Goal: Task Accomplishment & Management: Manage account settings

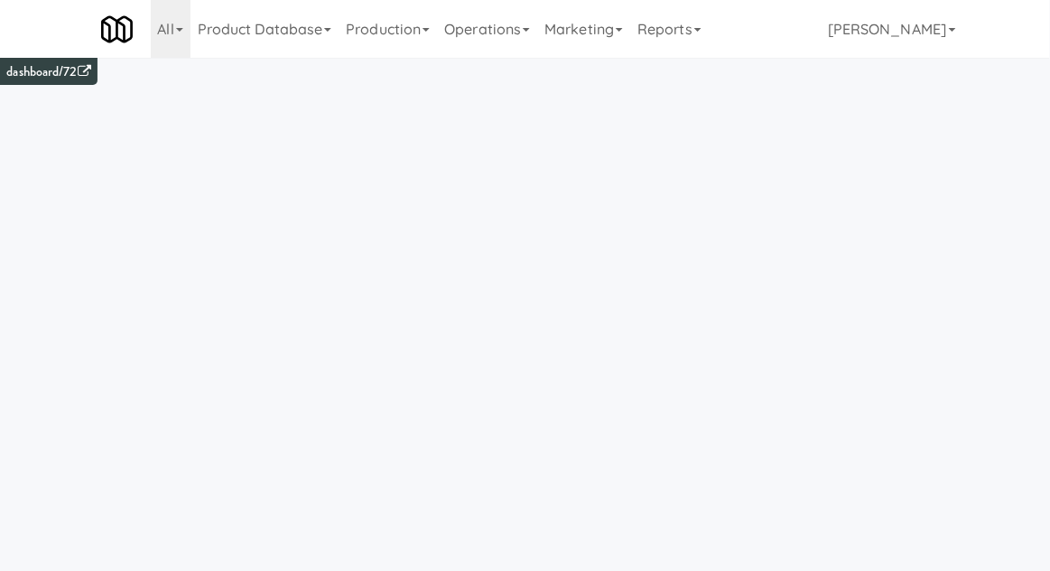
click at [405, 24] on link "Production" at bounding box center [388, 29] width 98 height 58
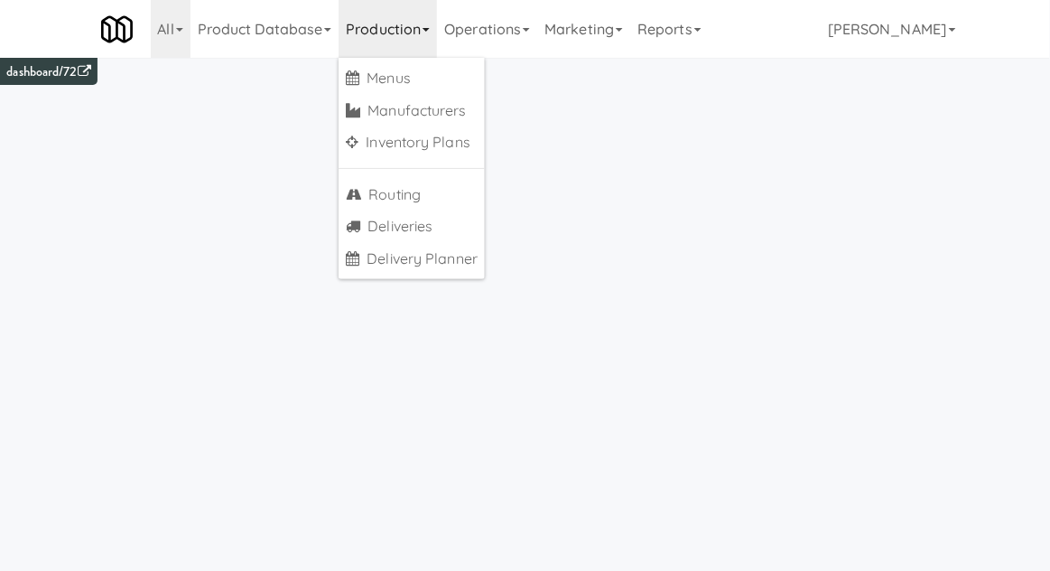
click at [499, 37] on link "Operations" at bounding box center [487, 29] width 100 height 58
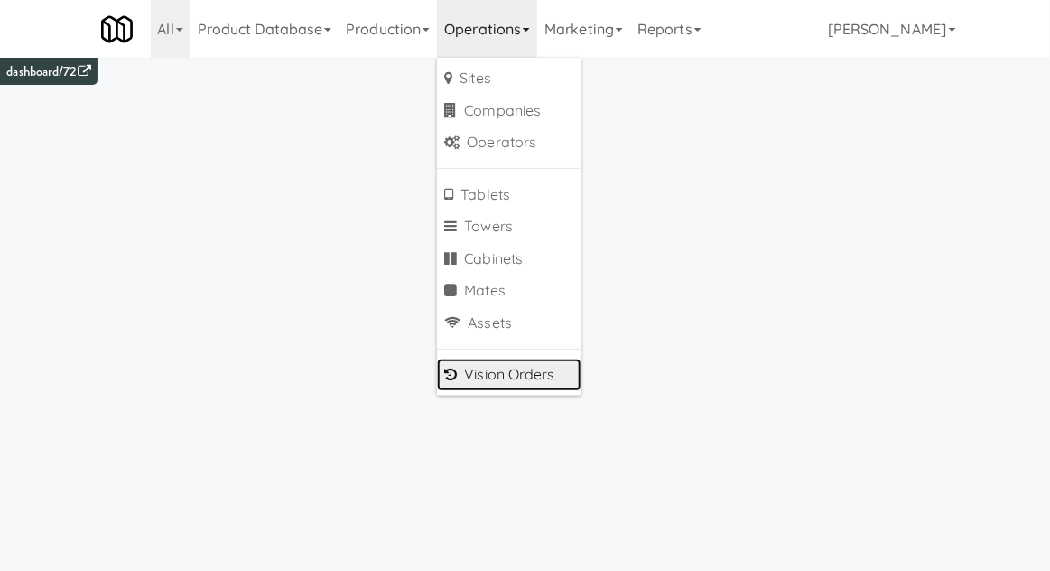
click at [483, 385] on link "Vision Orders" at bounding box center [509, 375] width 144 height 33
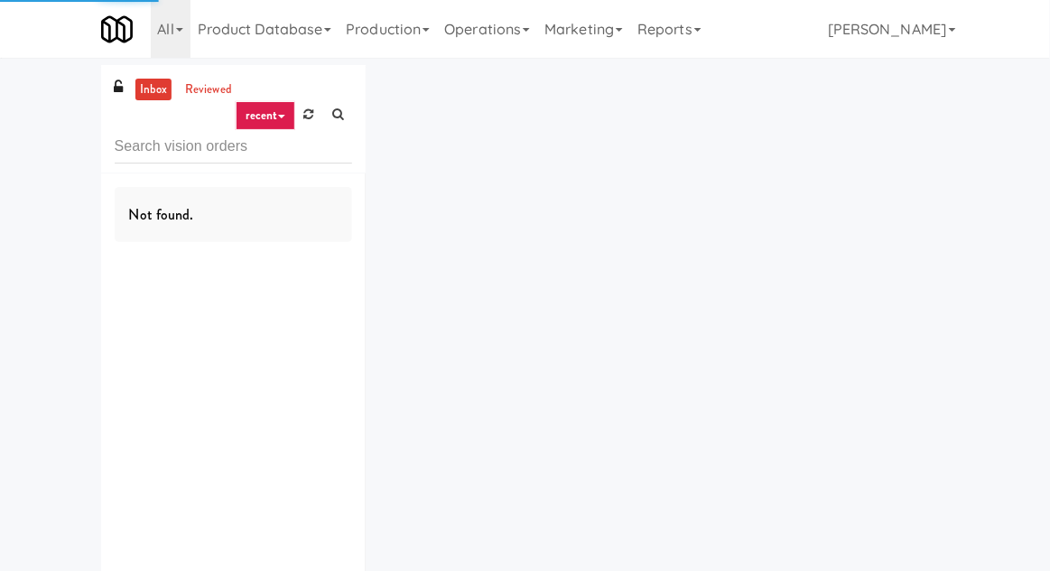
click at [63, 126] on div "inbox reviewed recent all unclear take inventory issue suspicious failed recent…" at bounding box center [525, 351] width 1050 height 573
click at [159, 144] on input "text" at bounding box center [234, 146] width 238 height 33
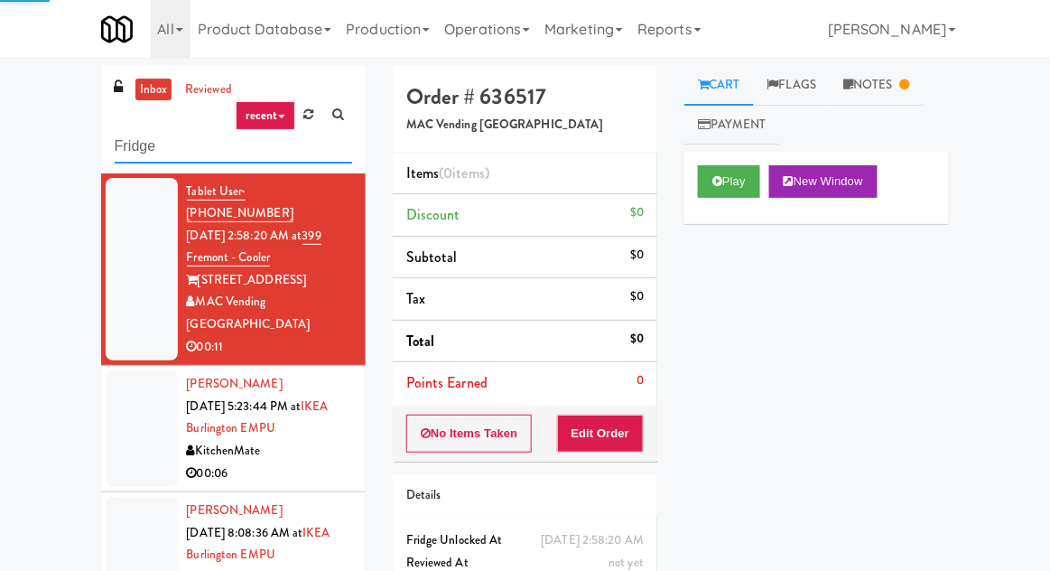
type input "Fridge"
click at [8, 120] on div "inbox reviewed recent all unclear take inventory issue suspicious failed recent…" at bounding box center [525, 397] width 1050 height 664
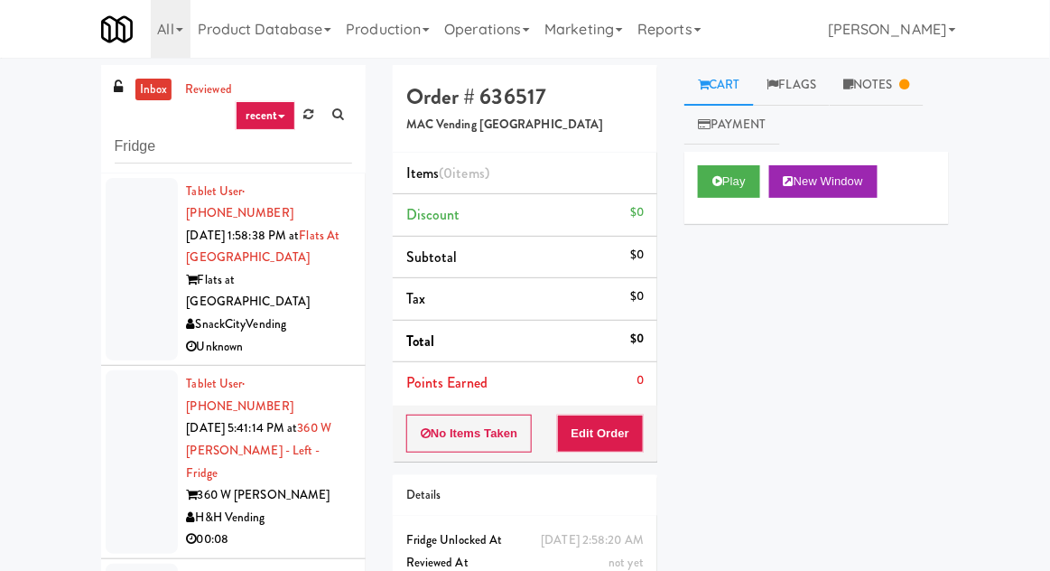
click at [131, 266] on div at bounding box center [142, 269] width 72 height 183
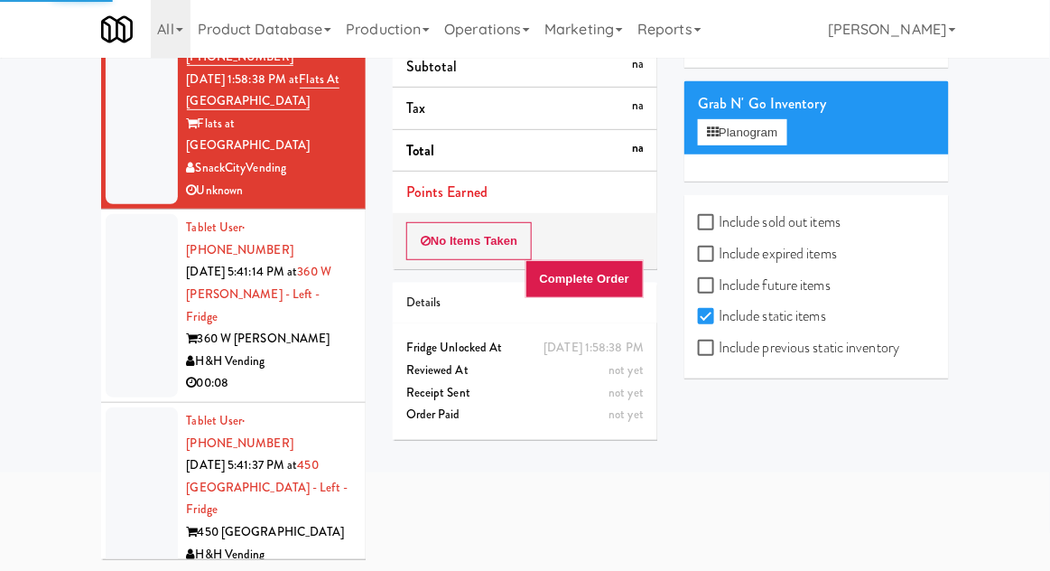
click at [118, 278] on div at bounding box center [142, 305] width 72 height 183
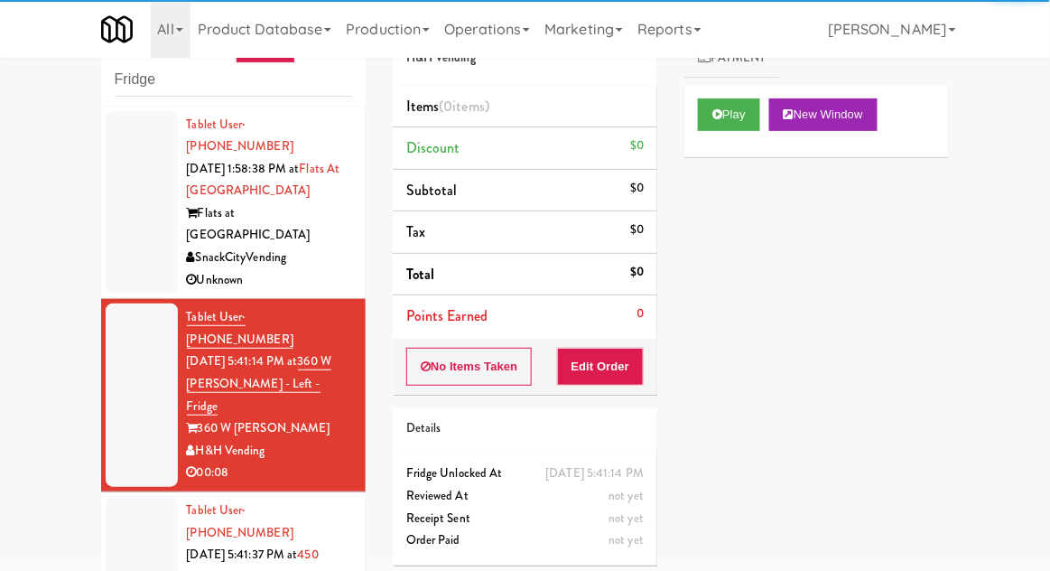
scroll to position [66, 0]
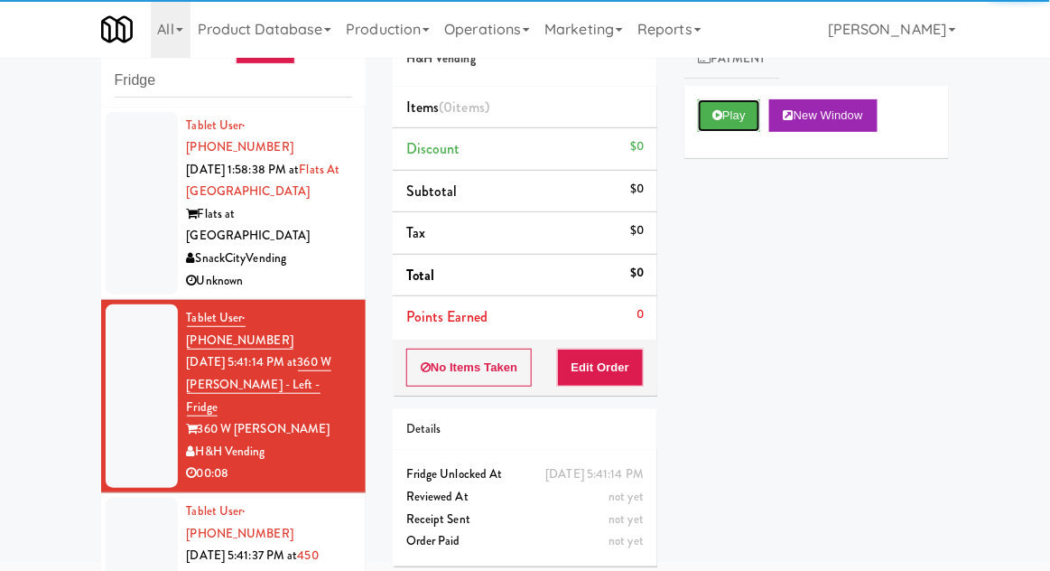
click at [739, 109] on button "Play" at bounding box center [729, 115] width 62 height 33
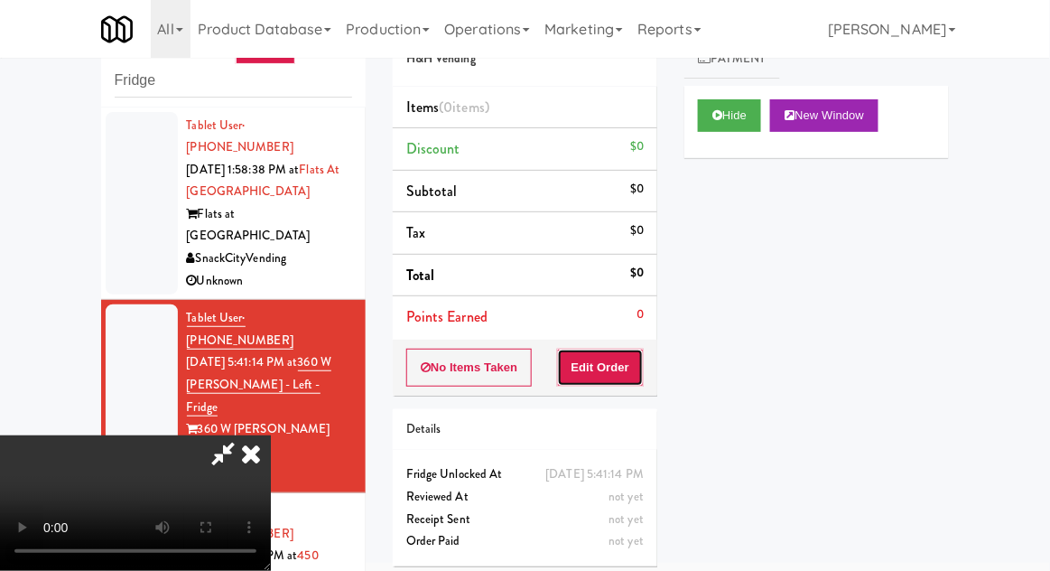
click at [612, 377] on button "Edit Order" at bounding box center [601, 368] width 88 height 38
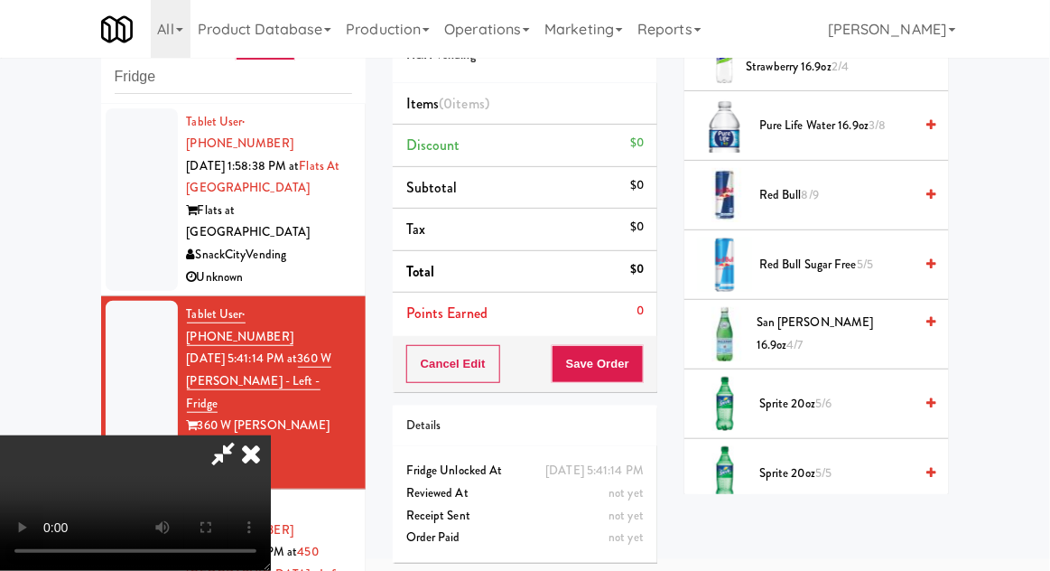
scroll to position [1997, 0]
click at [825, 394] on span "5/6" at bounding box center [823, 402] width 16 height 17
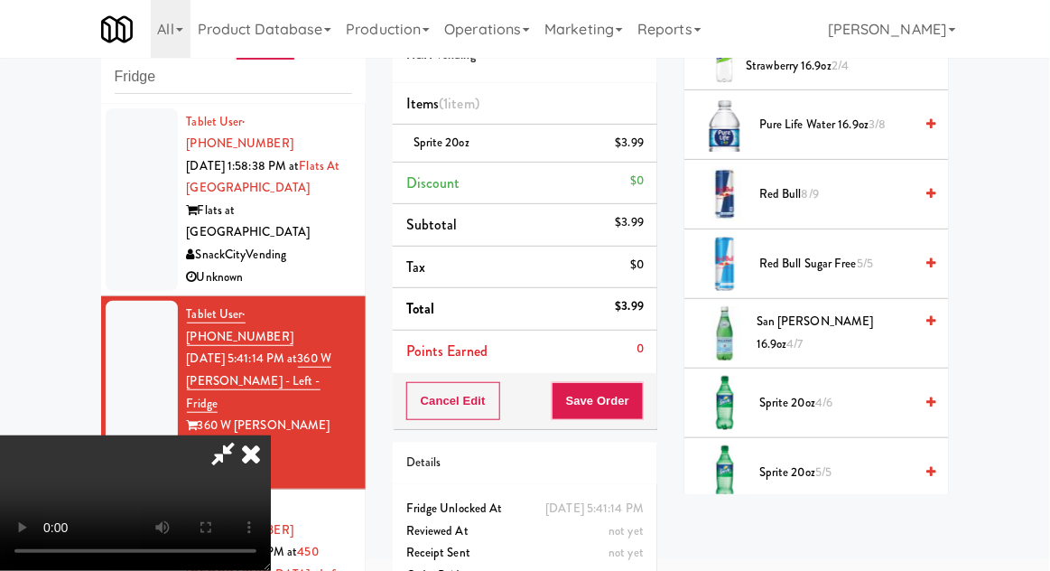
click at [635, 128] on li "Sprite 20oz $3.99" at bounding box center [525, 144] width 265 height 38
click at [646, 150] on icon at bounding box center [645, 150] width 9 height 12
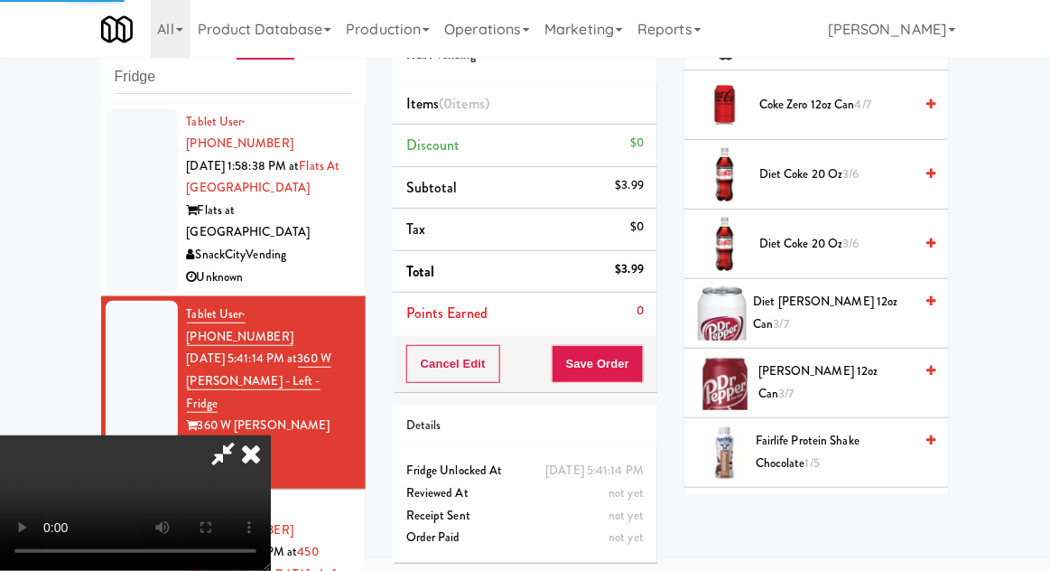
scroll to position [0, 0]
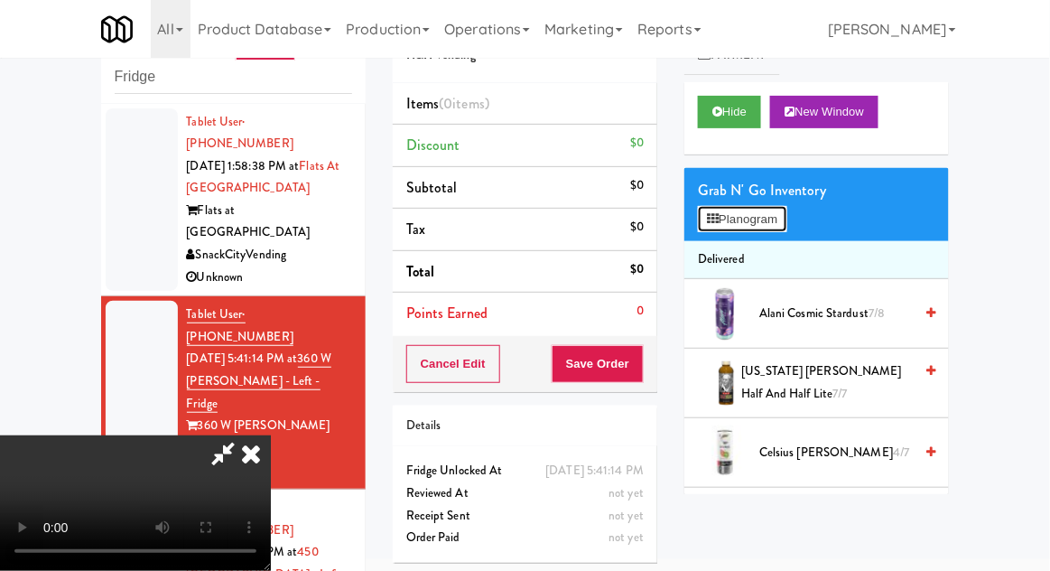
click at [781, 219] on button "Planogram" at bounding box center [742, 219] width 89 height 27
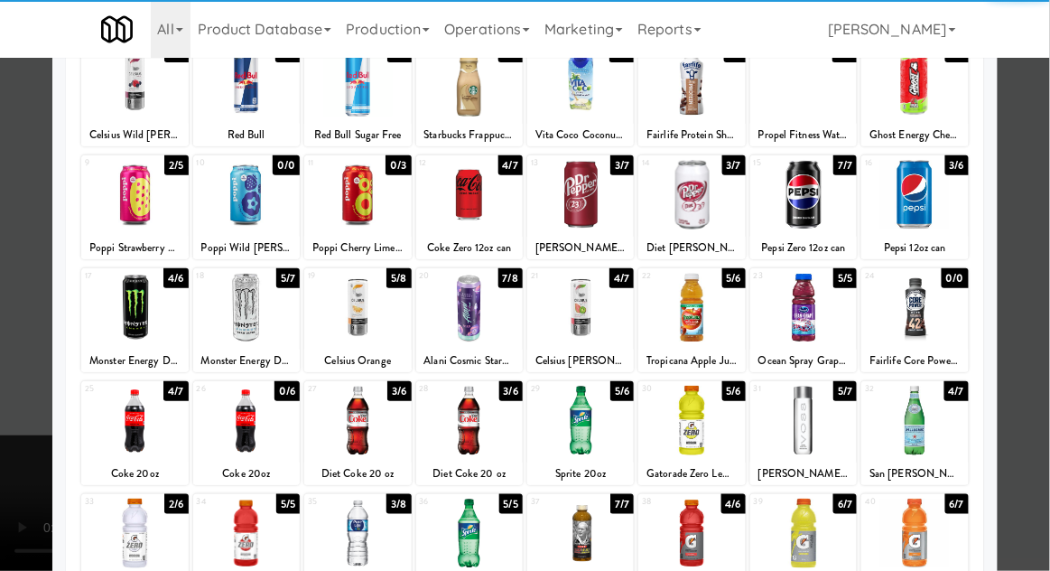
scroll to position [144, 0]
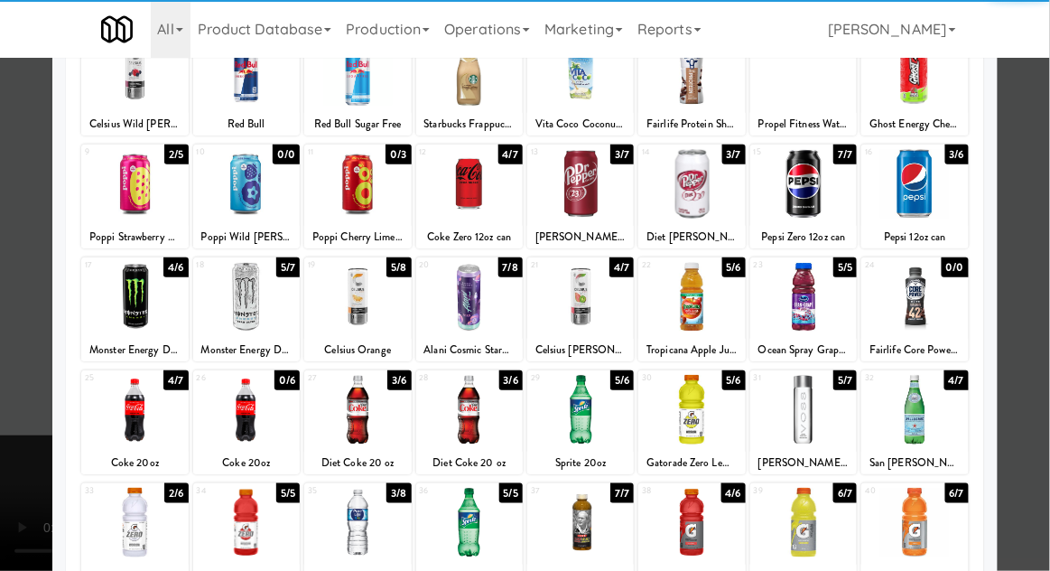
click at [462, 545] on div at bounding box center [469, 523] width 107 height 70
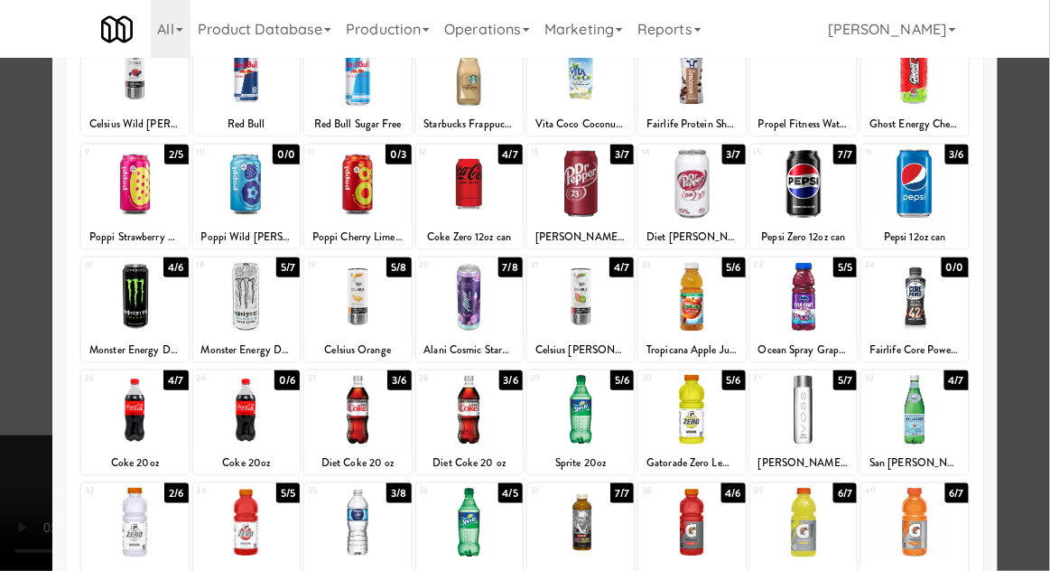
scroll to position [0, 0]
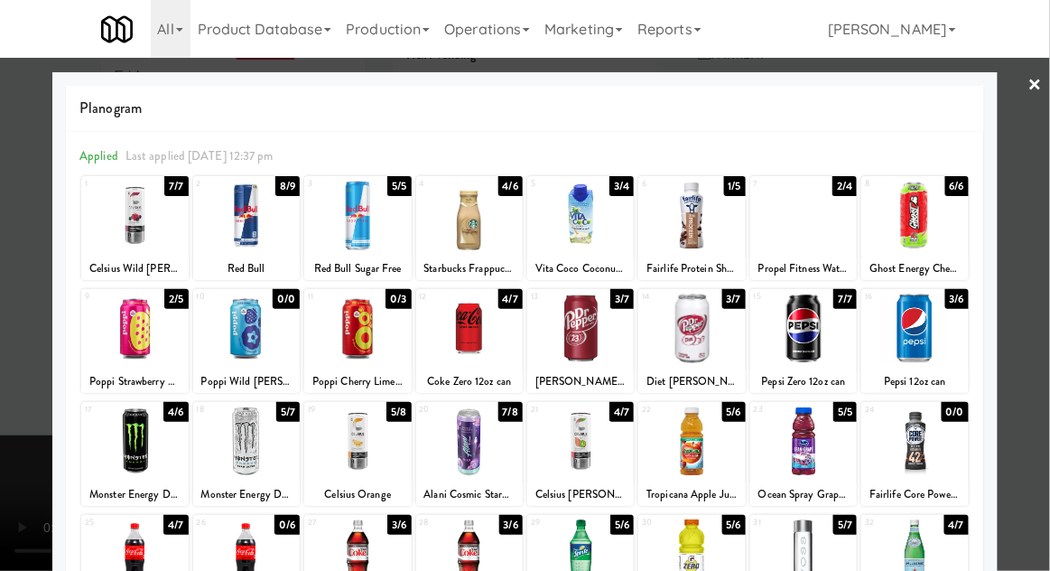
click at [614, 340] on div at bounding box center [580, 329] width 107 height 70
click at [5, 330] on div at bounding box center [525, 285] width 1050 height 571
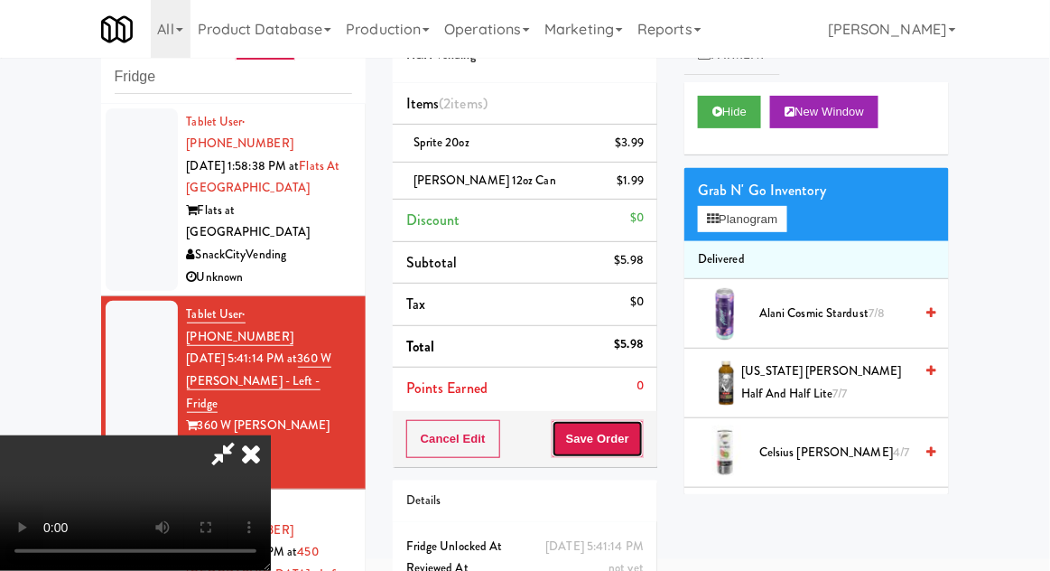
click at [641, 450] on button "Save Order" at bounding box center [598, 439] width 92 height 38
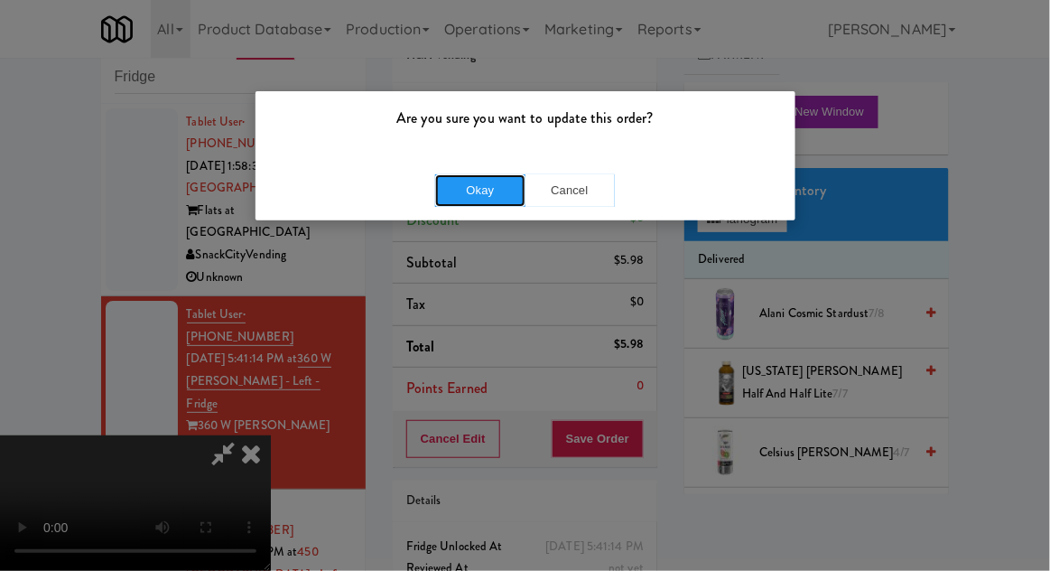
click at [471, 203] on button "Okay" at bounding box center [480, 190] width 90 height 33
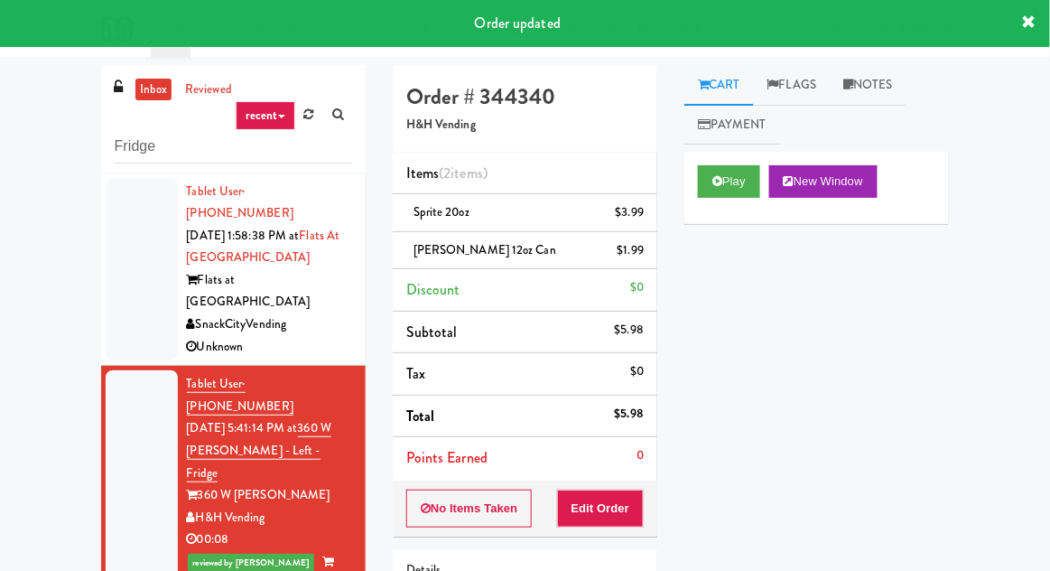
click at [881, 88] on link "Notes" at bounding box center [868, 85] width 77 height 41
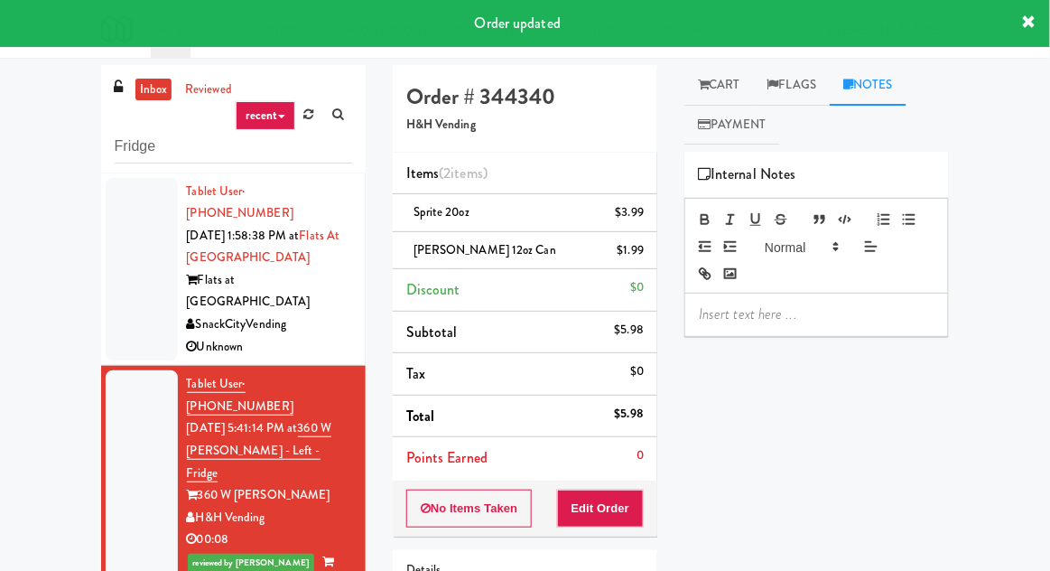
click at [782, 311] on p at bounding box center [817, 314] width 236 height 20
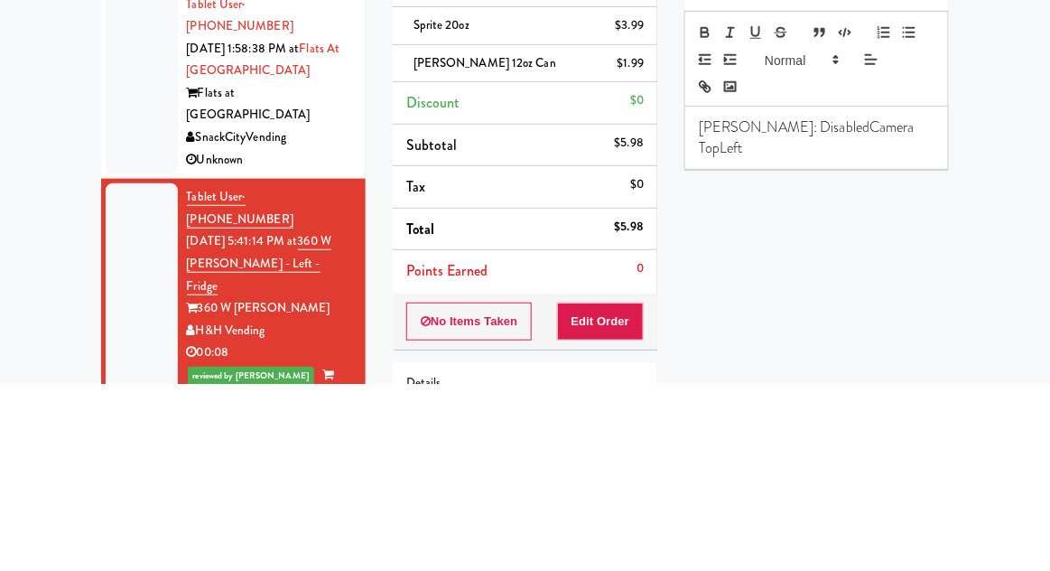
click at [847, 317] on p "[PERSON_NAME]: DisabledCamera TopLeft" at bounding box center [817, 324] width 236 height 41
click at [858, 322] on p "[PERSON_NAME]: DisabledCamera #TopLeft" at bounding box center [817, 324] width 236 height 41
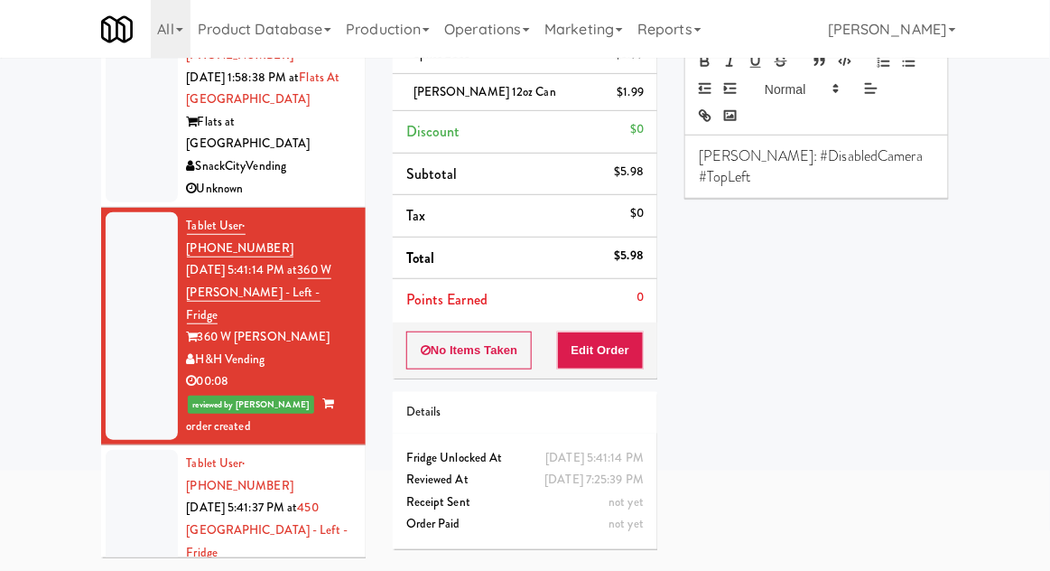
click at [123, 450] on div at bounding box center [142, 541] width 72 height 183
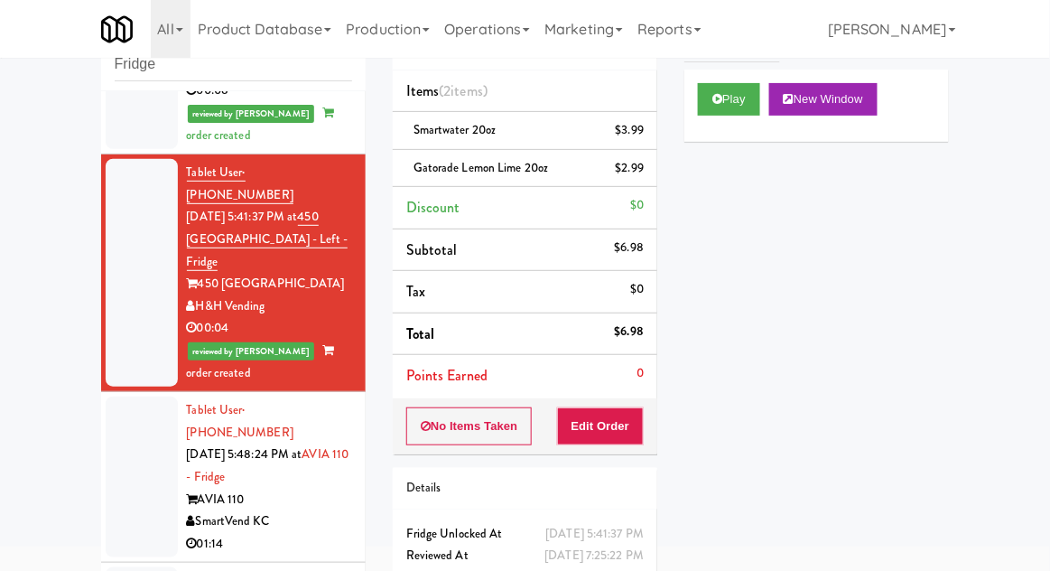
scroll to position [392, 0]
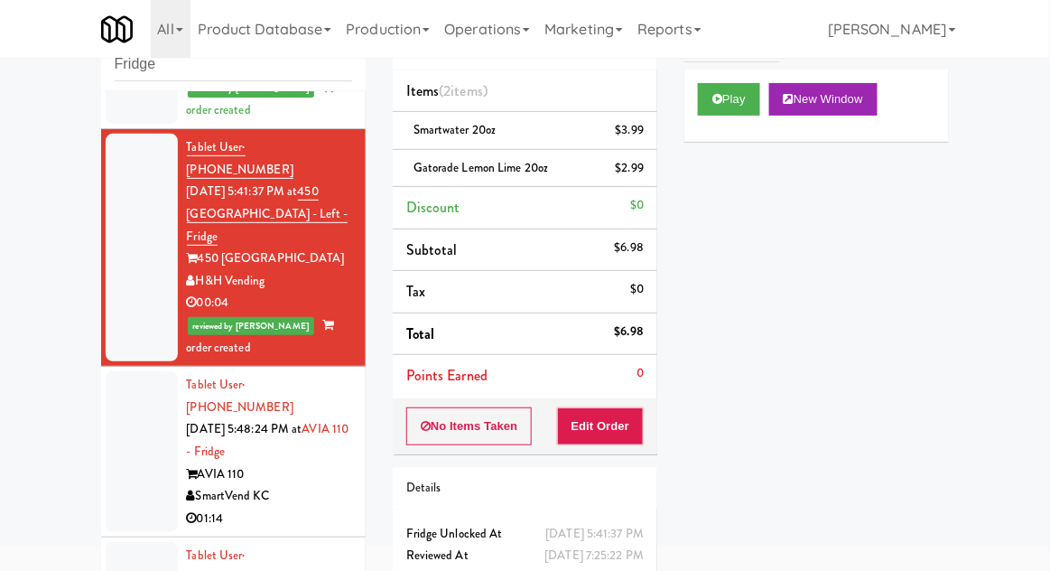
click at [130, 371] on div at bounding box center [142, 451] width 72 height 161
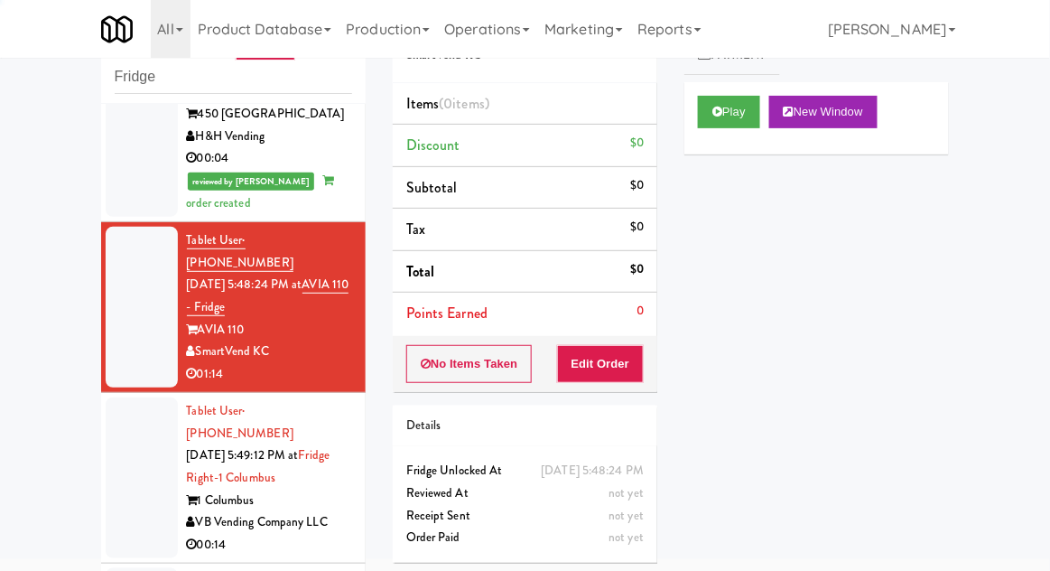
scroll to position [558, 0]
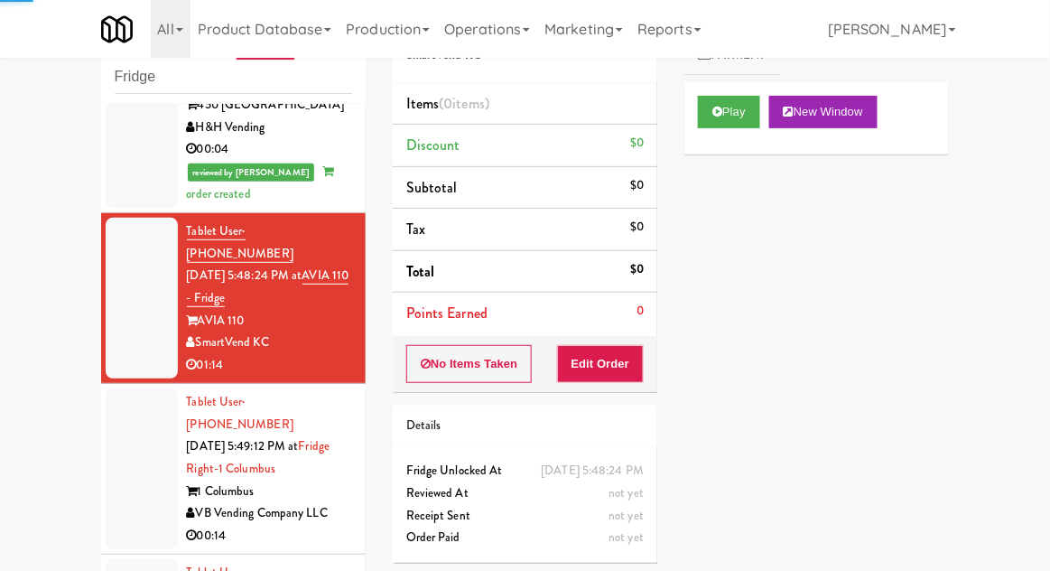
click at [125, 388] on div at bounding box center [142, 468] width 72 height 161
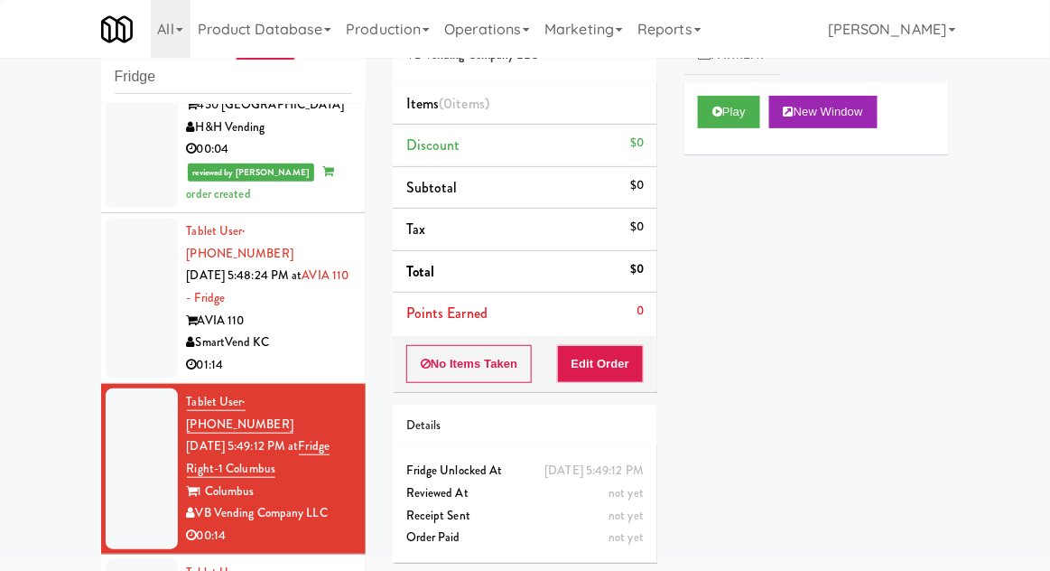
click at [143, 218] on div at bounding box center [142, 298] width 72 height 161
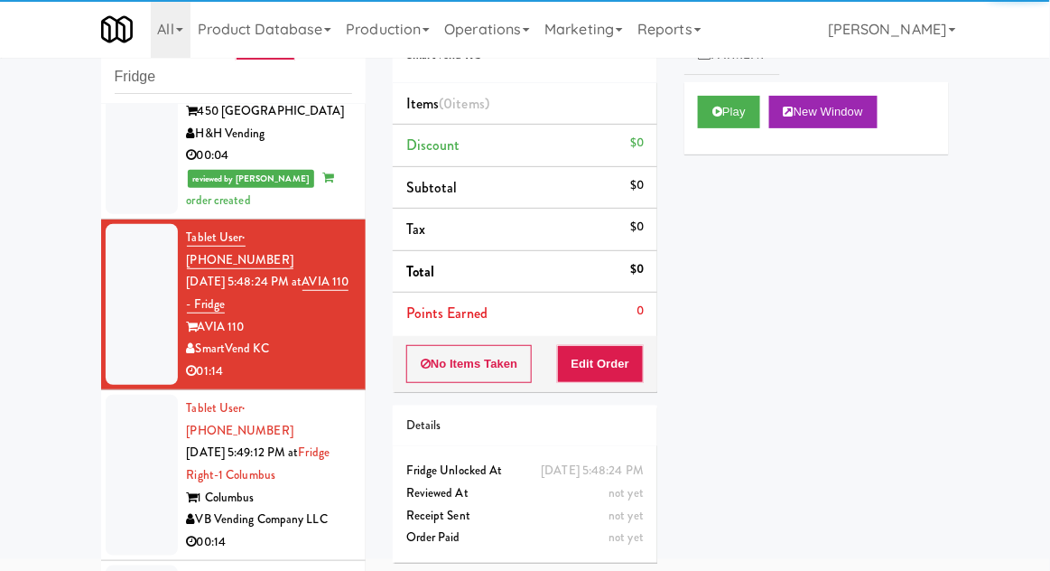
scroll to position [554, 0]
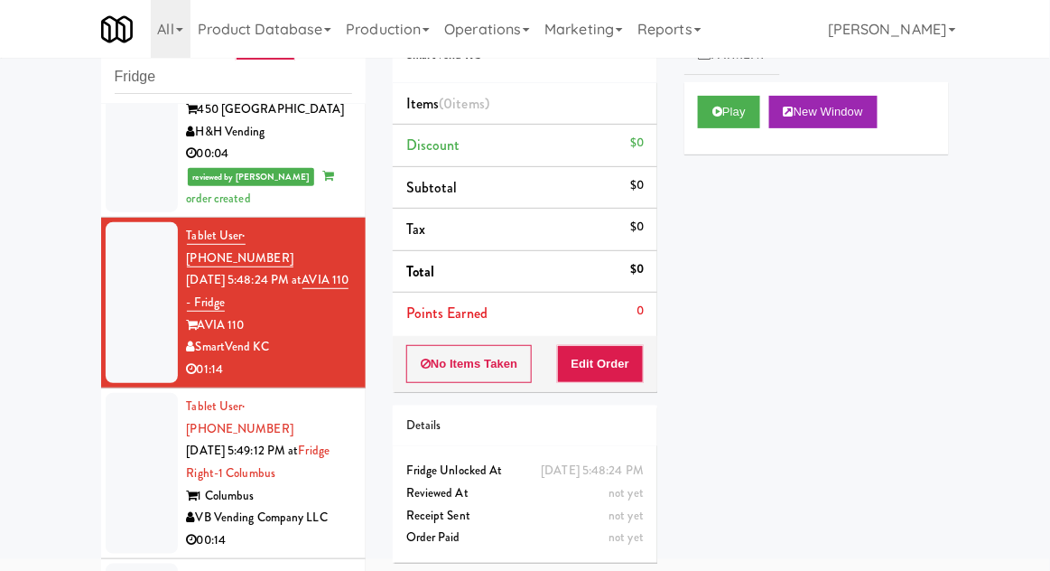
click at [115, 393] on div at bounding box center [142, 473] width 72 height 161
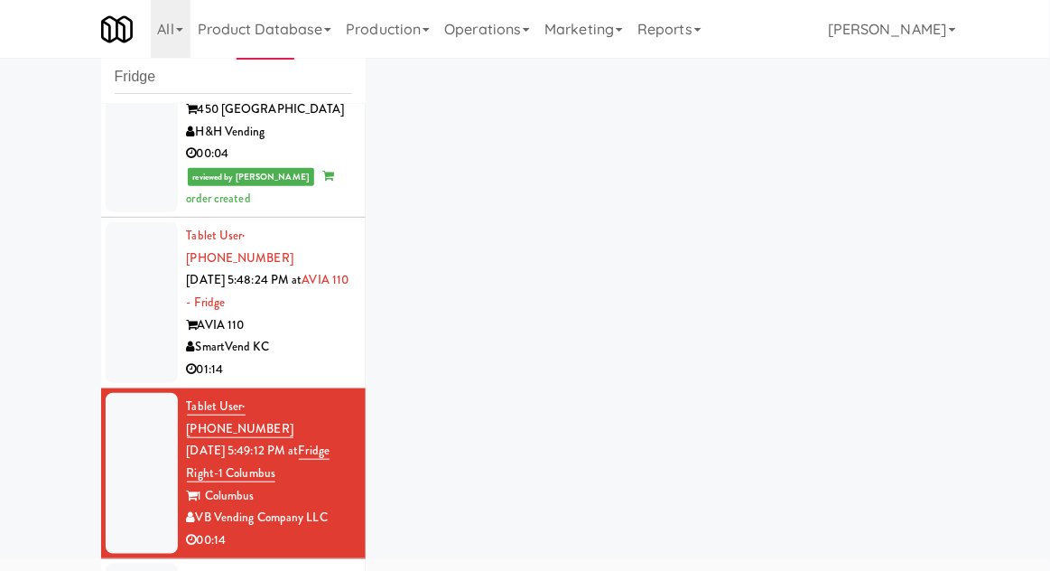
click at [116, 222] on div at bounding box center [142, 302] width 72 height 161
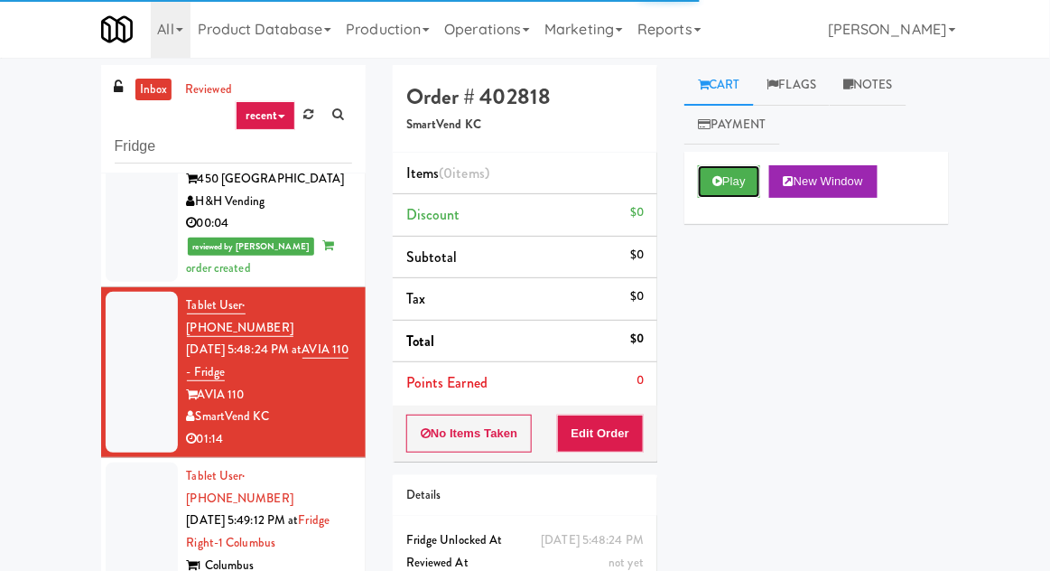
click at [730, 172] on button "Play" at bounding box center [729, 181] width 62 height 33
click at [619, 415] on button "Edit Order" at bounding box center [601, 434] width 88 height 38
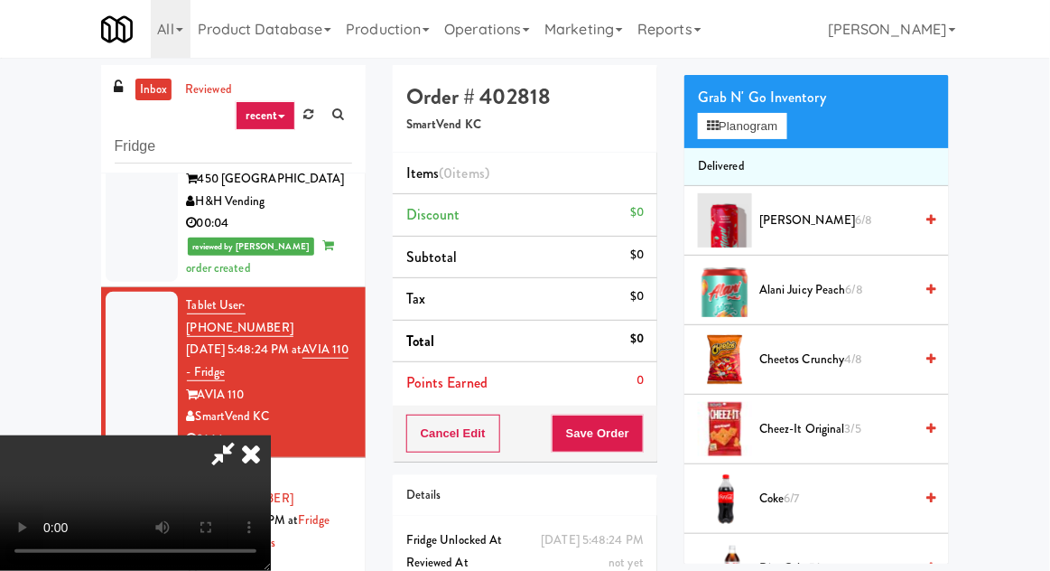
scroll to position [159, 0]
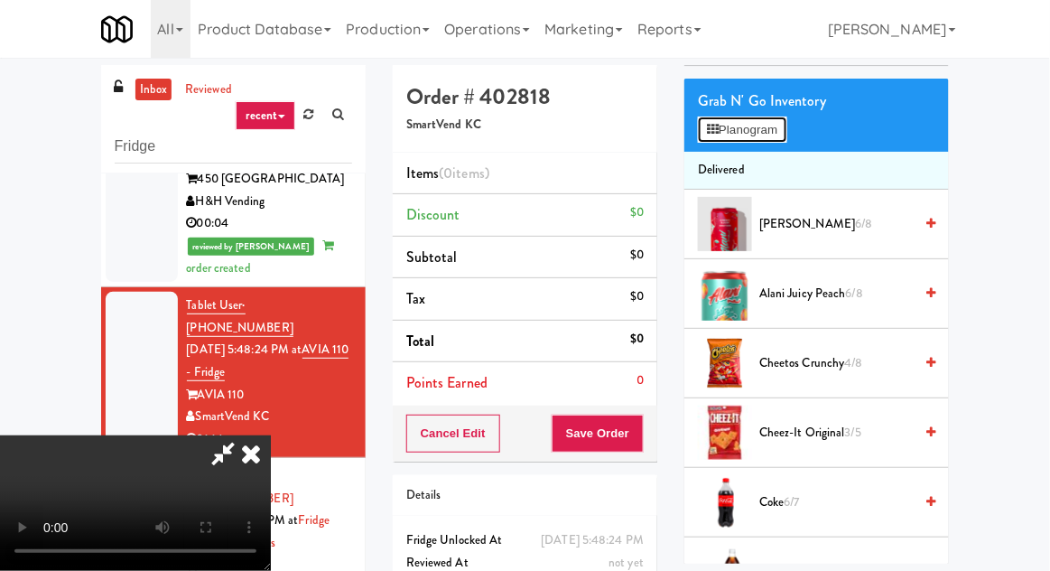
click at [742, 129] on button "Planogram" at bounding box center [742, 129] width 89 height 27
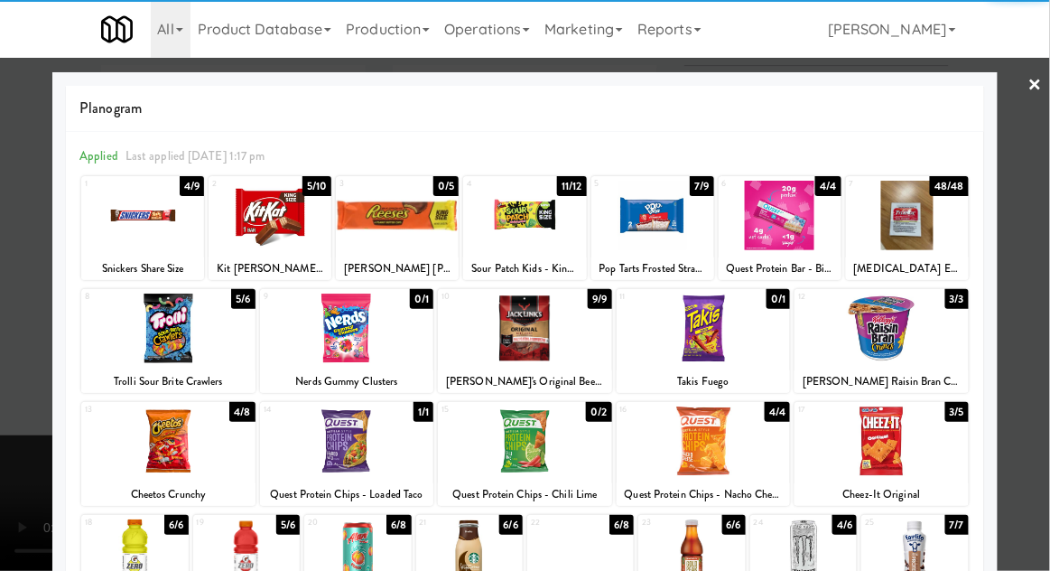
click at [512, 238] on div at bounding box center [524, 216] width 123 height 70
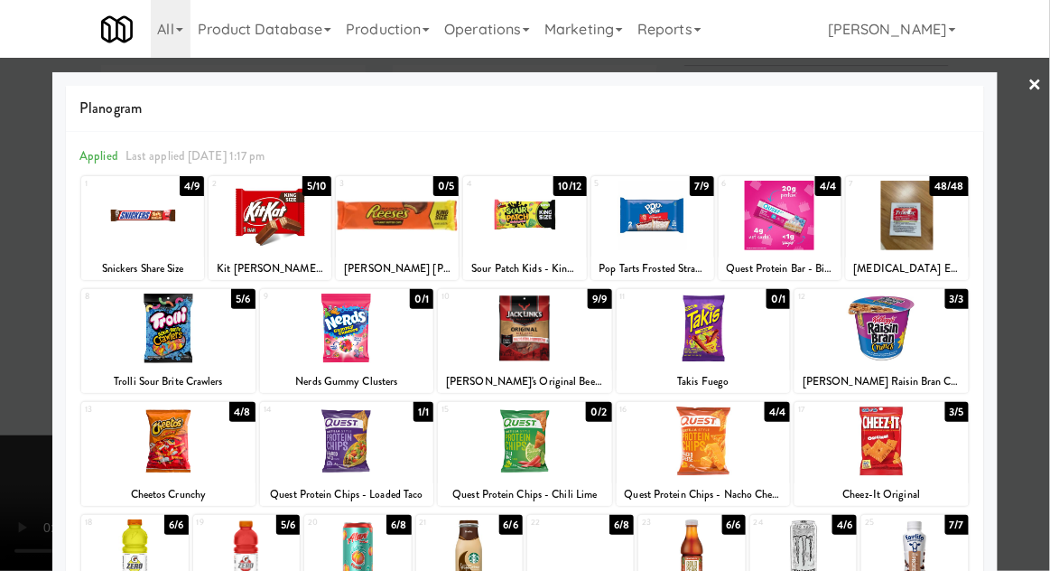
click at [12, 341] on div at bounding box center [525, 285] width 1050 height 571
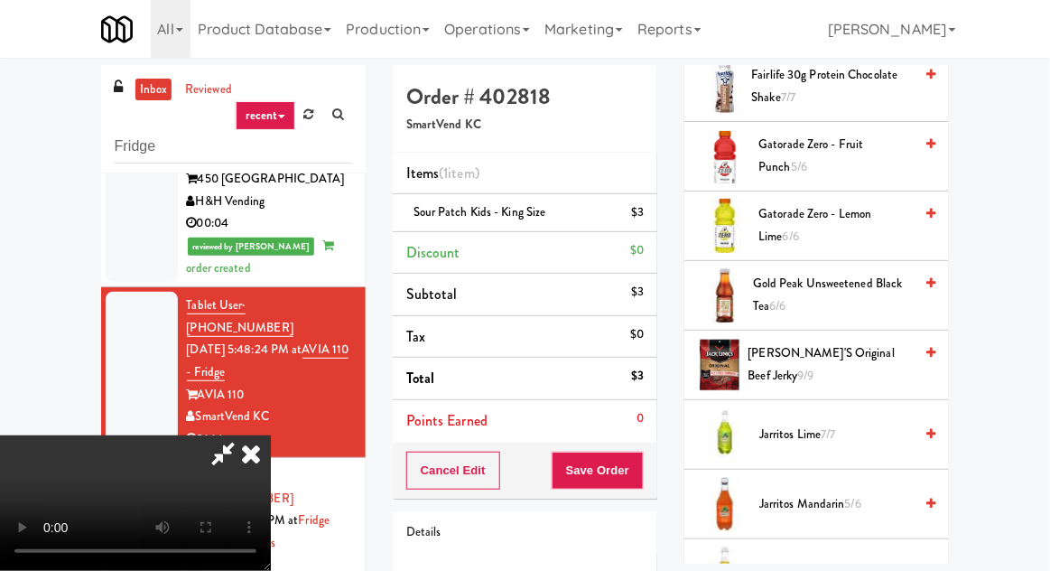
scroll to position [793, 0]
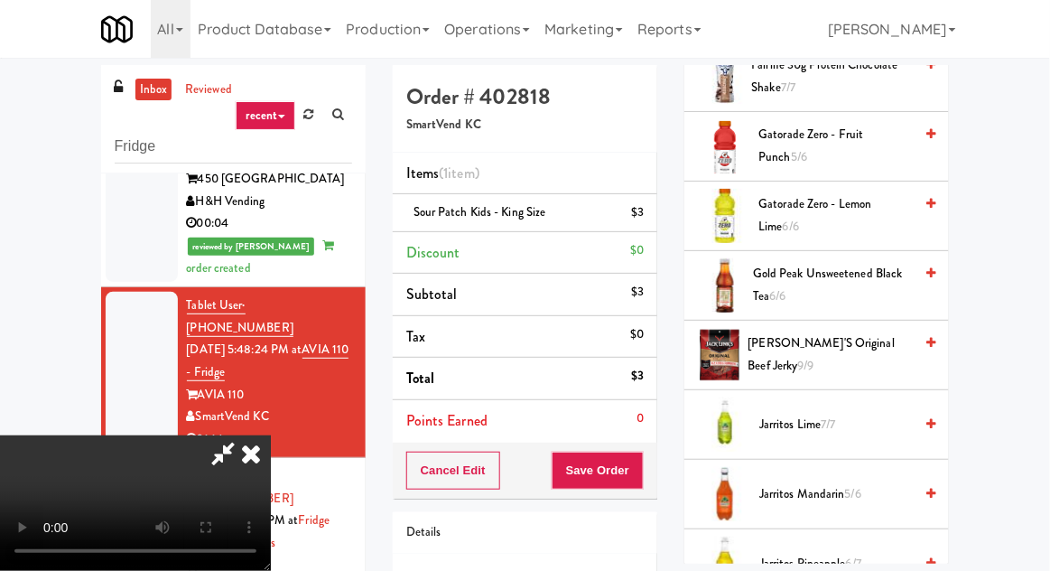
click at [860, 135] on span "Gatorade Zero - Fruit Punch 5/6" at bounding box center [836, 146] width 154 height 44
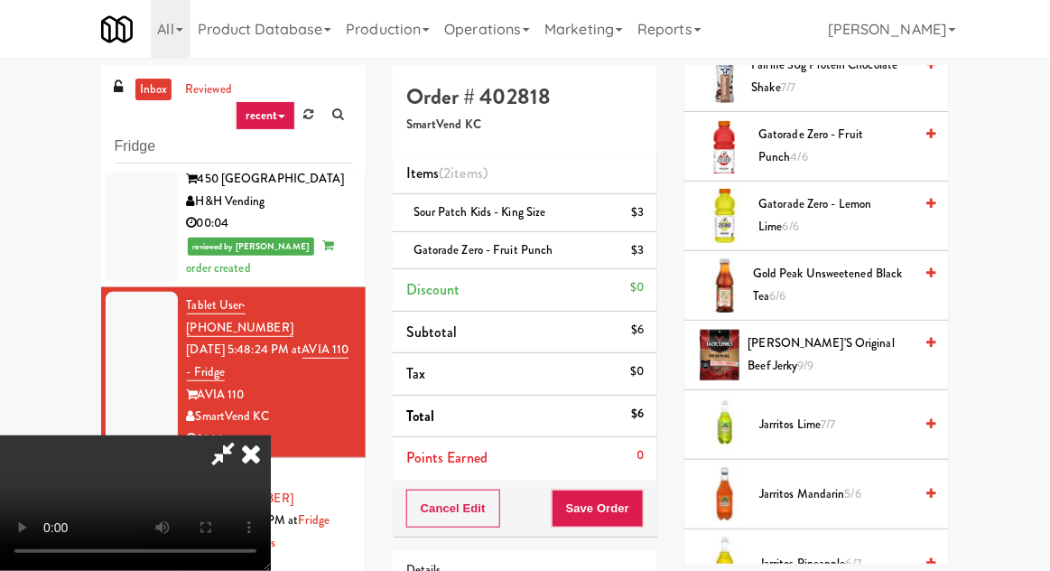
click at [860, 209] on span "Gatorade Zero - Lemon Lime 6/6" at bounding box center [836, 215] width 154 height 44
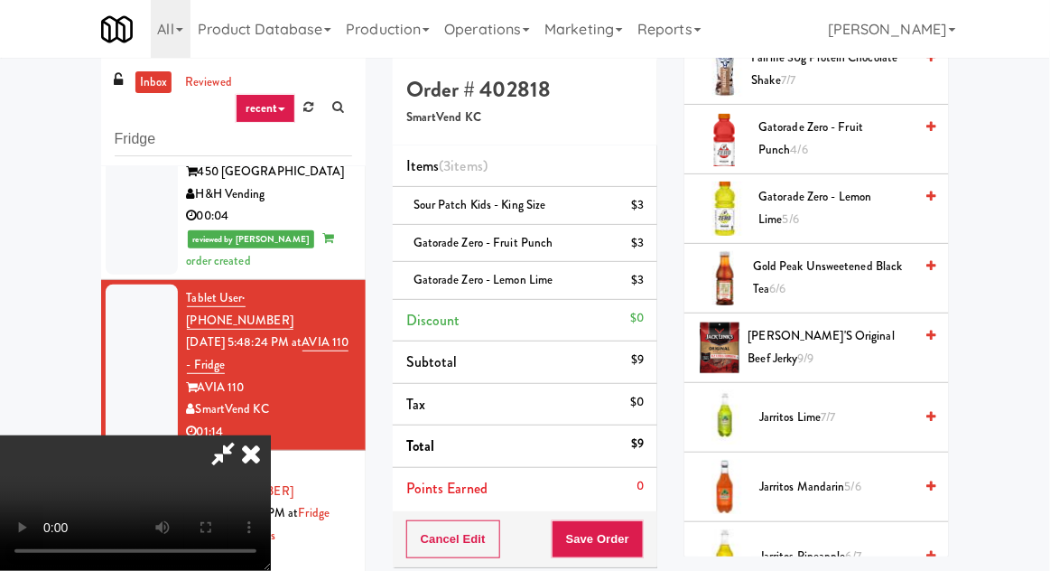
scroll to position [6, 0]
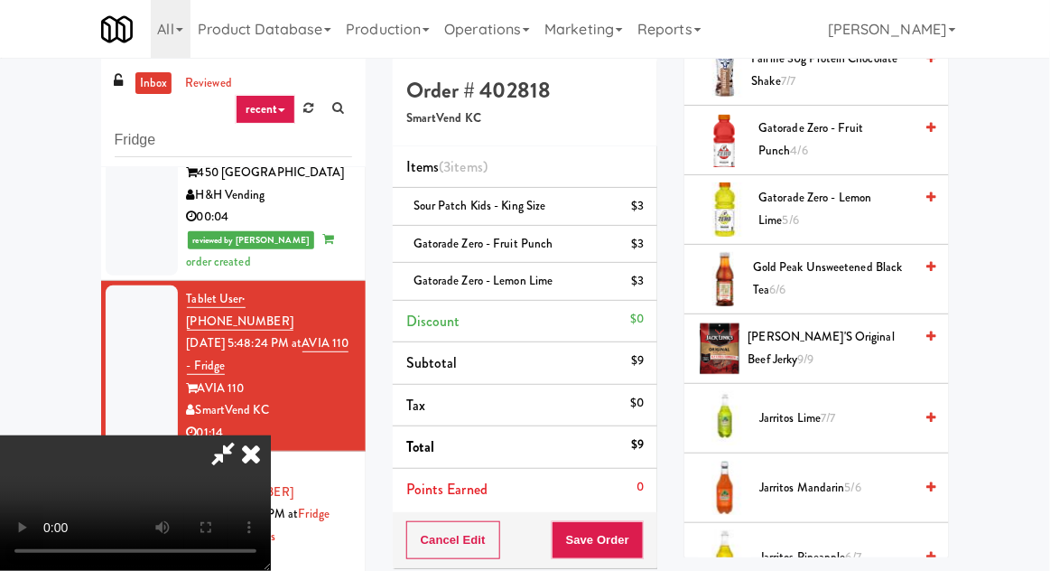
click at [636, 256] on li "Gatorade Zero - Fruit Punch $3" at bounding box center [525, 245] width 265 height 38
click at [641, 253] on icon at bounding box center [645, 251] width 9 height 12
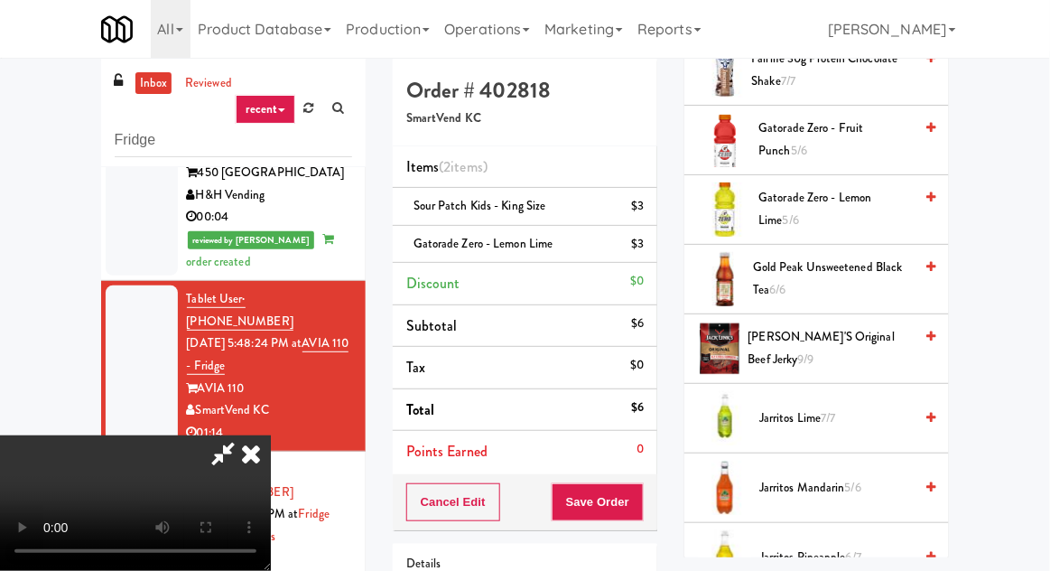
click at [858, 201] on span "Gatorade Zero - Lemon Lime 5/6" at bounding box center [836, 209] width 154 height 44
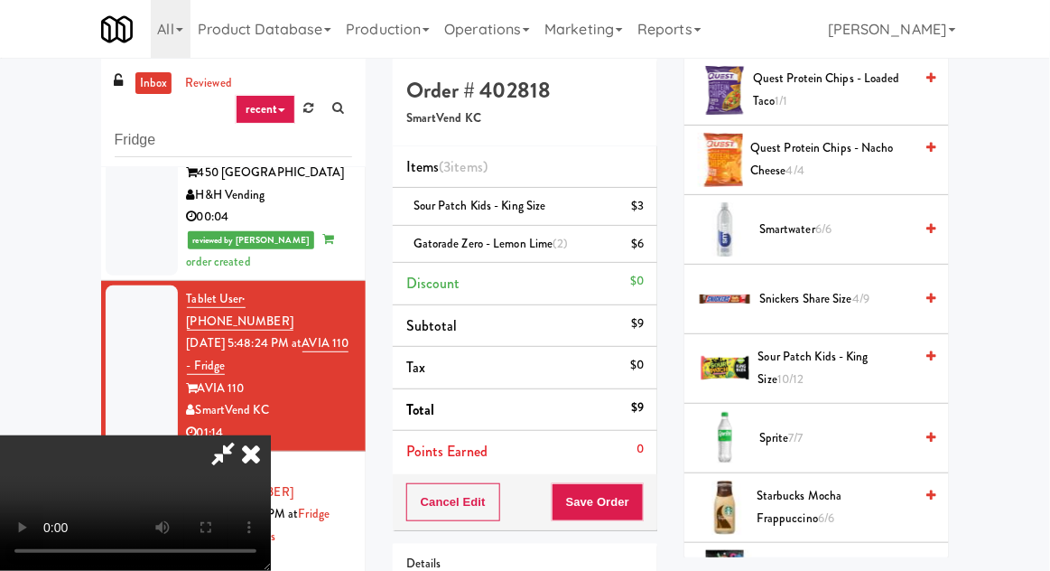
scroll to position [1677, 0]
click at [867, 294] on span "4/9" at bounding box center [861, 298] width 17 height 17
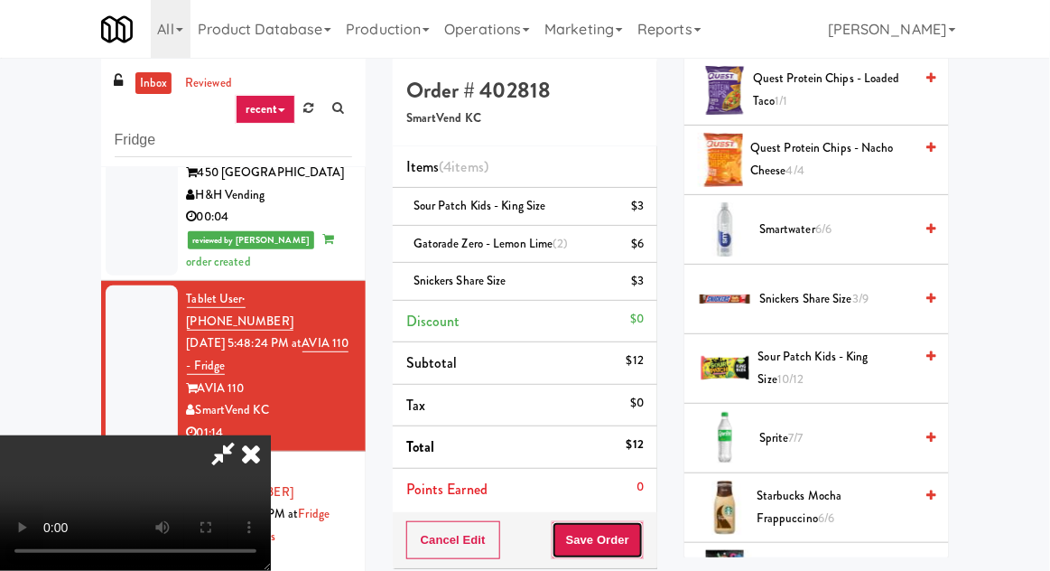
click at [632, 542] on button "Save Order" at bounding box center [598, 540] width 92 height 38
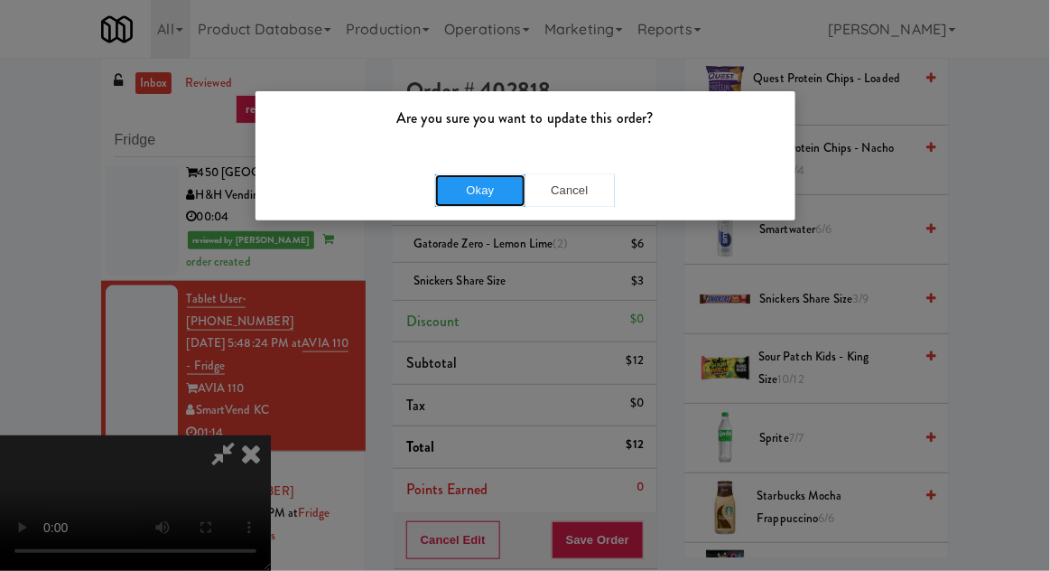
click at [461, 182] on button "Okay" at bounding box center [480, 190] width 90 height 33
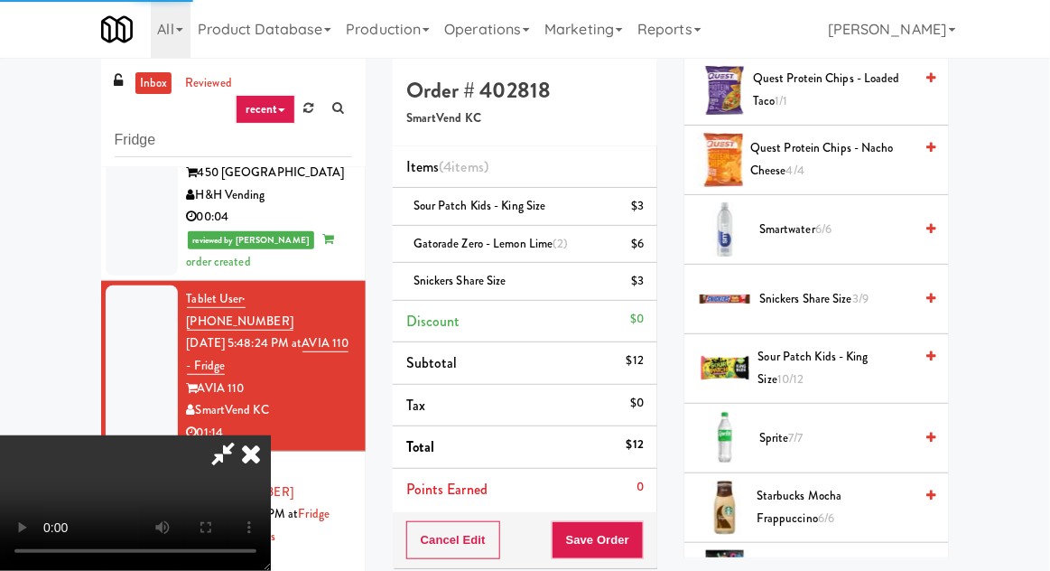
scroll to position [178, 0]
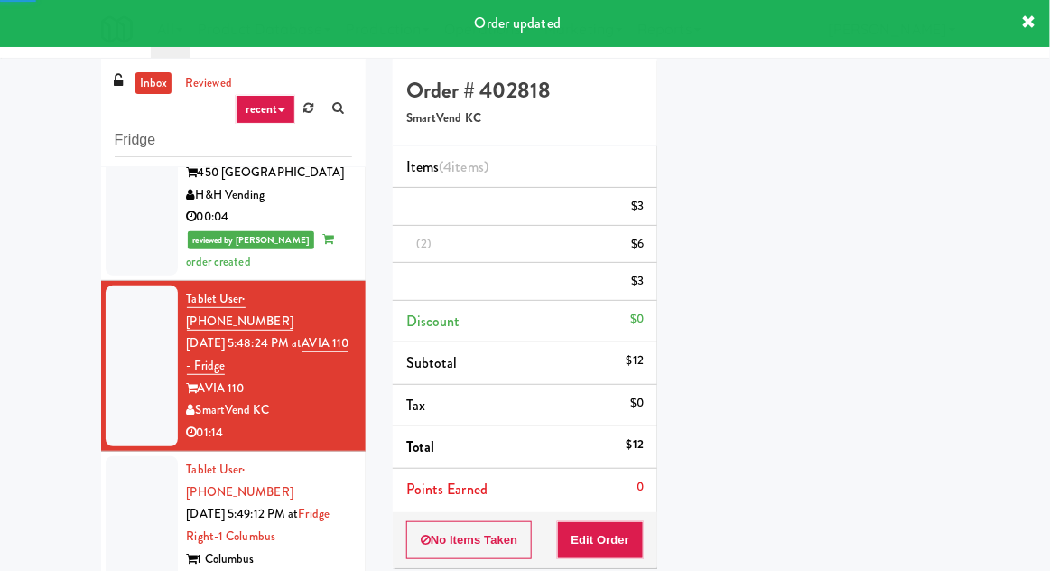
click at [116, 456] on div at bounding box center [142, 536] width 72 height 161
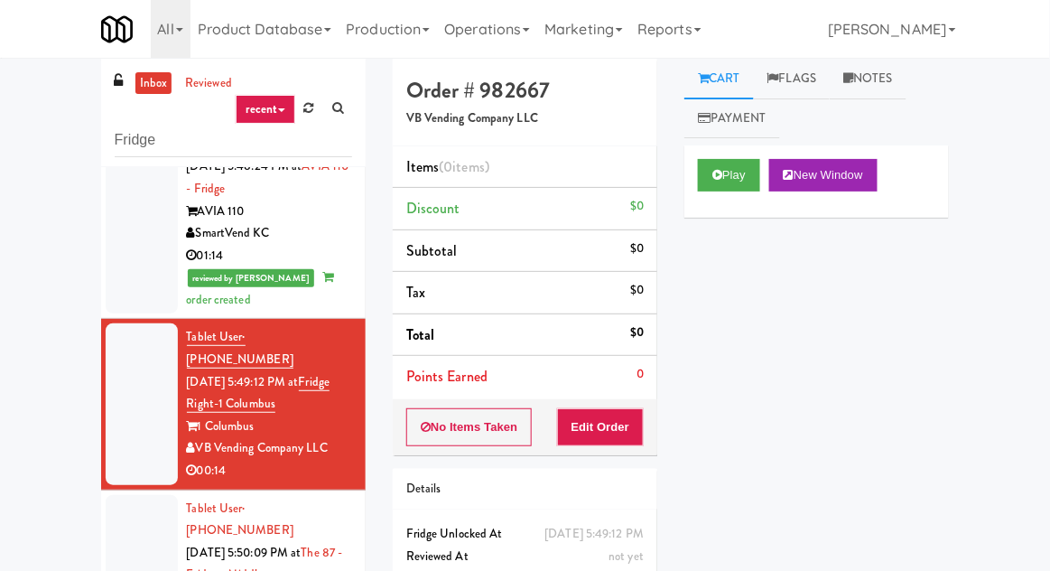
scroll to position [731, 0]
click at [740, 163] on button "Play" at bounding box center [729, 175] width 62 height 33
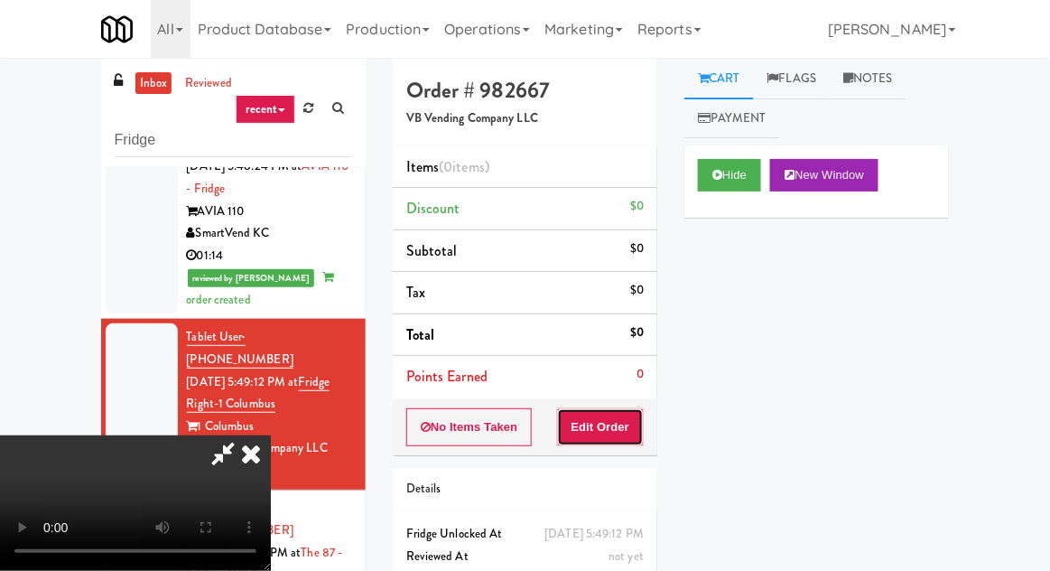
click at [619, 427] on button "Edit Order" at bounding box center [601, 427] width 88 height 38
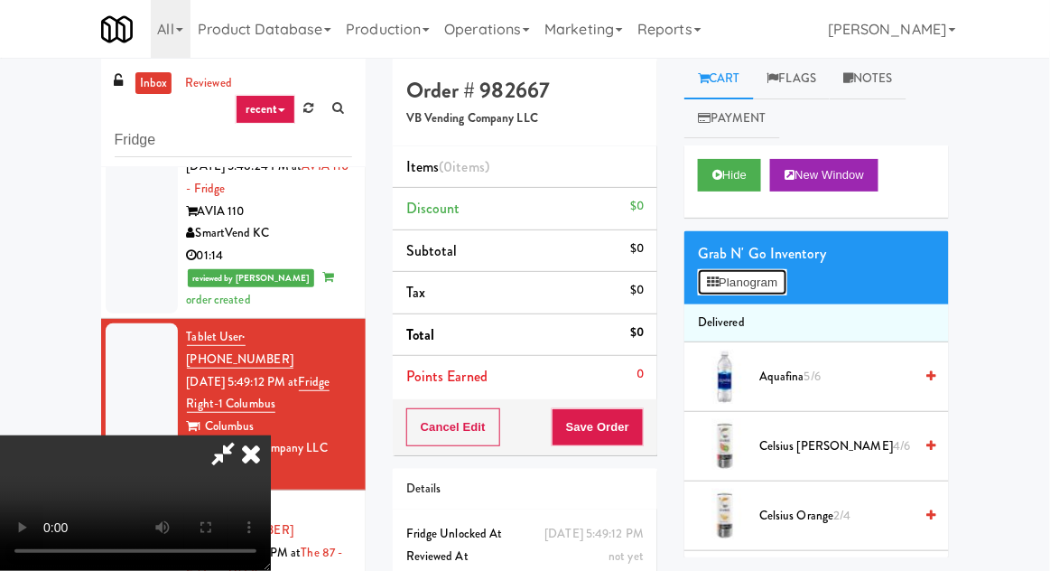
click at [745, 276] on button "Planogram" at bounding box center [742, 282] width 89 height 27
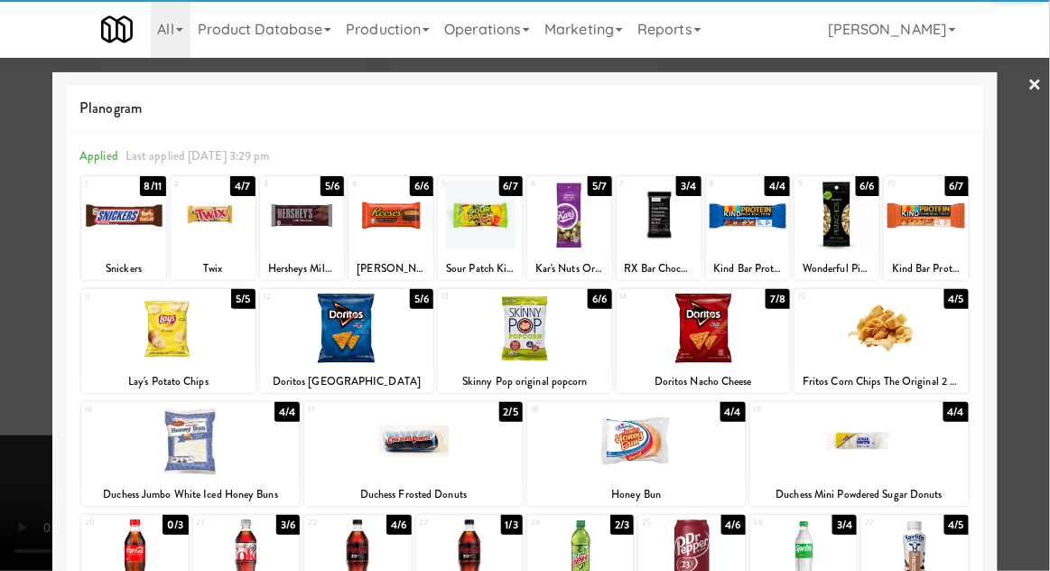
click at [775, 238] on div at bounding box center [748, 216] width 85 height 70
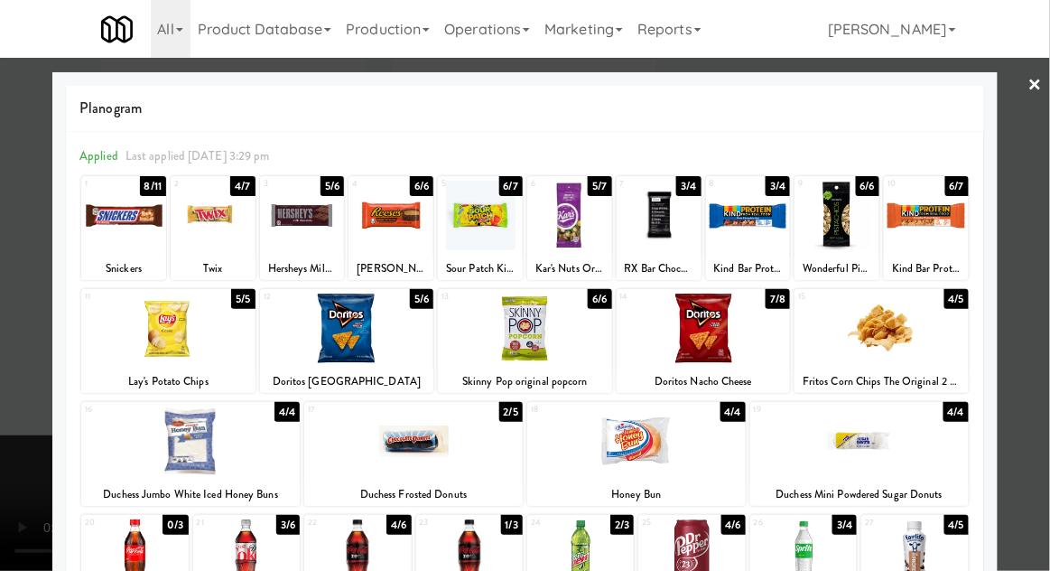
click at [36, 392] on div at bounding box center [525, 285] width 1050 height 571
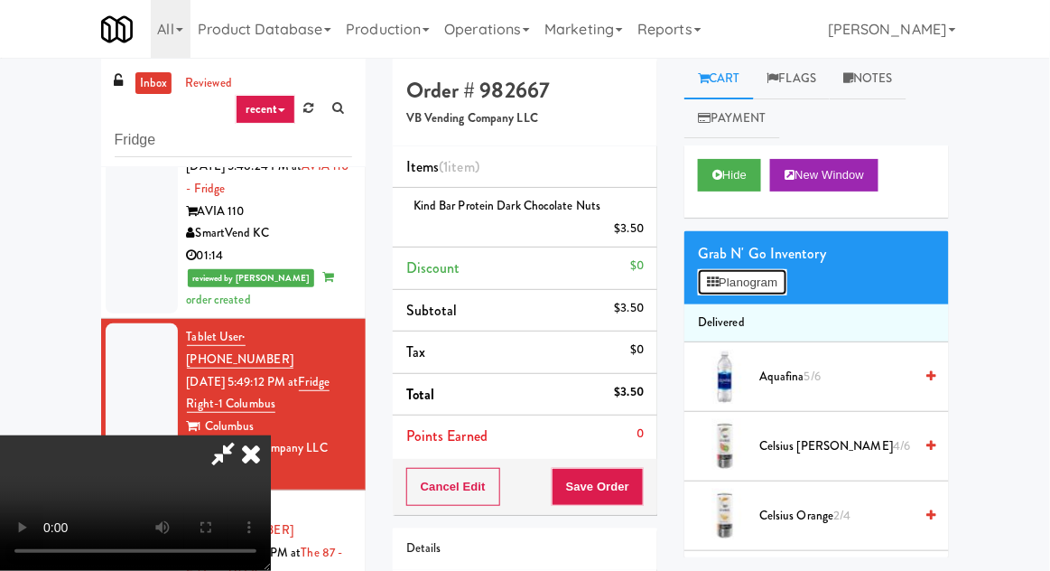
click at [781, 284] on button "Planogram" at bounding box center [742, 282] width 89 height 27
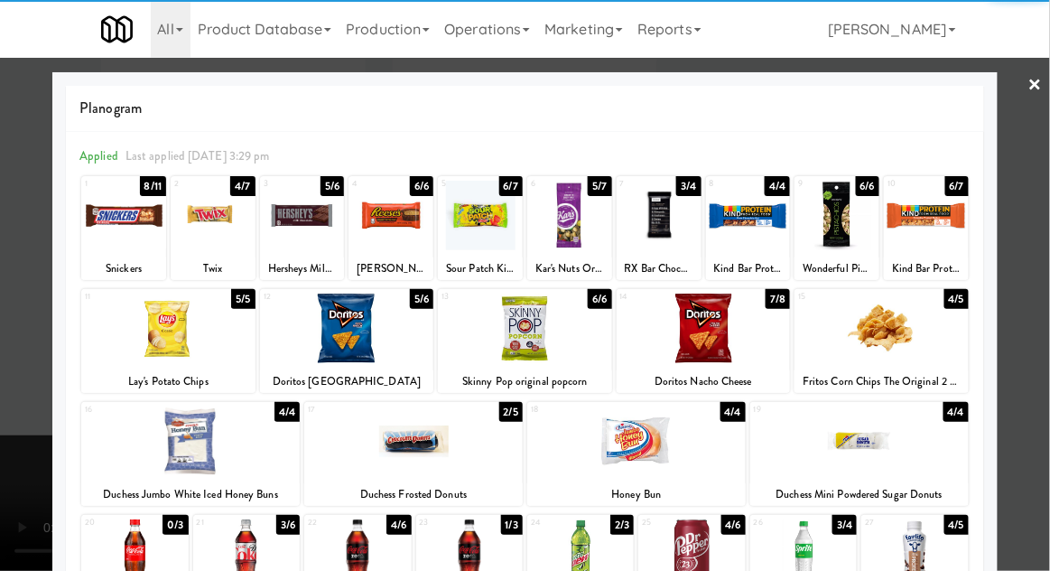
click at [955, 219] on div at bounding box center [926, 216] width 85 height 70
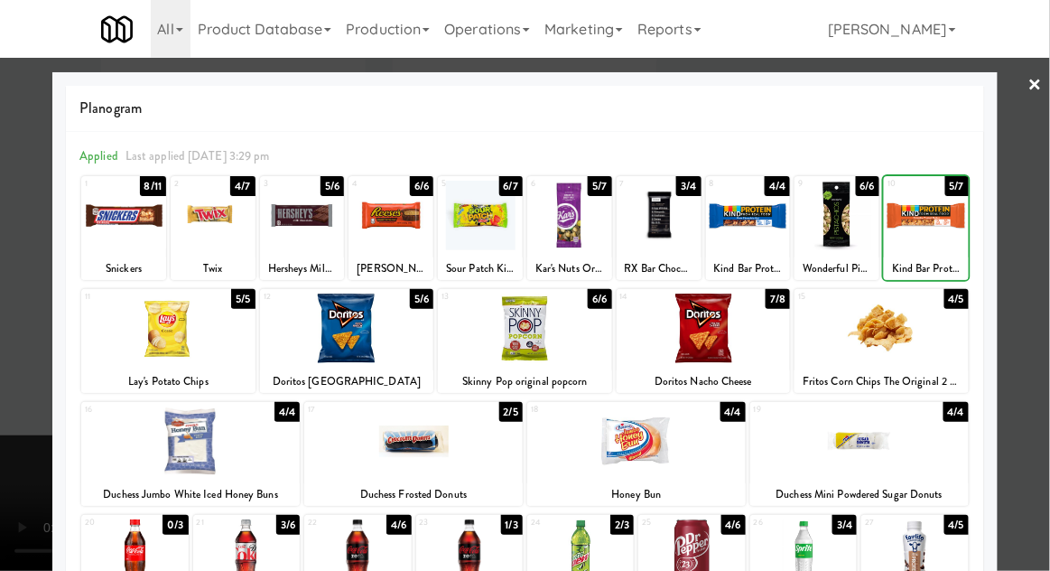
click at [15, 517] on div at bounding box center [525, 285] width 1050 height 571
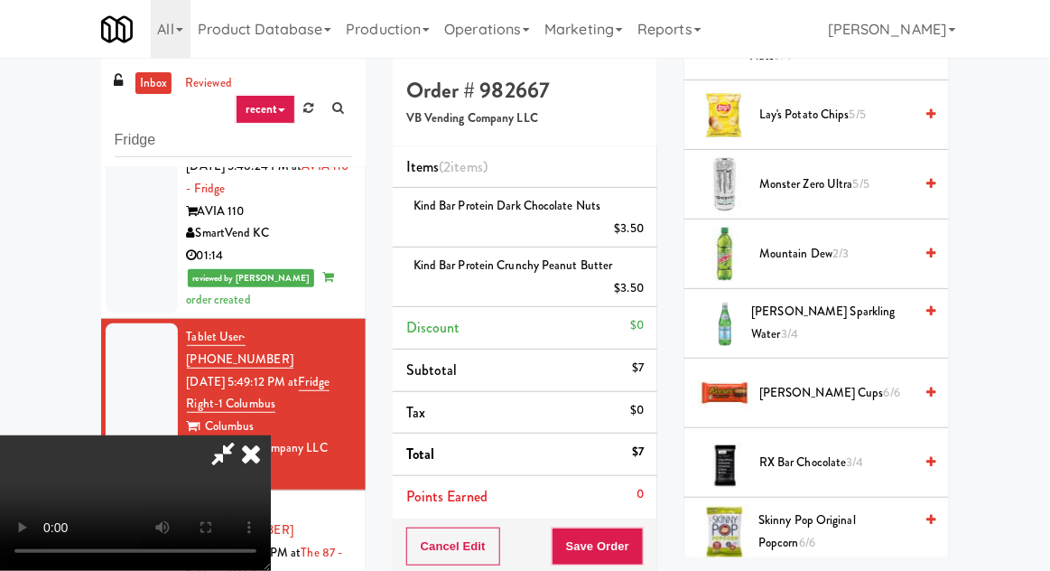
scroll to position [1719, 0]
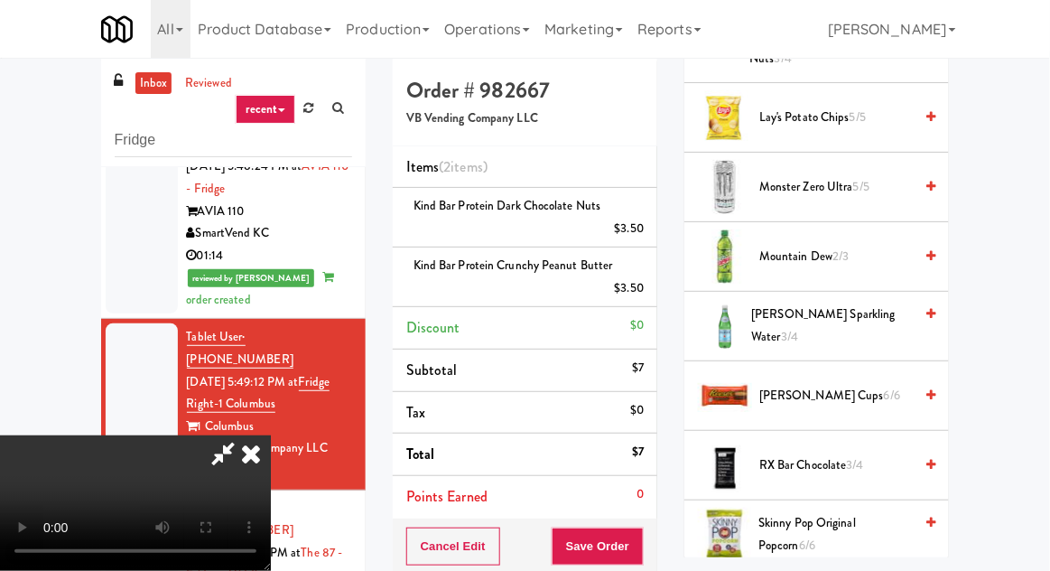
click at [873, 313] on span "[PERSON_NAME] Sparkling Water 3/4" at bounding box center [833, 325] width 162 height 44
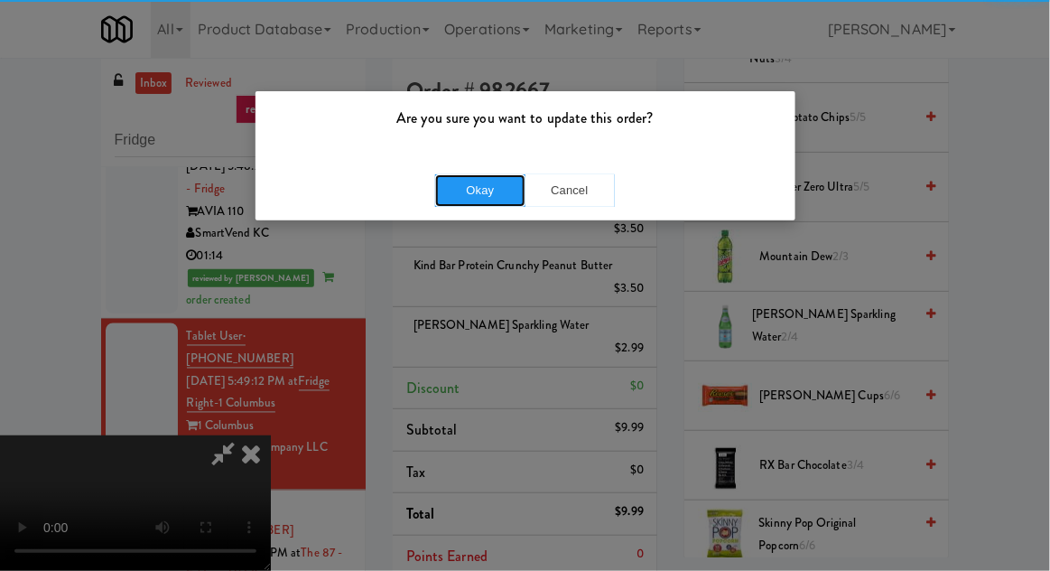
click at [480, 199] on button "Okay" at bounding box center [480, 190] width 90 height 33
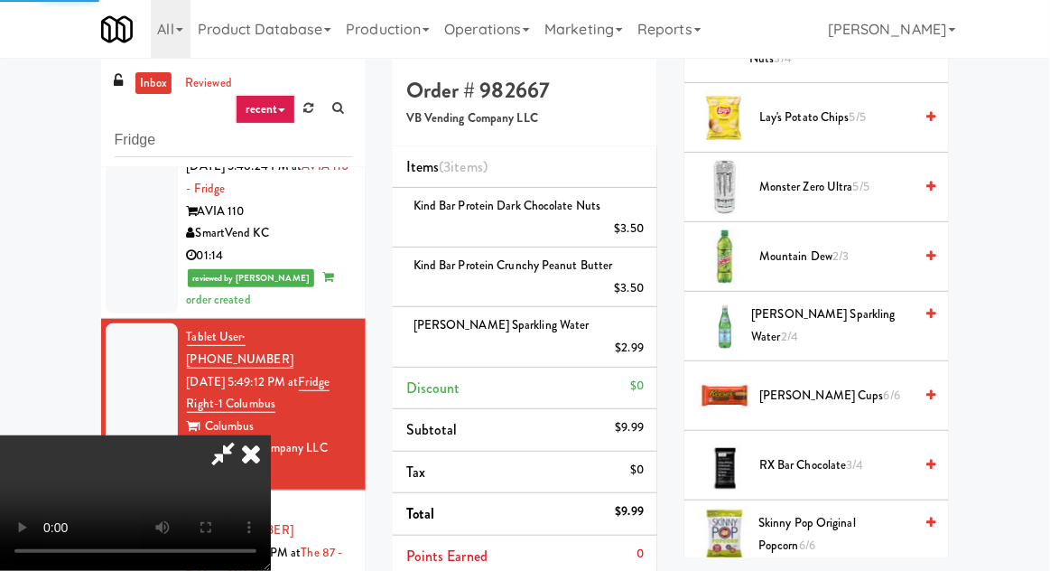
scroll to position [178, 0]
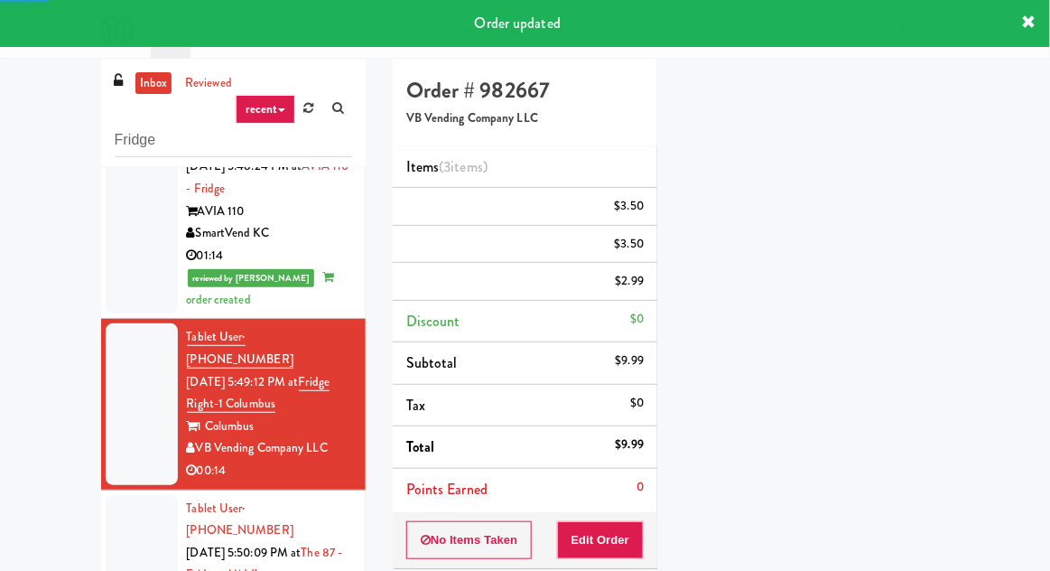
click at [144, 495] on div at bounding box center [142, 575] width 72 height 161
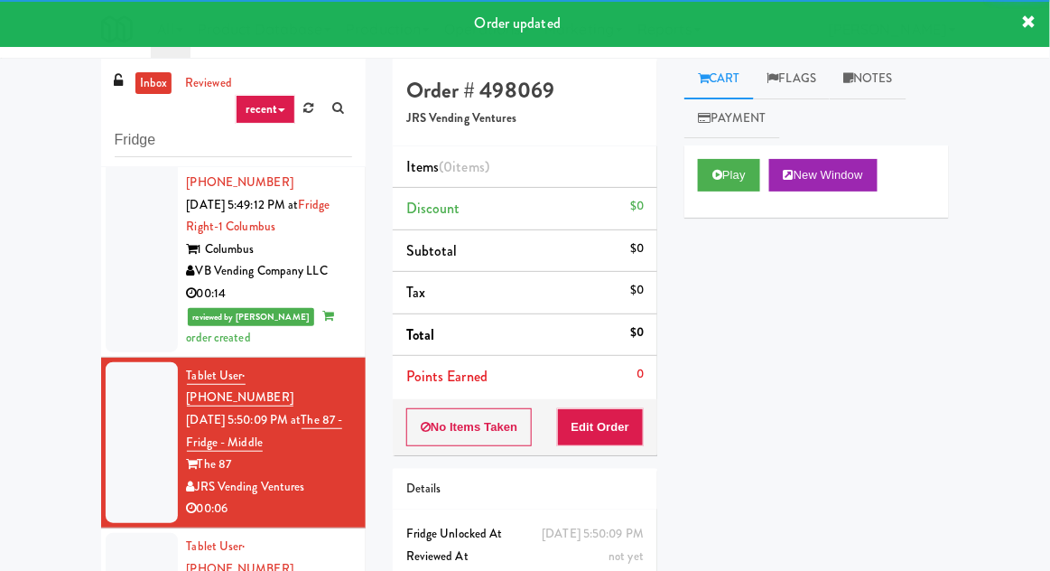
scroll to position [926, 0]
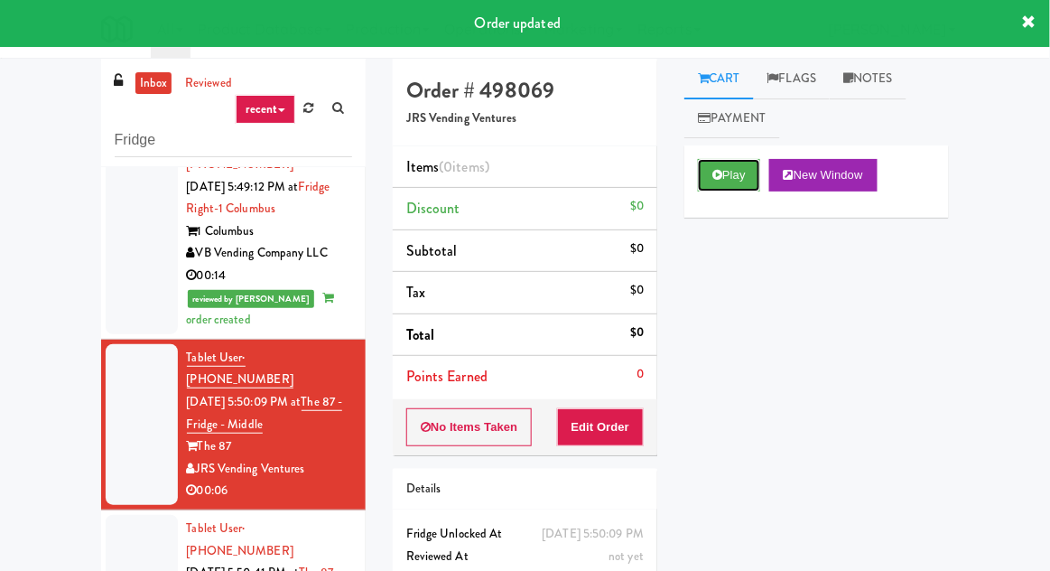
click at [760, 188] on button "Play" at bounding box center [729, 175] width 62 height 33
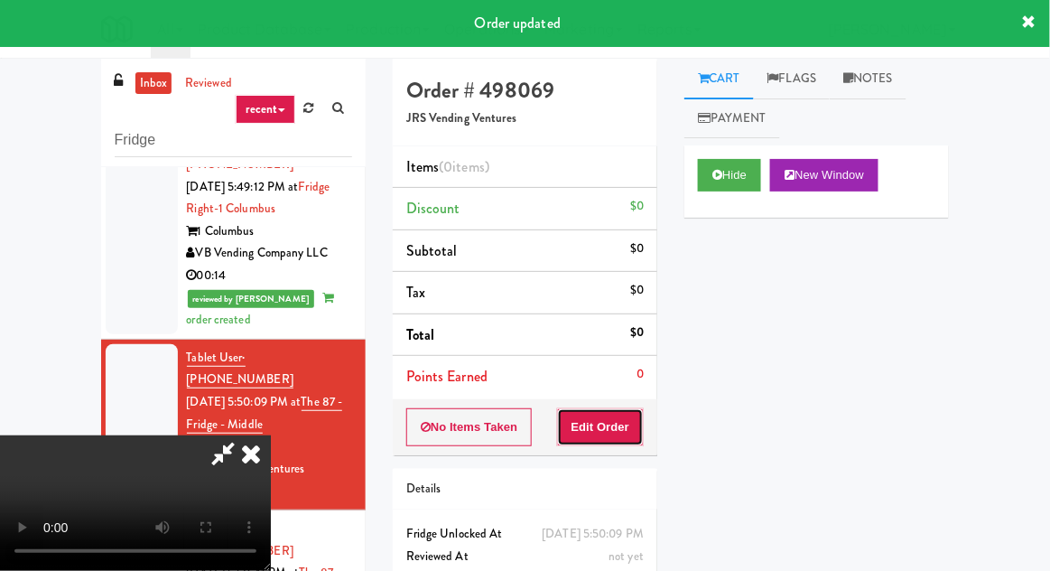
click at [620, 436] on button "Edit Order" at bounding box center [601, 427] width 88 height 38
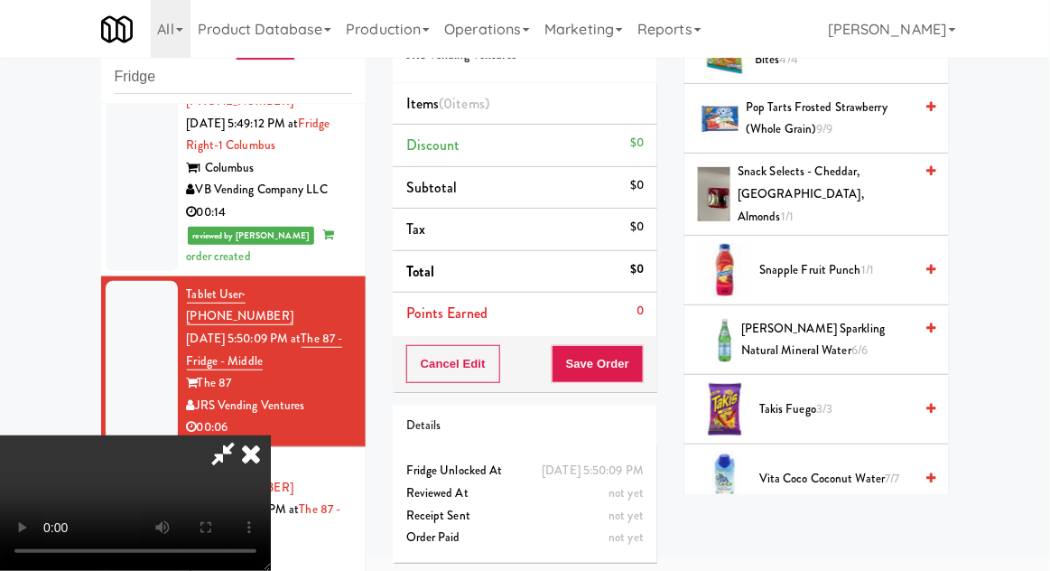
scroll to position [1833, 0]
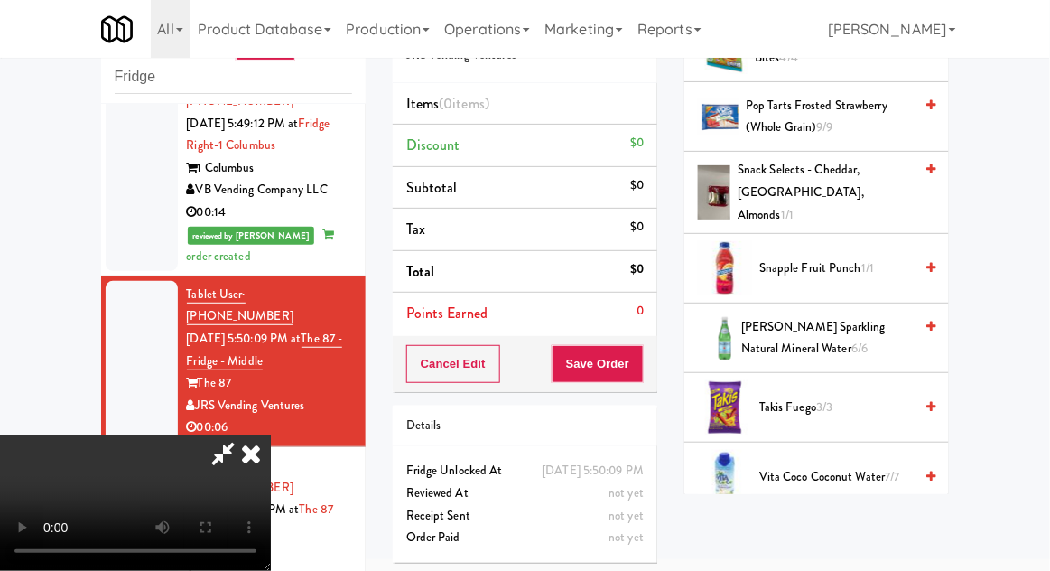
click at [850, 316] on span "[PERSON_NAME] Sparkling Natural Mineral Water 6/6" at bounding box center [827, 338] width 172 height 44
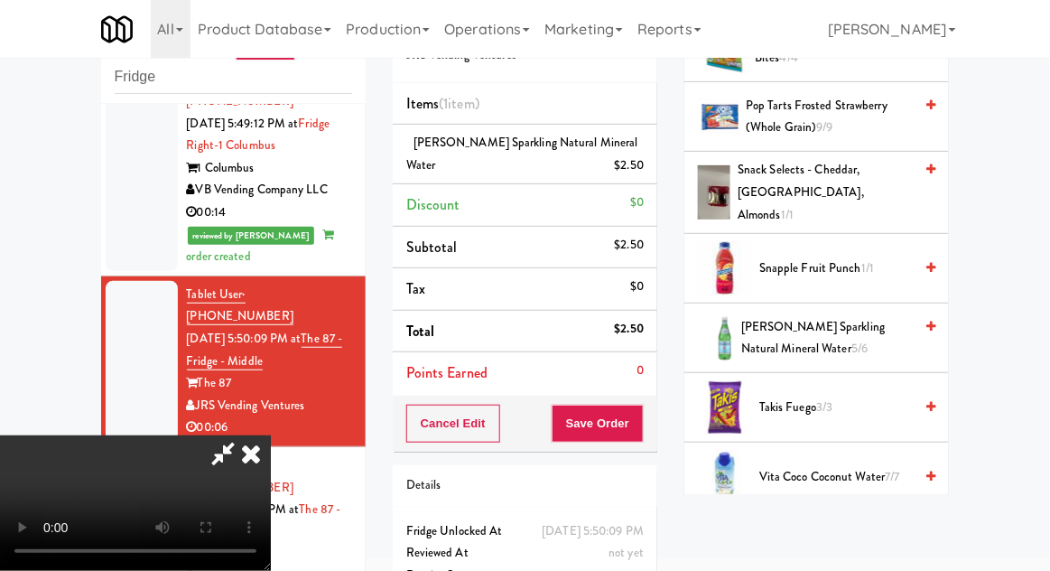
click at [850, 316] on span "[PERSON_NAME] Sparkling Natural Mineral Water 5/6" at bounding box center [827, 338] width 172 height 44
click at [640, 430] on button "Save Order" at bounding box center [598, 424] width 92 height 38
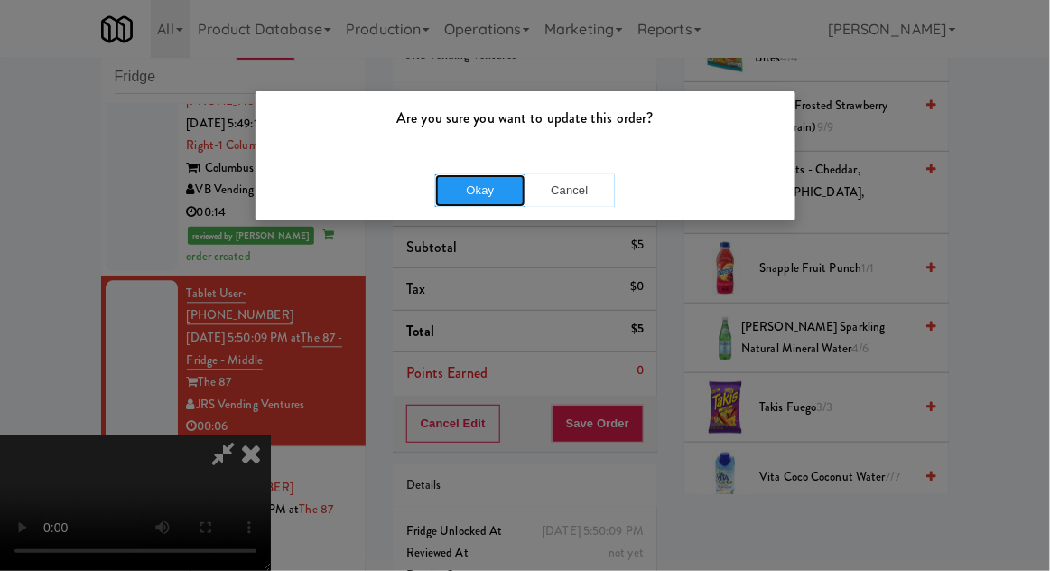
click at [497, 177] on button "Okay" at bounding box center [480, 190] width 90 height 33
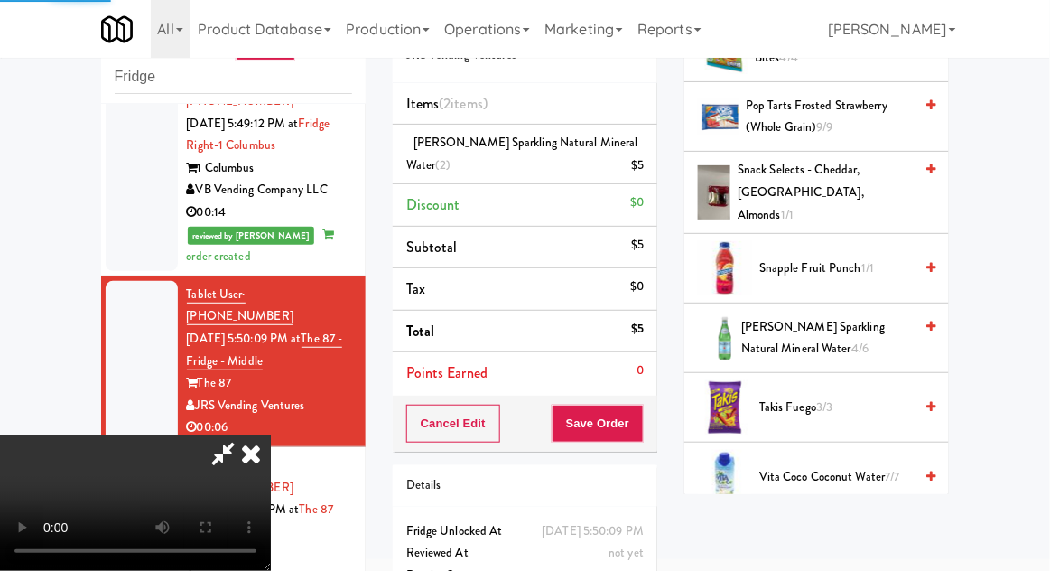
scroll to position [178, 0]
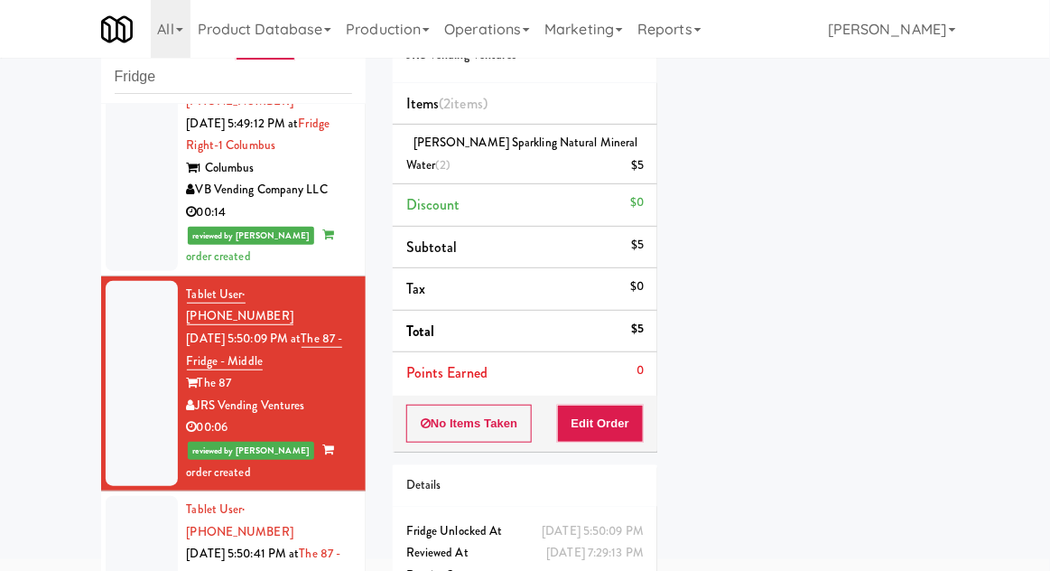
click at [132, 496] on div at bounding box center [142, 576] width 72 height 161
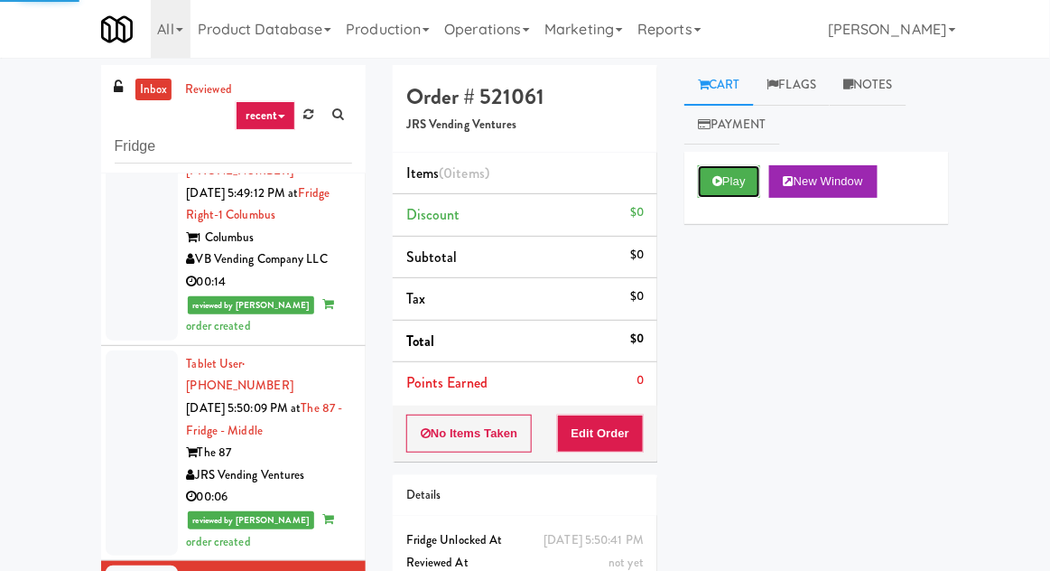
click at [753, 177] on button "Play" at bounding box center [729, 181] width 62 height 33
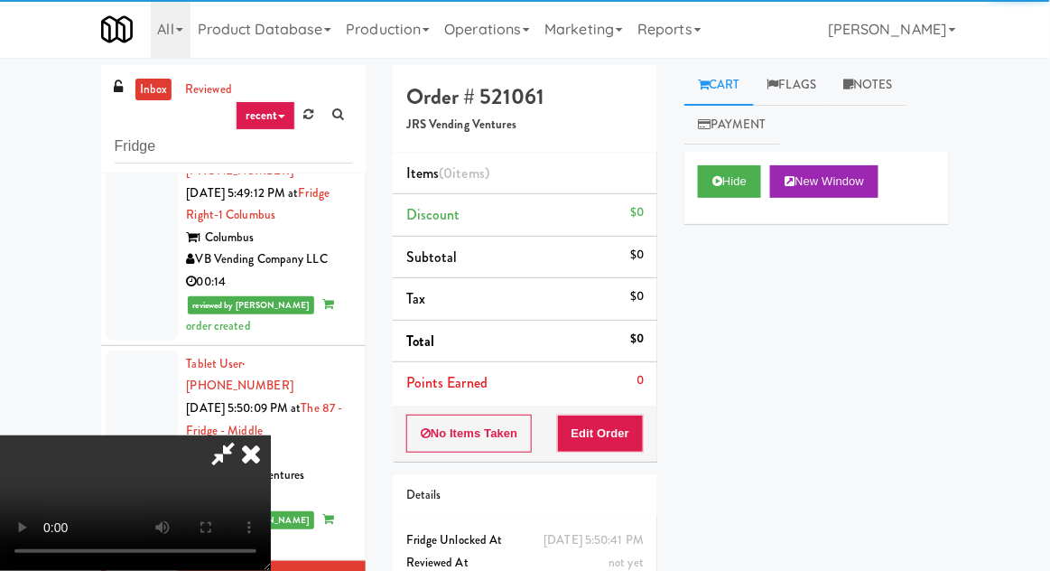
click at [610, 467] on div "Order # 521061 JRS Vending Ventures Items (0 items ) Discount $0 Subtotal $0 Ta…" at bounding box center [525, 355] width 292 height 581
click at [617, 432] on button "Edit Order" at bounding box center [601, 434] width 88 height 38
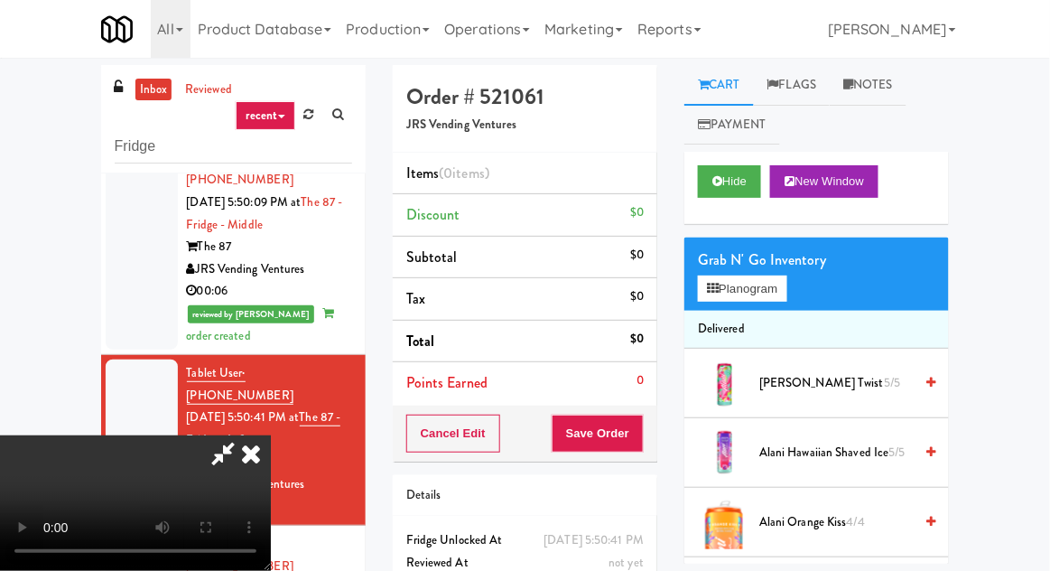
scroll to position [70, 0]
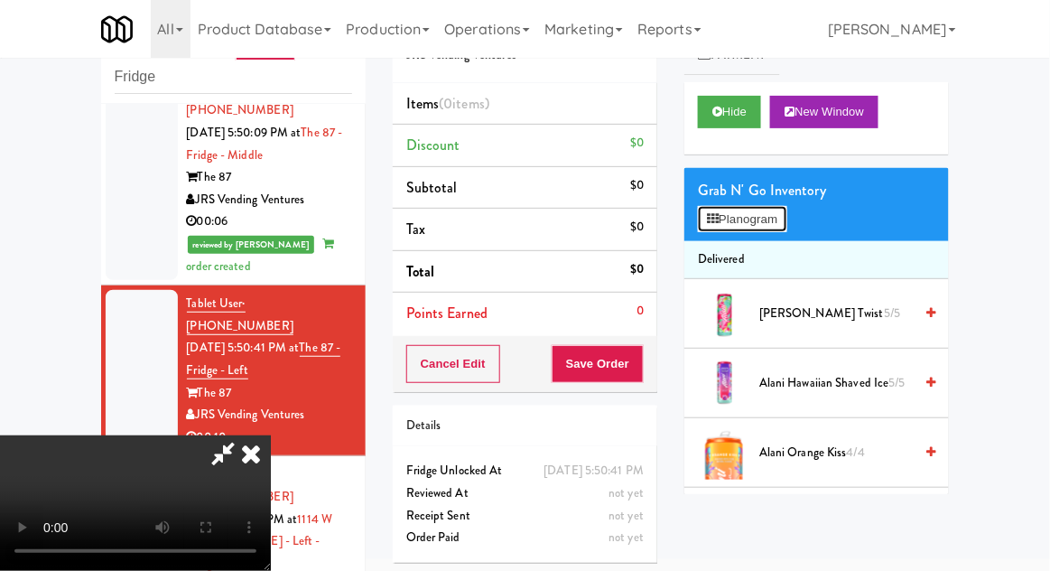
click at [779, 213] on button "Planogram" at bounding box center [742, 219] width 89 height 27
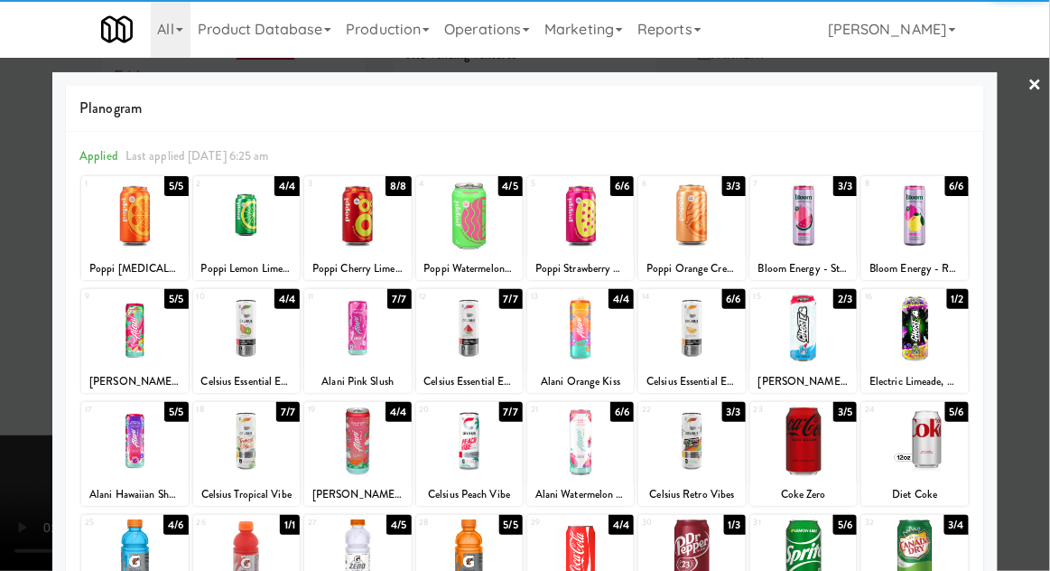
click at [828, 447] on div at bounding box center [803, 441] width 107 height 70
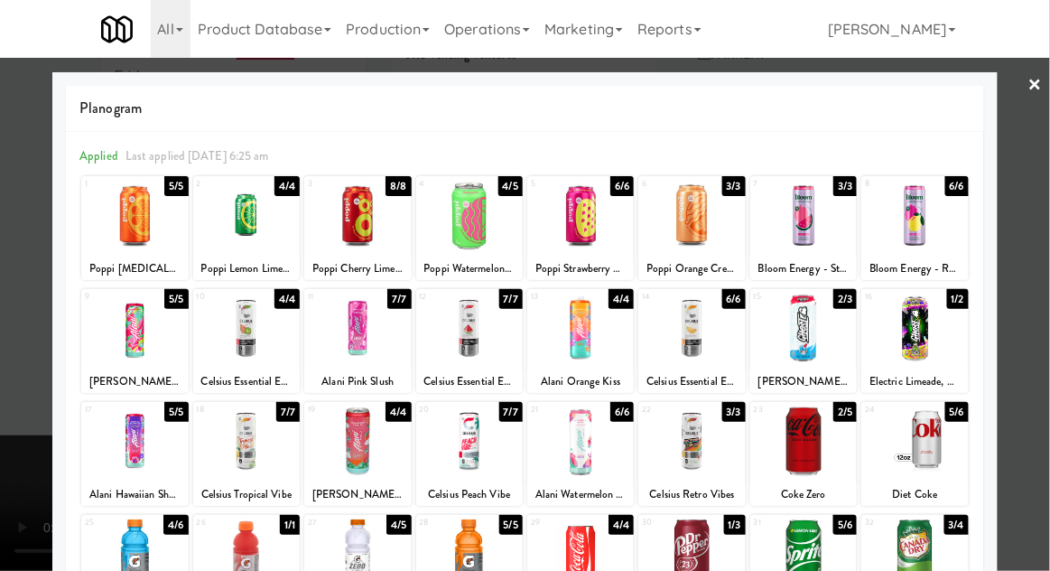
click at [42, 429] on div at bounding box center [525, 285] width 1050 height 571
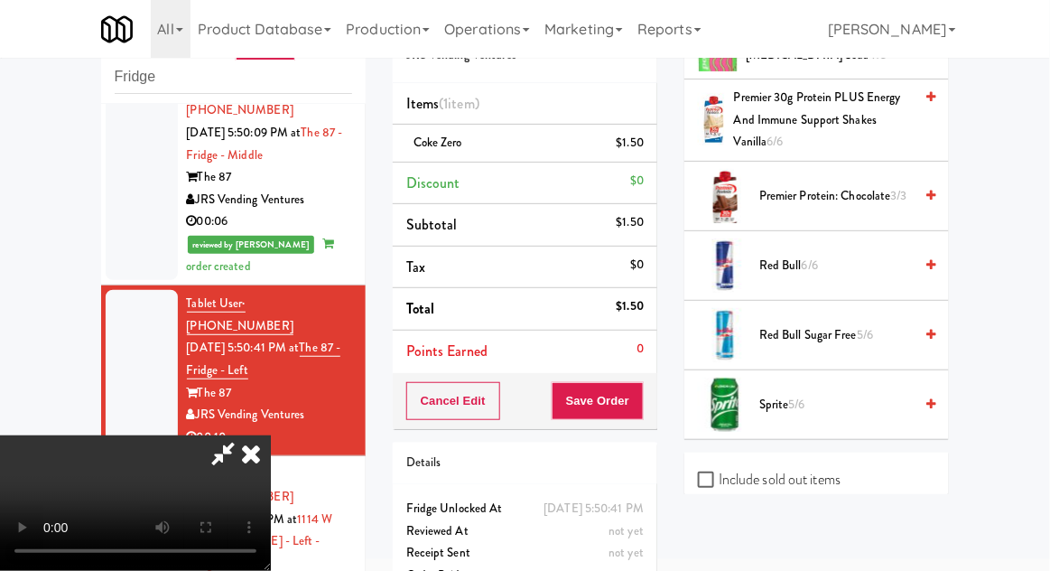
scroll to position [2566, 0]
click at [826, 396] on span "Sprite 5/6" at bounding box center [836, 403] width 154 height 23
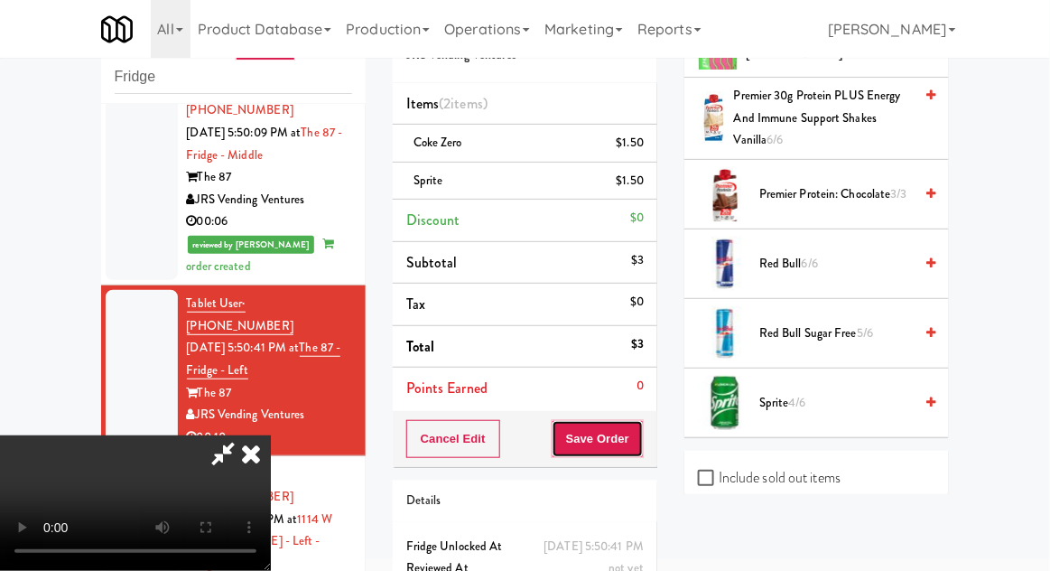
click at [639, 443] on button "Save Order" at bounding box center [598, 439] width 92 height 38
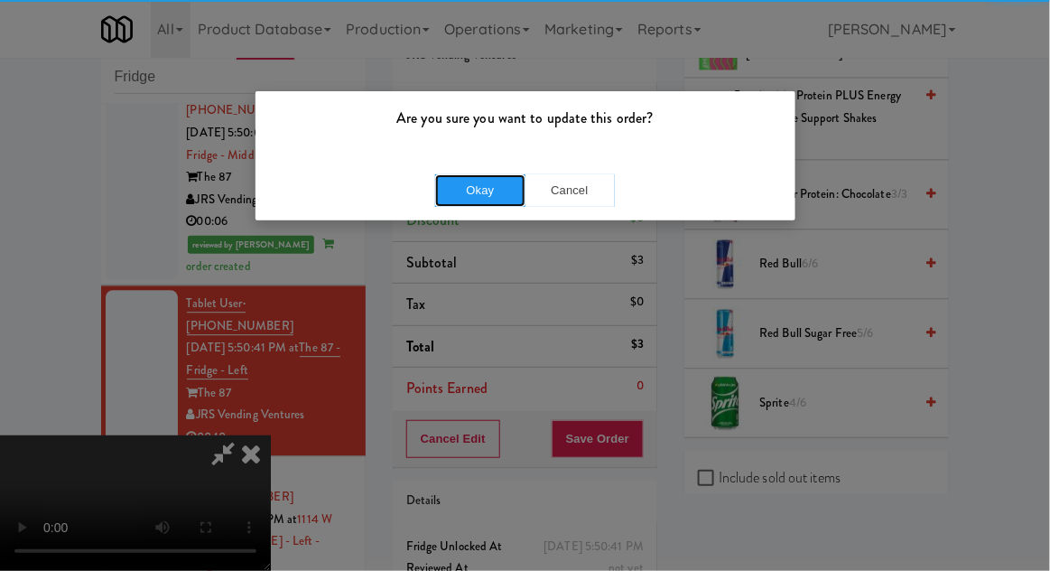
click at [481, 200] on button "Okay" at bounding box center [480, 190] width 90 height 33
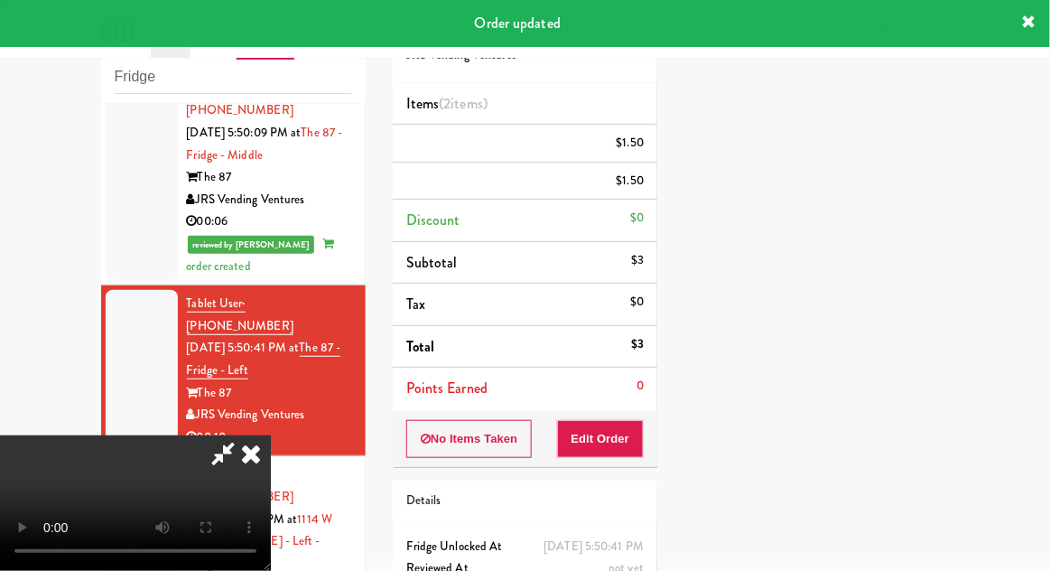
scroll to position [178, 0]
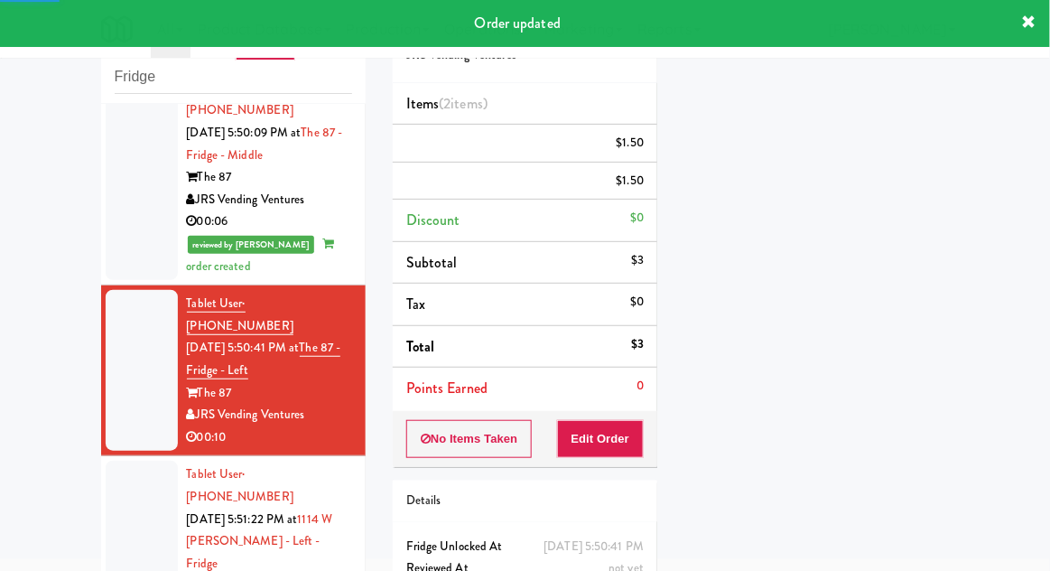
click at [125, 461] on div at bounding box center [142, 563] width 72 height 205
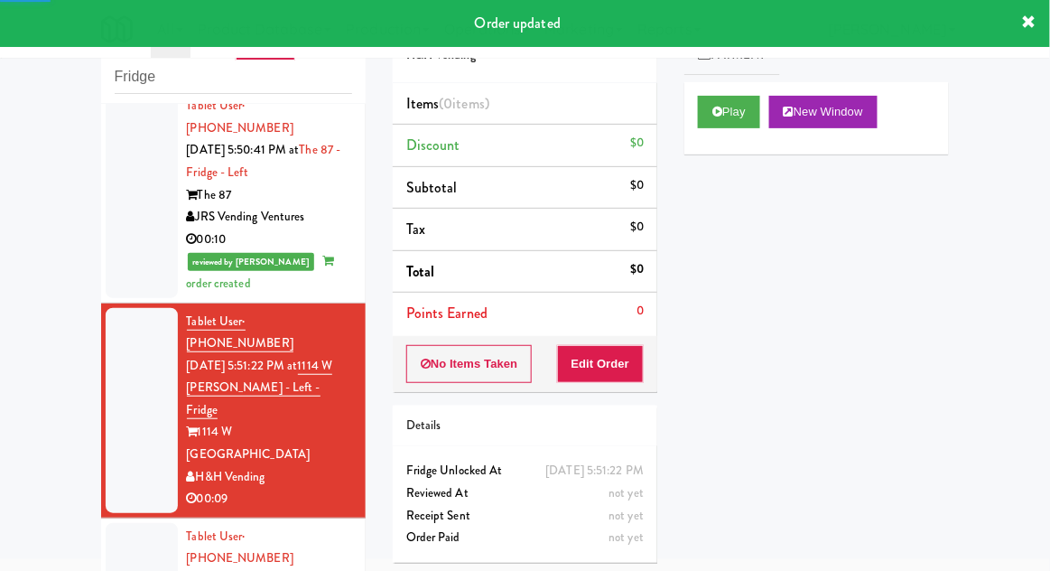
scroll to position [1340, 0]
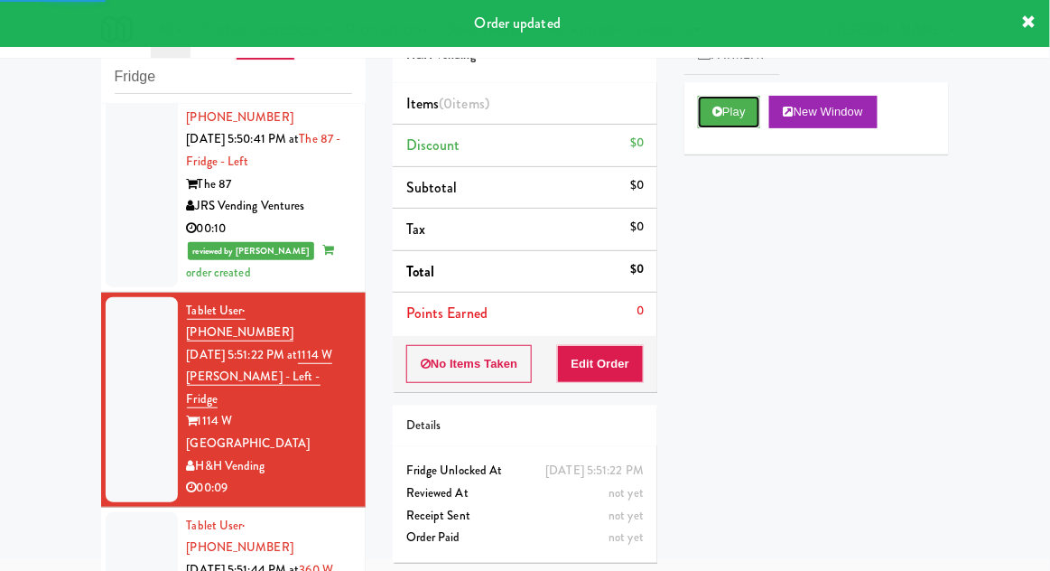
click at [741, 114] on button "Play" at bounding box center [729, 112] width 62 height 33
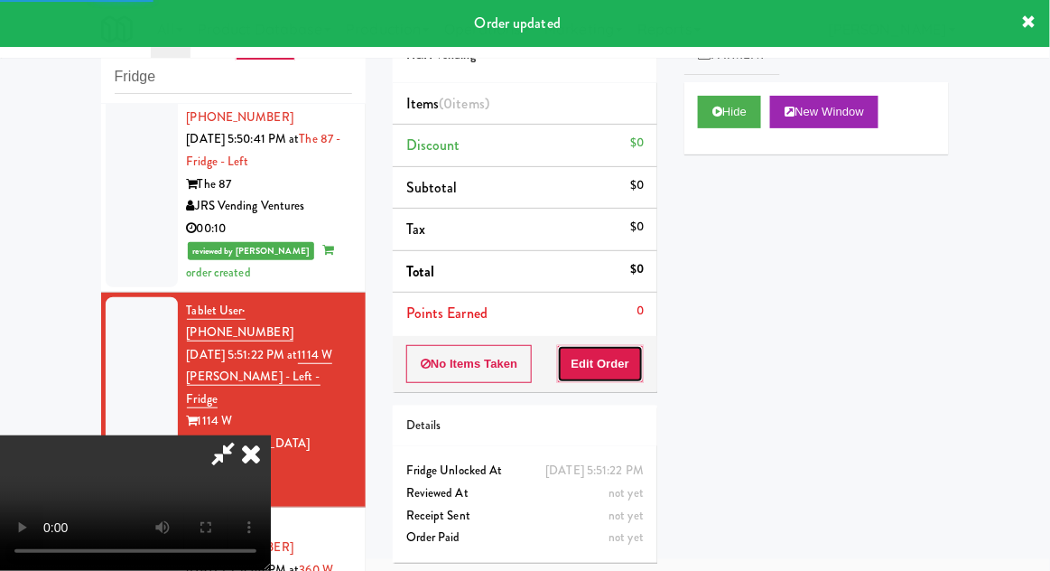
click at [625, 376] on button "Edit Order" at bounding box center [601, 364] width 88 height 38
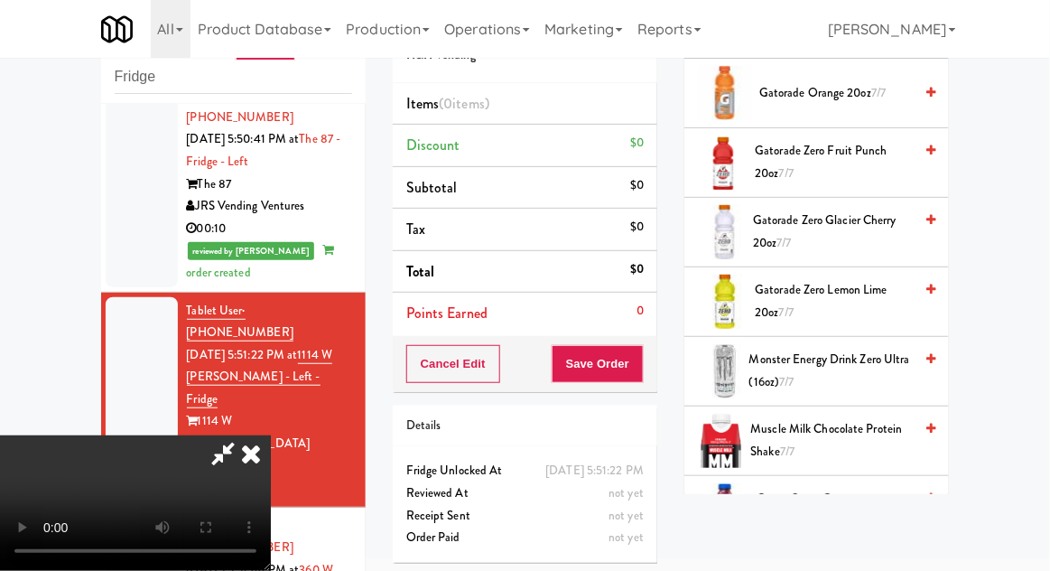
scroll to position [1439, 0]
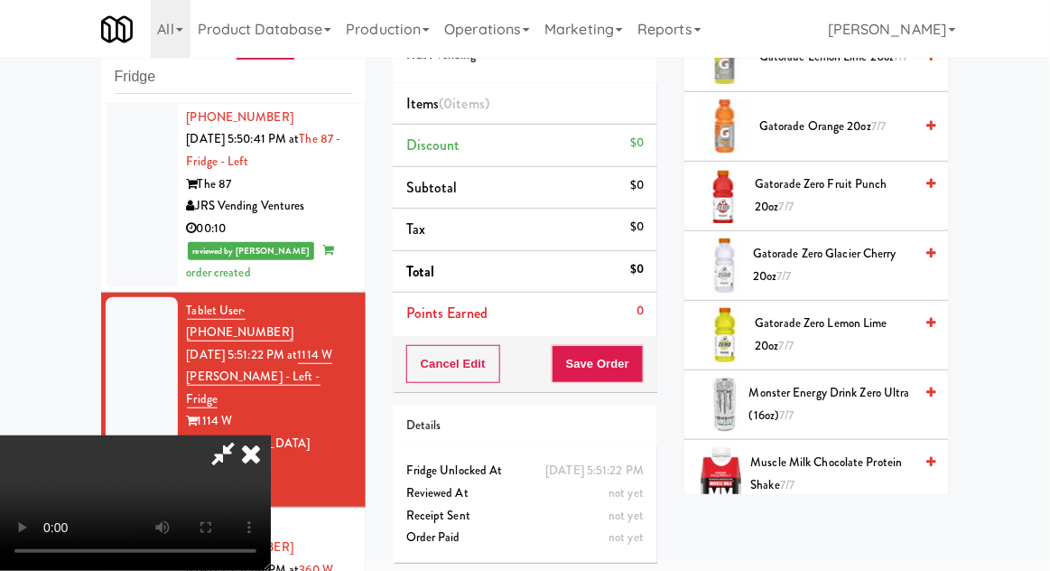
click at [846, 247] on span "Gatorade Zero Glacier Cherry 20oz 7/7" at bounding box center [833, 265] width 160 height 44
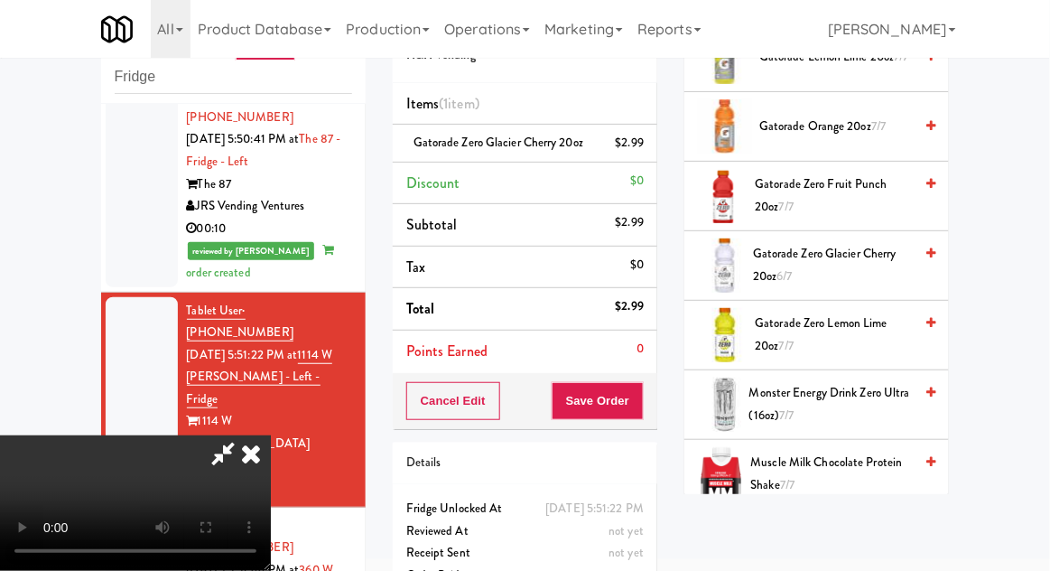
scroll to position [66, 0]
click at [640, 403] on button "Save Order" at bounding box center [598, 401] width 92 height 38
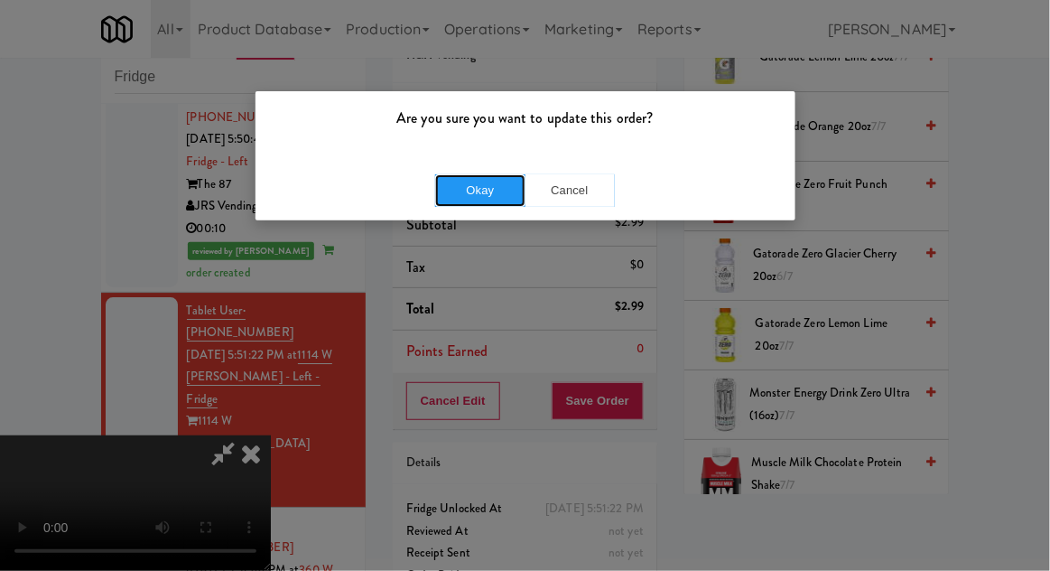
click at [468, 182] on button "Okay" at bounding box center [480, 190] width 90 height 33
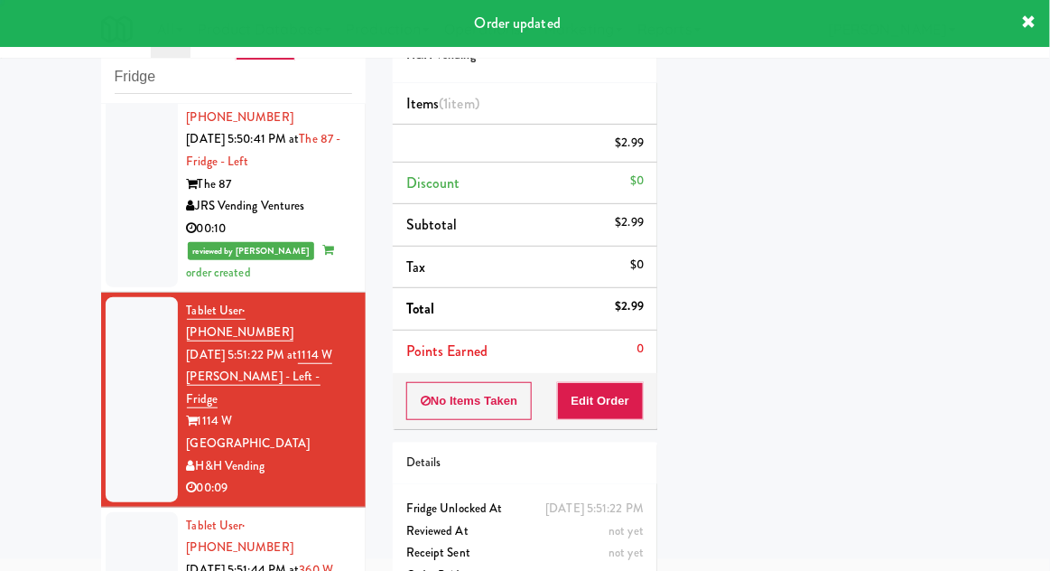
scroll to position [0, 0]
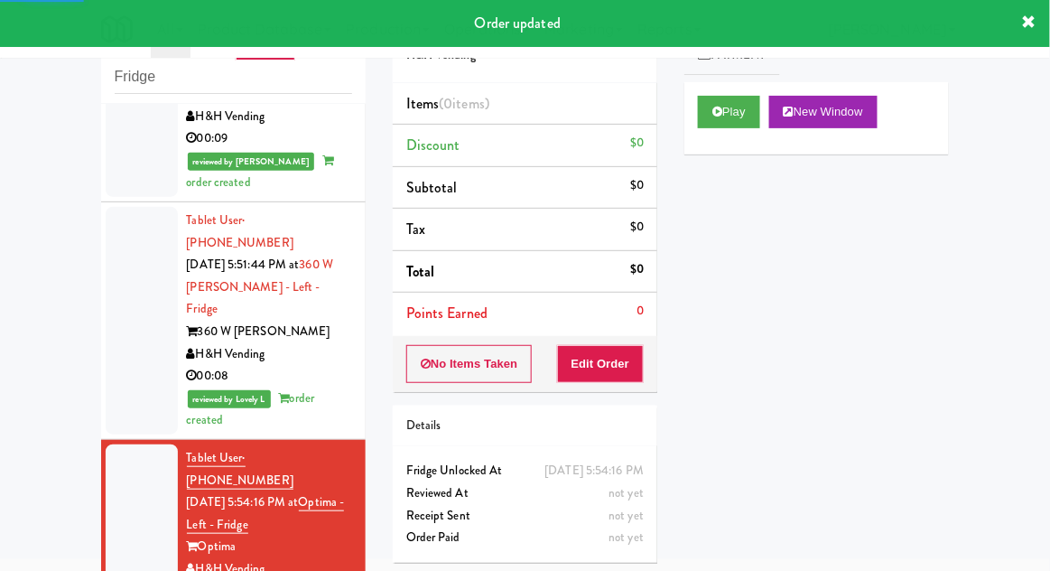
scroll to position [1691, 0]
click at [735, 115] on button "Play" at bounding box center [729, 112] width 62 height 33
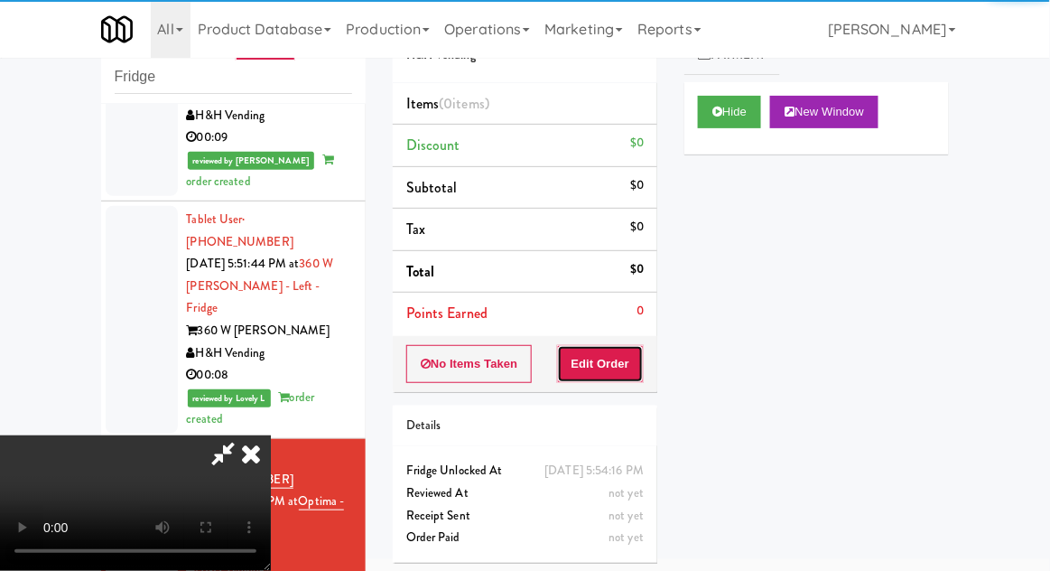
click at [613, 377] on button "Edit Order" at bounding box center [601, 364] width 88 height 38
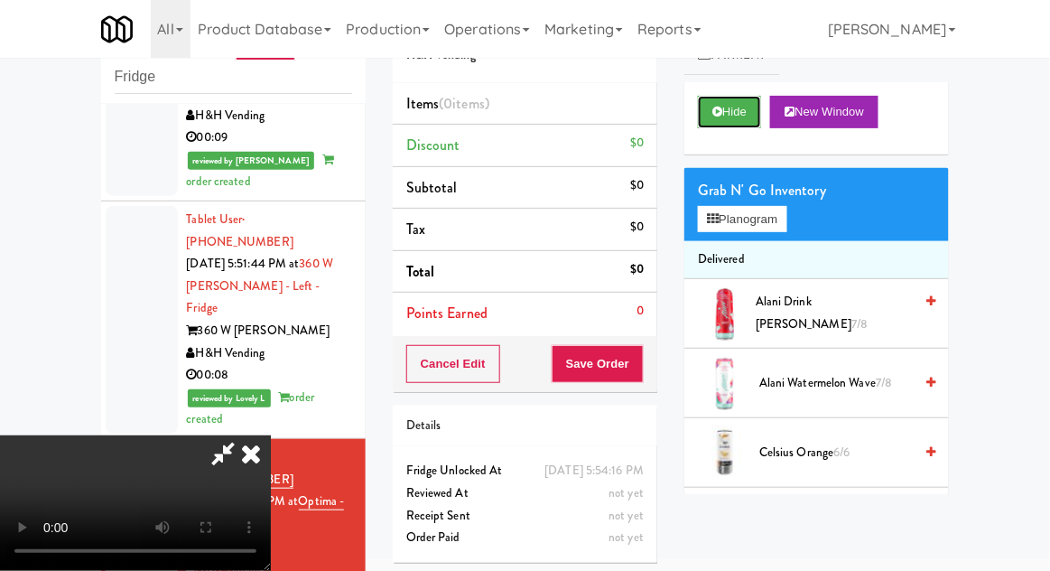
click at [760, 115] on button "Hide" at bounding box center [729, 112] width 63 height 33
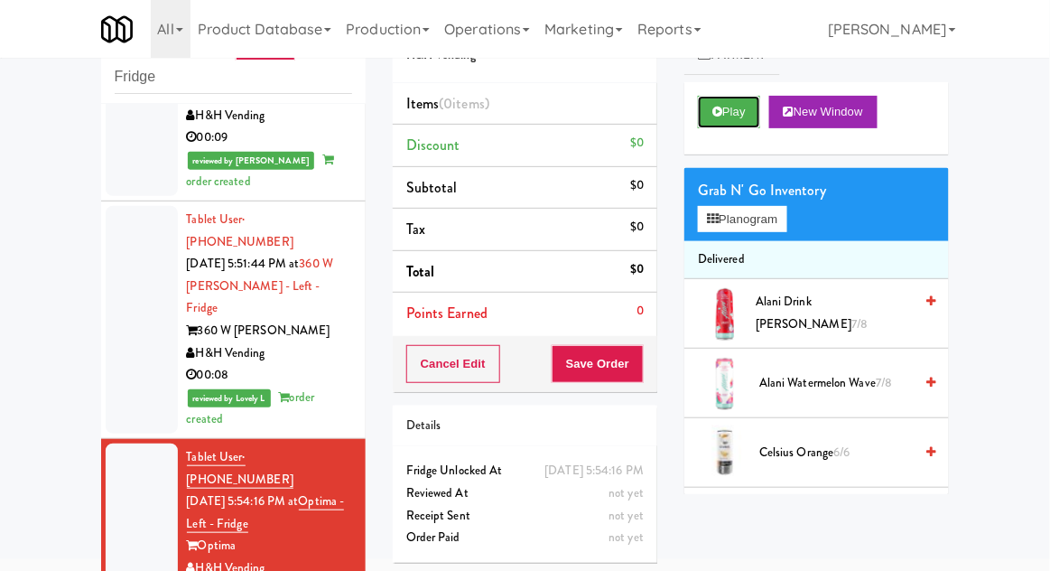
click at [758, 116] on button "Play" at bounding box center [729, 112] width 62 height 33
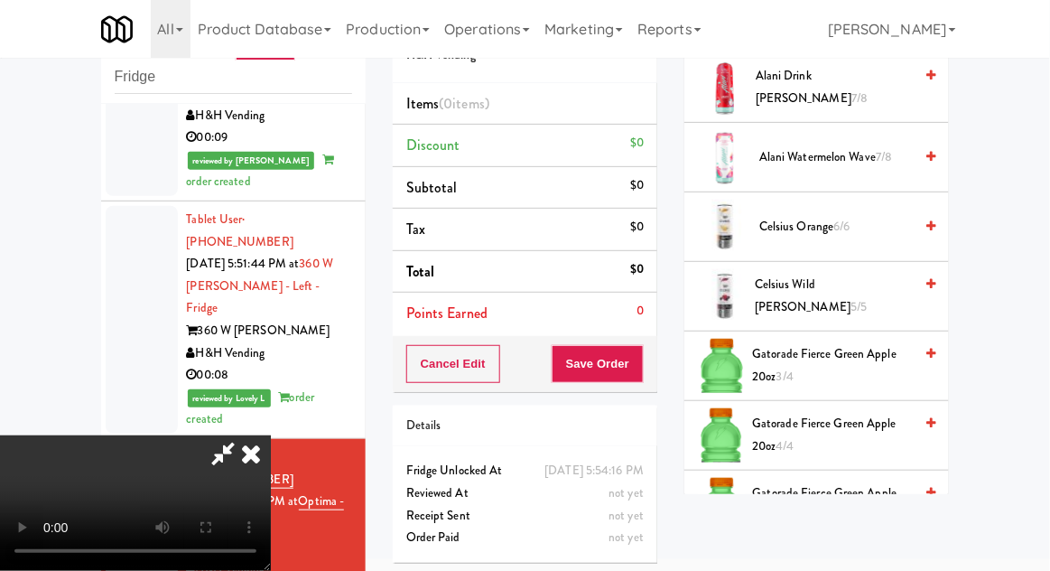
scroll to position [0, 0]
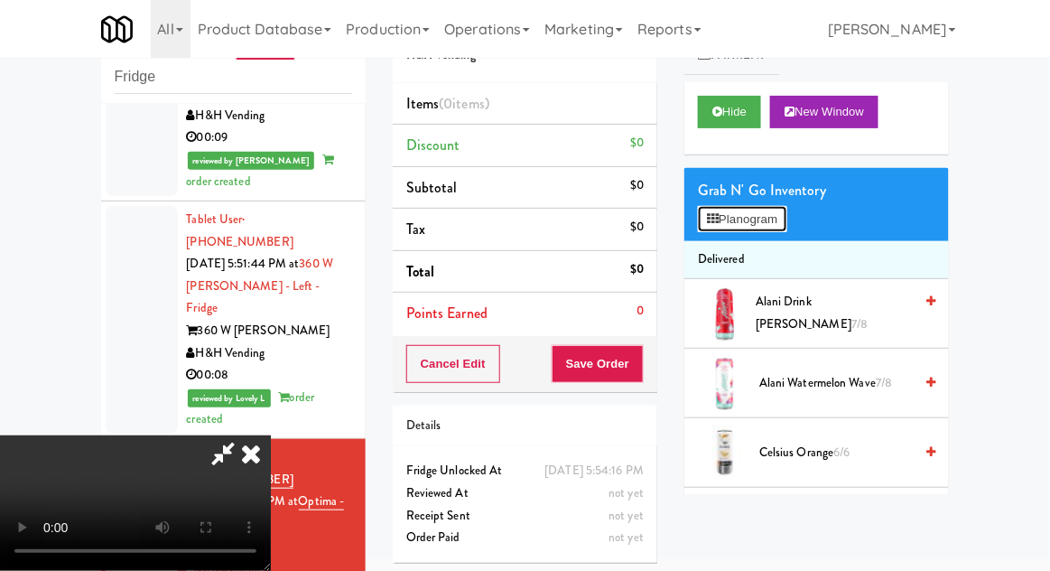
click at [786, 228] on button "Planogram" at bounding box center [742, 219] width 89 height 27
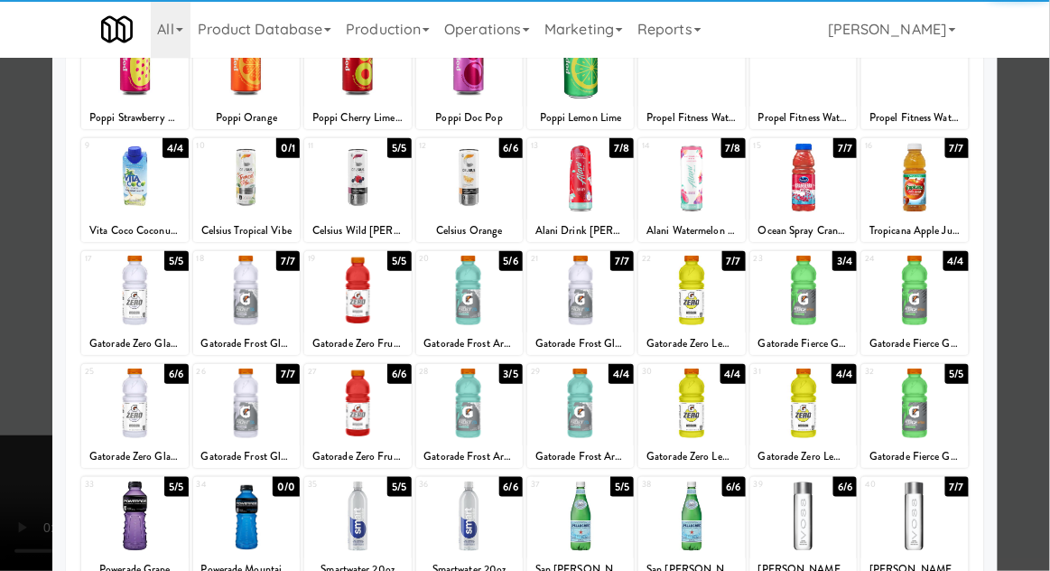
scroll to position [167, 0]
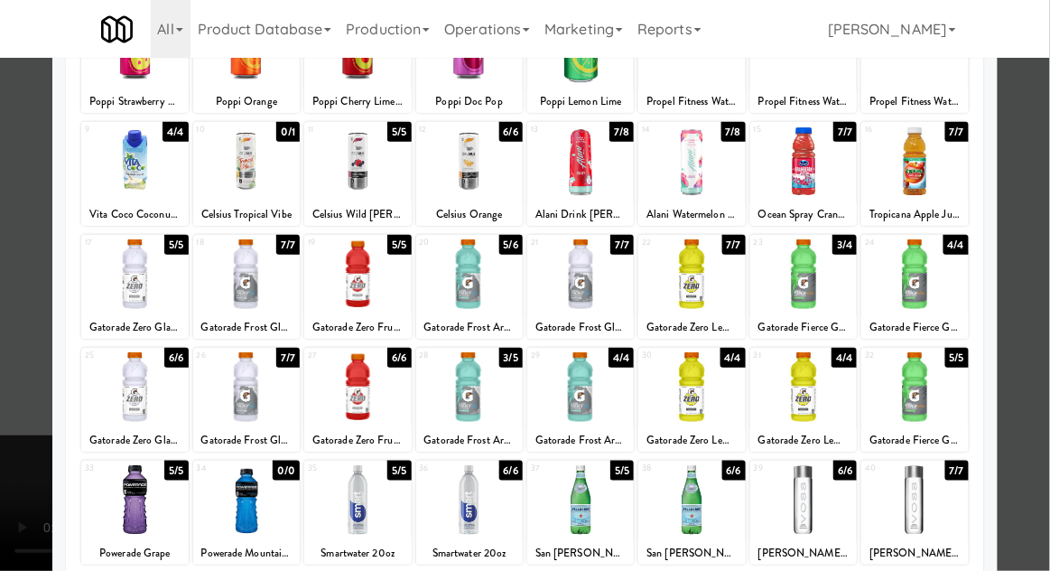
click at [620, 491] on div at bounding box center [580, 500] width 107 height 70
click at [27, 433] on div at bounding box center [525, 285] width 1050 height 571
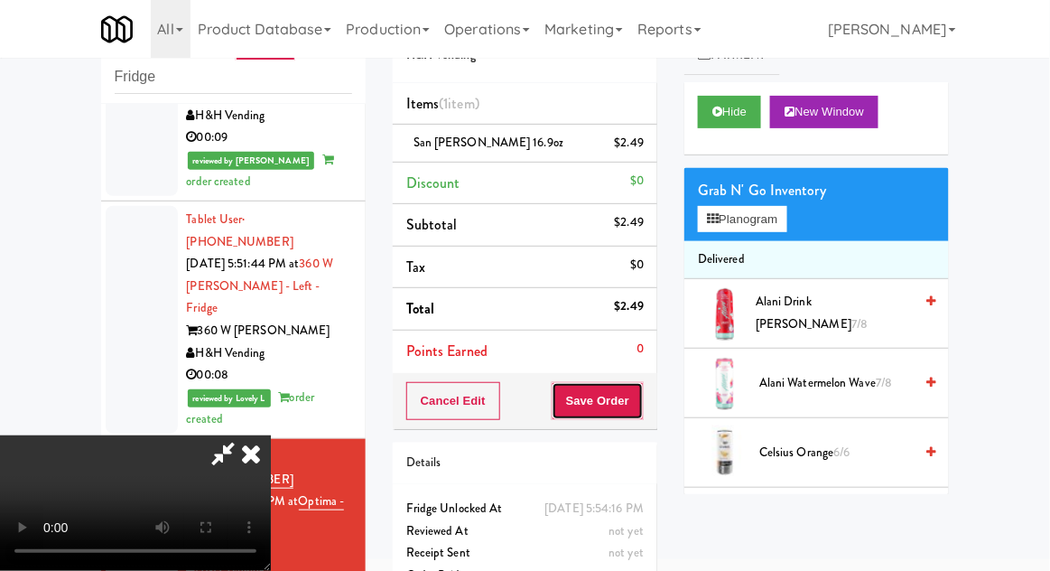
click at [640, 414] on button "Save Order" at bounding box center [598, 401] width 92 height 38
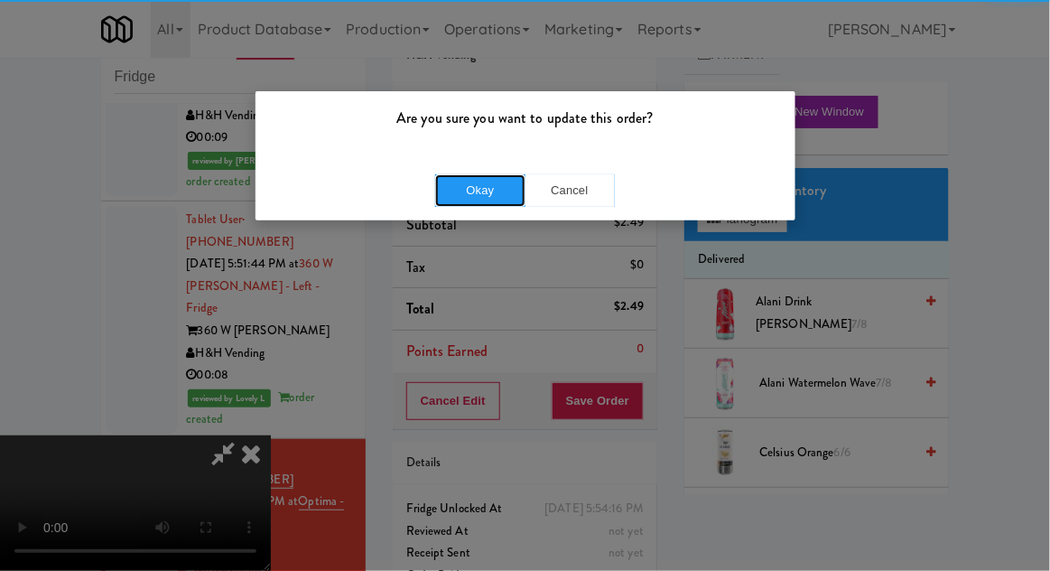
click at [463, 191] on button "Okay" at bounding box center [480, 190] width 90 height 33
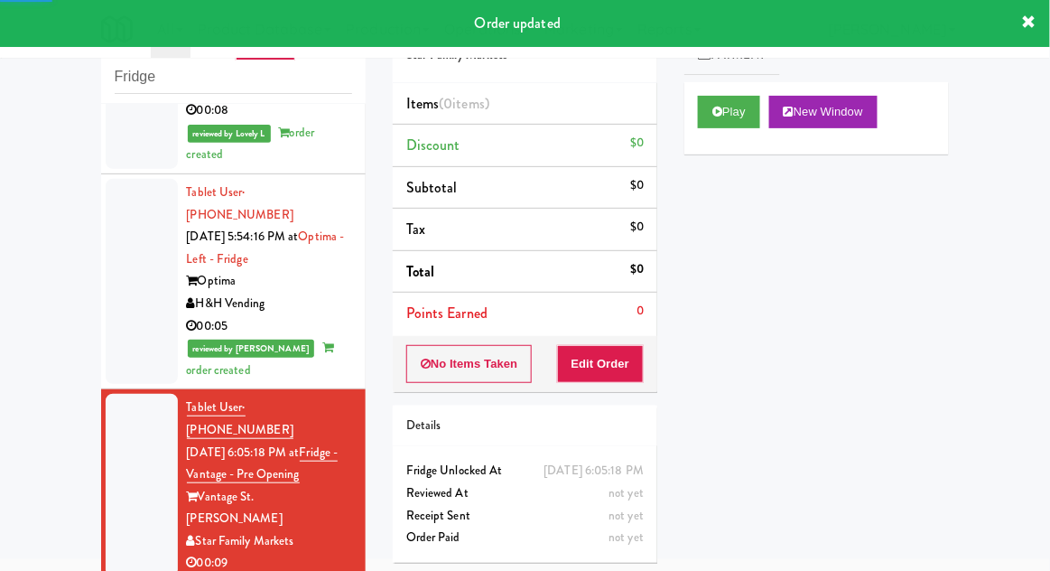
scroll to position [1948, 0]
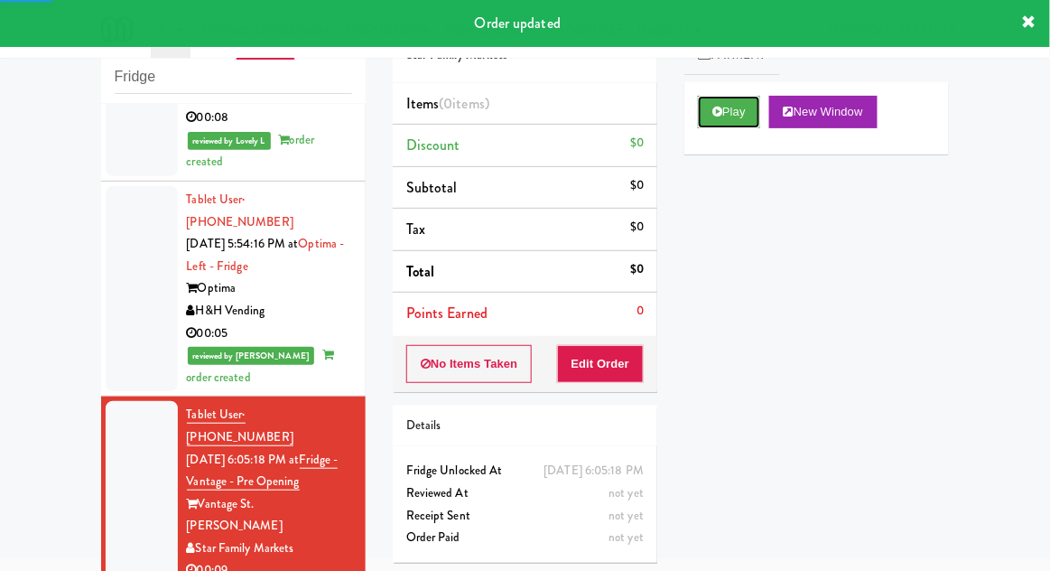
click at [743, 125] on button "Play" at bounding box center [729, 112] width 62 height 33
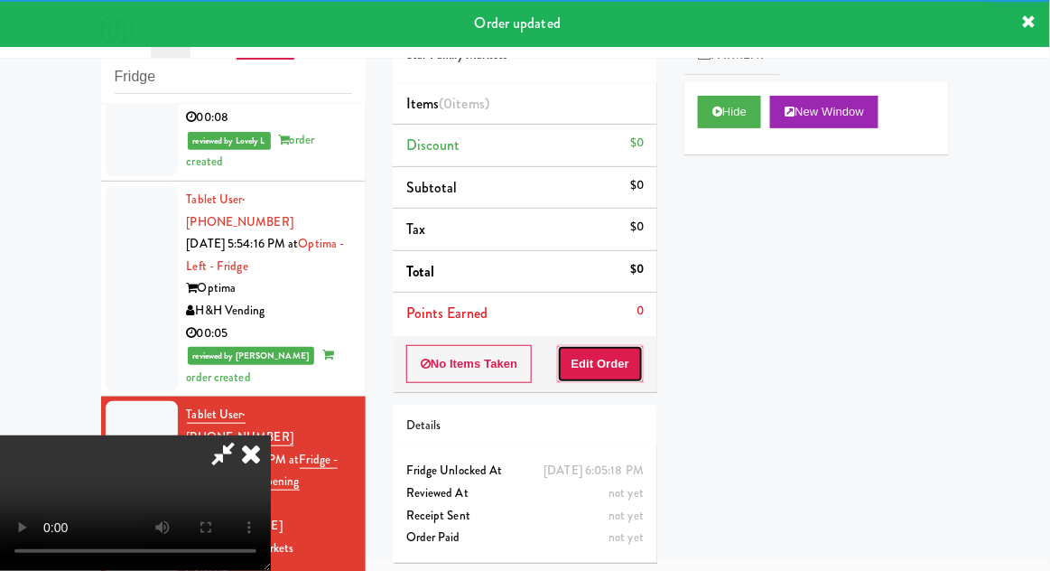
click at [609, 357] on button "Edit Order" at bounding box center [601, 364] width 88 height 38
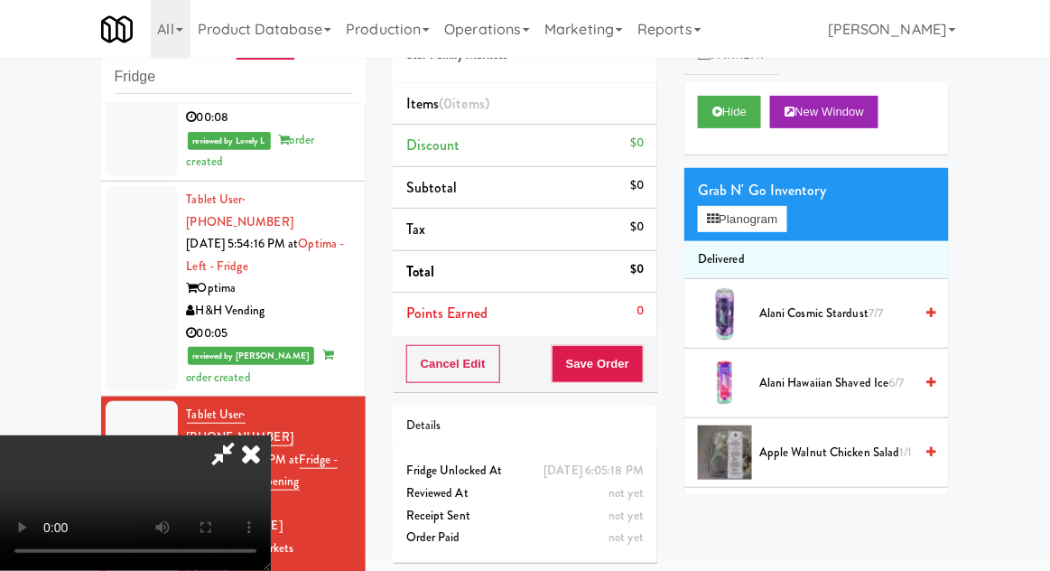
scroll to position [0, 0]
click at [764, 221] on button "Planogram" at bounding box center [742, 219] width 89 height 27
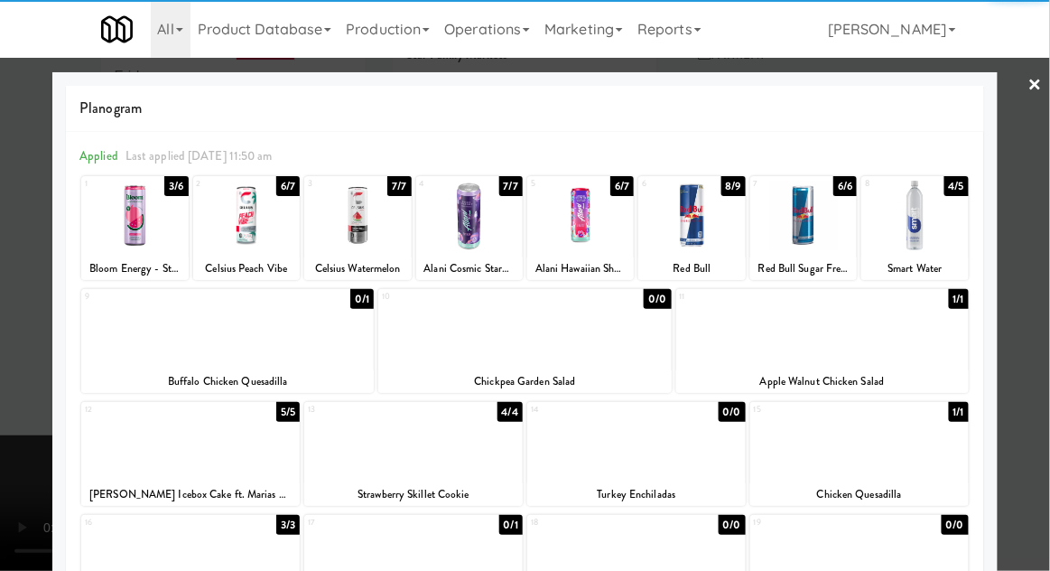
click at [361, 219] on div at bounding box center [357, 216] width 107 height 70
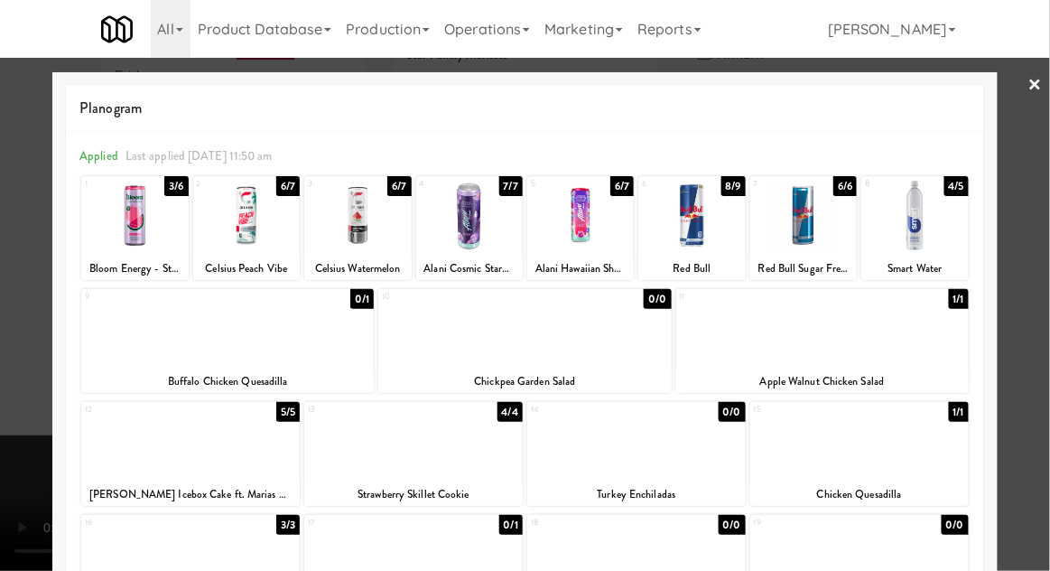
click at [1, 340] on div at bounding box center [525, 285] width 1050 height 571
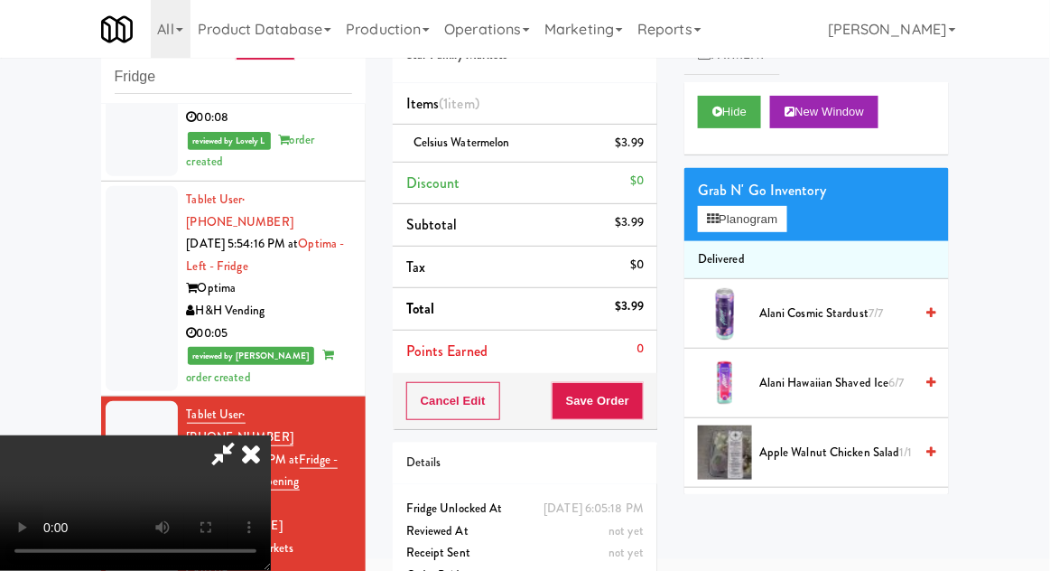
scroll to position [66, 0]
click at [641, 411] on button "Save Order" at bounding box center [598, 401] width 92 height 38
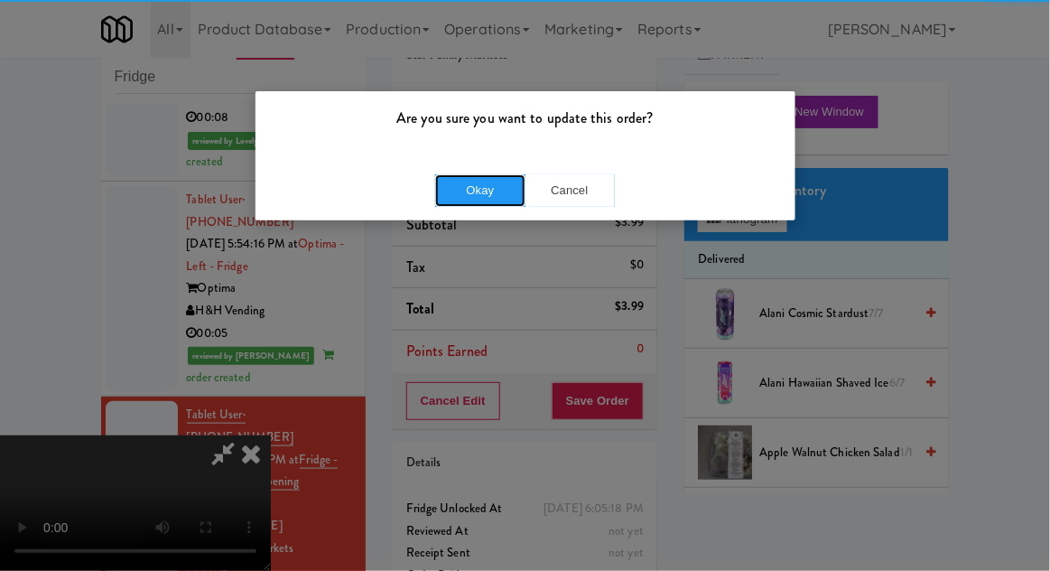
click at [477, 201] on button "Okay" at bounding box center [480, 190] width 90 height 33
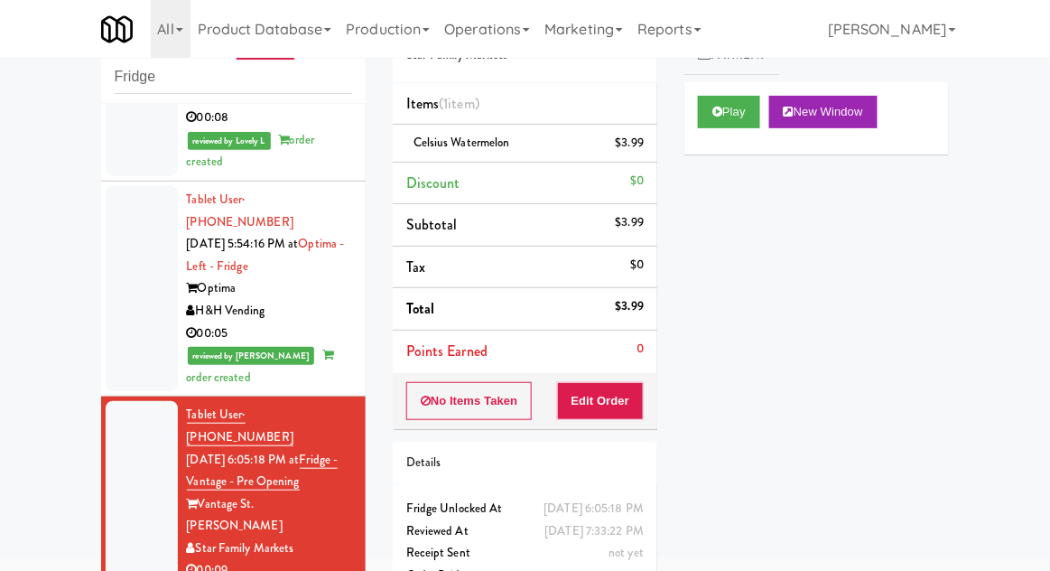
scroll to position [149, 0]
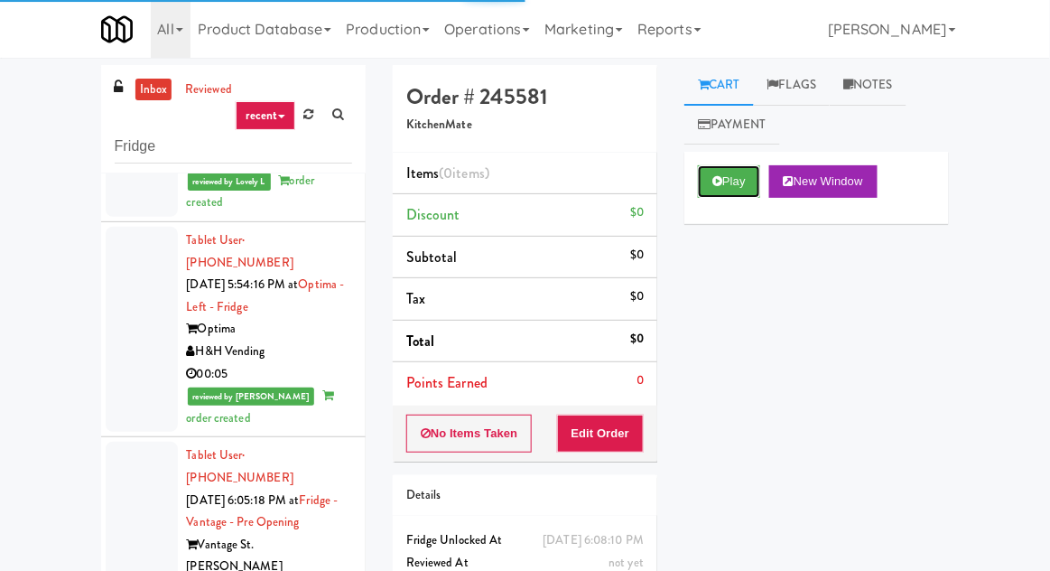
click at [745, 178] on button "Play" at bounding box center [729, 181] width 62 height 33
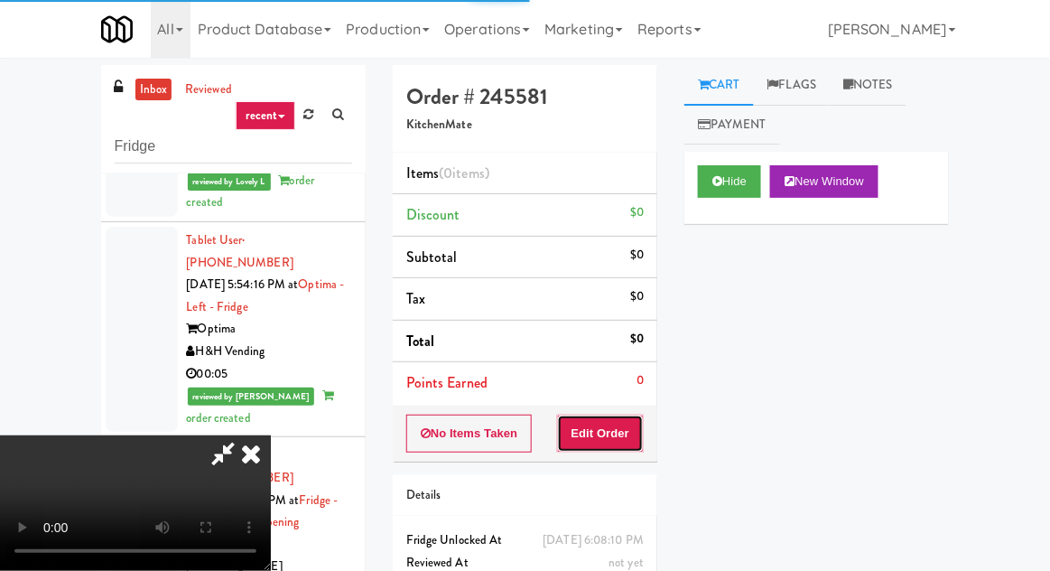
click at [620, 429] on button "Edit Order" at bounding box center [601, 434] width 88 height 38
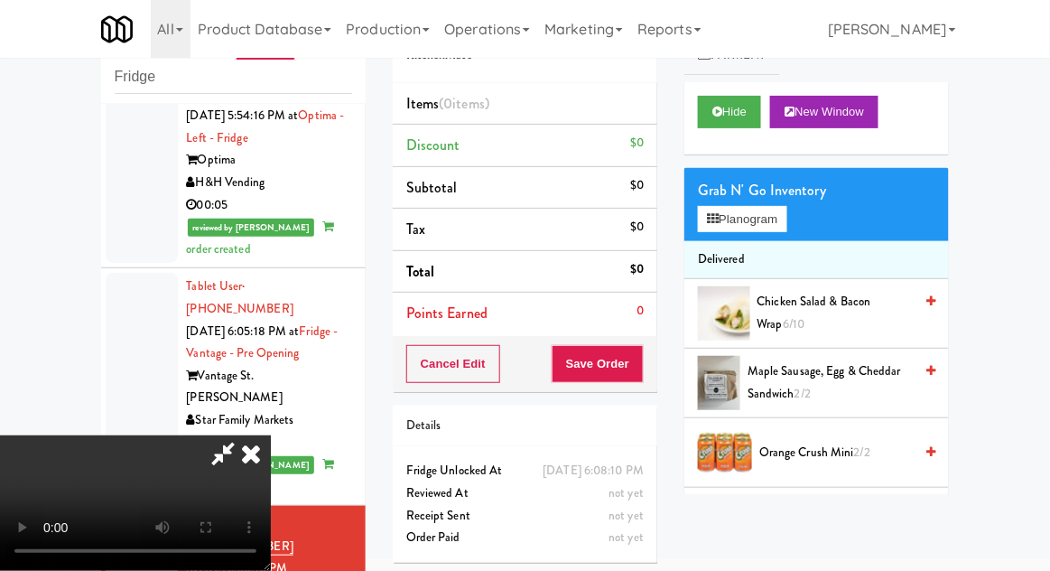
scroll to position [2075, 0]
click at [774, 230] on button "Planogram" at bounding box center [742, 219] width 89 height 27
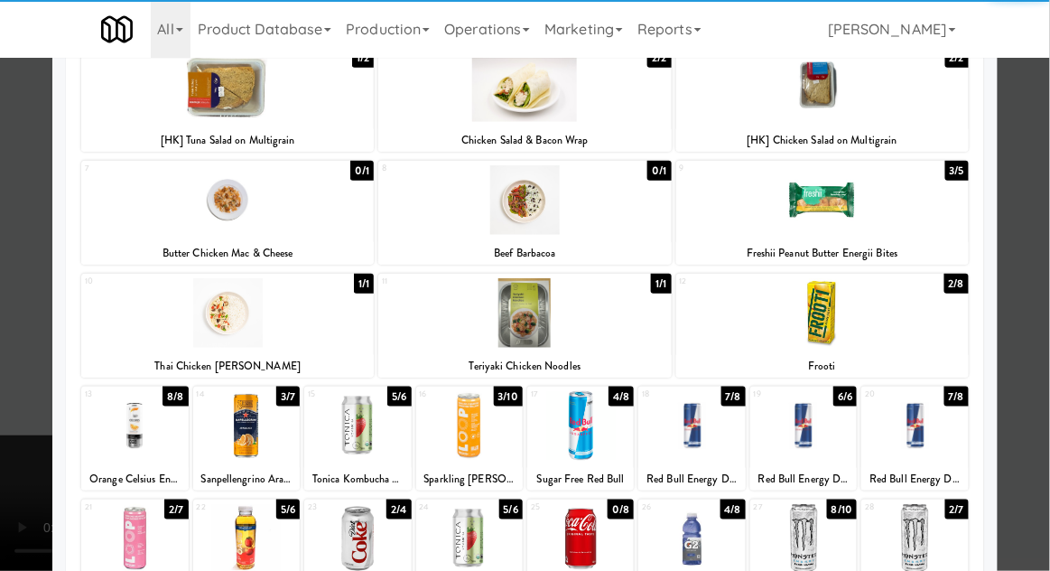
scroll to position [278, 0]
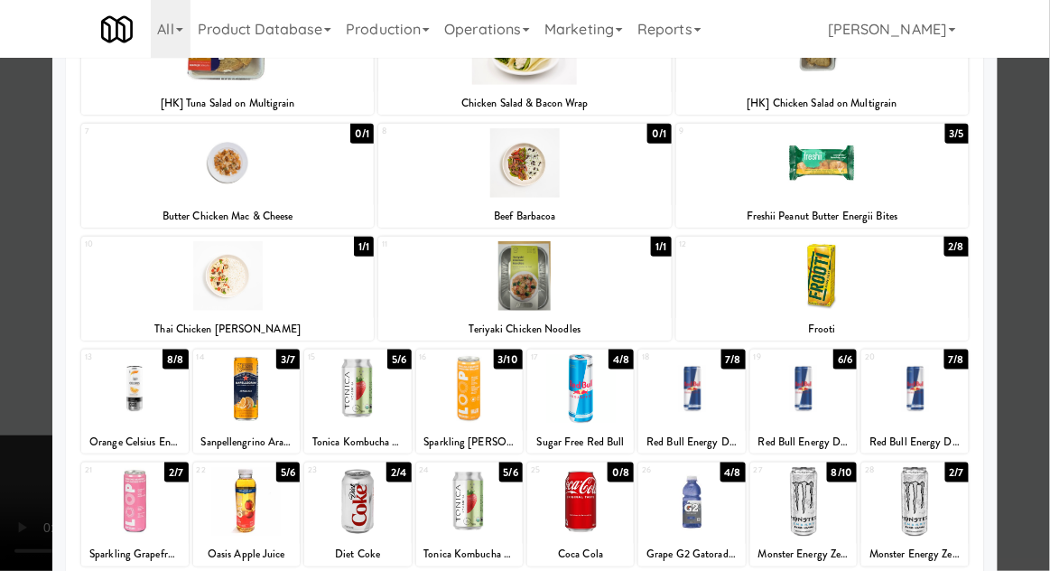
click at [340, 417] on div at bounding box center [357, 389] width 107 height 70
click at [5, 561] on div at bounding box center [525, 285] width 1050 height 571
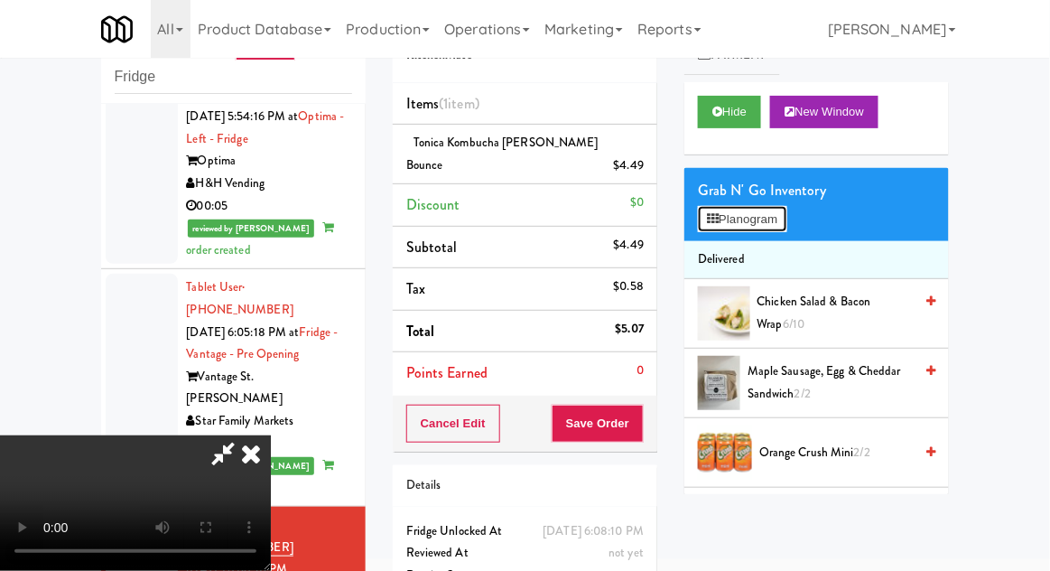
click at [782, 230] on button "Planogram" at bounding box center [742, 219] width 89 height 27
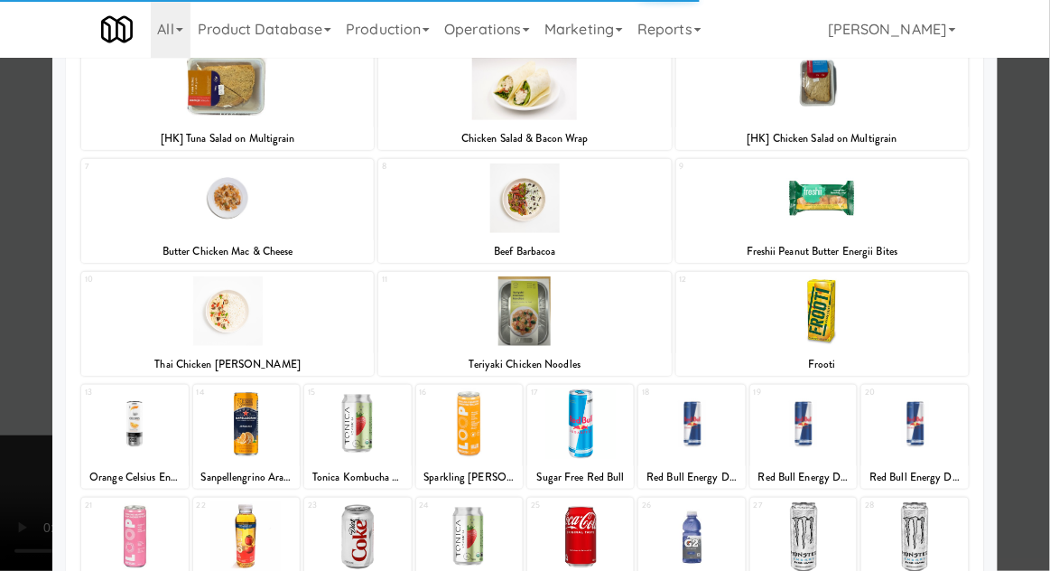
scroll to position [246, 0]
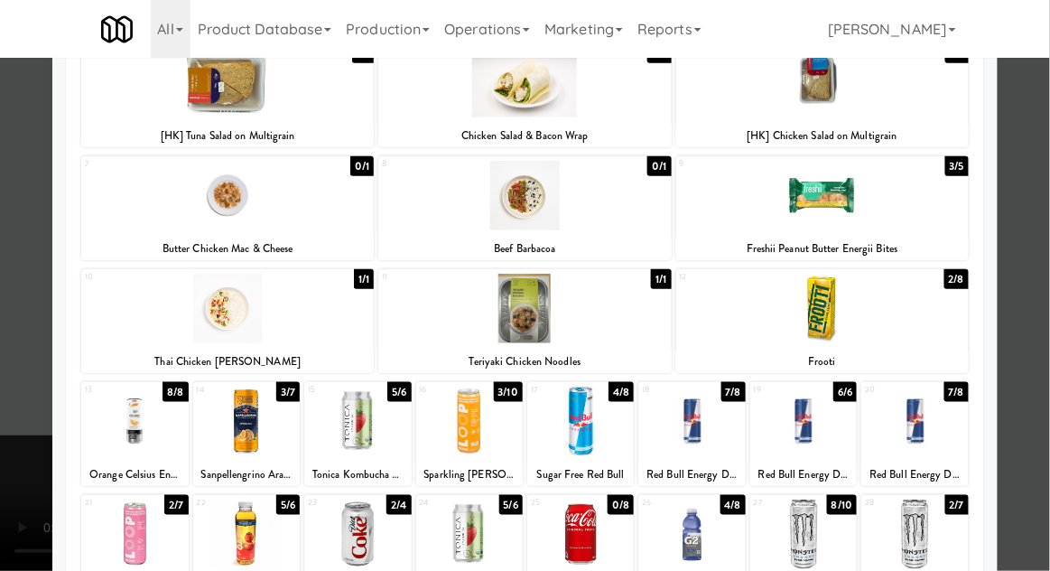
click at [13, 426] on div at bounding box center [525, 285] width 1050 height 571
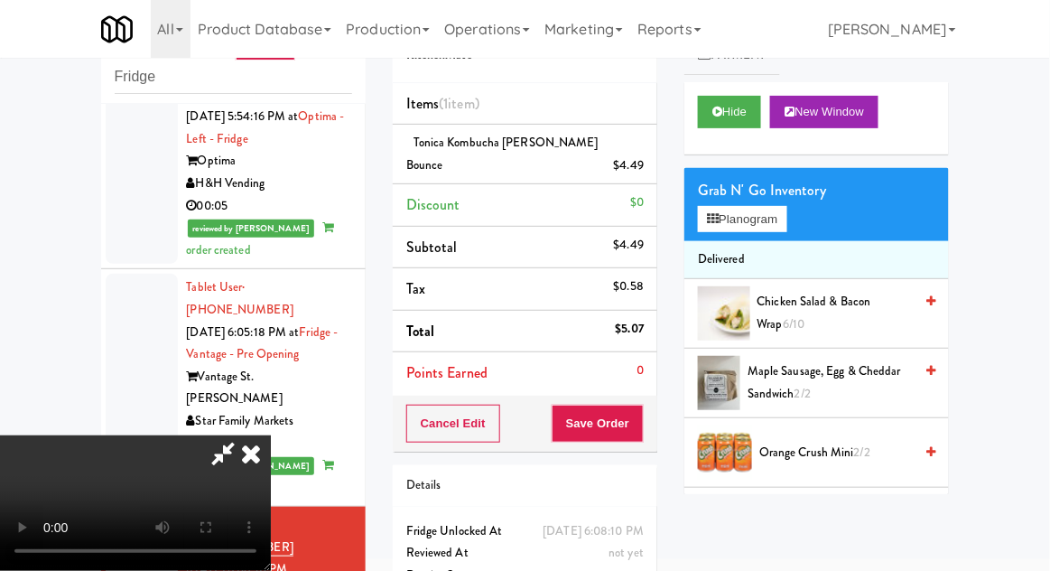
click at [574, 148] on div "Tonica Kombucha [PERSON_NAME] Bounce $4.49" at bounding box center [525, 154] width 238 height 44
click at [640, 162] on link at bounding box center [642, 173] width 16 height 23
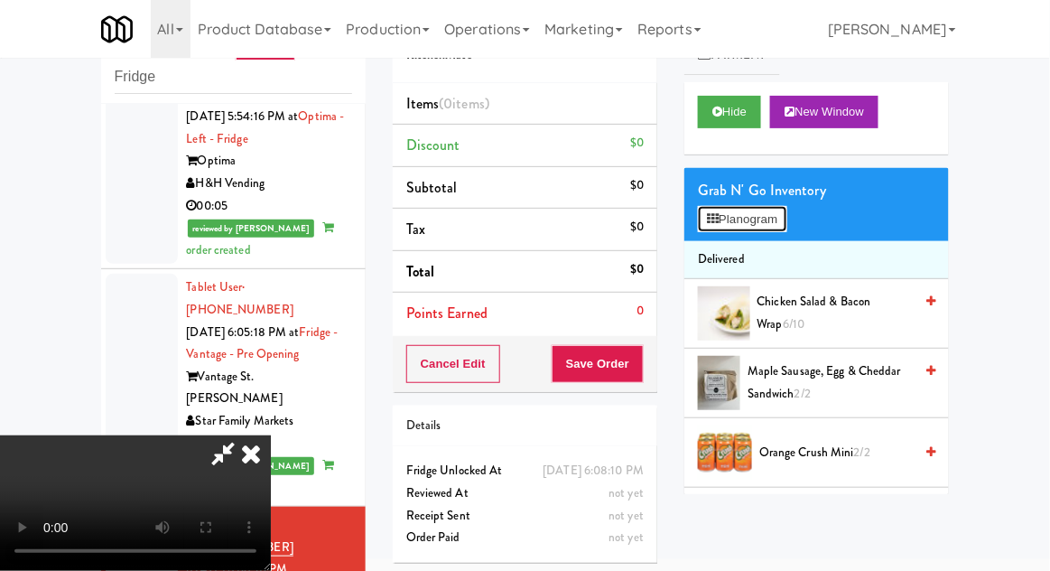
click at [730, 207] on button "Planogram" at bounding box center [742, 219] width 89 height 27
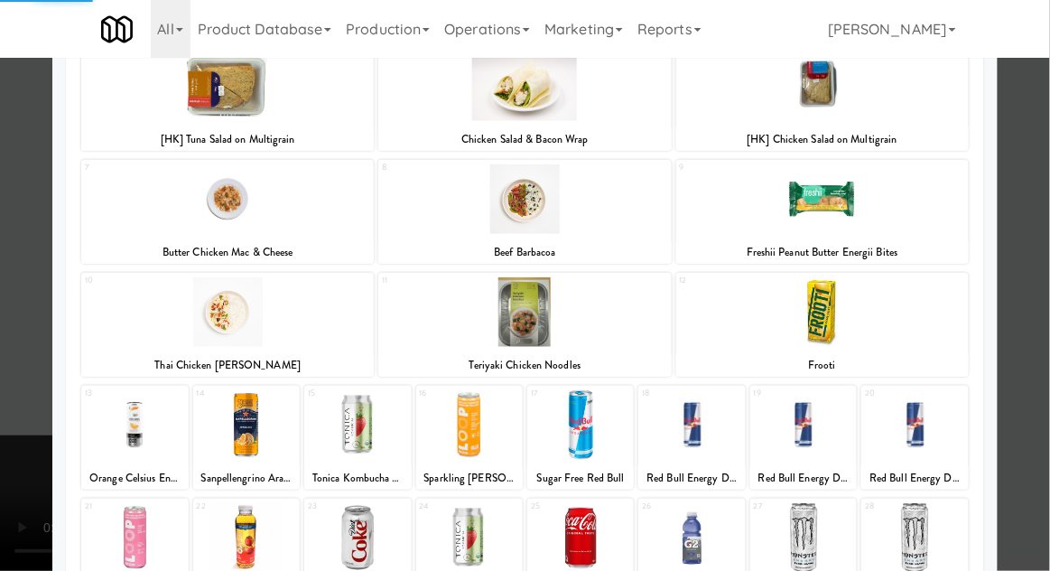
scroll to position [250, 0]
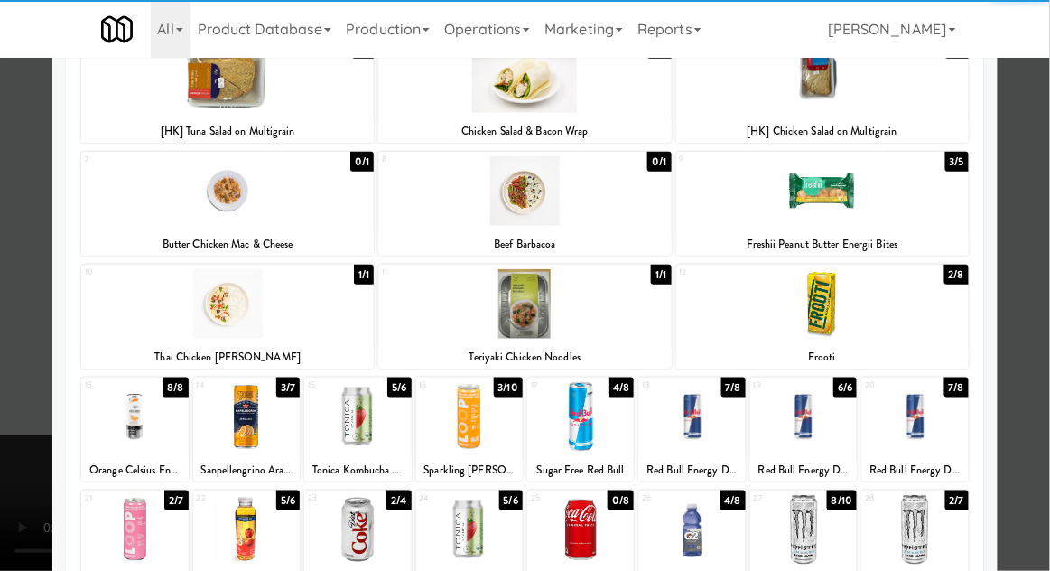
click at [698, 537] on div at bounding box center [691, 530] width 107 height 70
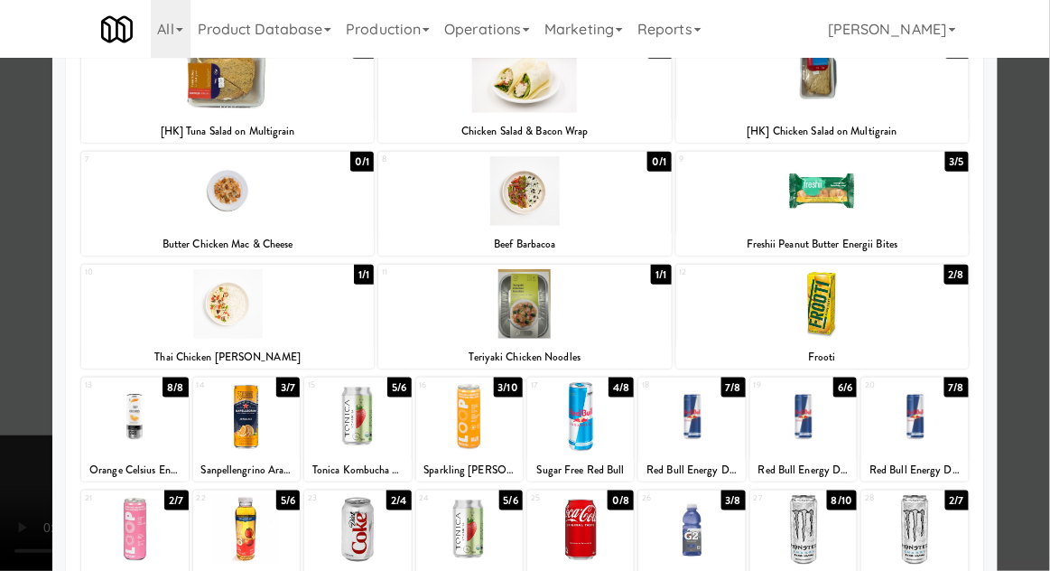
click at [6, 517] on div at bounding box center [525, 285] width 1050 height 571
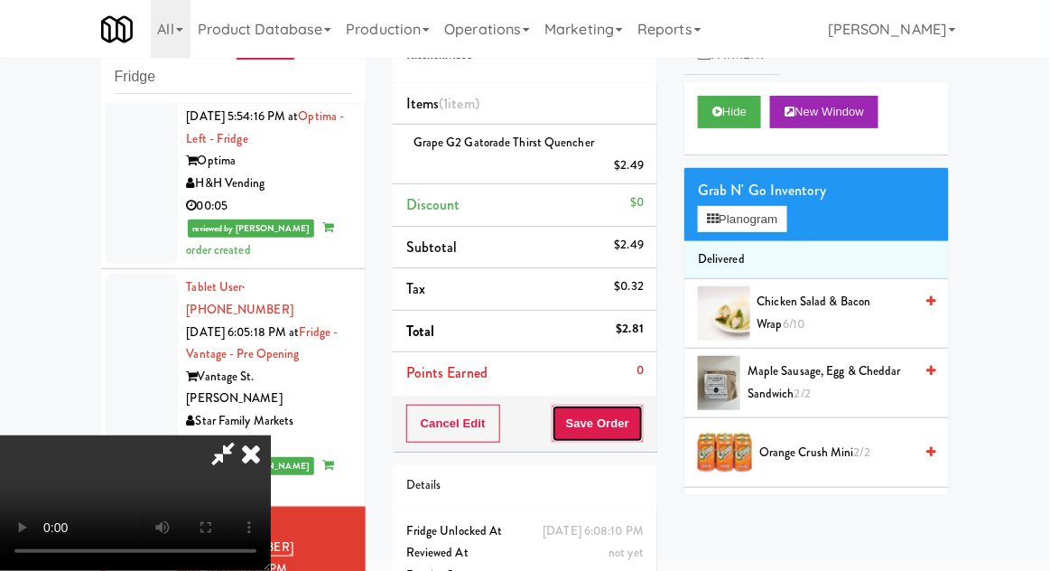
click at [643, 421] on button "Save Order" at bounding box center [598, 424] width 92 height 38
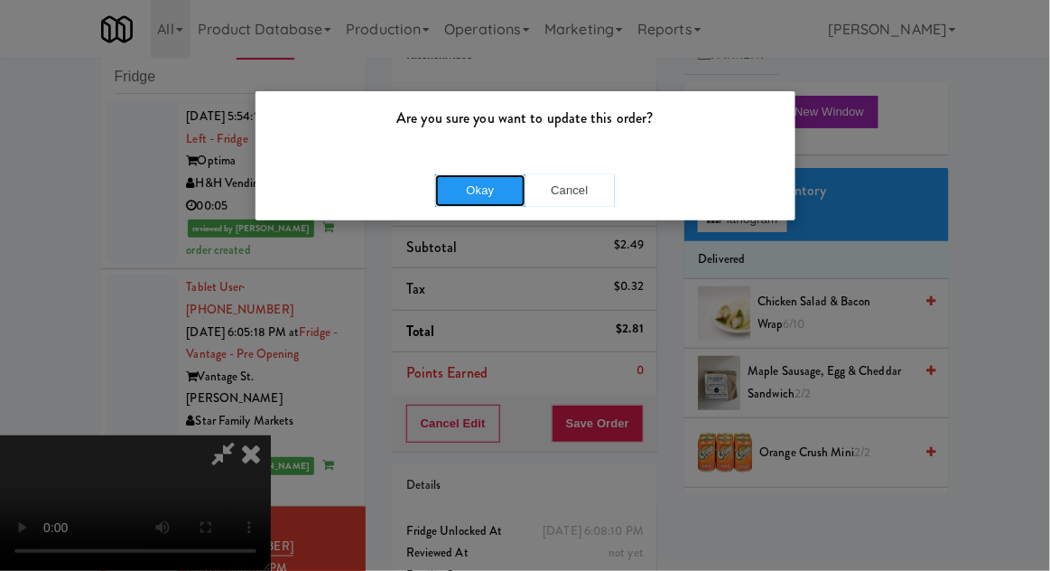
click at [485, 182] on button "Okay" at bounding box center [480, 190] width 90 height 33
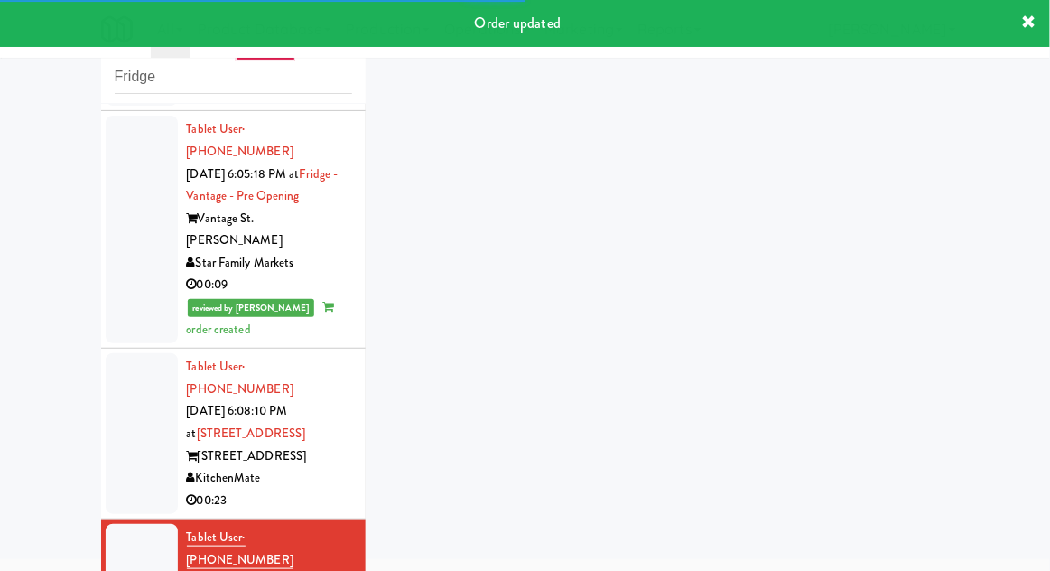
scroll to position [2278, 0]
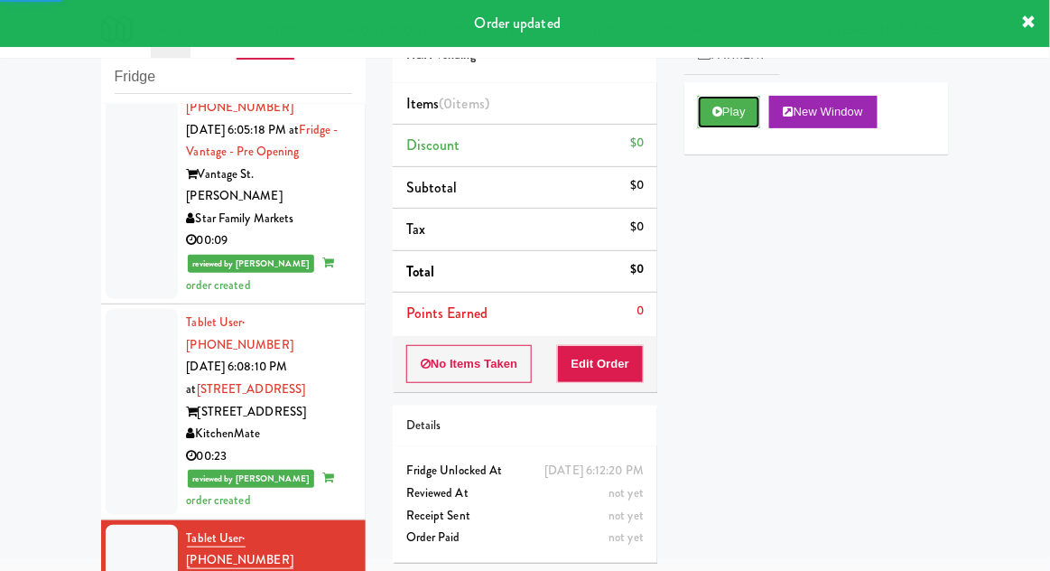
click at [730, 121] on button "Play" at bounding box center [729, 112] width 62 height 33
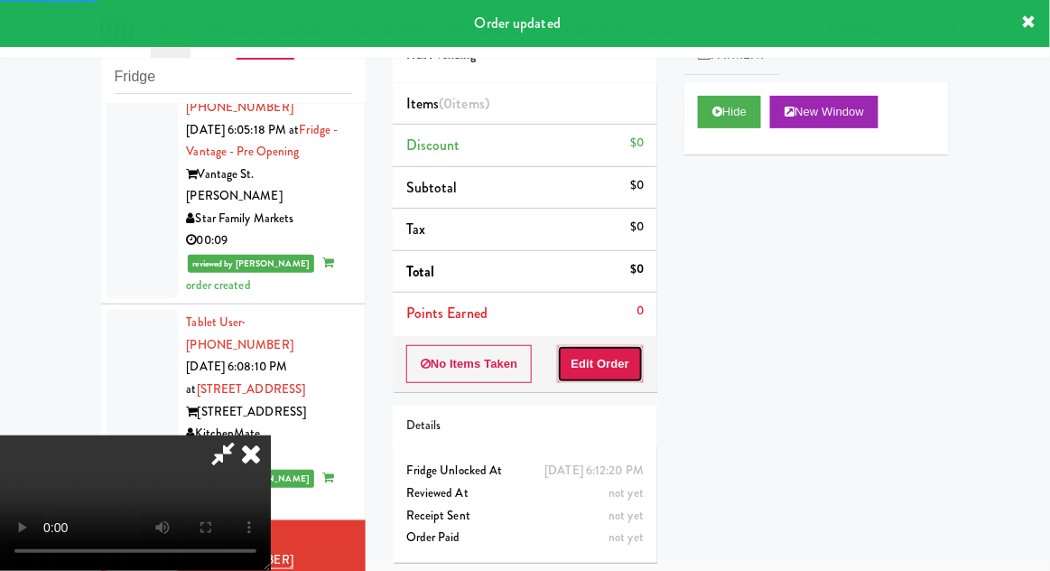
click at [624, 368] on button "Edit Order" at bounding box center [601, 364] width 88 height 38
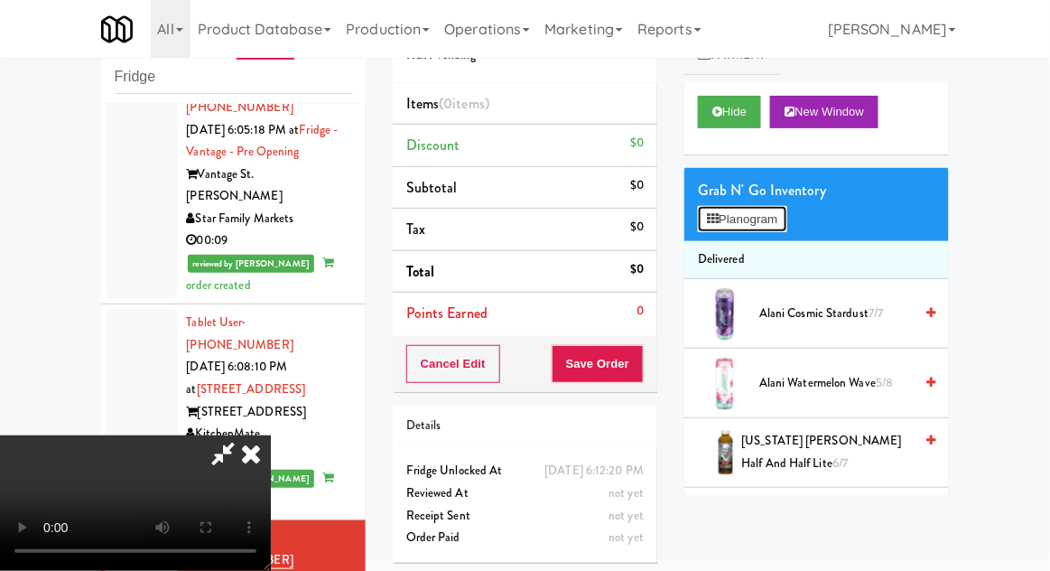
click at [768, 228] on button "Planogram" at bounding box center [742, 219] width 89 height 27
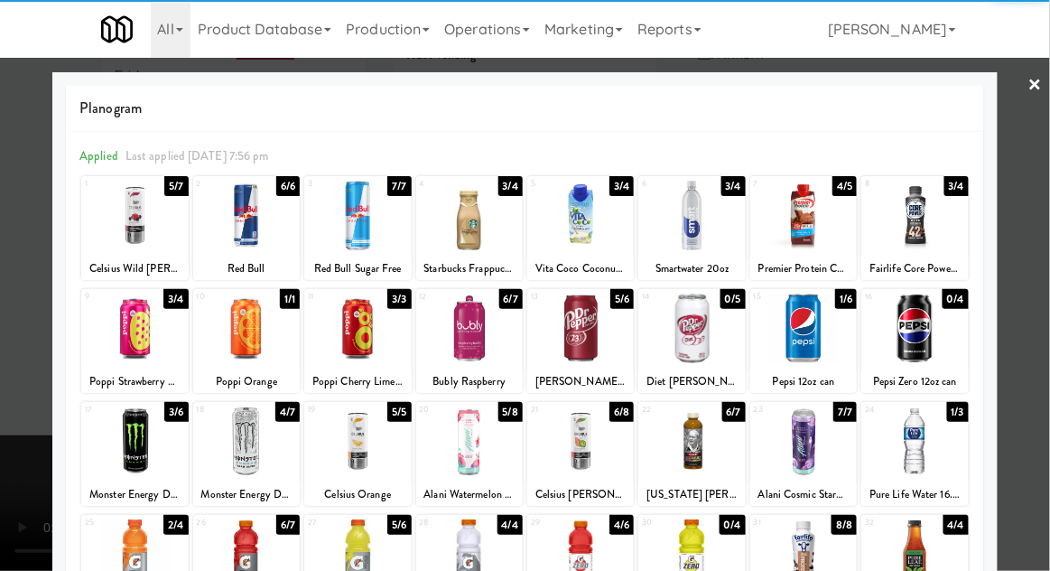
click at [821, 322] on div at bounding box center [803, 329] width 107 height 70
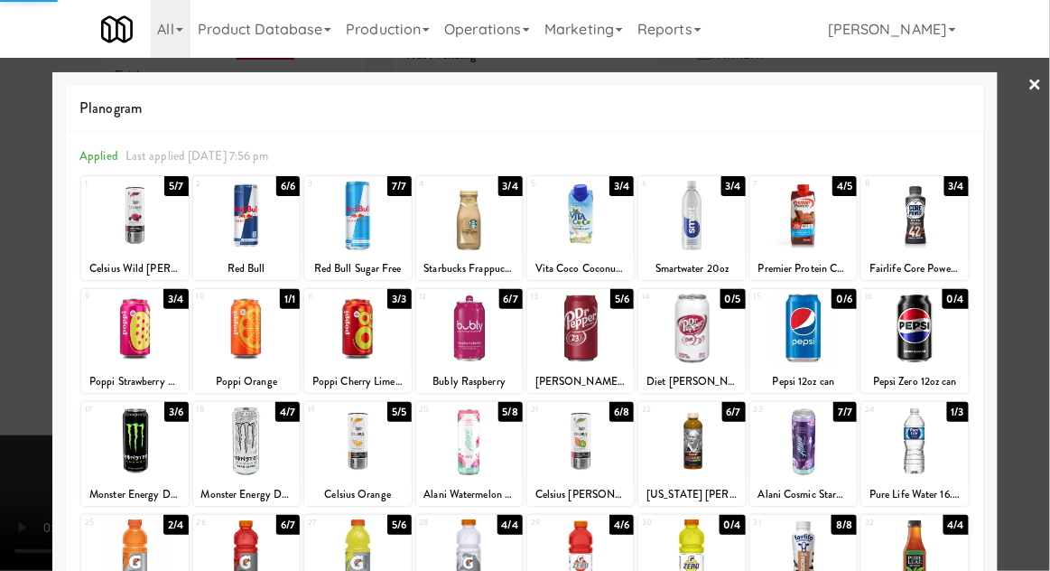
click at [1, 491] on div at bounding box center [525, 285] width 1050 height 571
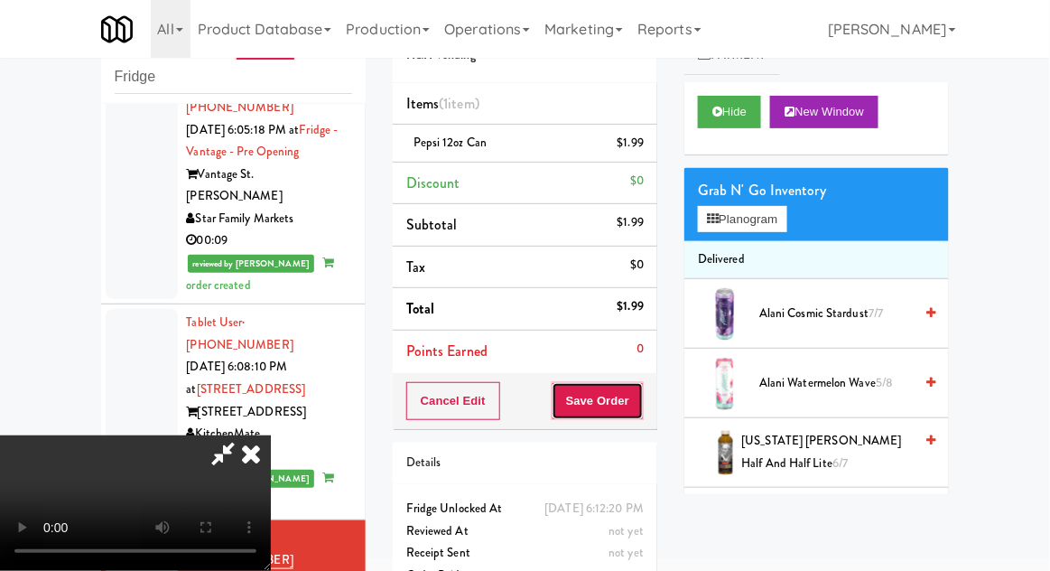
click at [634, 392] on button "Save Order" at bounding box center [598, 401] width 92 height 38
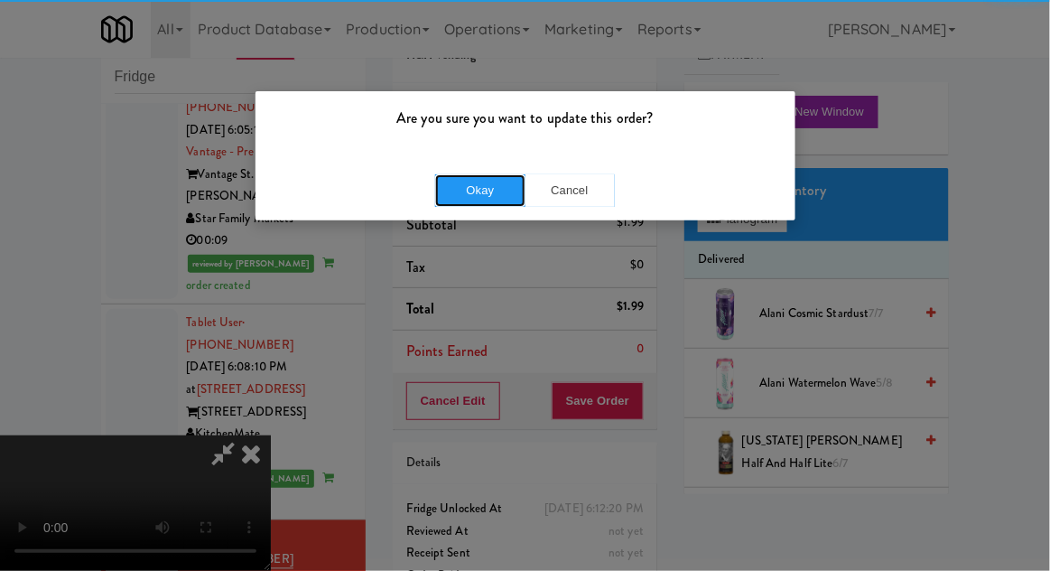
click at [471, 191] on button "Okay" at bounding box center [480, 190] width 90 height 33
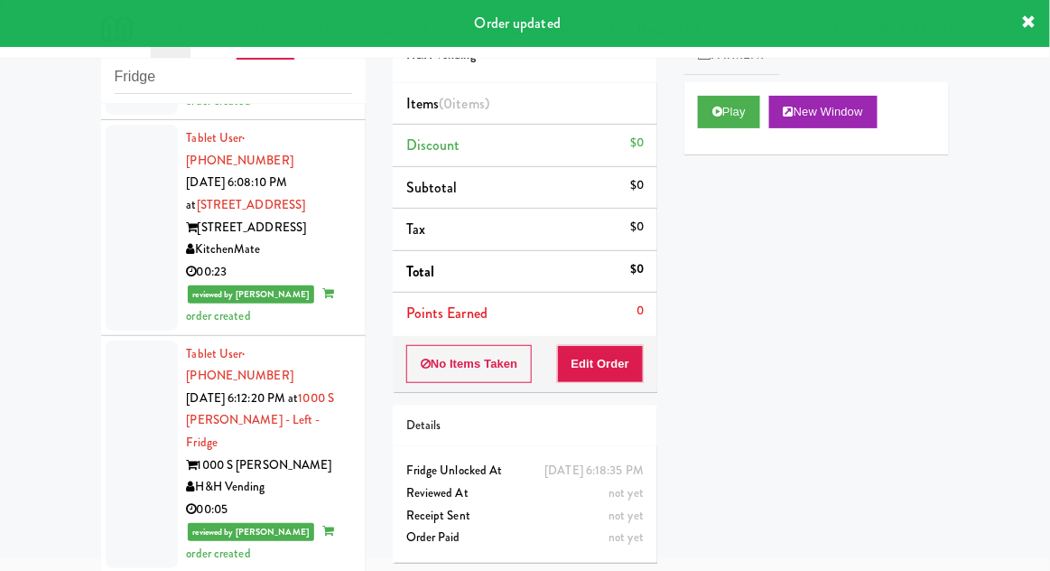
scroll to position [2472, 0]
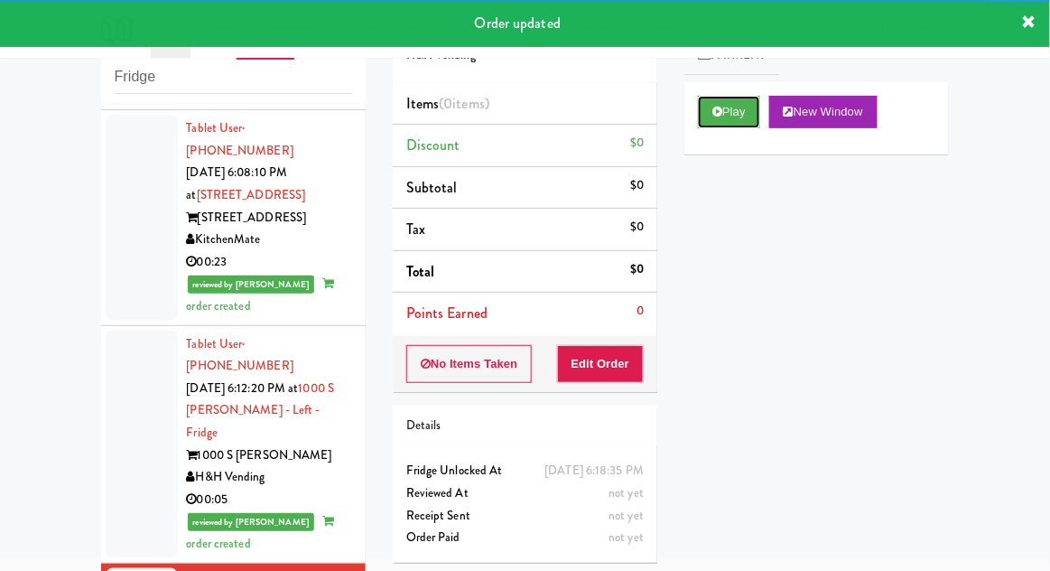
click at [710, 119] on button "Play" at bounding box center [729, 112] width 62 height 33
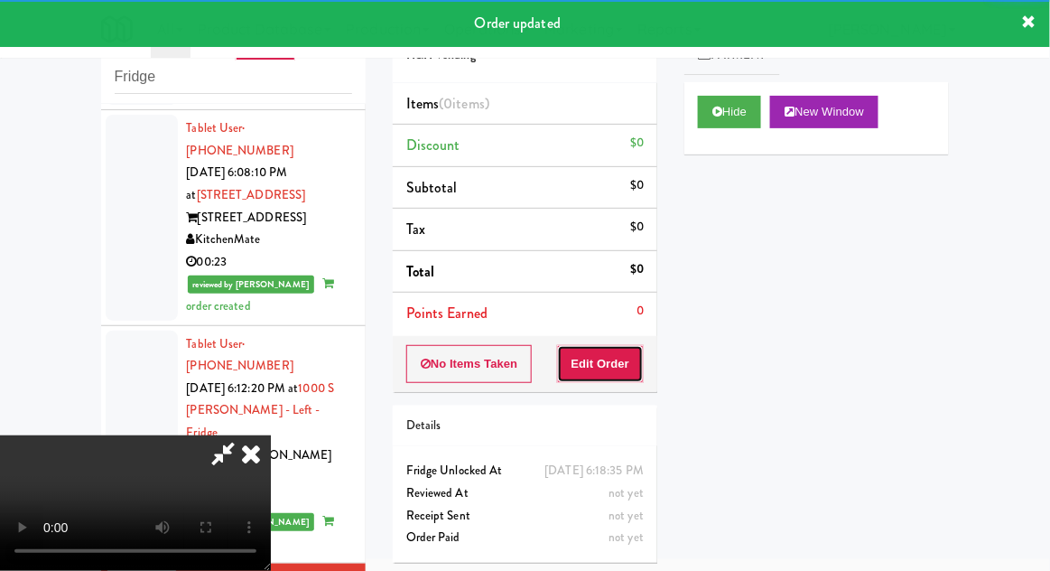
click at [609, 362] on button "Edit Order" at bounding box center [601, 364] width 88 height 38
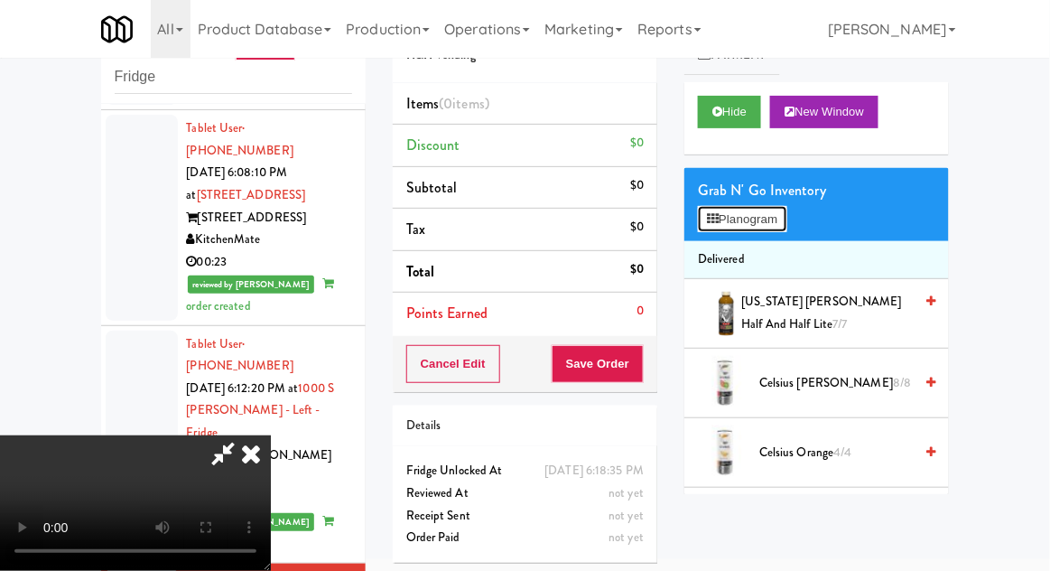
click at [787, 214] on button "Planogram" at bounding box center [742, 219] width 89 height 27
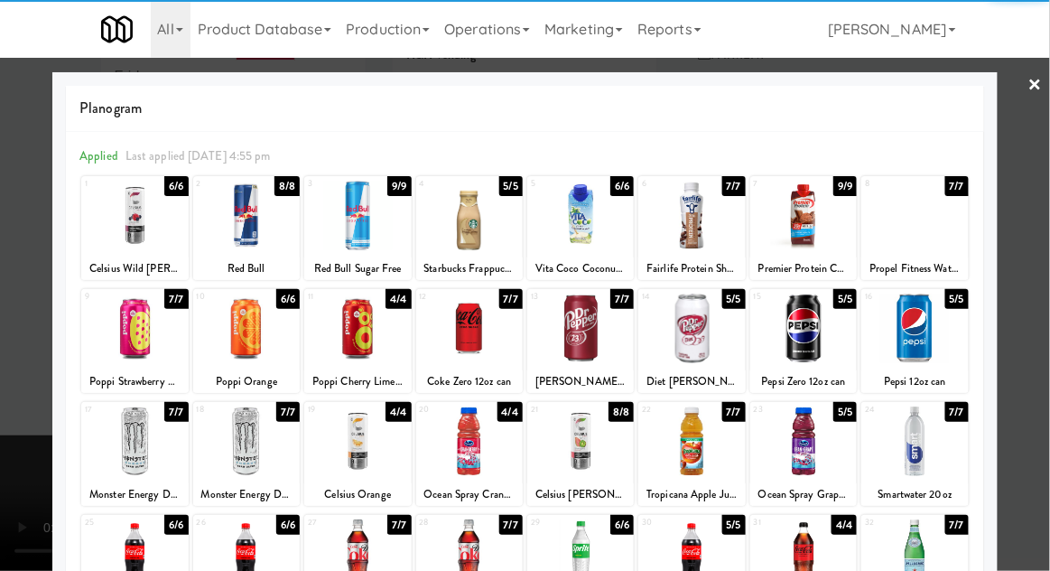
click at [243, 444] on div at bounding box center [246, 441] width 107 height 70
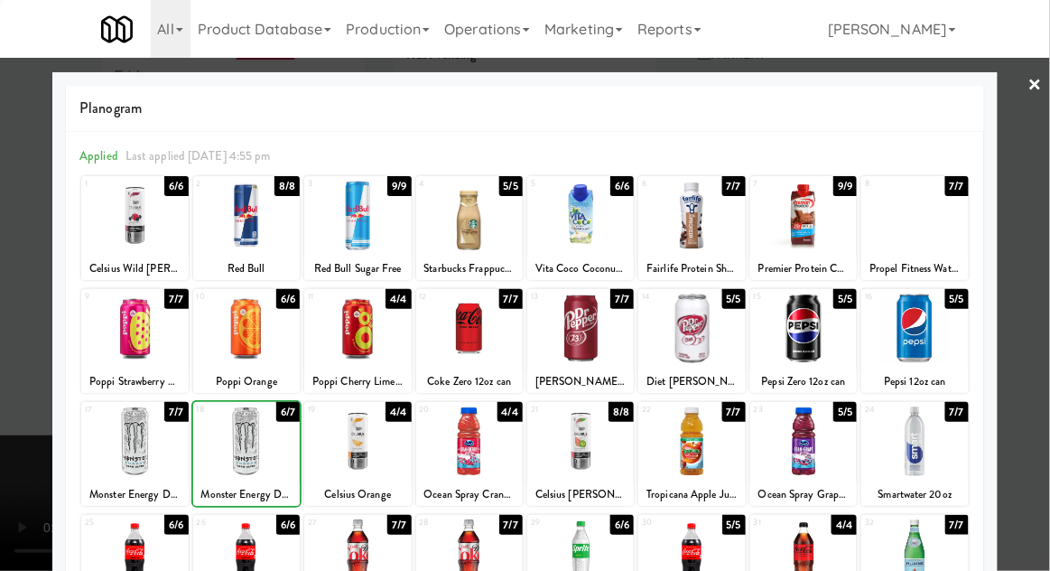
click at [11, 570] on div at bounding box center [525, 285] width 1050 height 571
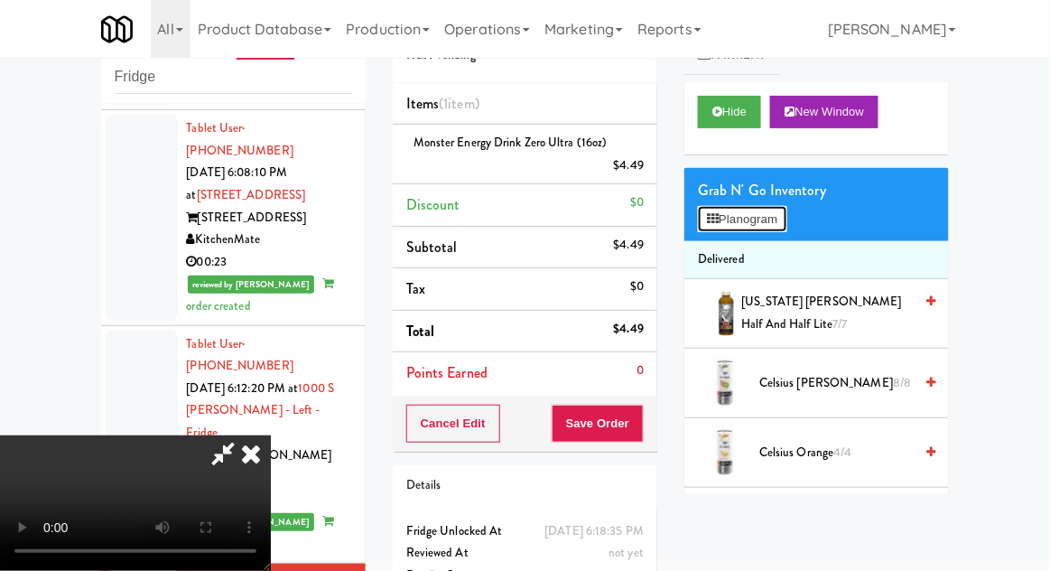
click at [699, 213] on button "Planogram" at bounding box center [742, 219] width 89 height 27
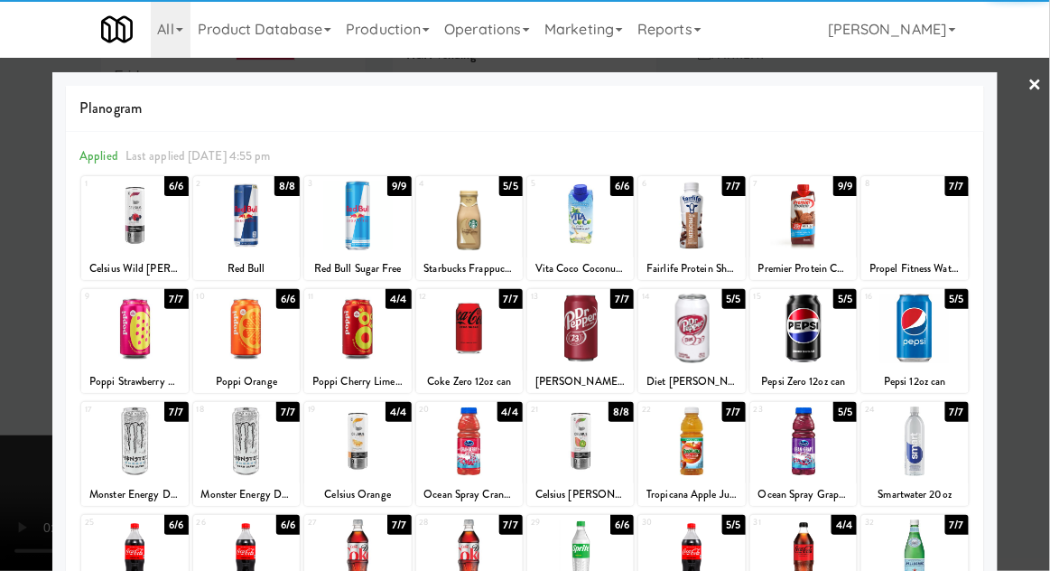
click at [116, 454] on div at bounding box center [134, 441] width 107 height 70
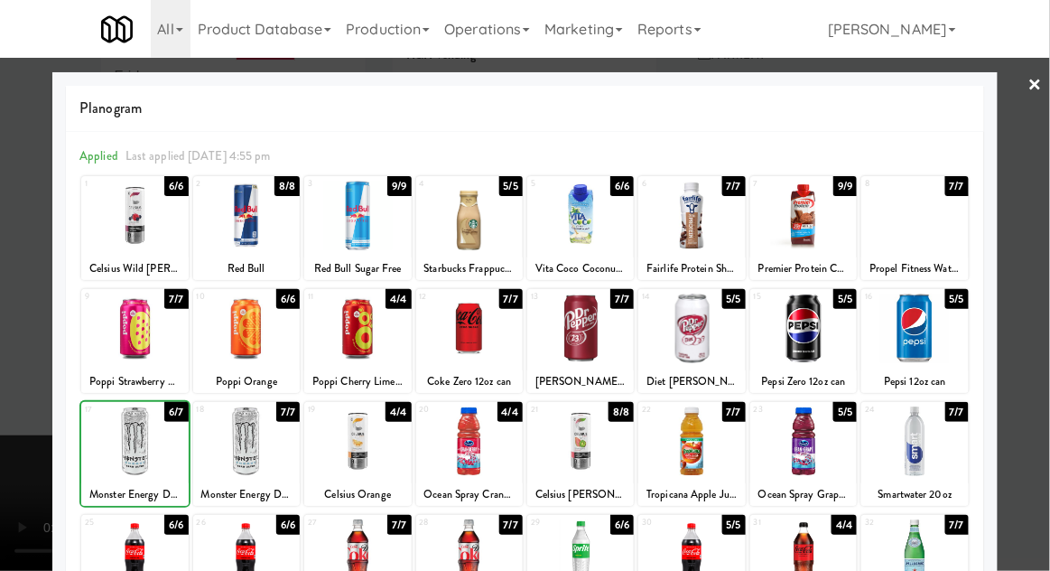
click at [5, 458] on div at bounding box center [525, 285] width 1050 height 571
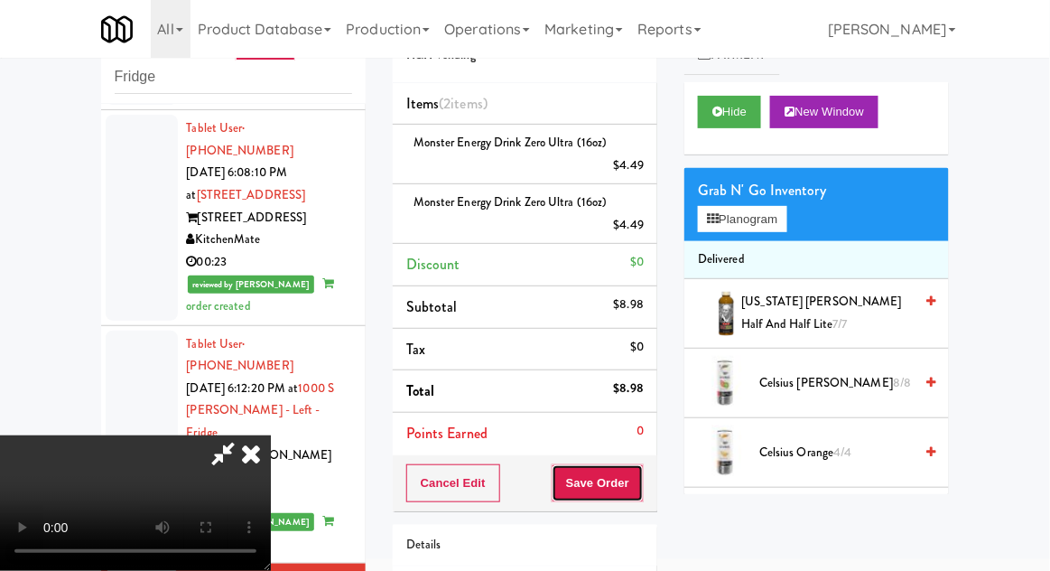
click at [640, 480] on button "Save Order" at bounding box center [598, 483] width 92 height 38
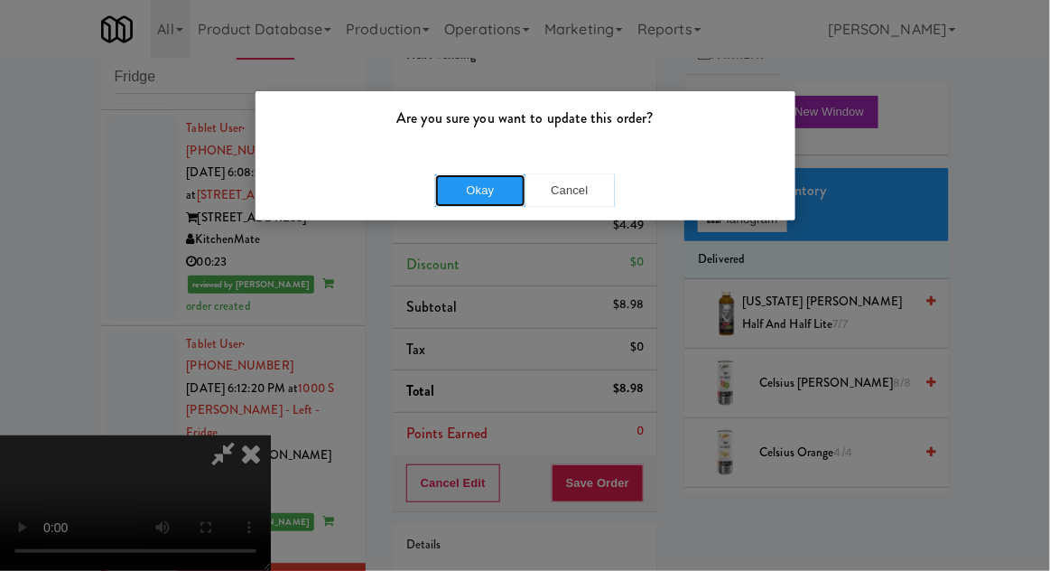
click at [471, 189] on button "Okay" at bounding box center [480, 190] width 90 height 33
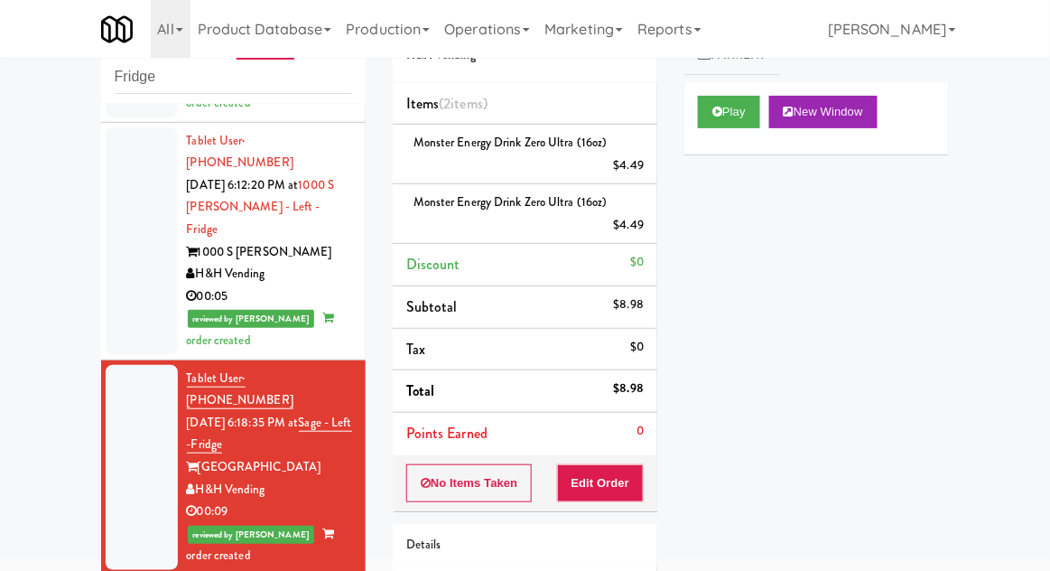
scroll to position [2675, 0]
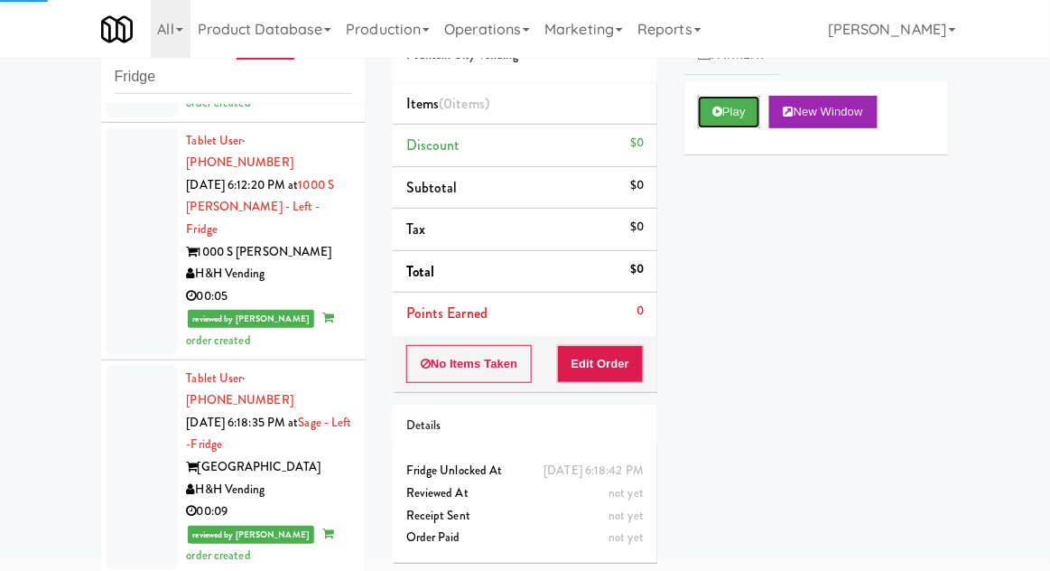
click at [747, 118] on button "Play" at bounding box center [729, 112] width 62 height 33
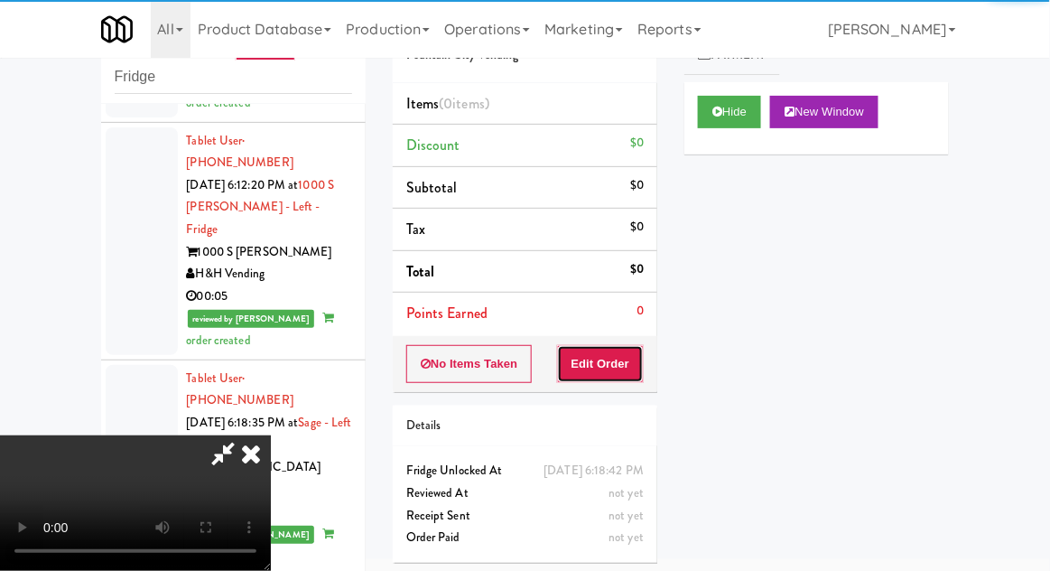
click at [610, 367] on button "Edit Order" at bounding box center [601, 364] width 88 height 38
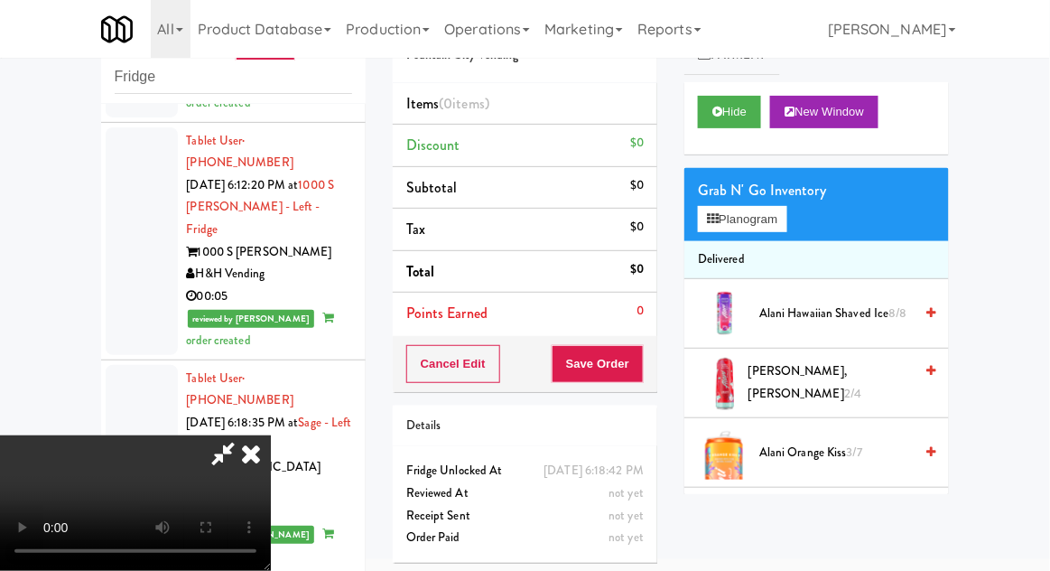
scroll to position [66, 0]
click at [773, 228] on button "Planogram" at bounding box center [742, 219] width 89 height 27
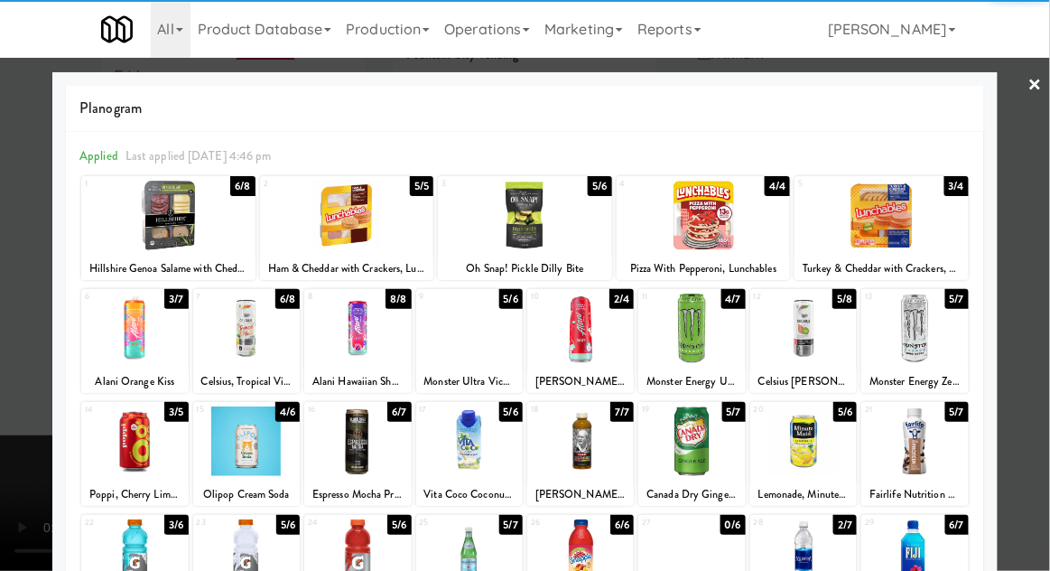
click at [355, 320] on div at bounding box center [357, 329] width 107 height 70
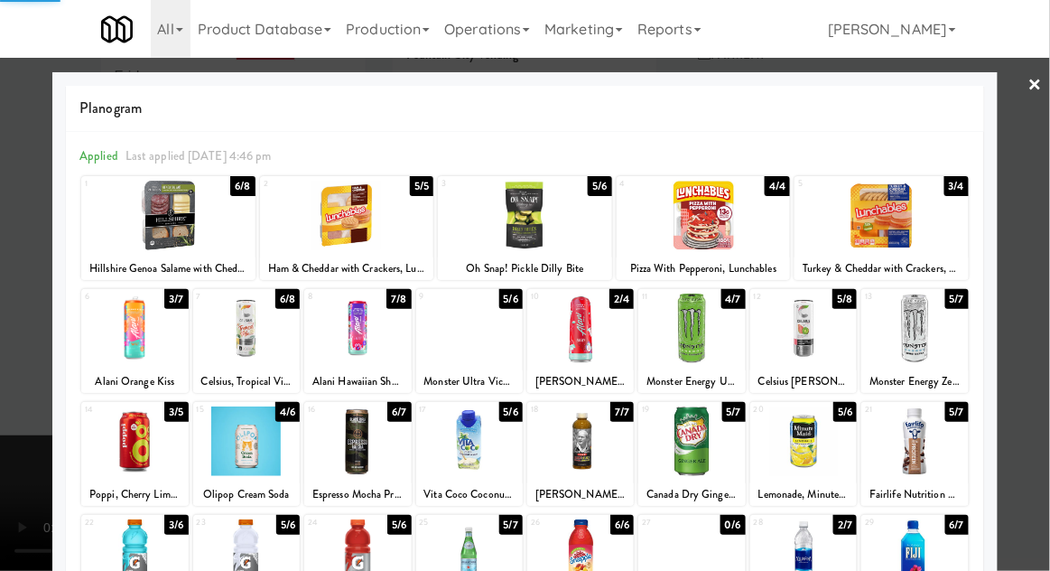
click at [7, 476] on div at bounding box center [525, 285] width 1050 height 571
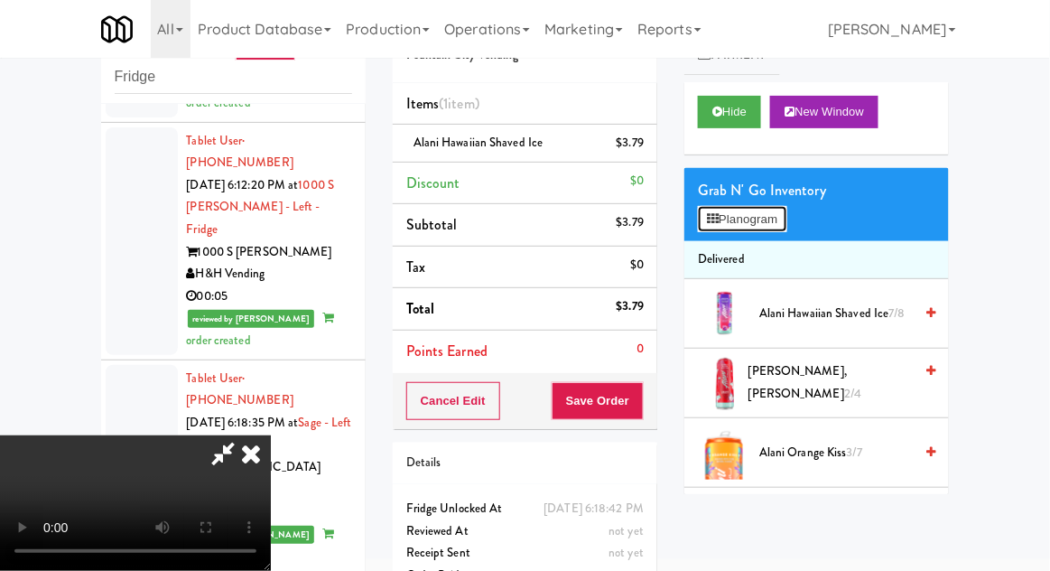
click at [775, 207] on button "Planogram" at bounding box center [742, 219] width 89 height 27
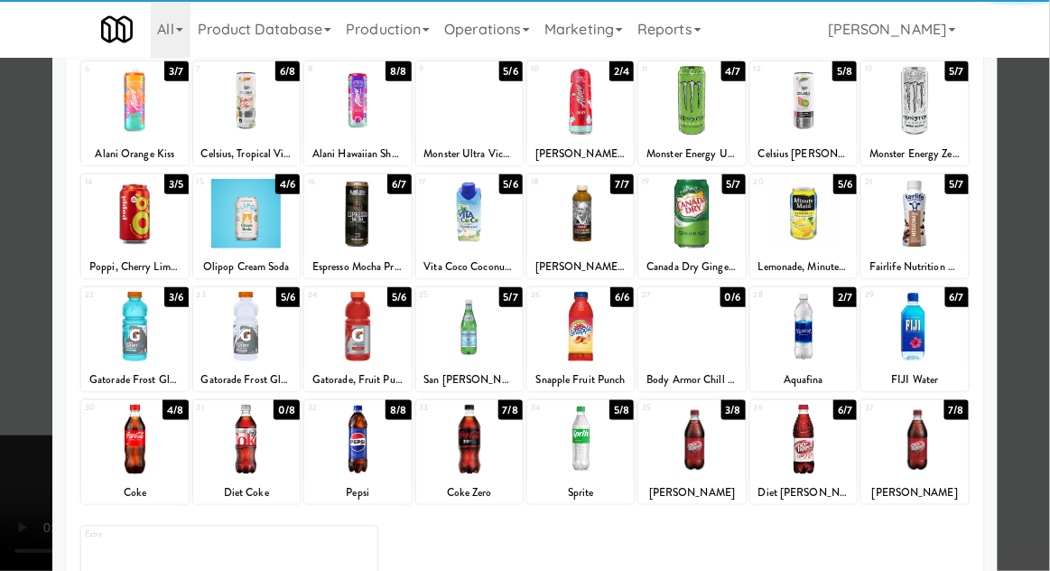
scroll to position [225, 0]
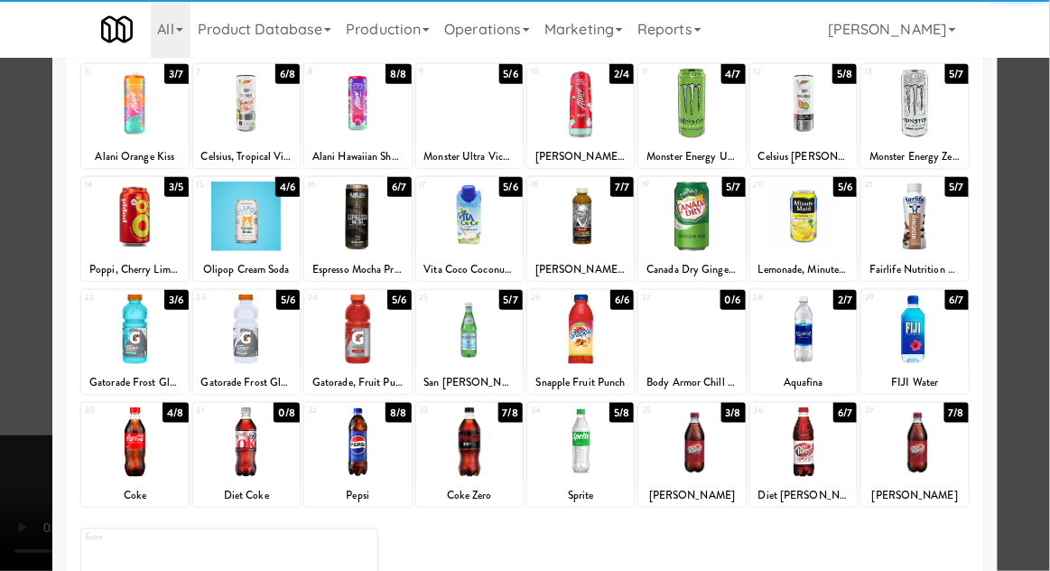
click at [461, 433] on div at bounding box center [469, 442] width 107 height 70
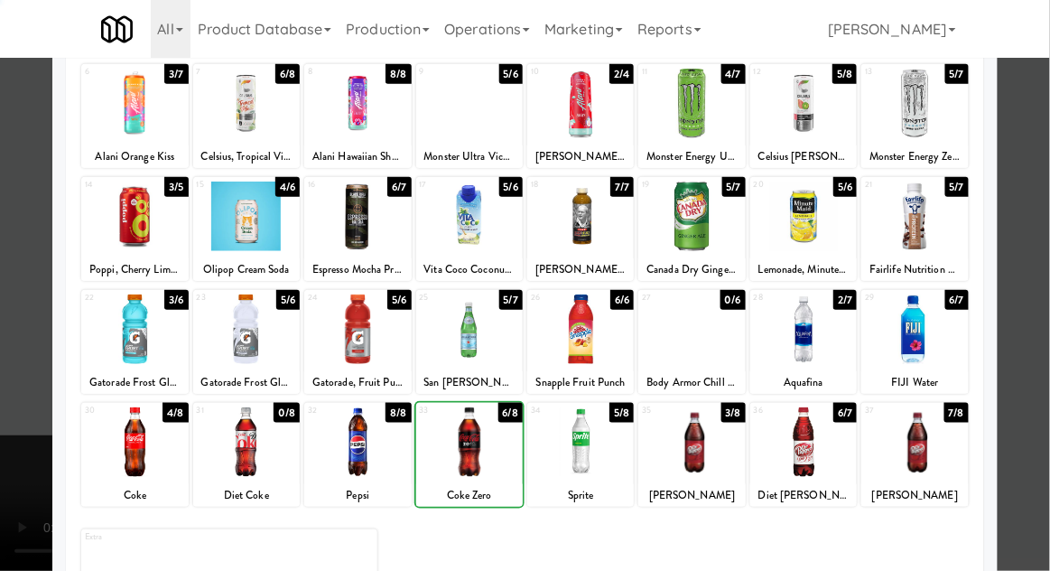
click at [5, 509] on div at bounding box center [525, 285] width 1050 height 571
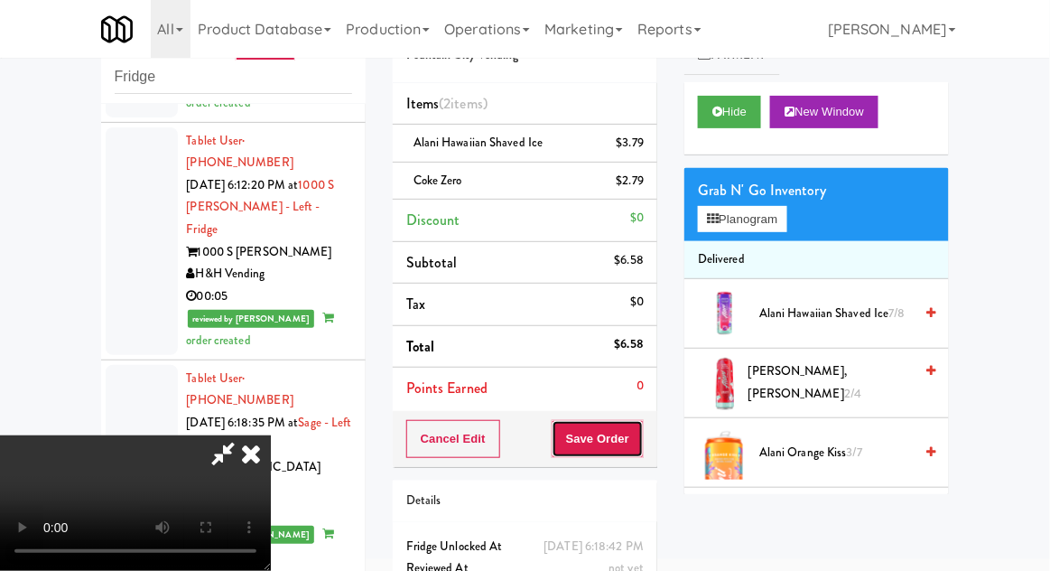
click at [637, 433] on button "Save Order" at bounding box center [598, 439] width 92 height 38
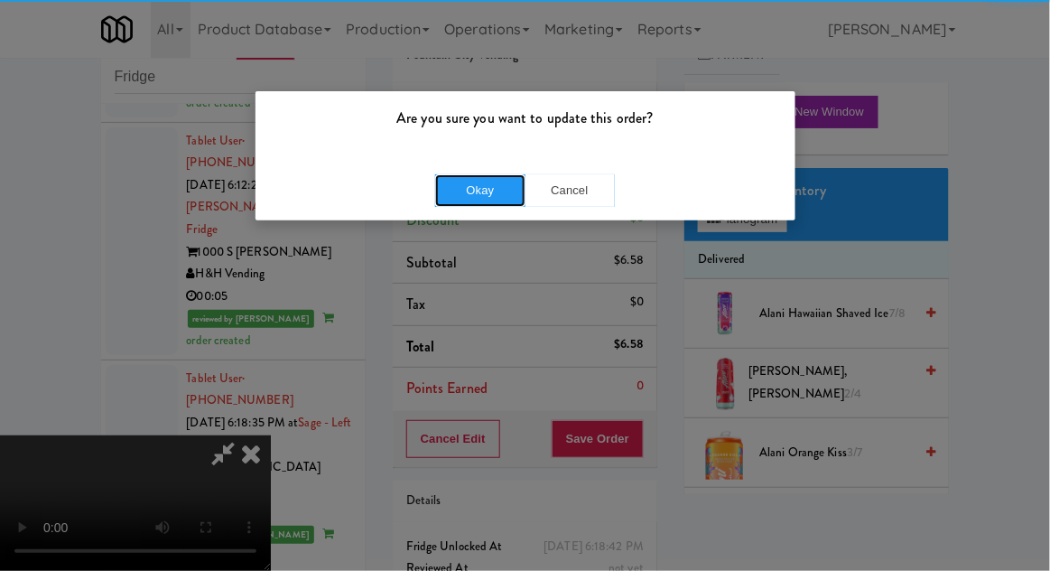
click at [524, 177] on button "Okay" at bounding box center [480, 190] width 90 height 33
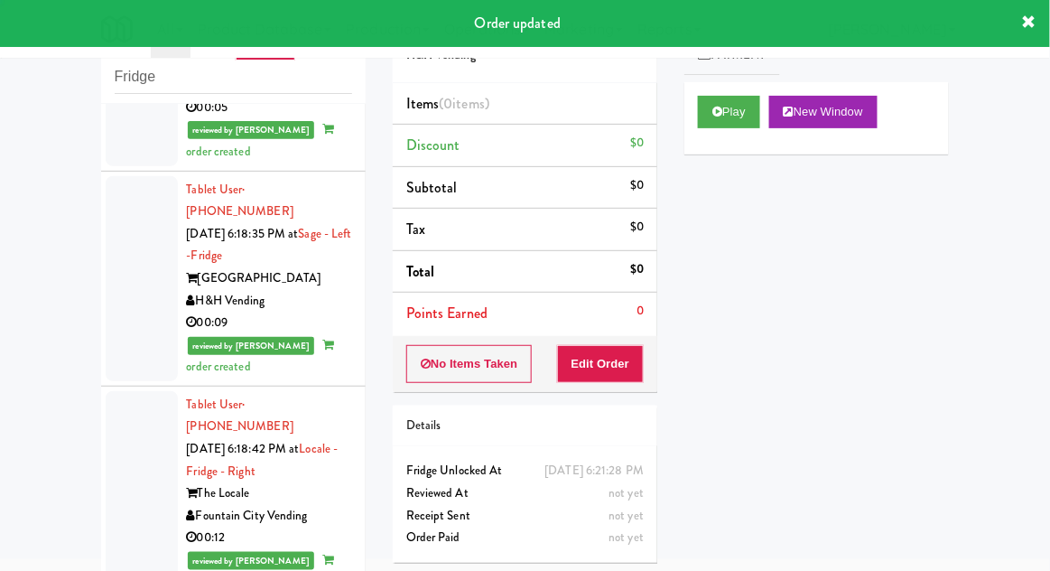
scroll to position [2865, 0]
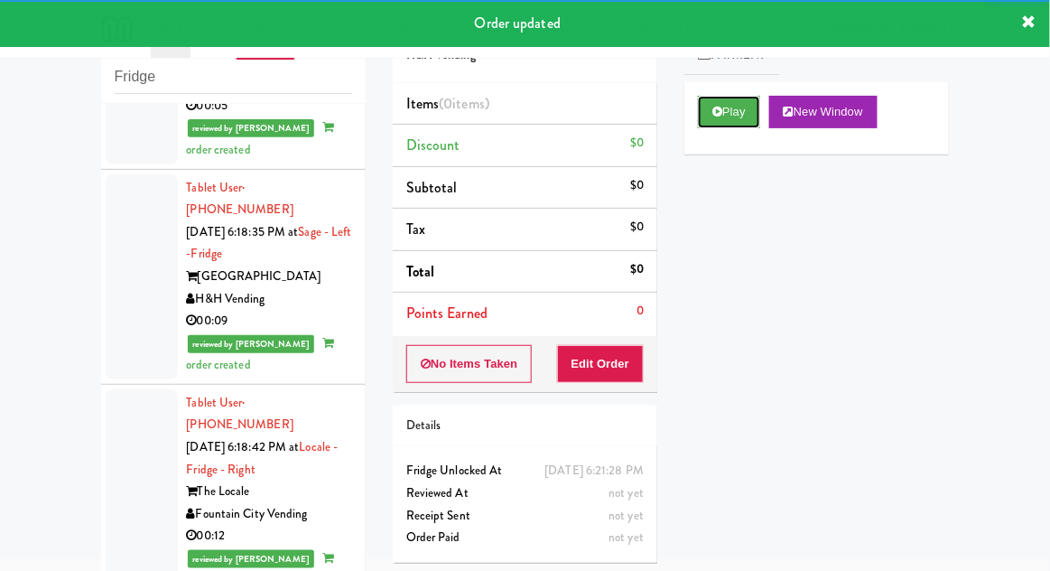
click at [712, 117] on button "Play" at bounding box center [729, 112] width 62 height 33
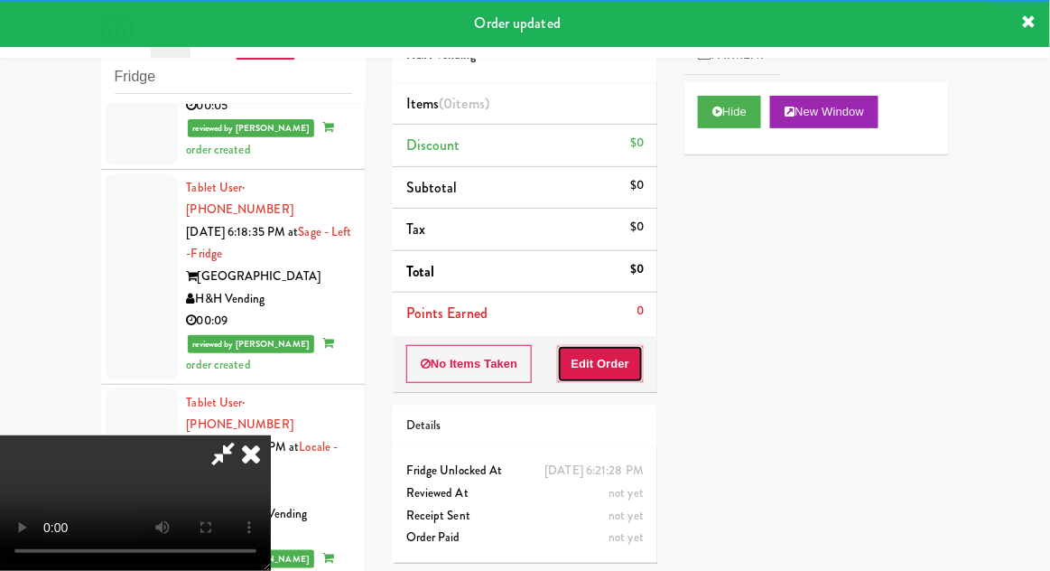
click at [607, 362] on button "Edit Order" at bounding box center [601, 364] width 88 height 38
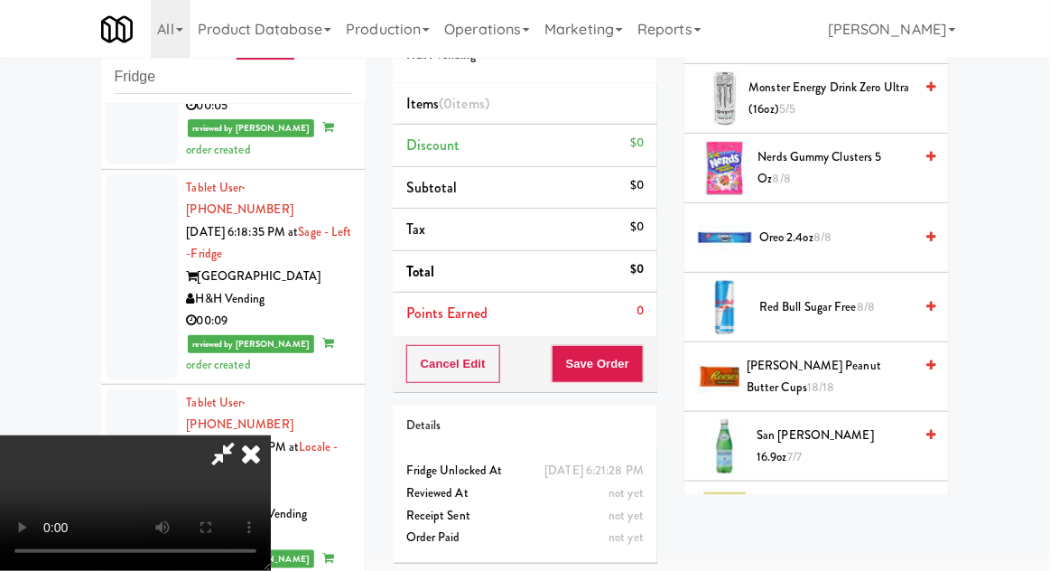
scroll to position [1638, 0]
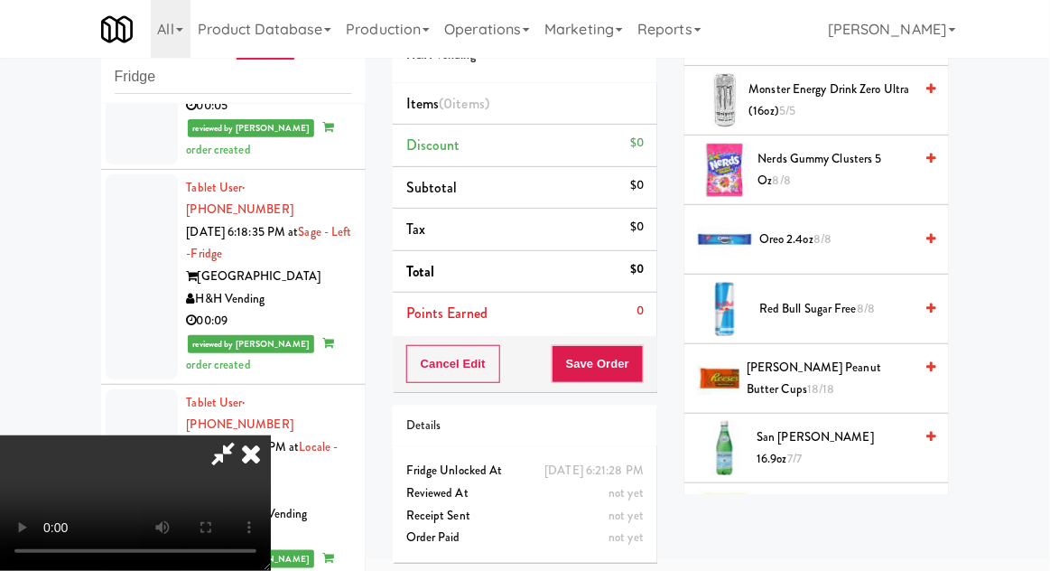
click at [870, 228] on span "Oreo 2.4oz 8/8" at bounding box center [836, 239] width 154 height 23
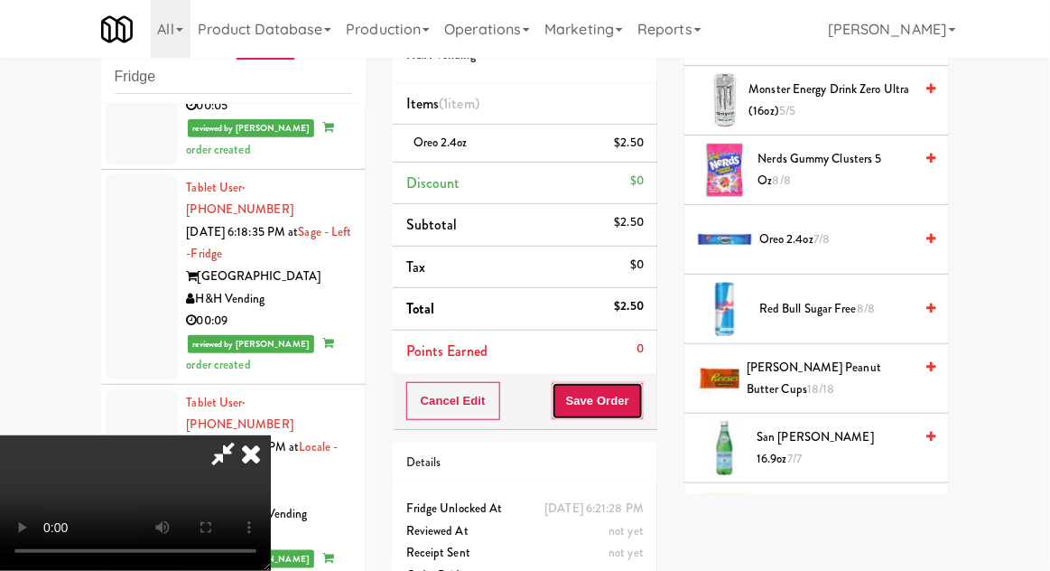
click at [633, 392] on button "Save Order" at bounding box center [598, 401] width 92 height 38
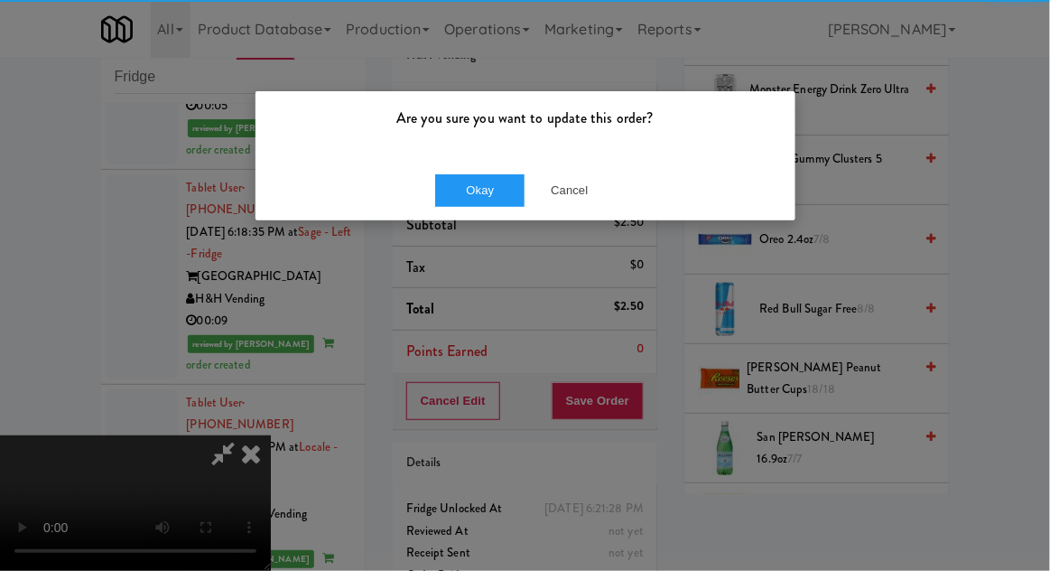
click at [485, 172] on div "Okay Cancel" at bounding box center [526, 190] width 540 height 61
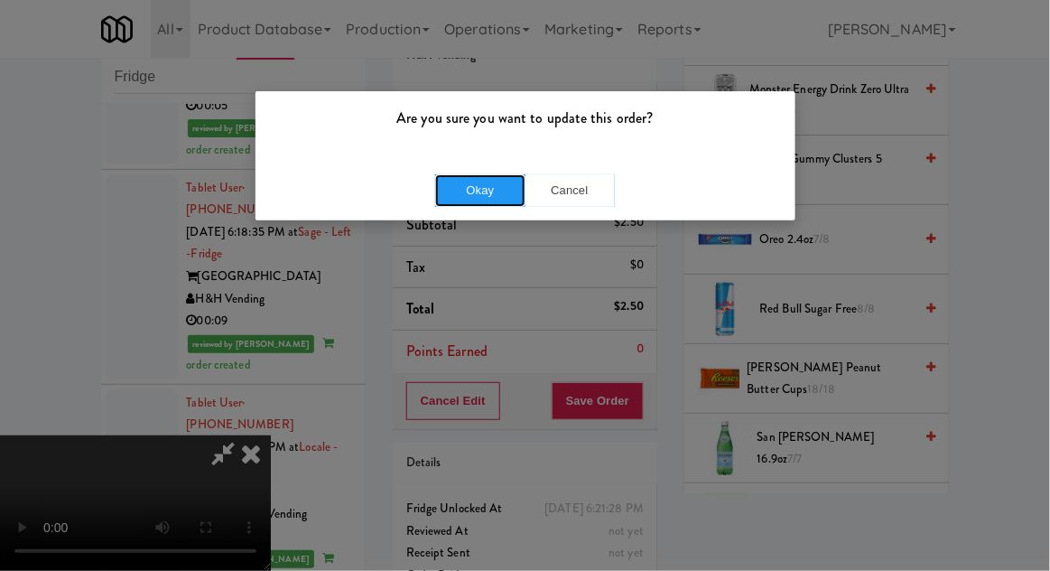
click at [466, 199] on button "Okay" at bounding box center [480, 190] width 90 height 33
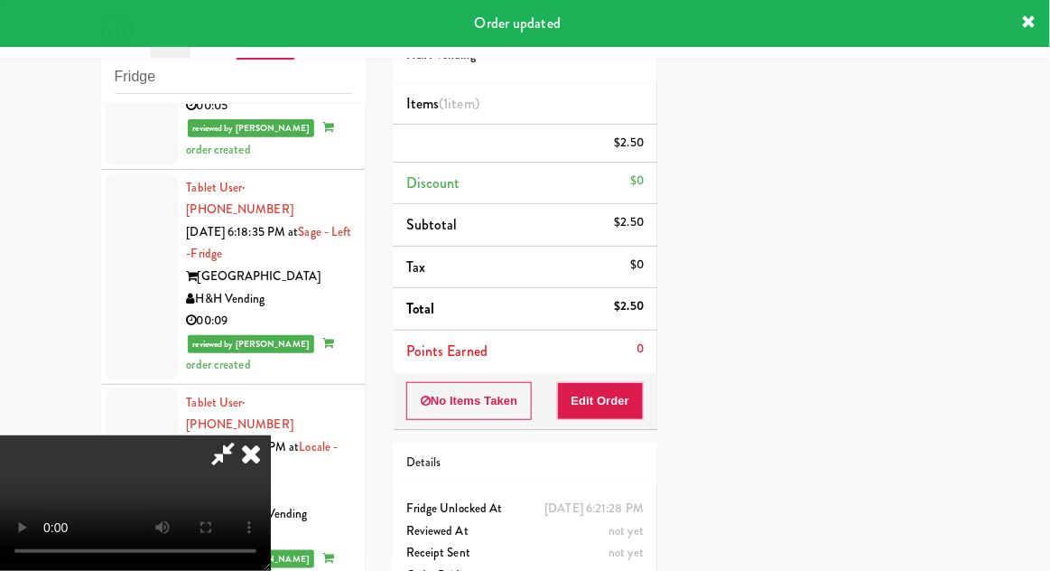
scroll to position [178, 0]
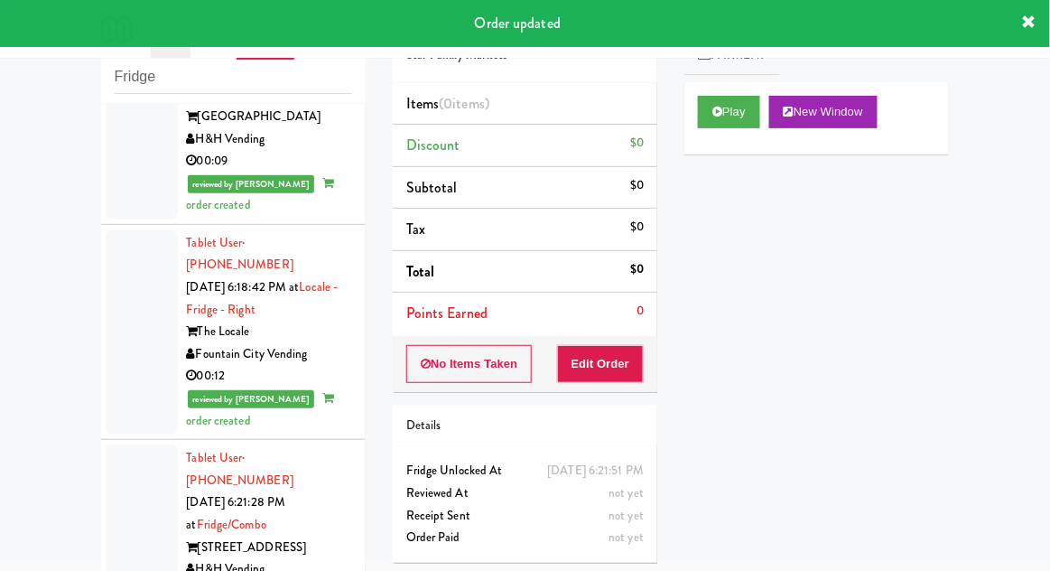
scroll to position [3031, 0]
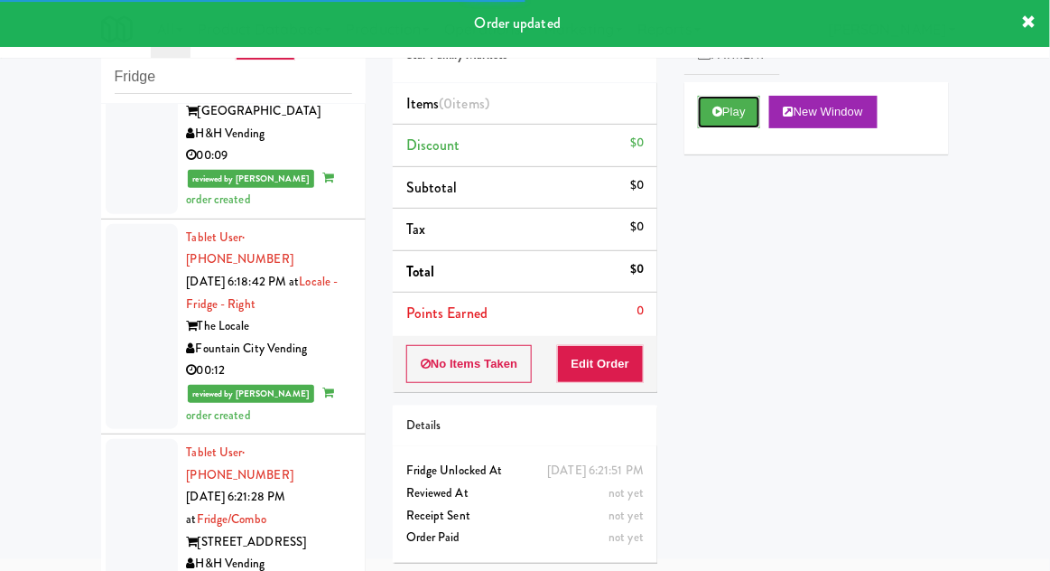
click at [716, 106] on icon at bounding box center [718, 112] width 10 height 12
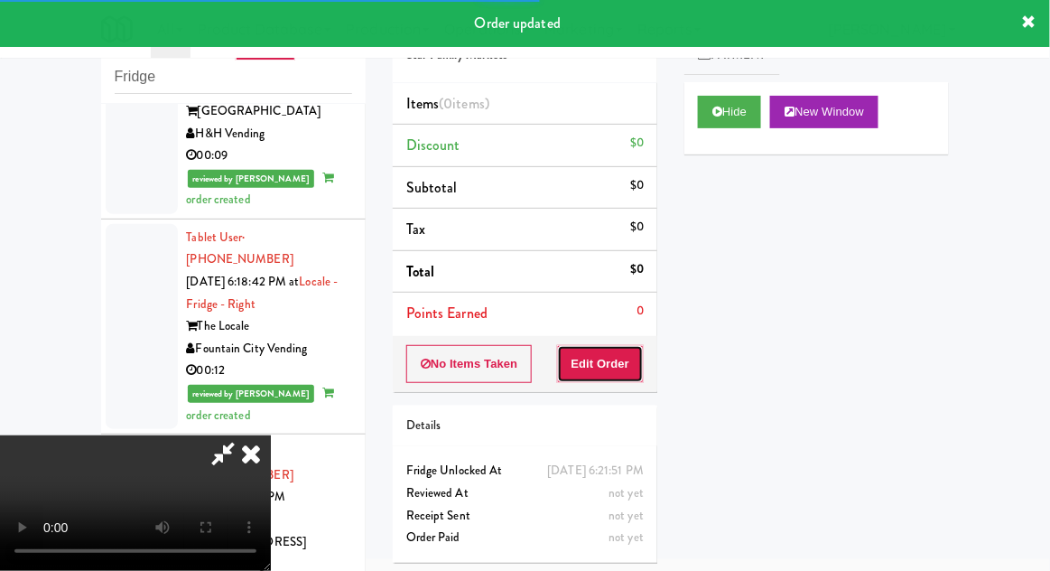
click at [626, 367] on button "Edit Order" at bounding box center [601, 364] width 88 height 38
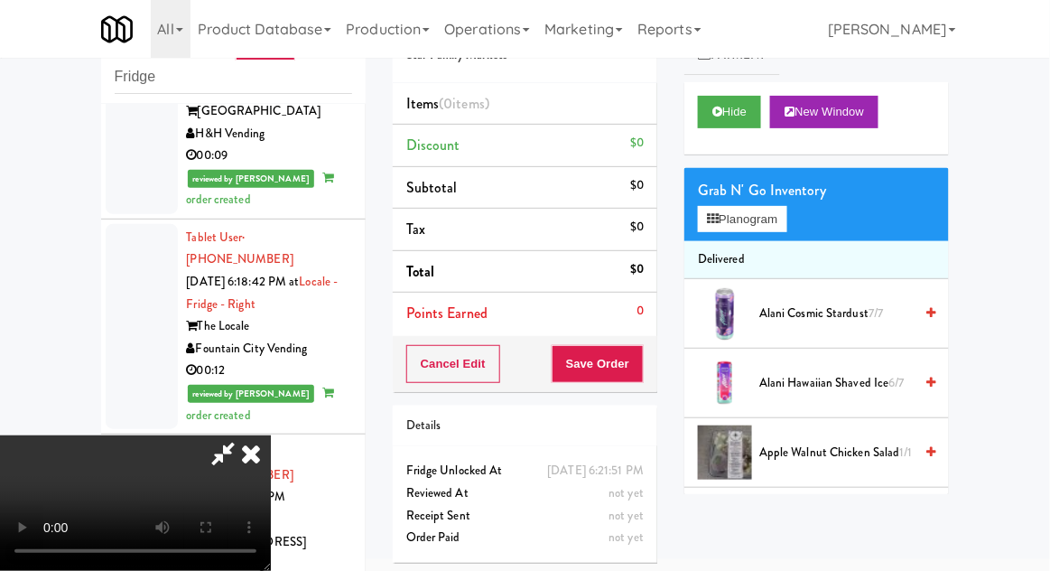
scroll to position [66, 0]
click at [755, 223] on button "Planogram" at bounding box center [742, 219] width 89 height 27
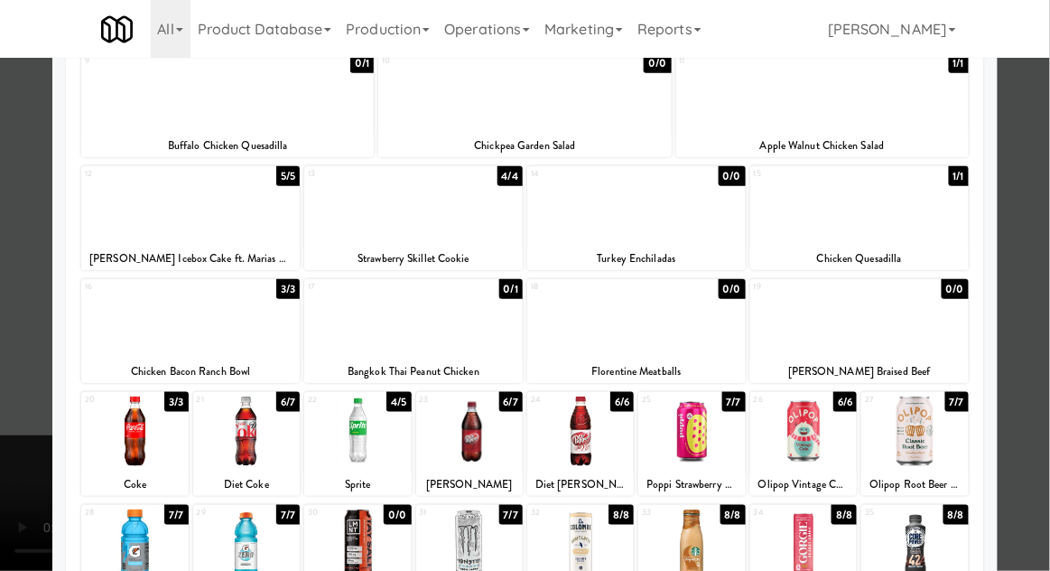
scroll to position [236, 0]
click at [696, 433] on div at bounding box center [691, 431] width 107 height 70
click at [25, 466] on div at bounding box center [525, 285] width 1050 height 571
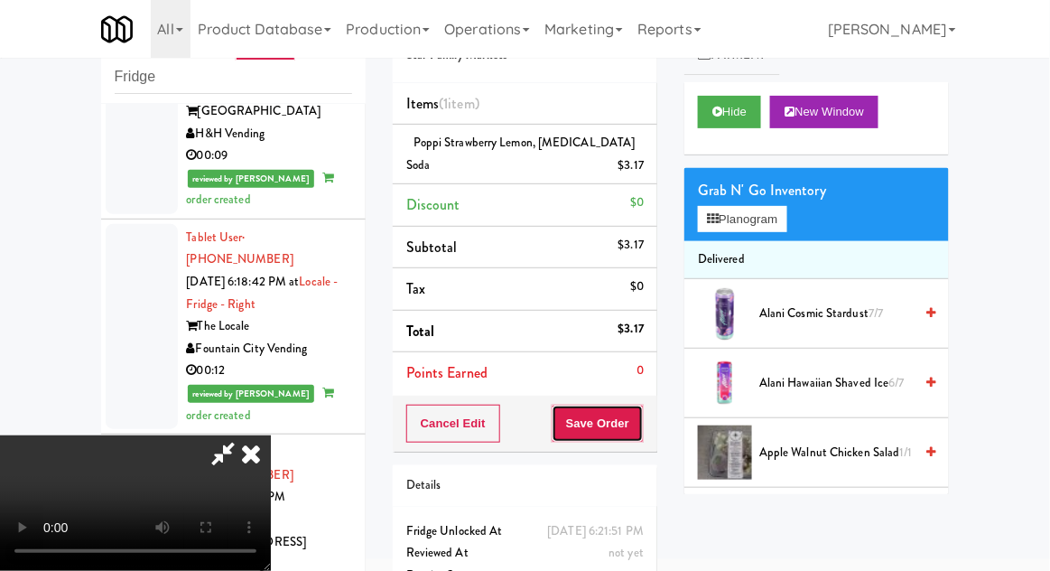
click at [641, 427] on button "Save Order" at bounding box center [598, 424] width 92 height 38
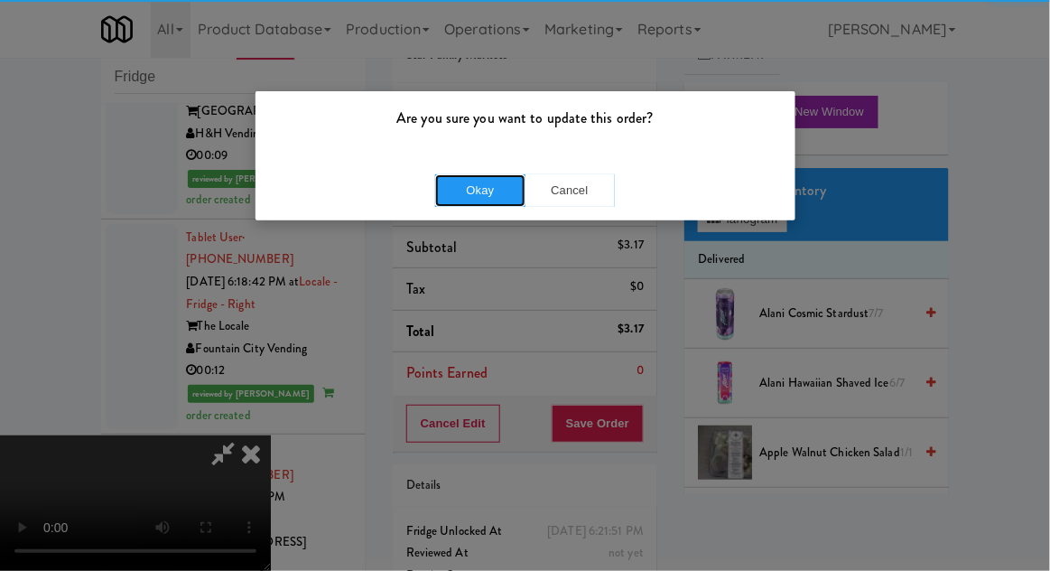
click at [460, 180] on button "Okay" at bounding box center [480, 190] width 90 height 33
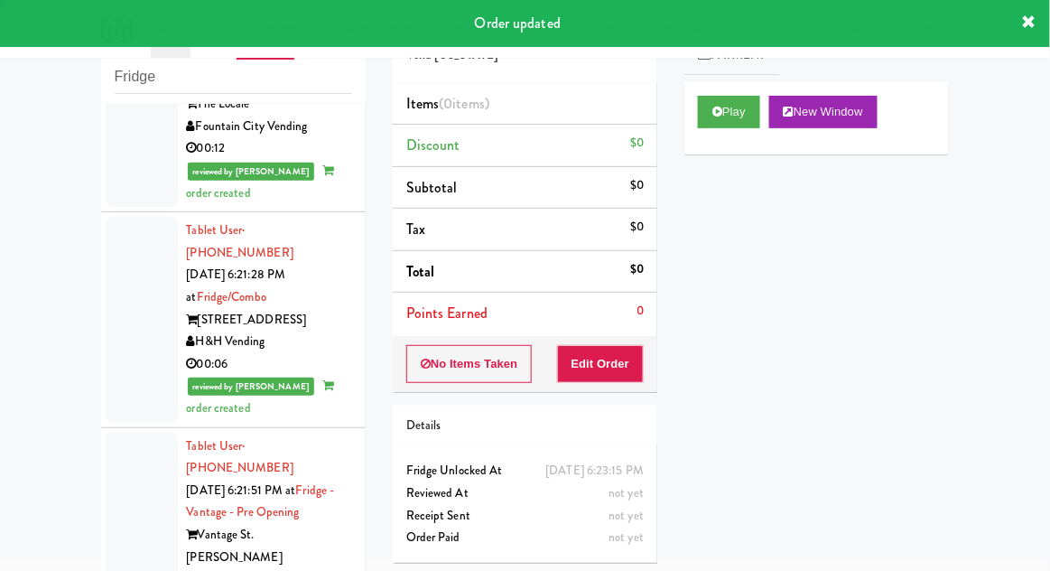
scroll to position [3254, 0]
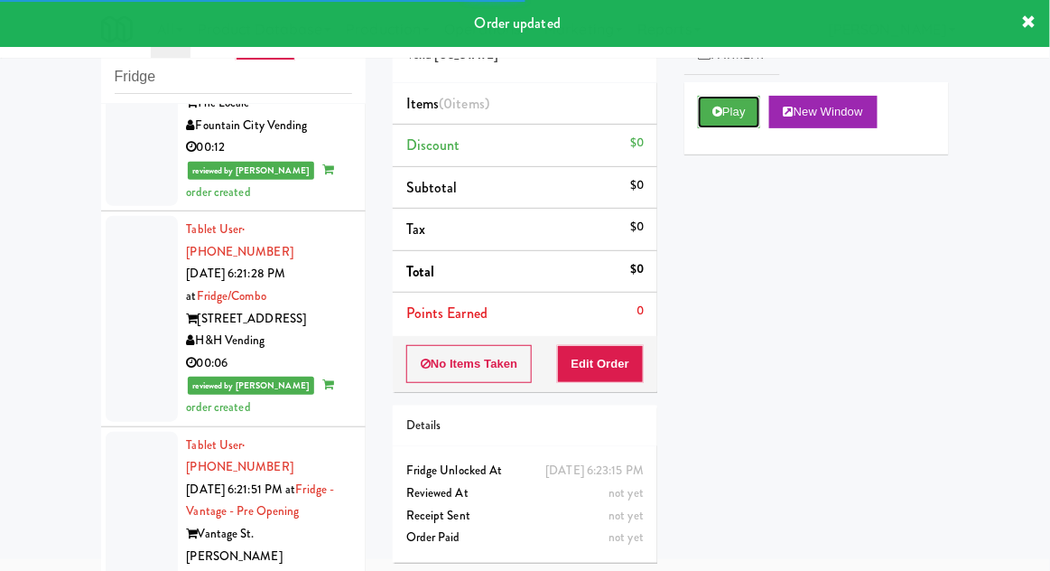
click at [717, 124] on button "Play" at bounding box center [729, 112] width 62 height 33
click at [609, 368] on button "Edit Order" at bounding box center [601, 364] width 88 height 38
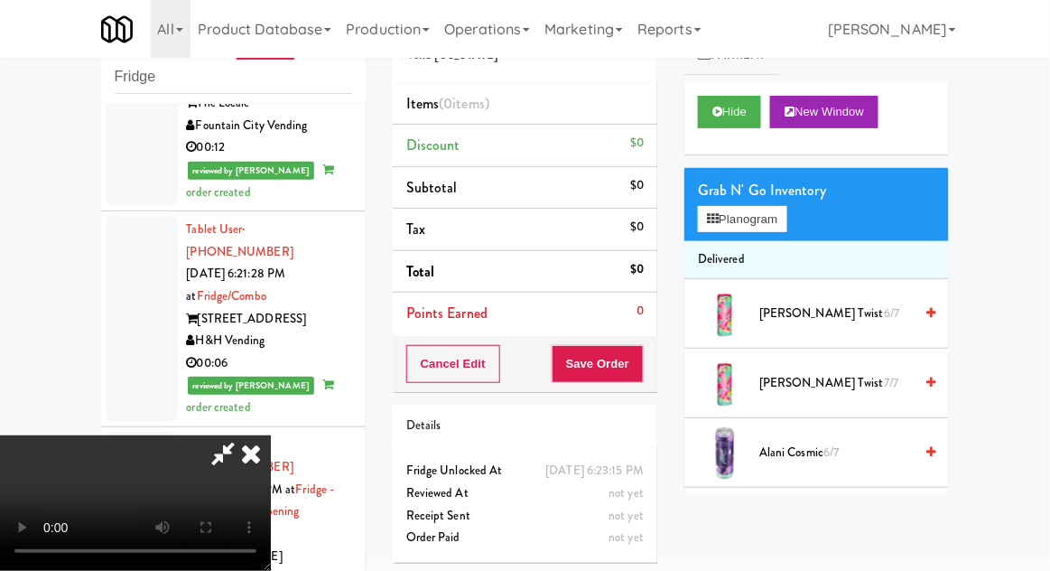
scroll to position [66, 0]
click at [786, 214] on button "Planogram" at bounding box center [742, 219] width 89 height 27
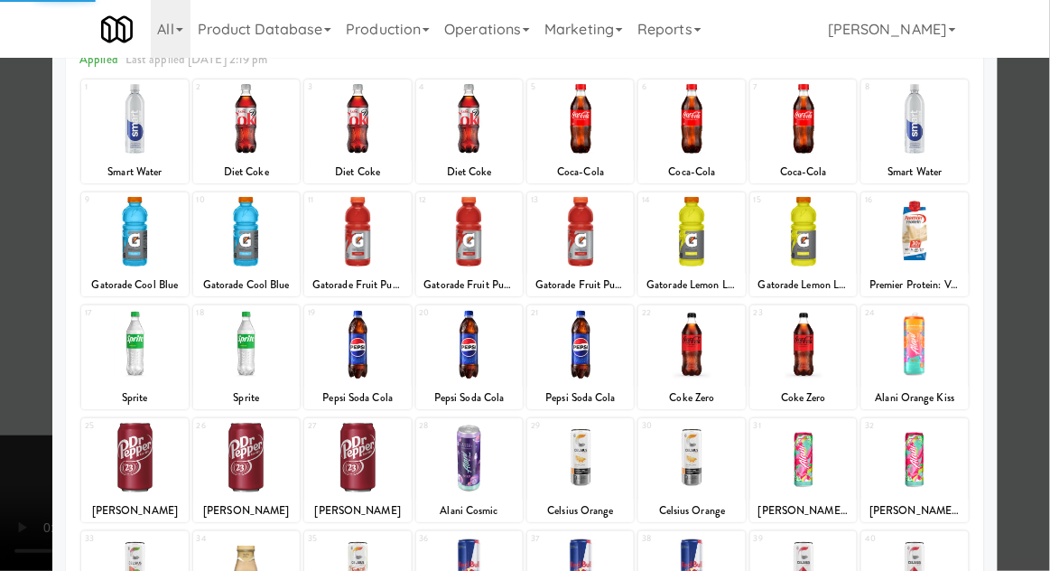
scroll to position [121, 0]
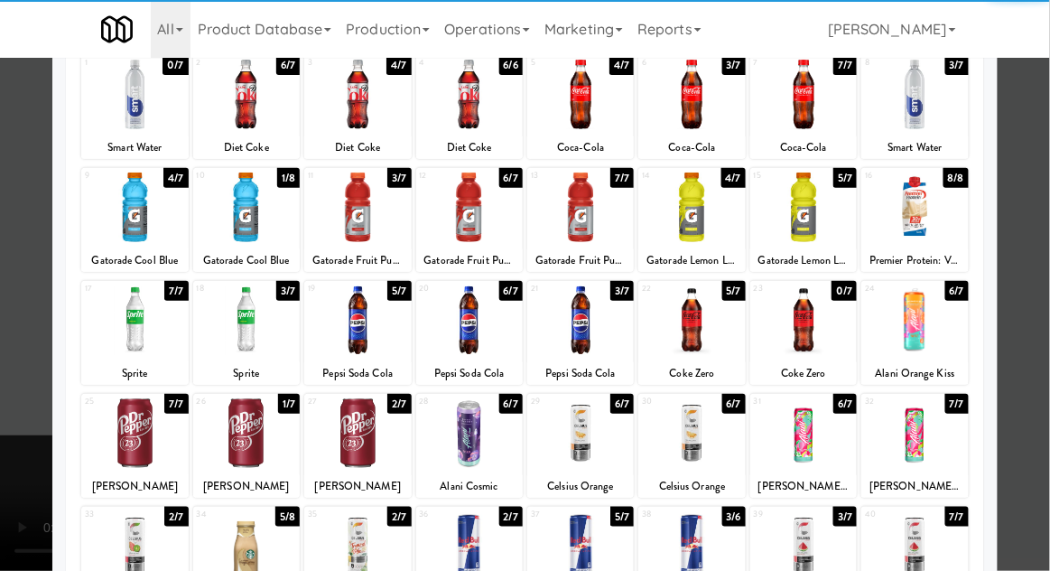
click at [584, 436] on div at bounding box center [580, 433] width 107 height 70
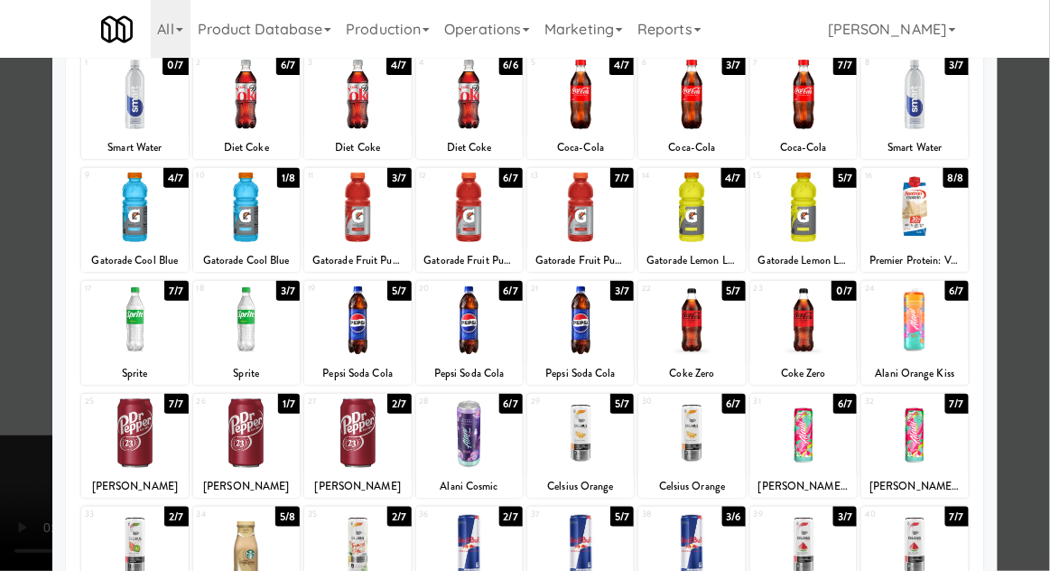
click at [61, 466] on div "Planogram Applied Last applied [DATE] 2:19 pm 1 0/7 Smart Water 2 6/7 Diet Coke…" at bounding box center [525, 358] width 946 height 815
click at [29, 515] on div at bounding box center [525, 285] width 1050 height 571
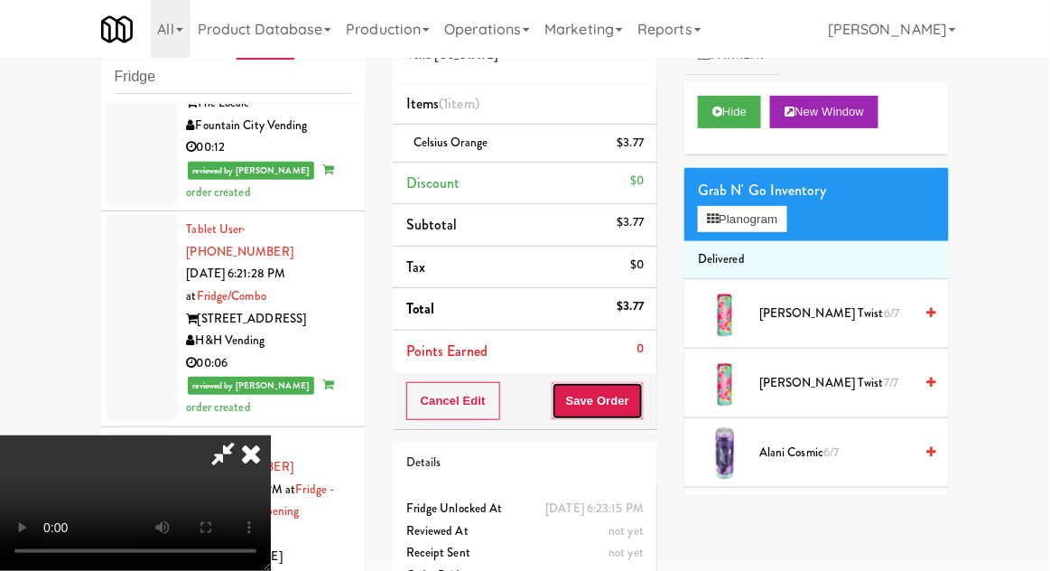
click at [637, 396] on button "Save Order" at bounding box center [598, 401] width 92 height 38
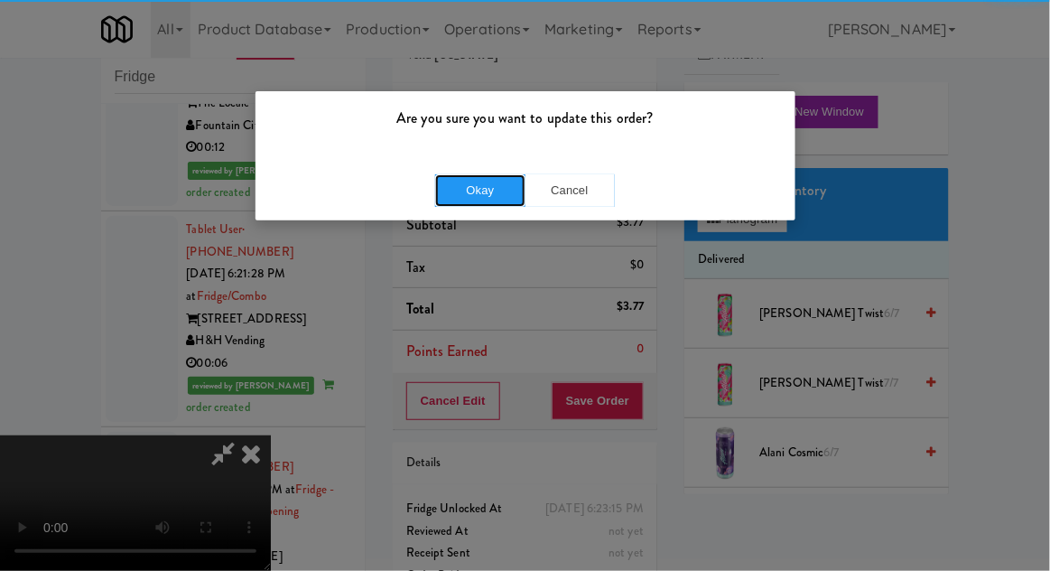
click at [456, 196] on button "Okay" at bounding box center [480, 190] width 90 height 33
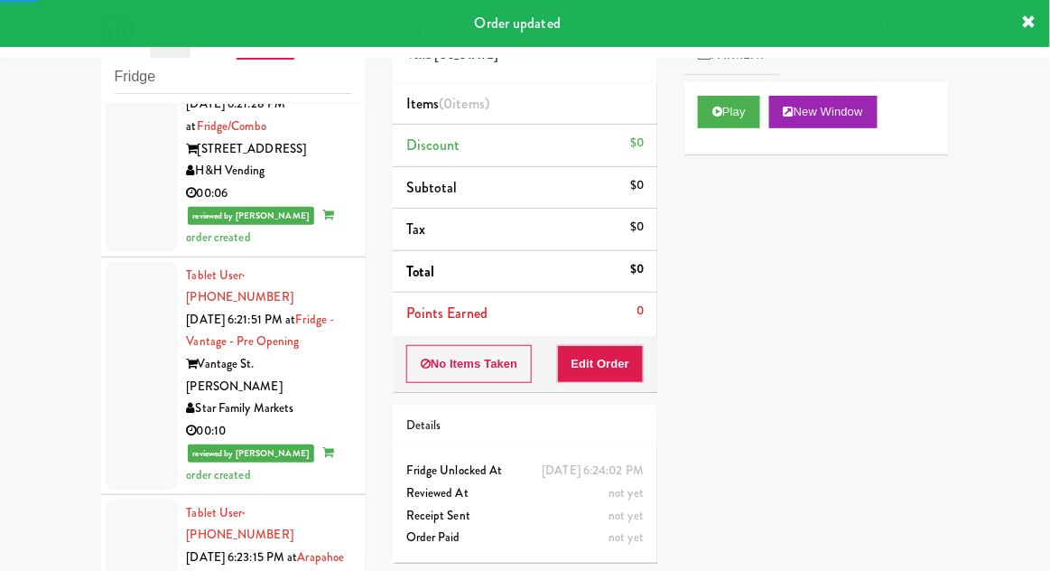
scroll to position [3432, 0]
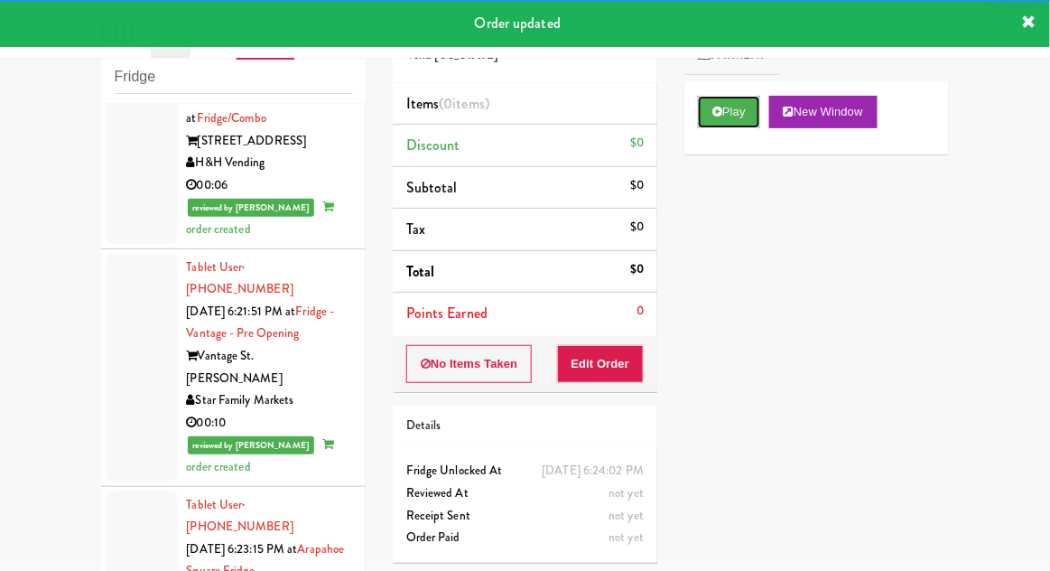
click at [719, 109] on icon at bounding box center [718, 112] width 10 height 12
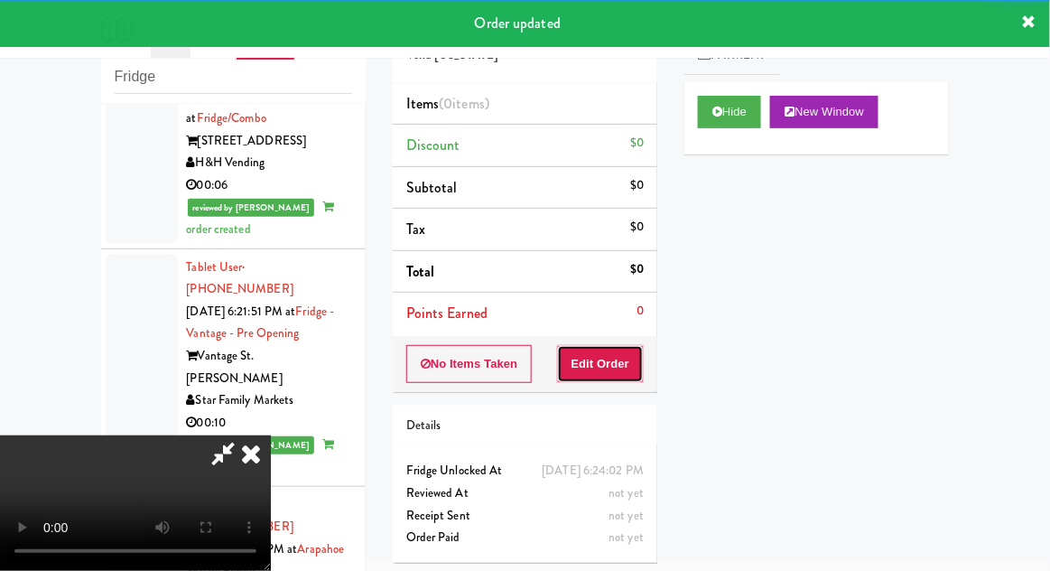
click at [628, 374] on button "Edit Order" at bounding box center [601, 364] width 88 height 38
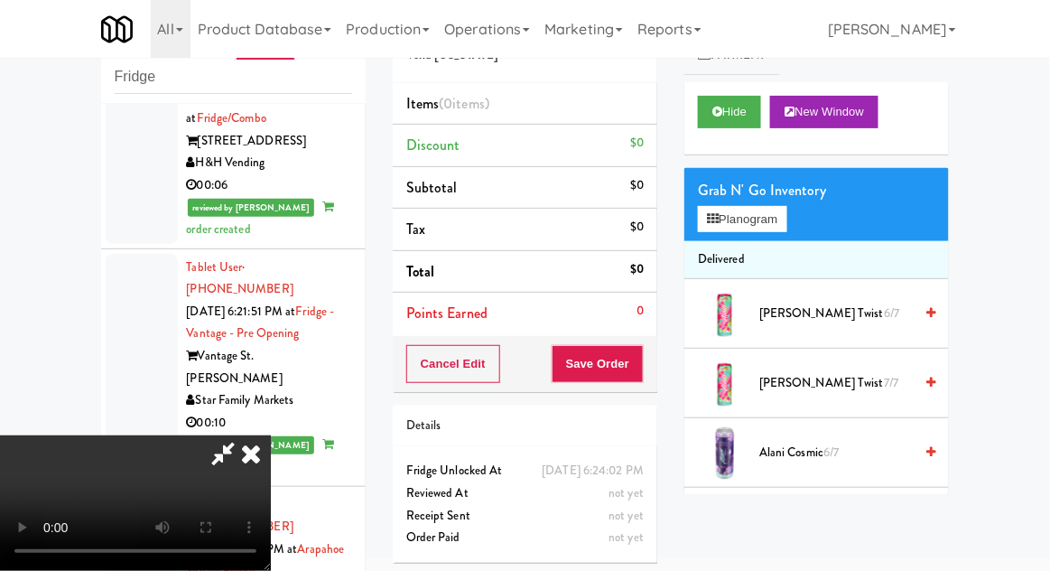
scroll to position [0, 0]
click at [748, 206] on button "Planogram" at bounding box center [742, 219] width 89 height 27
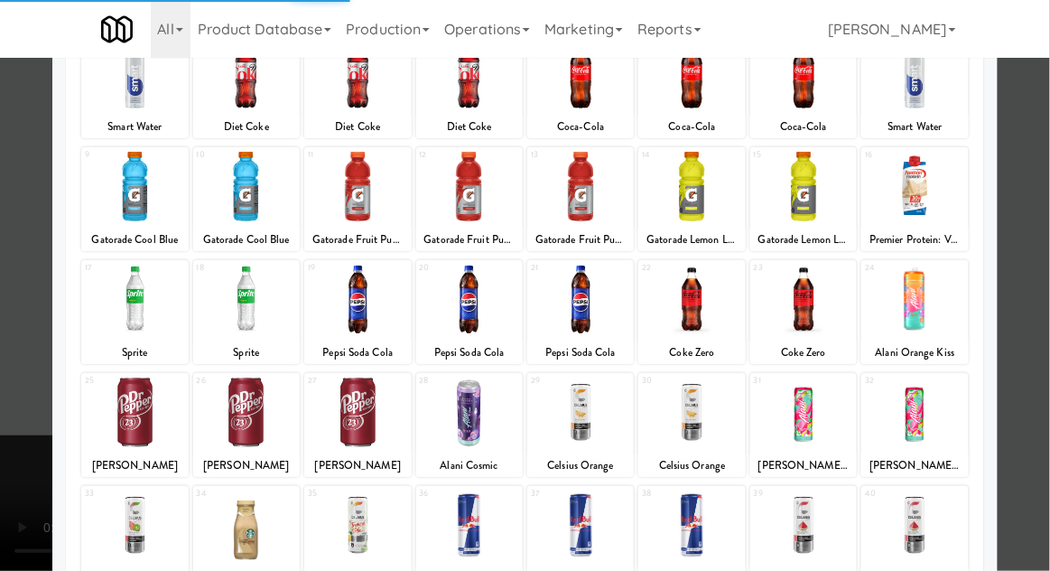
scroll to position [164, 0]
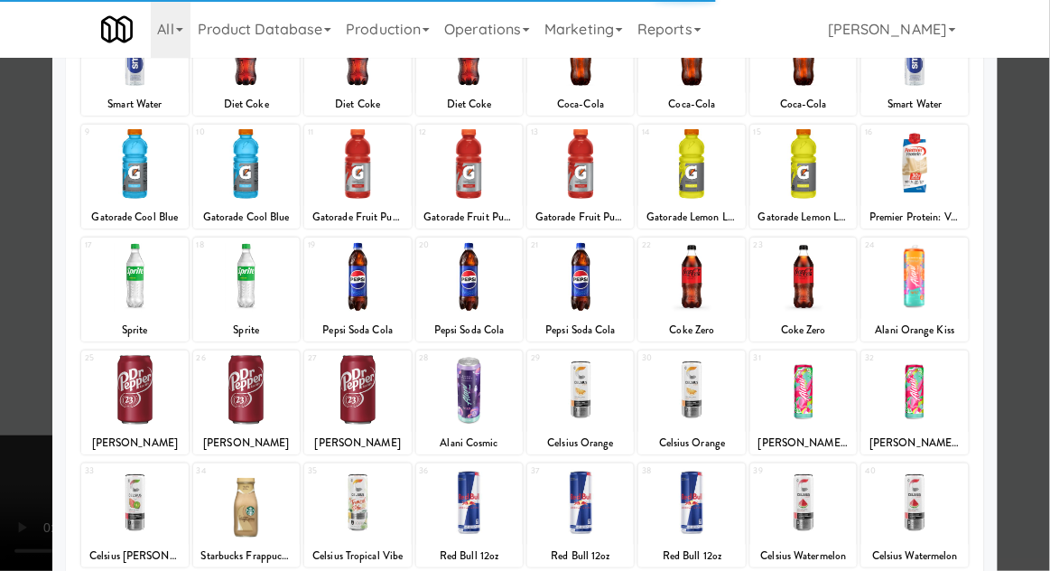
click at [247, 390] on div at bounding box center [246, 390] width 107 height 70
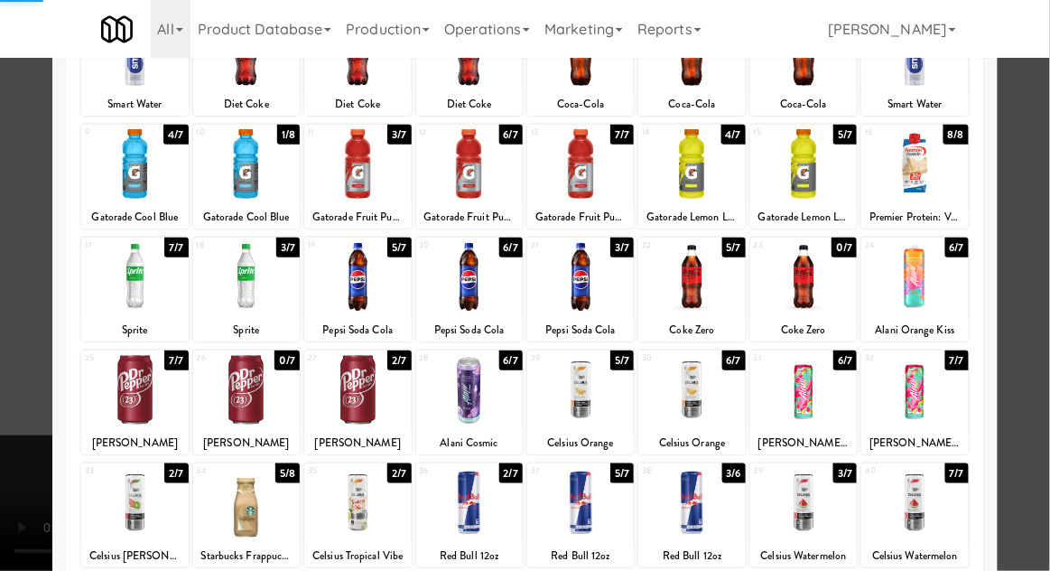
click at [13, 482] on div at bounding box center [525, 285] width 1050 height 571
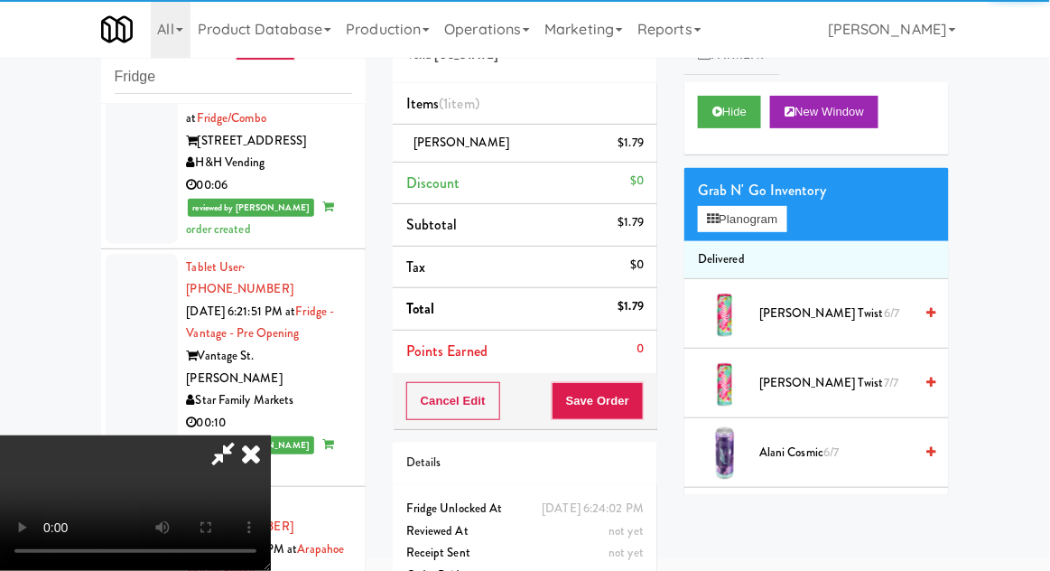
scroll to position [66, 0]
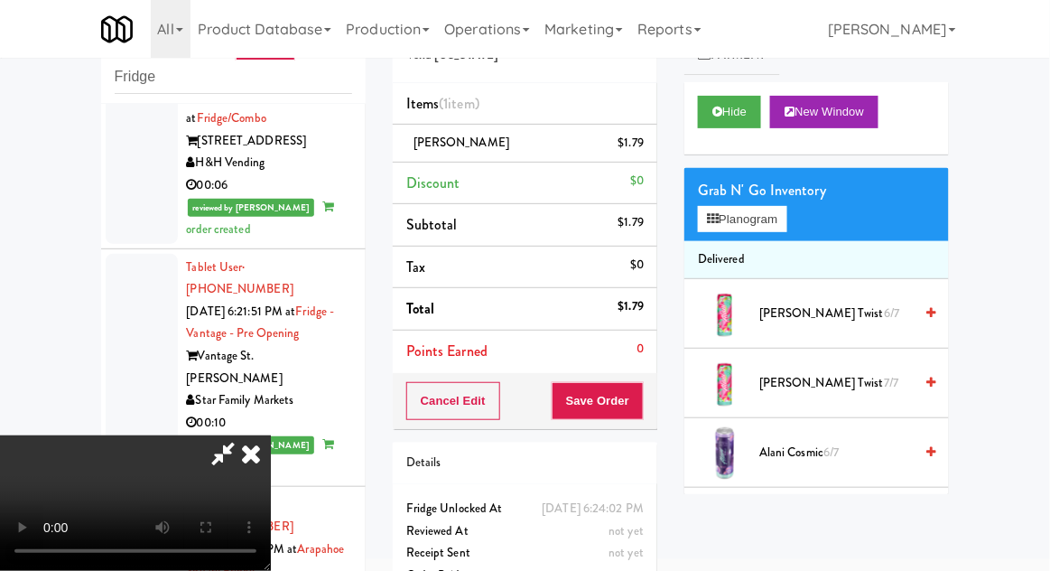
click at [641, 146] on div "$1.79" at bounding box center [632, 143] width 26 height 23
click at [644, 157] on link at bounding box center [642, 150] width 16 height 23
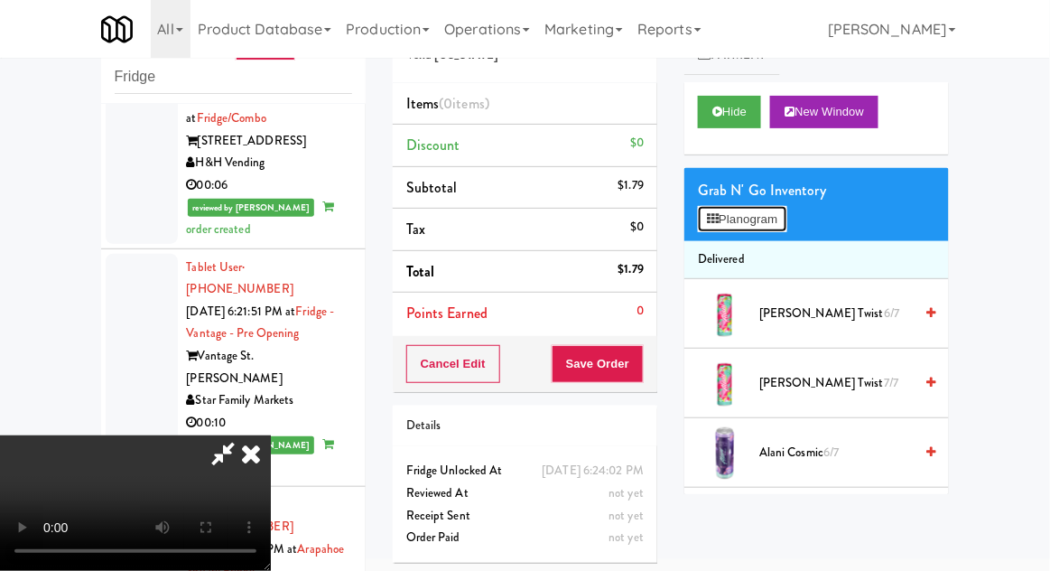
click at [727, 218] on button "Planogram" at bounding box center [742, 219] width 89 height 27
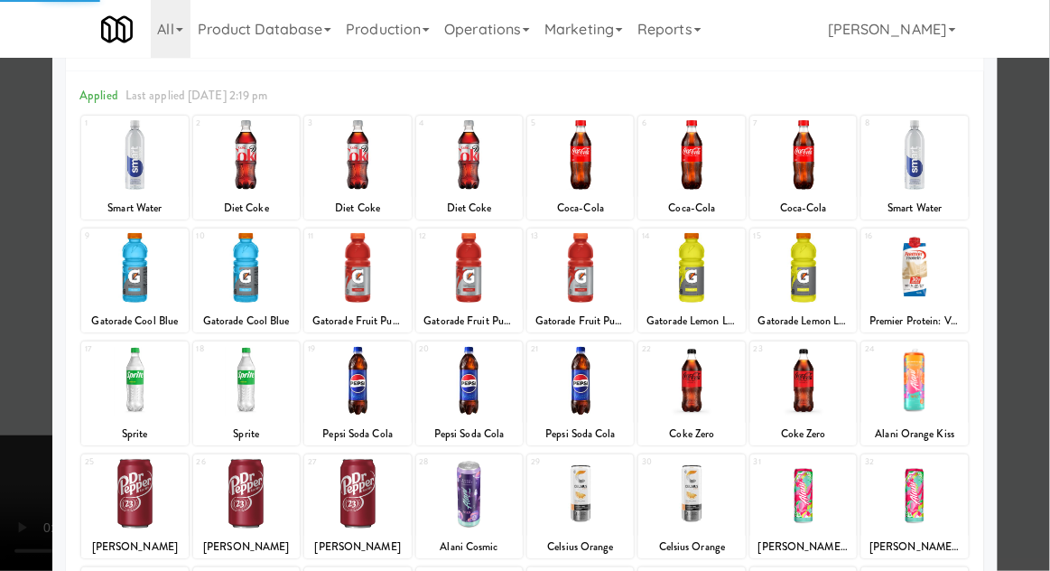
scroll to position [117, 0]
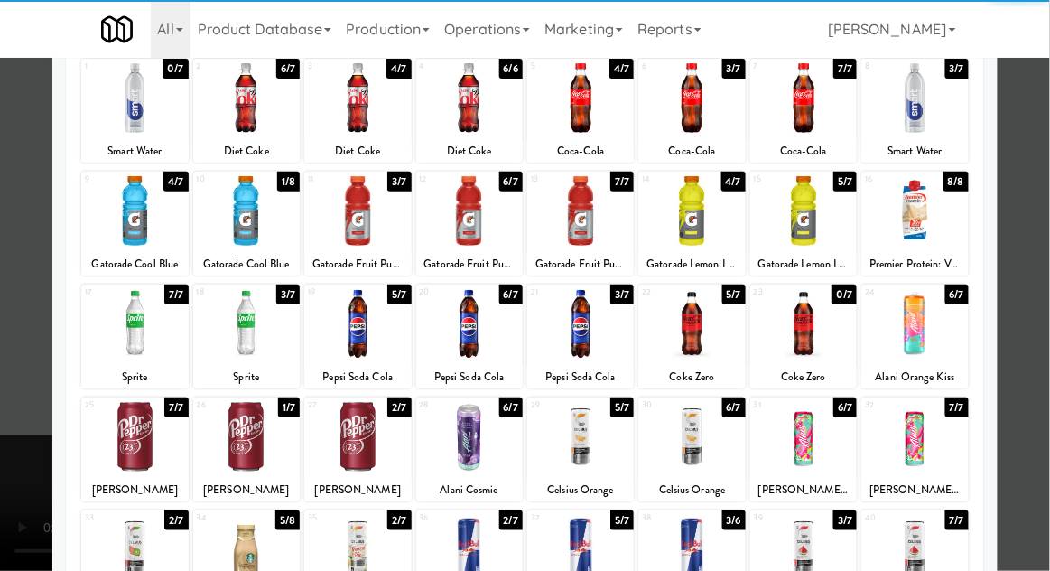
click at [118, 449] on div at bounding box center [134, 437] width 107 height 70
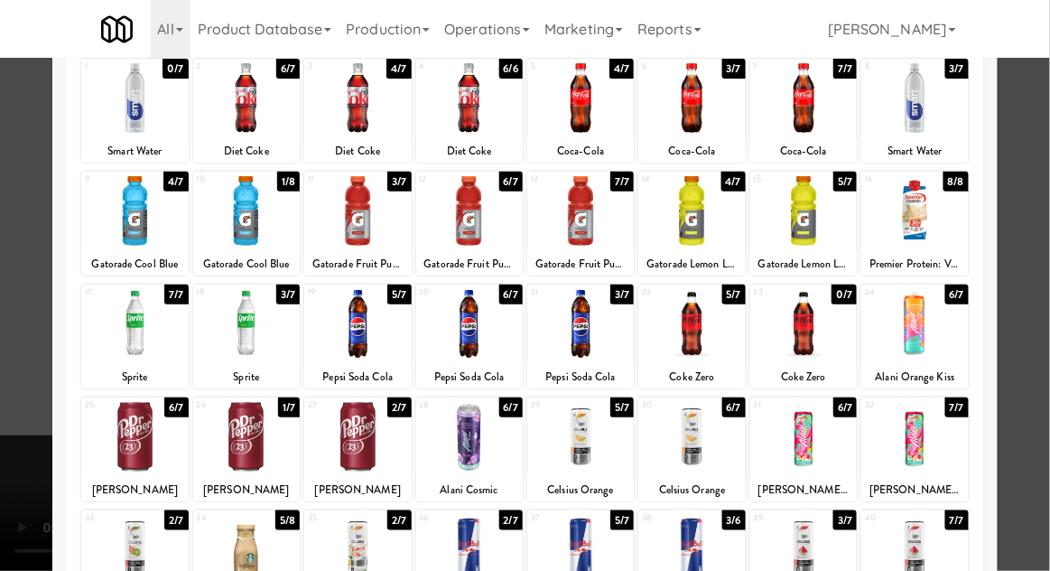
click at [33, 435] on div at bounding box center [525, 285] width 1050 height 571
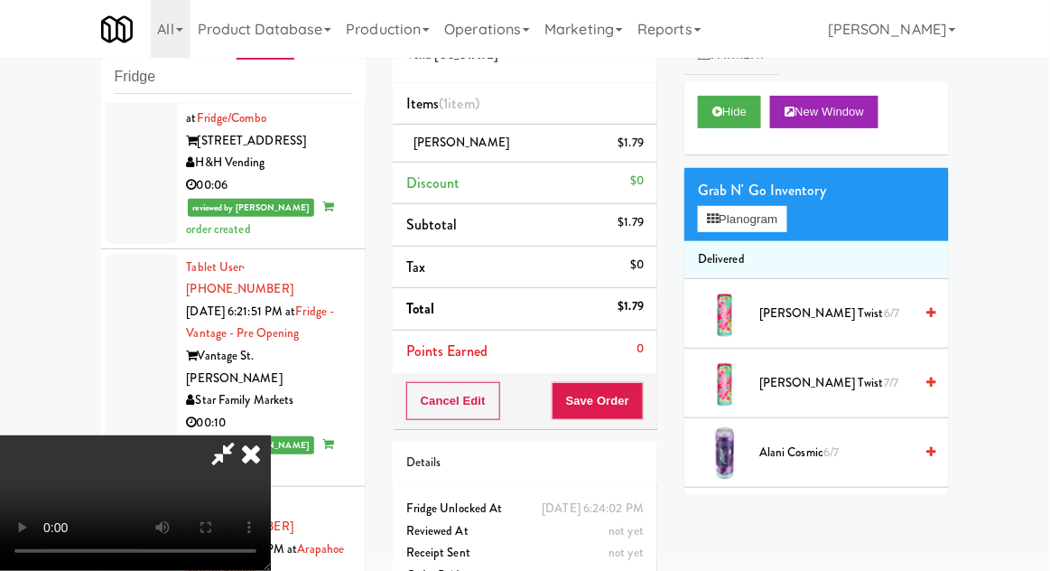
click at [654, 395] on div "Cancel Edit Save Order" at bounding box center [525, 401] width 265 height 56
click at [640, 398] on button "Save Order" at bounding box center [598, 401] width 92 height 38
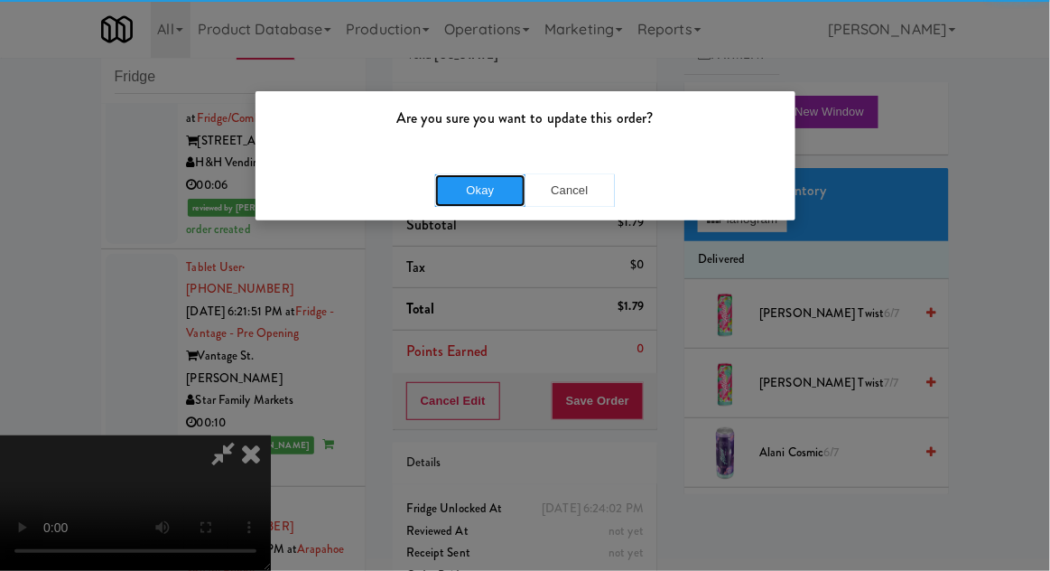
click at [515, 194] on button "Okay" at bounding box center [480, 190] width 90 height 33
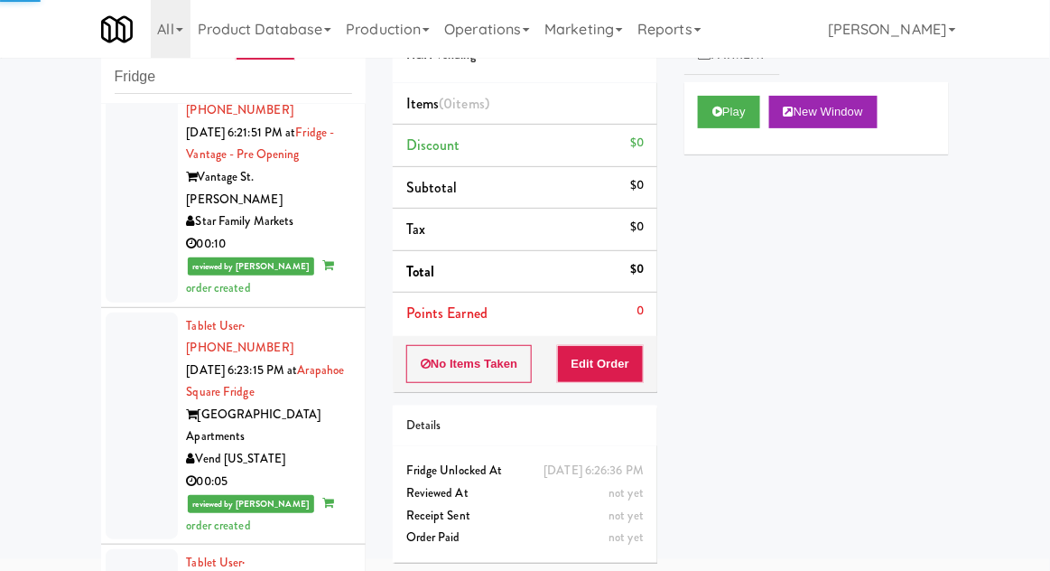
scroll to position [3602, 0]
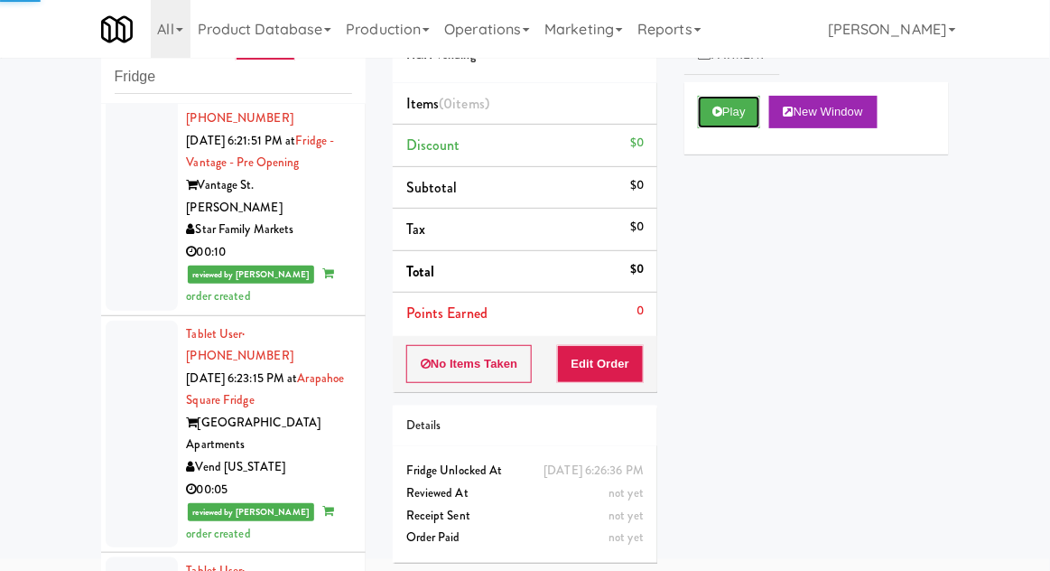
click at [746, 104] on button "Play" at bounding box center [729, 112] width 62 height 33
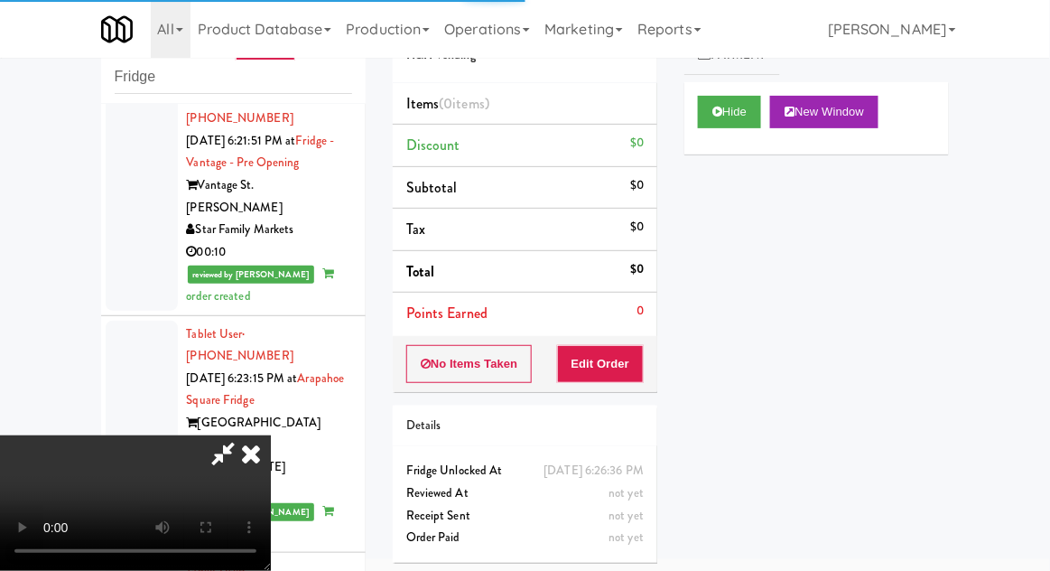
click at [621, 398] on div "Order # 397633 H&H Vending Items (0 items ) Discount $0 Subtotal $0 Tax $0 Tota…" at bounding box center [525, 285] width 292 height 581
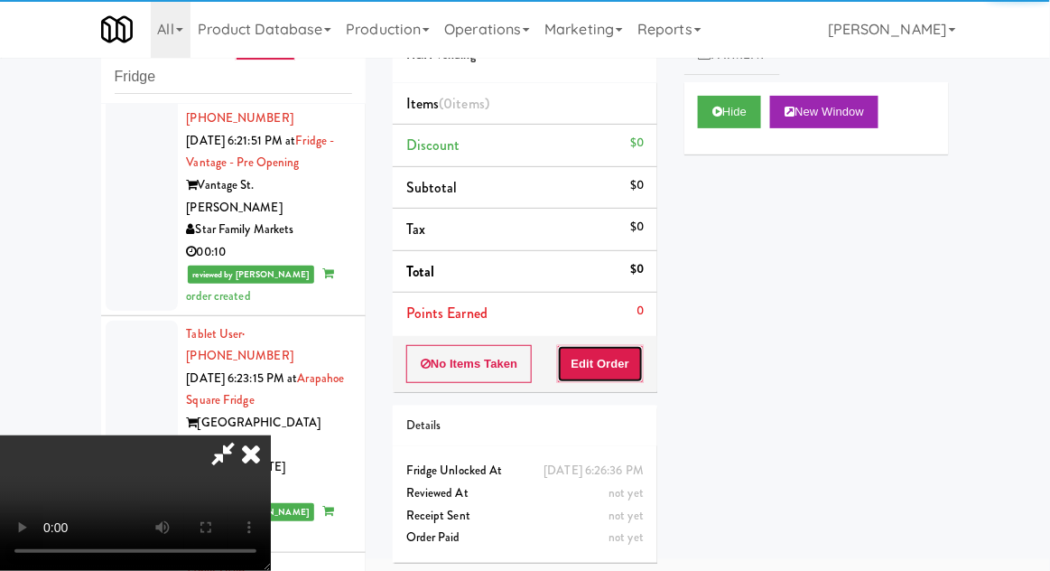
click at [613, 377] on button "Edit Order" at bounding box center [601, 364] width 88 height 38
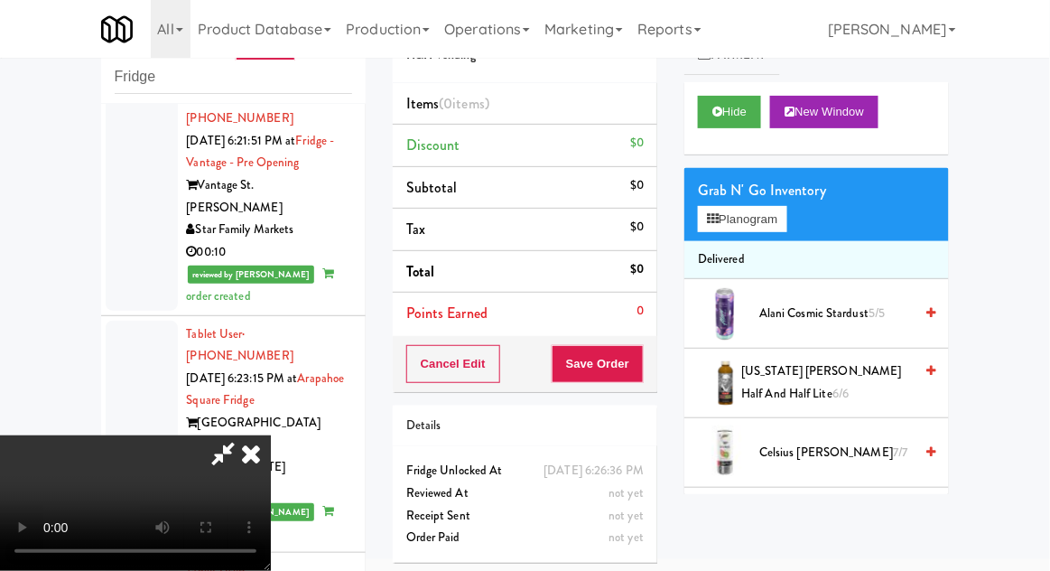
click at [254, 471] on icon at bounding box center [251, 453] width 40 height 36
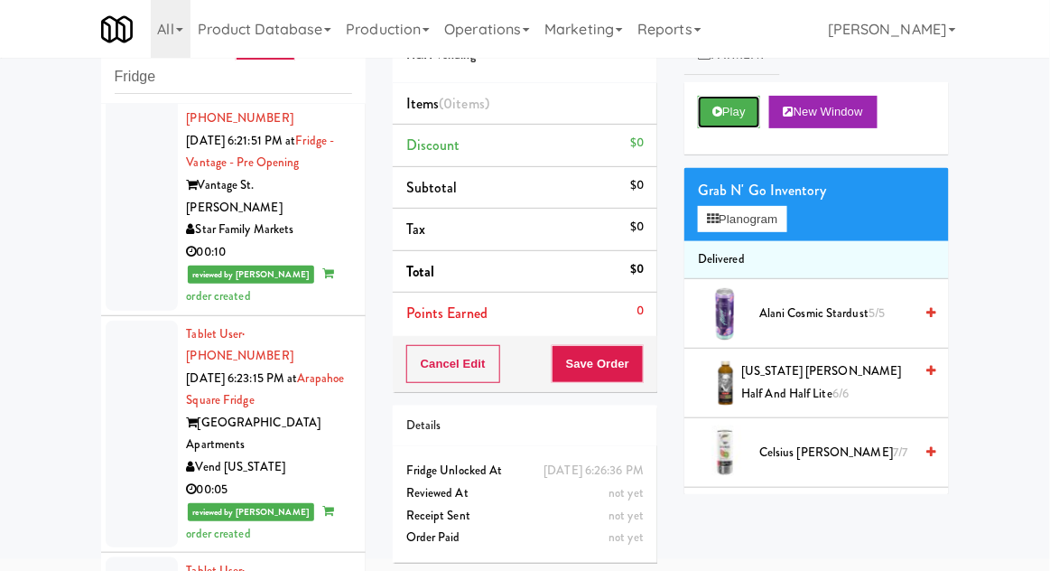
click at [743, 116] on button "Play" at bounding box center [729, 112] width 62 height 33
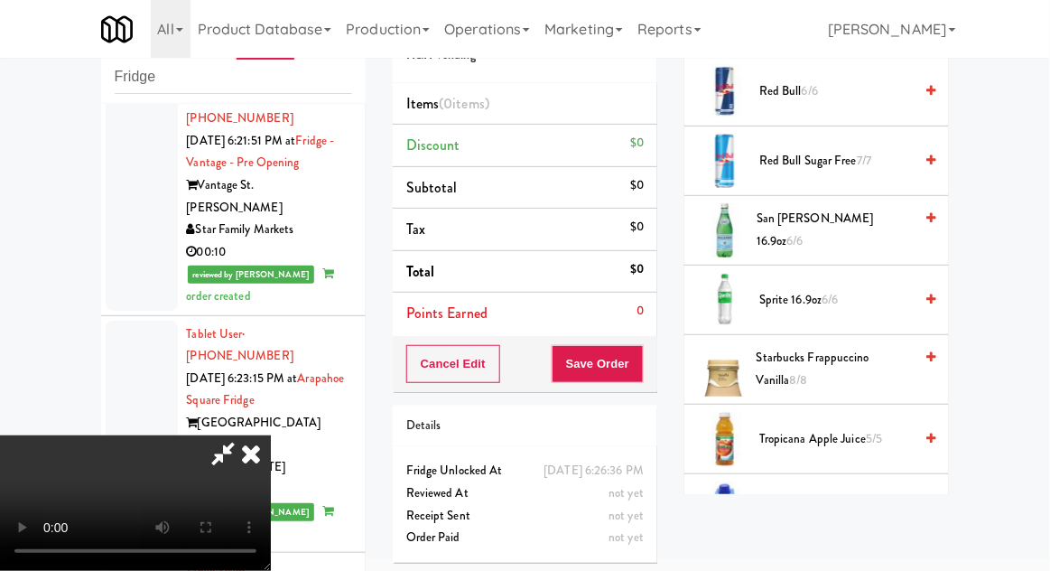
scroll to position [2398, 0]
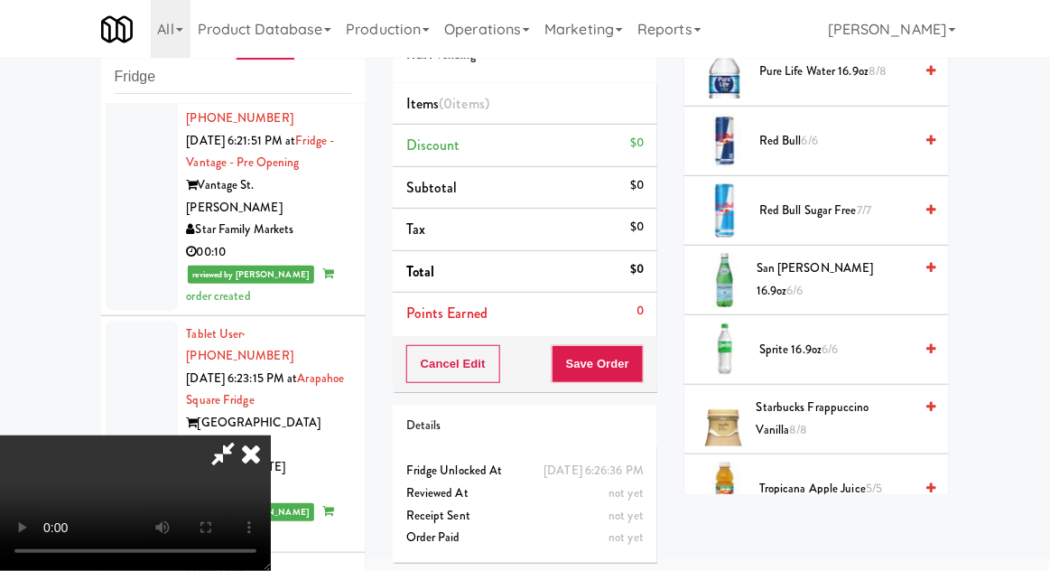
click at [862, 339] on span "Sprite 16.9oz 6/6" at bounding box center [836, 350] width 154 height 23
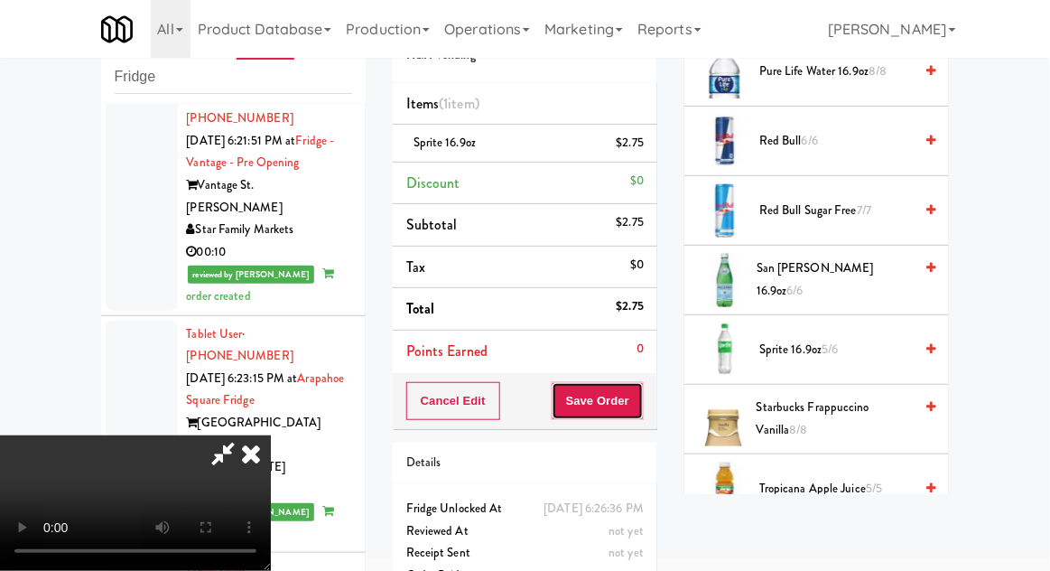
click at [644, 408] on button "Save Order" at bounding box center [598, 401] width 92 height 38
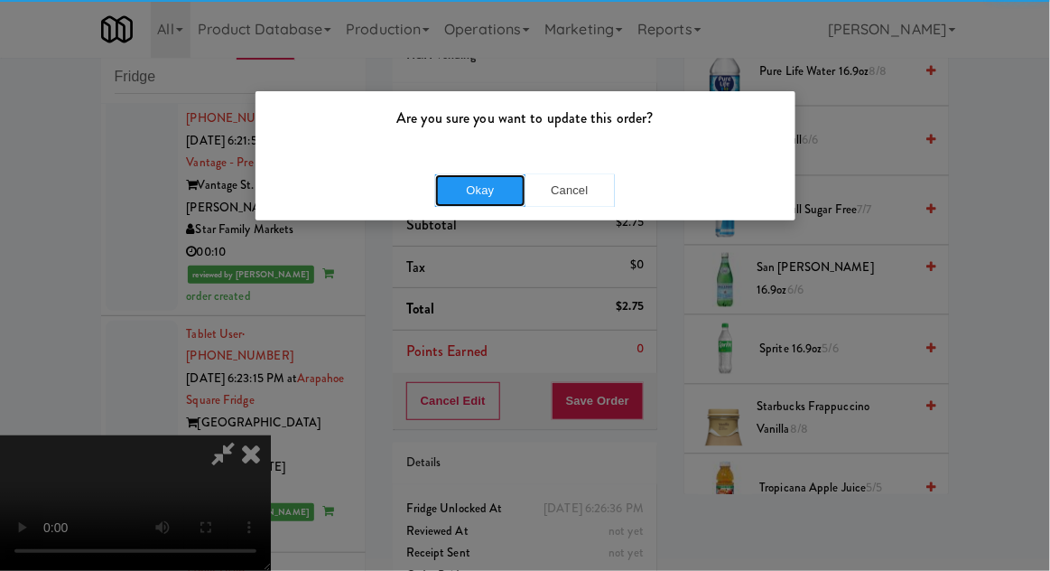
click at [453, 200] on button "Okay" at bounding box center [480, 190] width 90 height 33
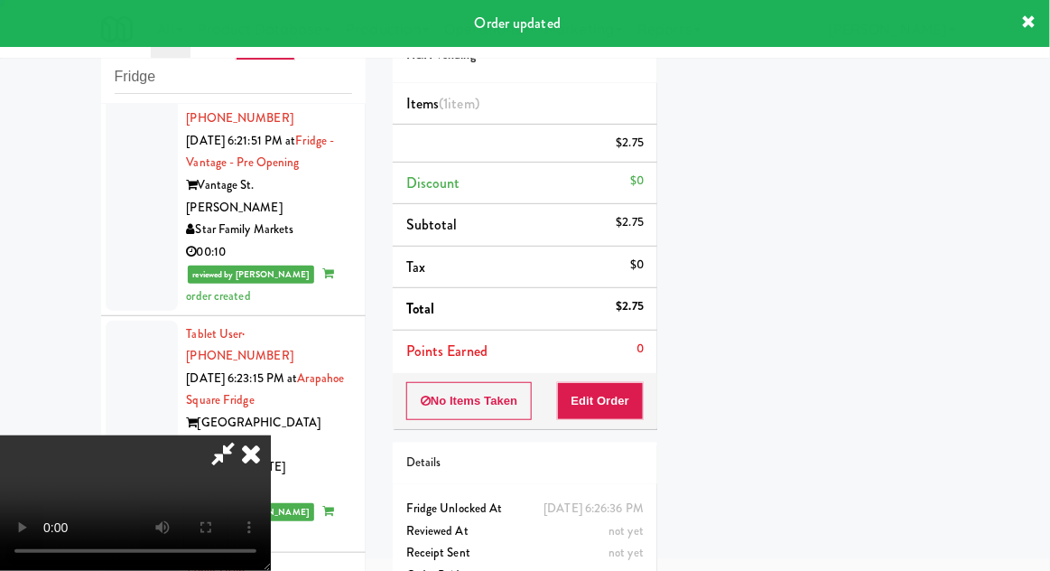
scroll to position [178, 0]
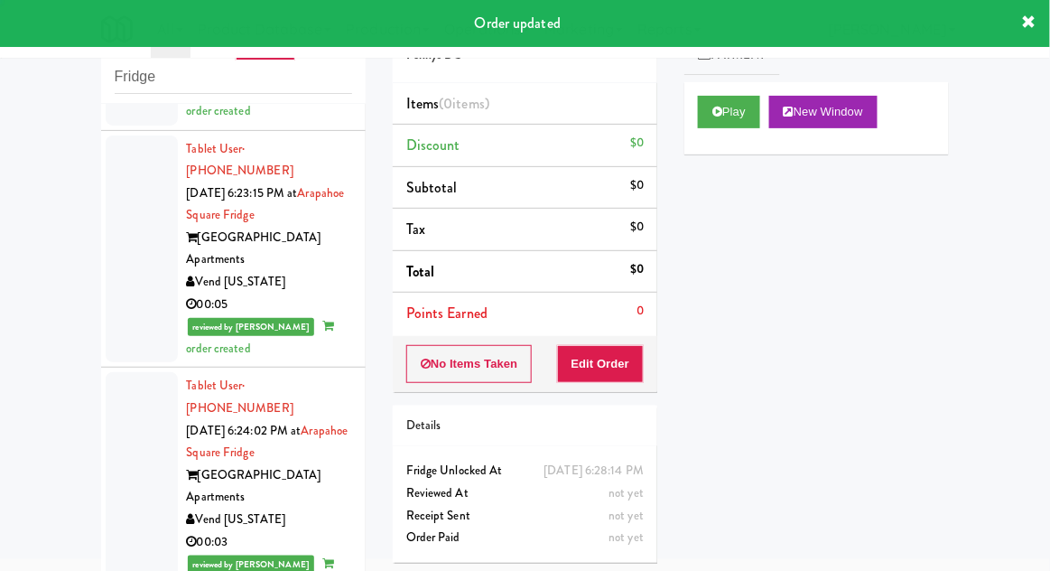
scroll to position [3789, 0]
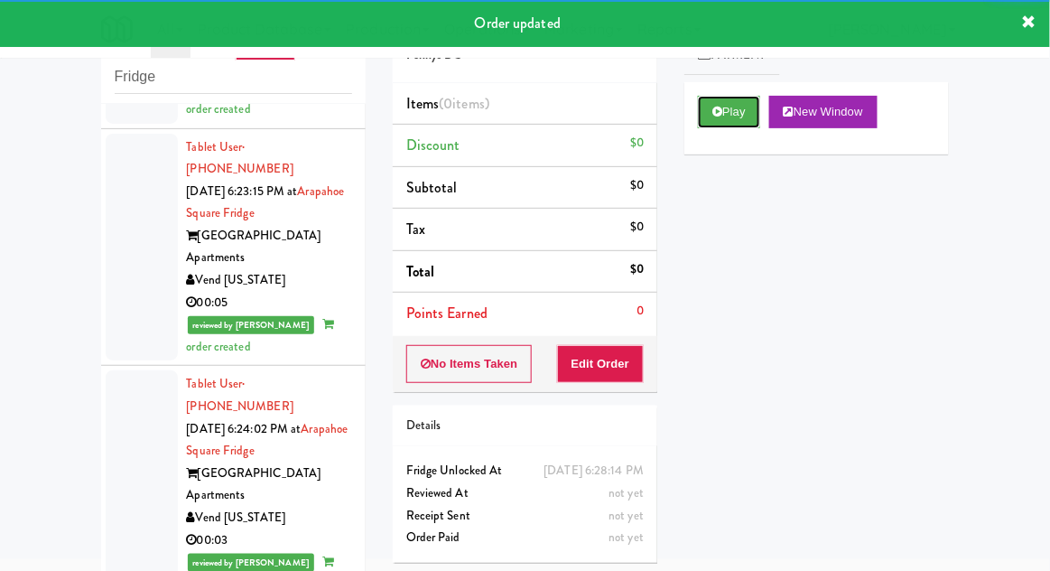
click at [722, 97] on button "Play" at bounding box center [729, 112] width 62 height 33
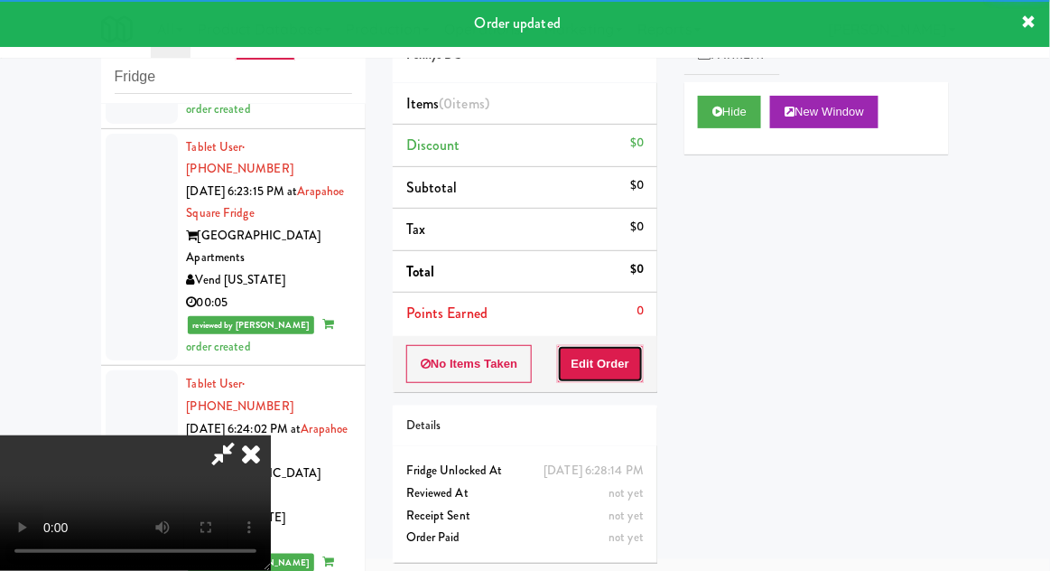
click at [609, 369] on button "Edit Order" at bounding box center [601, 364] width 88 height 38
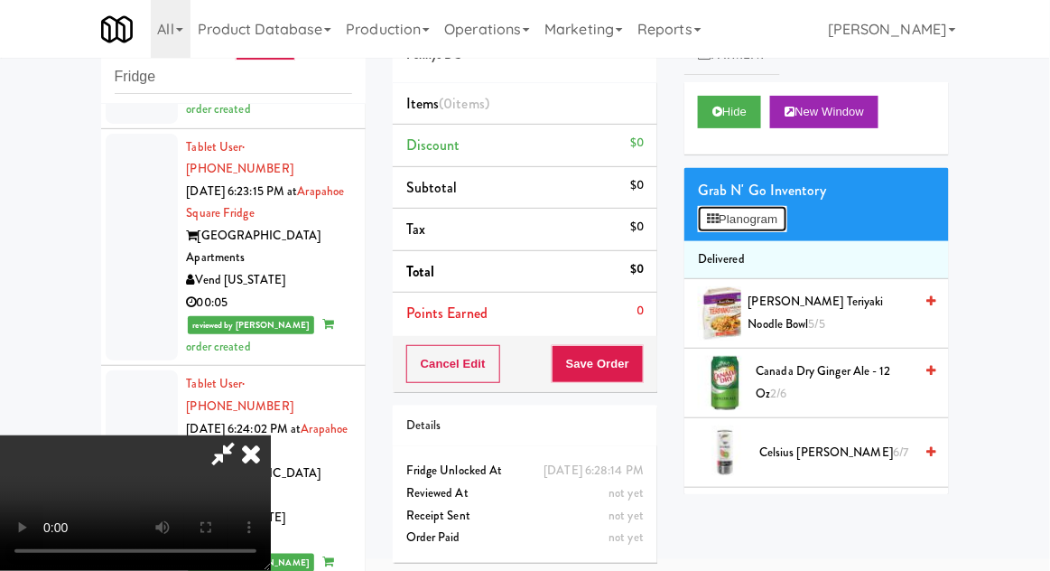
click at [787, 226] on button "Planogram" at bounding box center [742, 219] width 89 height 27
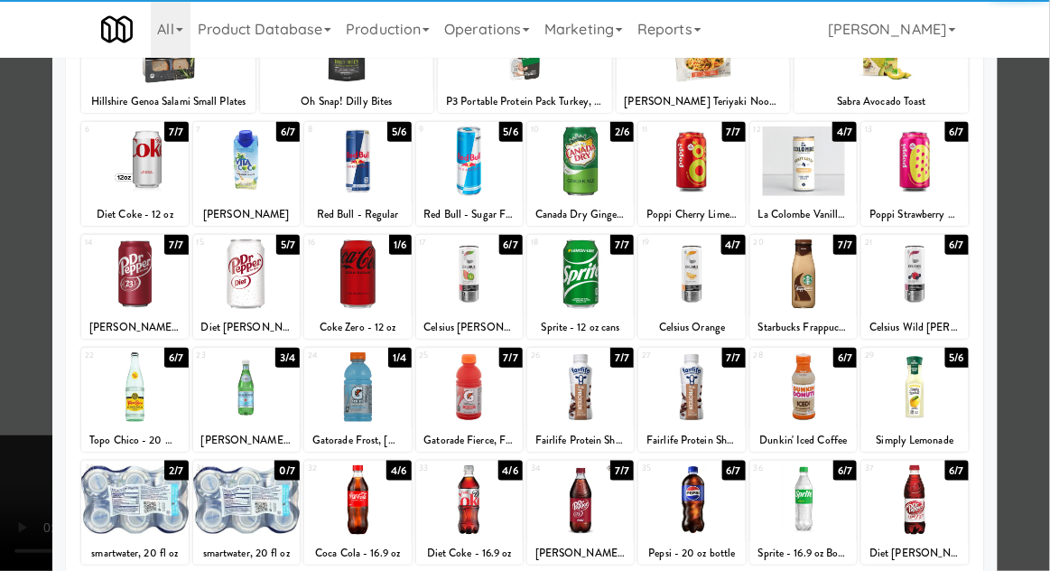
scroll to position [163, 0]
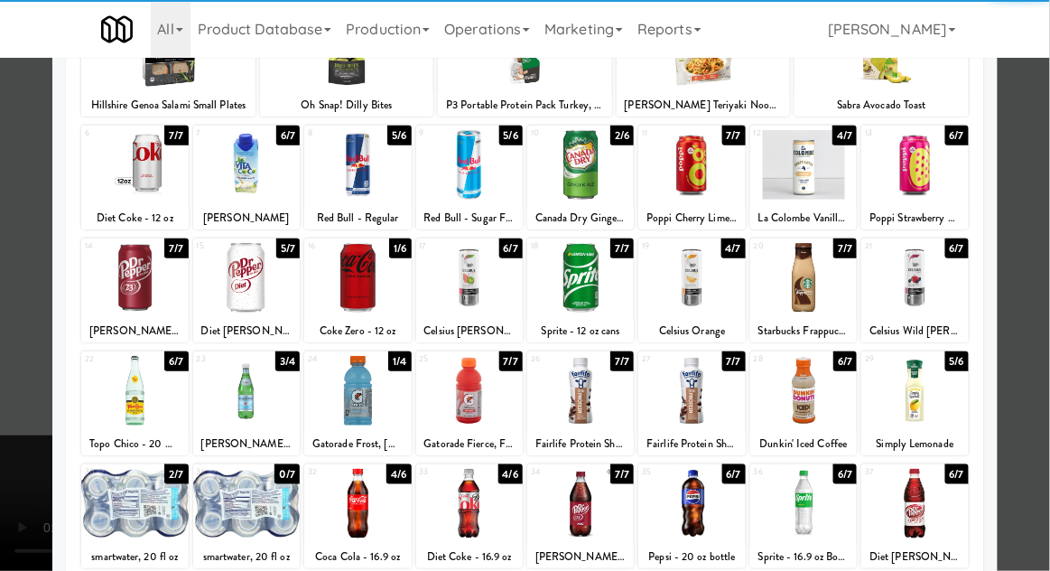
click at [363, 506] on div at bounding box center [357, 504] width 107 height 70
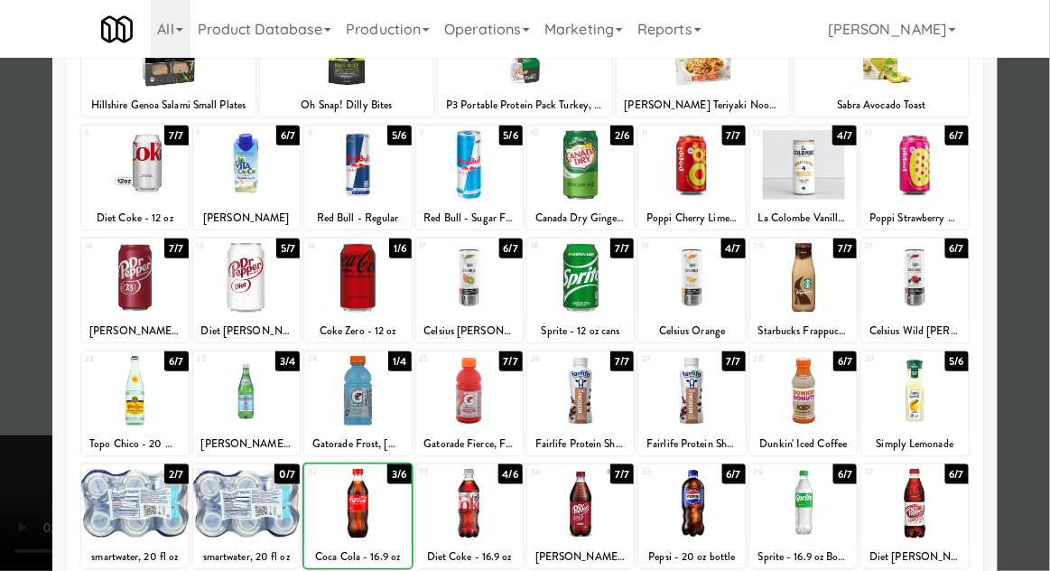
click at [28, 542] on div at bounding box center [525, 285] width 1050 height 571
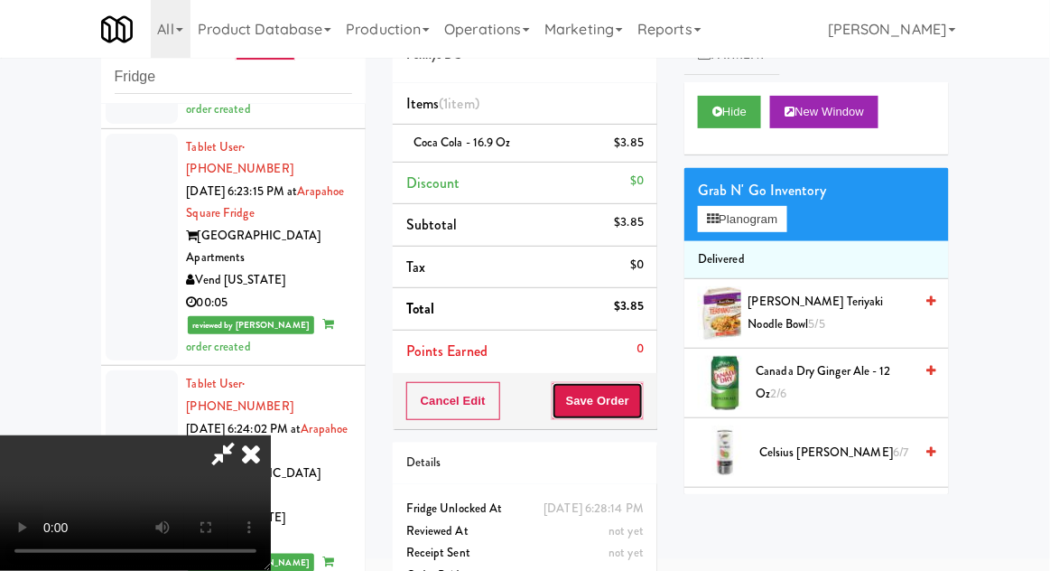
click at [641, 402] on button "Save Order" at bounding box center [598, 401] width 92 height 38
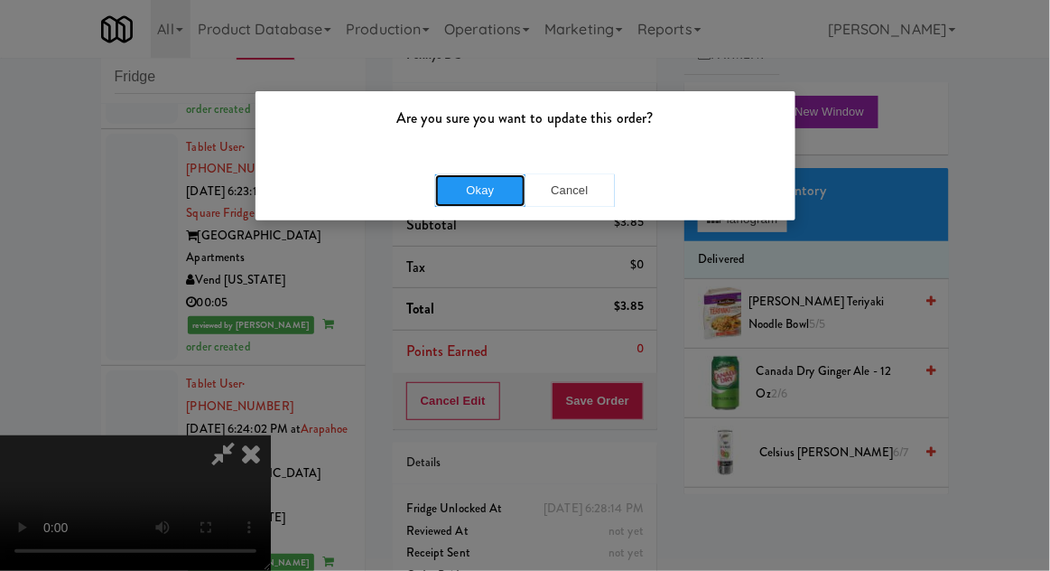
click at [469, 196] on button "Okay" at bounding box center [480, 190] width 90 height 33
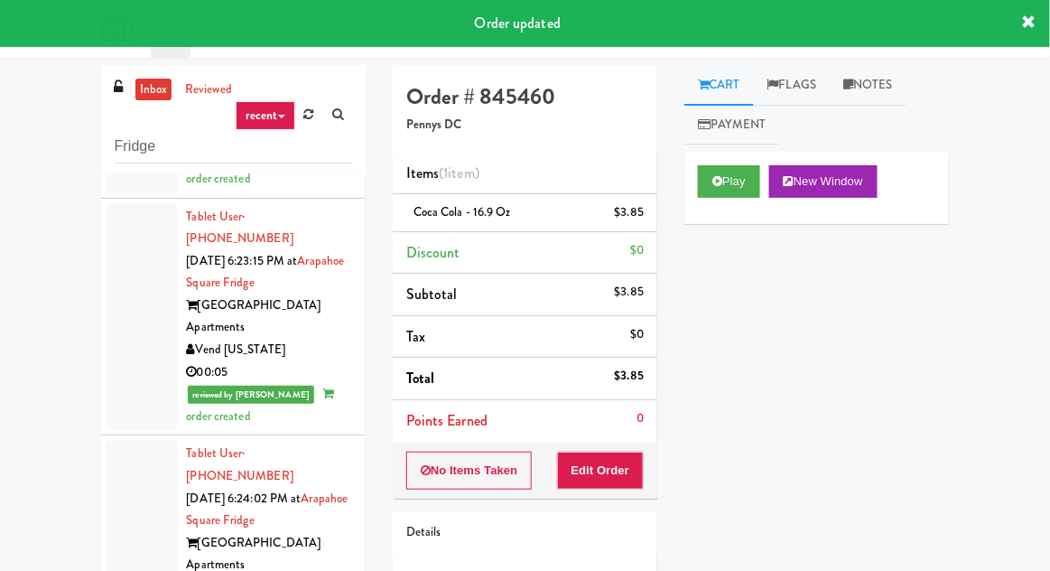
click at [871, 85] on link "Notes" at bounding box center [868, 85] width 77 height 41
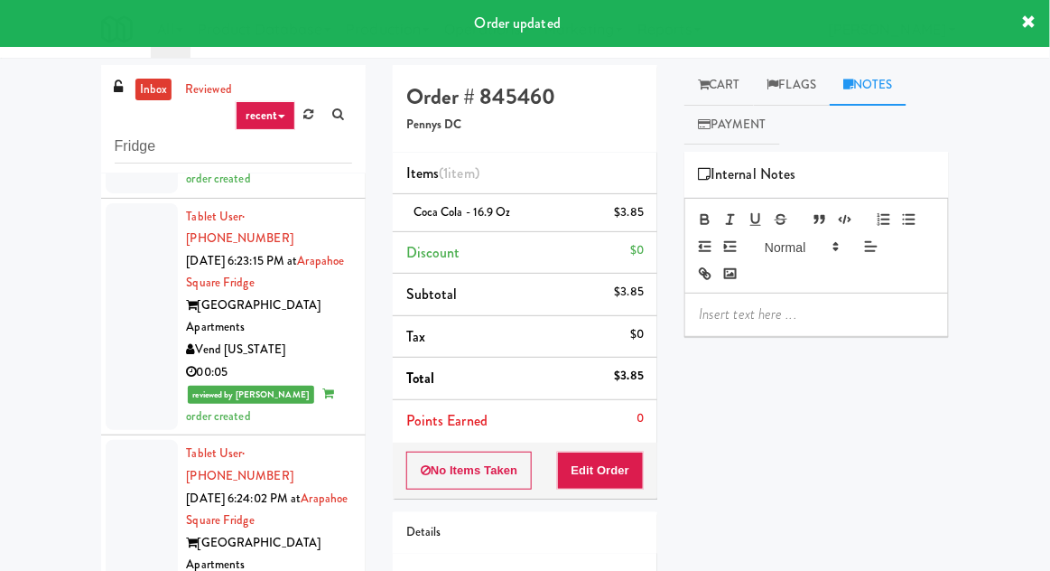
click at [762, 323] on div at bounding box center [816, 315] width 263 height 42
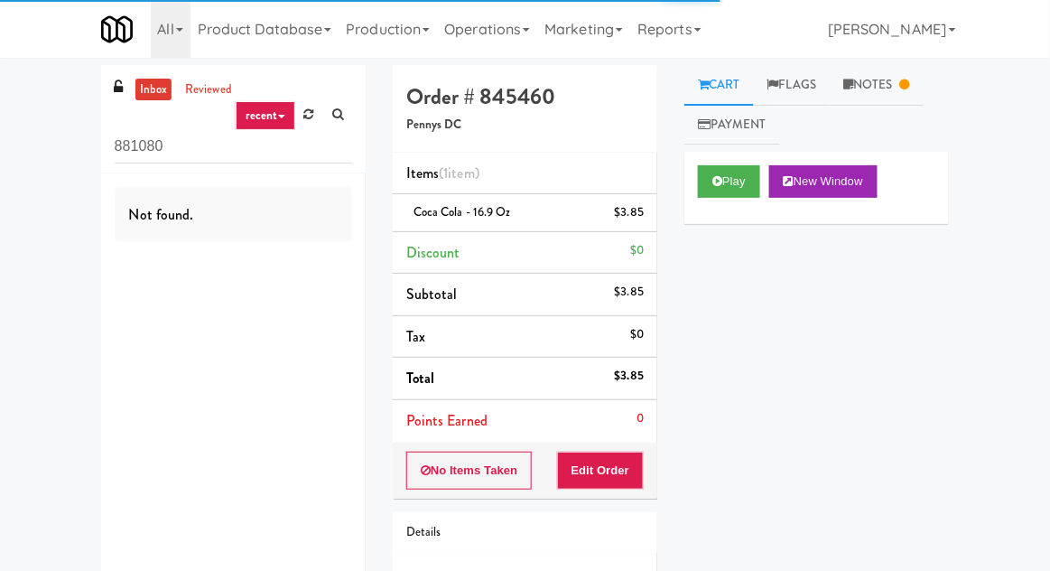
click at [881, 89] on link "Notes" at bounding box center [877, 85] width 94 height 41
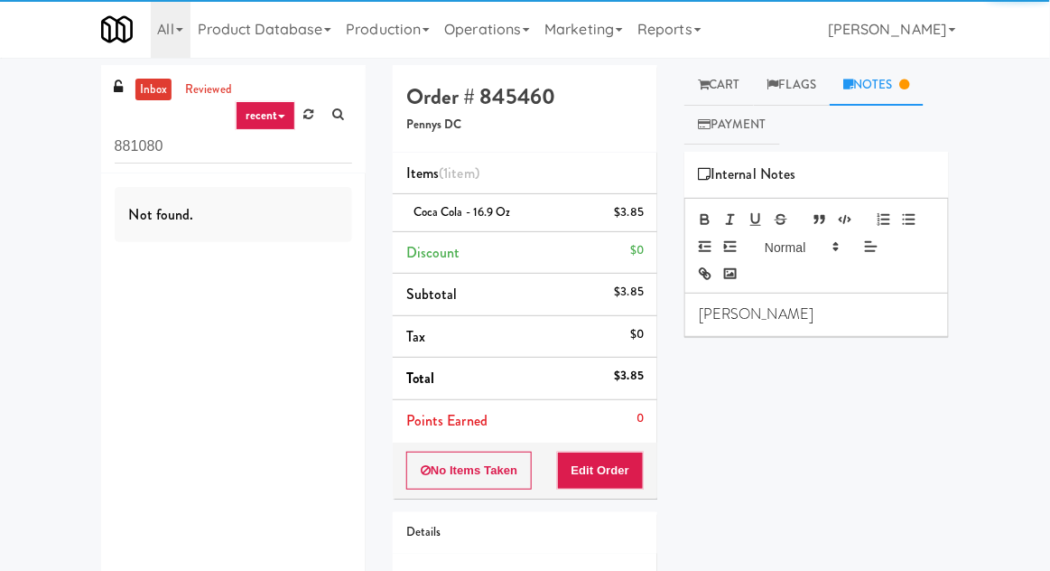
click at [781, 316] on p "[PERSON_NAME]" at bounding box center [817, 314] width 236 height 20
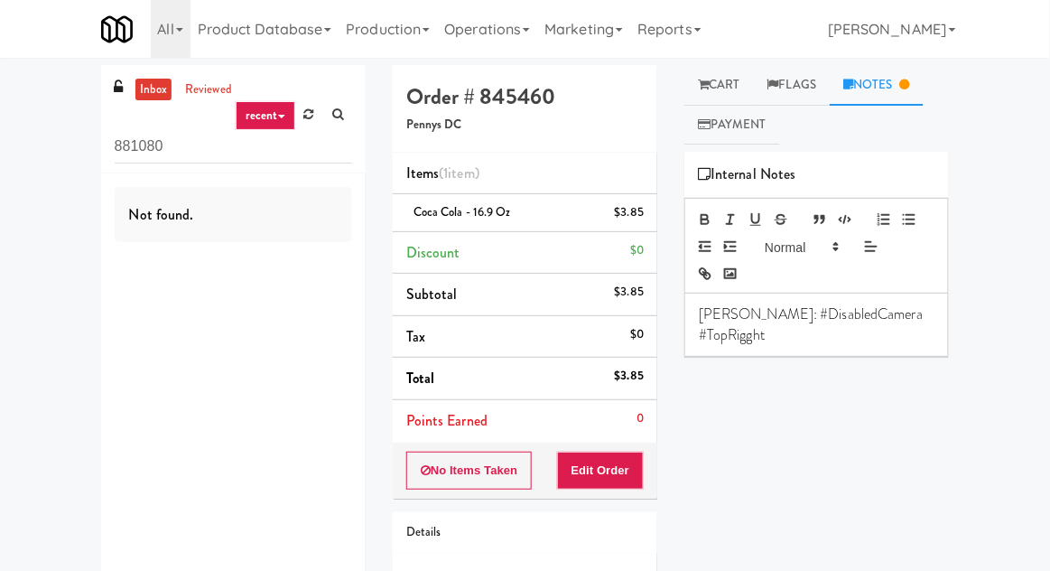
click at [928, 317] on p "Claude: #DisabledCamera #TopRigght" at bounding box center [817, 324] width 236 height 41
click at [137, 140] on input "881080" at bounding box center [234, 146] width 238 height 33
click at [131, 141] on input "881080" at bounding box center [234, 146] width 238 height 33
type input "Fridge"
click at [34, 148] on div "inbox reviewed recent all unclear take inventory issue suspicious failed recent…" at bounding box center [525, 374] width 1050 height 618
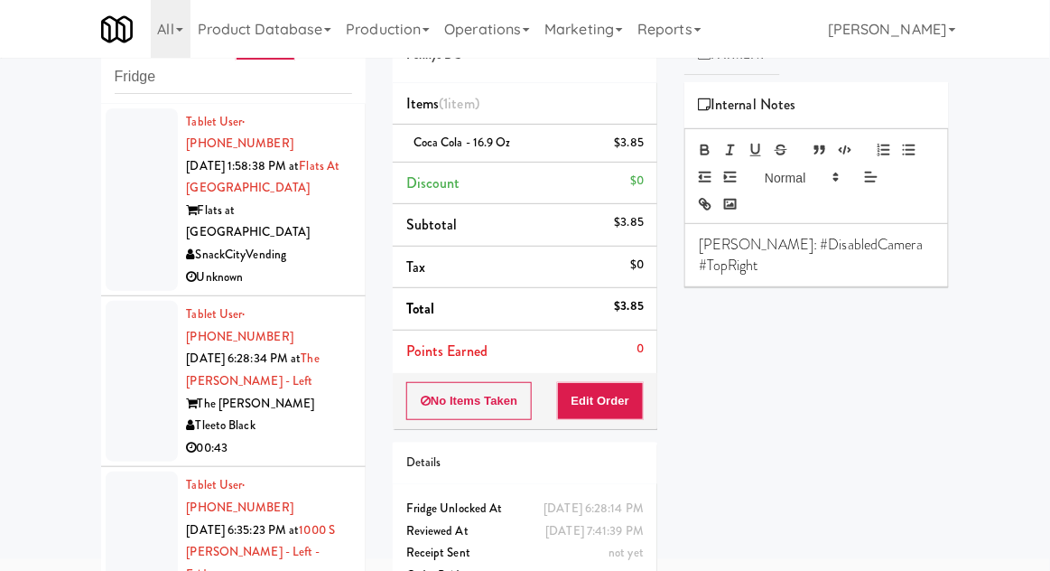
click at [116, 202] on div at bounding box center [142, 199] width 72 height 183
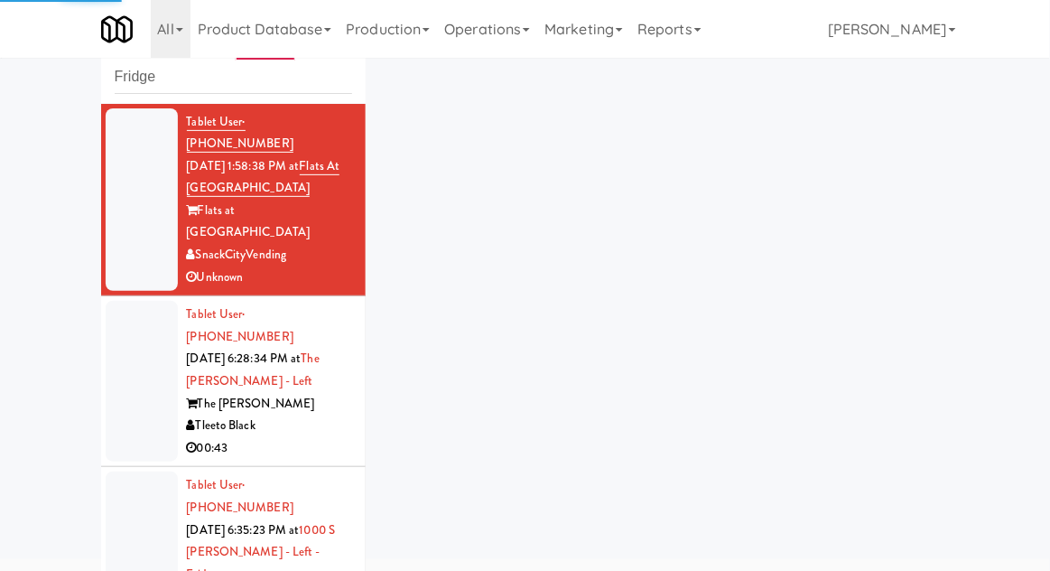
click at [126, 332] on div at bounding box center [142, 381] width 72 height 161
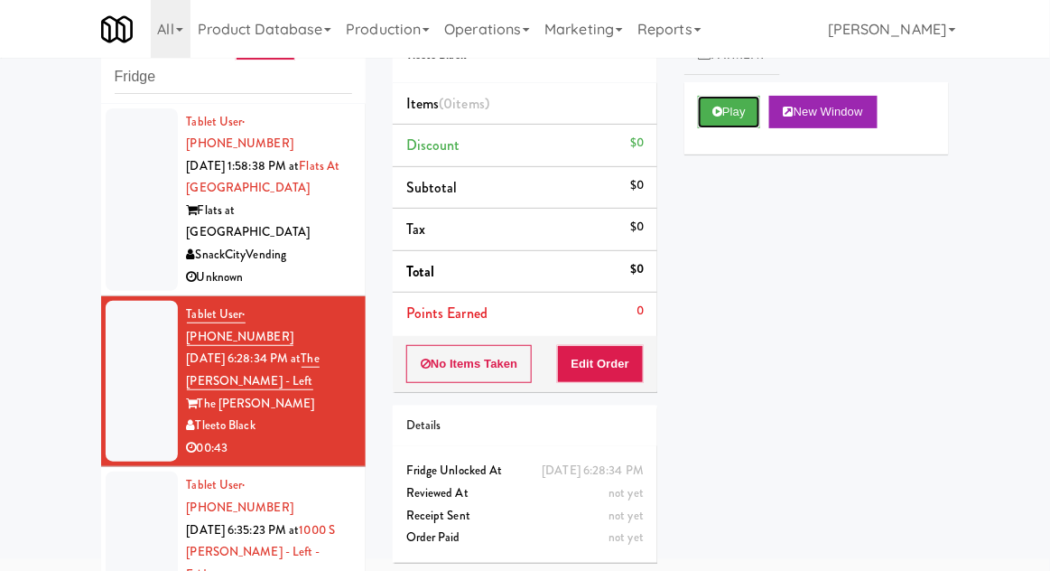
click at [744, 115] on button "Play" at bounding box center [729, 112] width 62 height 33
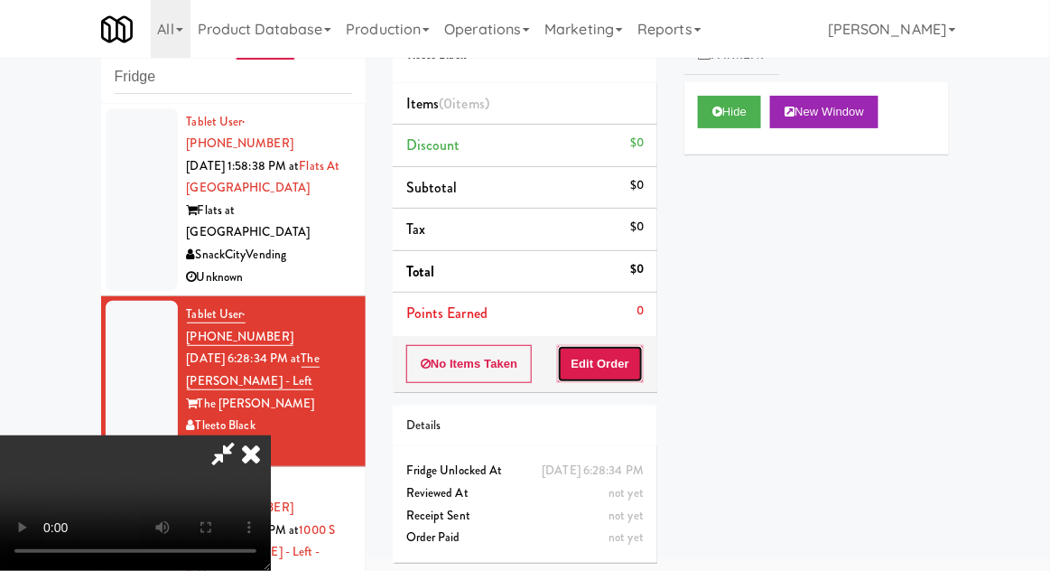
click at [612, 375] on button "Edit Order" at bounding box center [601, 364] width 88 height 38
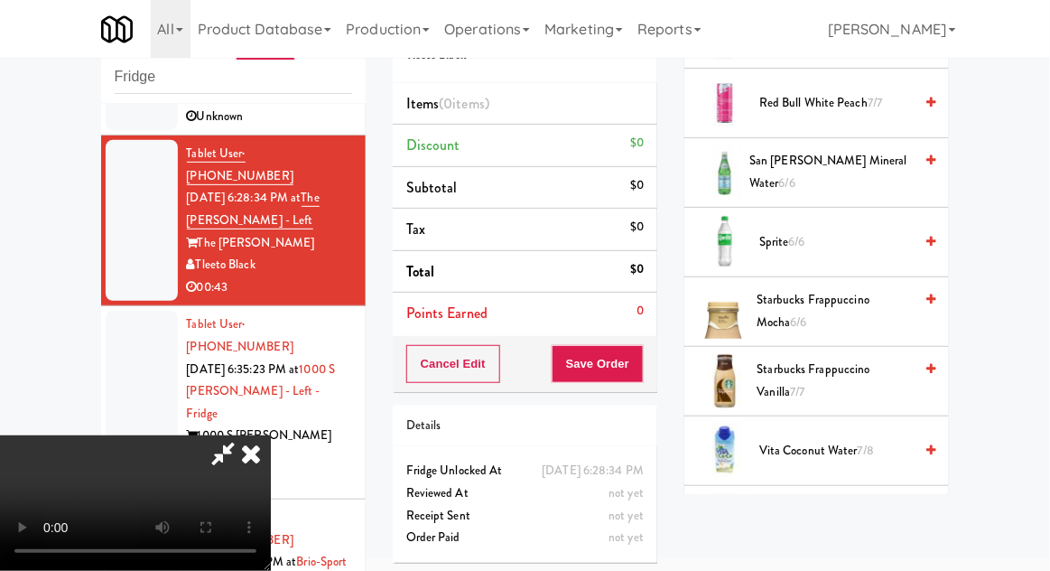
scroll to position [2542, 0]
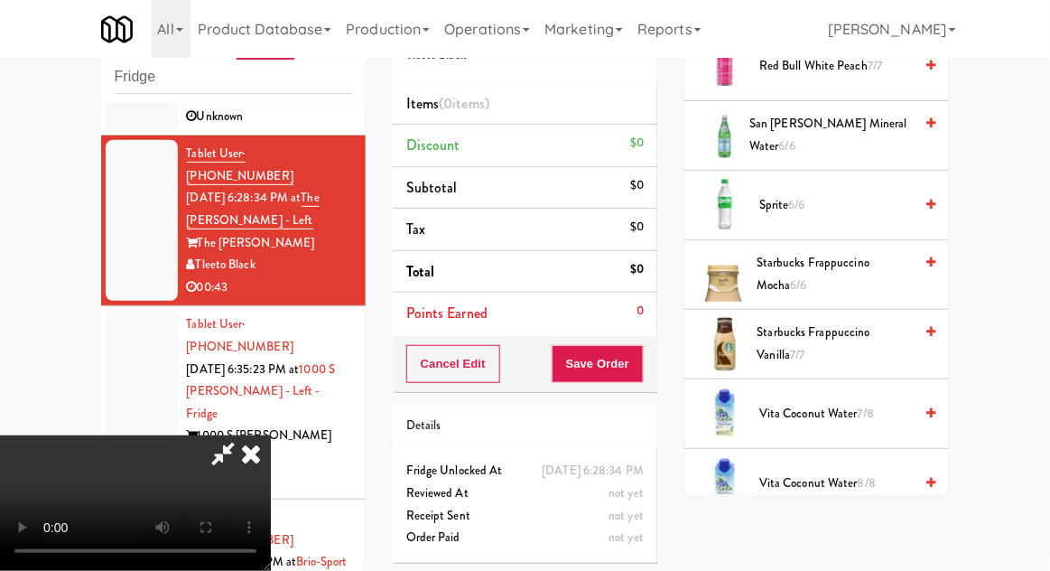
click at [839, 253] on span "Starbucks Frappuccino Mocha 6/6" at bounding box center [835, 274] width 156 height 44
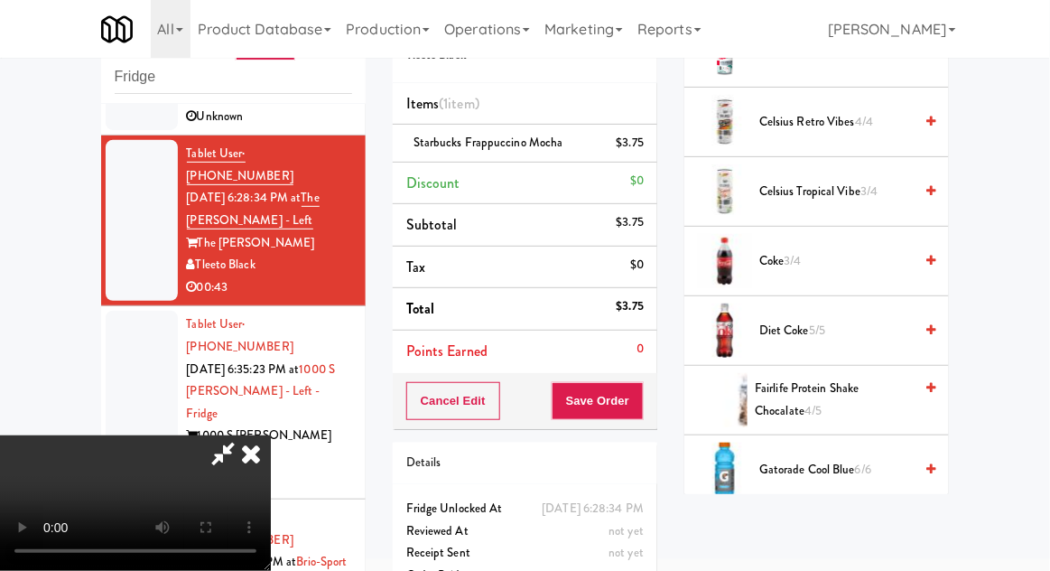
scroll to position [0, 0]
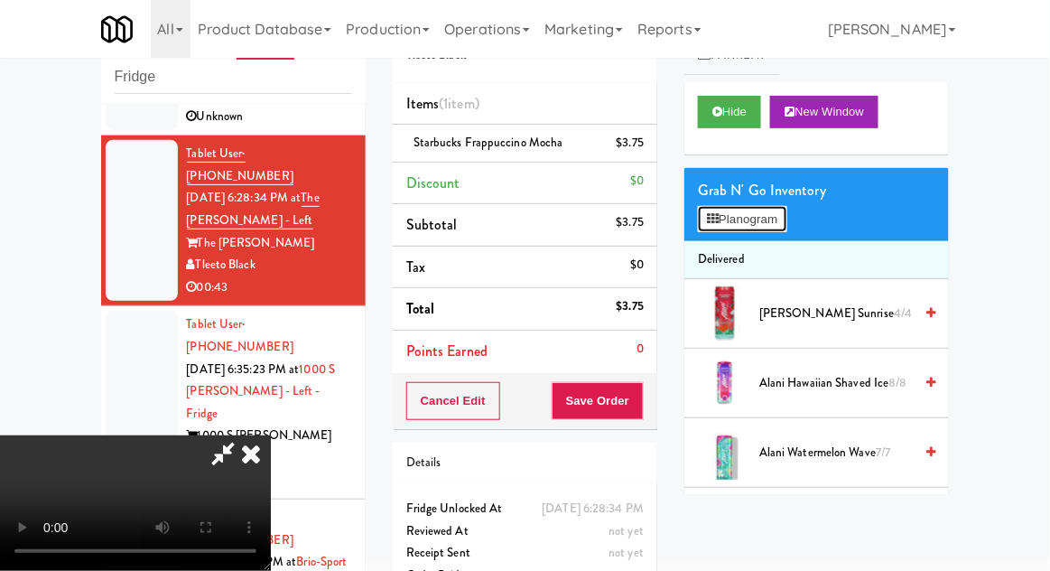
click at [787, 218] on button "Planogram" at bounding box center [742, 219] width 89 height 27
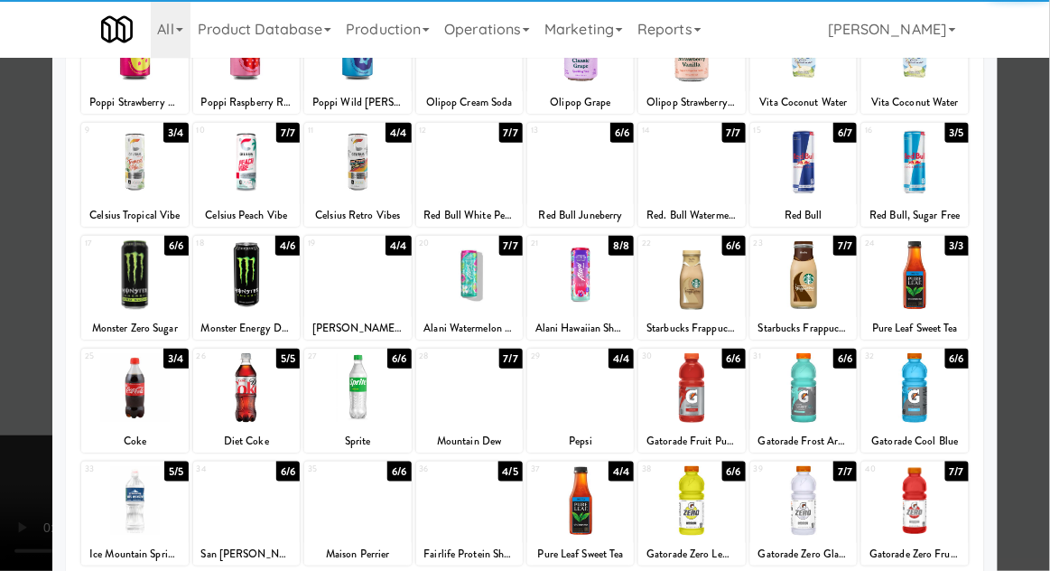
scroll to position [228, 0]
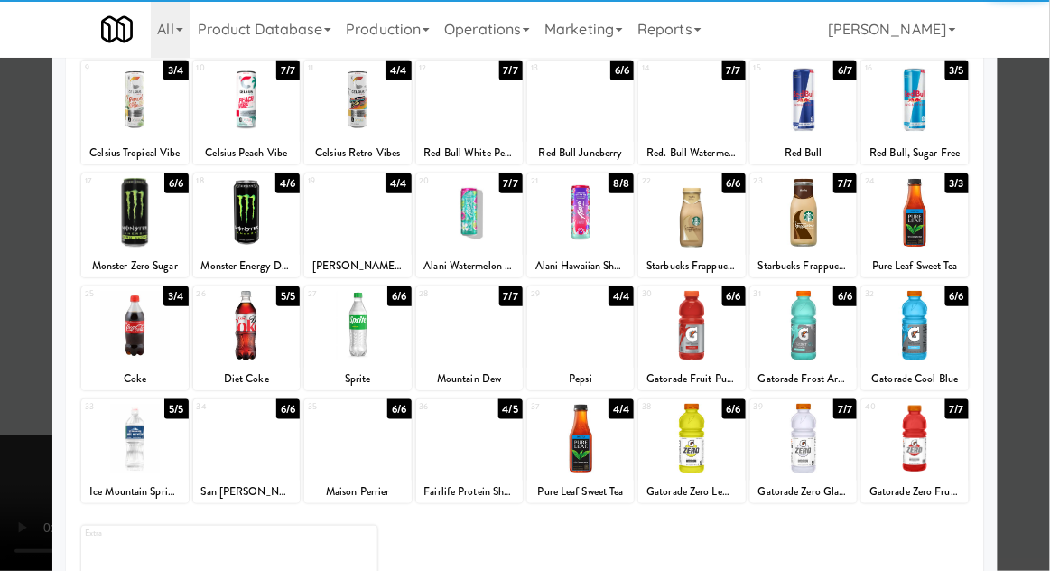
click at [619, 433] on div at bounding box center [580, 439] width 107 height 70
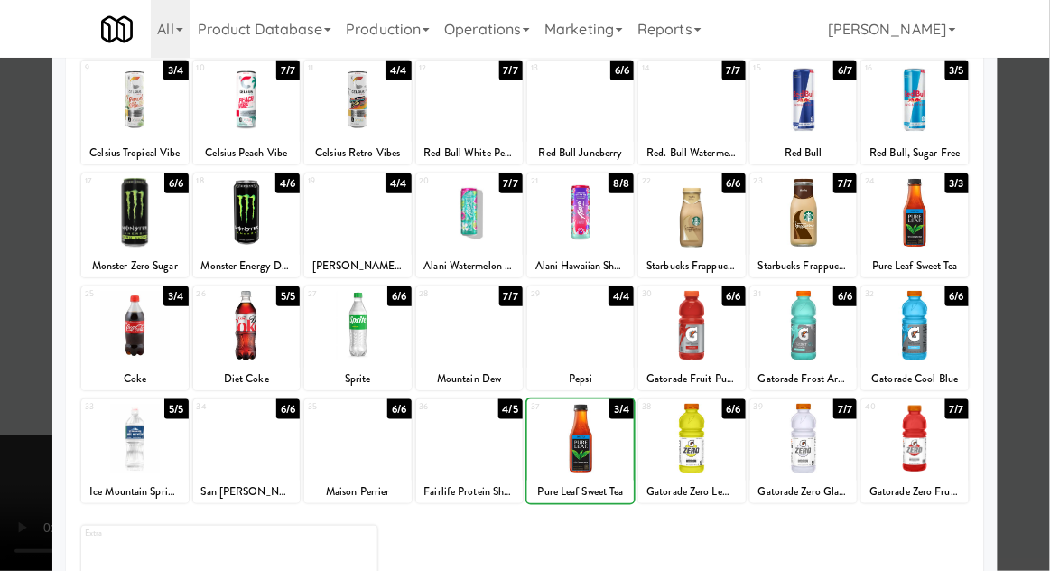
click at [1, 289] on div at bounding box center [525, 285] width 1050 height 571
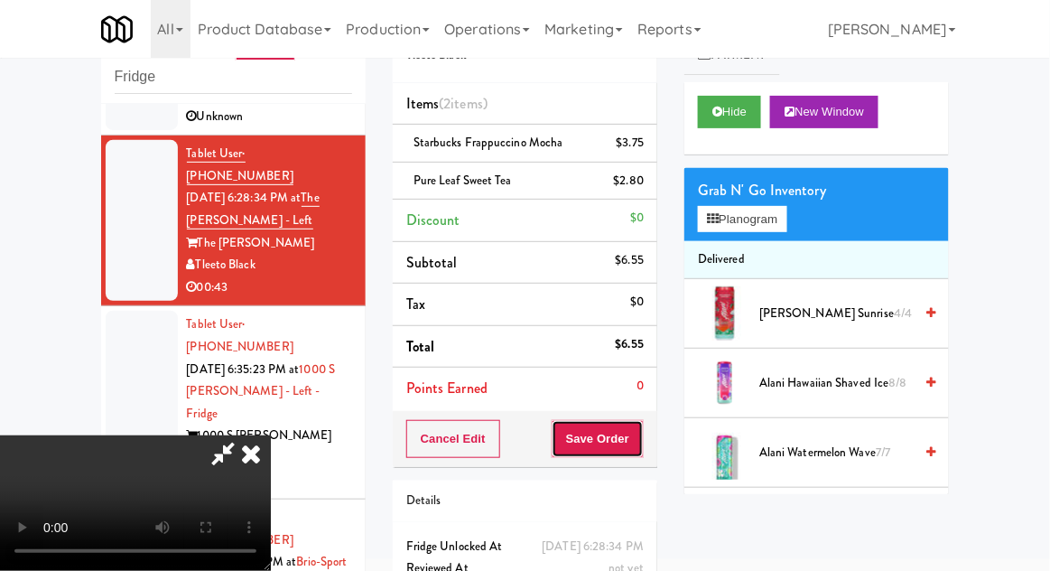
click at [636, 433] on button "Save Order" at bounding box center [598, 439] width 92 height 38
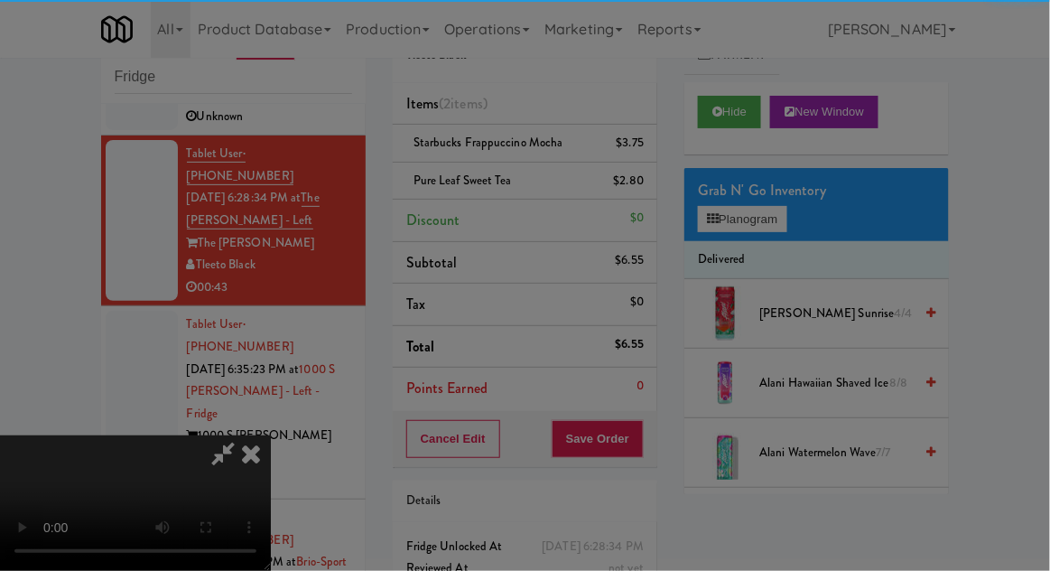
click at [316, 310] on div at bounding box center [525, 285] width 1050 height 571
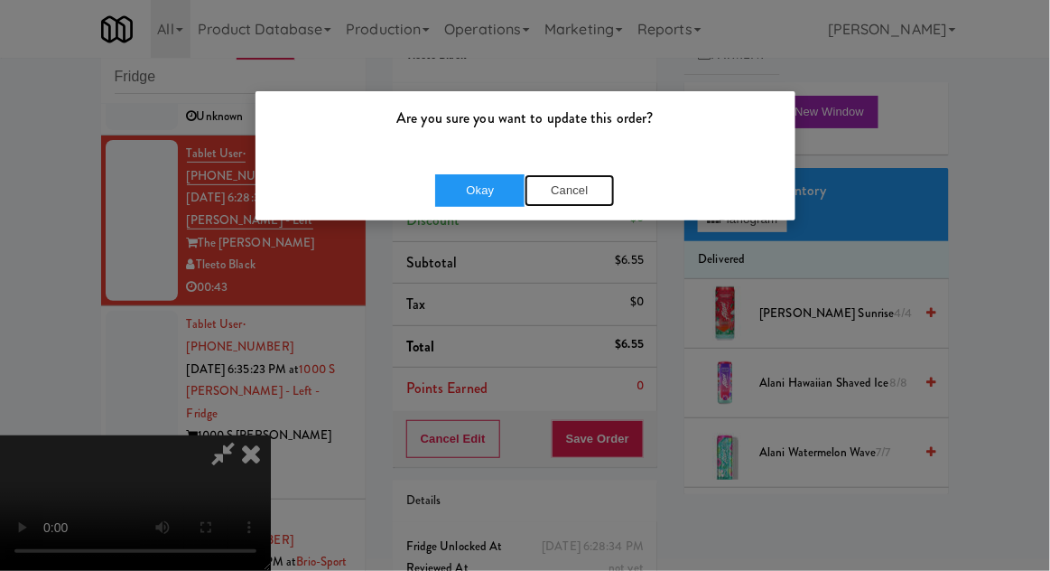
click at [594, 184] on button "Cancel" at bounding box center [570, 190] width 90 height 33
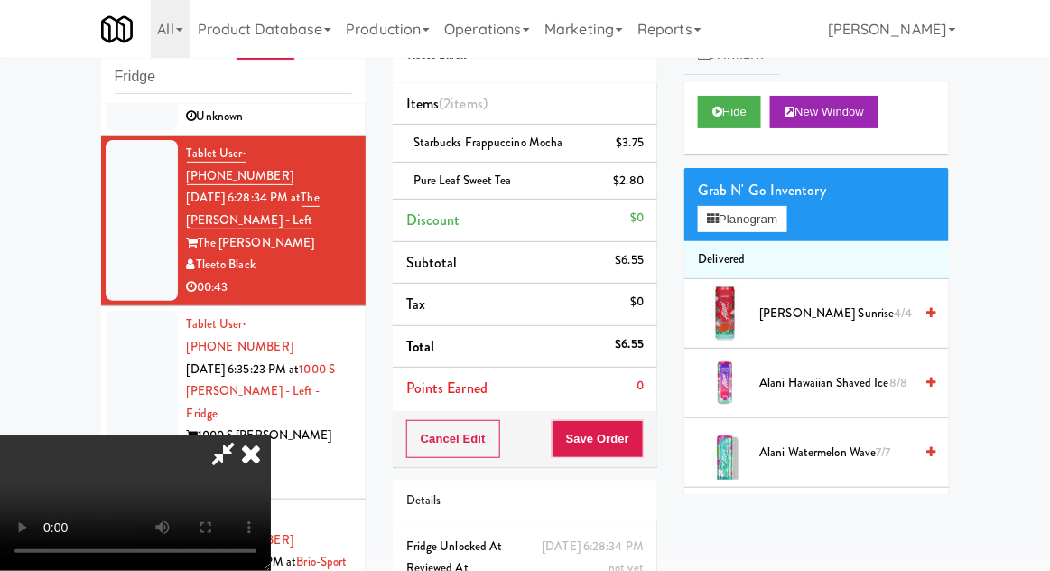
scroll to position [82, 0]
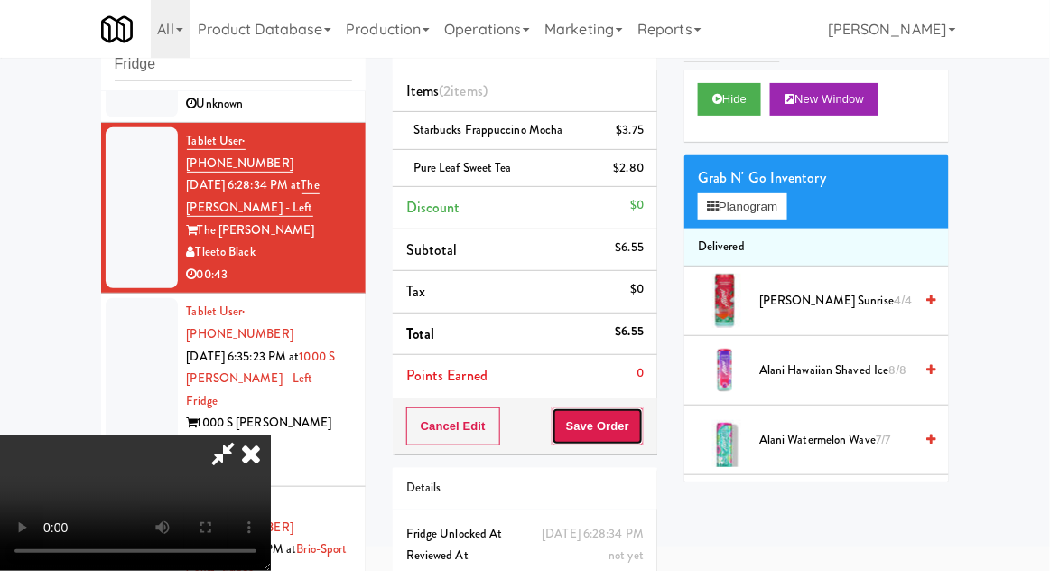
click at [640, 428] on button "Save Order" at bounding box center [598, 426] width 92 height 38
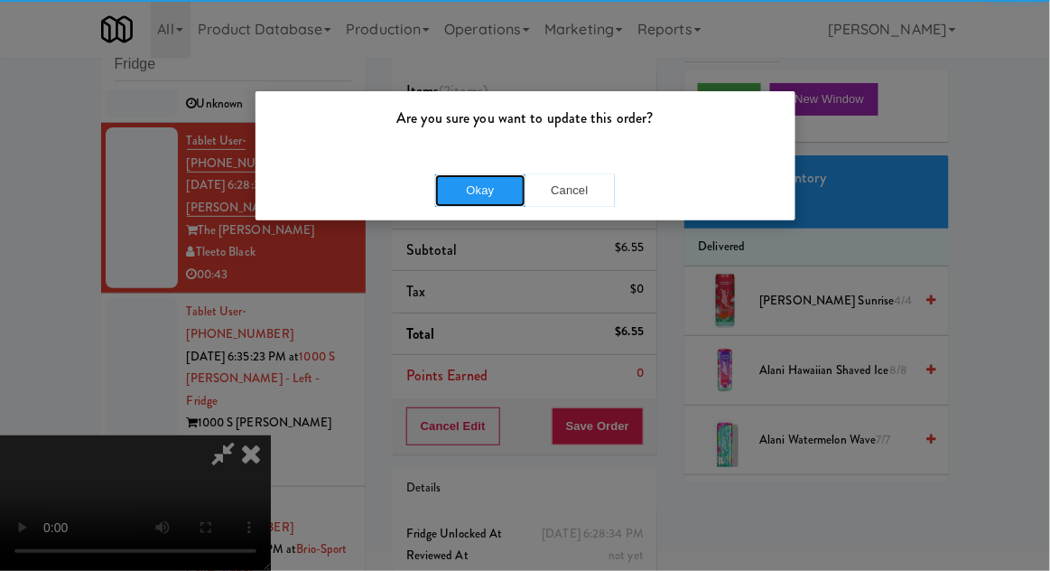
click at [517, 177] on button "Okay" at bounding box center [480, 190] width 90 height 33
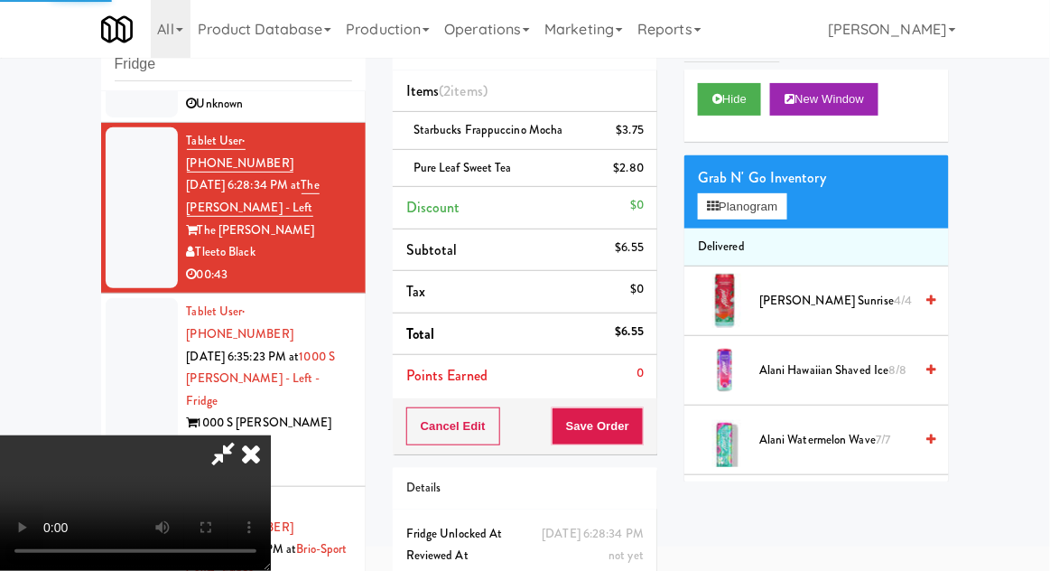
scroll to position [0, 0]
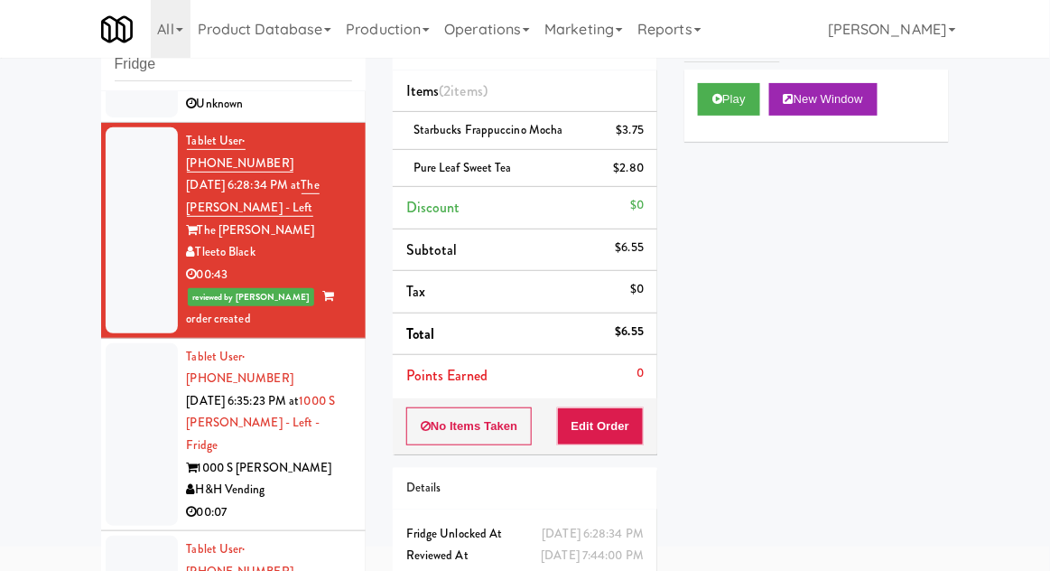
click at [116, 349] on div at bounding box center [142, 434] width 72 height 183
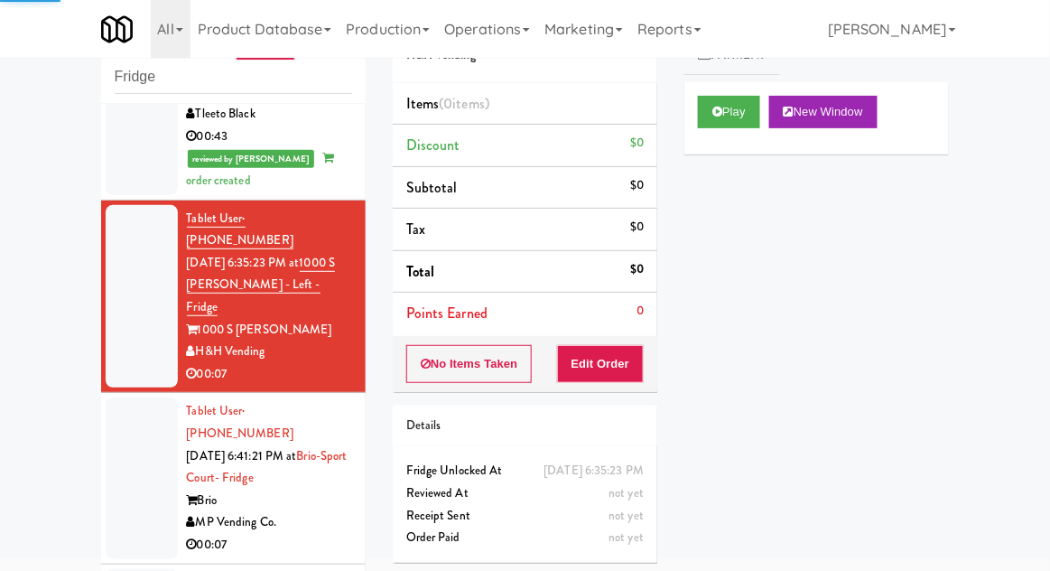
scroll to position [324, 0]
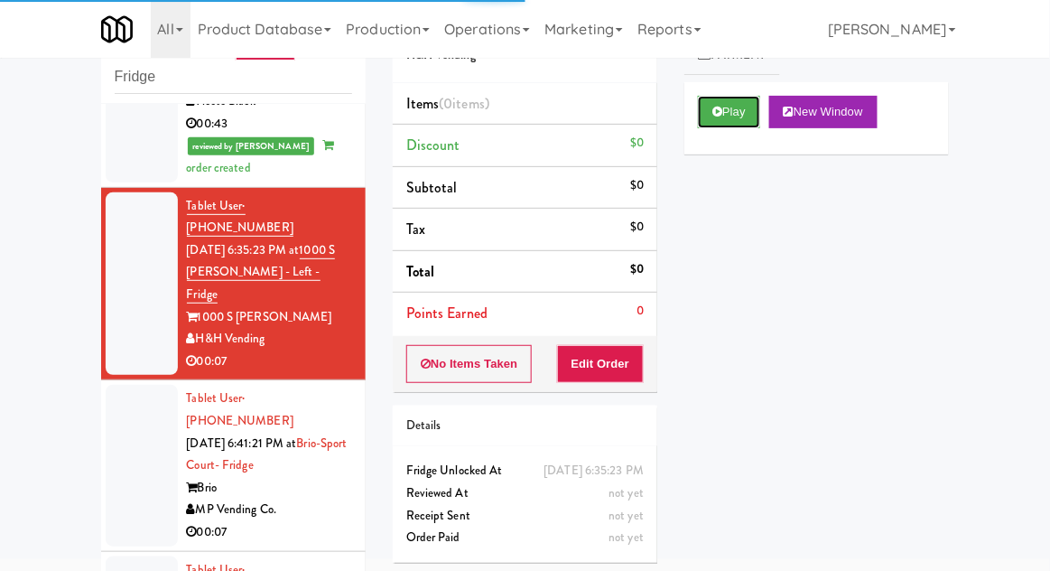
click at [759, 112] on button "Play" at bounding box center [729, 112] width 62 height 33
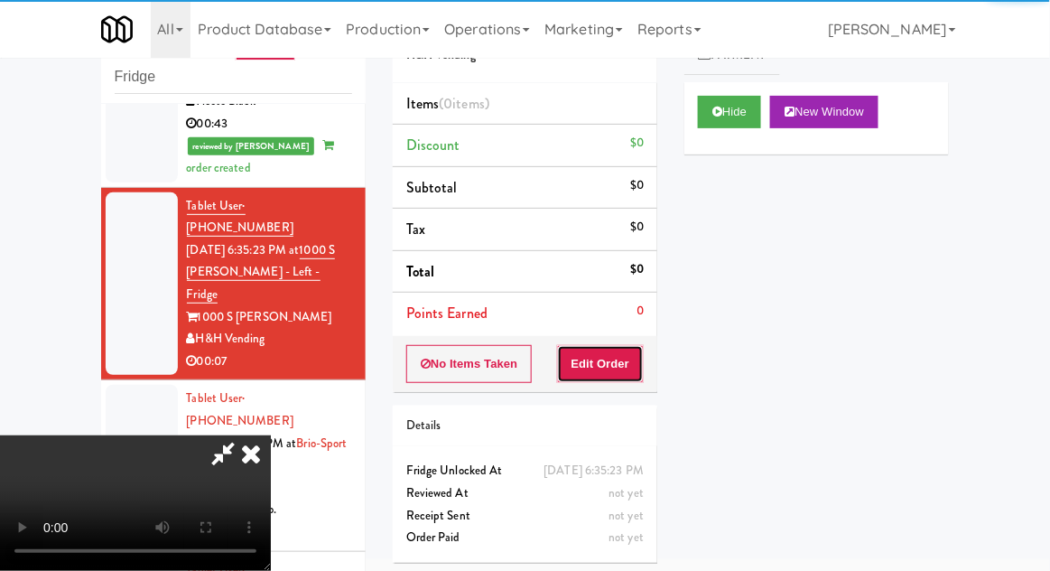
click at [611, 360] on button "Edit Order" at bounding box center [601, 364] width 88 height 38
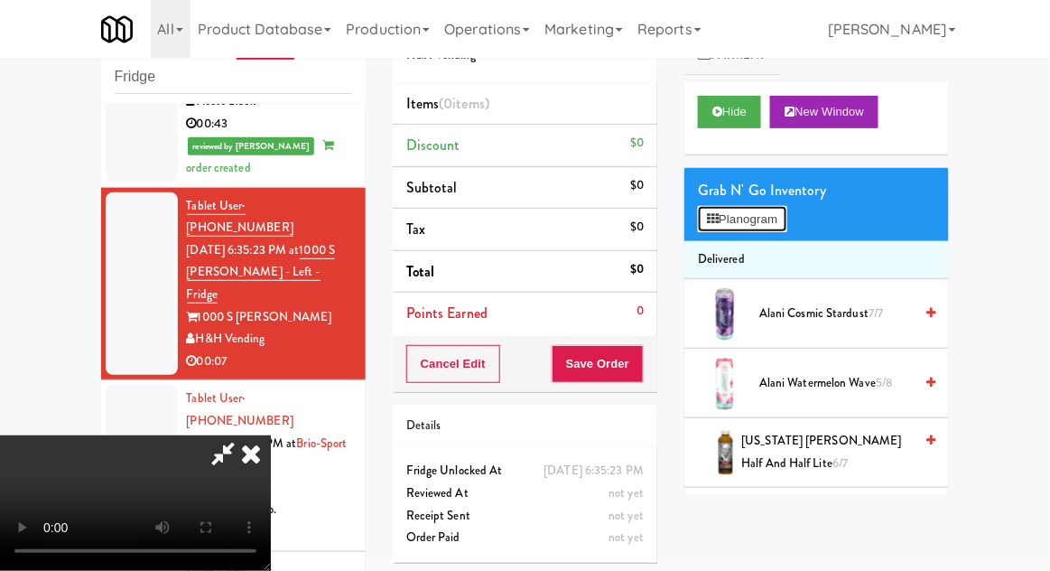
click at [783, 228] on button "Planogram" at bounding box center [742, 219] width 89 height 27
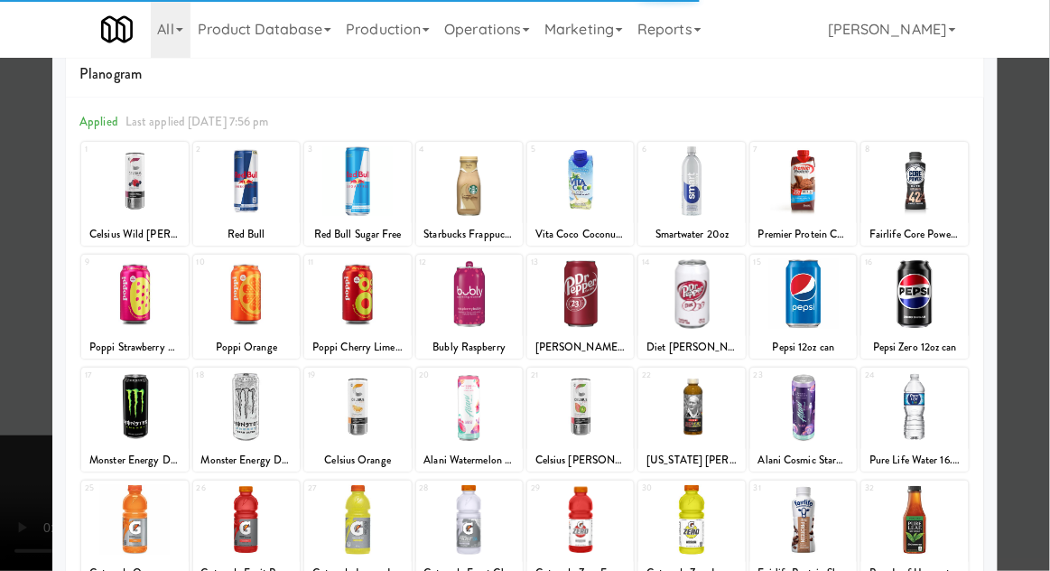
scroll to position [33, 0]
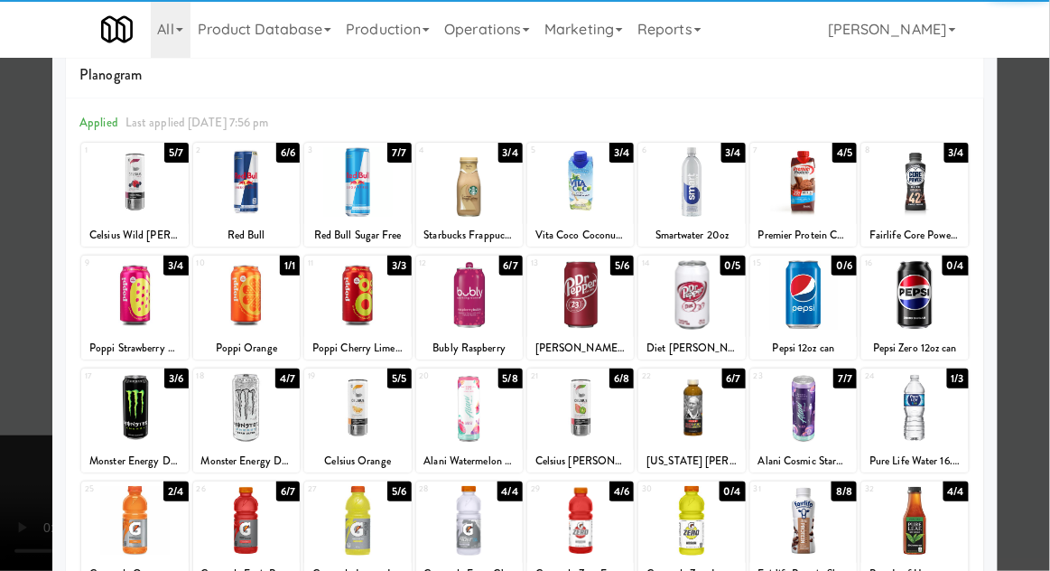
click at [580, 187] on div at bounding box center [580, 182] width 107 height 70
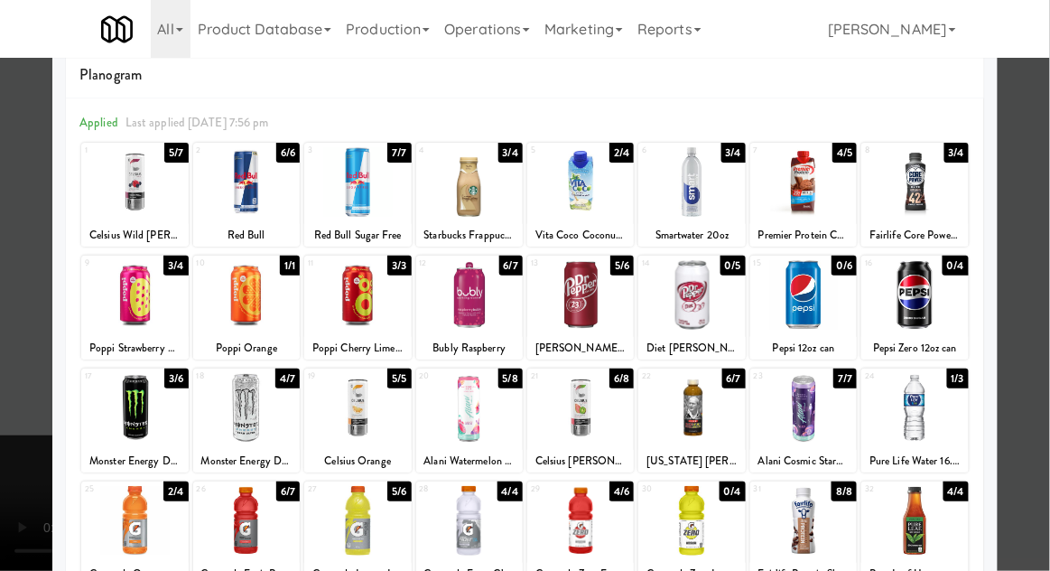
click at [1, 340] on div at bounding box center [525, 285] width 1050 height 571
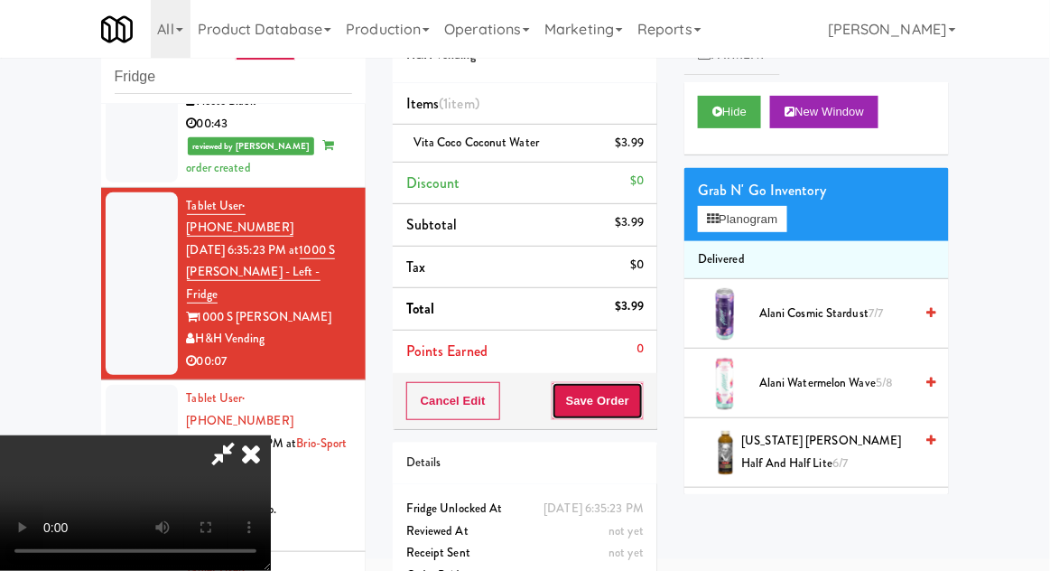
click at [633, 413] on button "Save Order" at bounding box center [598, 401] width 92 height 38
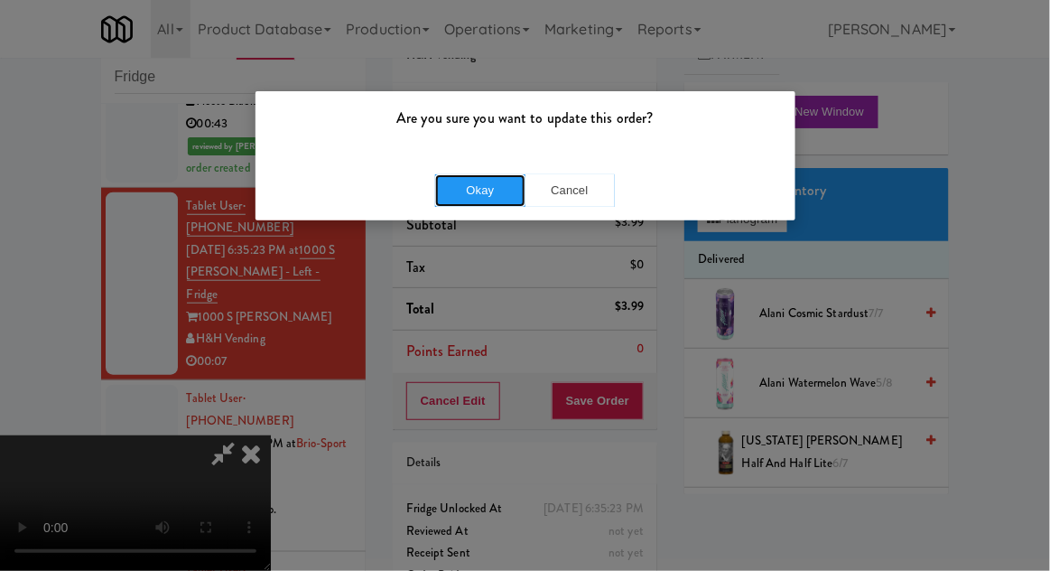
click at [462, 195] on button "Okay" at bounding box center [480, 190] width 90 height 33
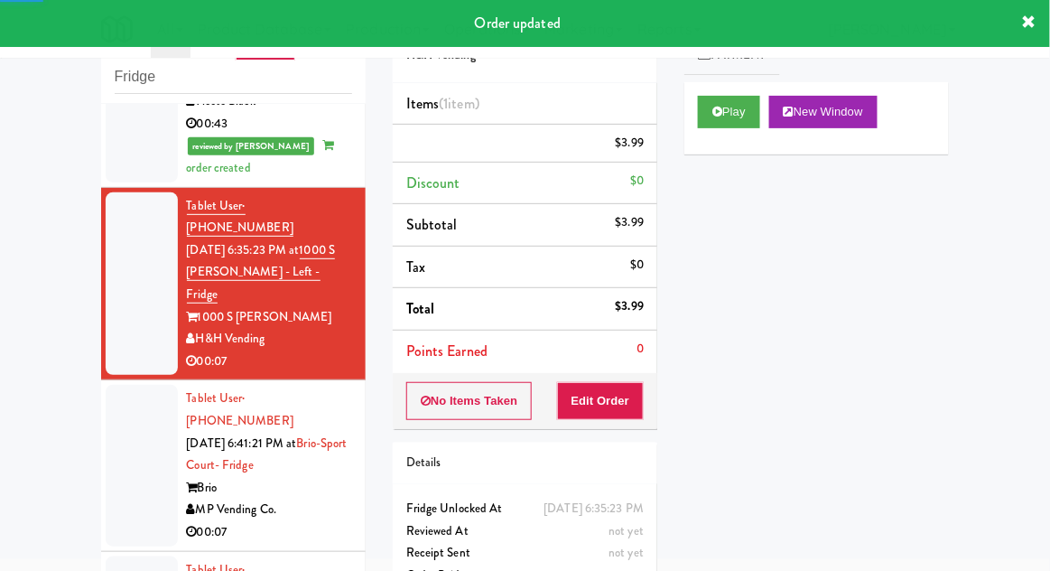
click at [132, 385] on div at bounding box center [142, 465] width 72 height 161
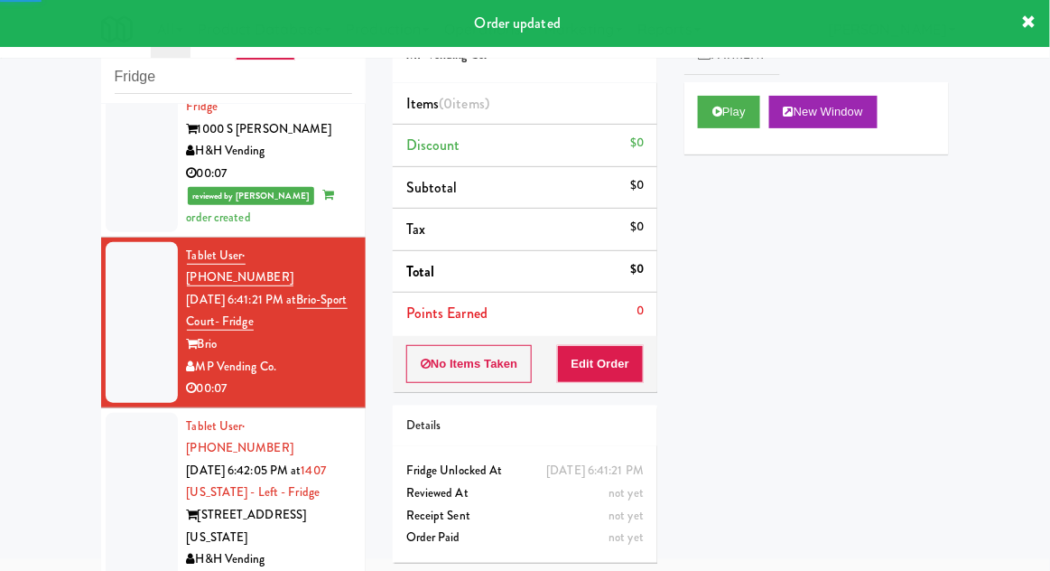
scroll to position [519, 0]
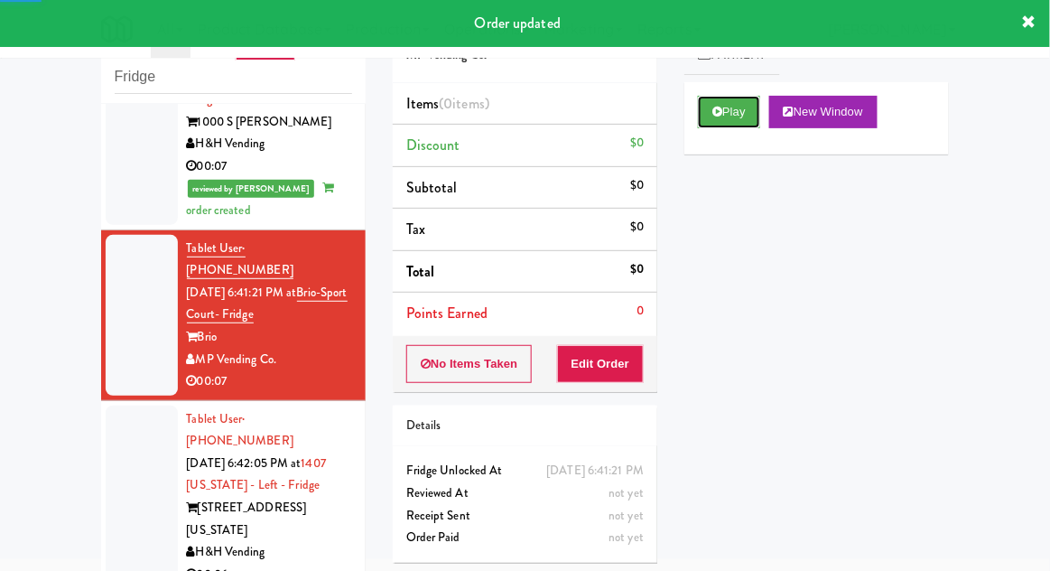
click at [740, 116] on button "Play" at bounding box center [729, 112] width 62 height 33
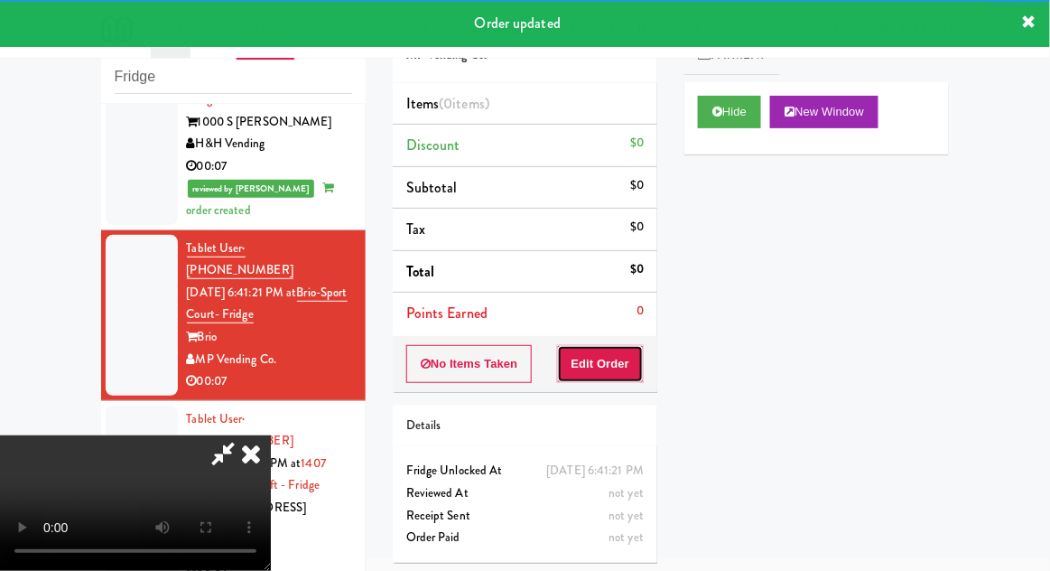
click at [617, 345] on button "Edit Order" at bounding box center [601, 364] width 88 height 38
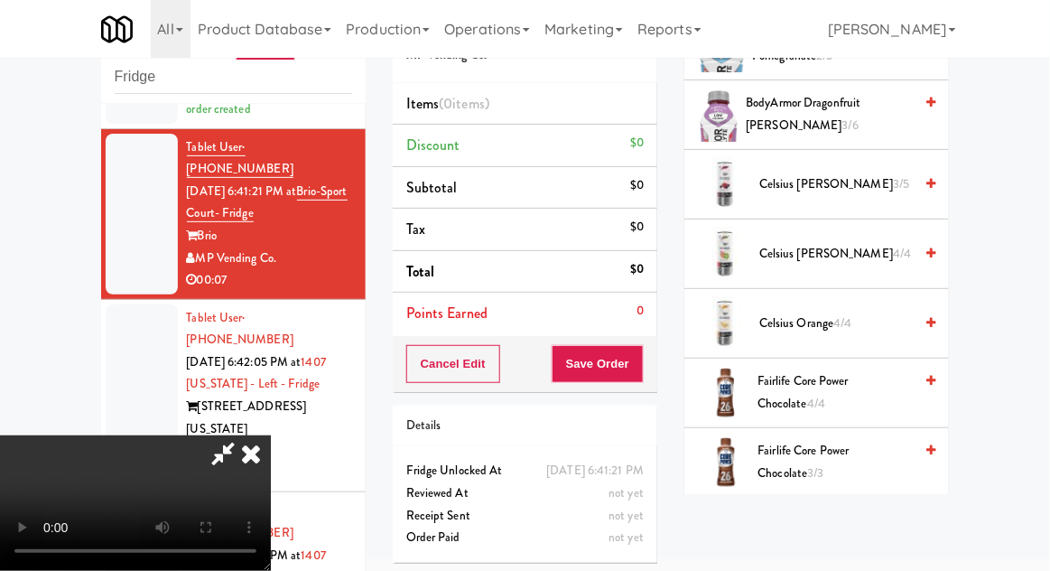
scroll to position [284, 0]
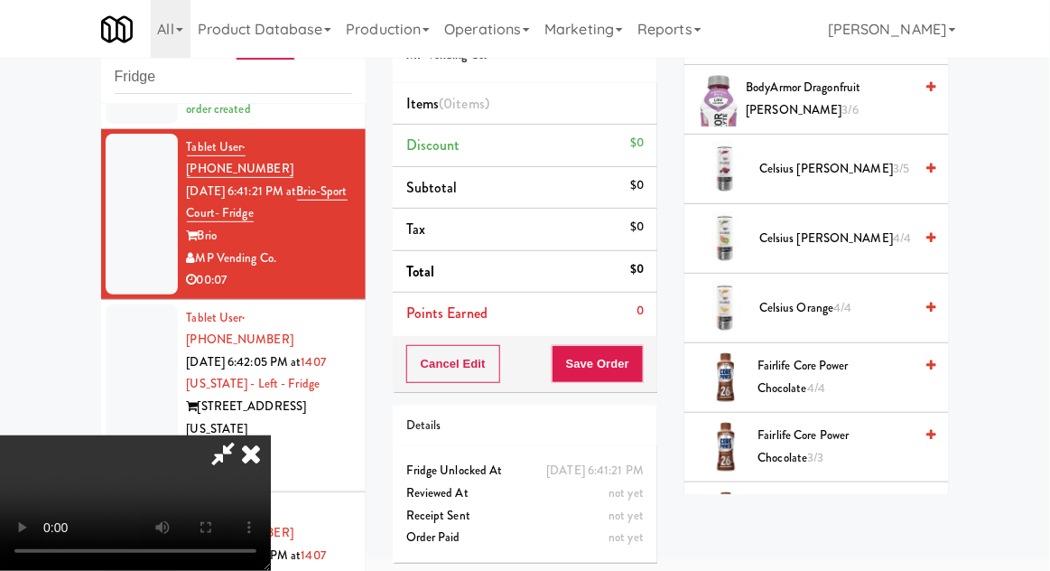
click at [833, 297] on span "Celsius Orange 4/4" at bounding box center [836, 308] width 154 height 23
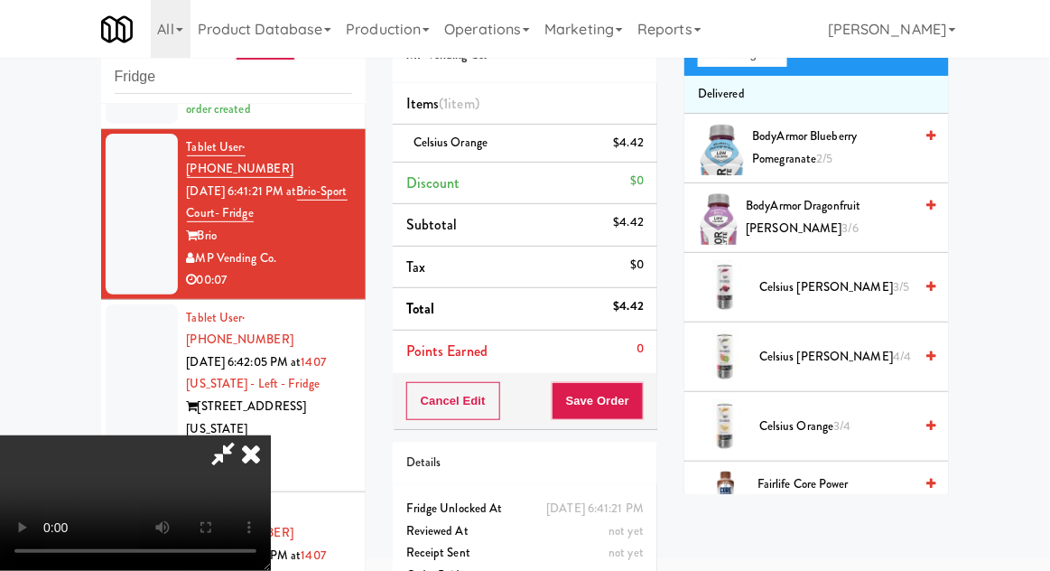
scroll to position [0, 0]
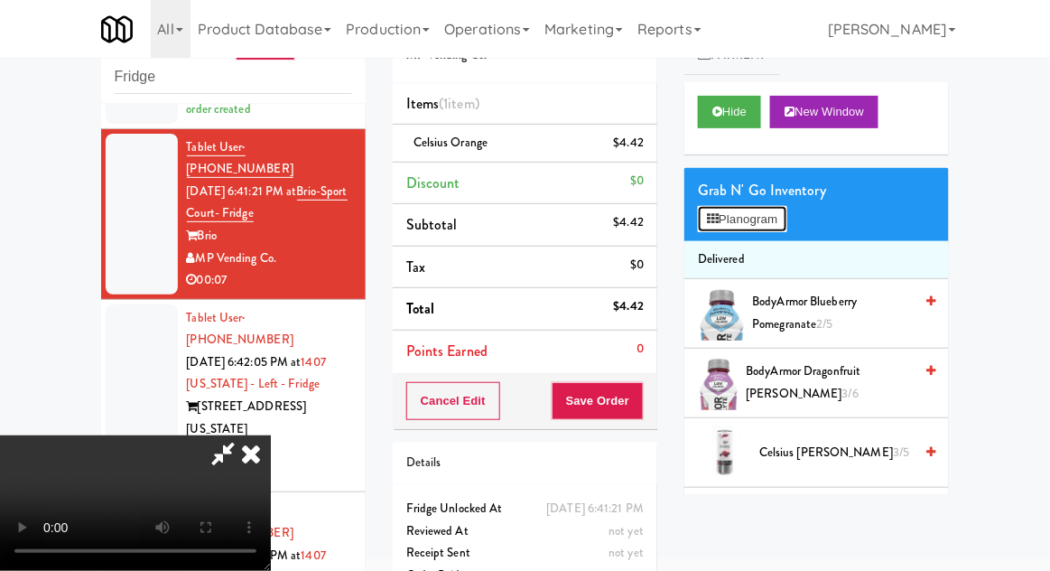
click at [787, 219] on button "Planogram" at bounding box center [742, 219] width 89 height 27
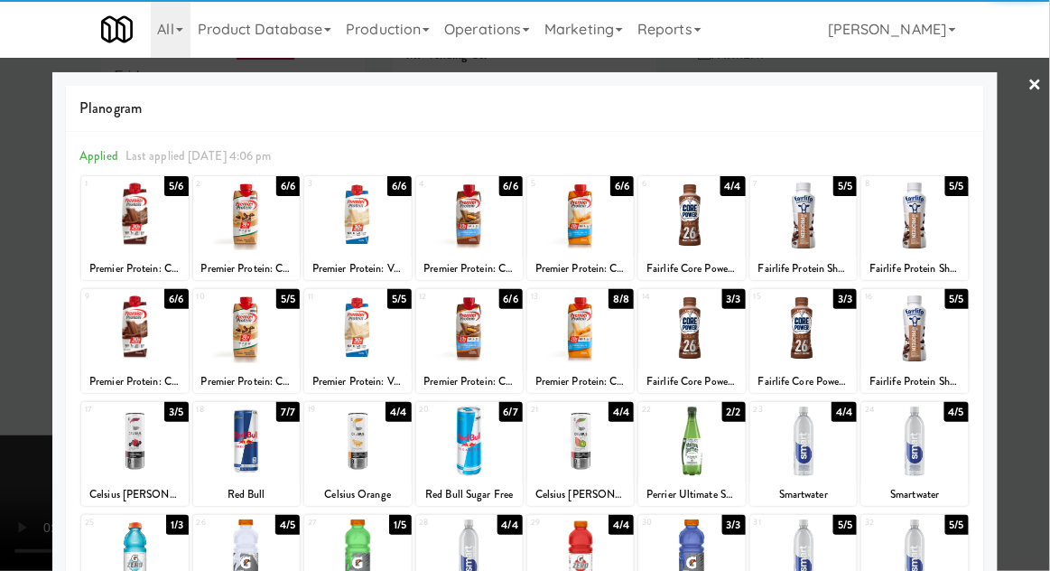
click at [1, 525] on div at bounding box center [525, 285] width 1050 height 571
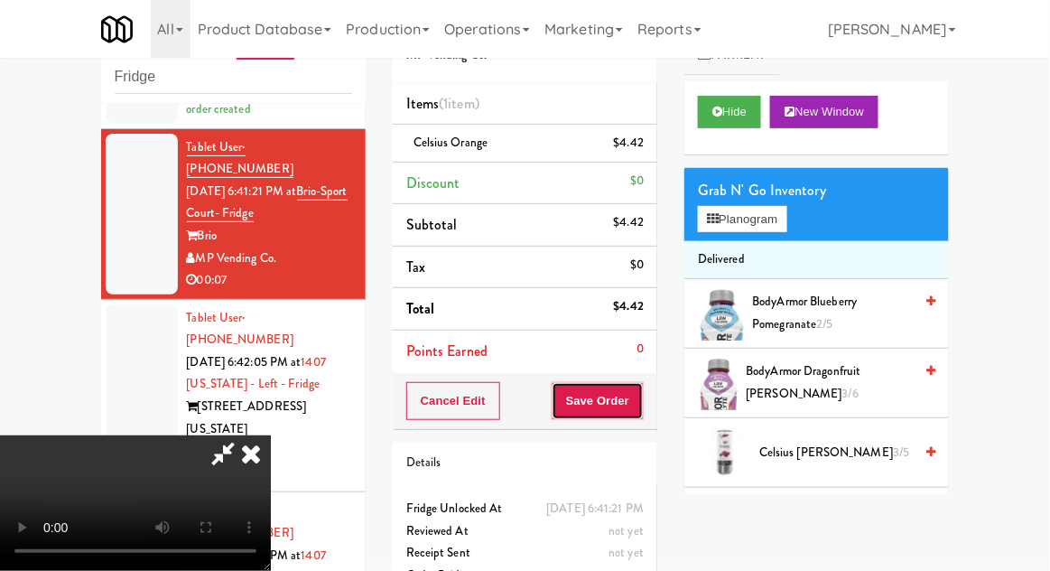
click at [641, 409] on button "Save Order" at bounding box center [598, 401] width 92 height 38
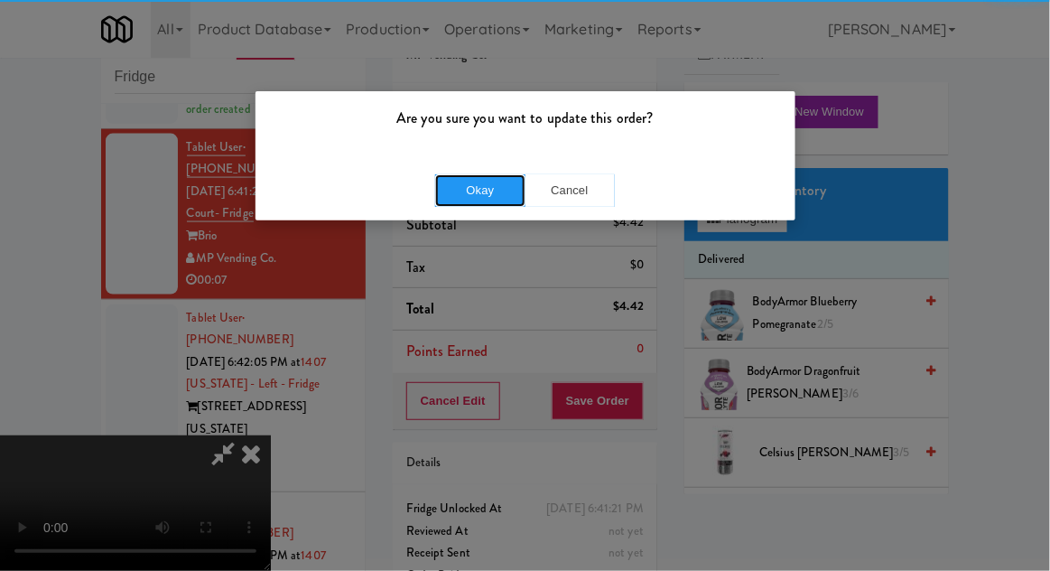
click at [468, 186] on button "Okay" at bounding box center [480, 190] width 90 height 33
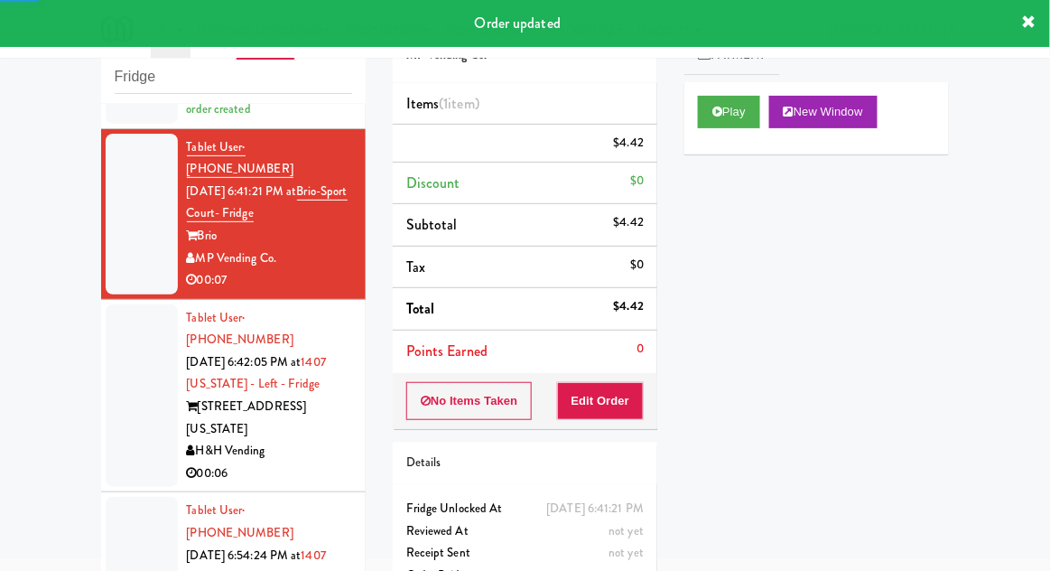
click at [135, 304] on div at bounding box center [142, 395] width 72 height 183
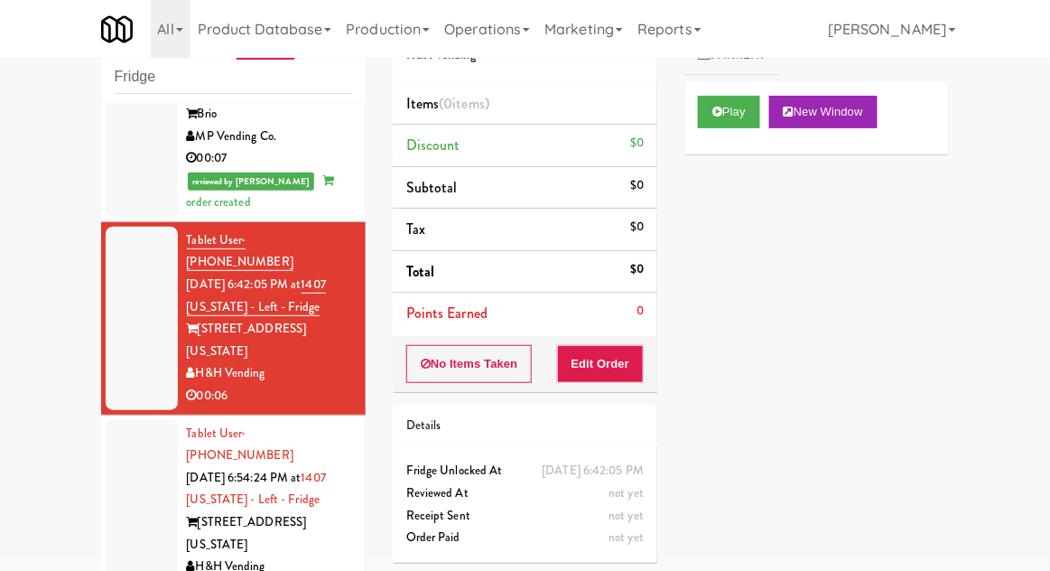
scroll to position [731, 0]
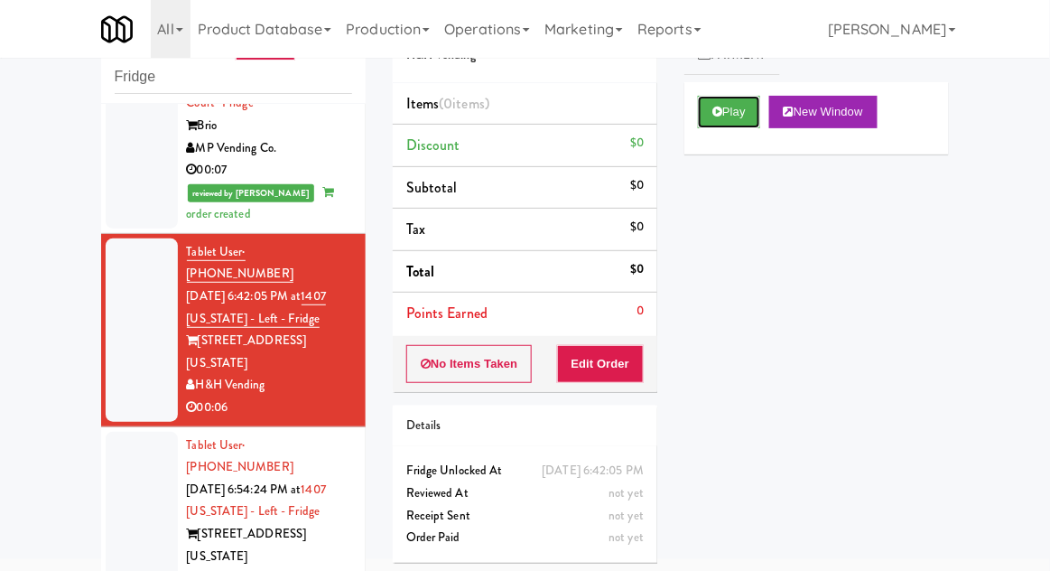
click at [756, 108] on button "Play" at bounding box center [729, 112] width 62 height 33
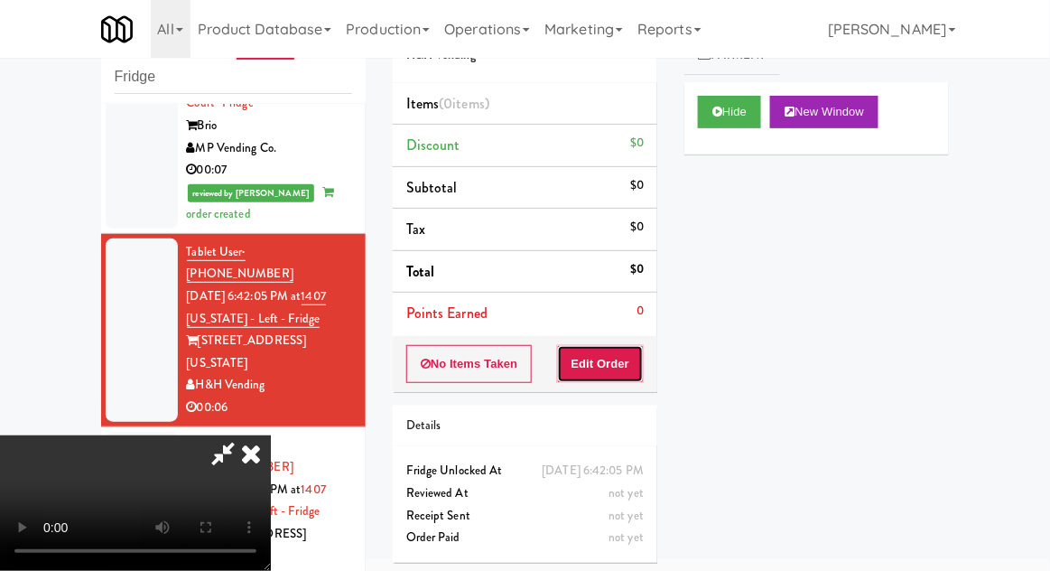
click at [618, 346] on button "Edit Order" at bounding box center [601, 364] width 88 height 38
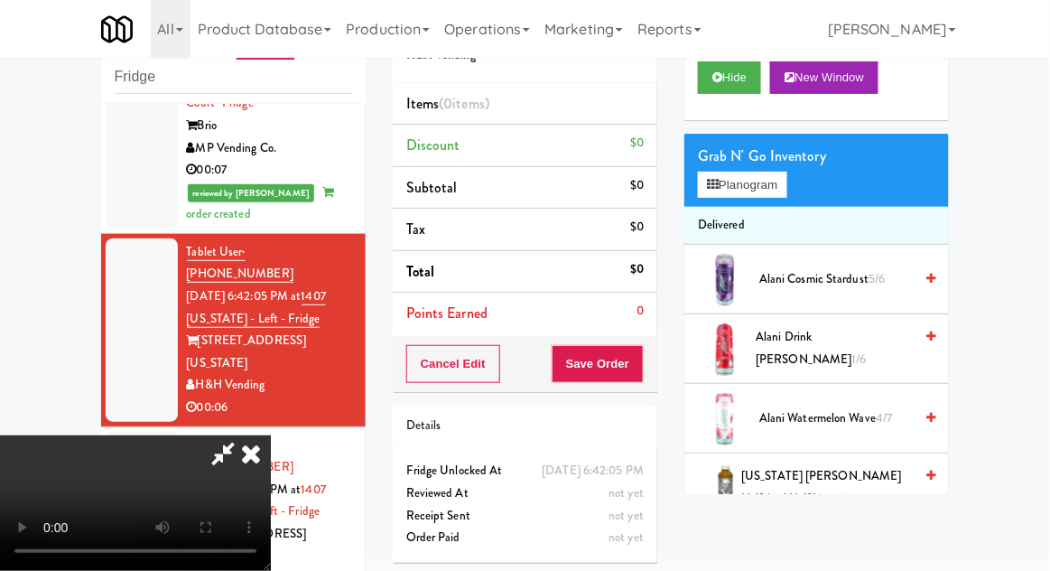
scroll to position [38, 0]
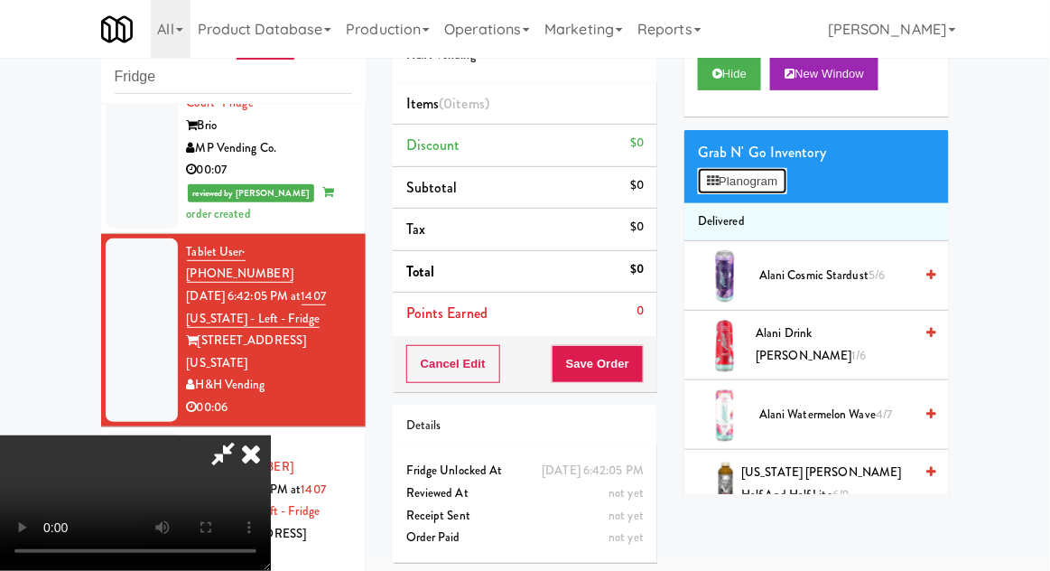
click at [780, 191] on button "Planogram" at bounding box center [742, 181] width 89 height 27
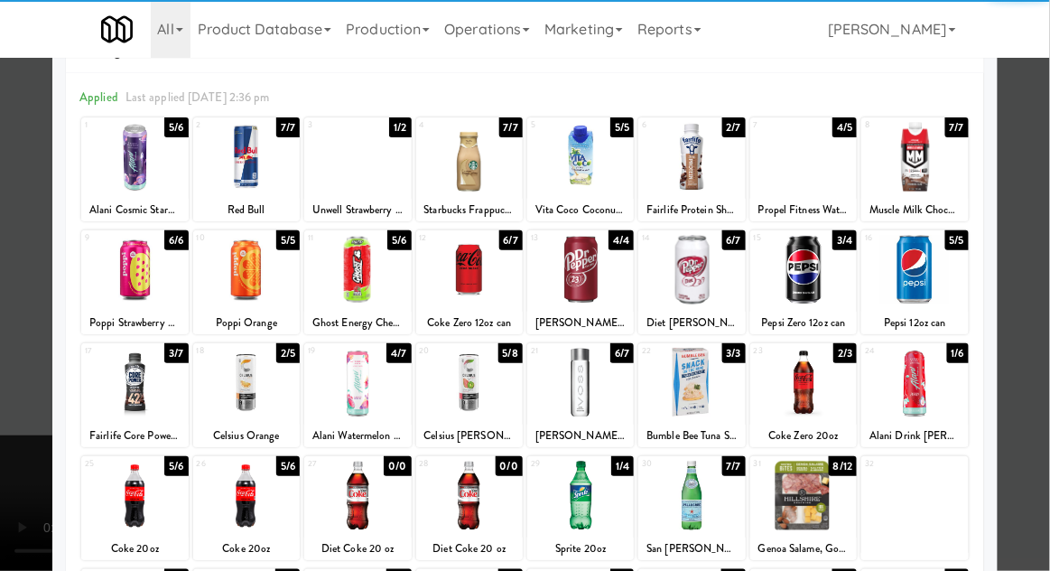
scroll to position [112, 0]
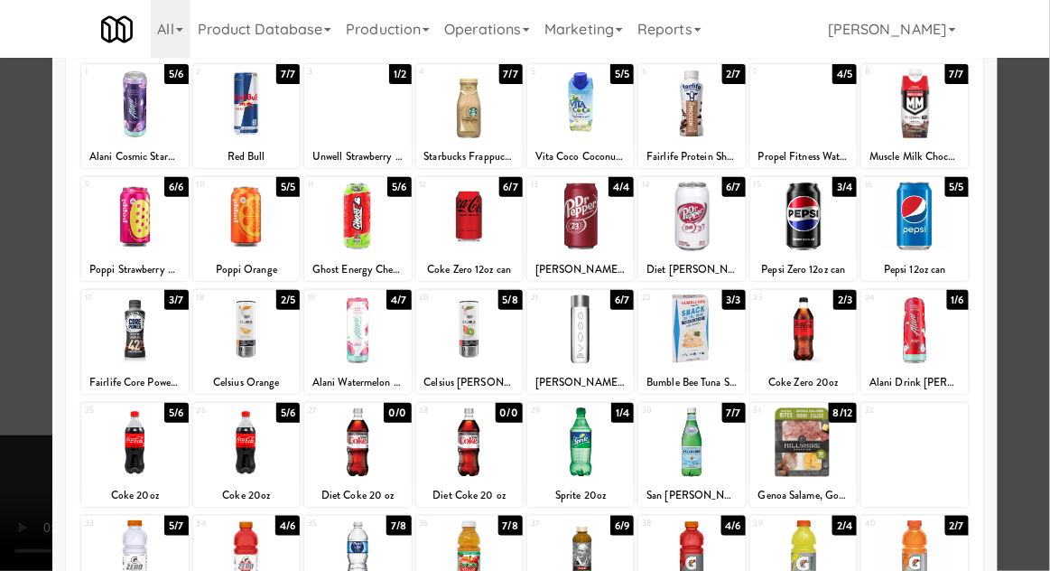
click at [124, 348] on div at bounding box center [134, 329] width 107 height 70
click at [22, 363] on div at bounding box center [525, 285] width 1050 height 571
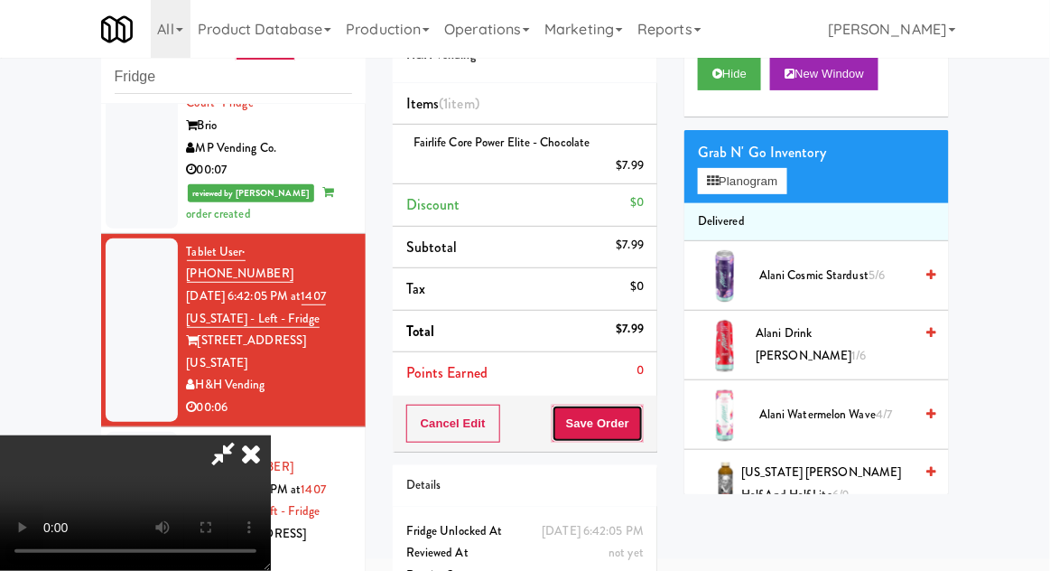
click at [644, 418] on button "Save Order" at bounding box center [598, 424] width 92 height 38
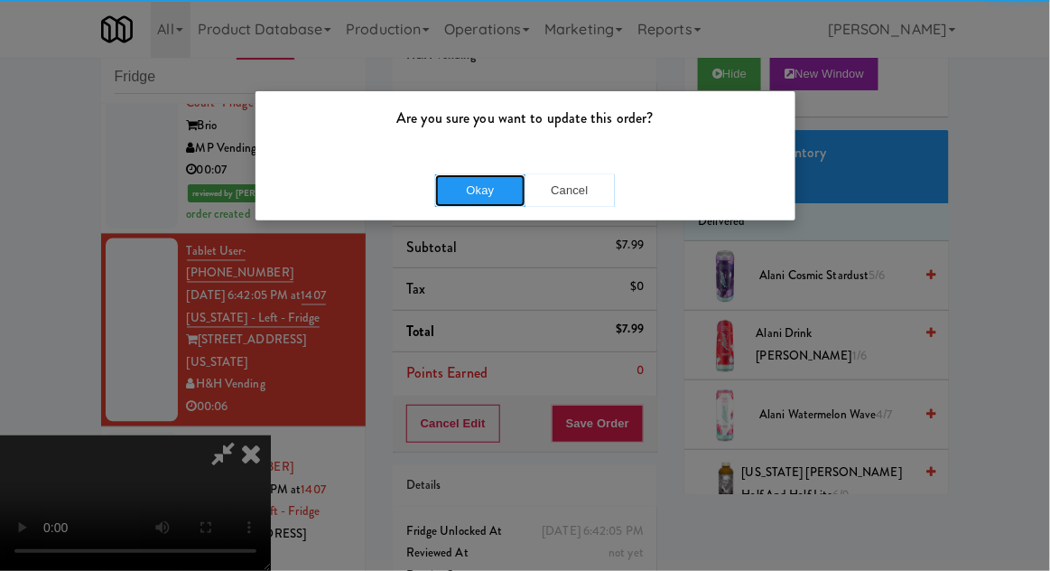
click at [464, 188] on button "Okay" at bounding box center [480, 190] width 90 height 33
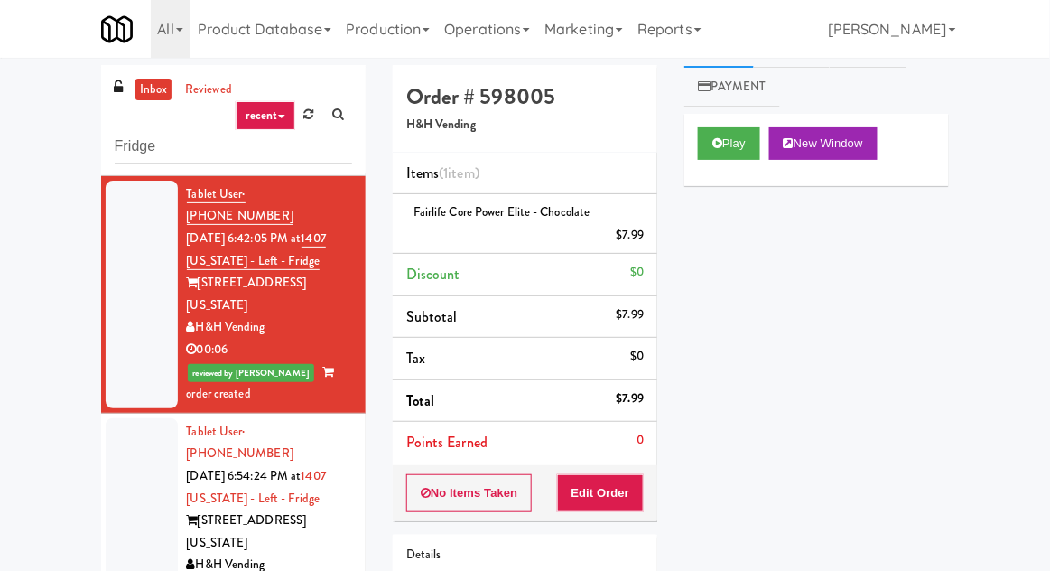
click at [127, 418] on div at bounding box center [142, 509] width 72 height 183
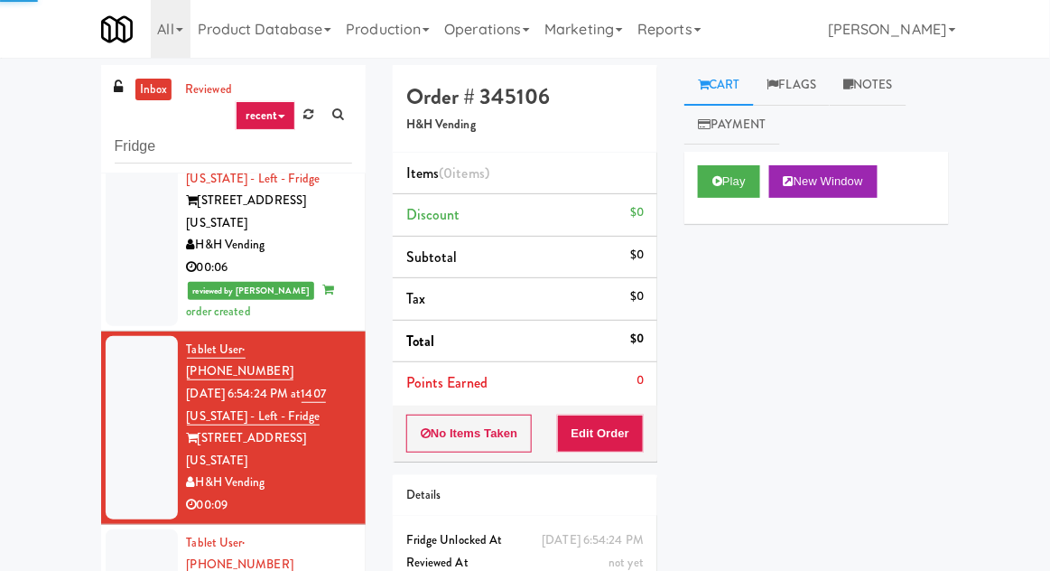
scroll to position [940, 0]
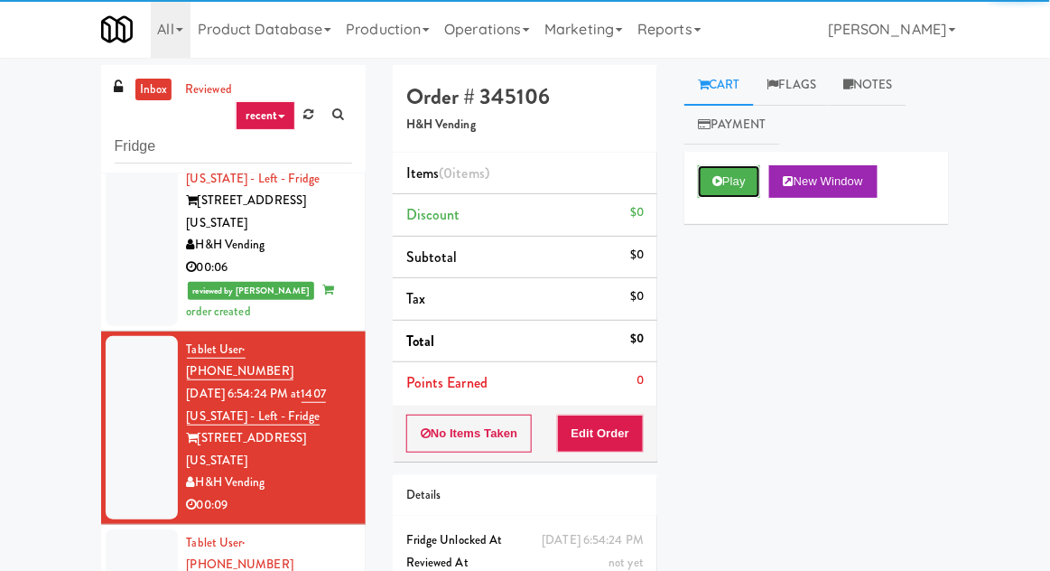
click at [743, 187] on button "Play" at bounding box center [729, 181] width 62 height 33
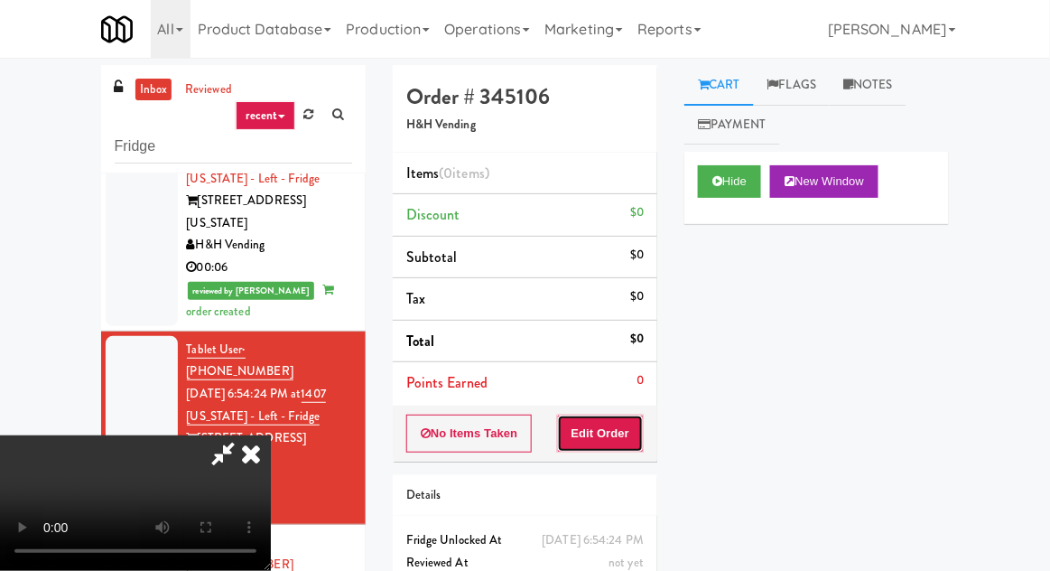
click at [636, 417] on button "Edit Order" at bounding box center [601, 434] width 88 height 38
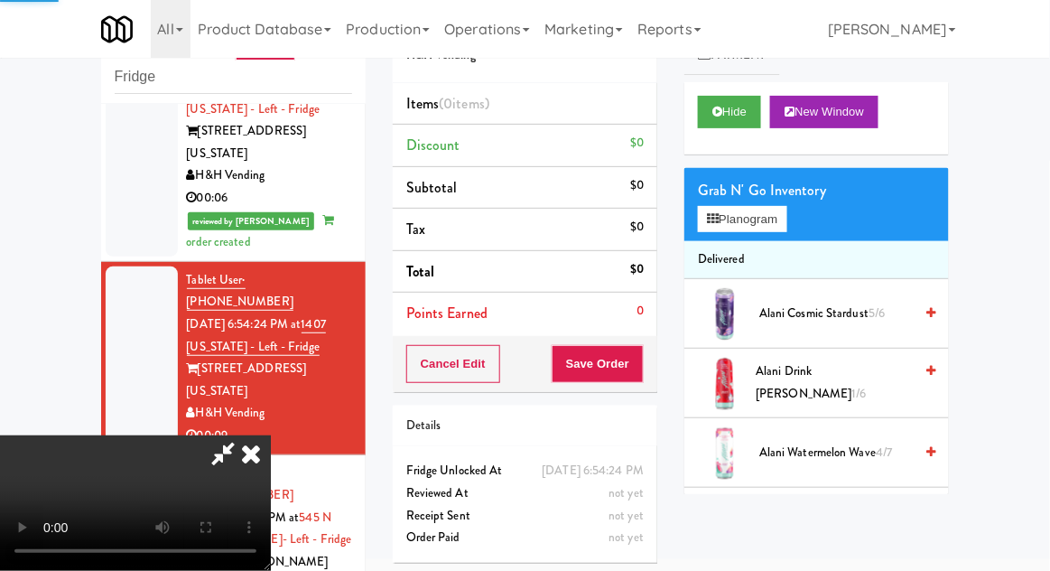
scroll to position [70, 0]
click at [770, 221] on button "Planogram" at bounding box center [742, 219] width 89 height 27
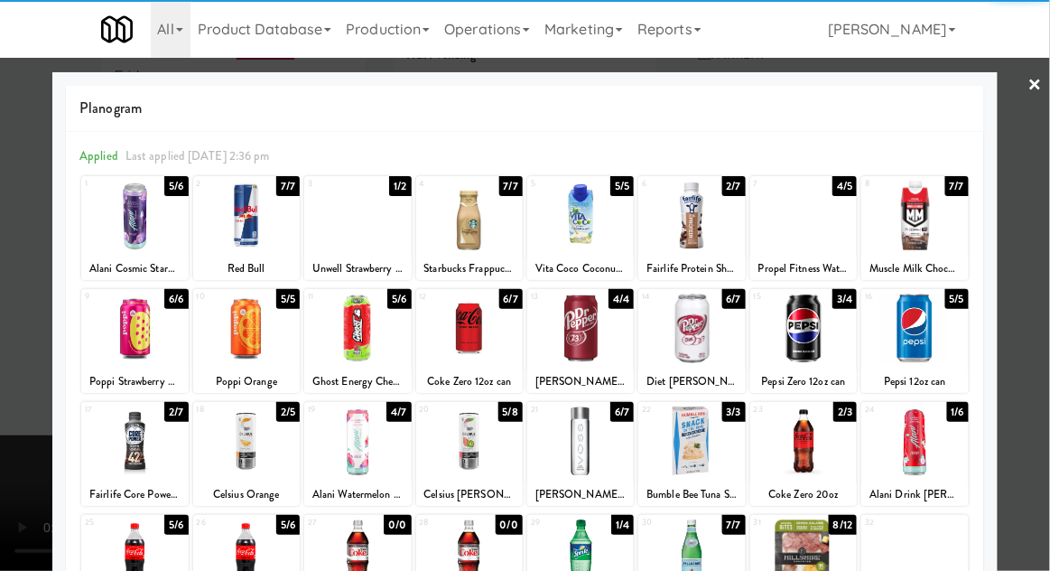
click at [366, 221] on div at bounding box center [357, 216] width 107 height 70
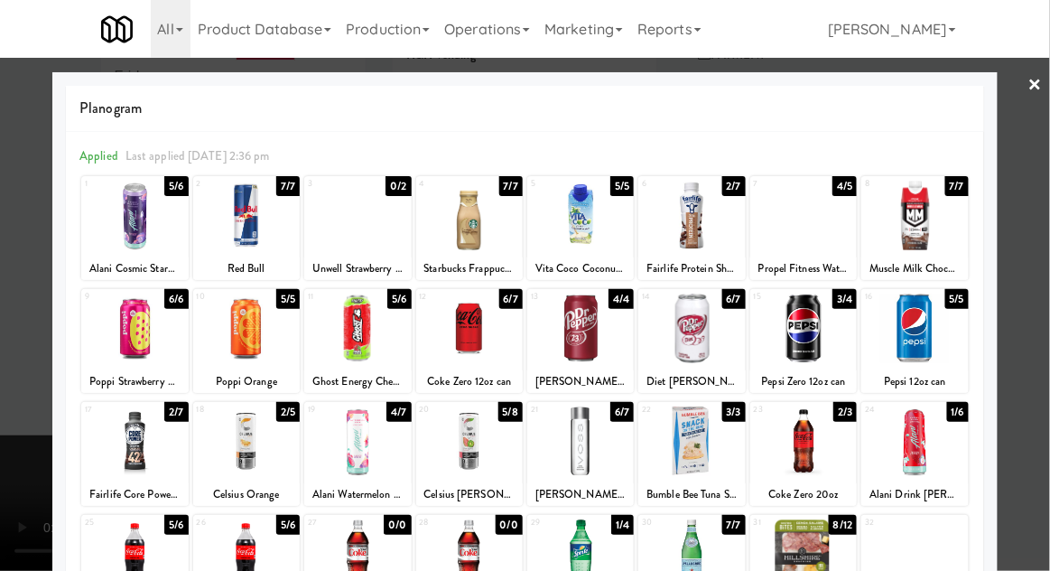
click at [13, 394] on div at bounding box center [525, 285] width 1050 height 571
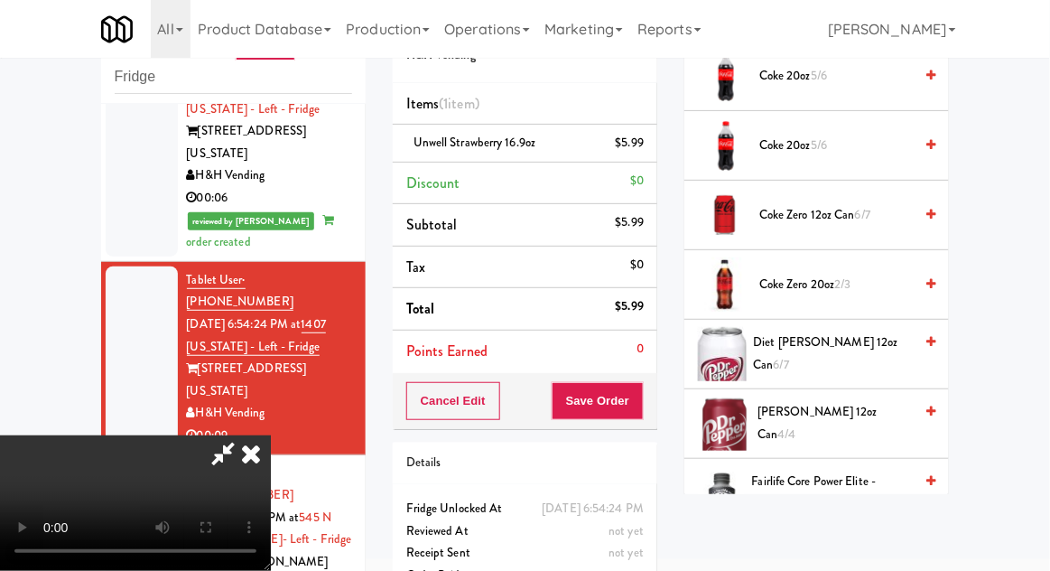
scroll to position [723, 0]
click at [860, 347] on span "Diet Dr Pepper 12oz can 6/7" at bounding box center [834, 354] width 160 height 44
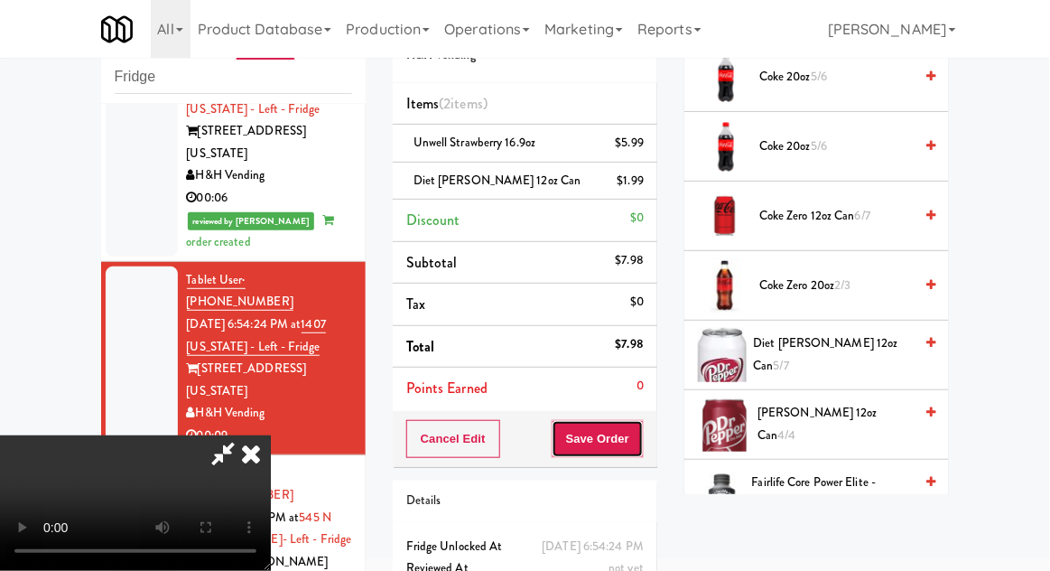
click at [643, 445] on button "Save Order" at bounding box center [598, 439] width 92 height 38
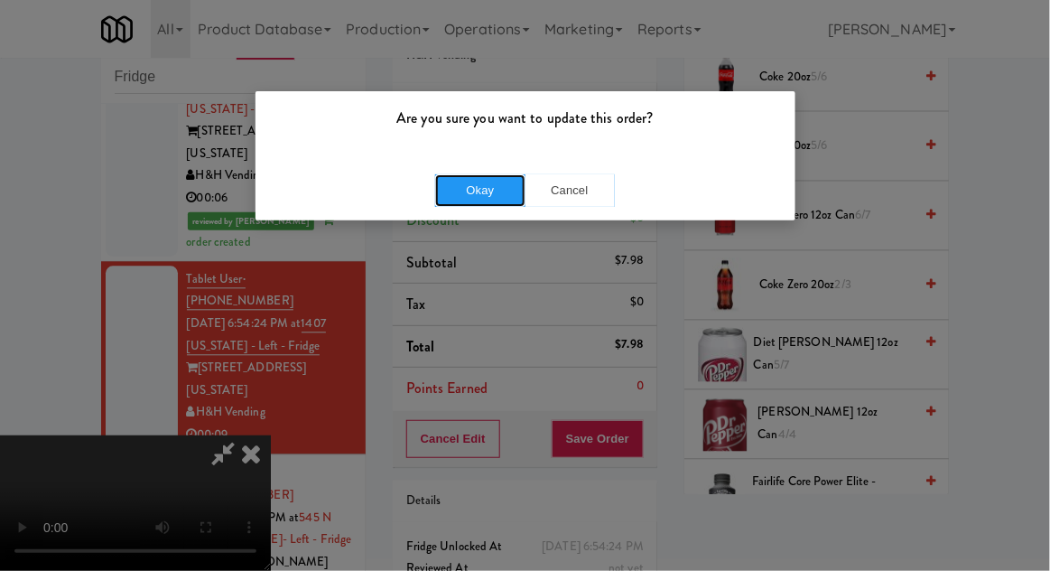
click at [473, 191] on button "Okay" at bounding box center [480, 190] width 90 height 33
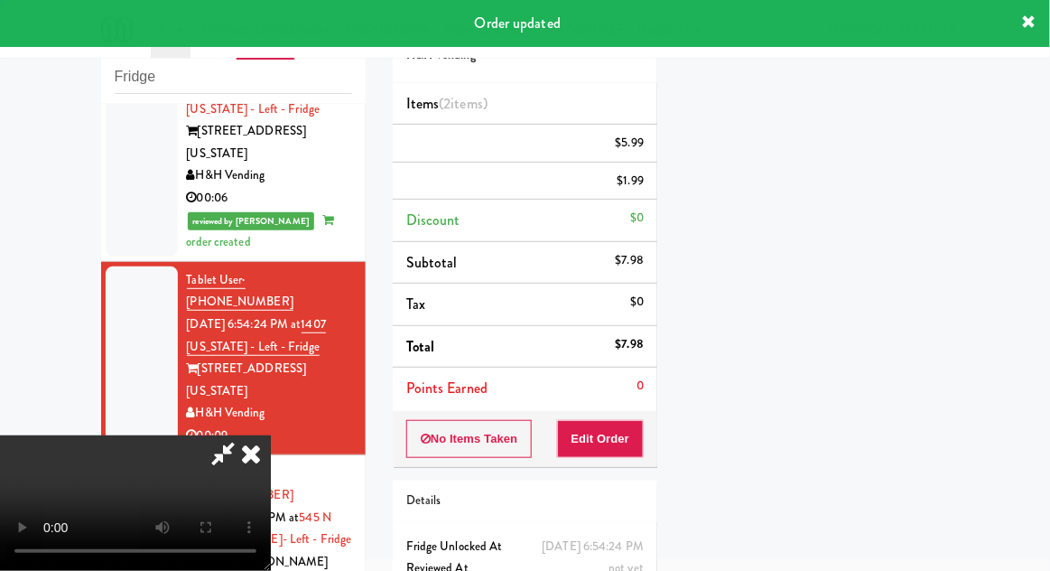
scroll to position [178, 0]
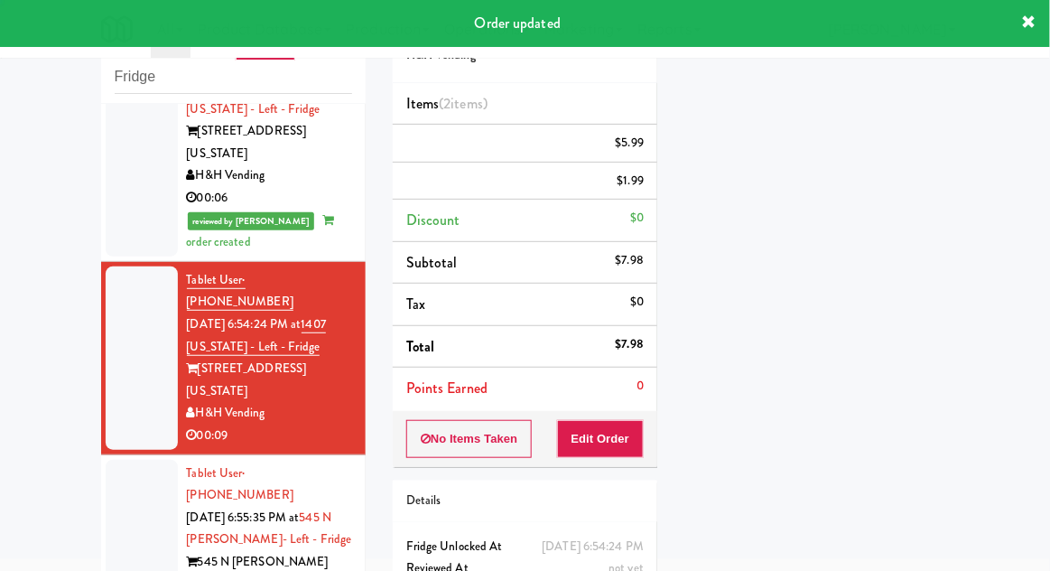
click at [126, 460] on div at bounding box center [142, 540] width 72 height 161
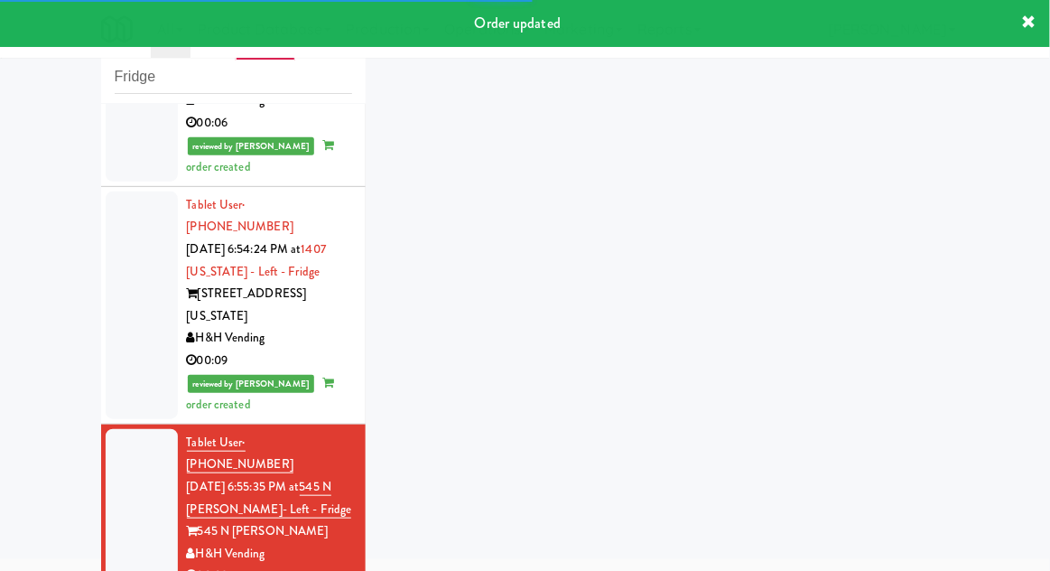
scroll to position [1067, 0]
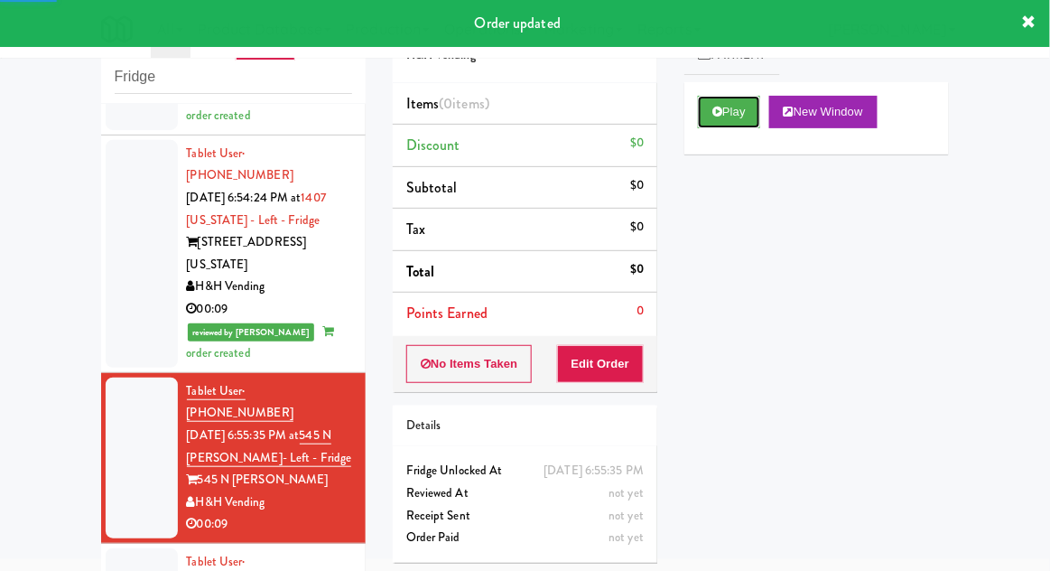
click at [722, 108] on icon at bounding box center [718, 112] width 10 height 12
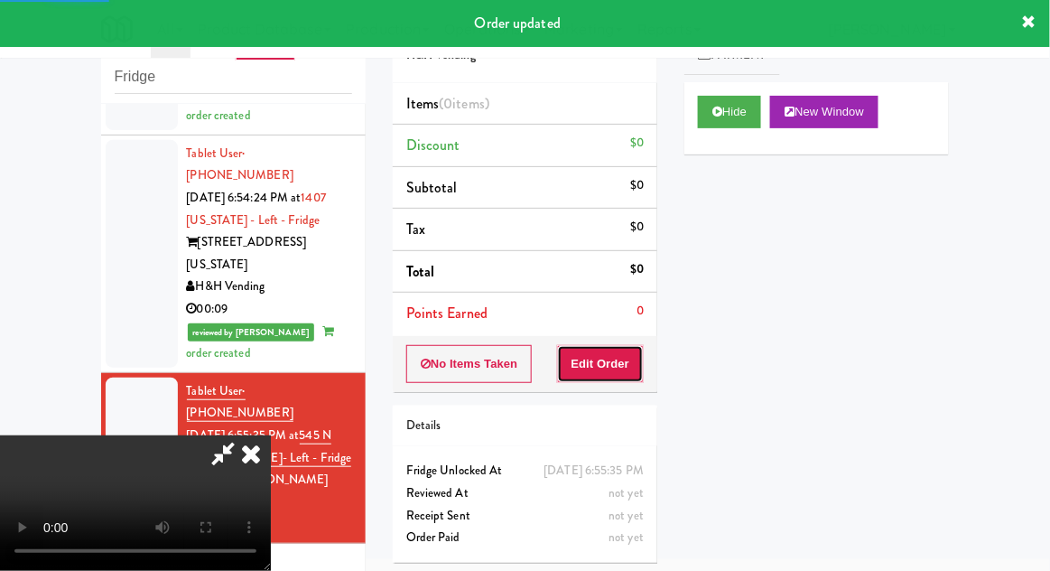
click at [600, 368] on button "Edit Order" at bounding box center [601, 364] width 88 height 38
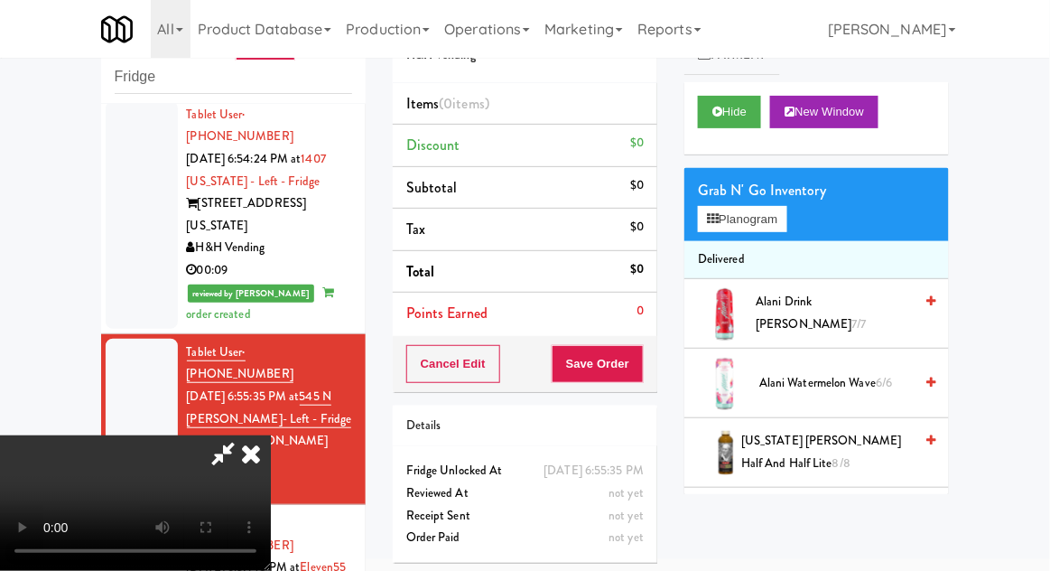
scroll to position [0, 0]
click at [787, 220] on button "Planogram" at bounding box center [742, 219] width 89 height 27
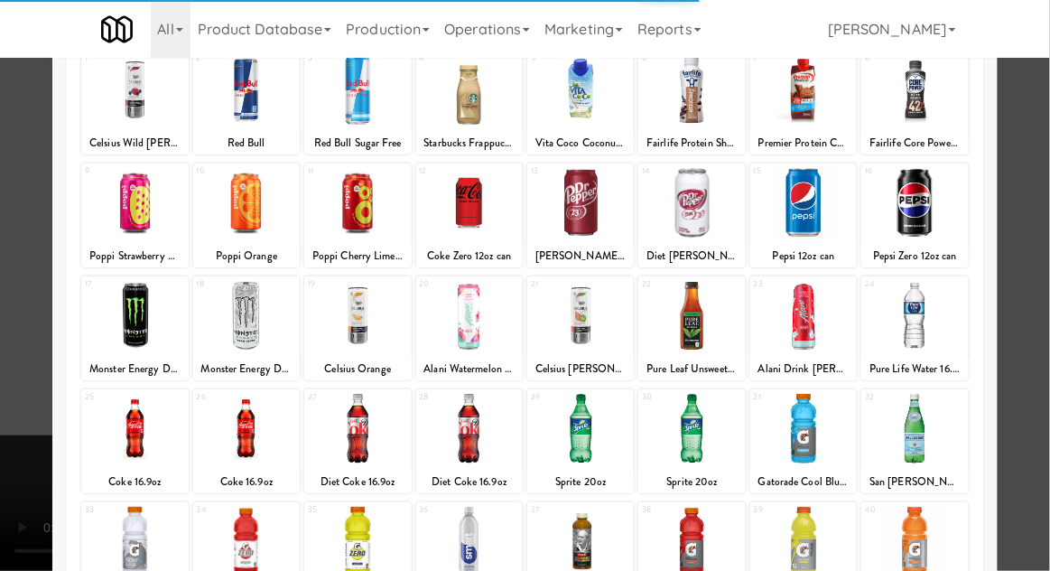
scroll to position [154, 0]
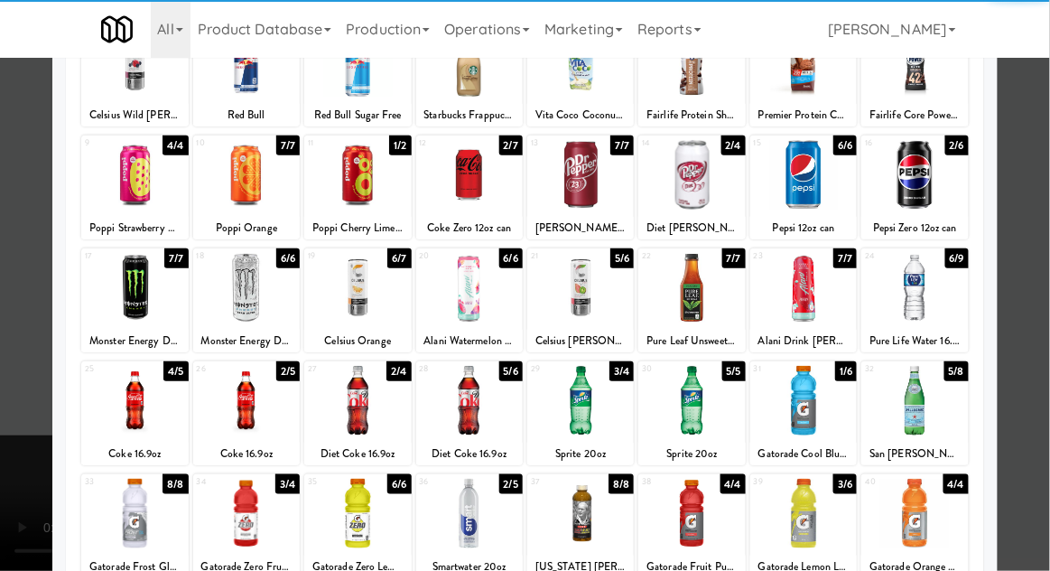
click at [484, 403] on div at bounding box center [469, 401] width 107 height 70
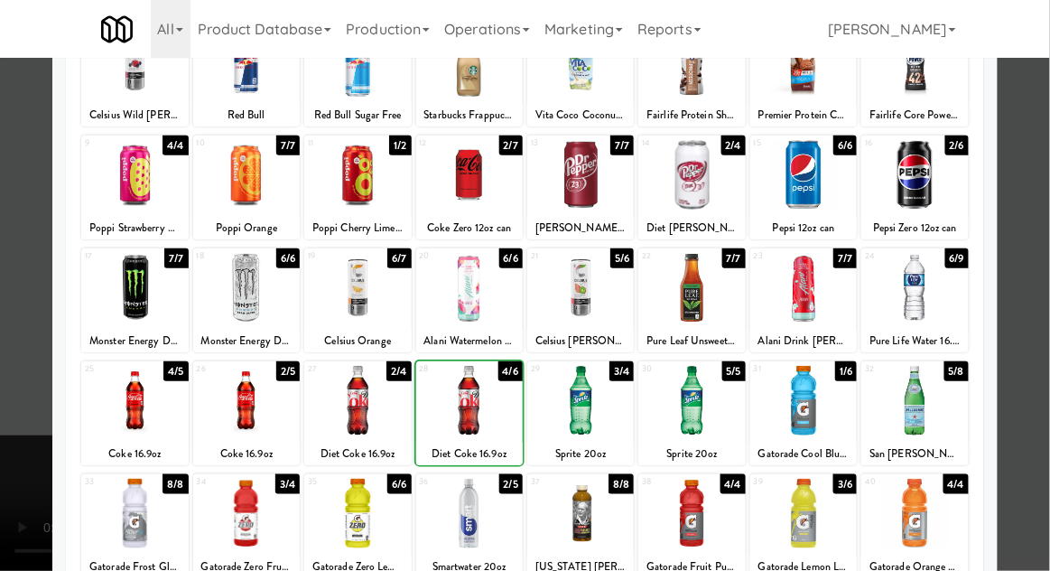
click at [9, 484] on div at bounding box center [525, 285] width 1050 height 571
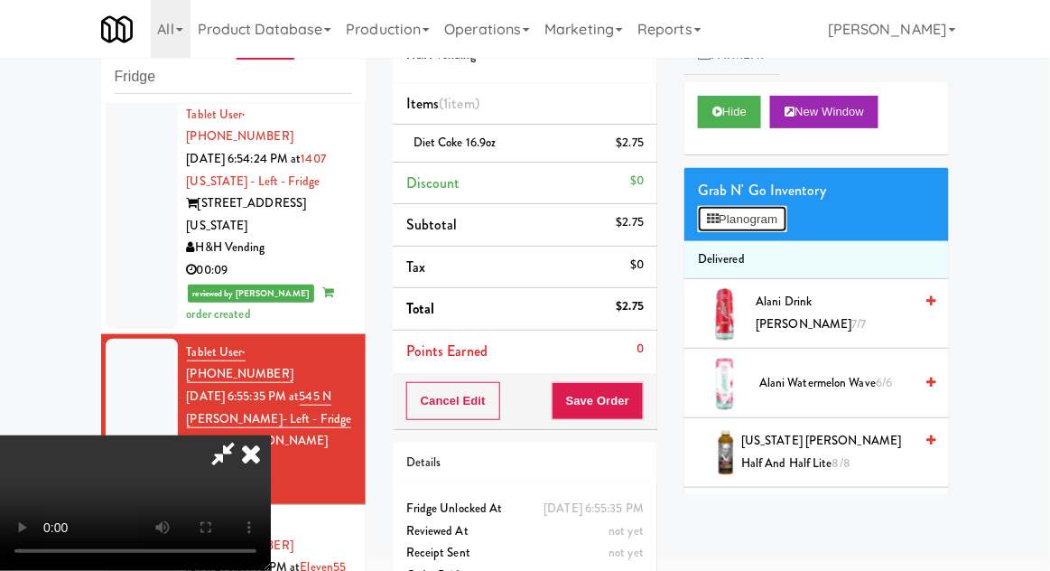
click at [784, 227] on button "Planogram" at bounding box center [742, 219] width 89 height 27
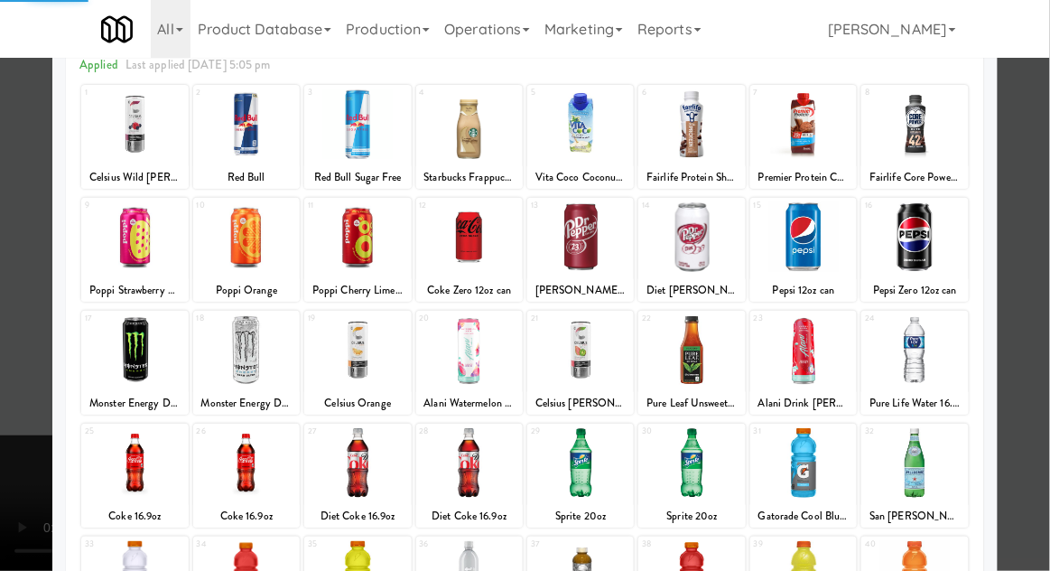
scroll to position [134, 0]
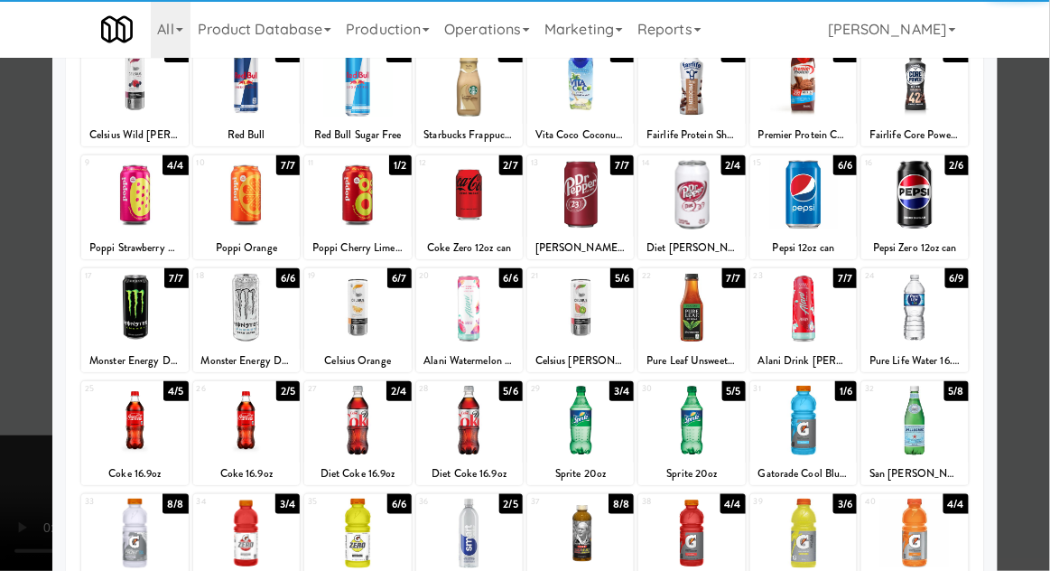
click at [474, 415] on div at bounding box center [469, 421] width 107 height 70
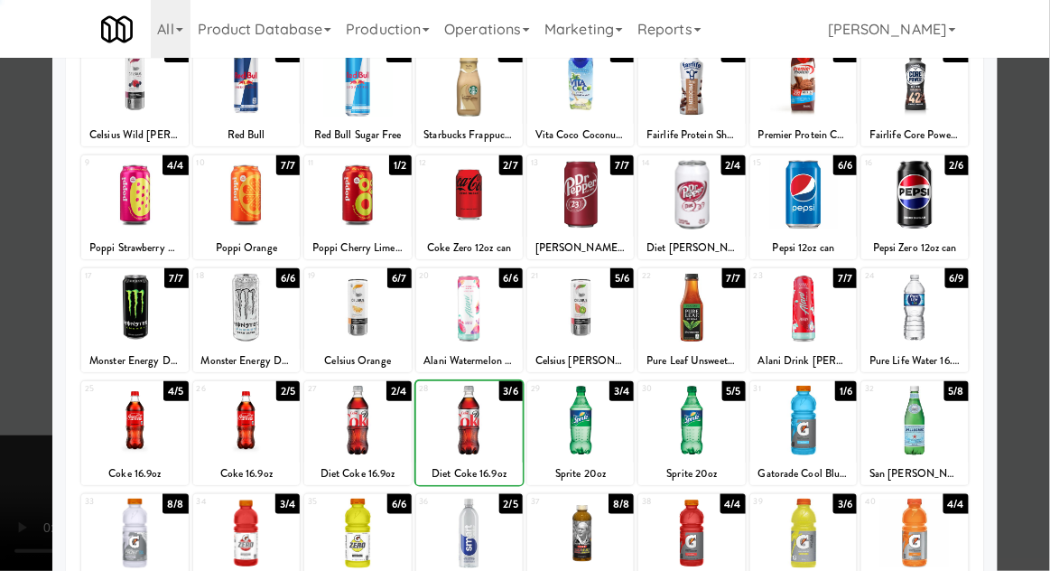
click at [14, 487] on div at bounding box center [525, 285] width 1050 height 571
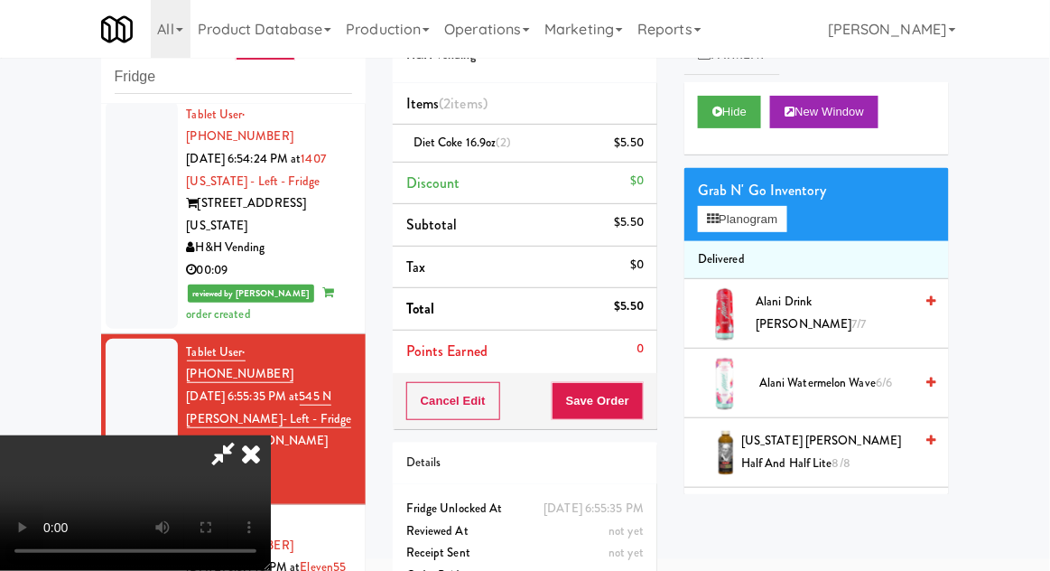
scroll to position [66, 0]
click at [638, 403] on button "Save Order" at bounding box center [598, 401] width 92 height 38
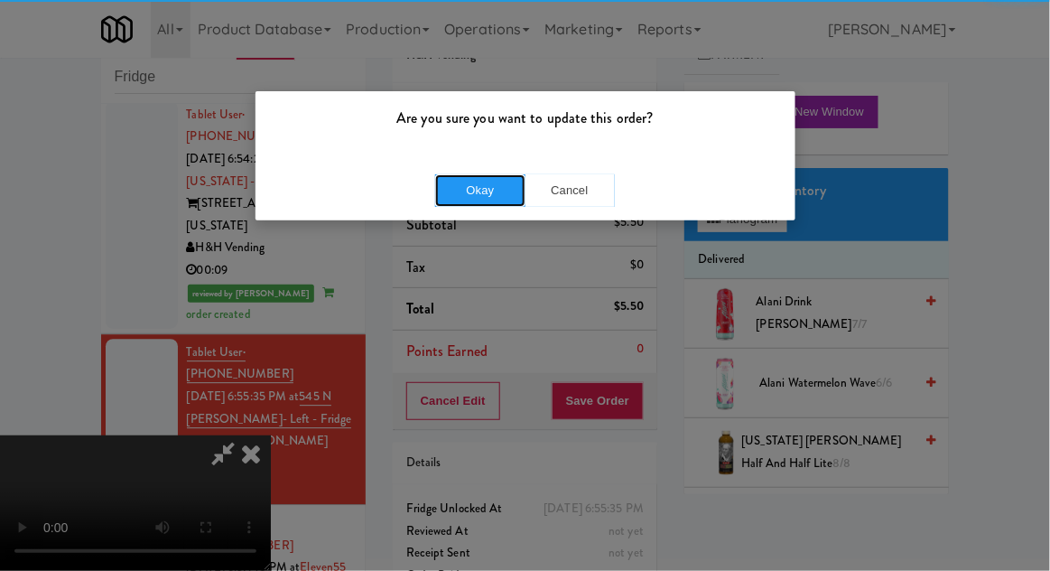
click at [488, 174] on button "Okay" at bounding box center [480, 190] width 90 height 33
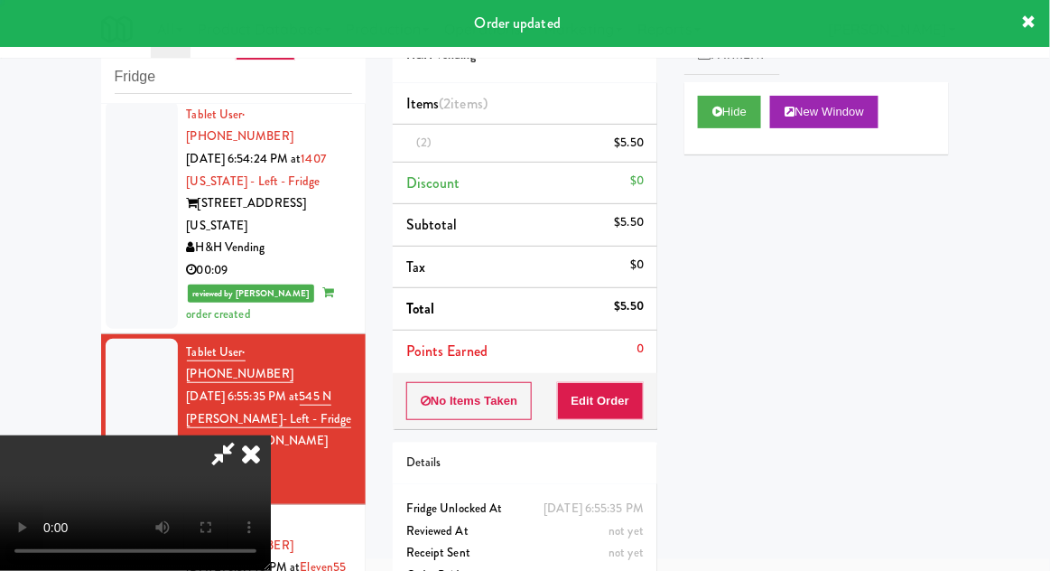
scroll to position [0, 0]
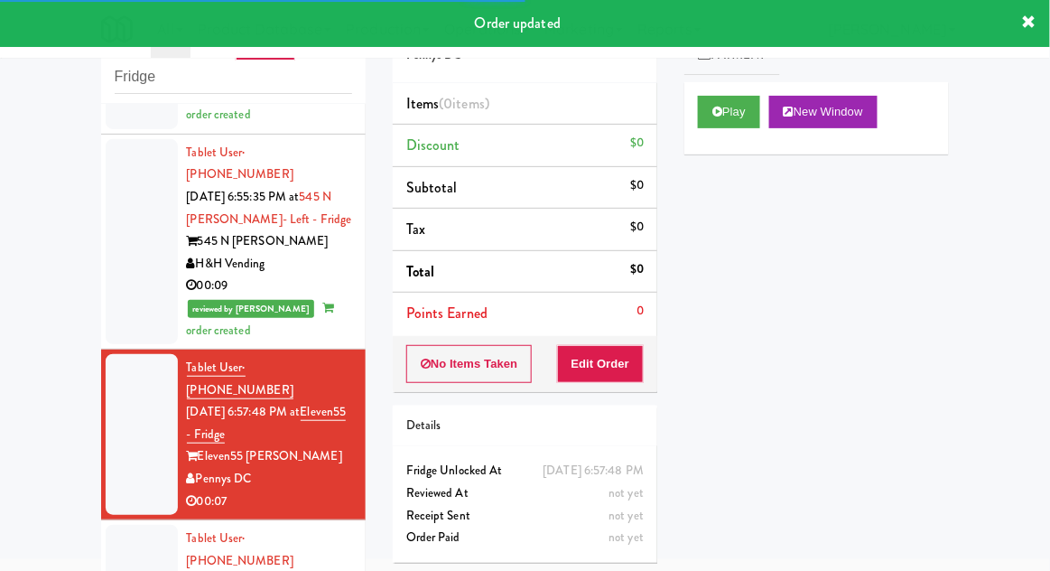
scroll to position [1305, 0]
click at [708, 113] on button "Play" at bounding box center [729, 112] width 62 height 33
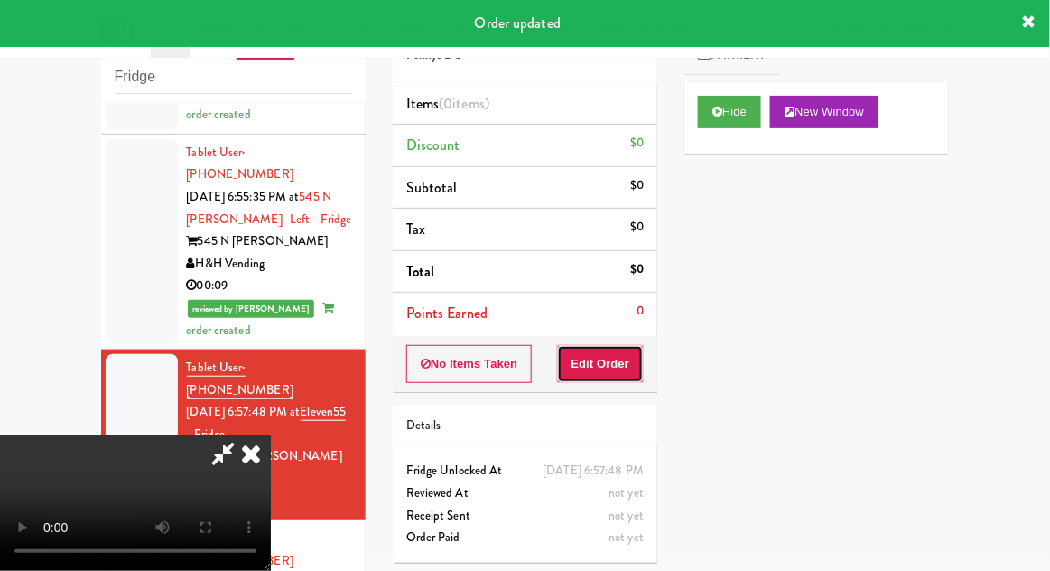
click at [602, 350] on button "Edit Order" at bounding box center [601, 364] width 88 height 38
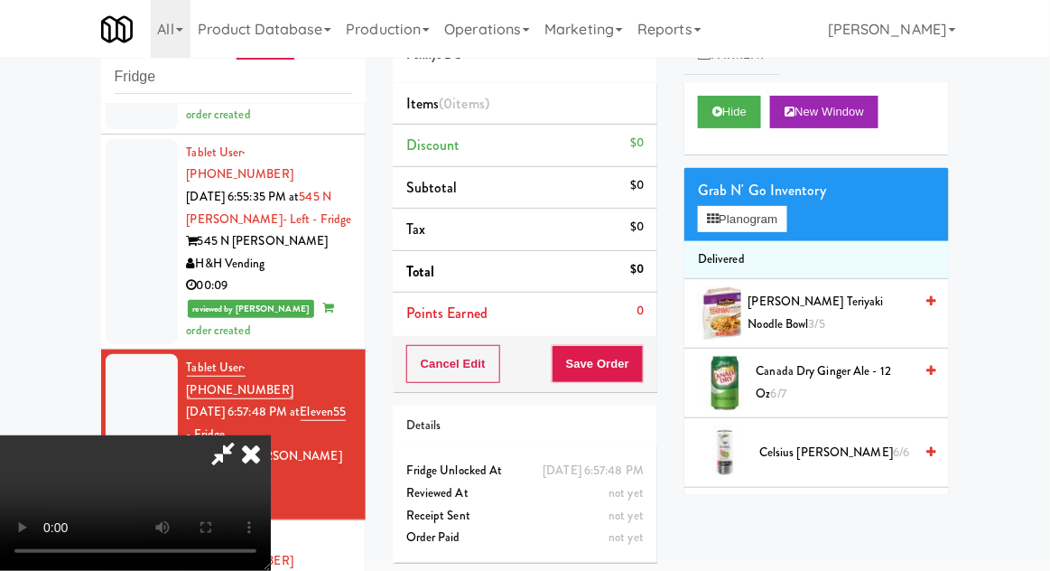
scroll to position [66, 0]
click at [730, 227] on button "Planogram" at bounding box center [742, 219] width 89 height 27
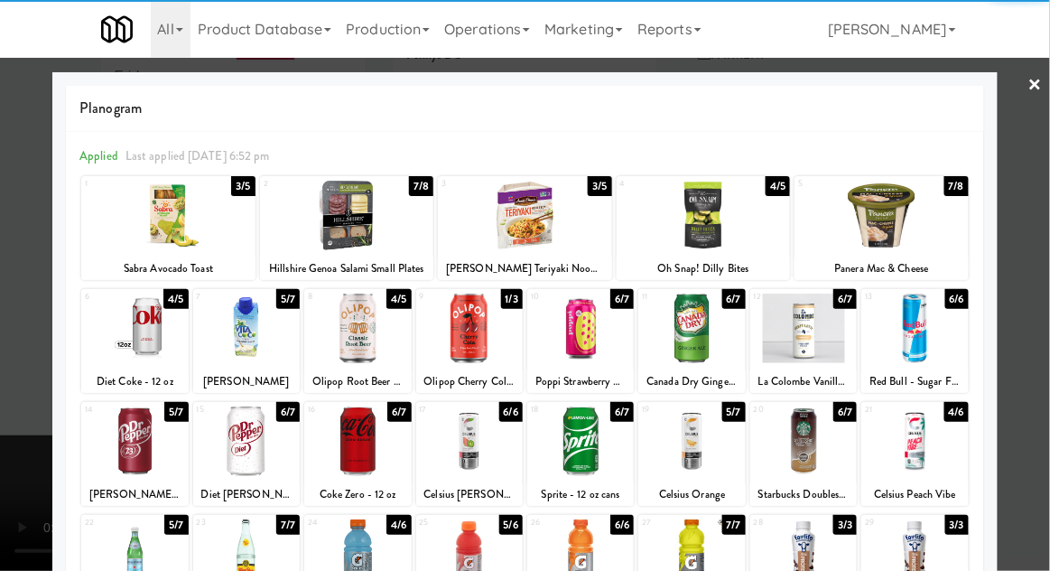
click at [355, 224] on div at bounding box center [347, 216] width 174 height 70
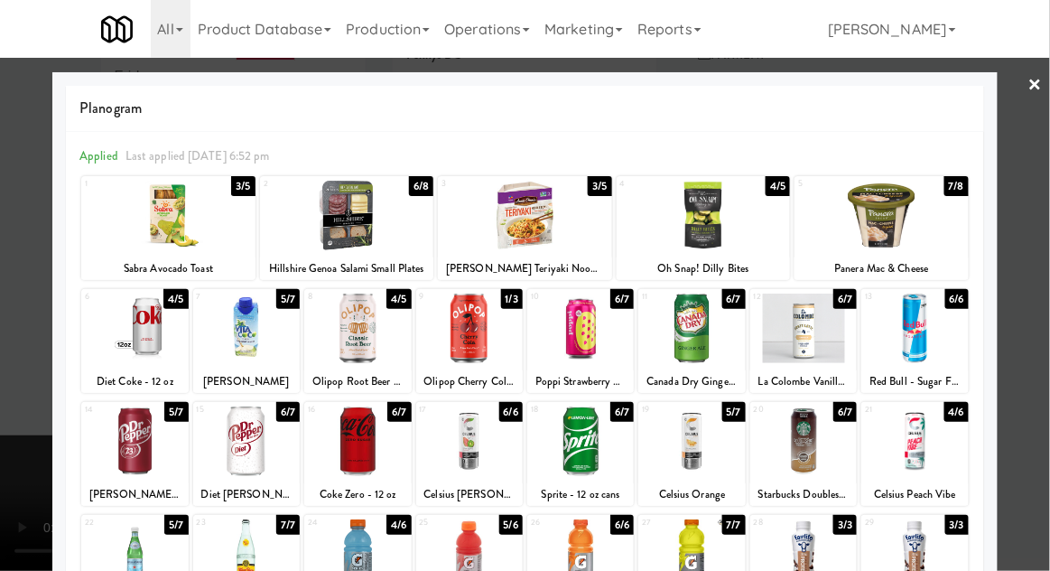
click at [15, 378] on div at bounding box center [525, 285] width 1050 height 571
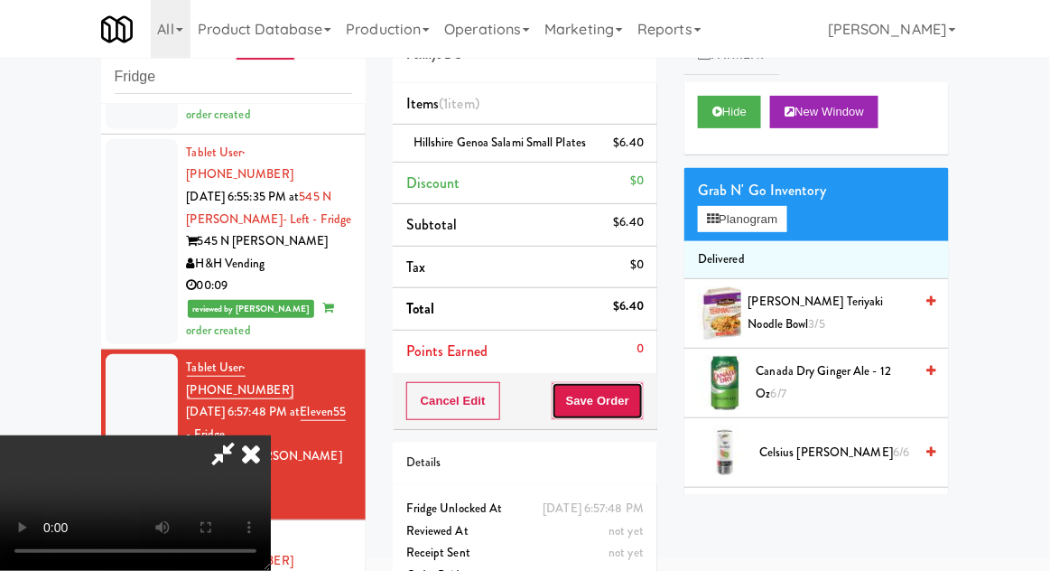
click at [641, 416] on button "Save Order" at bounding box center [598, 401] width 92 height 38
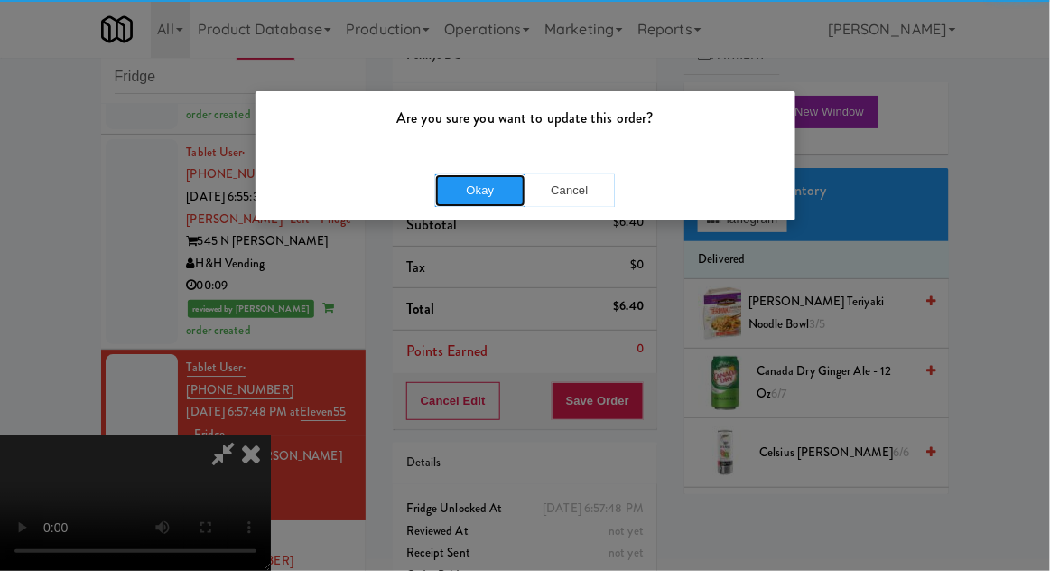
click at [452, 191] on button "Okay" at bounding box center [480, 190] width 90 height 33
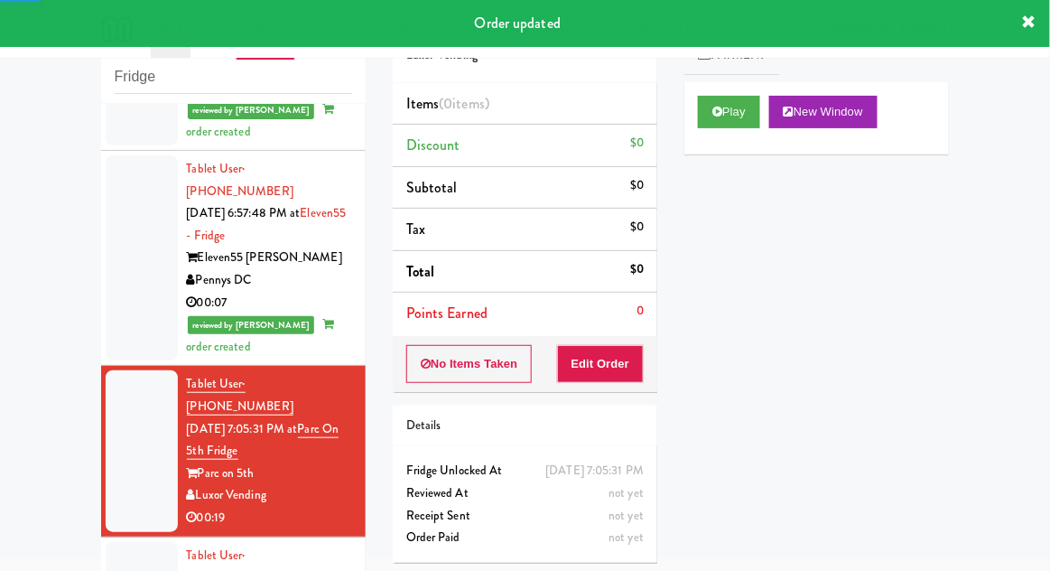
scroll to position [1502, 0]
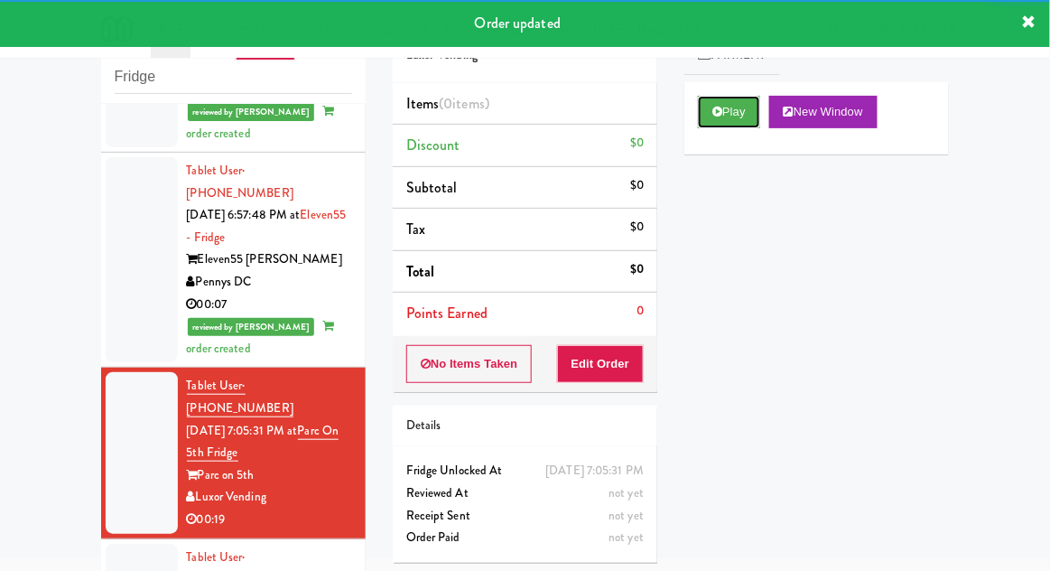
click at [705, 123] on button "Play" at bounding box center [729, 112] width 62 height 33
click at [612, 372] on button "Edit Order" at bounding box center [601, 364] width 88 height 38
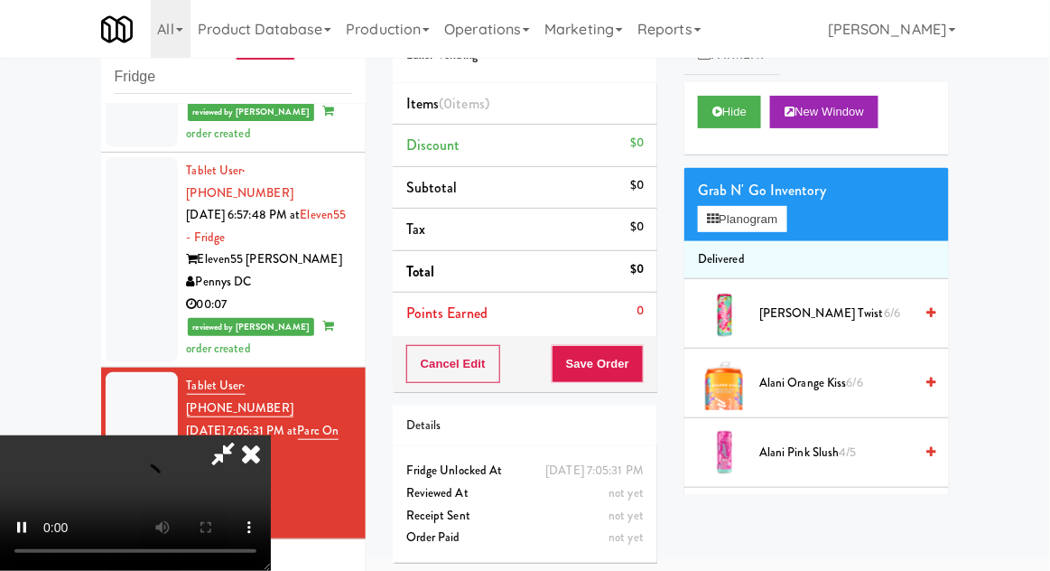
scroll to position [66, 0]
click at [741, 222] on button "Planogram" at bounding box center [742, 219] width 89 height 27
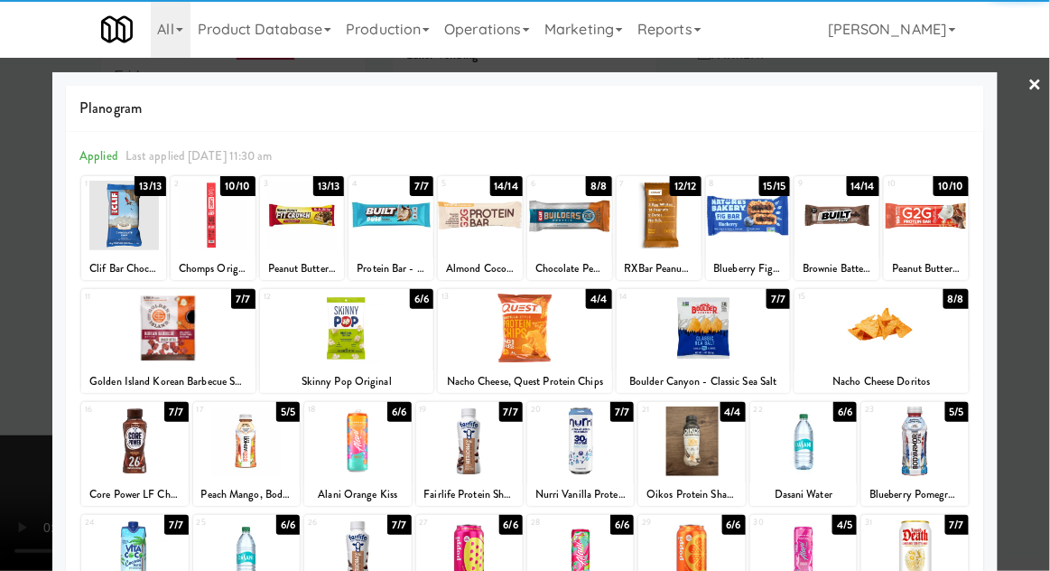
click at [178, 331] on div at bounding box center [168, 329] width 174 height 70
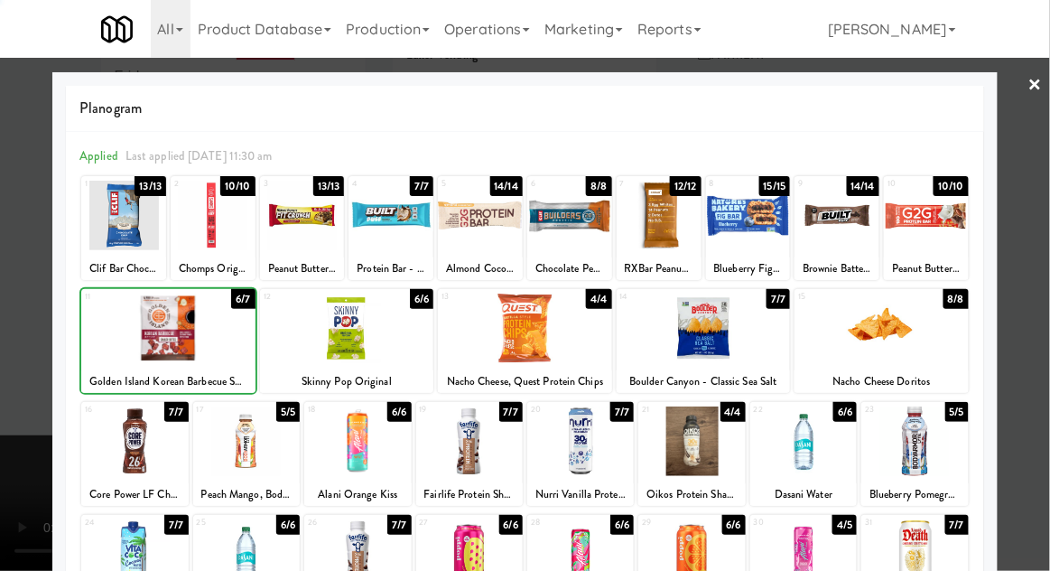
click at [9, 451] on div at bounding box center [525, 285] width 1050 height 571
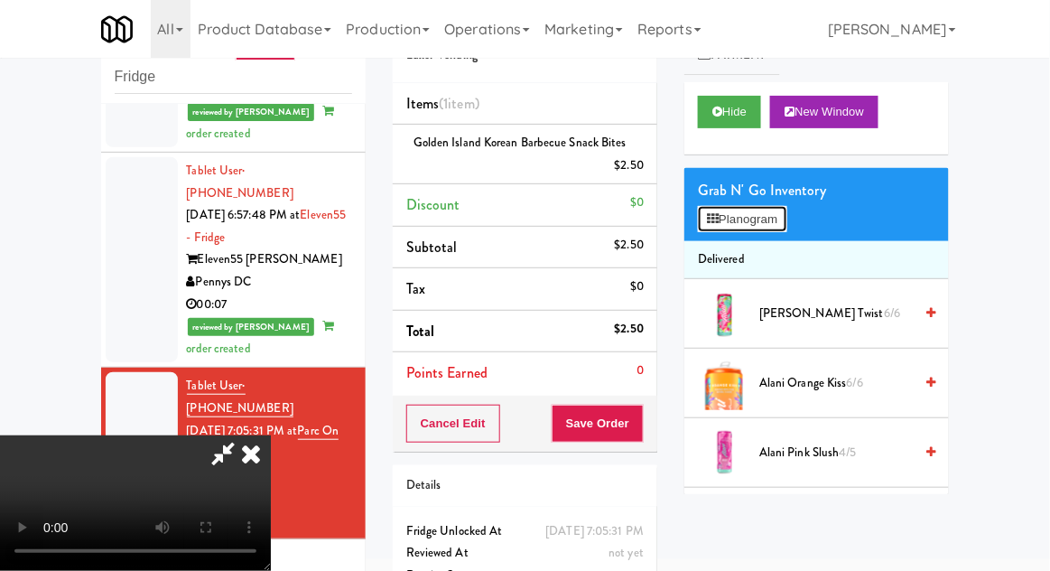
click at [723, 210] on button "Planogram" at bounding box center [742, 219] width 89 height 27
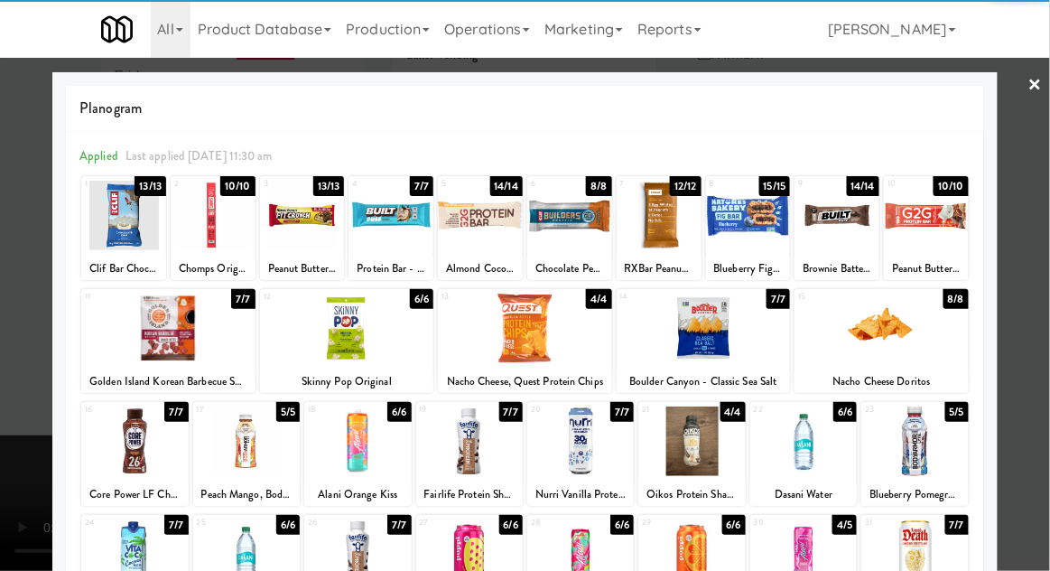
click at [947, 220] on div at bounding box center [926, 216] width 85 height 70
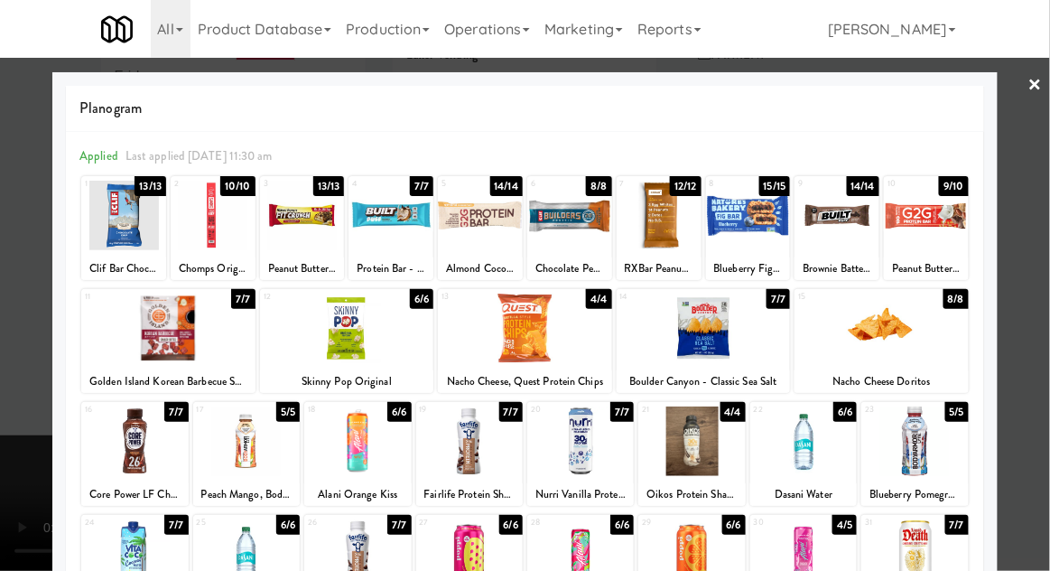
click at [9, 395] on div at bounding box center [525, 285] width 1050 height 571
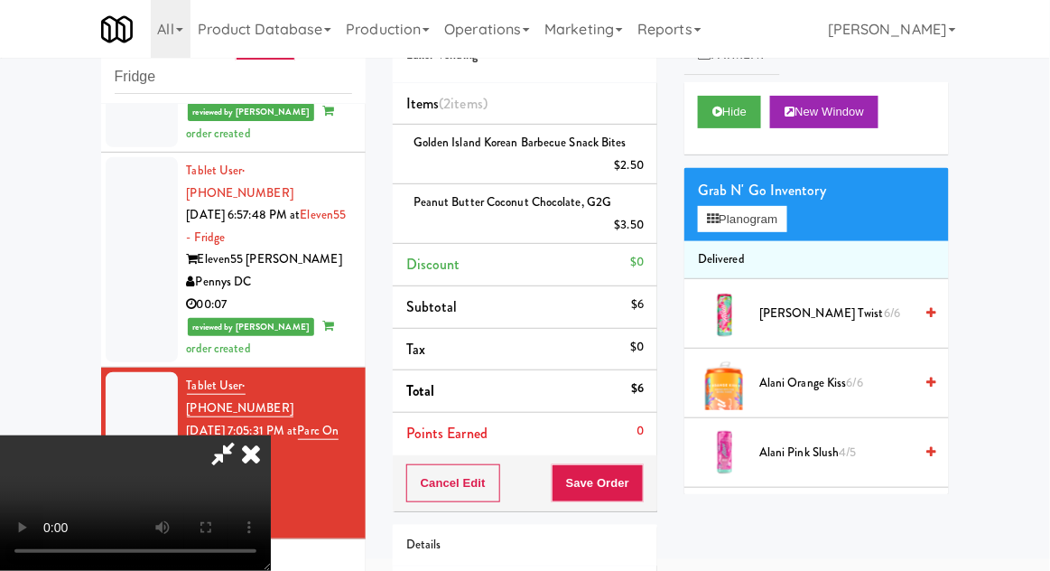
click at [654, 479] on div "Cancel Edit Save Order" at bounding box center [525, 483] width 265 height 56
click at [640, 472] on button "Save Order" at bounding box center [598, 483] width 92 height 38
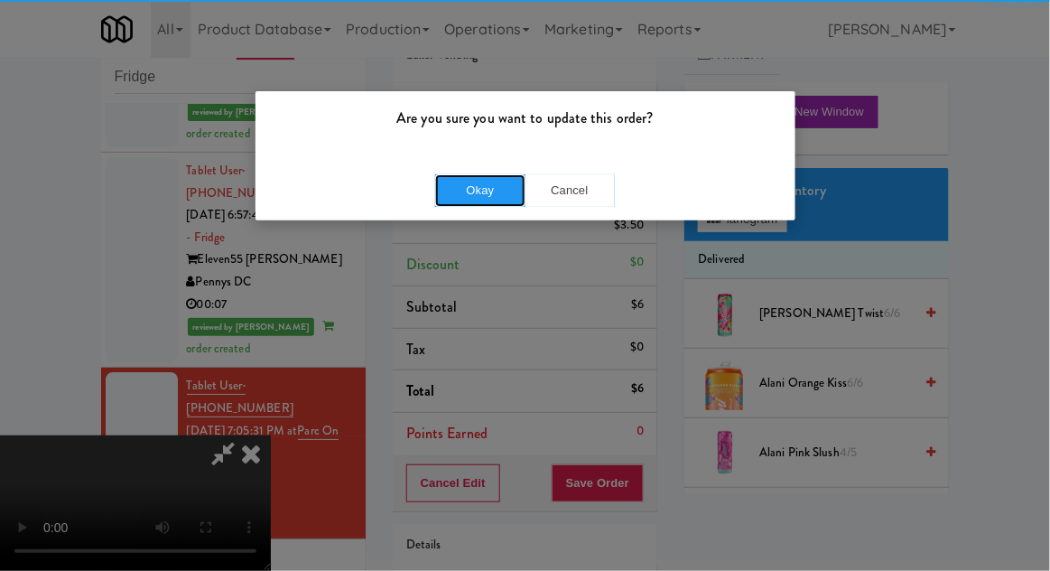
click at [470, 202] on button "Okay" at bounding box center [480, 190] width 90 height 33
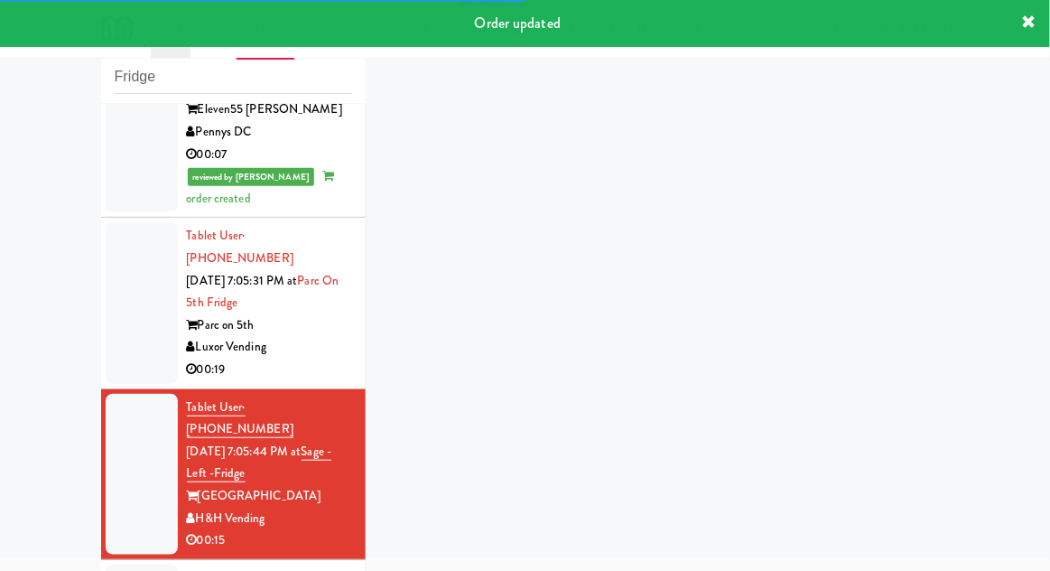
scroll to position [1653, 0]
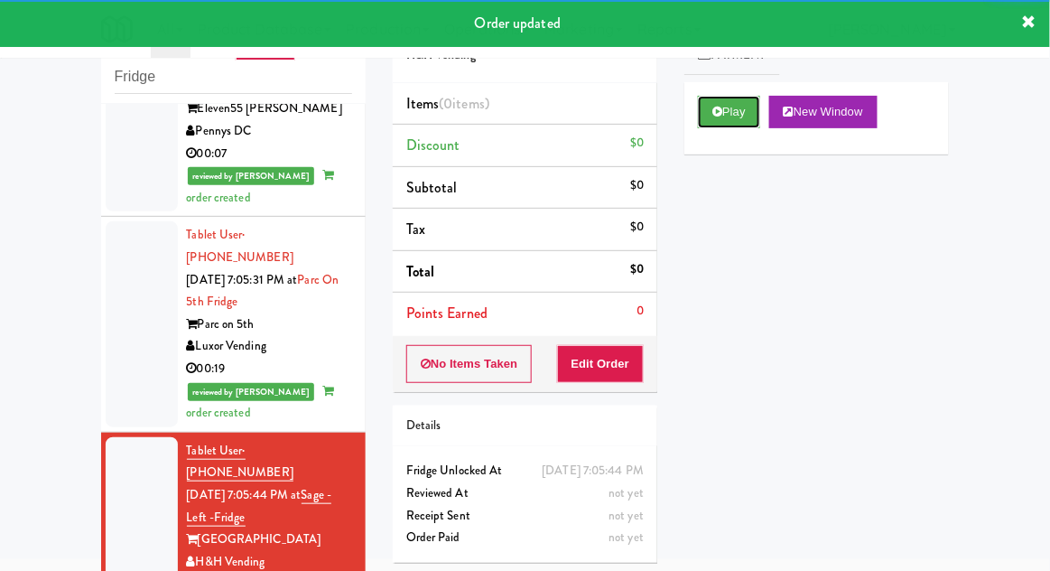
click at [703, 115] on button "Play" at bounding box center [729, 112] width 62 height 33
click at [608, 377] on button "Edit Order" at bounding box center [601, 364] width 88 height 38
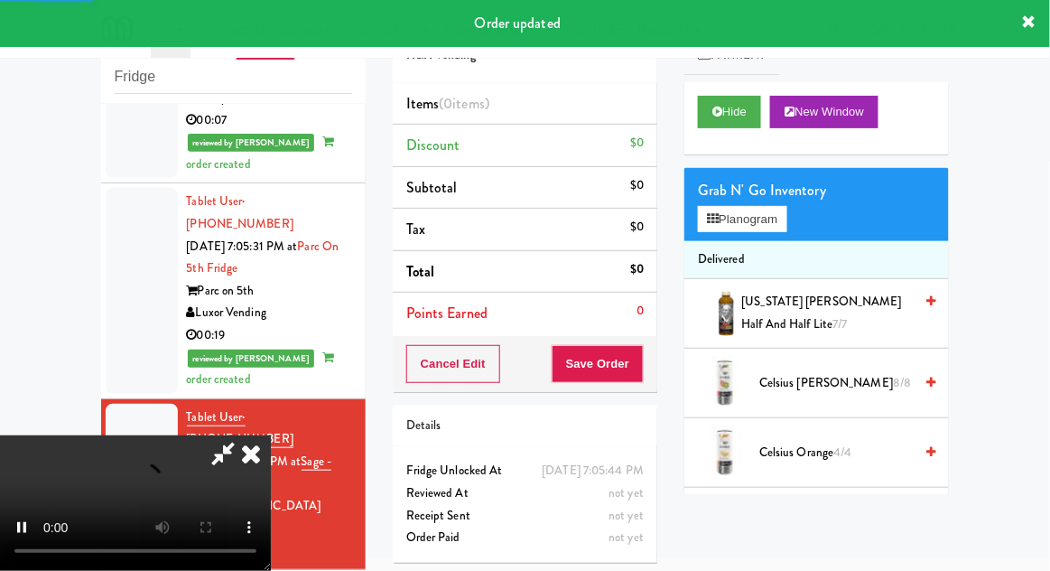
scroll to position [1702, 0]
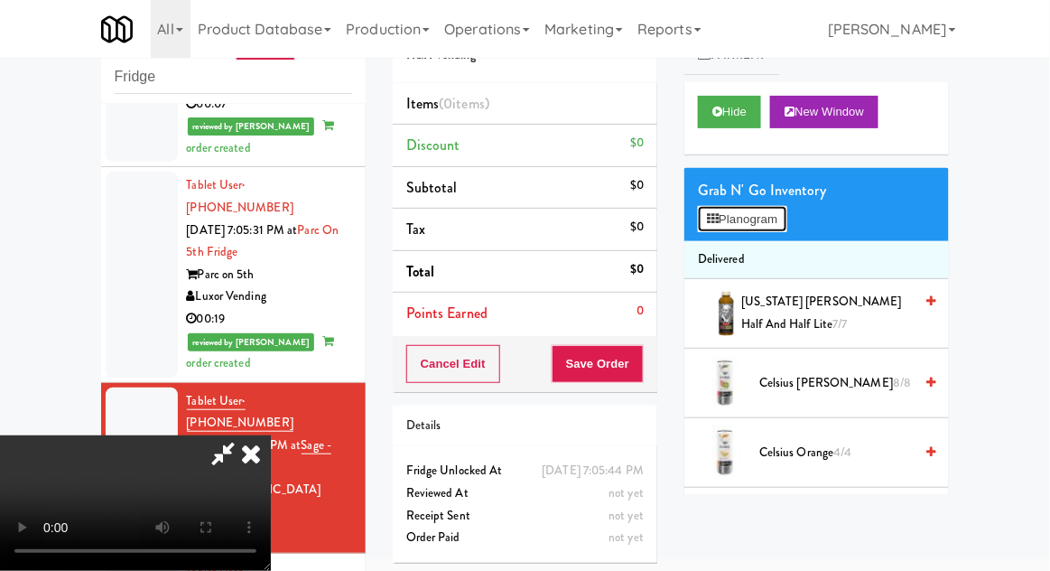
click at [764, 228] on button "Planogram" at bounding box center [742, 219] width 89 height 27
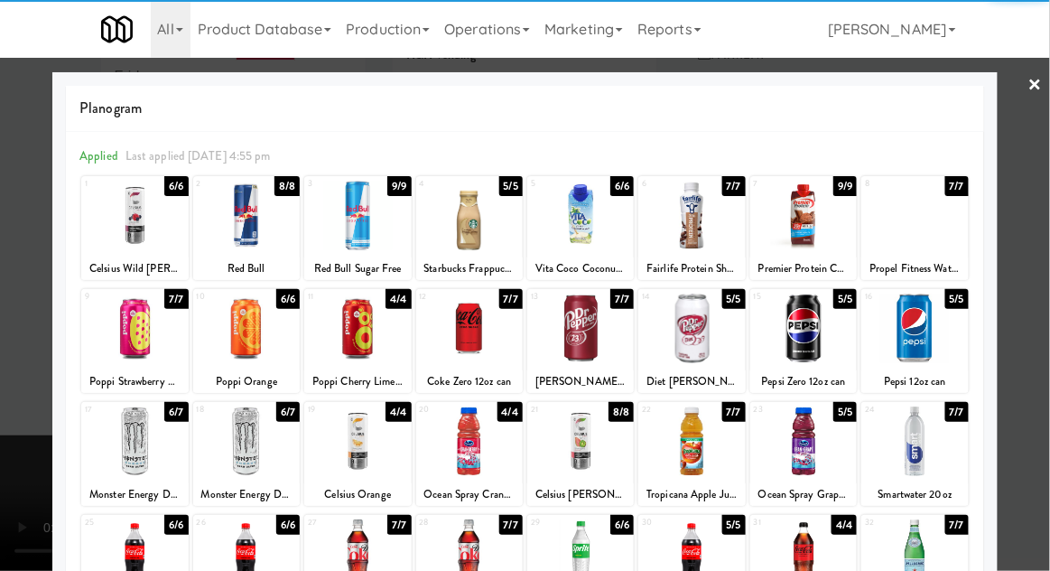
click at [363, 346] on div at bounding box center [357, 329] width 107 height 70
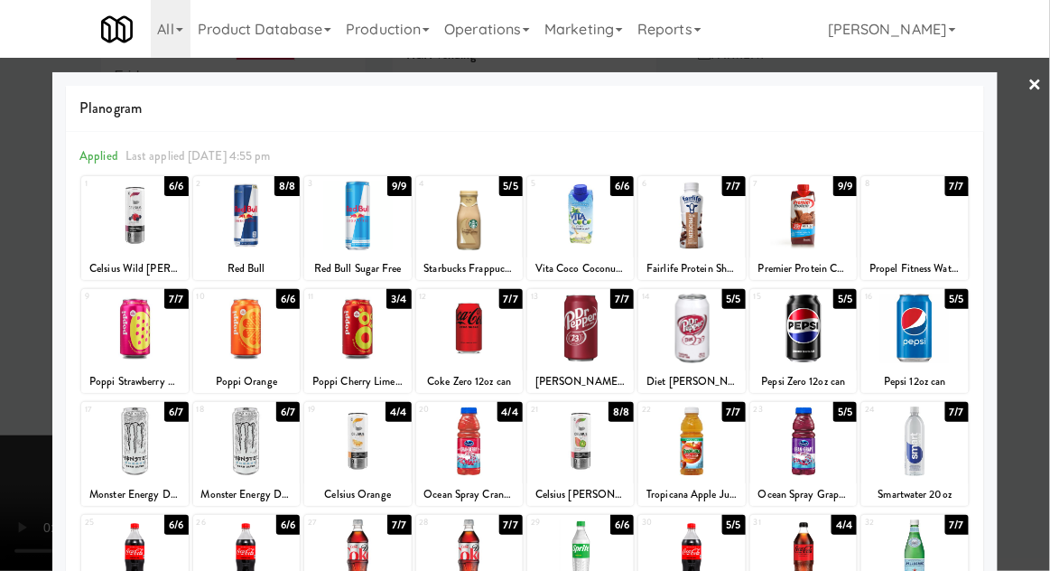
click at [23, 474] on div at bounding box center [525, 285] width 1050 height 571
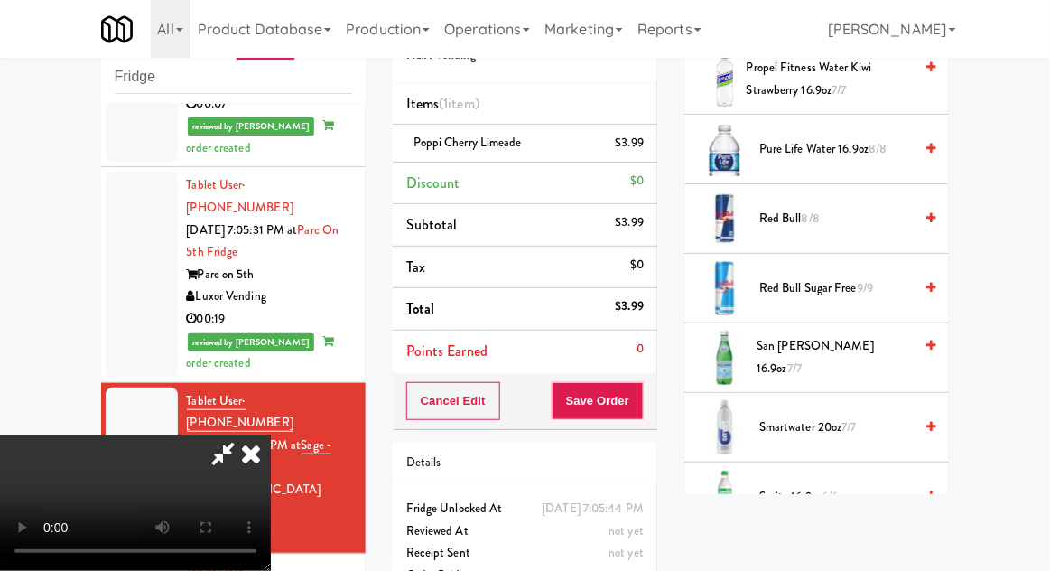
scroll to position [2356, 0]
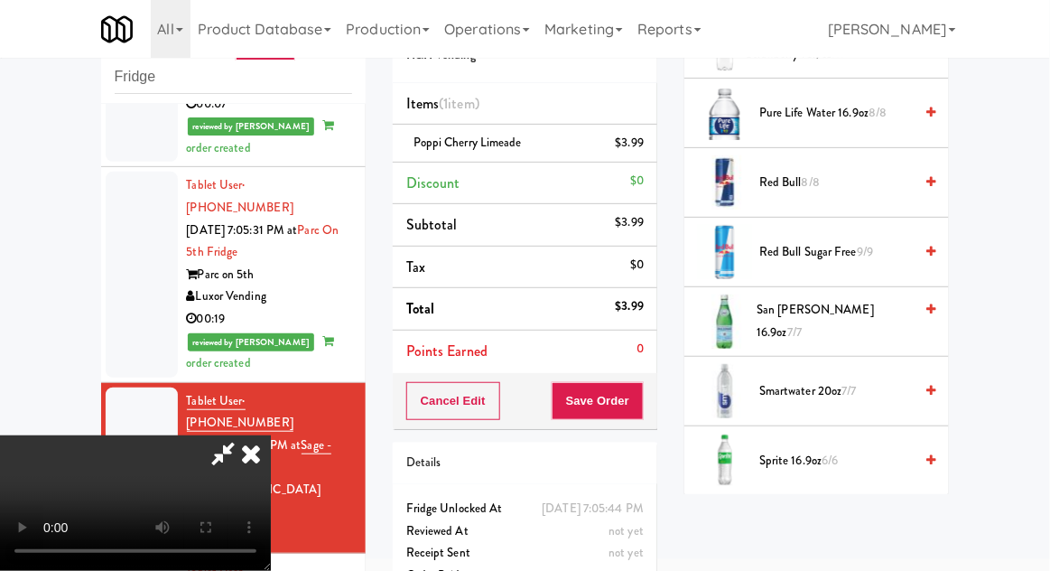
click at [802, 323] on span "7/7" at bounding box center [794, 331] width 14 height 17
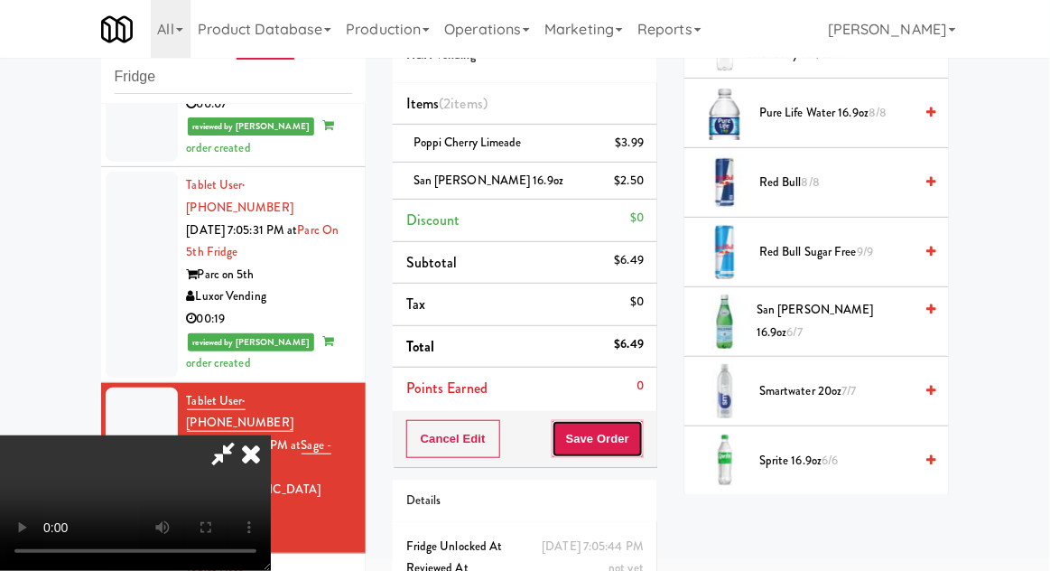
click at [640, 446] on button "Save Order" at bounding box center [598, 439] width 92 height 38
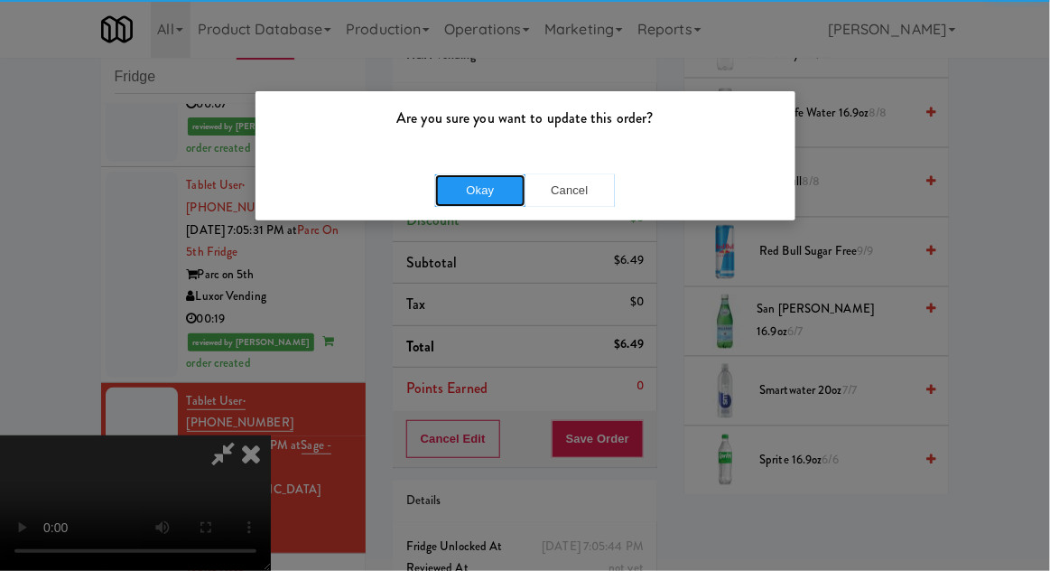
click at [463, 185] on button "Okay" at bounding box center [480, 190] width 90 height 33
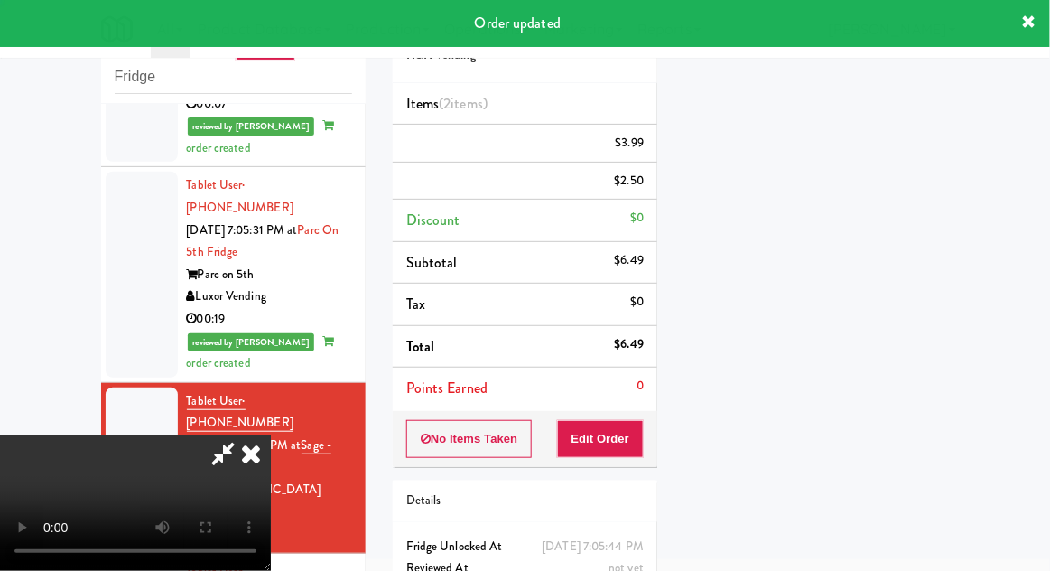
scroll to position [178, 0]
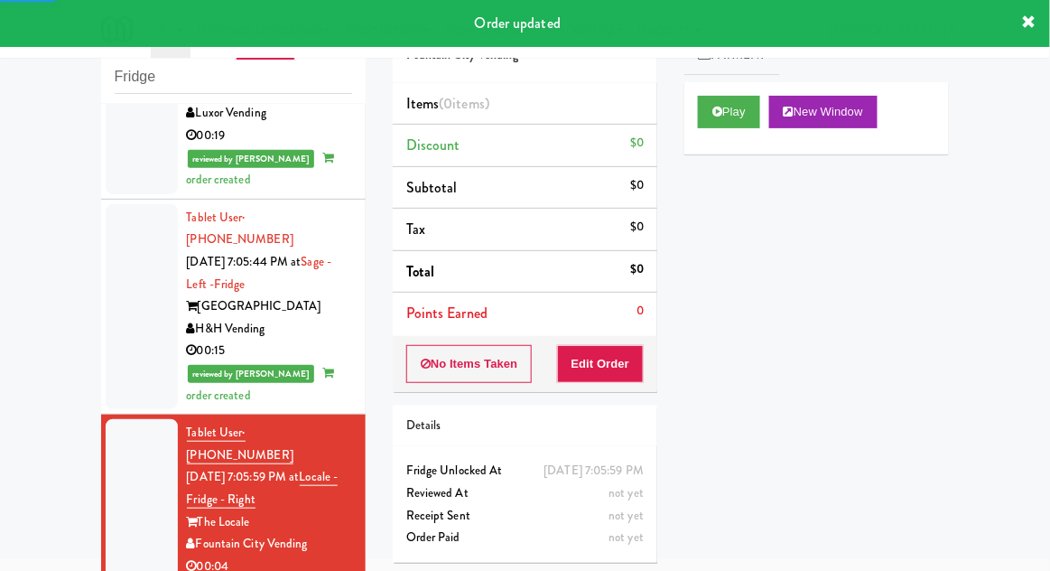
scroll to position [1887, 0]
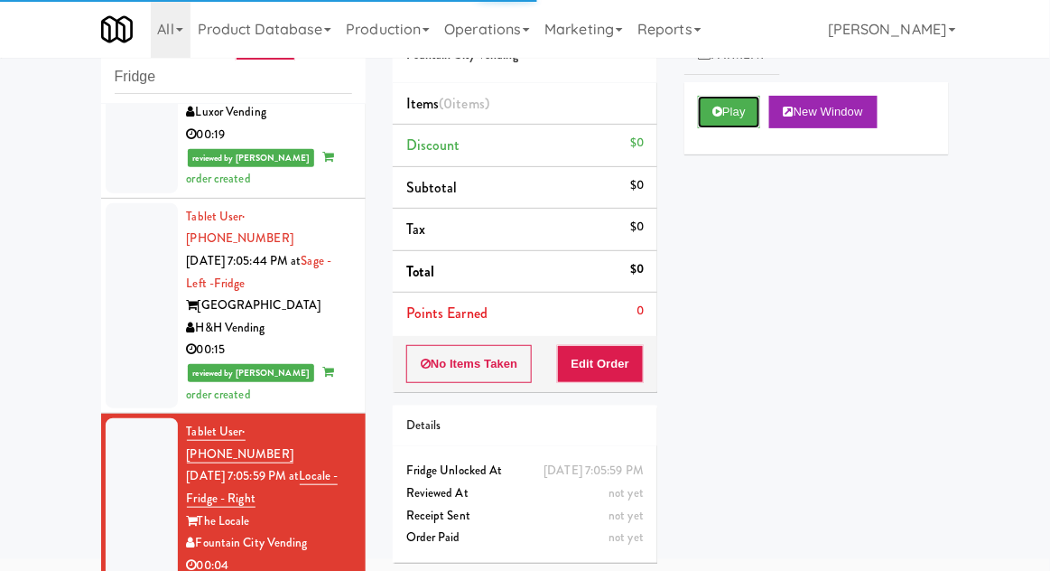
click at [745, 104] on button "Play" at bounding box center [729, 112] width 62 height 33
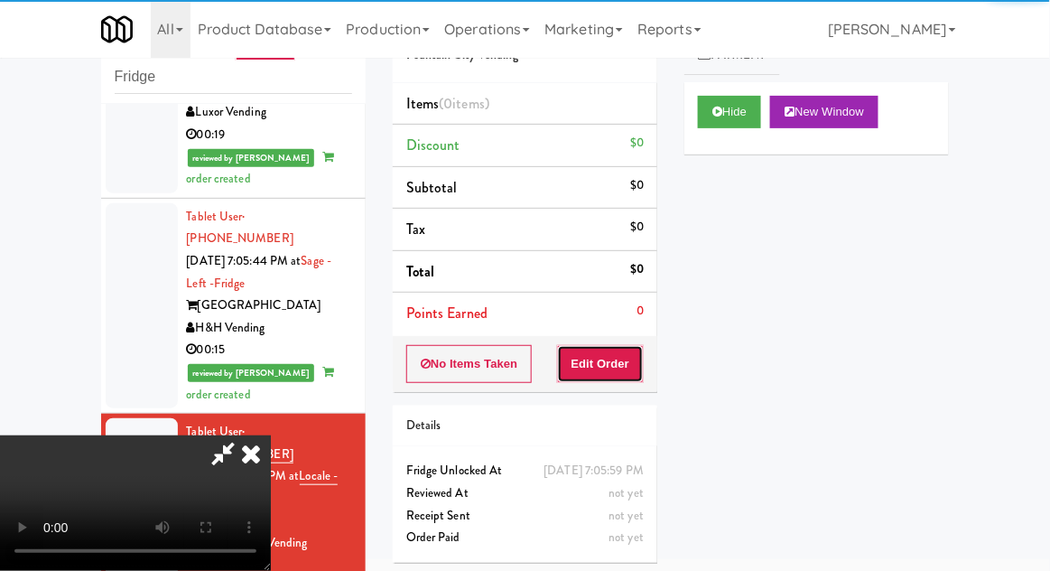
click at [622, 367] on button "Edit Order" at bounding box center [601, 364] width 88 height 38
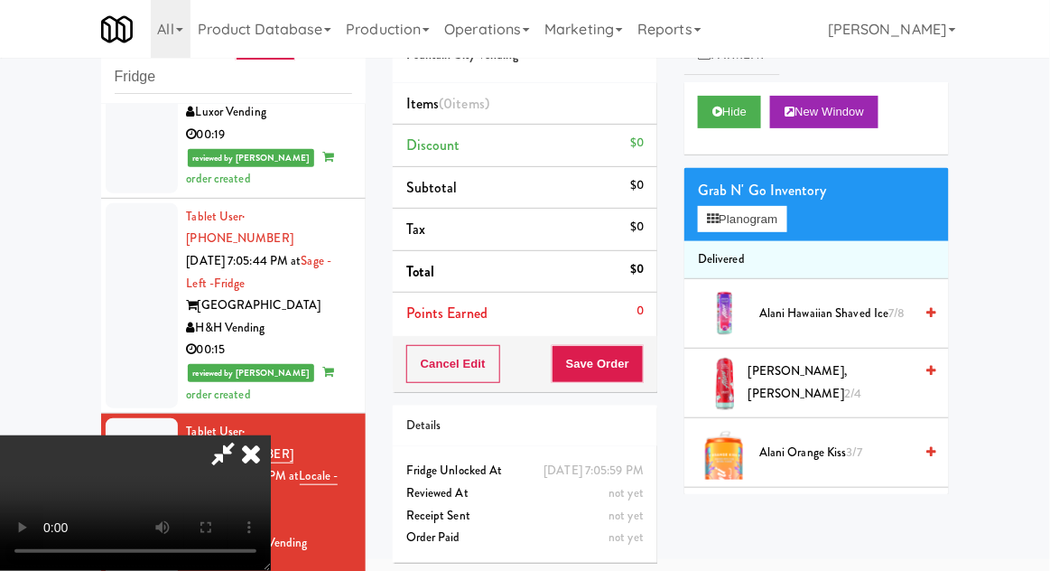
scroll to position [66, 0]
click at [787, 226] on button "Planogram" at bounding box center [742, 219] width 89 height 27
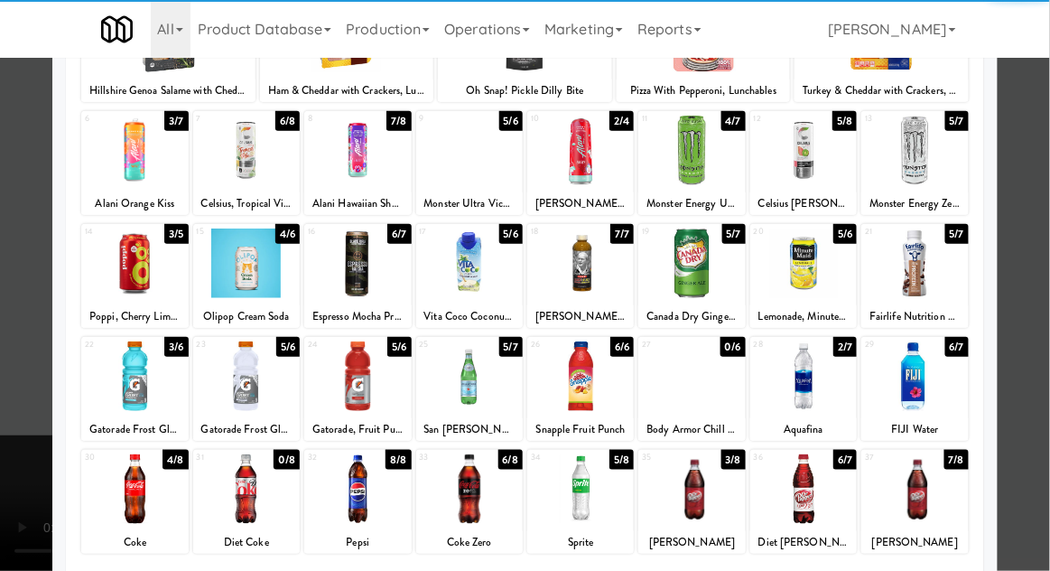
scroll to position [174, 0]
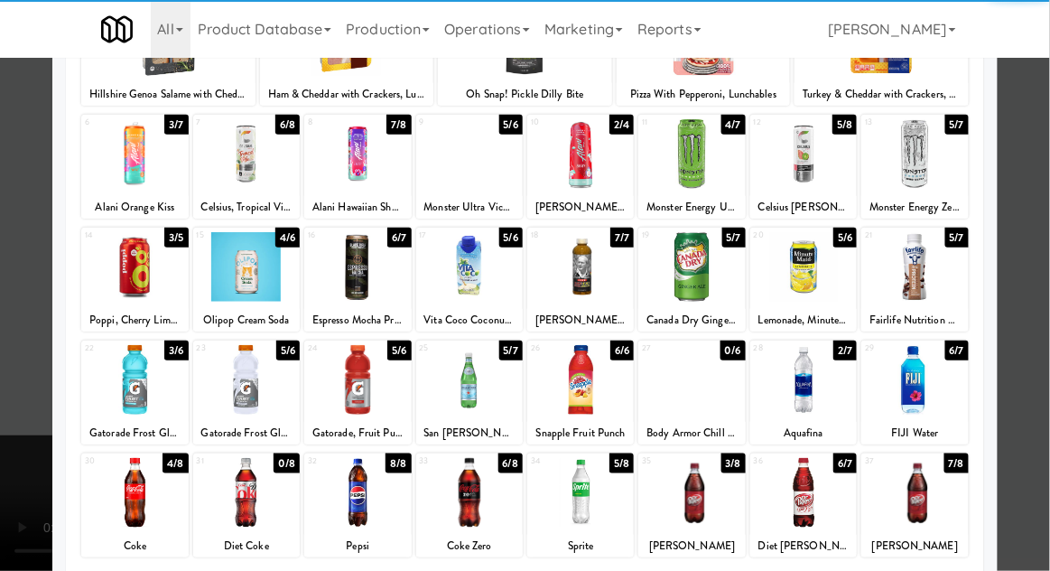
click at [126, 517] on div at bounding box center [134, 493] width 107 height 70
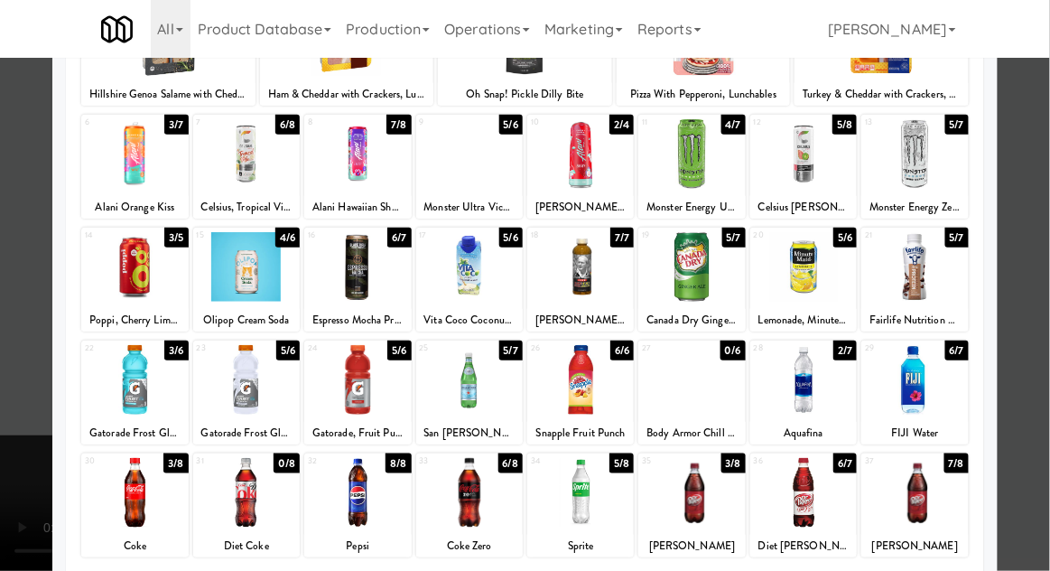
click at [14, 499] on div at bounding box center [525, 285] width 1050 height 571
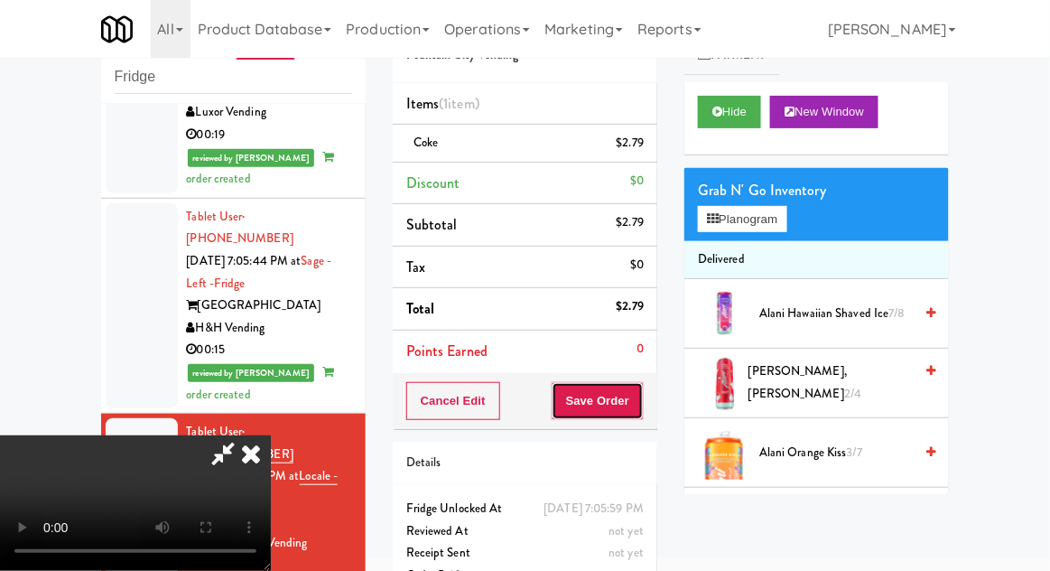
click at [641, 413] on button "Save Order" at bounding box center [598, 401] width 92 height 38
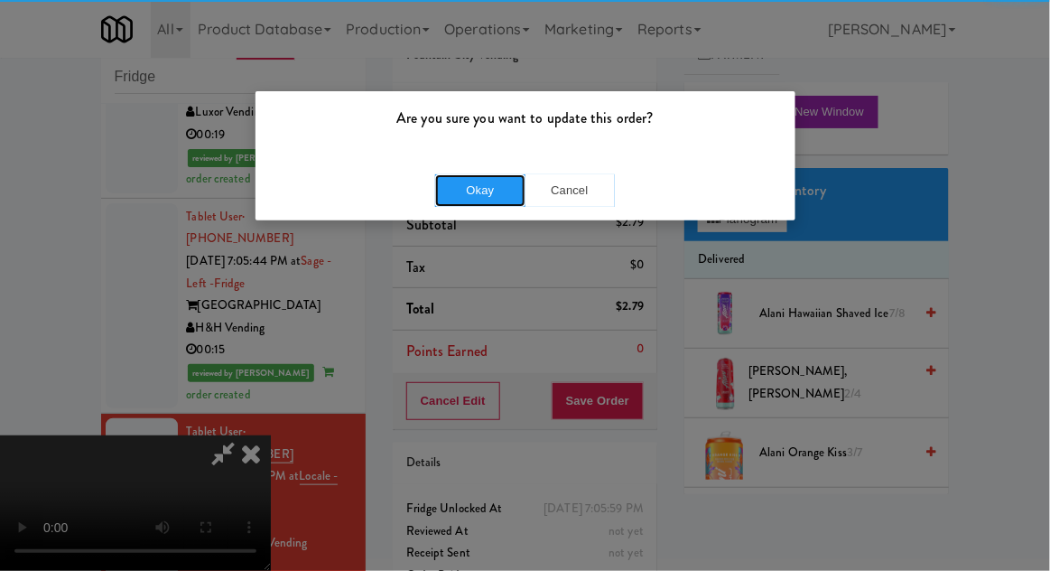
click at [464, 192] on button "Okay" at bounding box center [480, 190] width 90 height 33
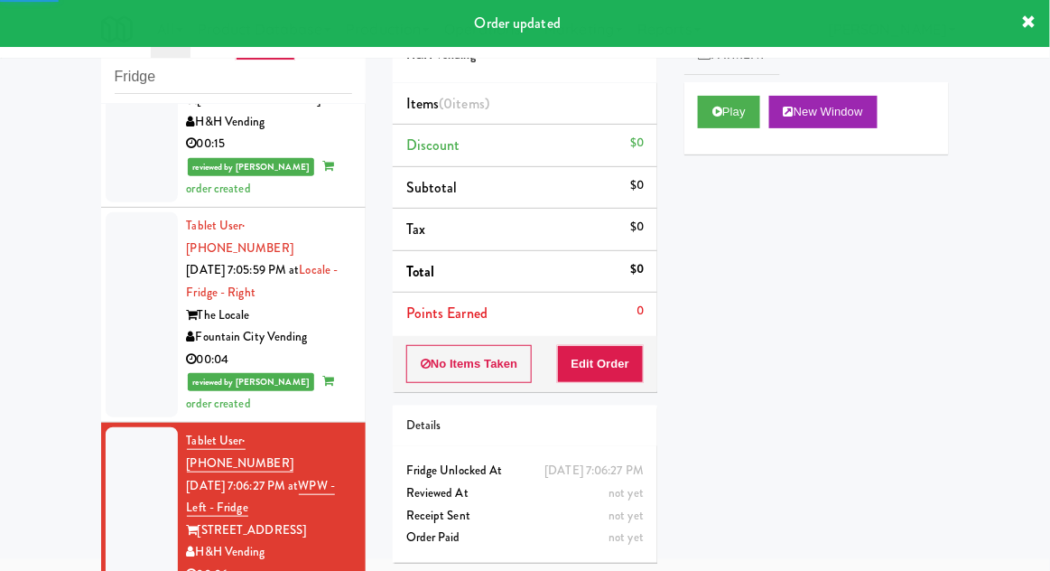
scroll to position [2095, 0]
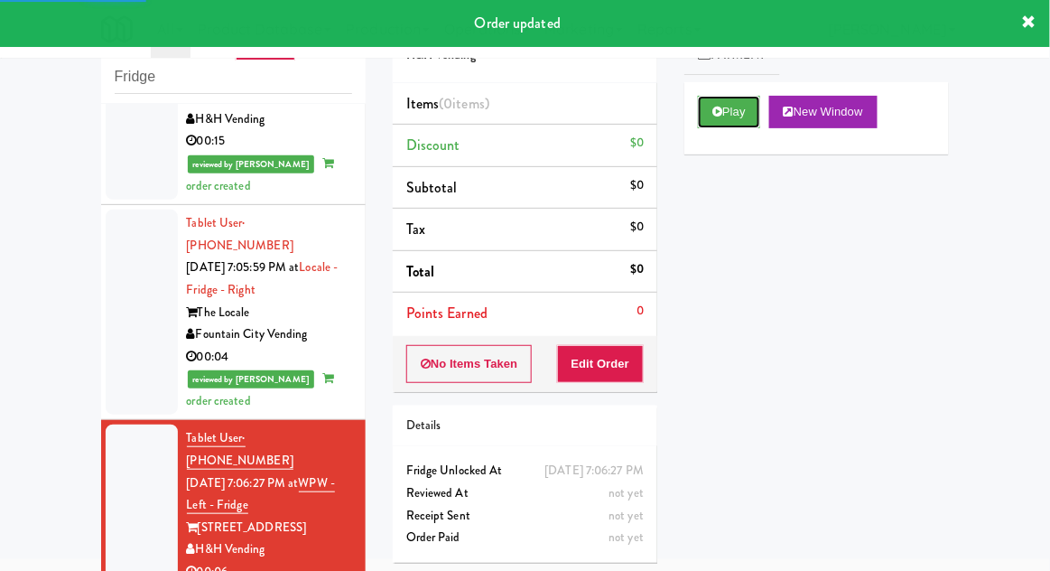
click at [703, 113] on button "Play" at bounding box center [729, 112] width 62 height 33
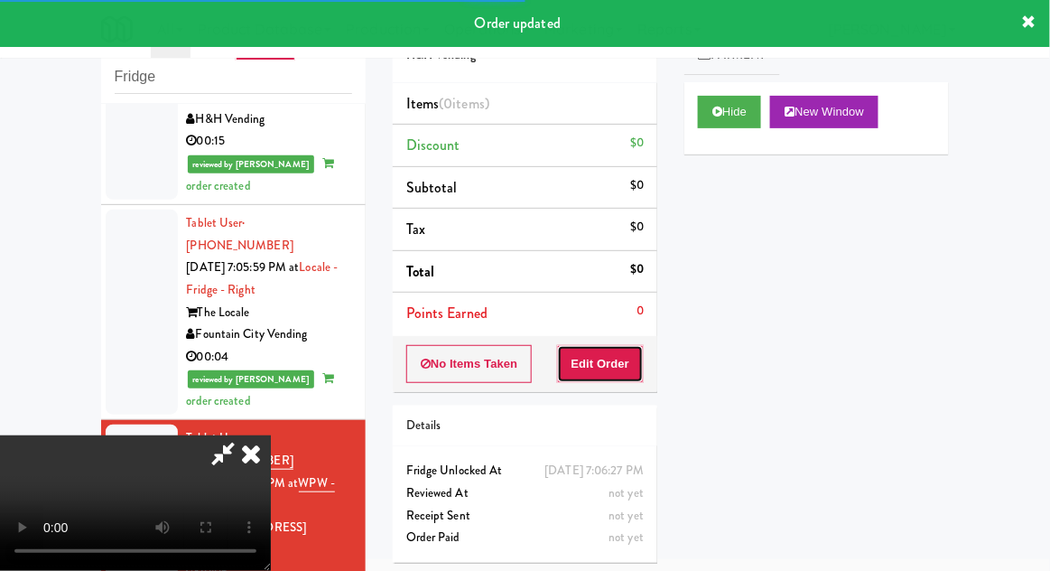
click at [616, 361] on button "Edit Order" at bounding box center [601, 364] width 88 height 38
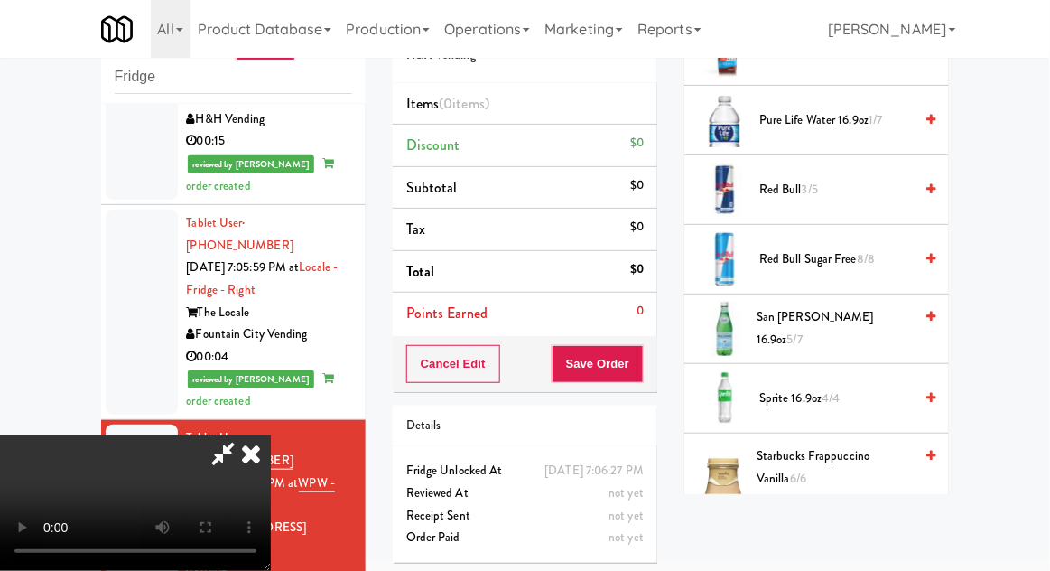
scroll to position [2140, 0]
click at [863, 311] on span "San Pellegrino 16.9oz 5/7" at bounding box center [835, 328] width 156 height 44
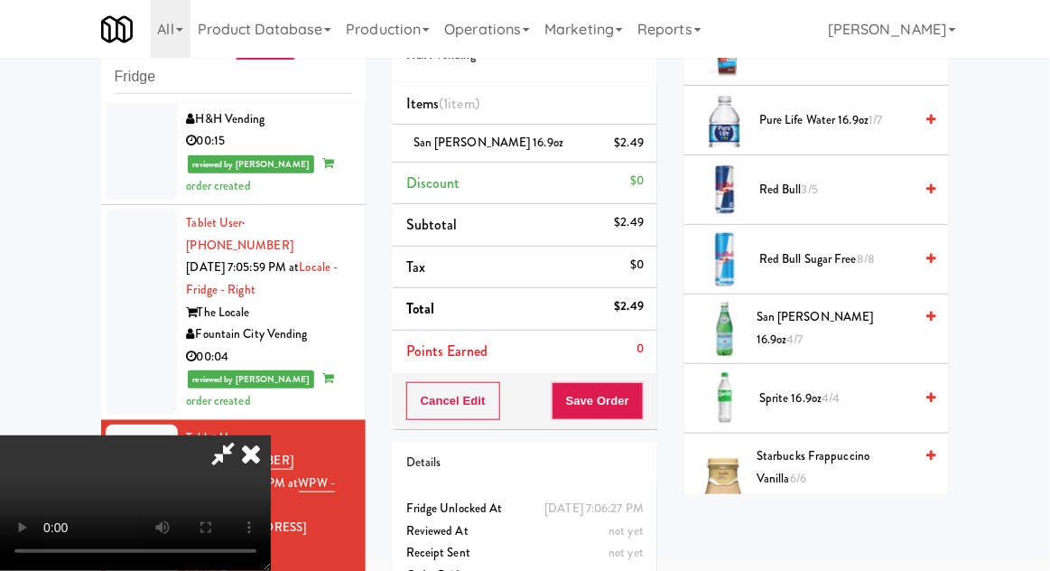
click at [804, 331] on span "4/7" at bounding box center [795, 339] width 16 height 17
click at [640, 407] on button "Save Order" at bounding box center [598, 401] width 92 height 38
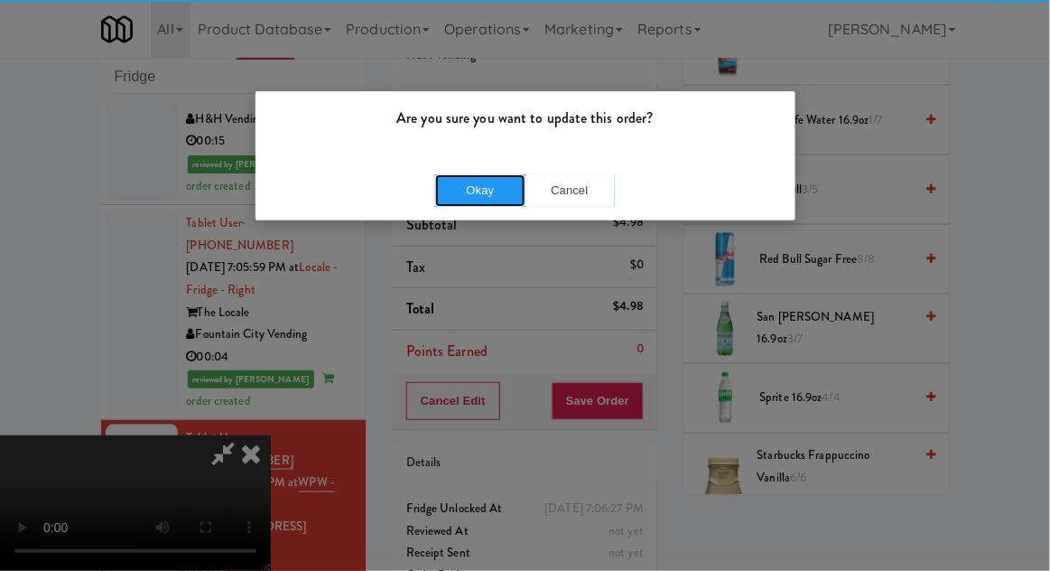
click at [463, 182] on button "Okay" at bounding box center [480, 190] width 90 height 33
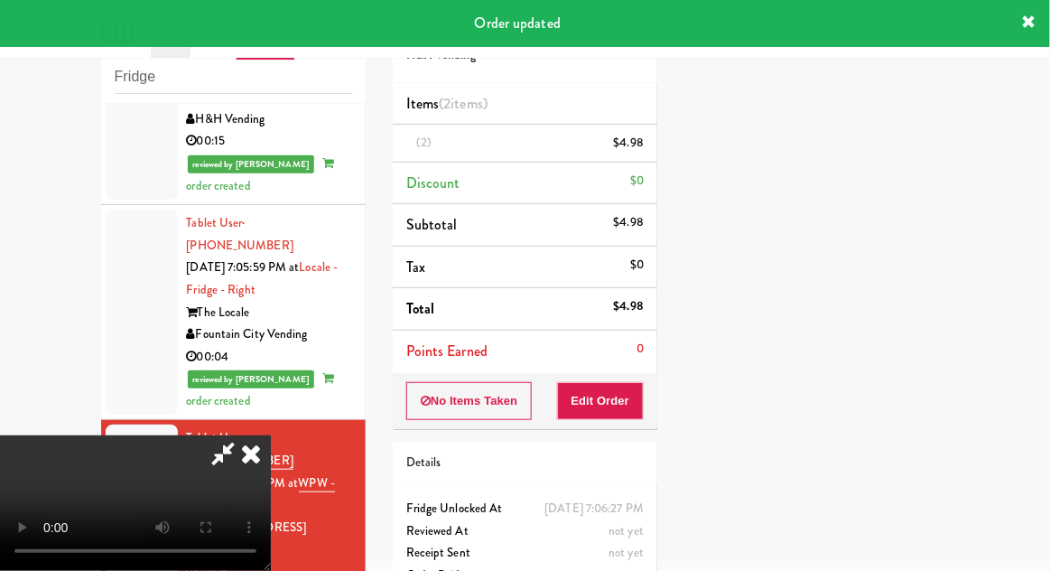
scroll to position [178, 0]
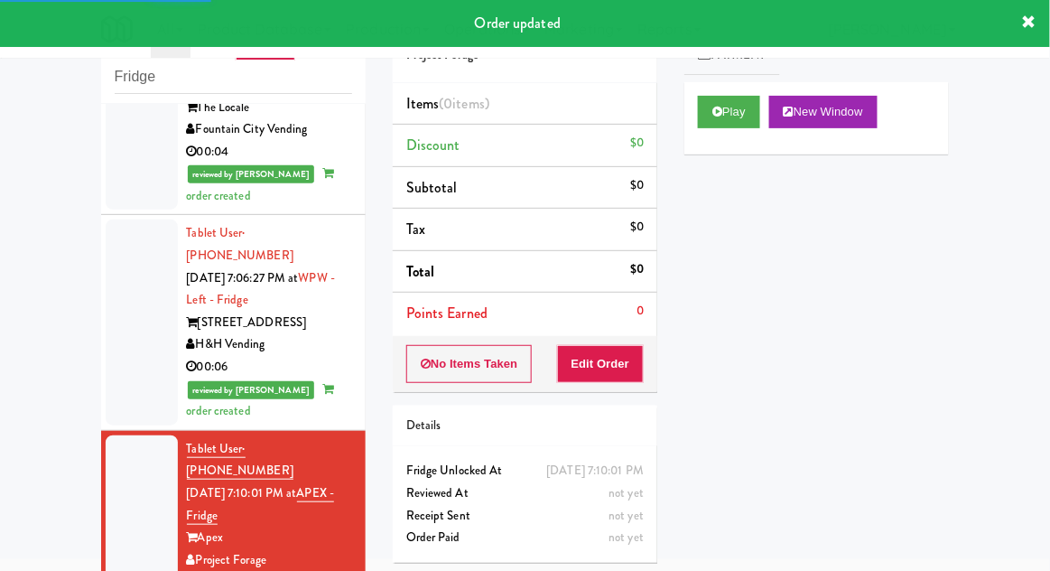
scroll to position [2305, 0]
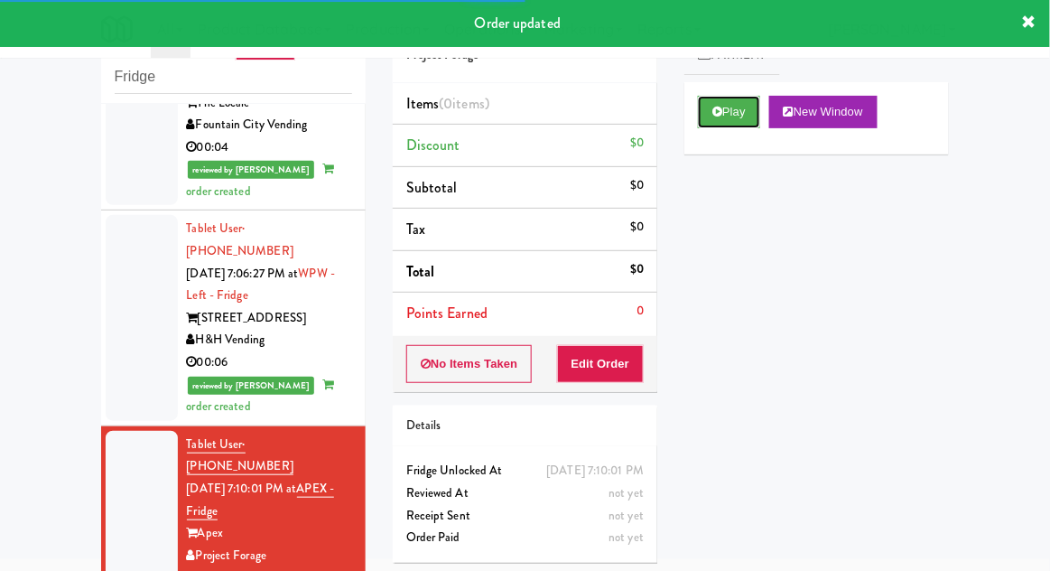
click at [725, 98] on button "Play" at bounding box center [729, 112] width 62 height 33
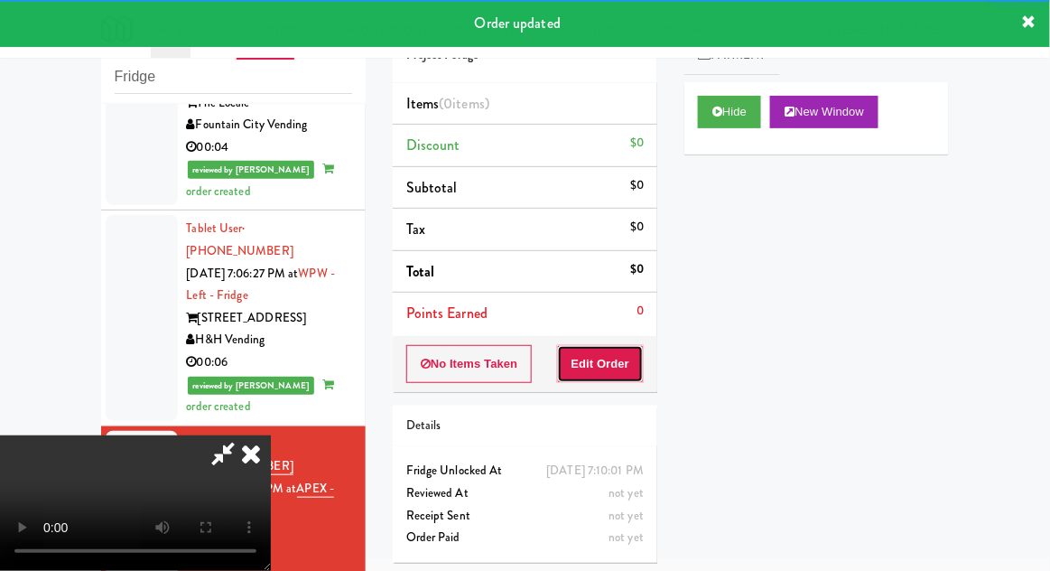
click at [597, 368] on button "Edit Order" at bounding box center [601, 364] width 88 height 38
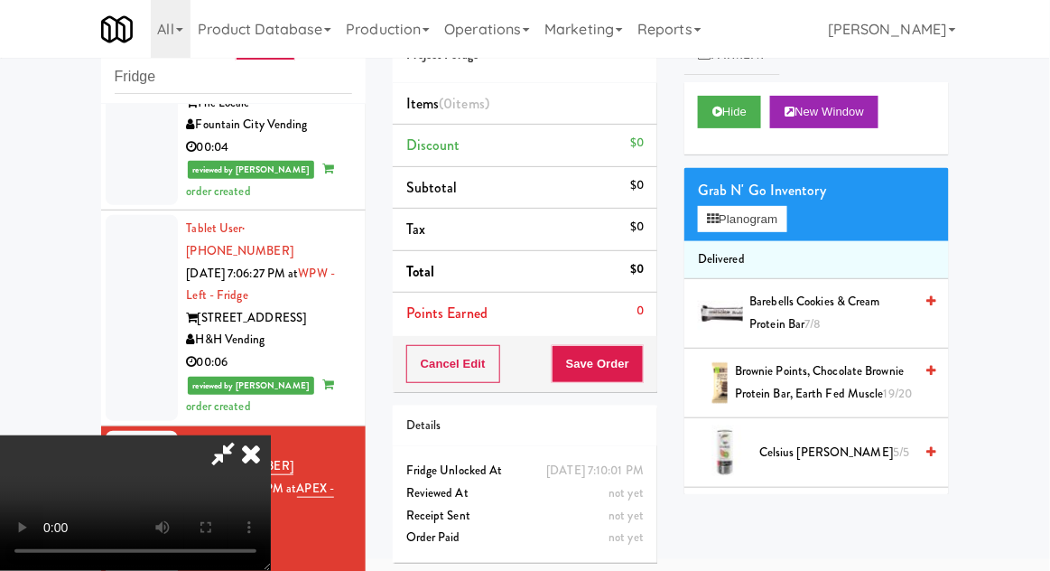
scroll to position [0, 0]
click at [761, 193] on div "Grab N' Go Inventory" at bounding box center [817, 190] width 238 height 27
click at [776, 206] on button "Planogram" at bounding box center [742, 219] width 89 height 27
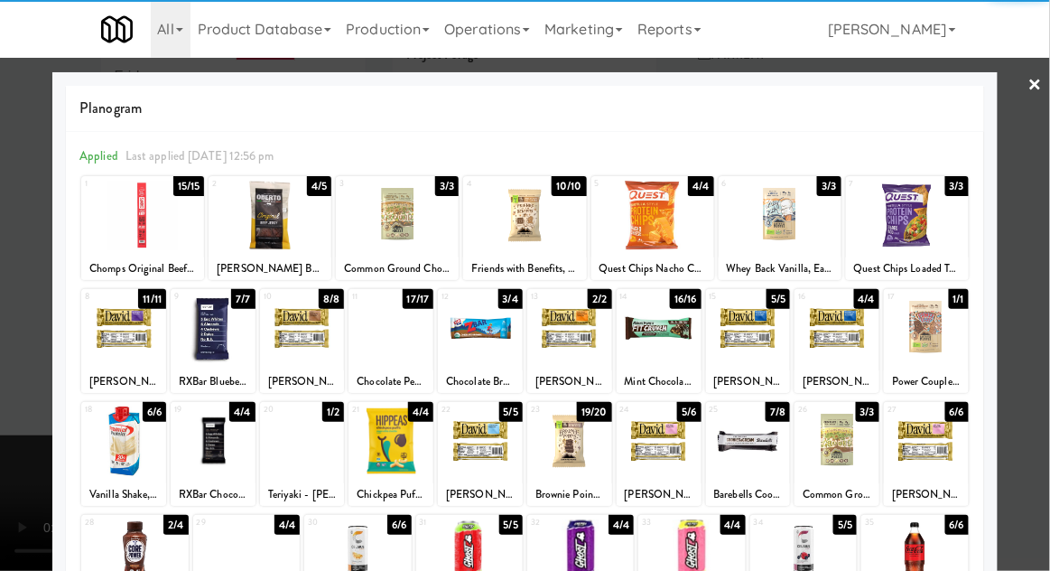
click at [271, 232] on div at bounding box center [270, 216] width 123 height 70
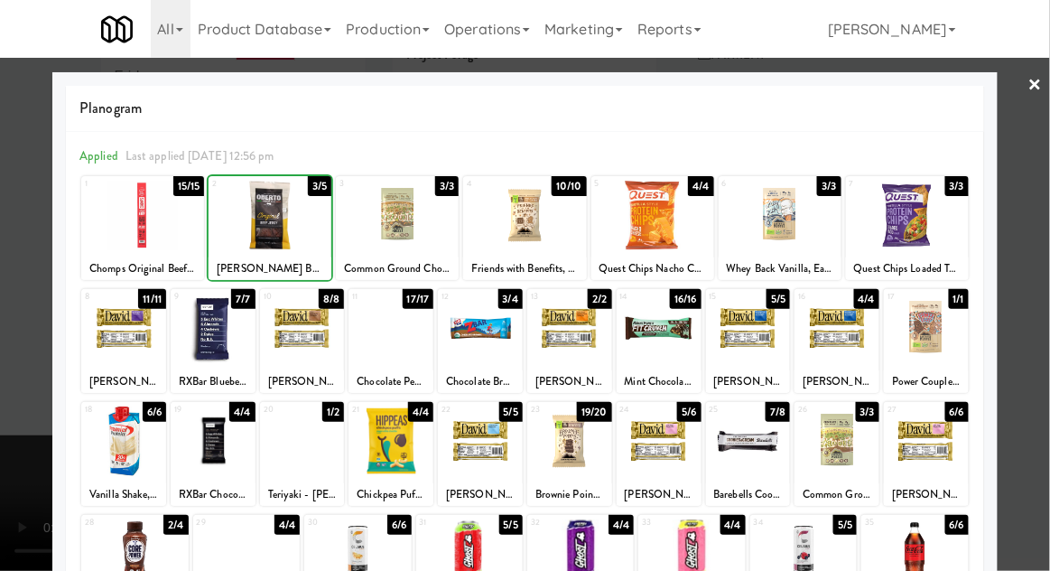
click at [30, 457] on div at bounding box center [525, 285] width 1050 height 571
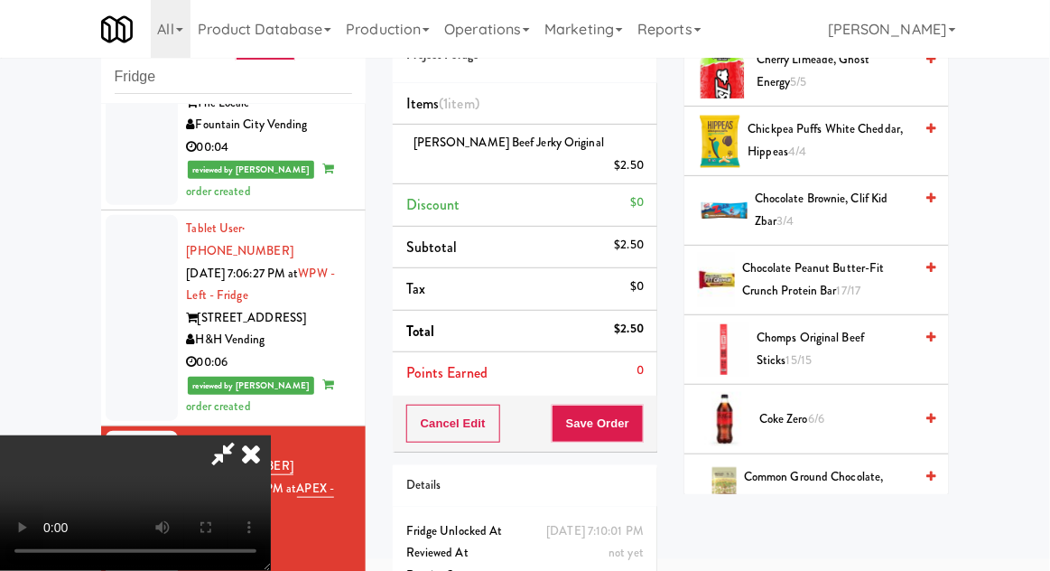
scroll to position [691, 0]
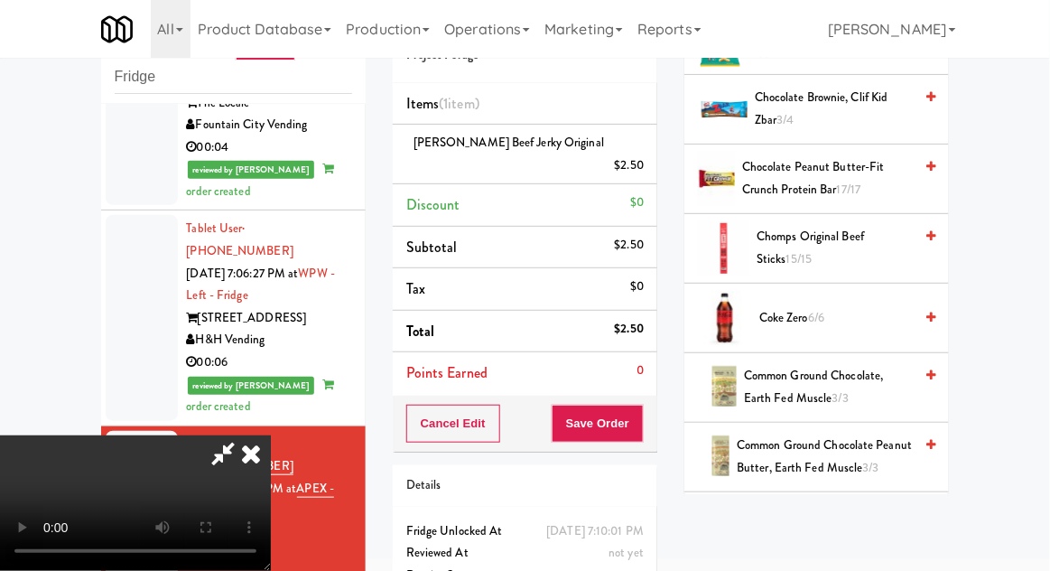
click at [822, 309] on span "6/6" at bounding box center [816, 317] width 16 height 17
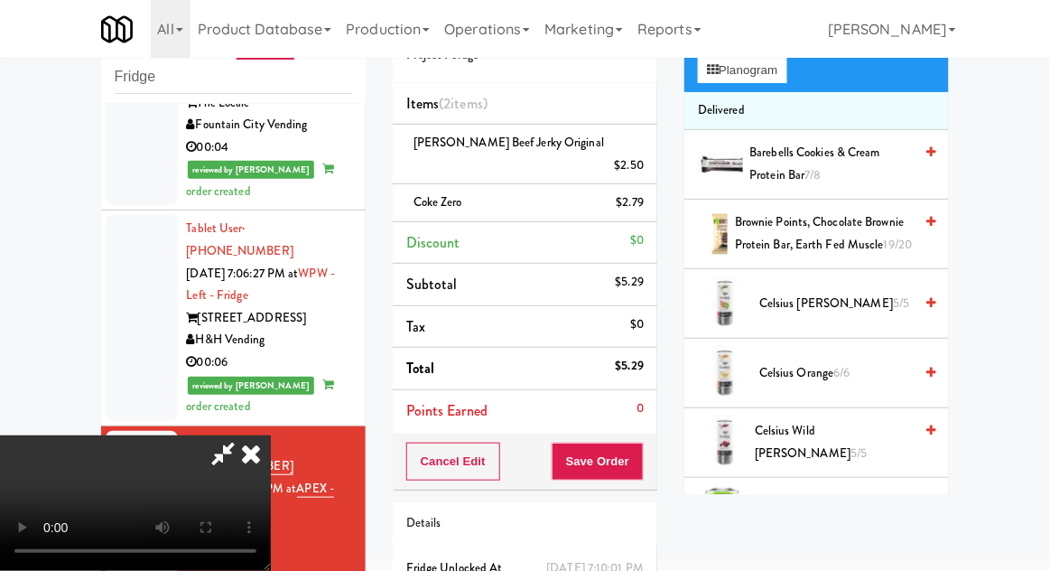
scroll to position [0, 0]
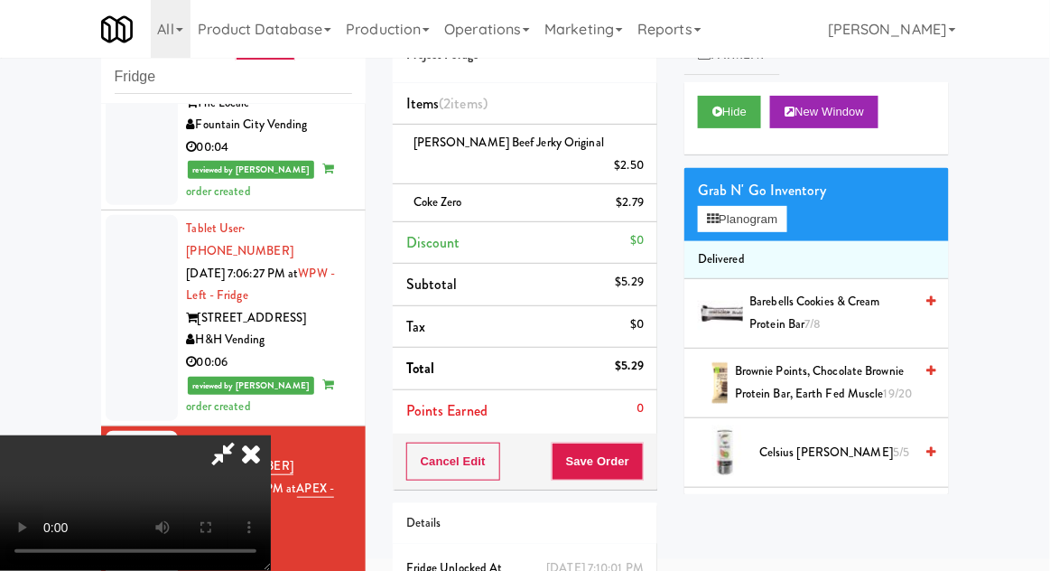
click at [802, 237] on div "Grab N' Go Inventory Planogram" at bounding box center [817, 204] width 265 height 73
click at [787, 219] on button "Planogram" at bounding box center [742, 219] width 89 height 27
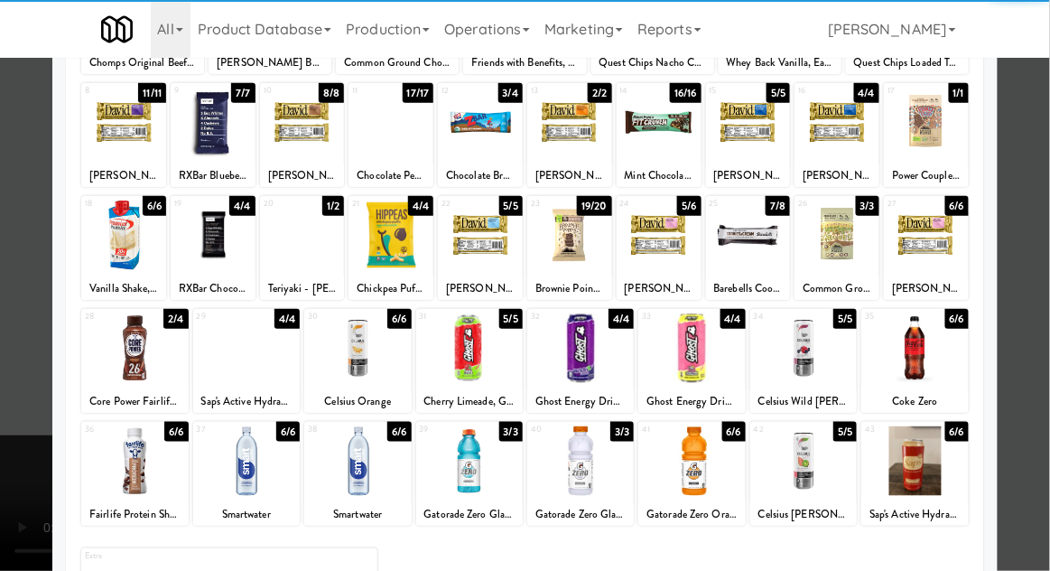
scroll to position [228, 0]
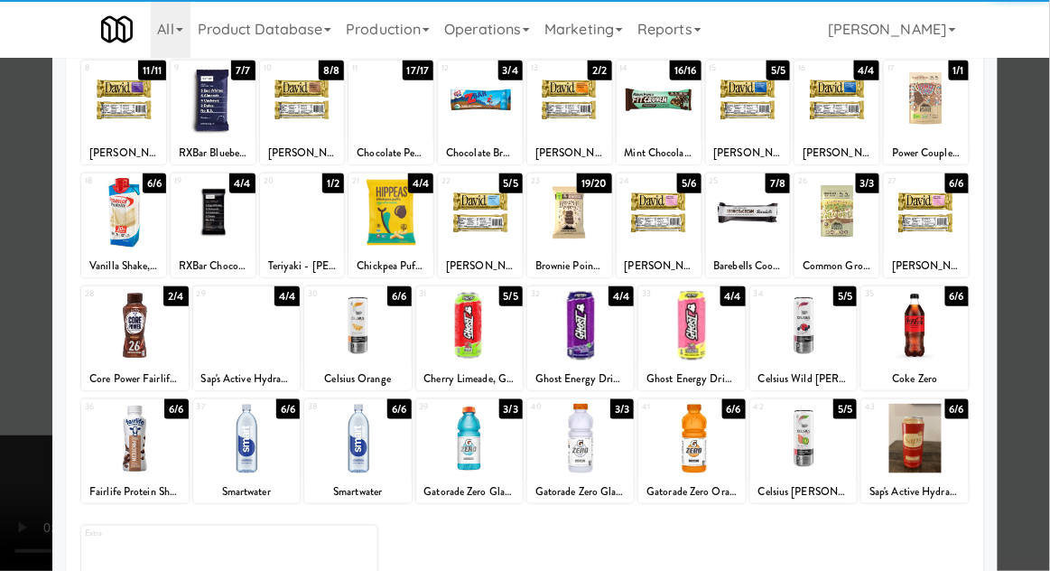
click at [1038, 257] on div at bounding box center [525, 285] width 1050 height 571
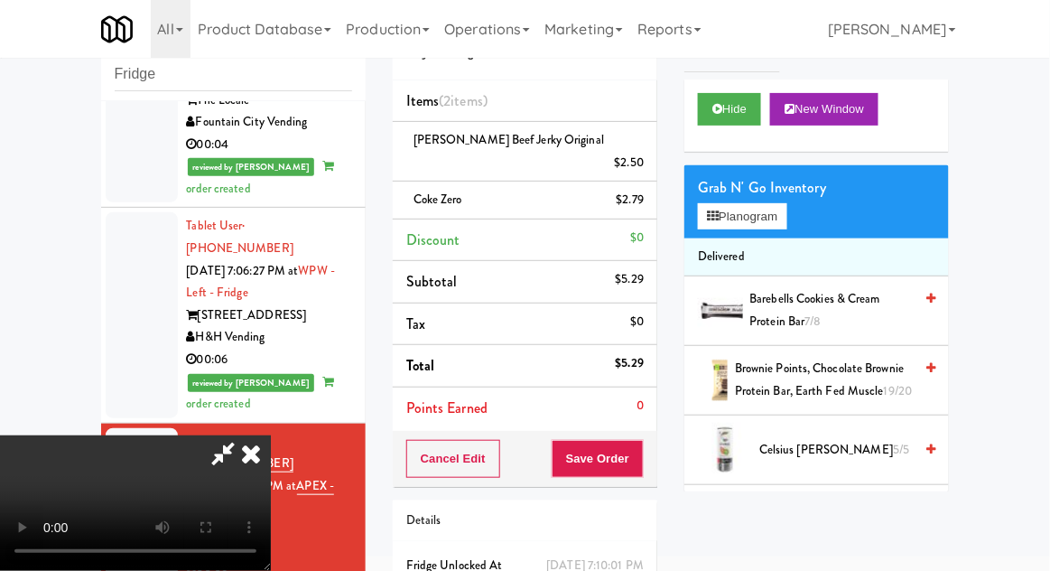
scroll to position [66, 0]
click at [640, 440] on button "Save Order" at bounding box center [598, 459] width 92 height 38
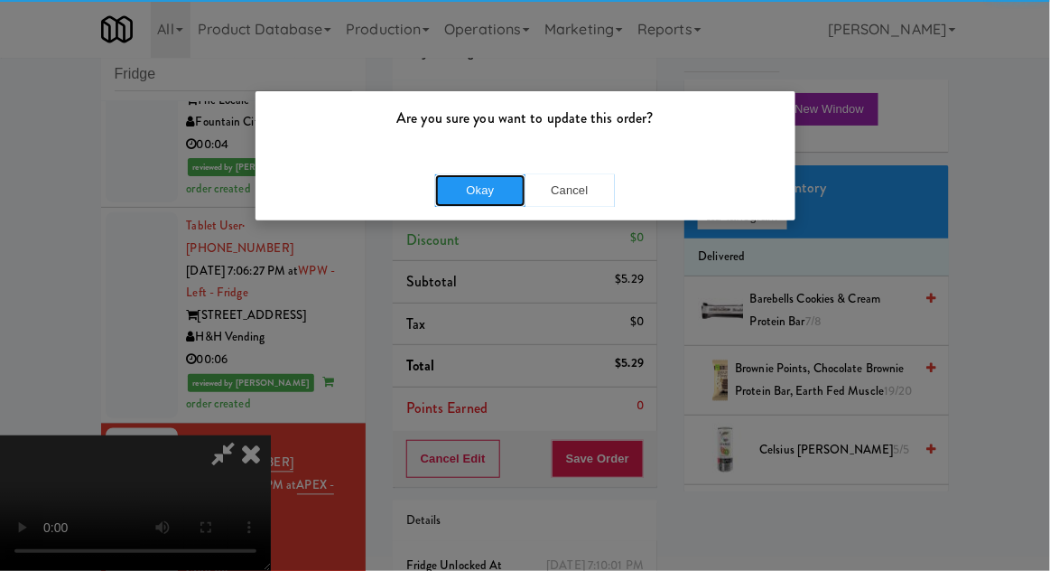
click at [466, 195] on button "Okay" at bounding box center [480, 190] width 90 height 33
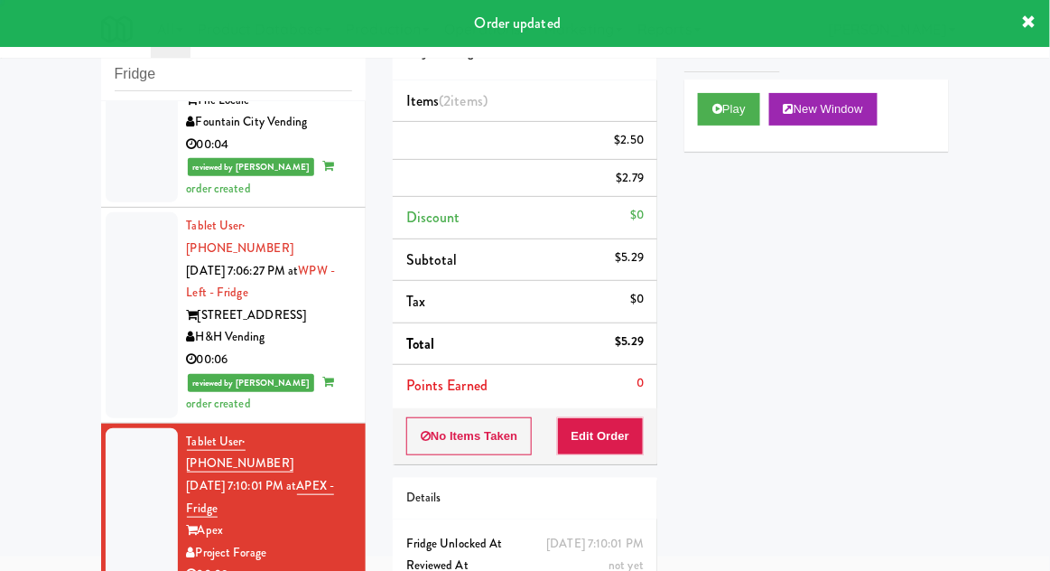
scroll to position [0, 0]
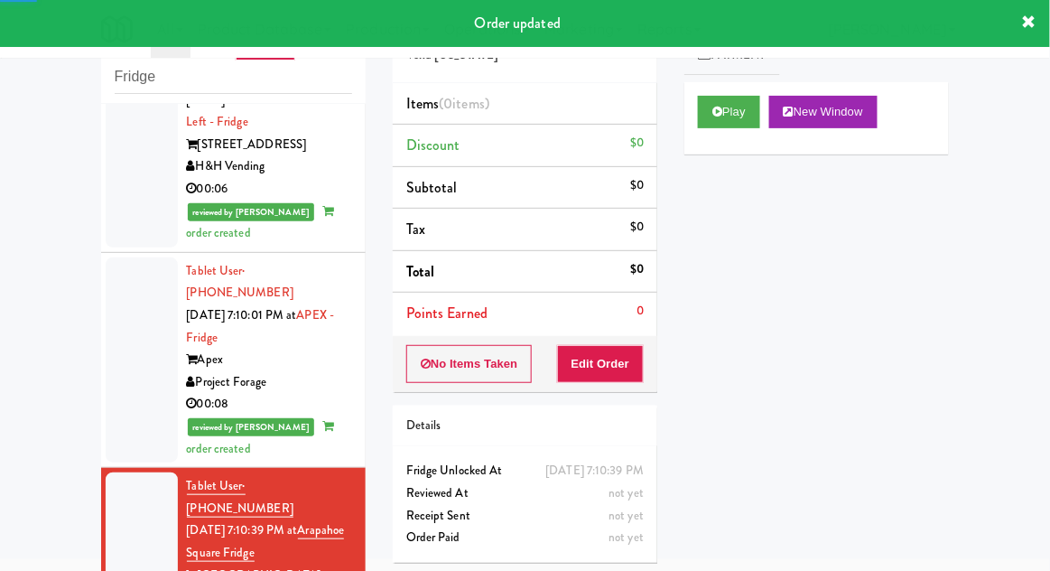
scroll to position [2479, 0]
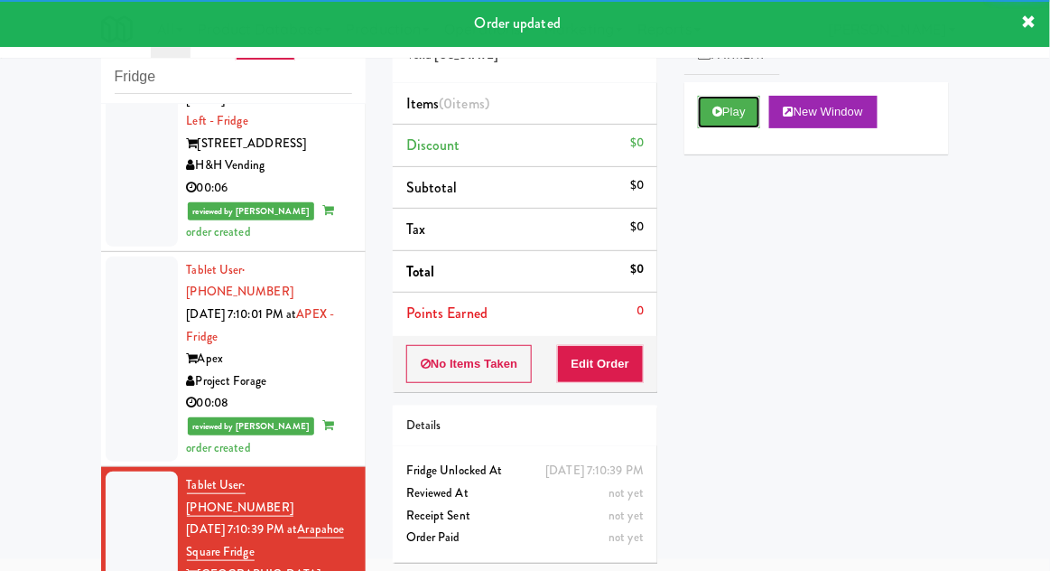
click at [713, 114] on icon at bounding box center [718, 112] width 10 height 12
click at [614, 365] on button "Edit Order" at bounding box center [601, 364] width 88 height 38
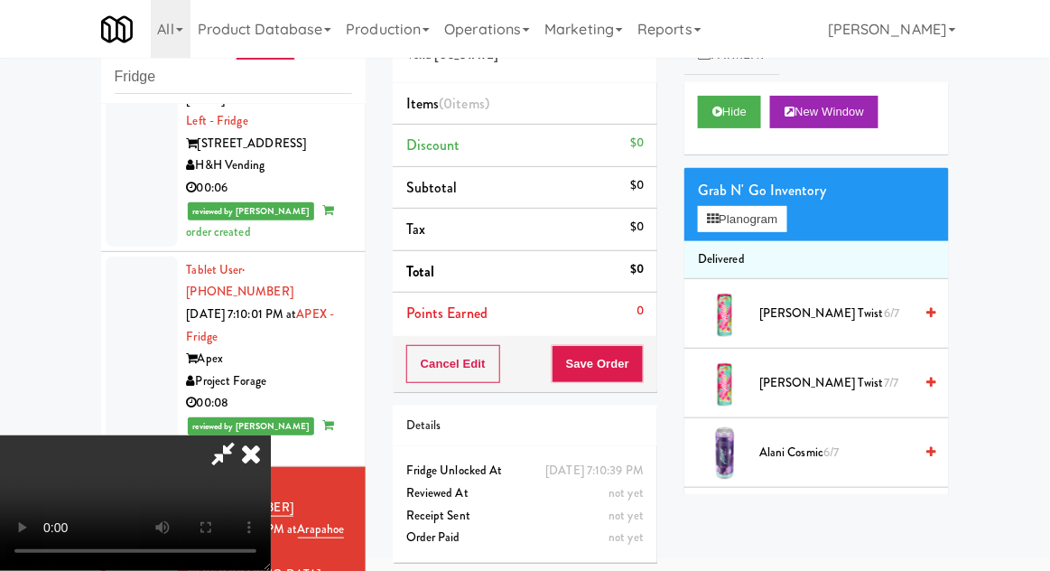
scroll to position [0, 0]
click at [831, 452] on span "6/7" at bounding box center [831, 451] width 15 height 17
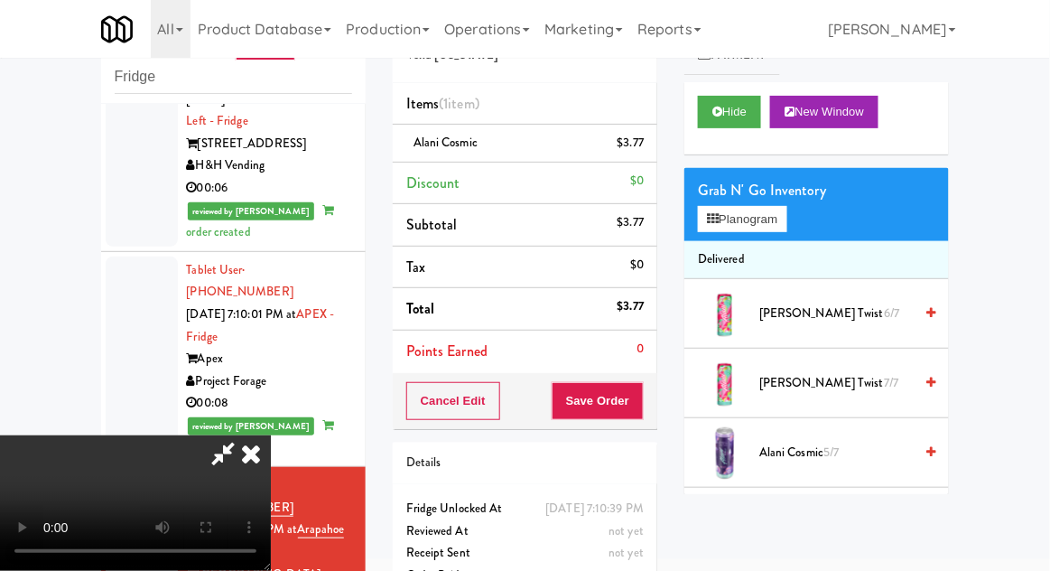
scroll to position [66, 0]
click at [640, 402] on button "Save Order" at bounding box center [598, 401] width 92 height 38
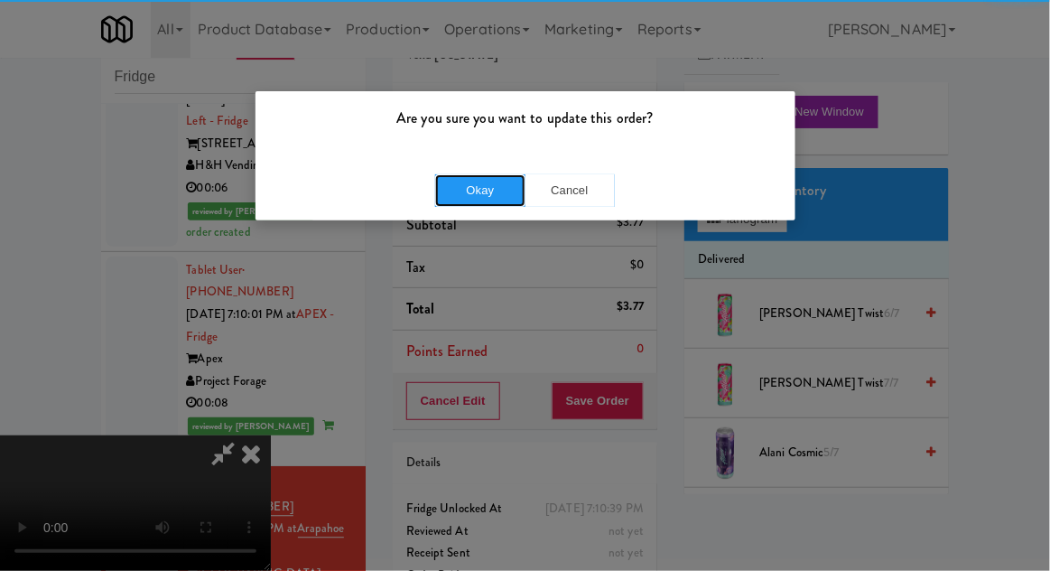
click at [472, 196] on button "Okay" at bounding box center [480, 190] width 90 height 33
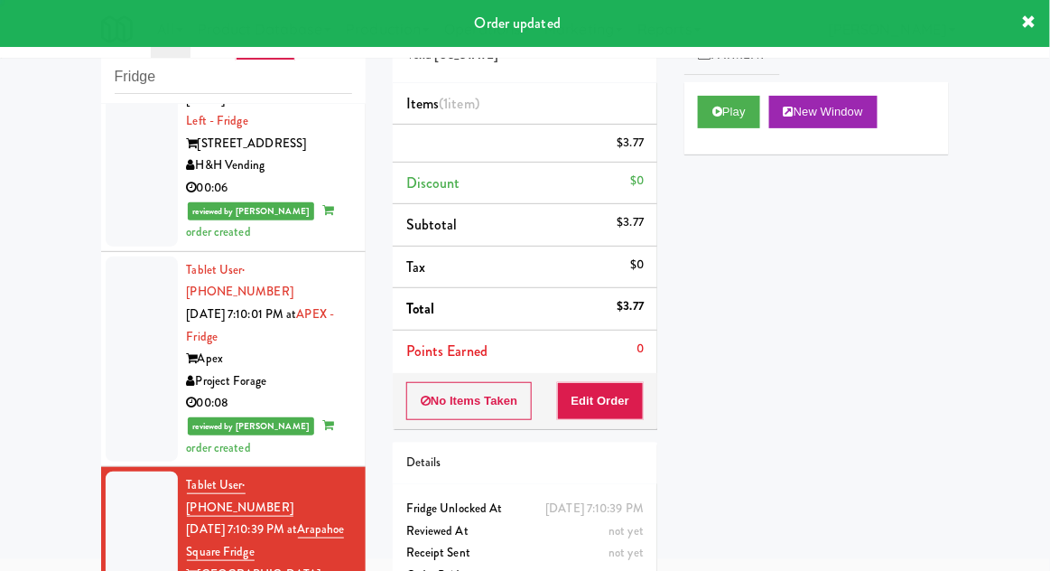
scroll to position [0, 0]
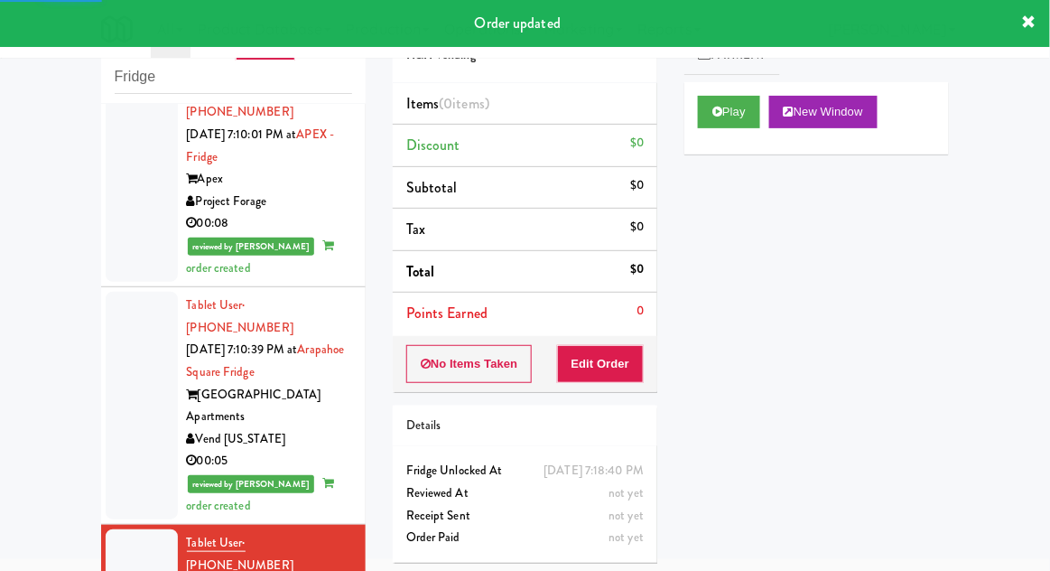
scroll to position [2662, 0]
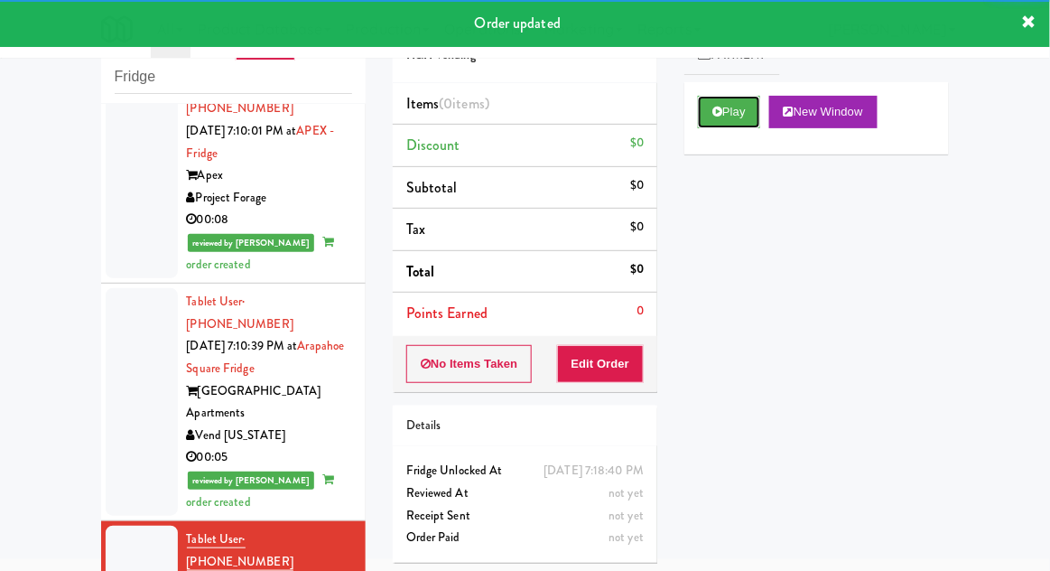
click at [715, 109] on icon at bounding box center [718, 112] width 10 height 12
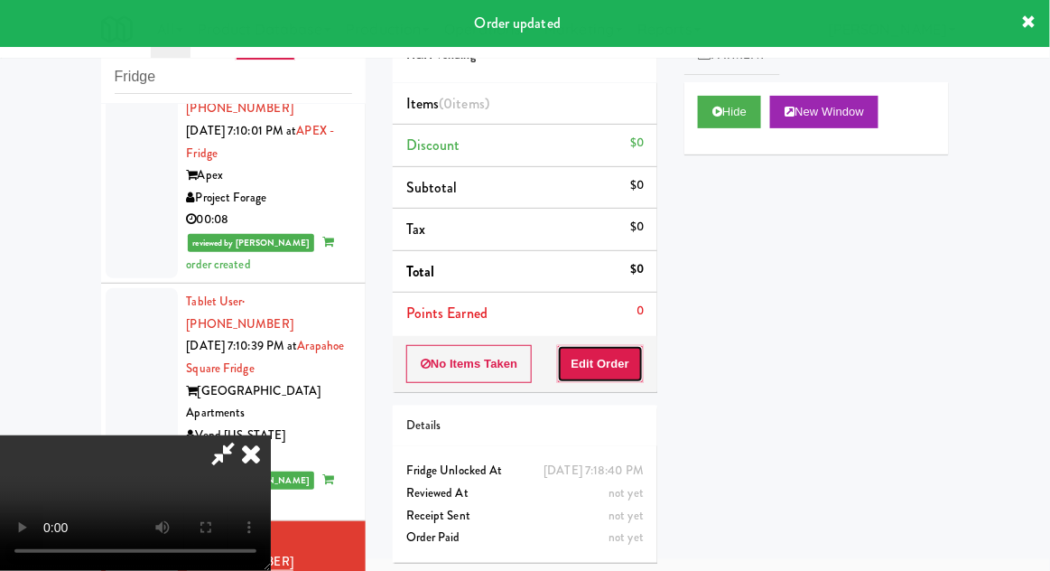
click at [607, 363] on button "Edit Order" at bounding box center [601, 364] width 88 height 38
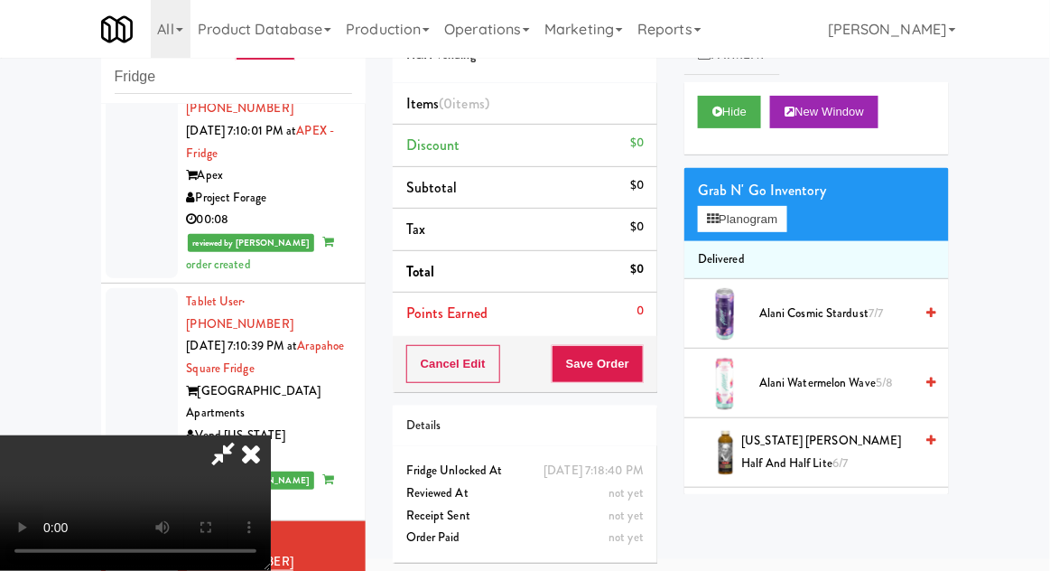
click at [853, 305] on span "Alani Cosmic Stardust 7/7" at bounding box center [836, 314] width 154 height 23
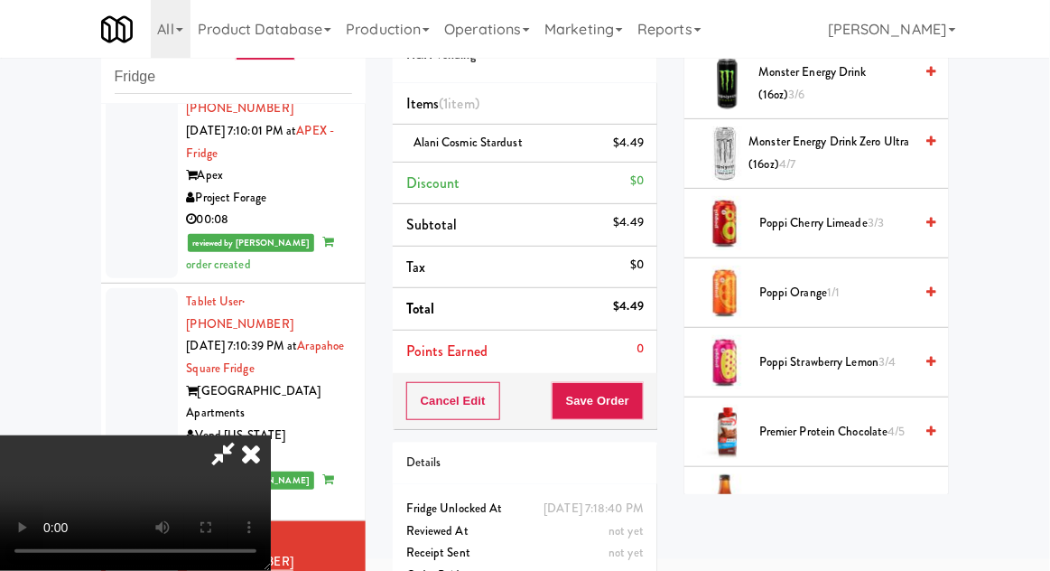
scroll to position [1621, 0]
click at [873, 219] on span "3/3" at bounding box center [876, 221] width 16 height 17
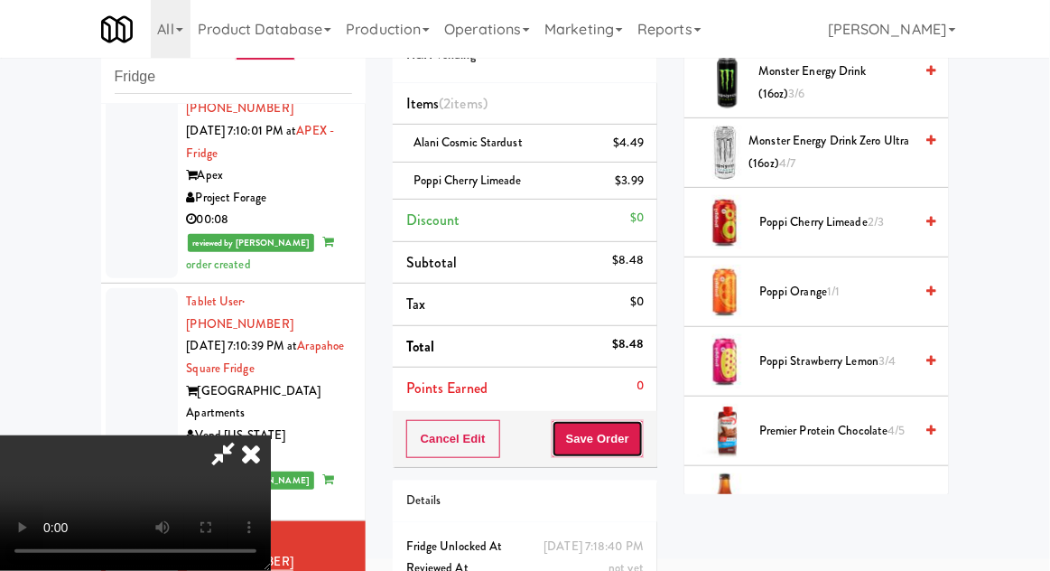
click at [643, 444] on button "Save Order" at bounding box center [598, 439] width 92 height 38
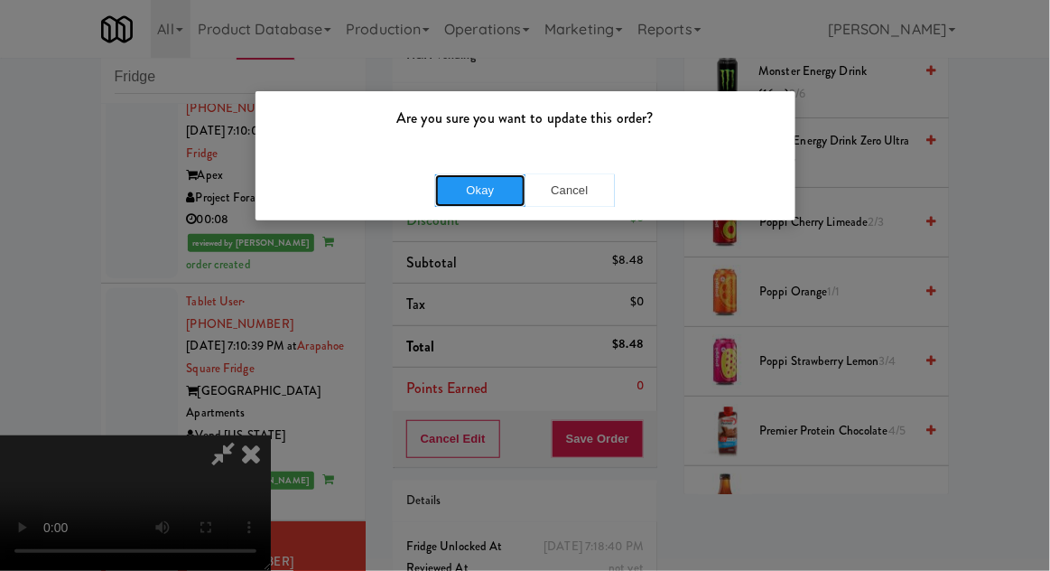
click at [476, 197] on button "Okay" at bounding box center [480, 190] width 90 height 33
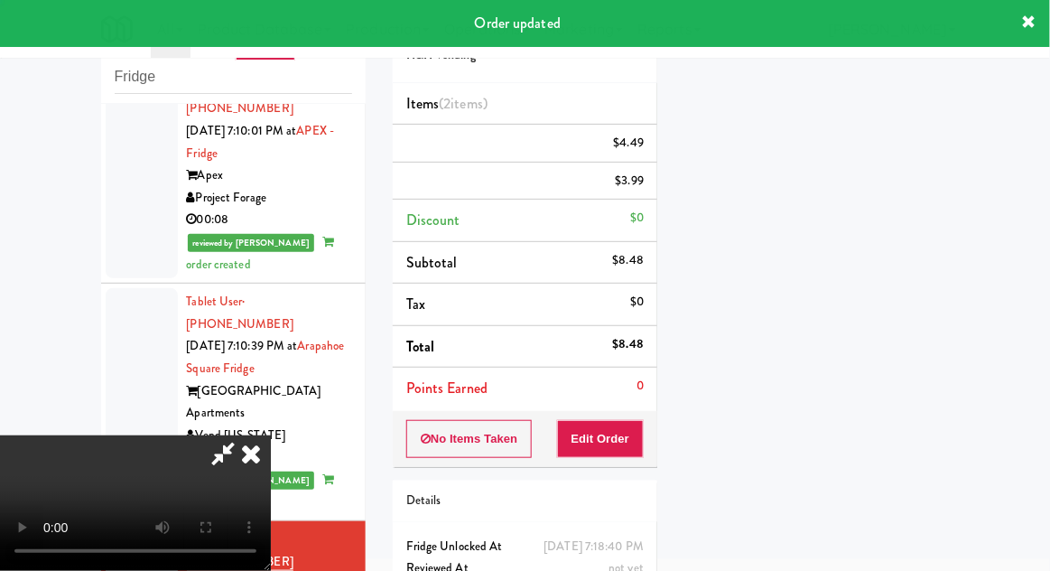
scroll to position [178, 0]
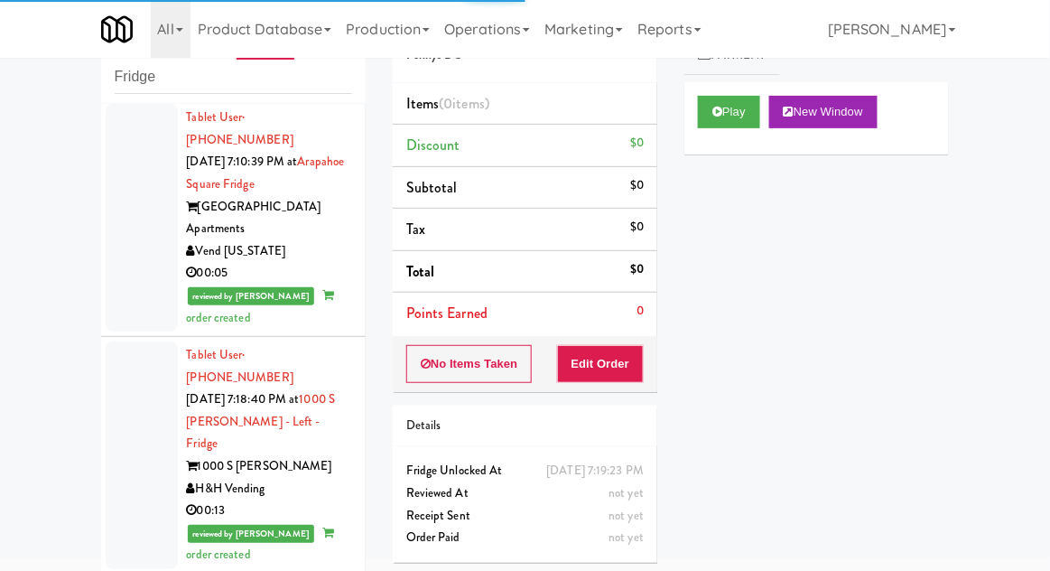
scroll to position [2847, 0]
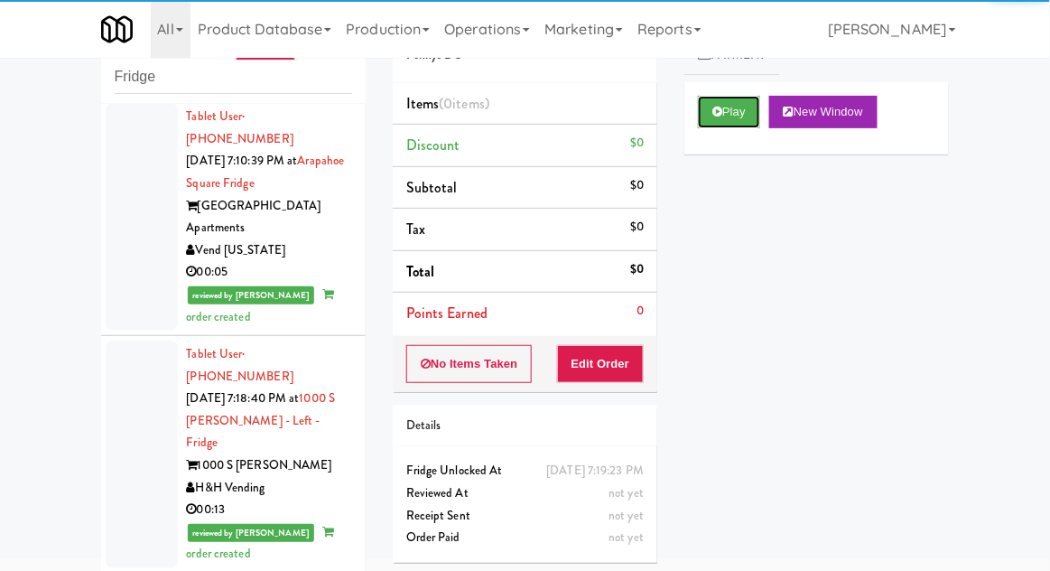
click at [760, 105] on button "Play" at bounding box center [729, 112] width 62 height 33
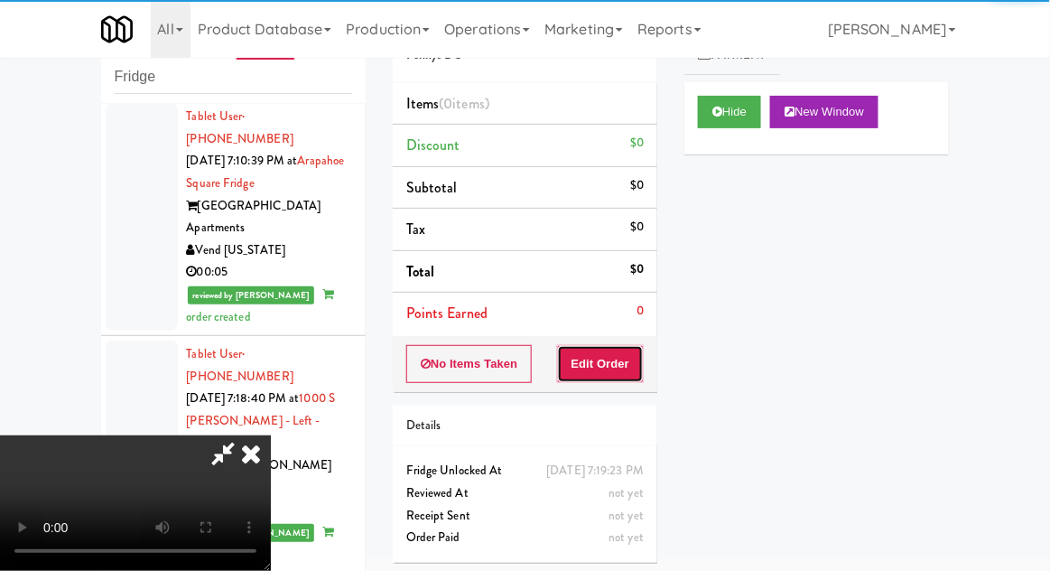
click at [624, 372] on button "Edit Order" at bounding box center [601, 364] width 88 height 38
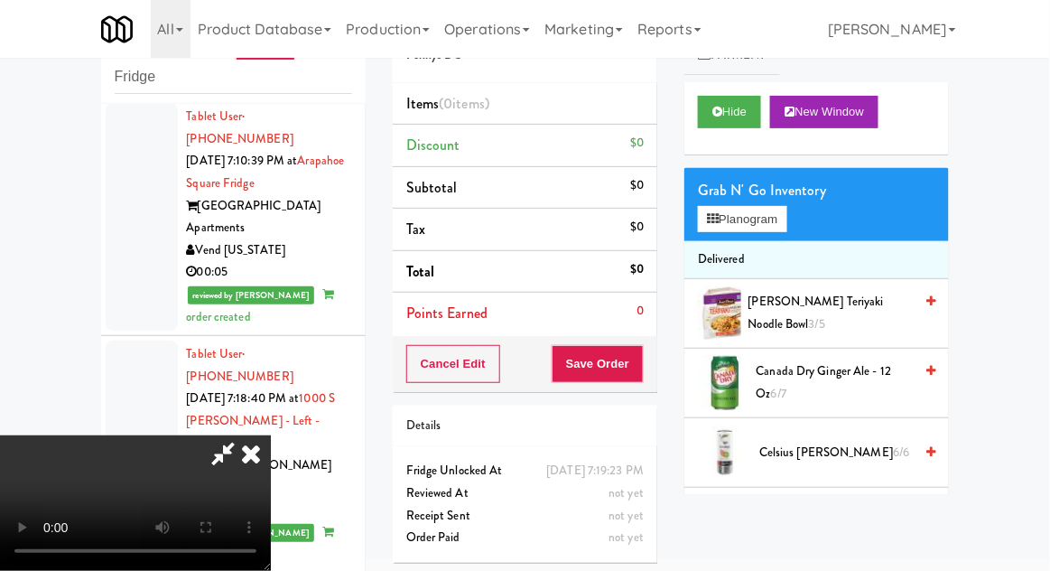
scroll to position [66, 0]
click at [769, 228] on button "Planogram" at bounding box center [742, 219] width 89 height 27
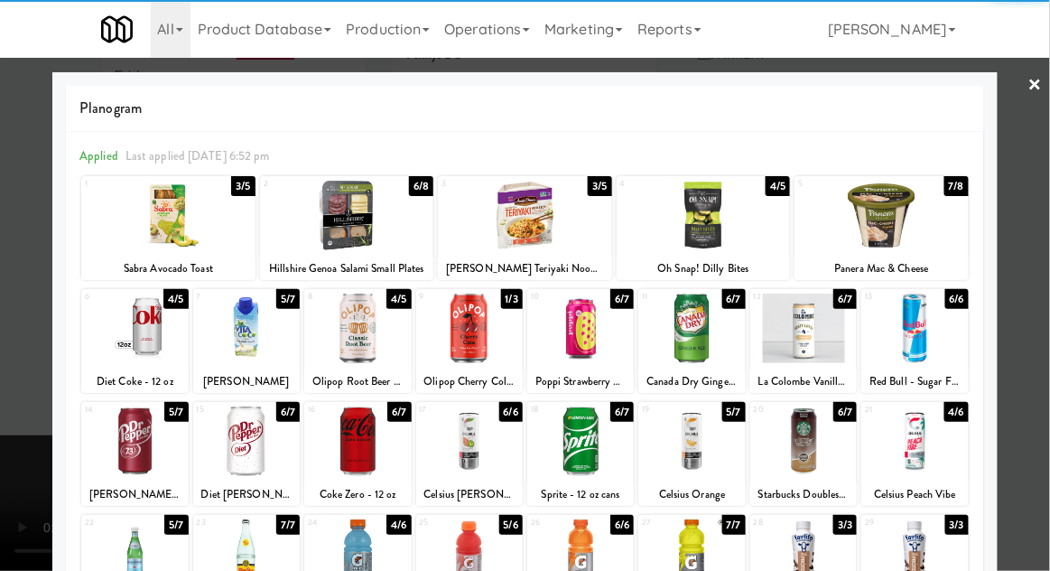
click at [612, 439] on div at bounding box center [580, 441] width 107 height 70
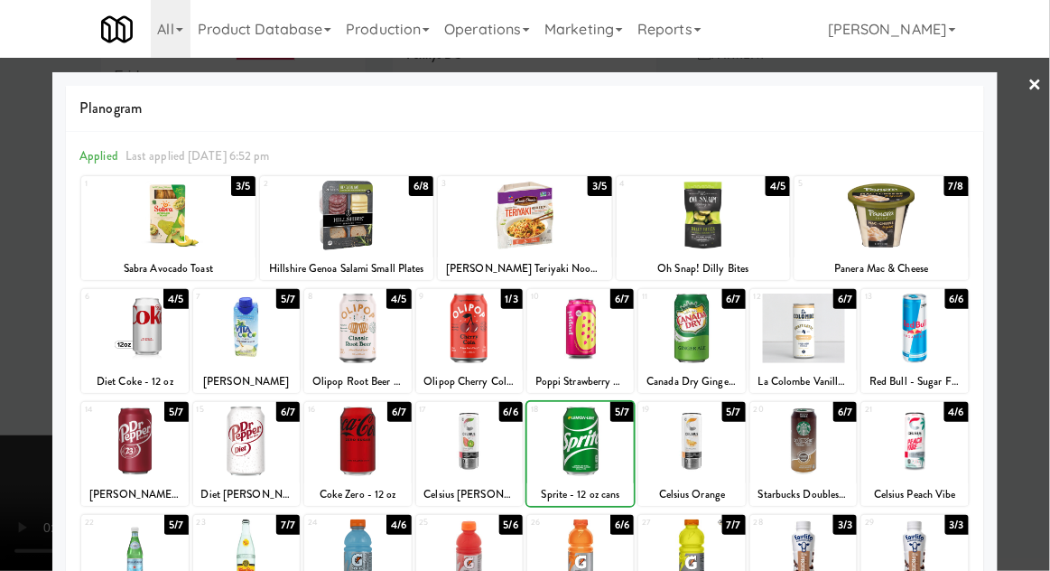
click at [13, 316] on div at bounding box center [525, 285] width 1050 height 571
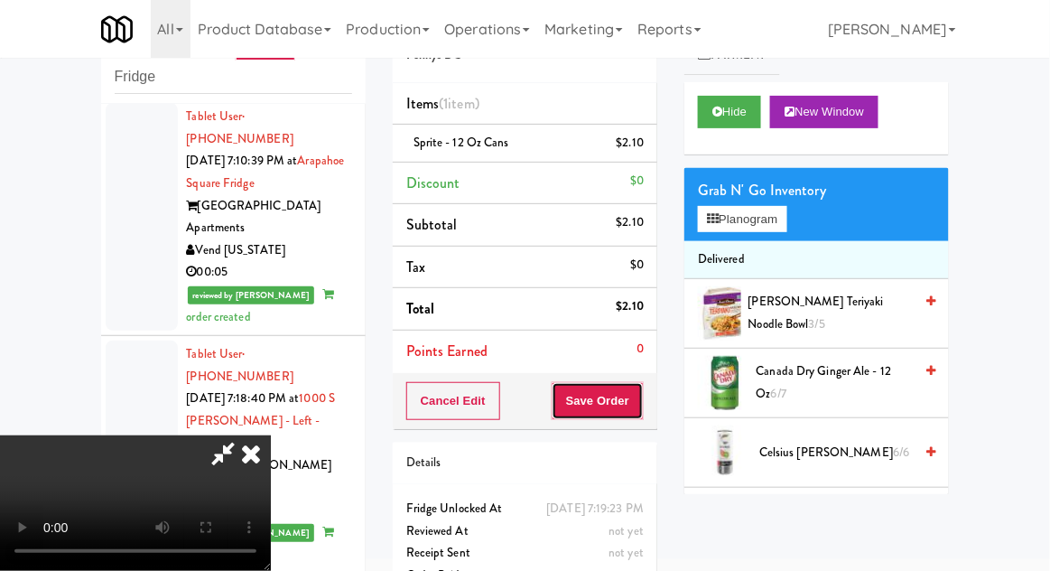
click at [644, 388] on button "Save Order" at bounding box center [598, 401] width 92 height 38
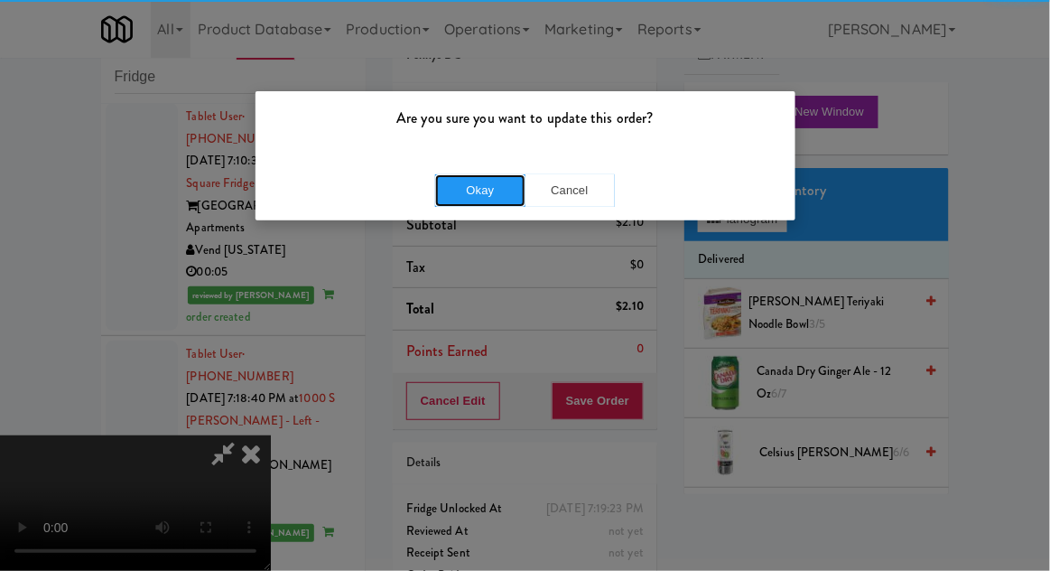
click at [471, 189] on button "Okay" at bounding box center [480, 190] width 90 height 33
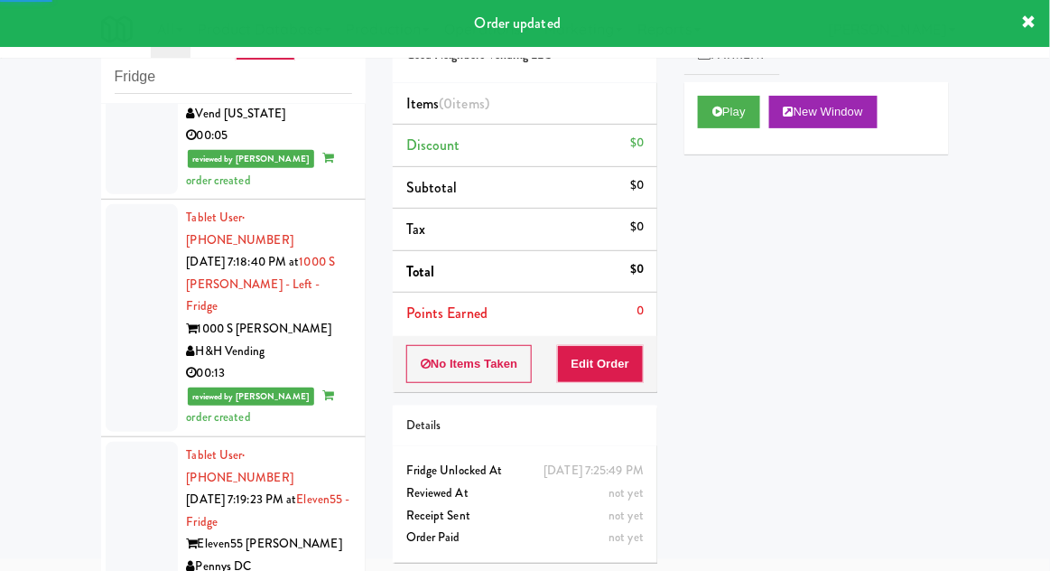
scroll to position [2995, 0]
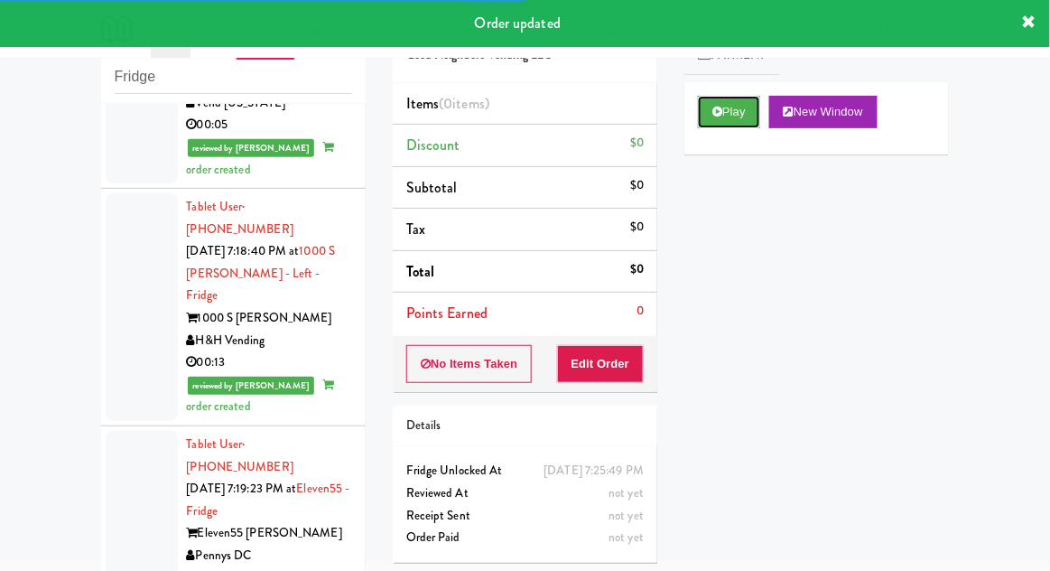
click at [744, 120] on button "Play" at bounding box center [729, 112] width 62 height 33
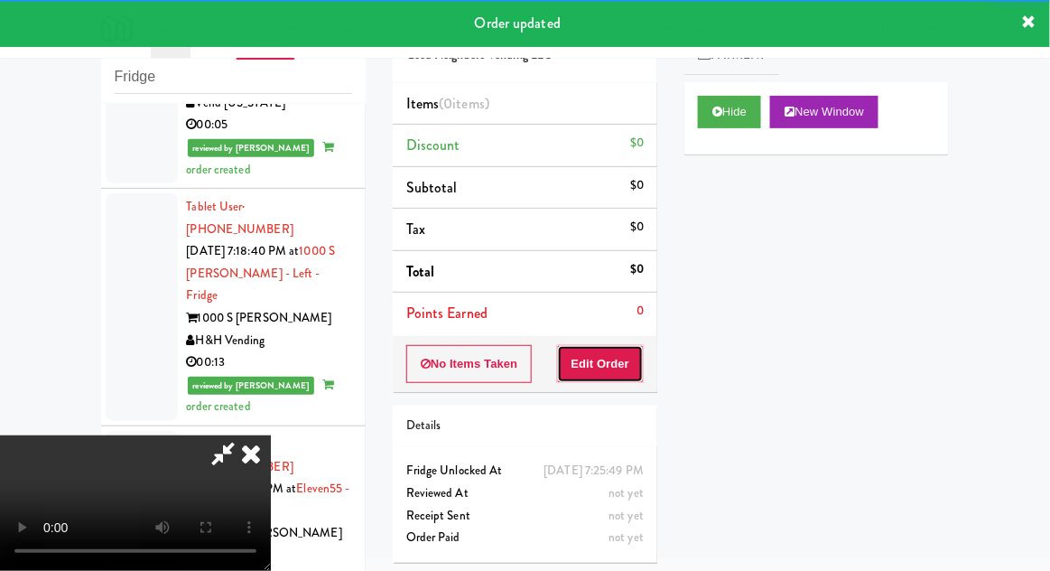
click at [623, 353] on button "Edit Order" at bounding box center [601, 364] width 88 height 38
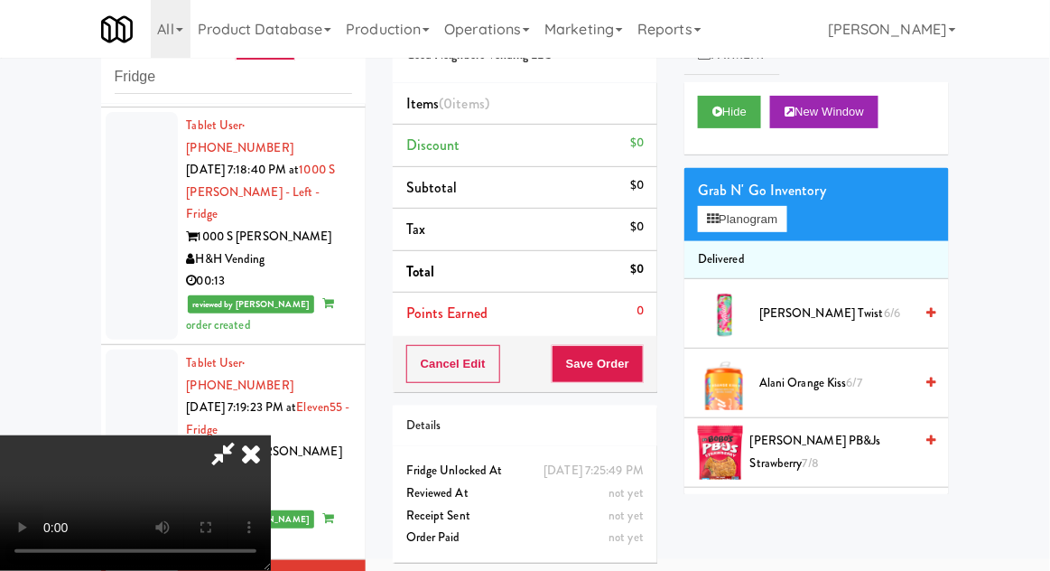
scroll to position [3061, 0]
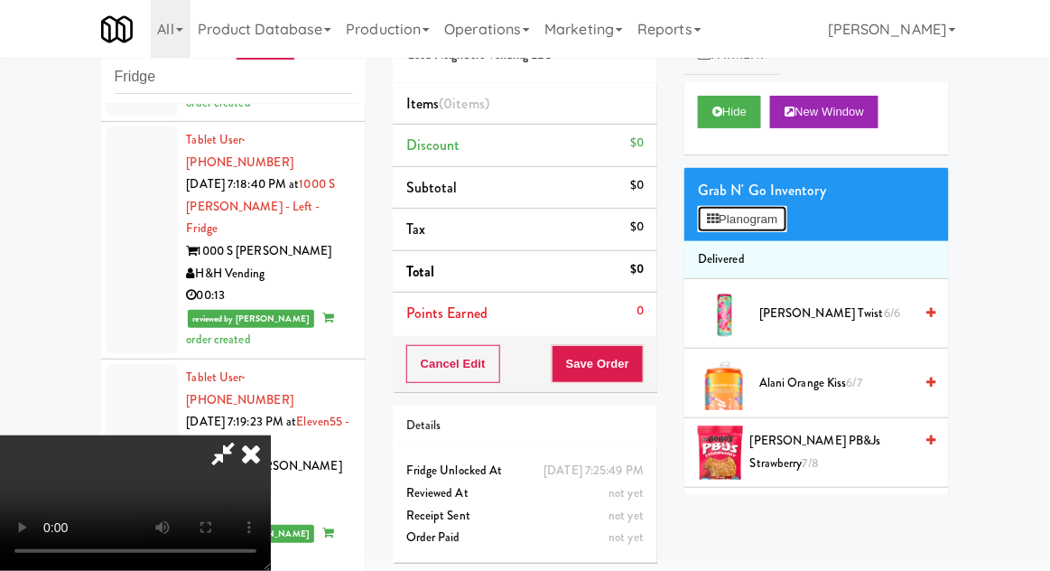
click at [787, 223] on button "Planogram" at bounding box center [742, 219] width 89 height 27
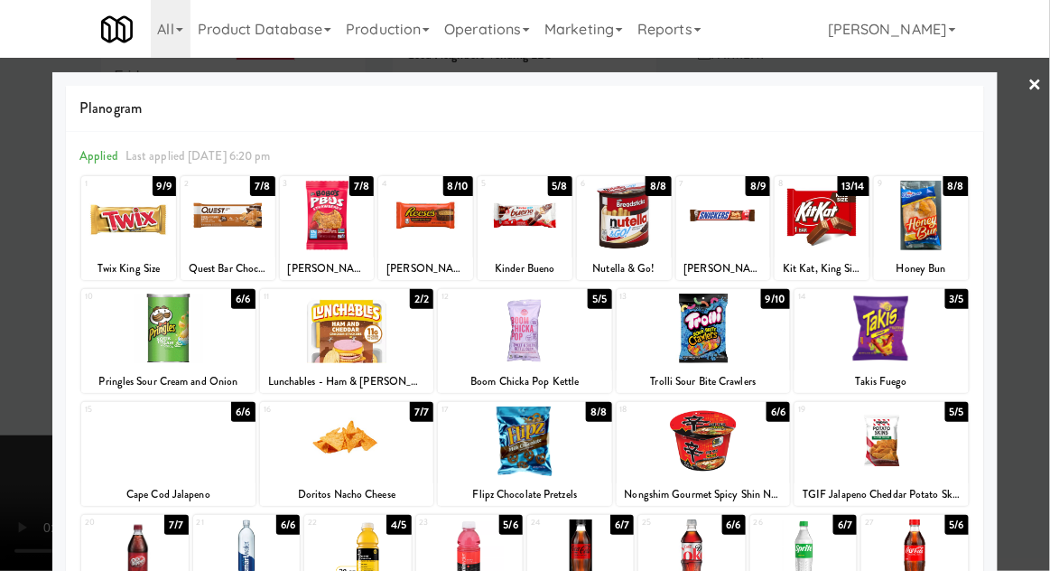
click at [731, 220] on div at bounding box center [723, 216] width 95 height 70
click at [23, 389] on div at bounding box center [525, 285] width 1050 height 571
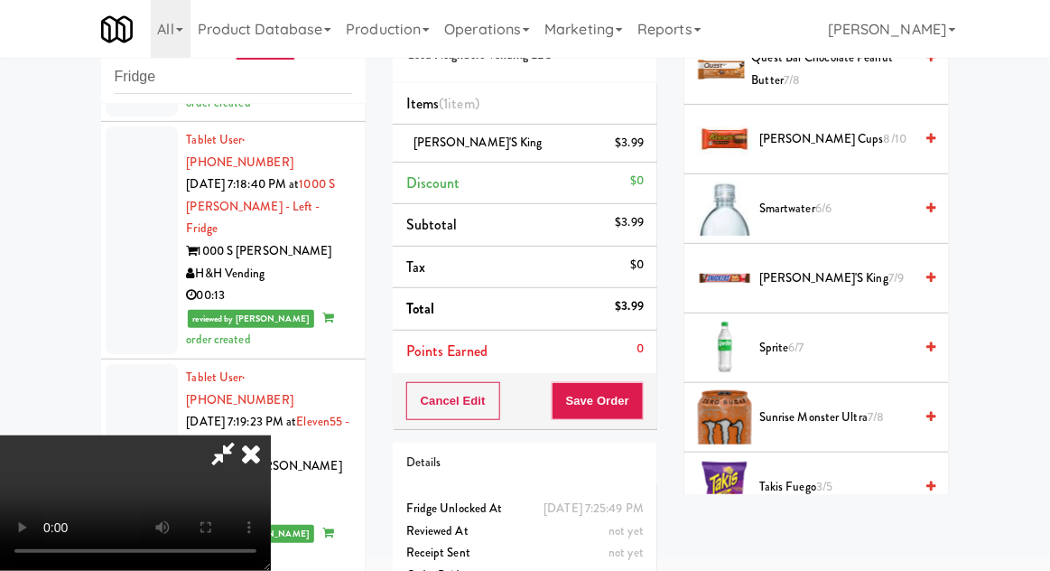
scroll to position [1789, 0]
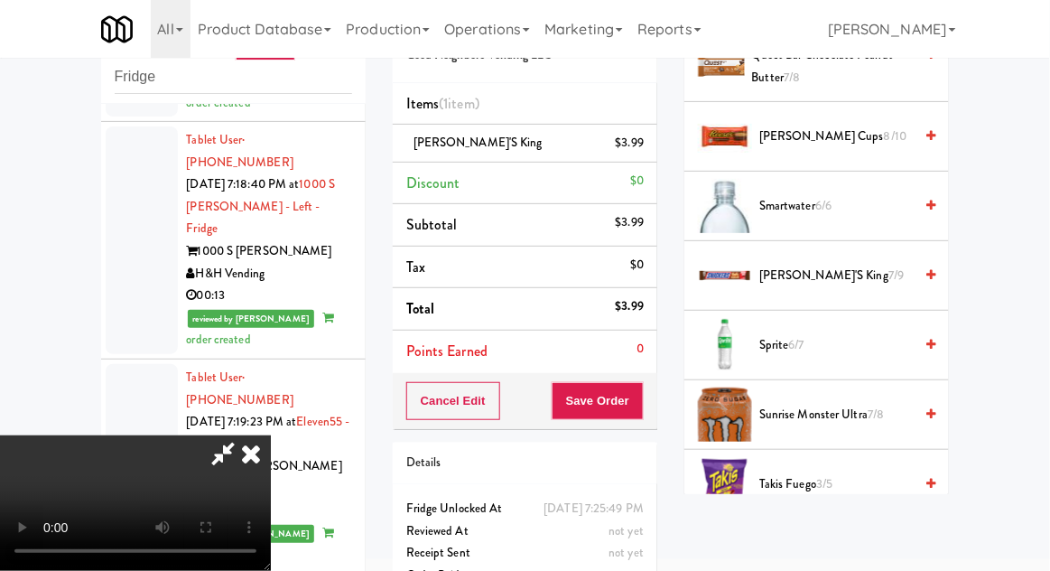
click at [865, 265] on span "Snicker's King 7/9" at bounding box center [836, 276] width 154 height 23
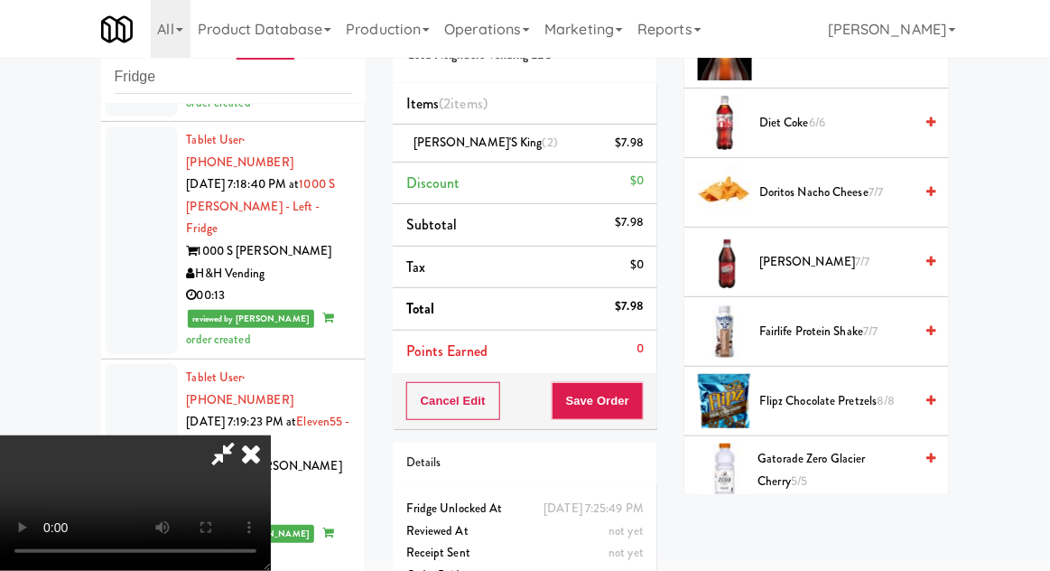
scroll to position [0, 0]
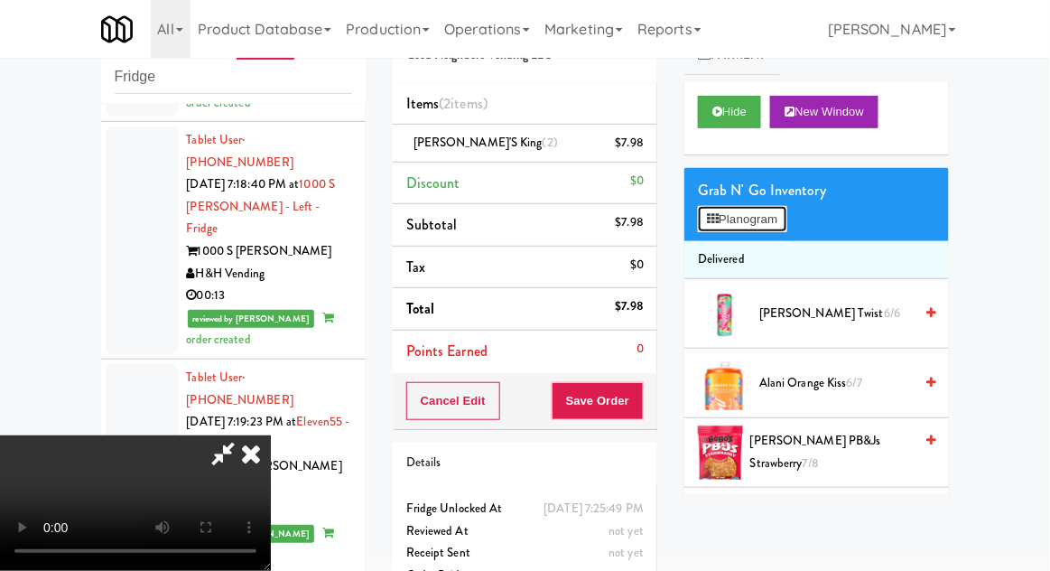
click at [735, 217] on button "Planogram" at bounding box center [742, 219] width 89 height 27
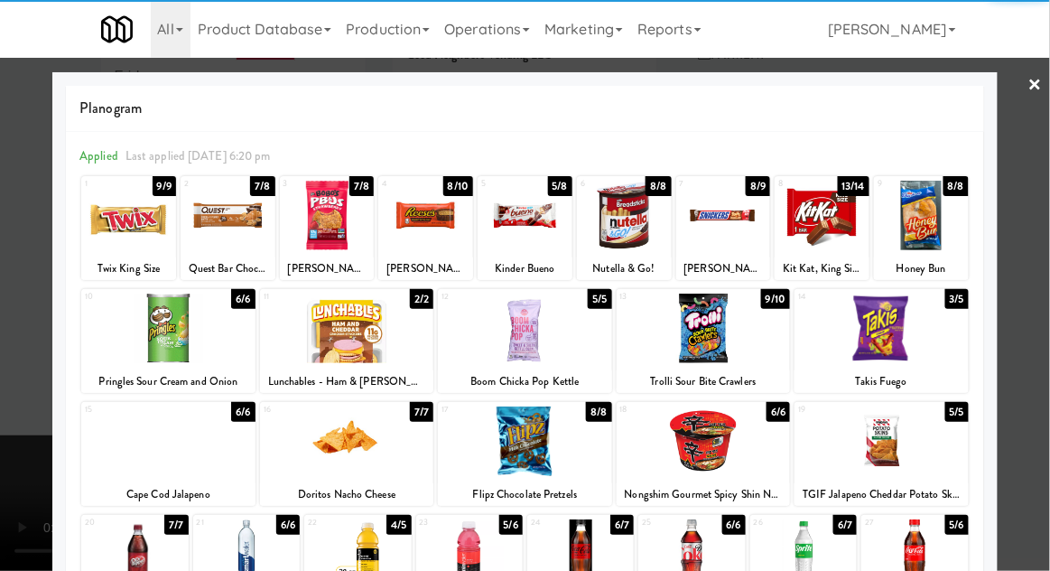
click at [884, 338] on div at bounding box center [882, 329] width 174 height 70
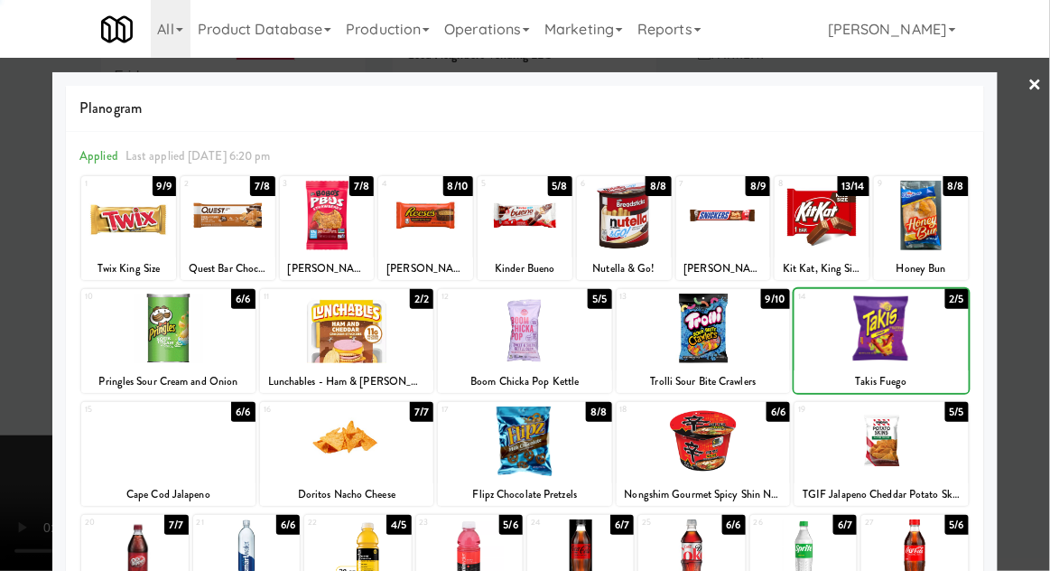
click at [890, 330] on div at bounding box center [882, 329] width 174 height 70
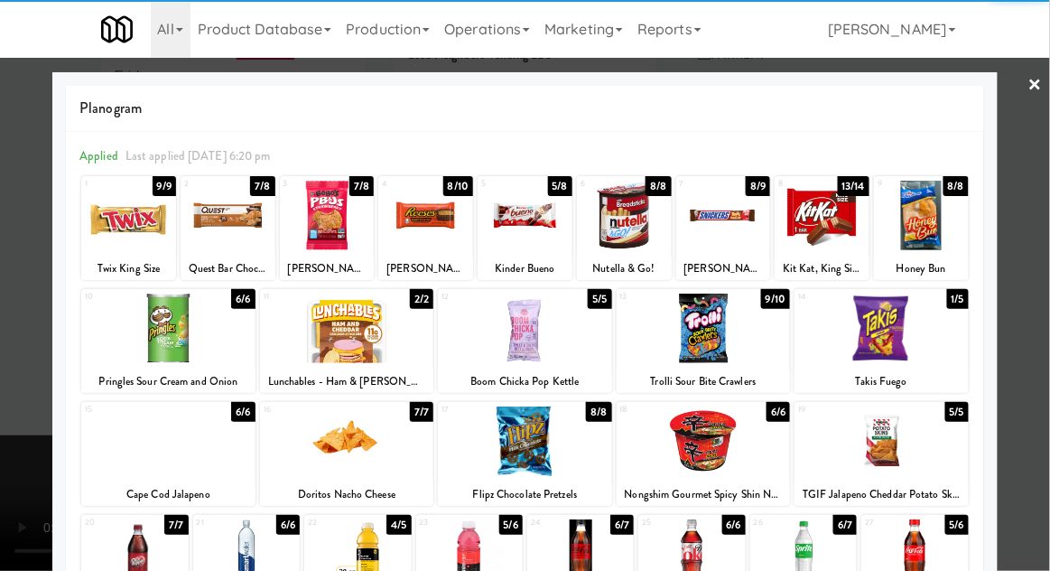
click at [1026, 205] on div at bounding box center [525, 285] width 1050 height 571
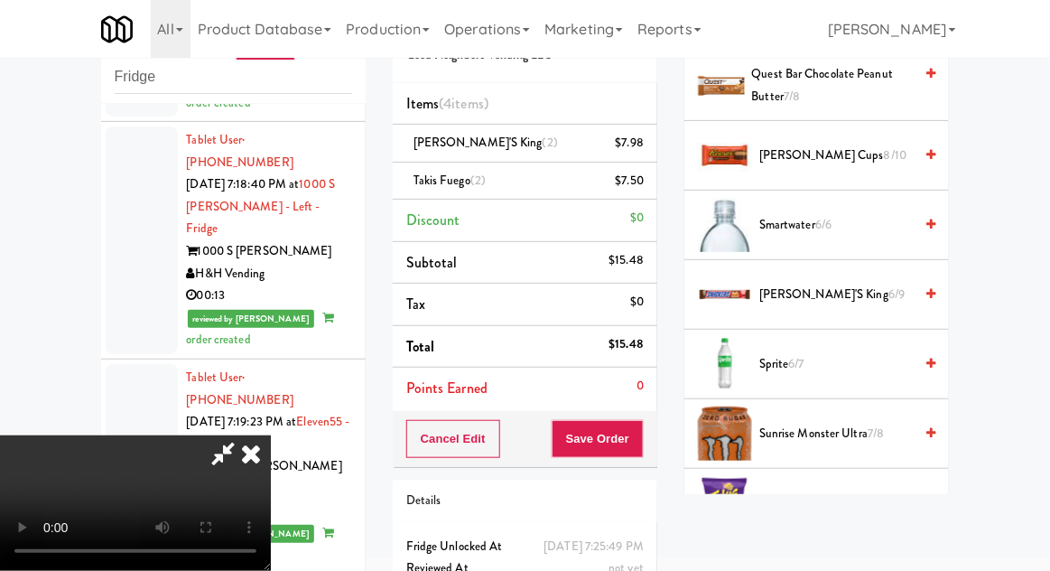
scroll to position [1788, 0]
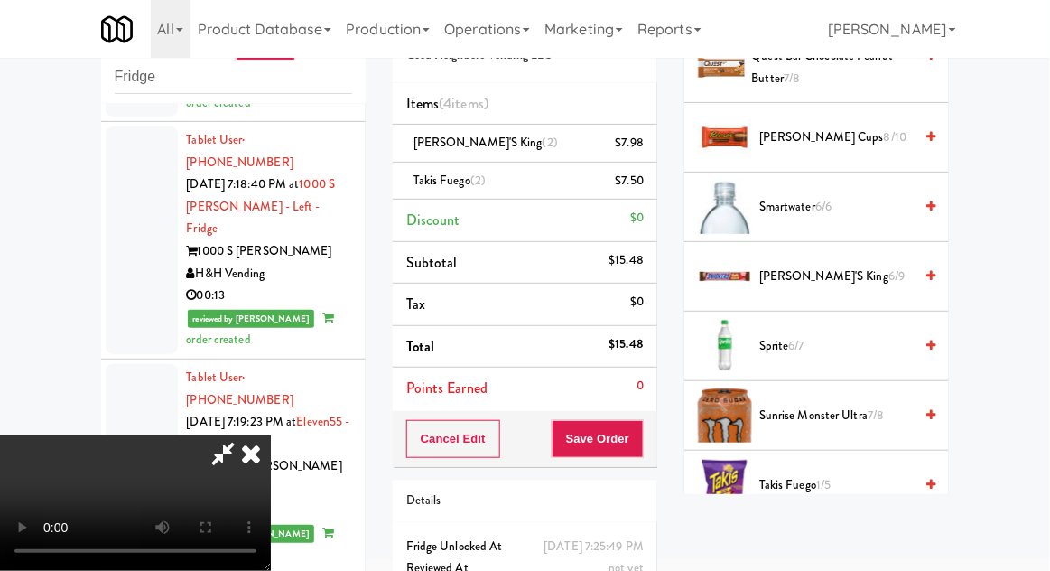
click at [853, 335] on span "Sprite 6/7" at bounding box center [836, 346] width 154 height 23
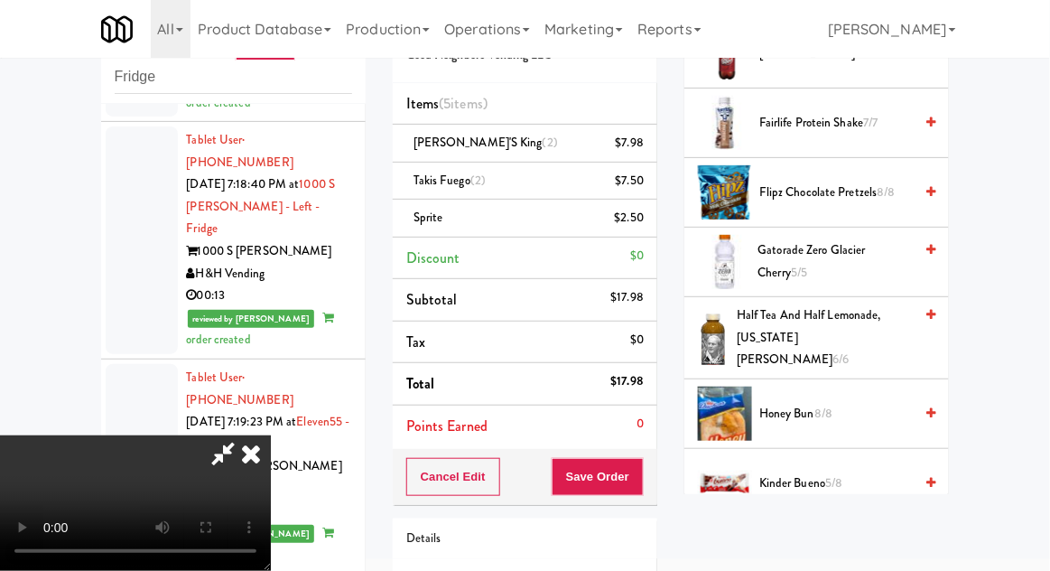
scroll to position [886, 0]
click at [858, 327] on span "Half Tea and Half Lemonade, Arizona Arnold Palmer 6/6" at bounding box center [825, 337] width 176 height 67
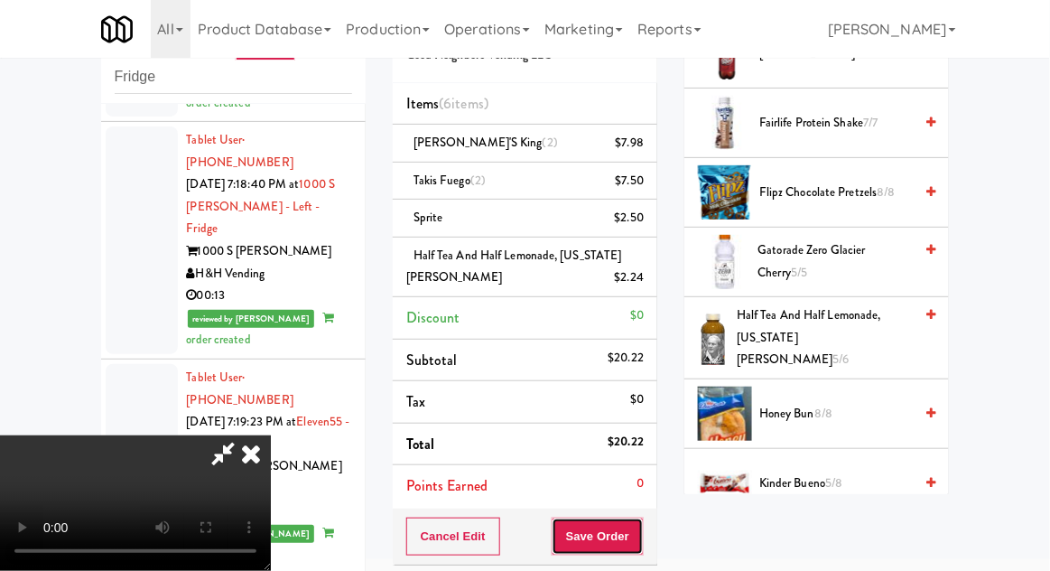
click at [637, 522] on button "Save Order" at bounding box center [598, 536] width 92 height 38
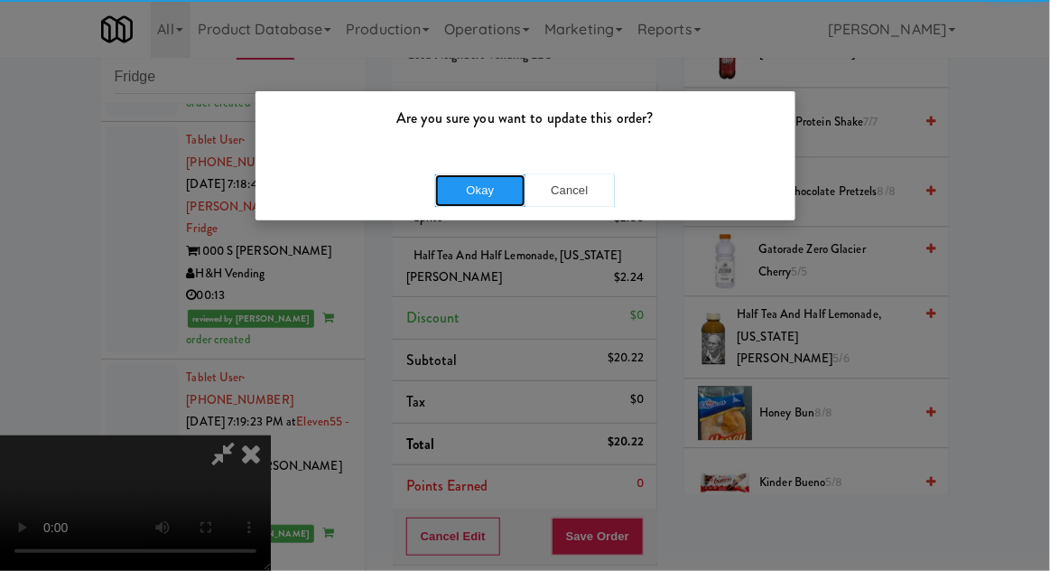
click at [480, 196] on button "Okay" at bounding box center [480, 190] width 90 height 33
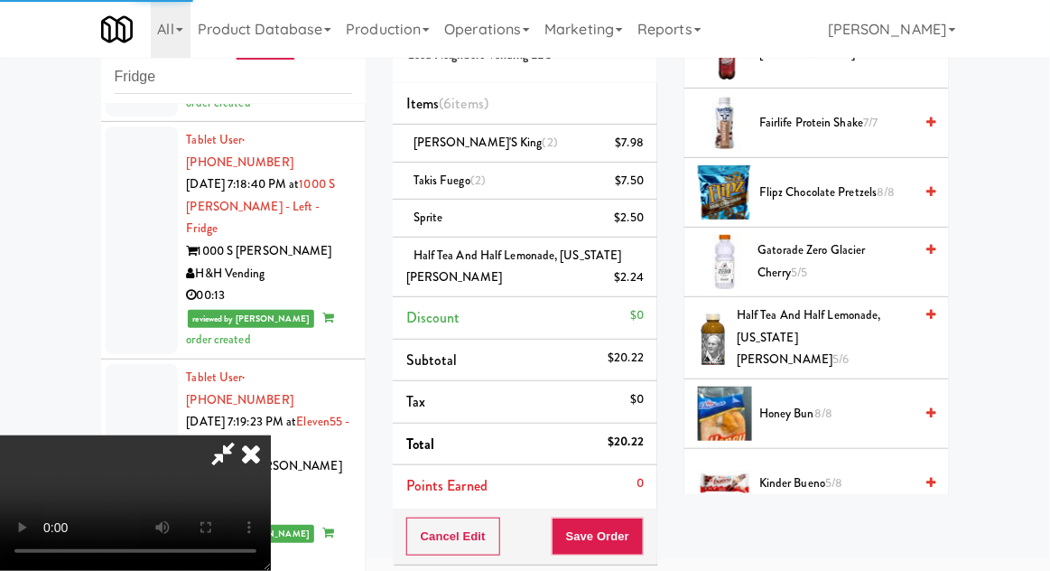
scroll to position [178, 0]
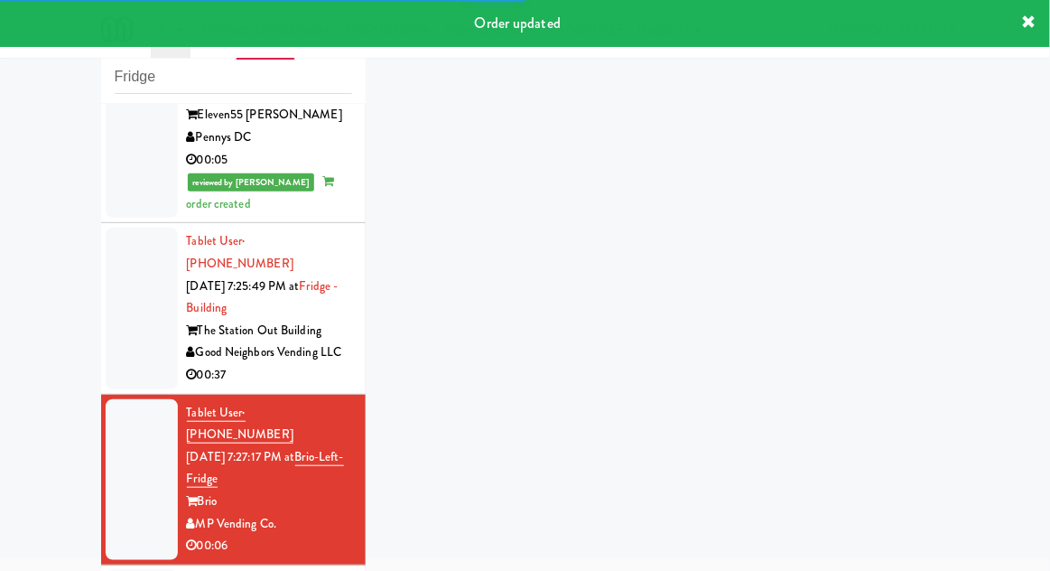
scroll to position [3457, 0]
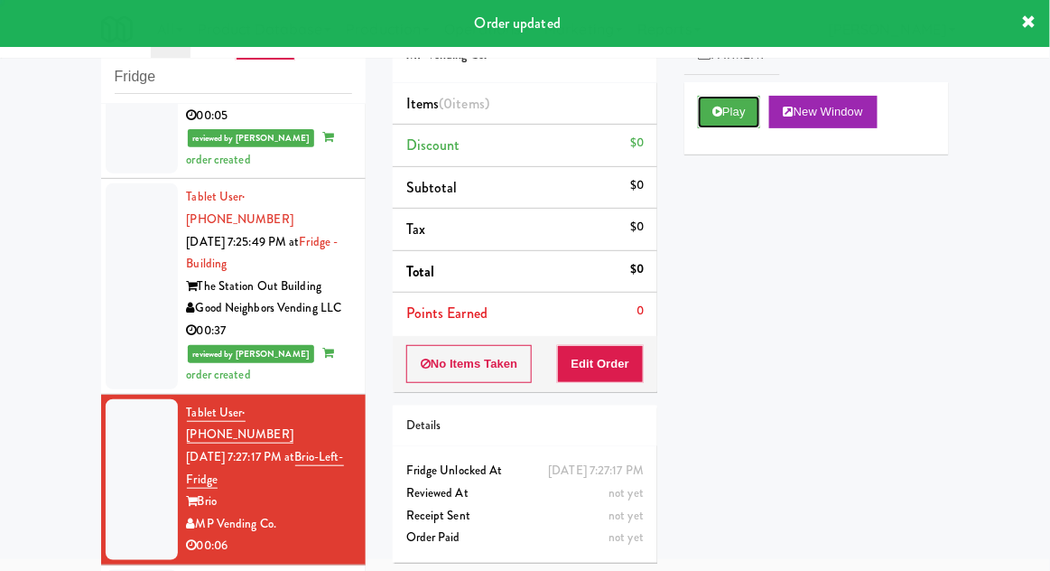
click at [722, 104] on button "Play" at bounding box center [729, 112] width 62 height 33
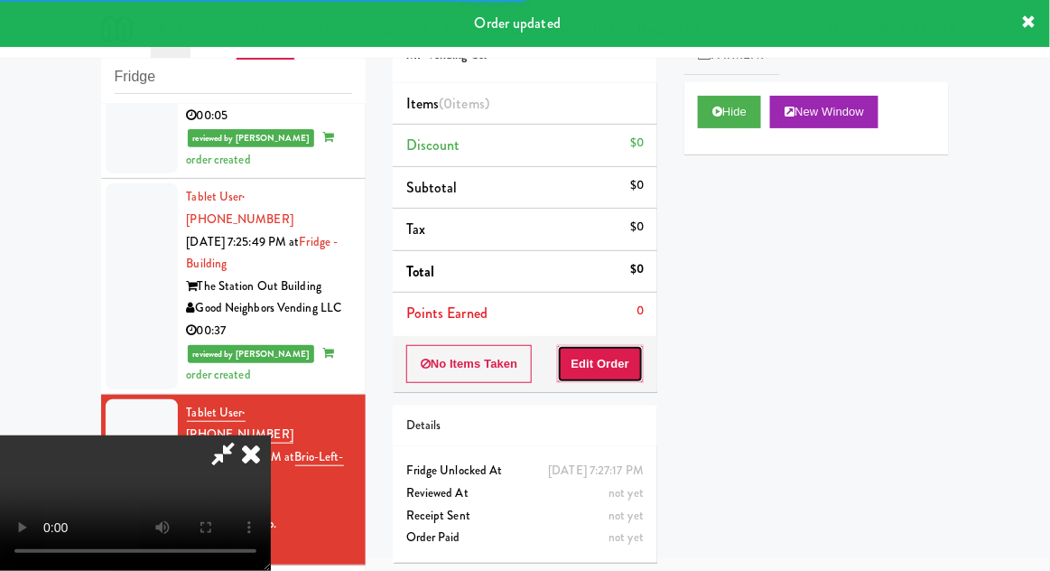
click at [601, 359] on button "Edit Order" at bounding box center [601, 364] width 88 height 38
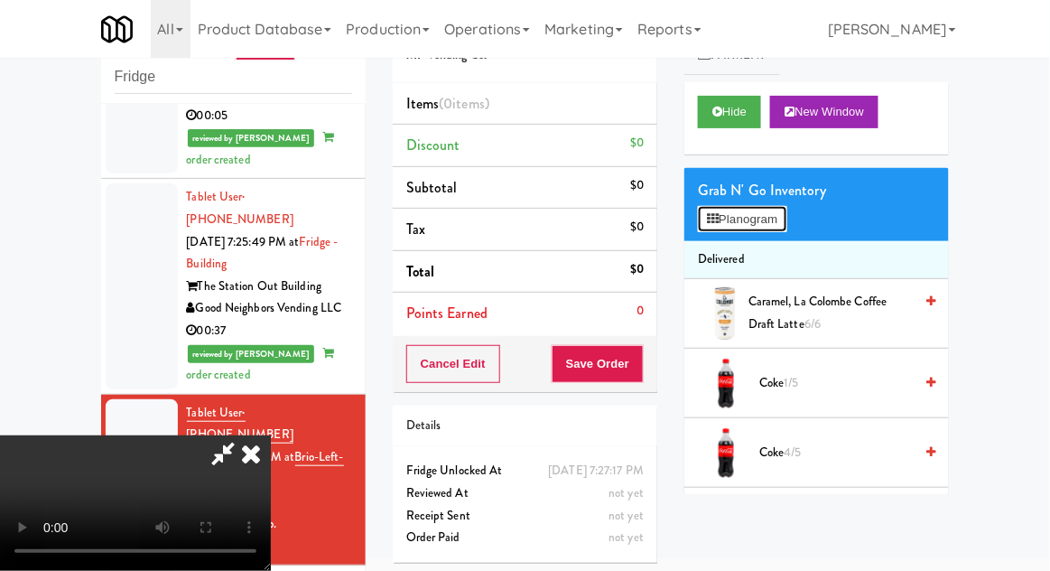
click at [787, 208] on button "Planogram" at bounding box center [742, 219] width 89 height 27
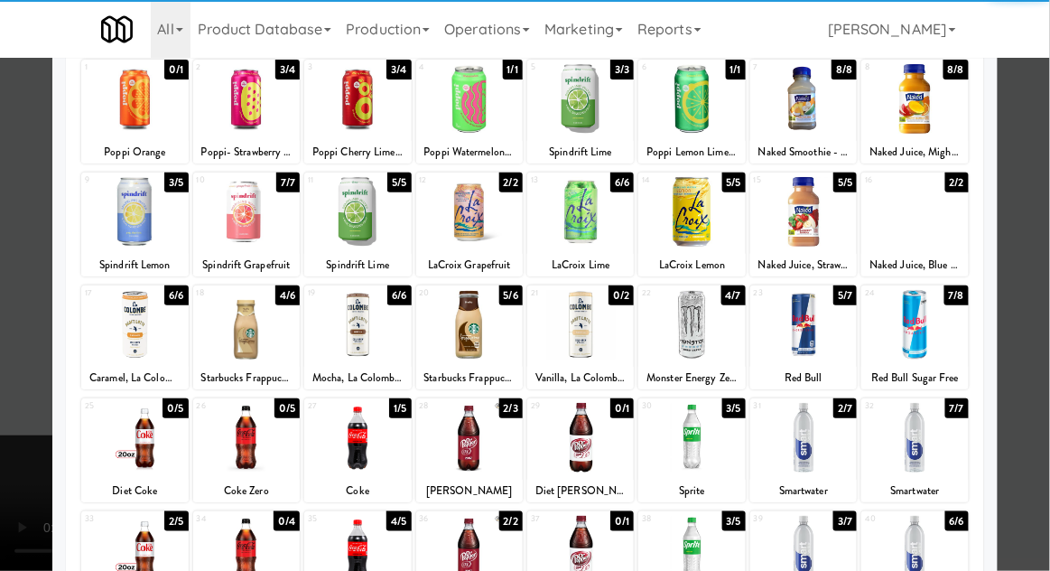
scroll to position [228, 0]
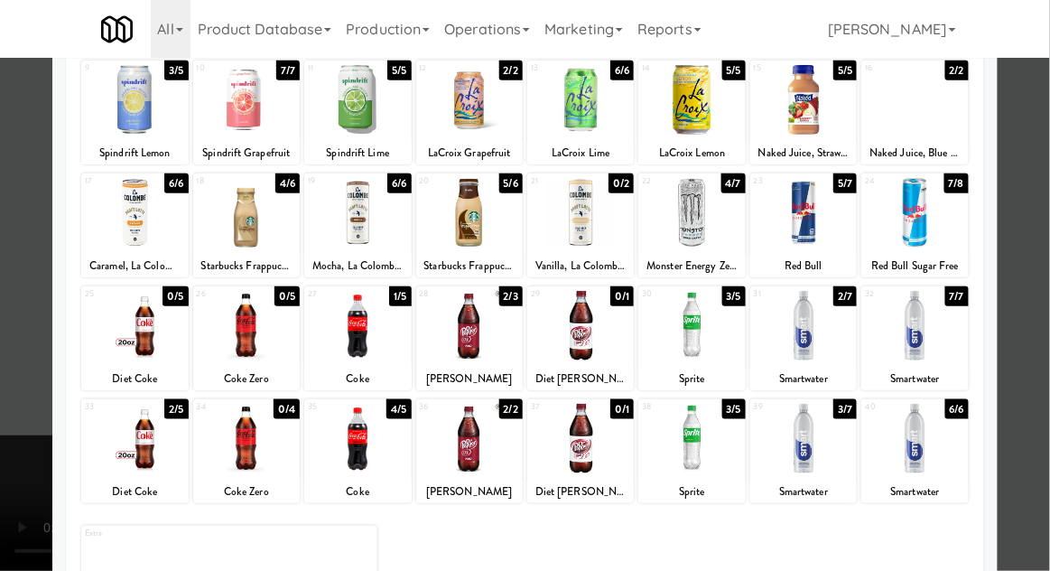
click at [787, 452] on div at bounding box center [803, 439] width 107 height 70
click at [1, 482] on div at bounding box center [525, 285] width 1050 height 571
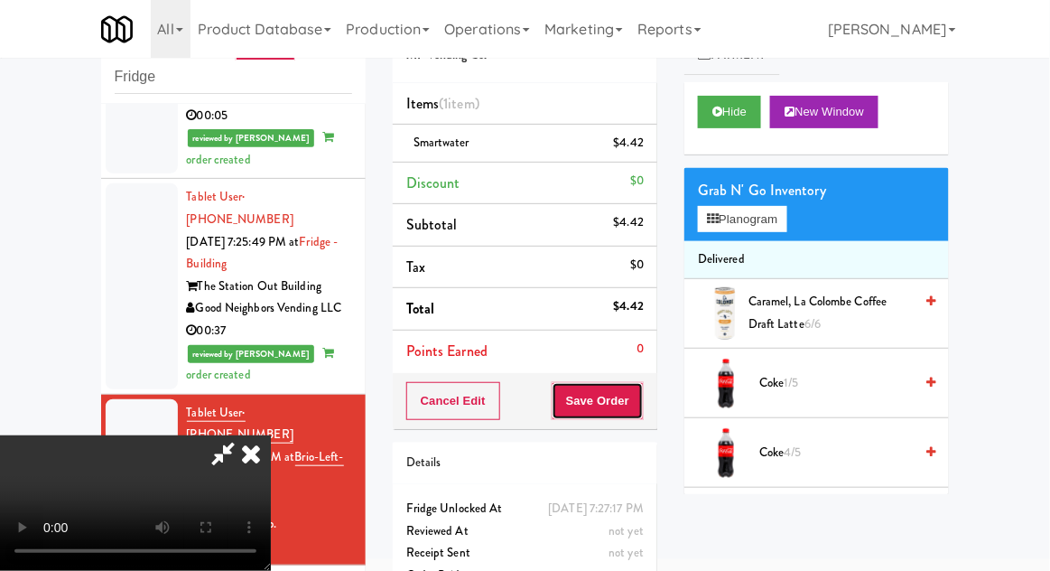
click at [639, 396] on button "Save Order" at bounding box center [598, 401] width 92 height 38
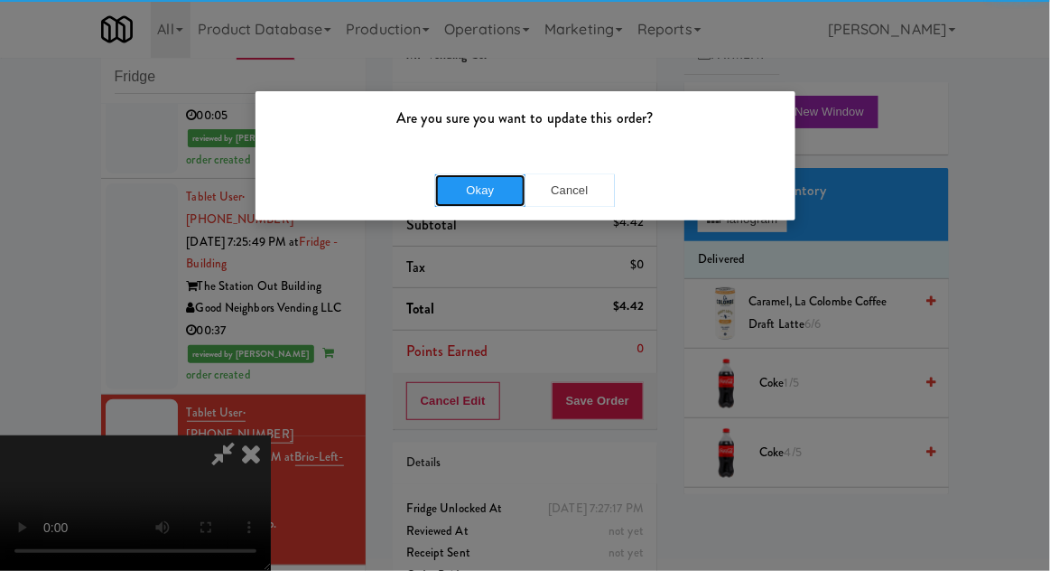
click at [467, 187] on button "Okay" at bounding box center [480, 190] width 90 height 33
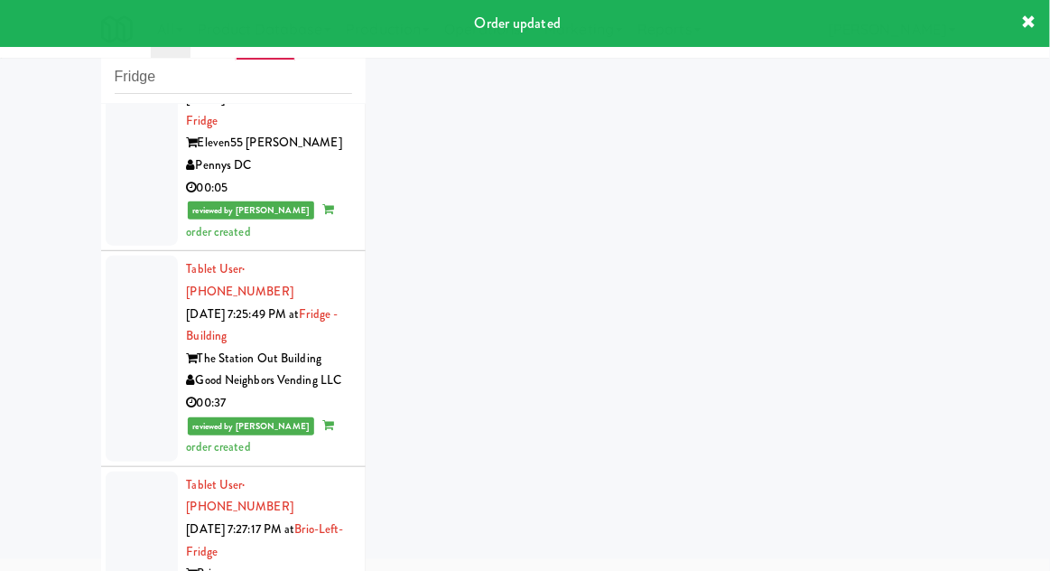
scroll to position [3501, 0]
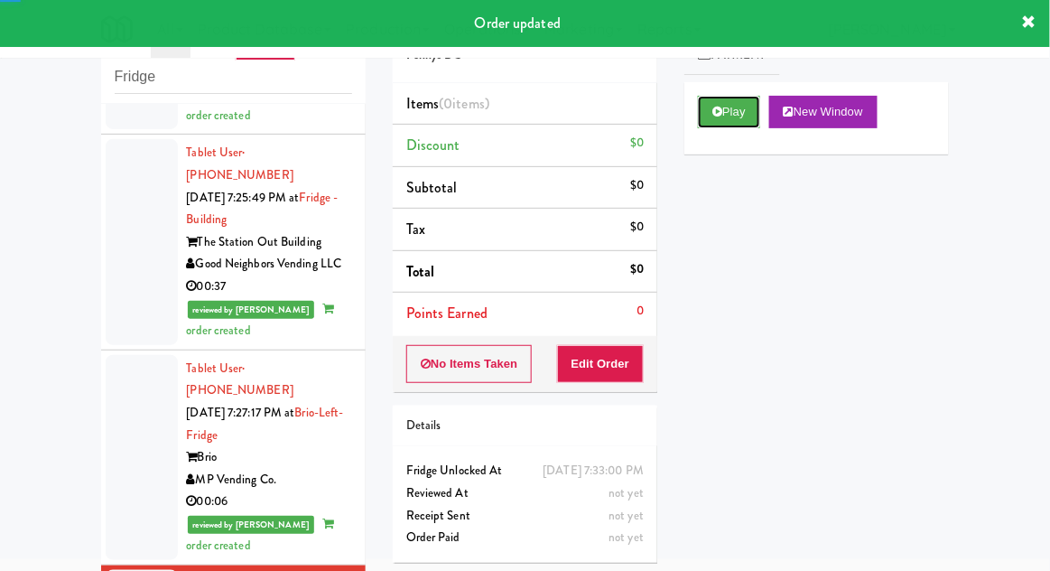
click at [730, 112] on button "Play" at bounding box center [729, 112] width 62 height 33
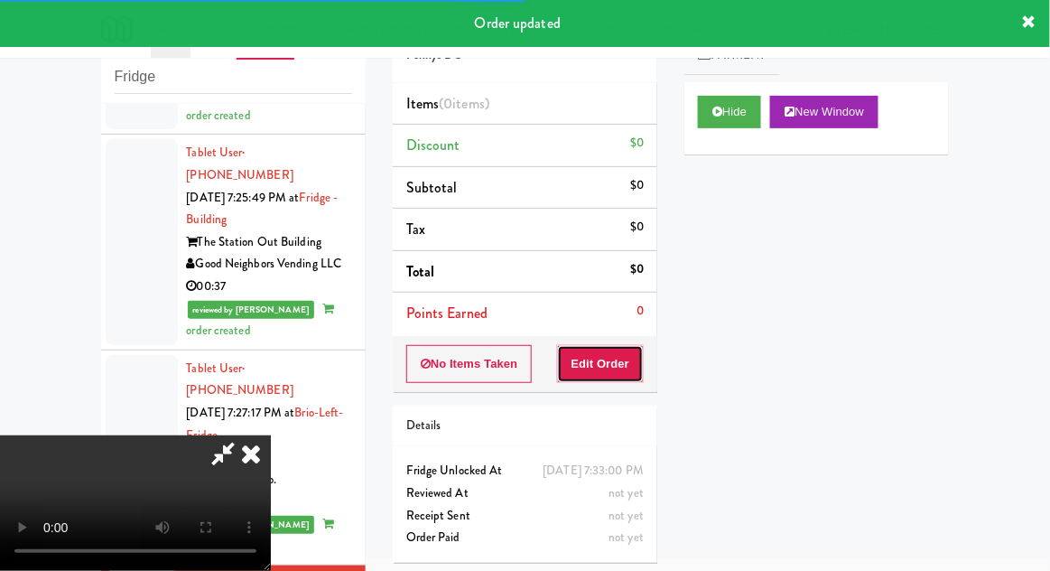
click at [601, 358] on button "Edit Order" at bounding box center [601, 364] width 88 height 38
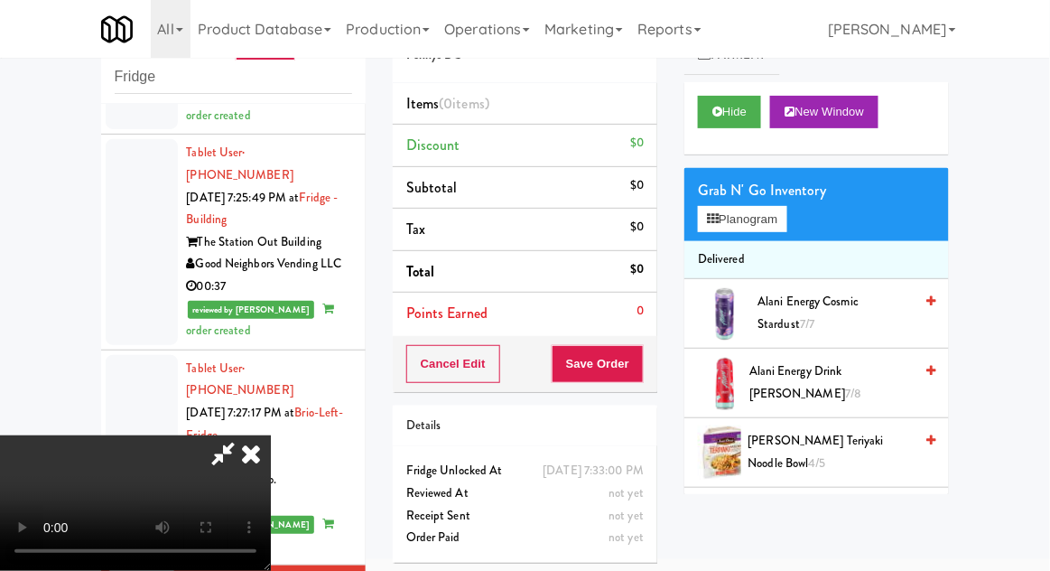
scroll to position [66, 0]
click at [787, 222] on button "Planogram" at bounding box center [742, 219] width 89 height 27
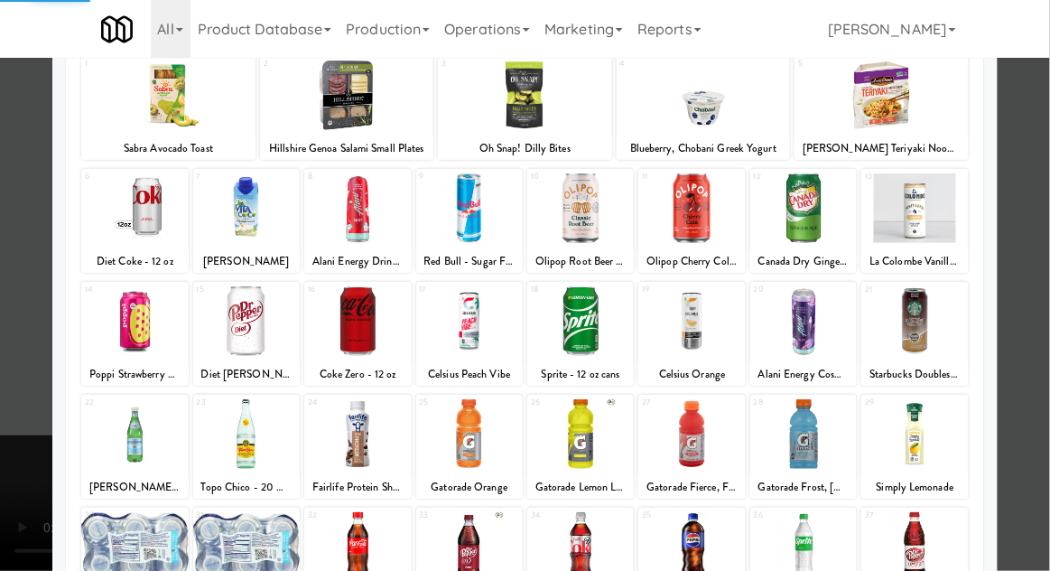
scroll to position [228, 0]
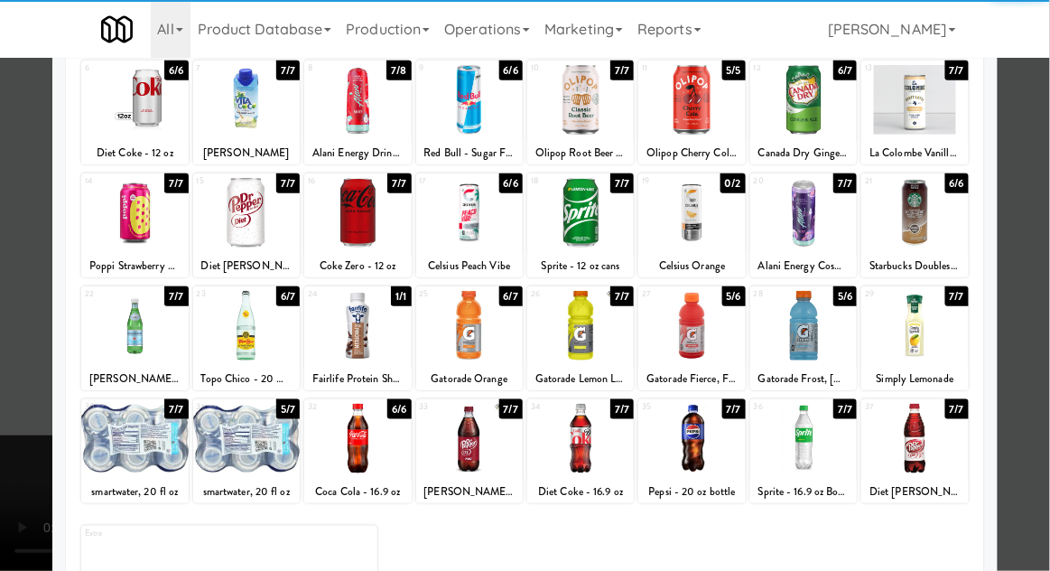
click at [237, 437] on div at bounding box center [246, 439] width 107 height 70
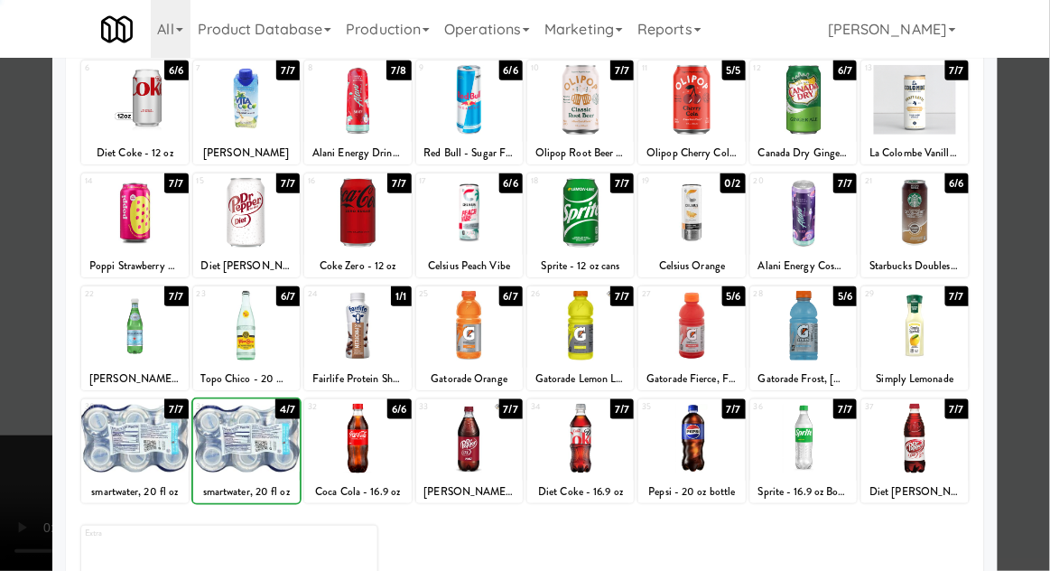
click at [25, 414] on div at bounding box center [525, 285] width 1050 height 571
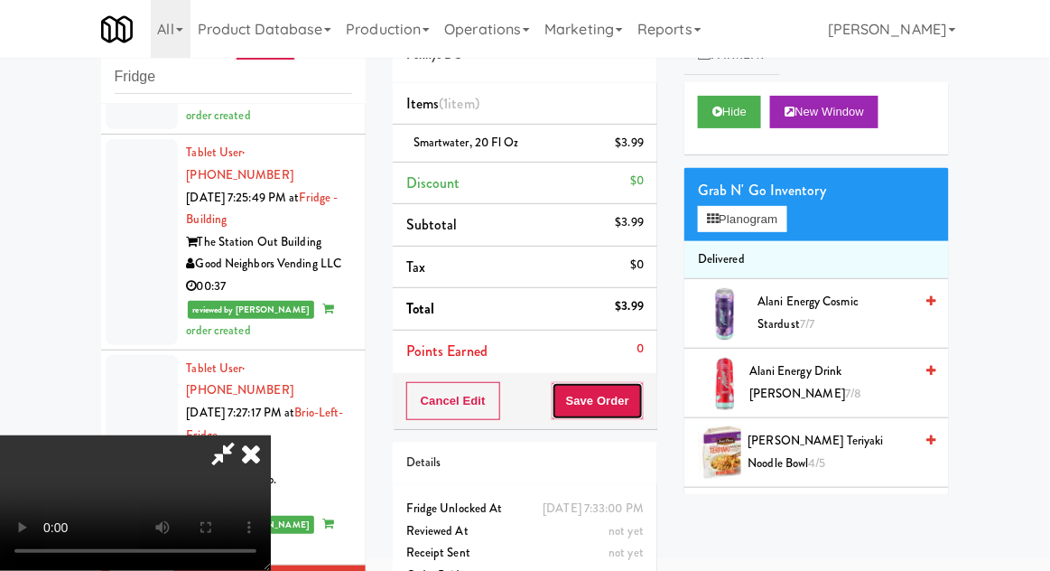
click at [641, 392] on button "Save Order" at bounding box center [598, 401] width 92 height 38
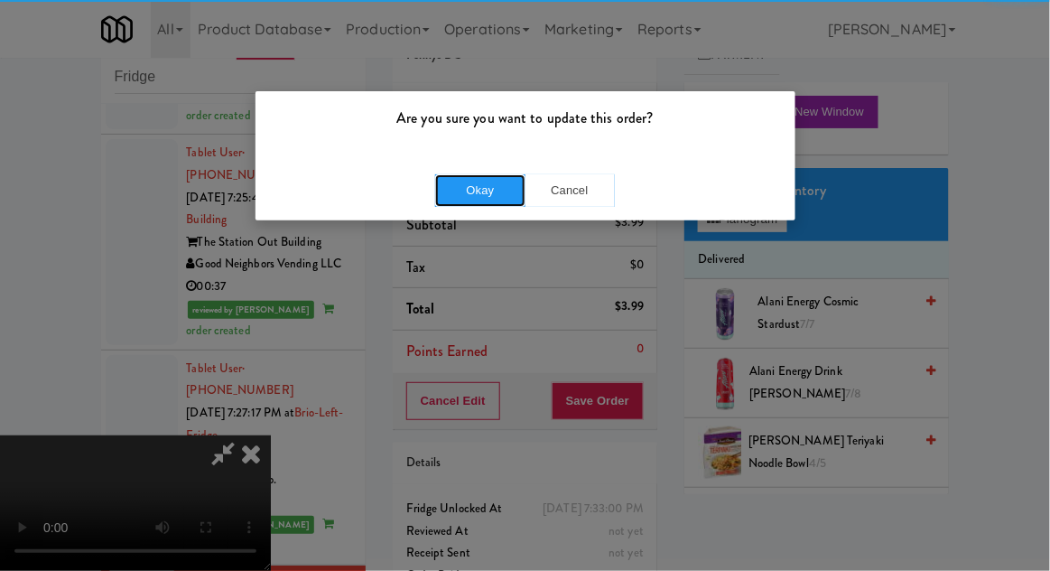
click at [511, 186] on button "Okay" at bounding box center [480, 190] width 90 height 33
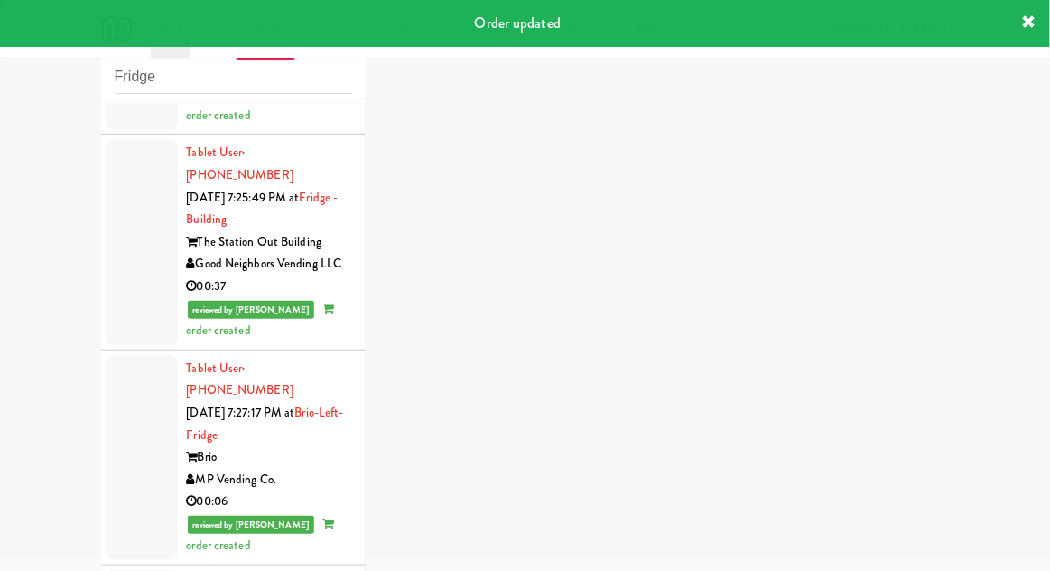
scroll to position [3546, 0]
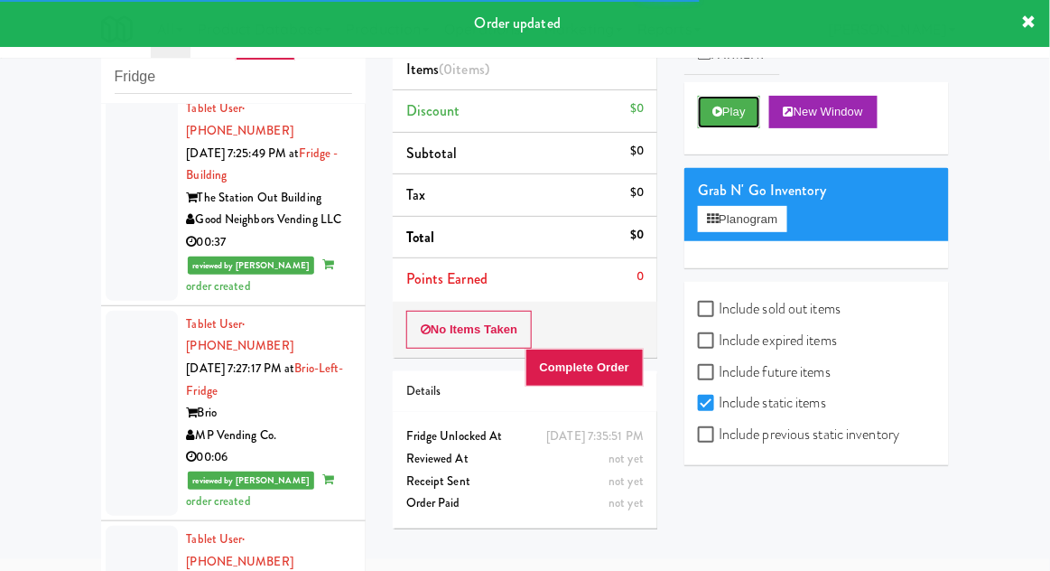
click at [721, 109] on icon at bounding box center [718, 112] width 10 height 12
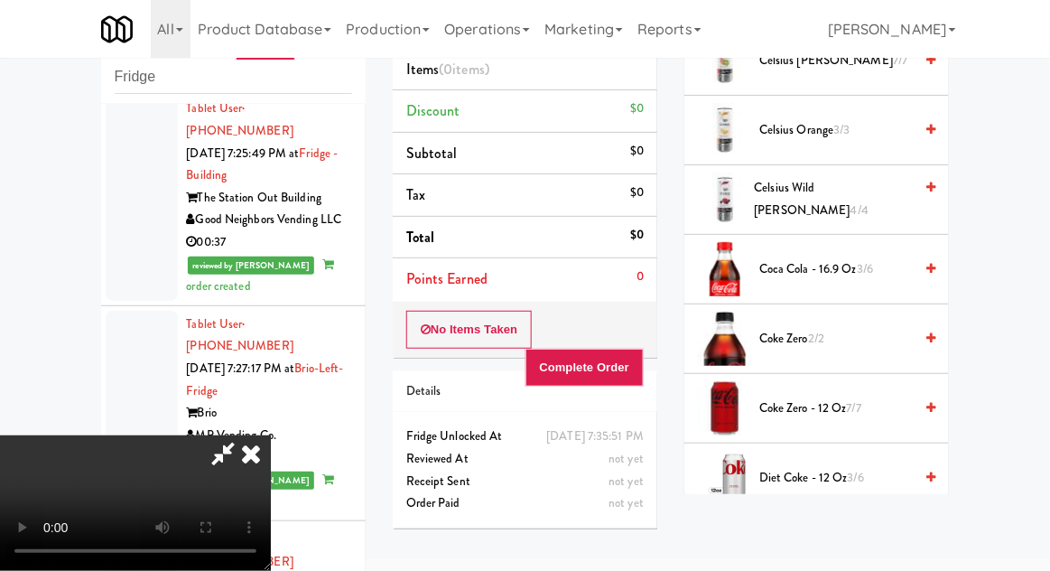
scroll to position [319, 0]
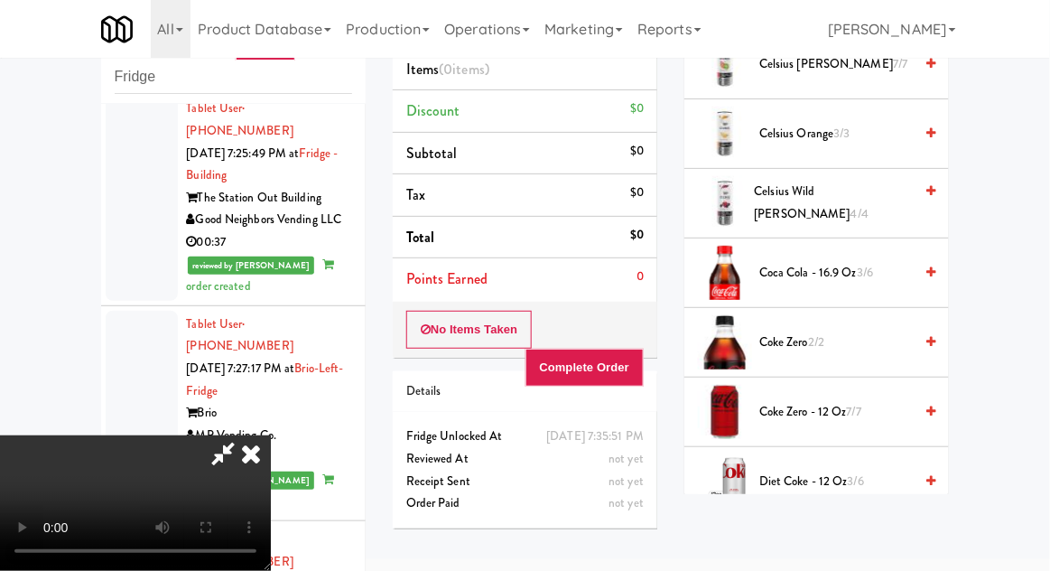
click at [846, 275] on span "Coca Cola - 16.9 oz 3/6" at bounding box center [836, 273] width 154 height 23
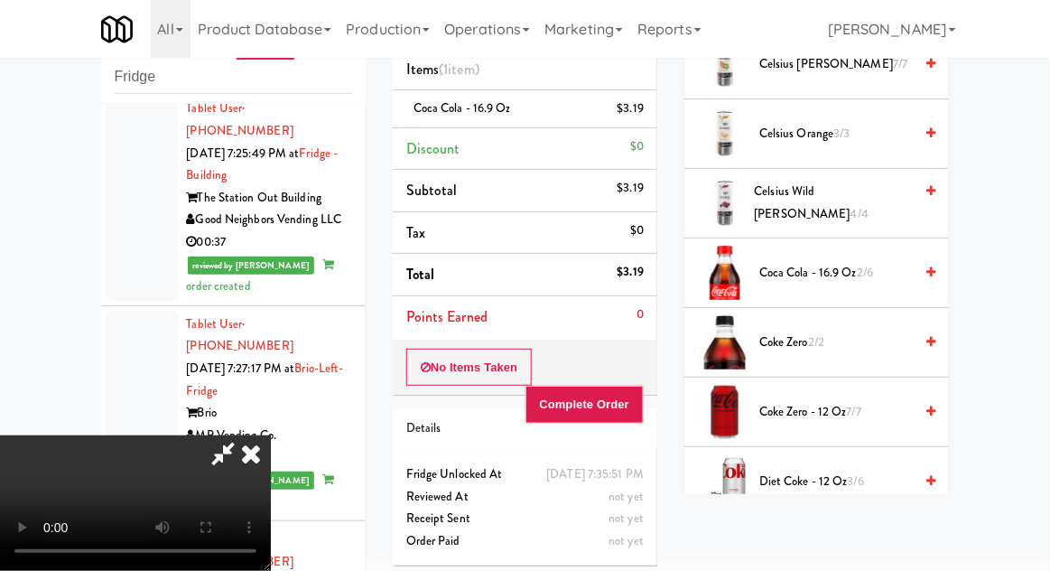
click at [271, 435] on icon at bounding box center [251, 453] width 40 height 36
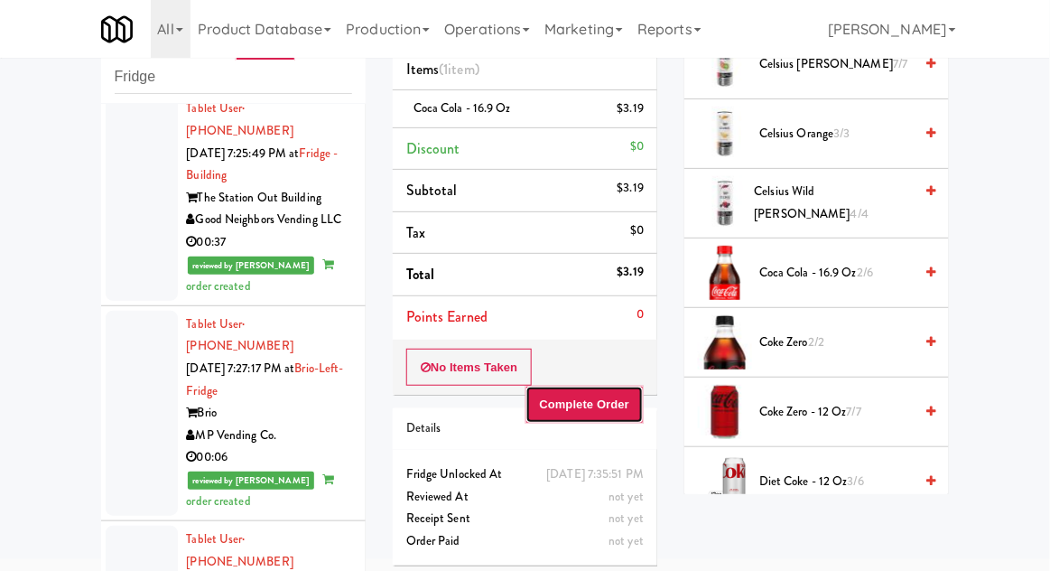
click at [604, 417] on button "Complete Order" at bounding box center [585, 405] width 119 height 38
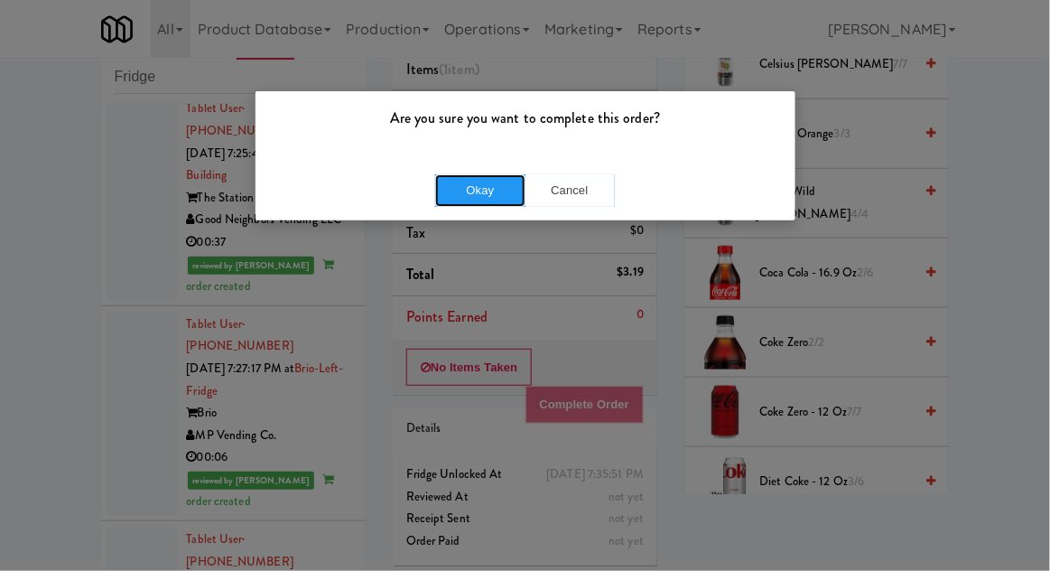
click at [479, 188] on button "Okay" at bounding box center [480, 190] width 90 height 33
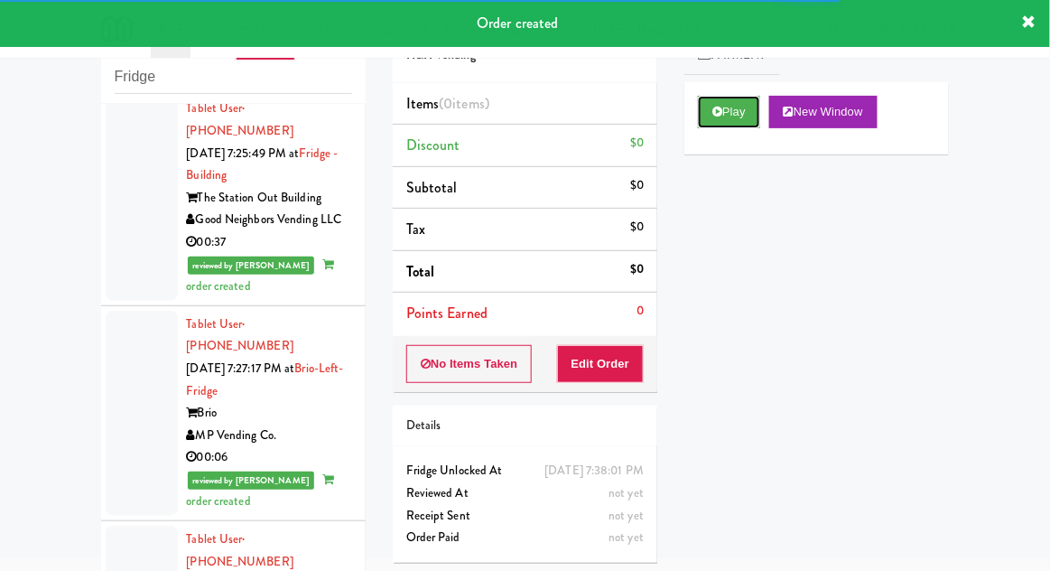
click at [744, 106] on button "Play" at bounding box center [729, 112] width 62 height 33
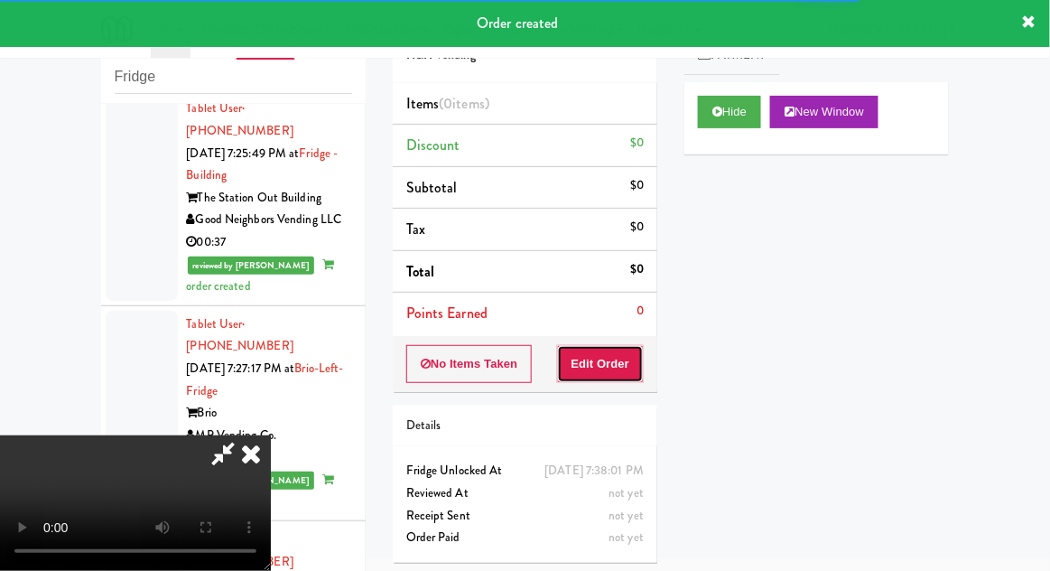
click at [602, 379] on button "Edit Order" at bounding box center [601, 364] width 88 height 38
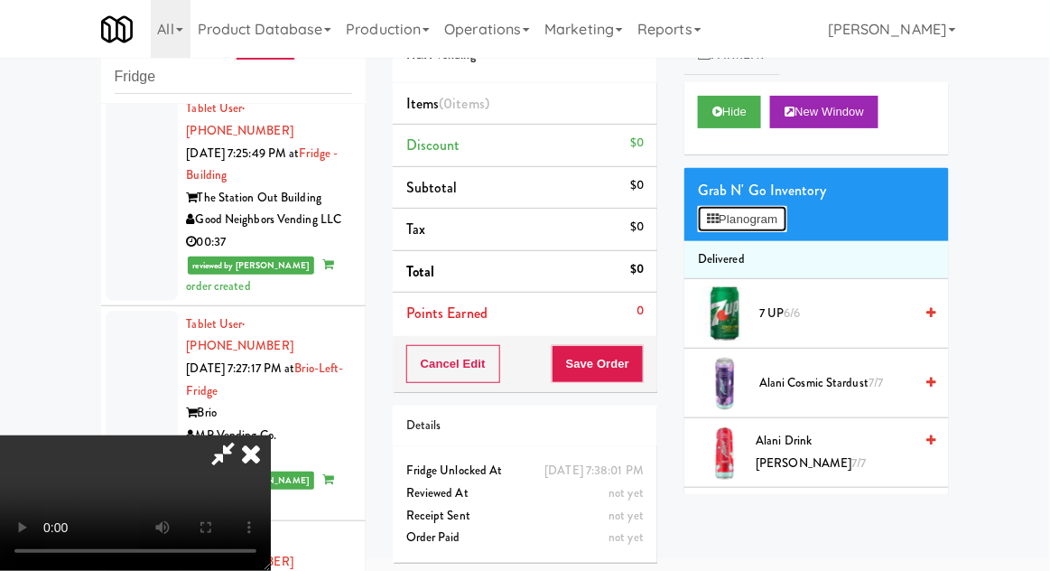
click at [764, 218] on button "Planogram" at bounding box center [742, 219] width 89 height 27
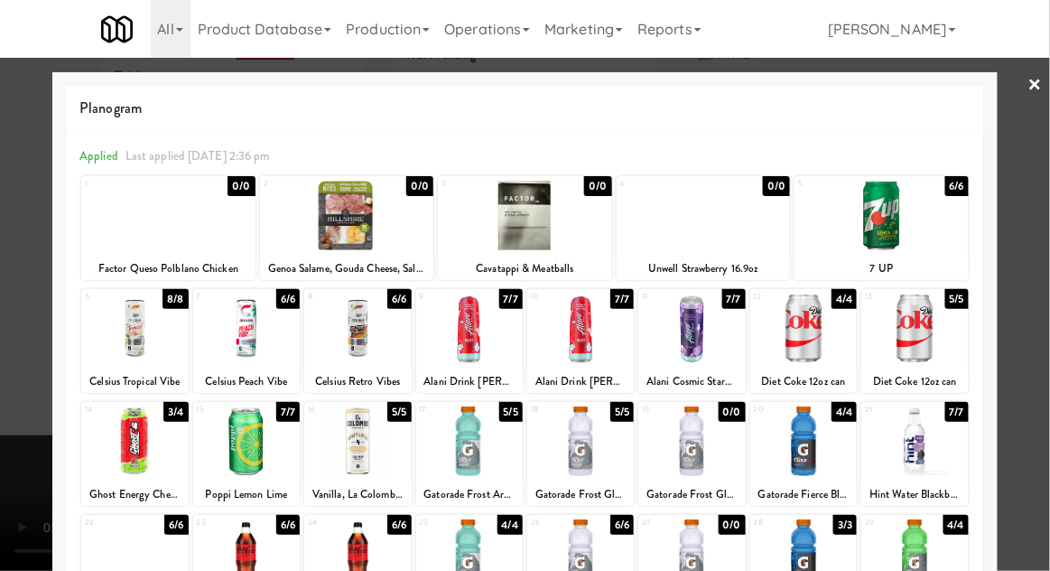
click at [600, 463] on div at bounding box center [580, 441] width 107 height 70
click at [42, 556] on div at bounding box center [525, 285] width 1050 height 571
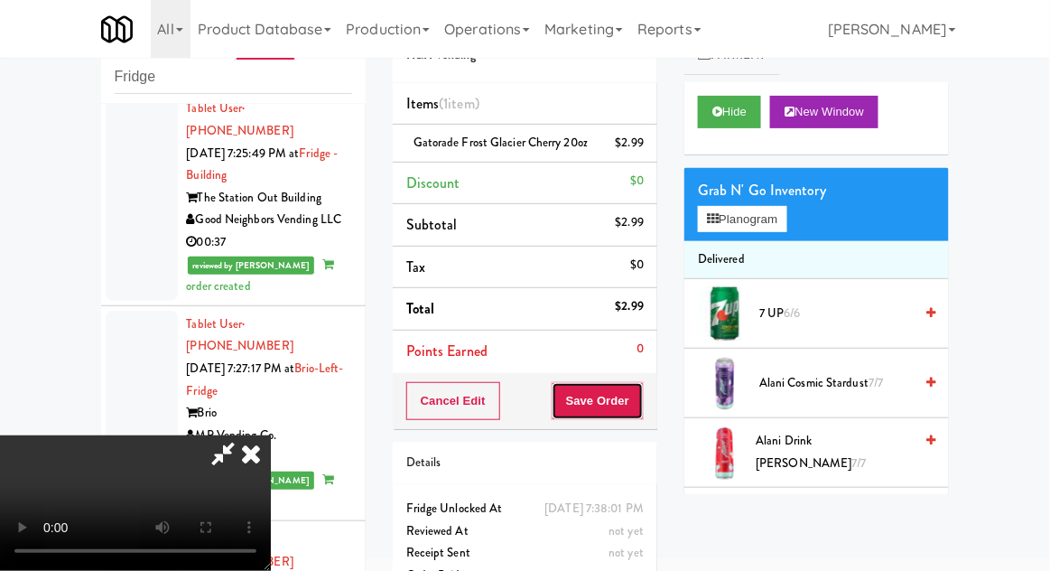
click at [643, 413] on button "Save Order" at bounding box center [598, 401] width 92 height 38
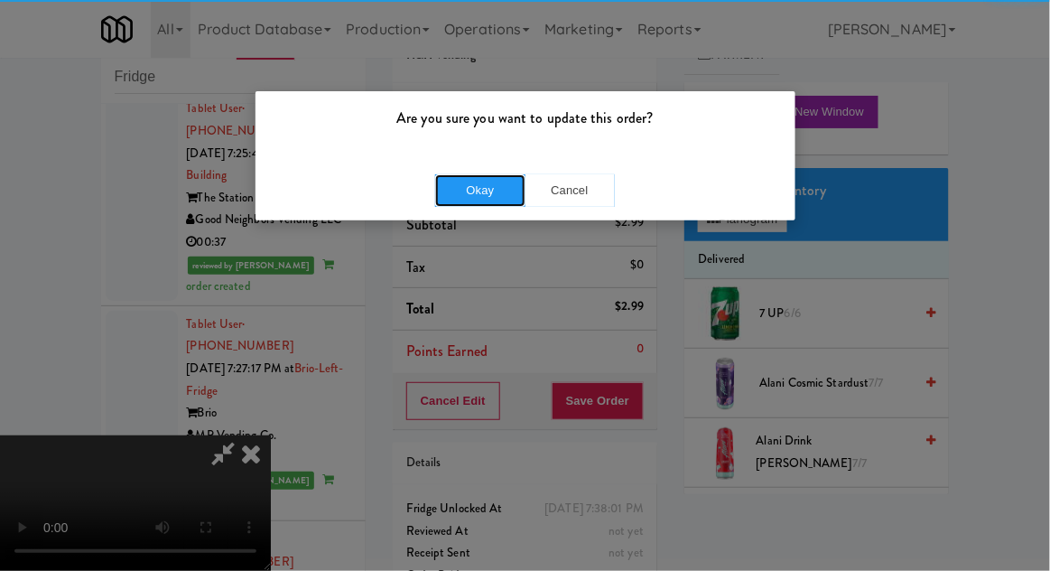
click at [490, 188] on button "Okay" at bounding box center [480, 190] width 90 height 33
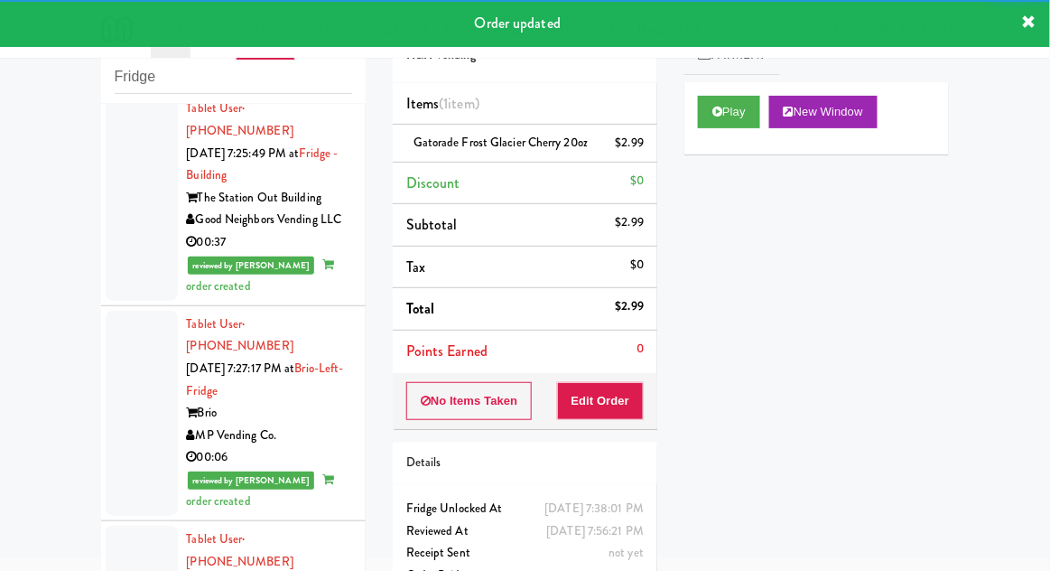
scroll to position [3635, 0]
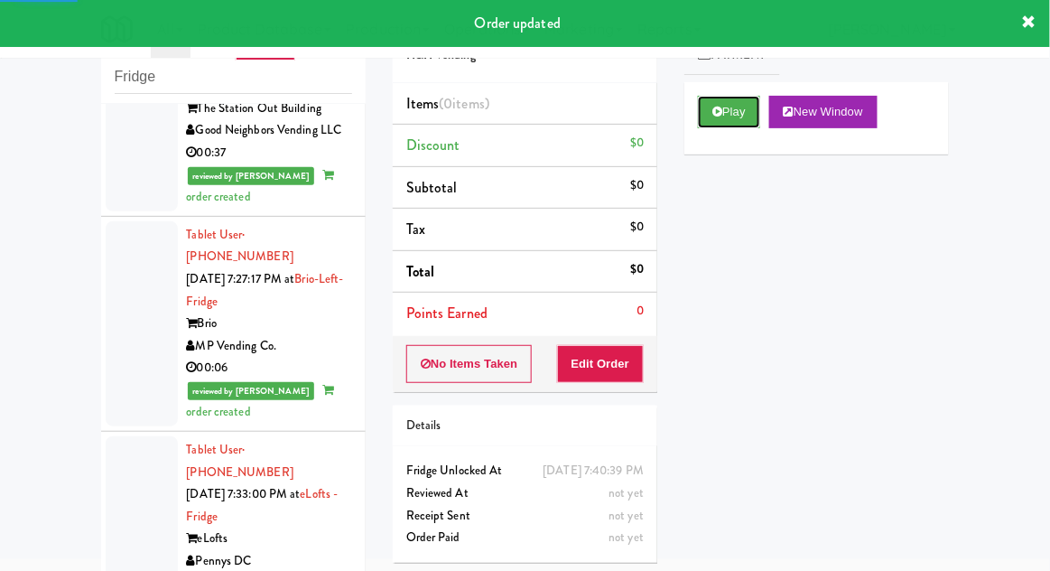
click at [736, 112] on button "Play" at bounding box center [729, 112] width 62 height 33
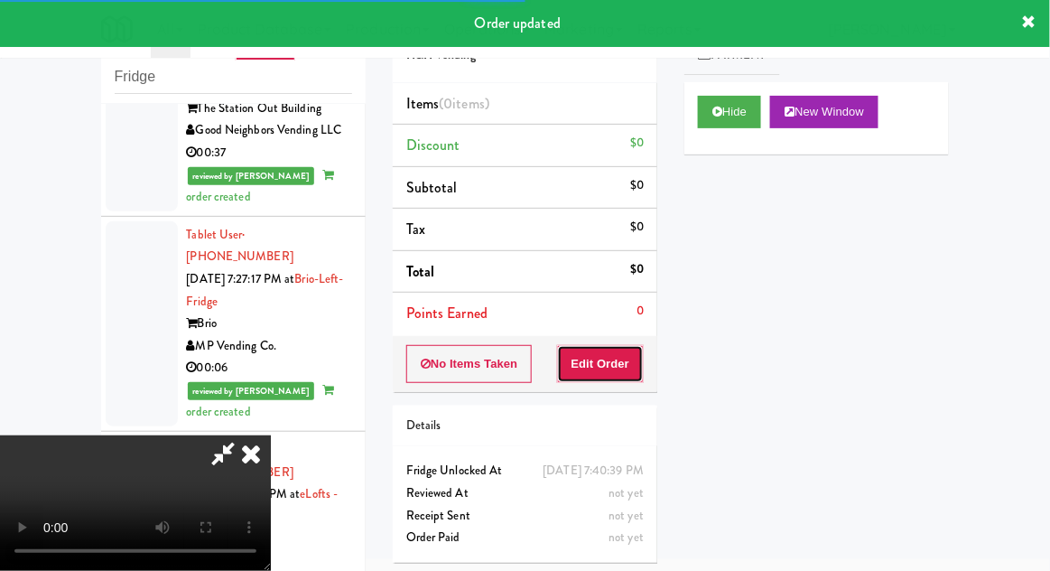
click at [626, 365] on button "Edit Order" at bounding box center [601, 364] width 88 height 38
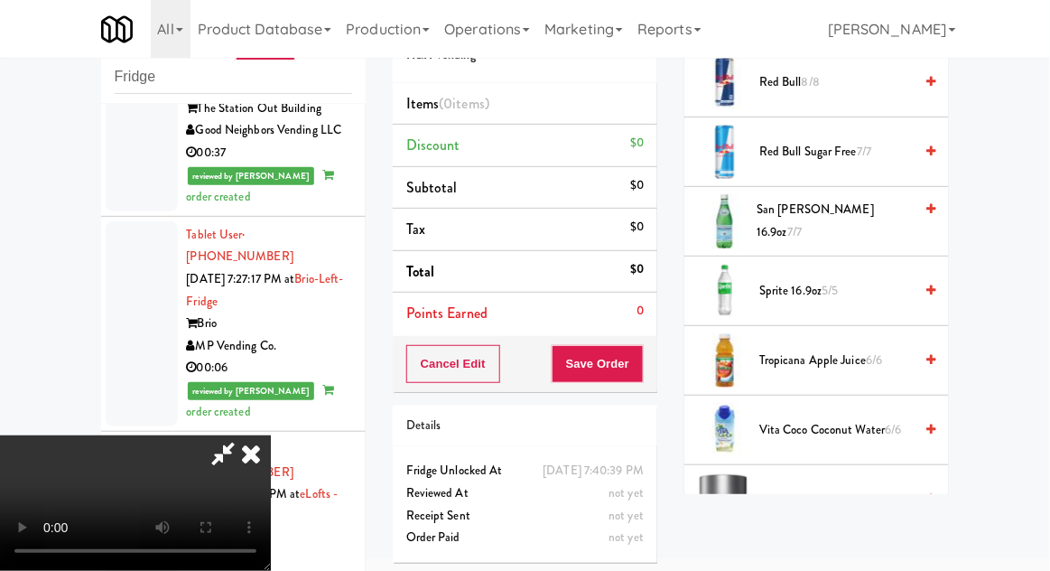
scroll to position [2329, 0]
click at [860, 350] on span "Tropicana Apple Juice 6/6" at bounding box center [836, 361] width 154 height 23
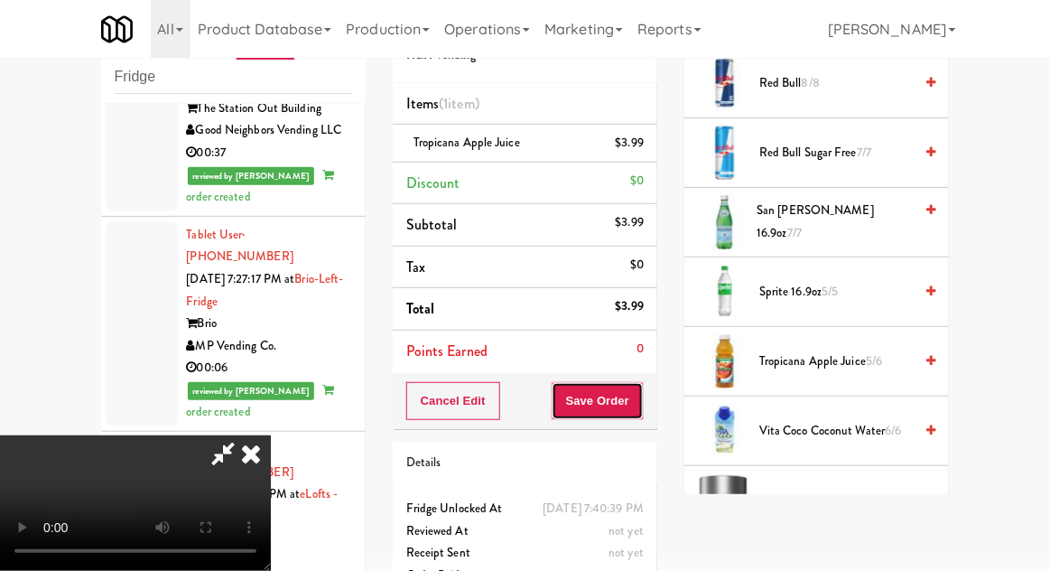
click at [642, 405] on button "Save Order" at bounding box center [598, 401] width 92 height 38
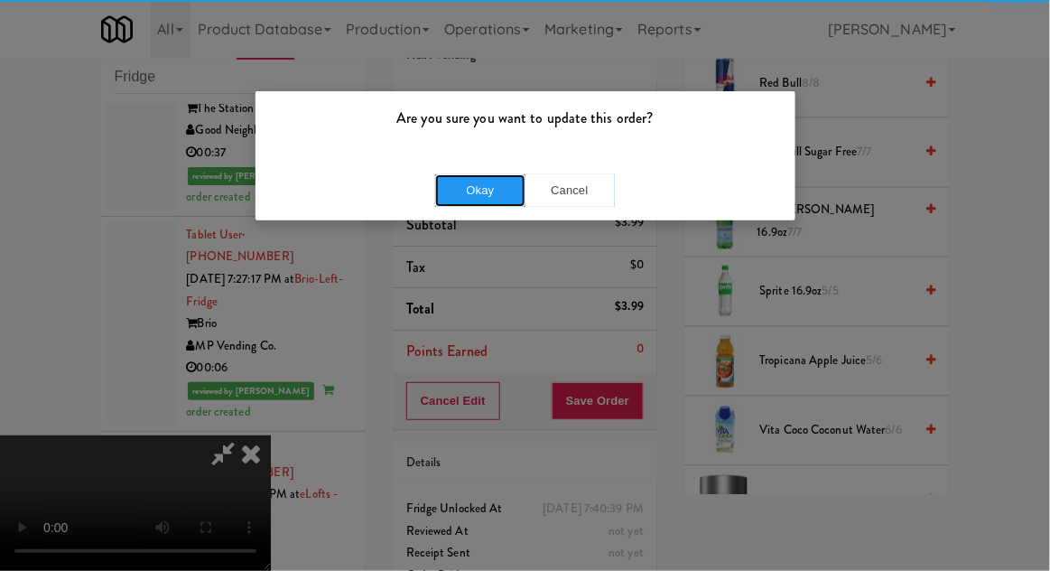
click at [483, 195] on button "Okay" at bounding box center [480, 190] width 90 height 33
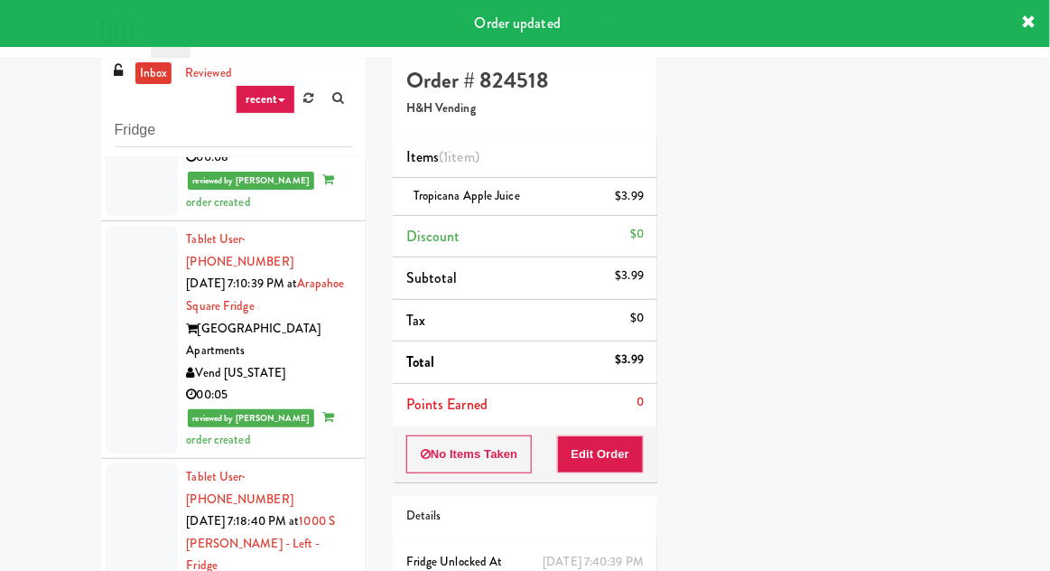
scroll to position [0, 0]
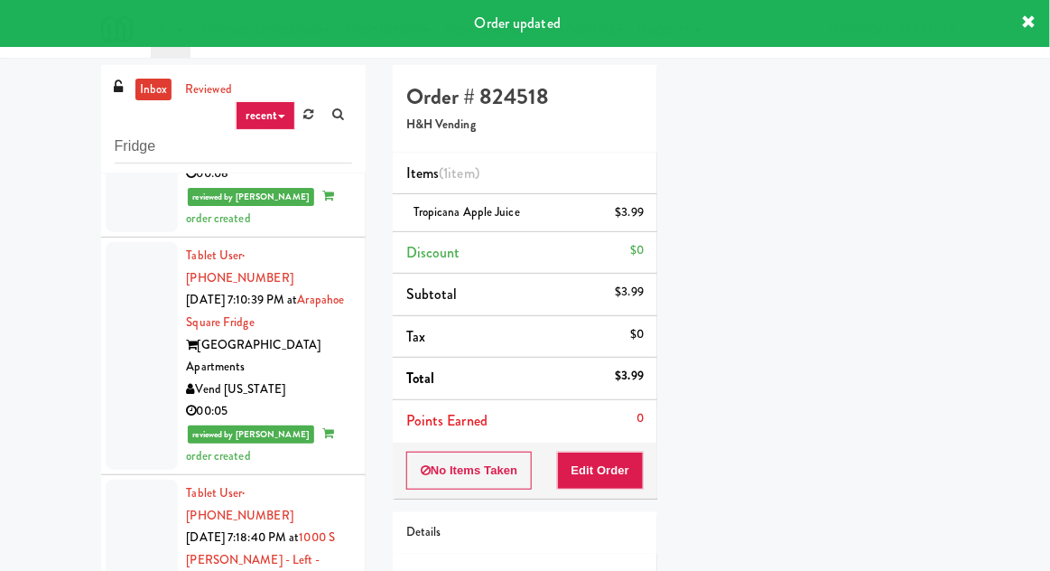
click at [220, 91] on link "reviewed" at bounding box center [209, 90] width 56 height 23
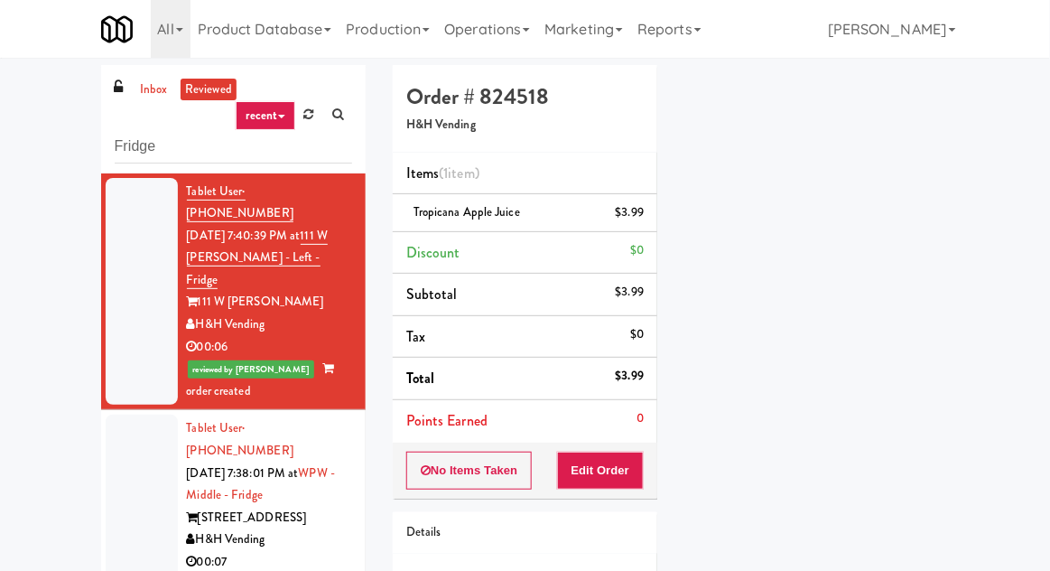
click at [145, 306] on div at bounding box center [142, 292] width 72 height 228
click at [166, 458] on div at bounding box center [142, 517] width 72 height 205
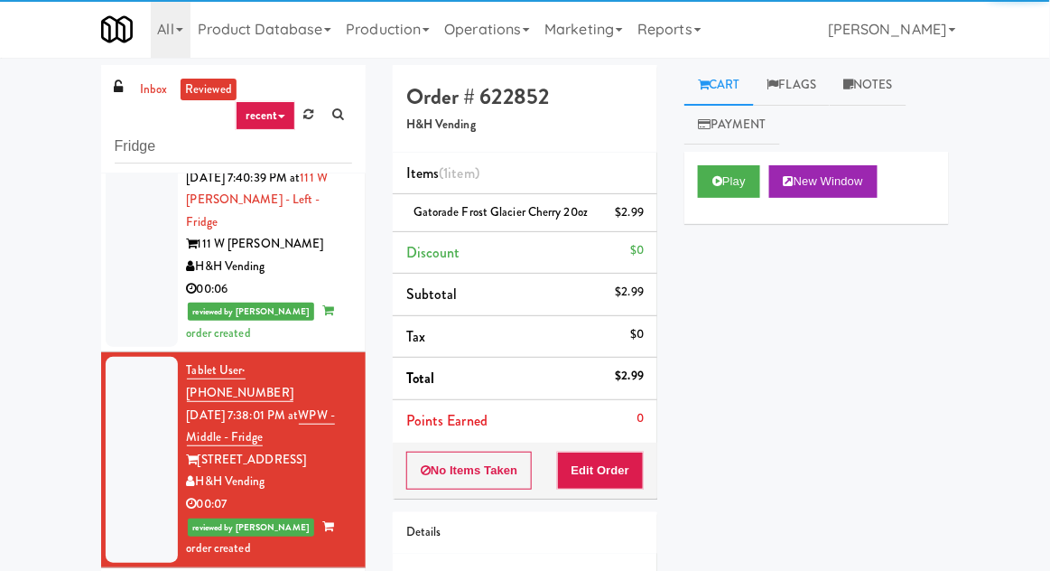
scroll to position [65, 0]
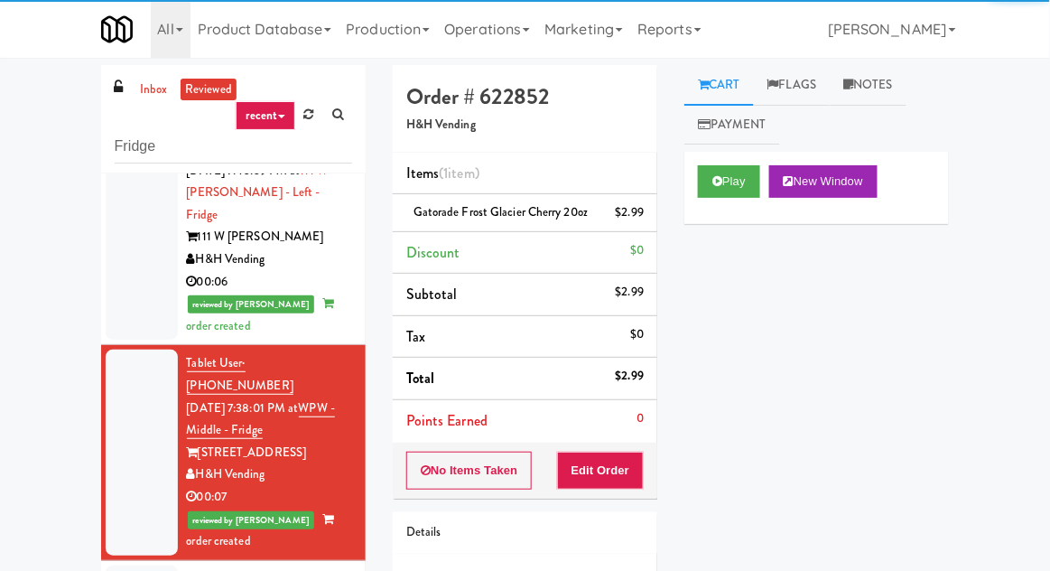
click at [177, 244] on div at bounding box center [142, 227] width 72 height 228
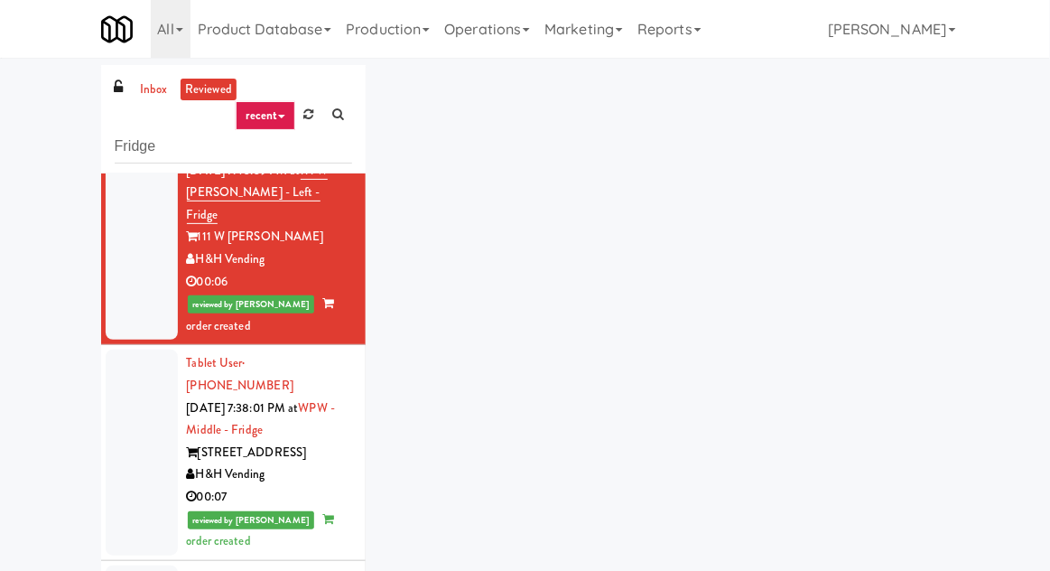
click at [168, 389] on div at bounding box center [142, 451] width 72 height 205
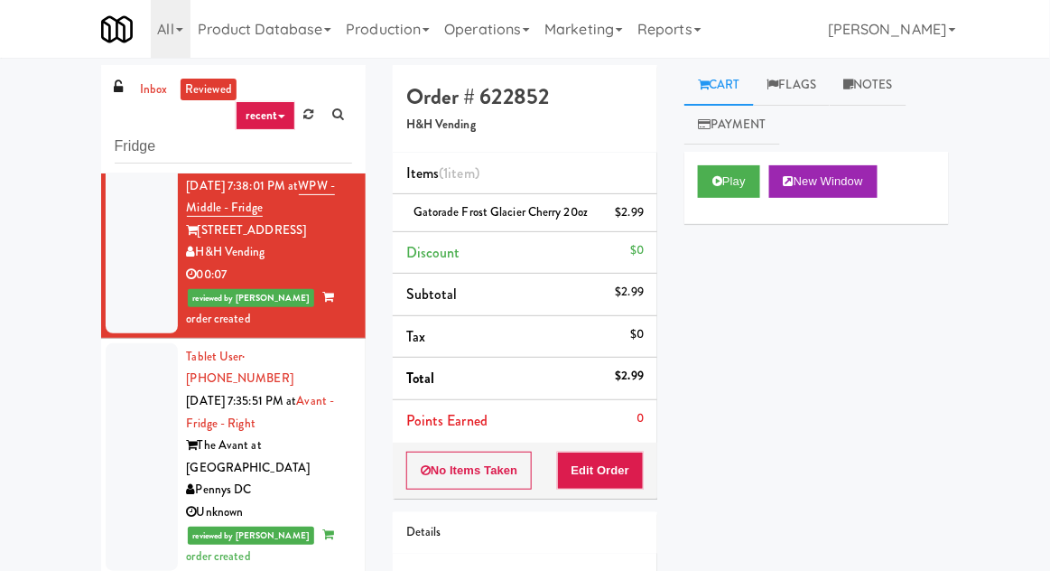
click at [151, 403] on div at bounding box center [142, 457] width 72 height 228
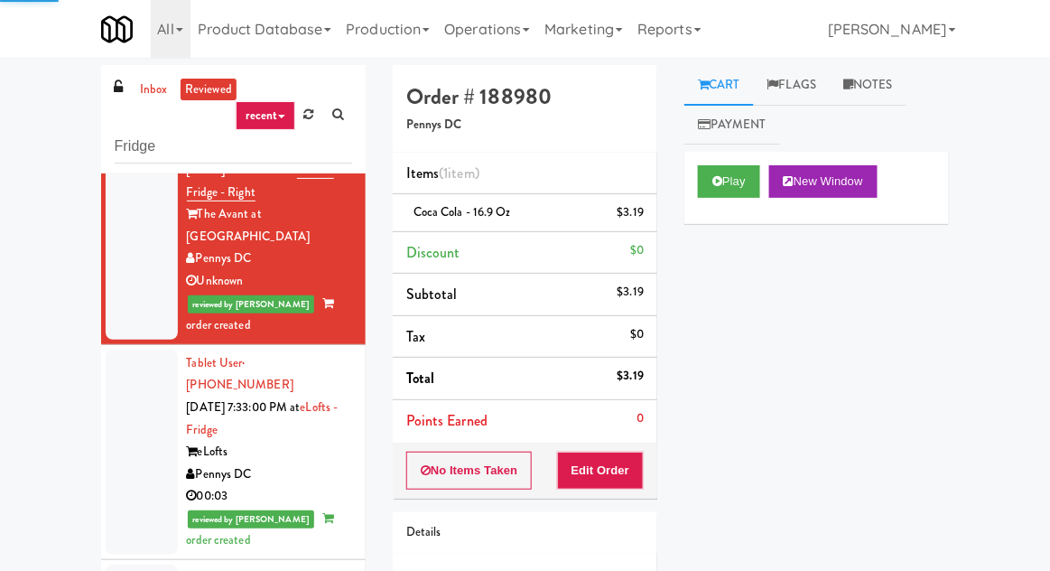
click at [171, 363] on div at bounding box center [142, 451] width 72 height 205
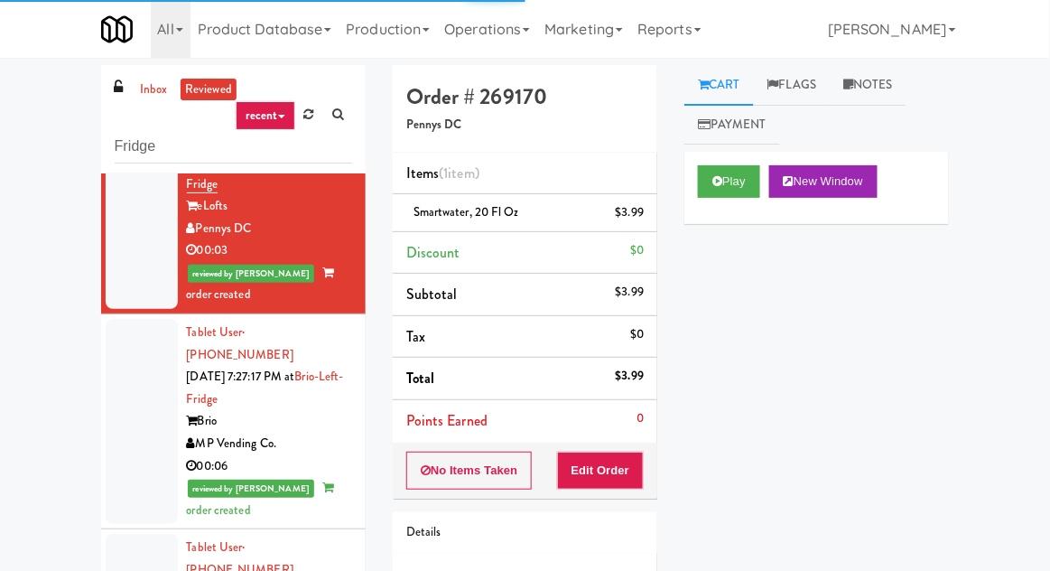
click at [170, 319] on div at bounding box center [142, 421] width 72 height 205
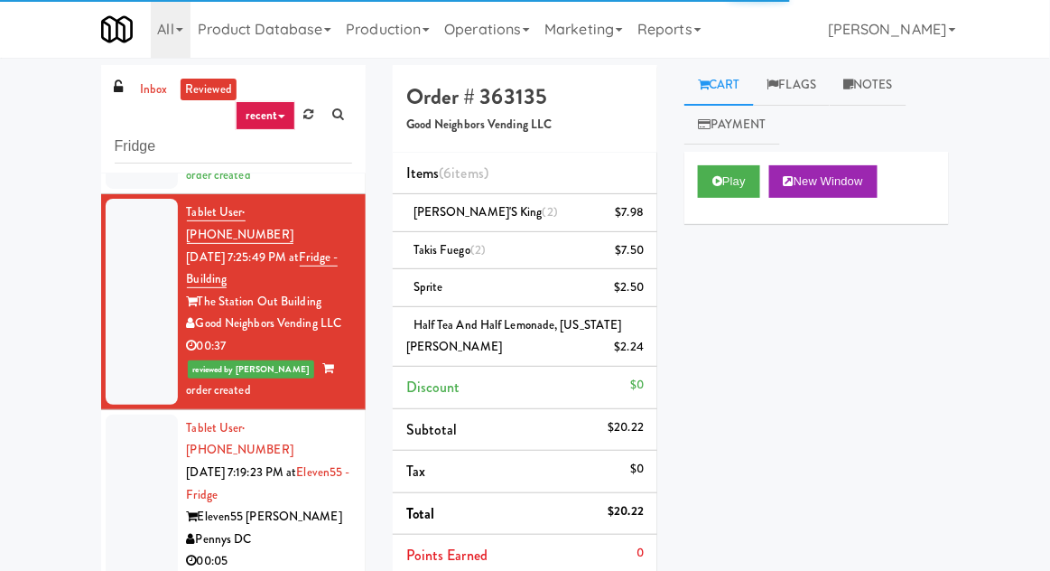
click at [162, 415] on div at bounding box center [142, 517] width 72 height 205
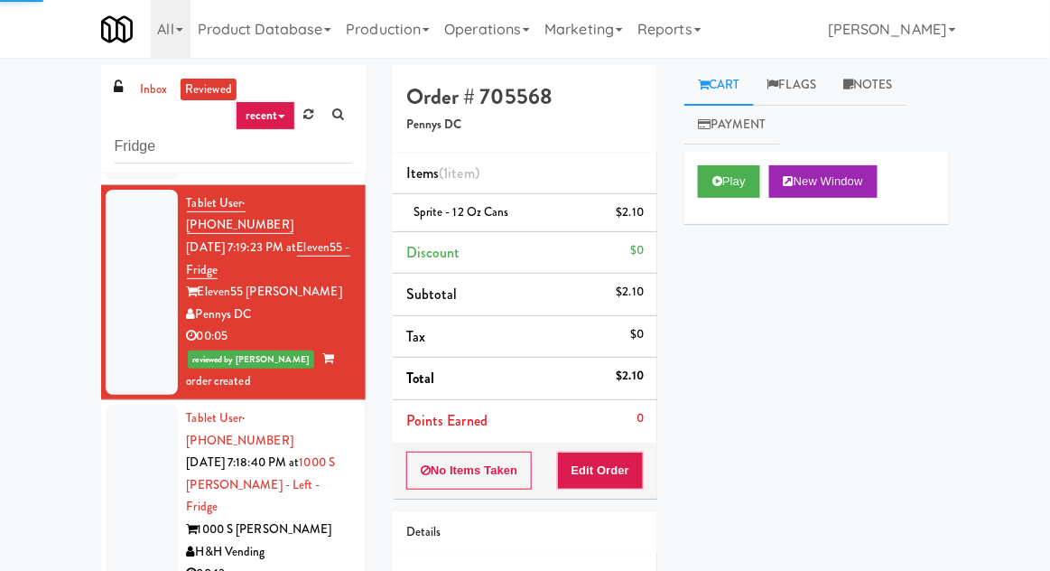
scroll to position [1325, 0]
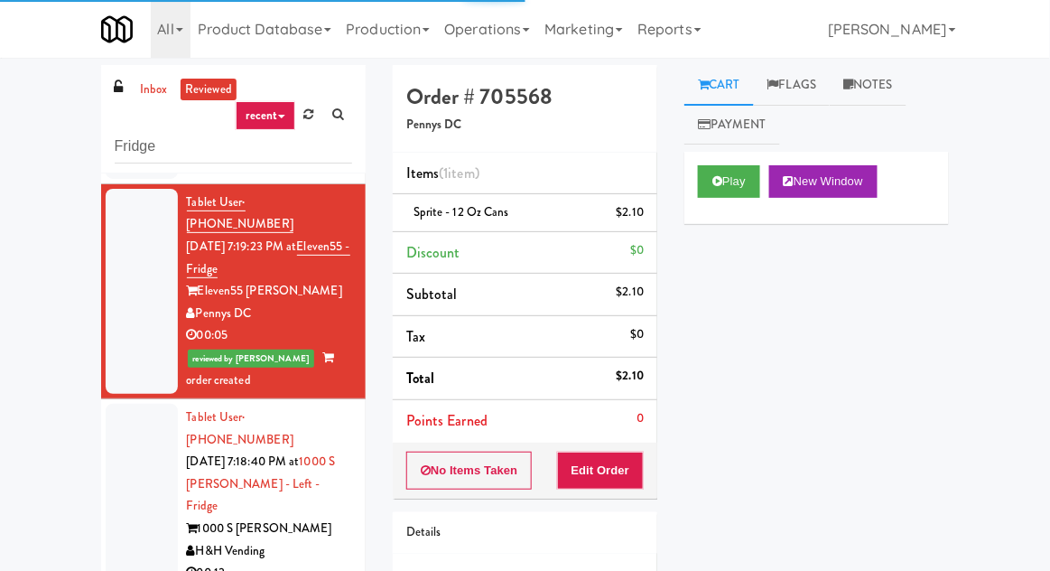
click at [147, 404] on div at bounding box center [142, 518] width 72 height 228
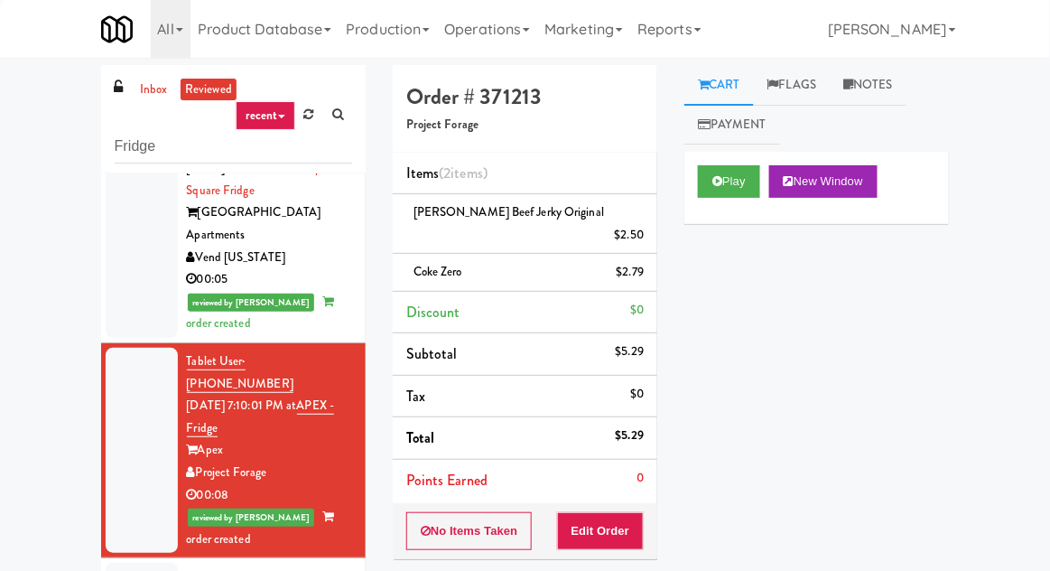
scroll to position [1904, 0]
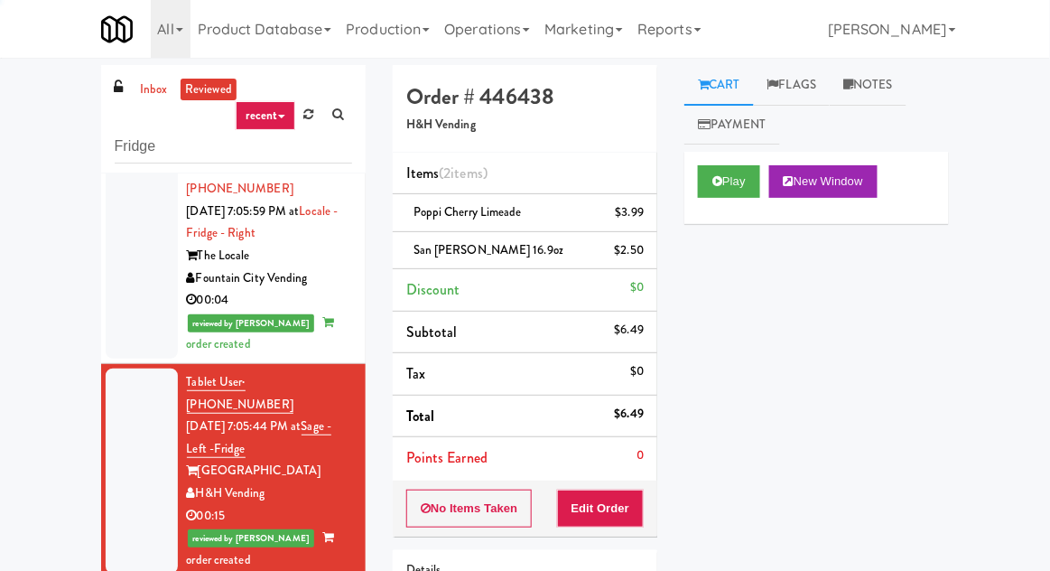
scroll to position [2501, 0]
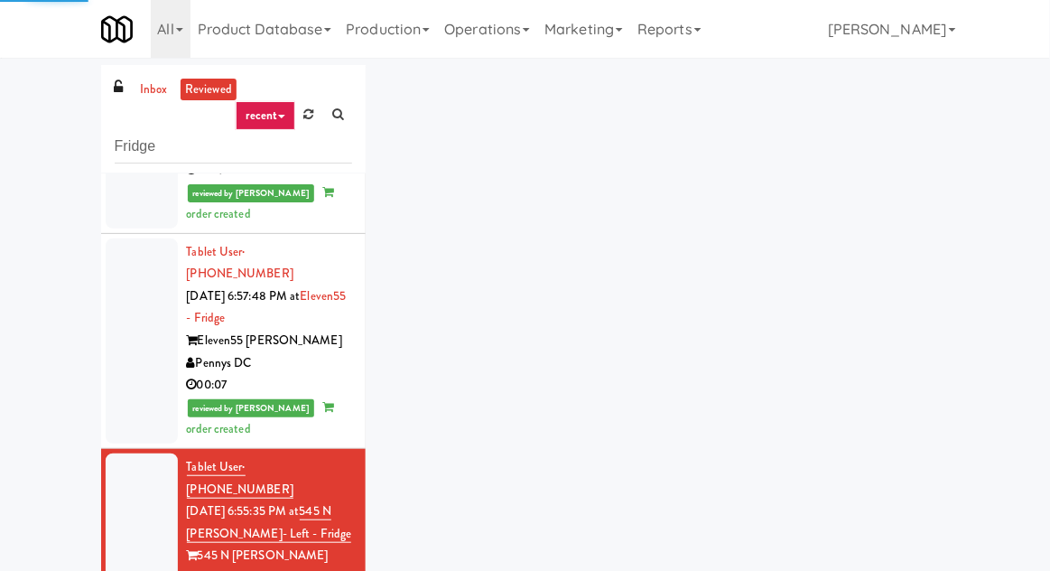
scroll to position [3068, 0]
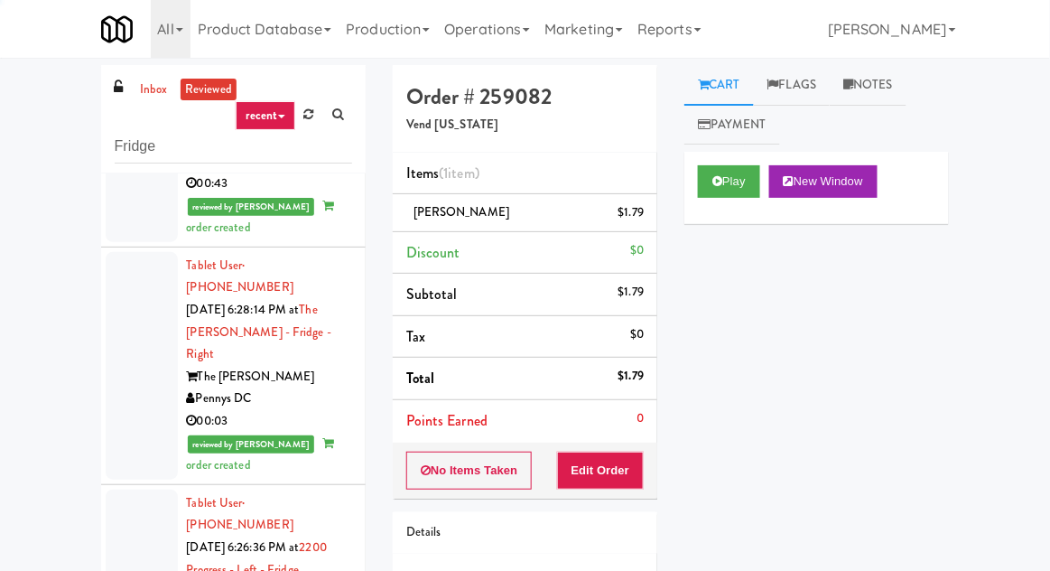
scroll to position [4603, 0]
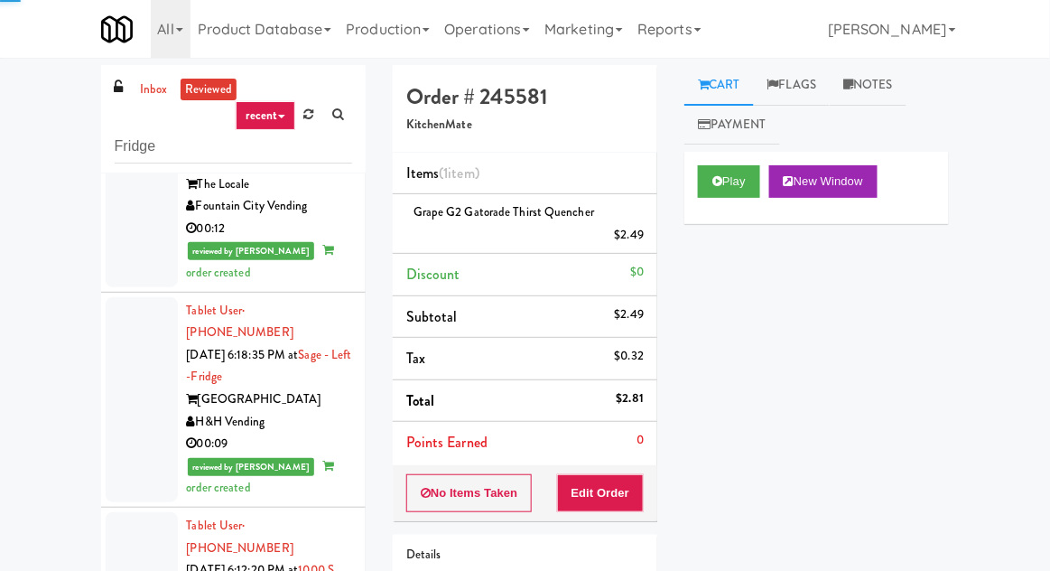
scroll to position [6152, 0]
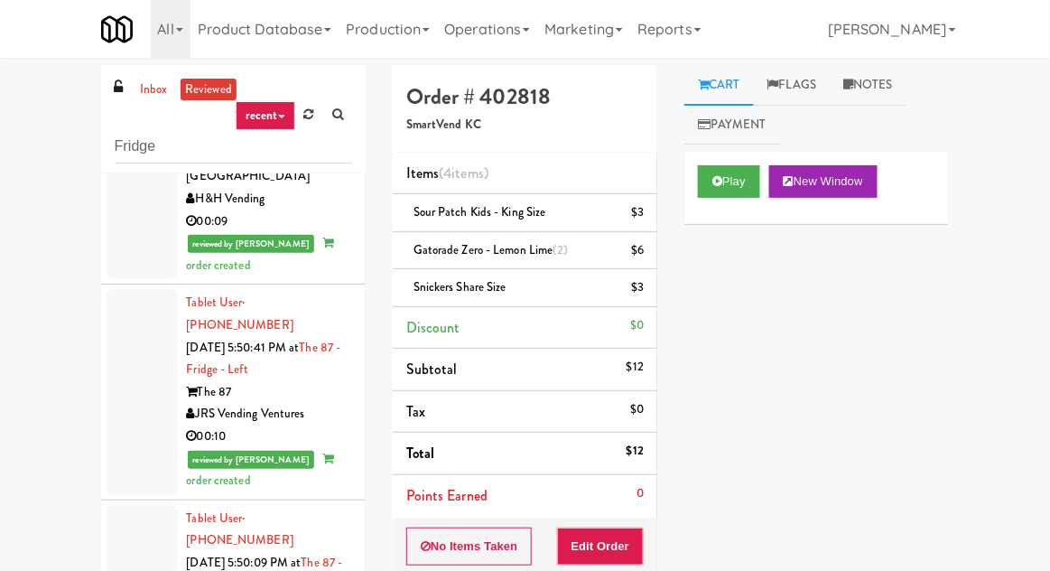
scroll to position [7757, 0]
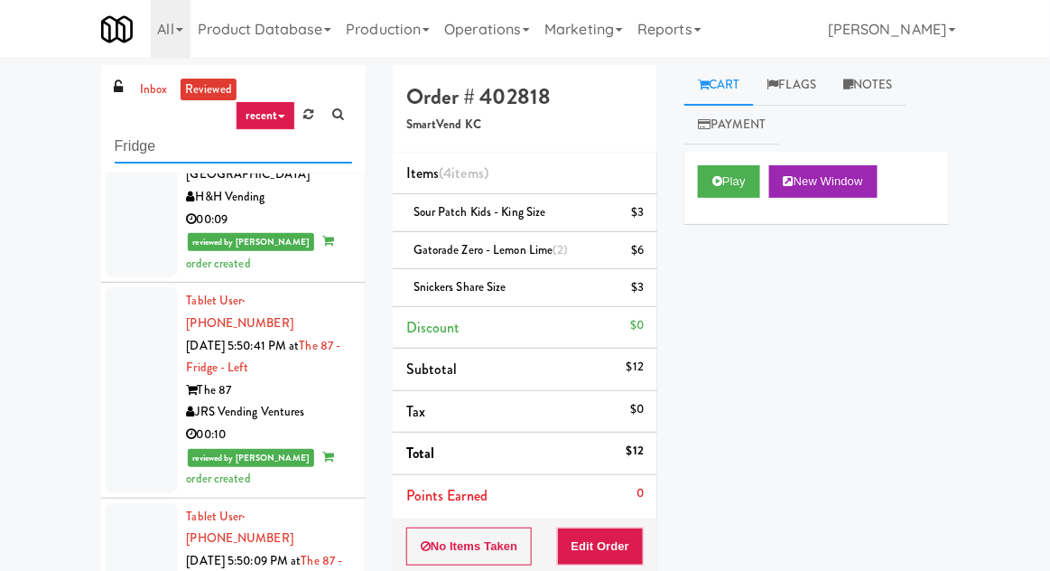
click at [149, 143] on input "Fridge" at bounding box center [234, 146] width 238 height 33
click at [155, 152] on input "Fridge" at bounding box center [234, 146] width 238 height 33
click at [140, 153] on input "Fridge" at bounding box center [234, 146] width 238 height 33
click at [141, 147] on input "Fridge" at bounding box center [234, 146] width 238 height 33
click at [142, 143] on input "Fridge" at bounding box center [234, 146] width 238 height 33
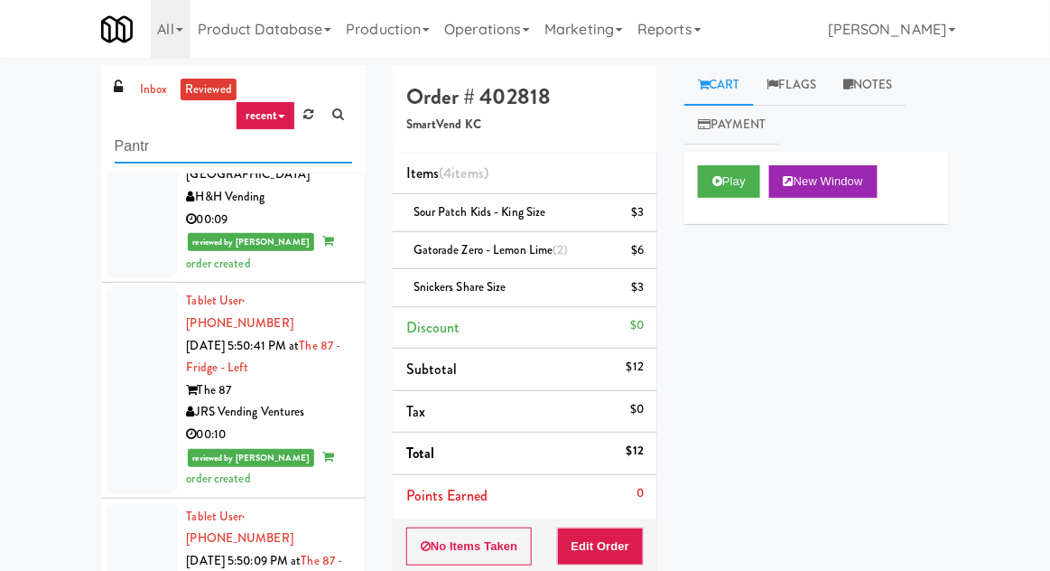
scroll to position [0, 0]
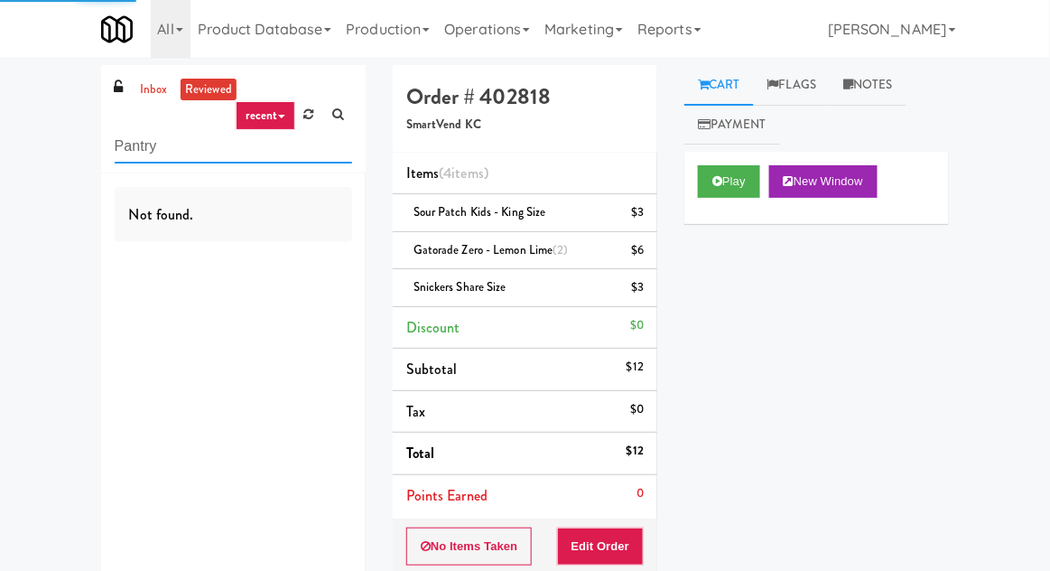
type input "Pantry"
click at [149, 91] on link "inbox" at bounding box center [153, 90] width 37 height 23
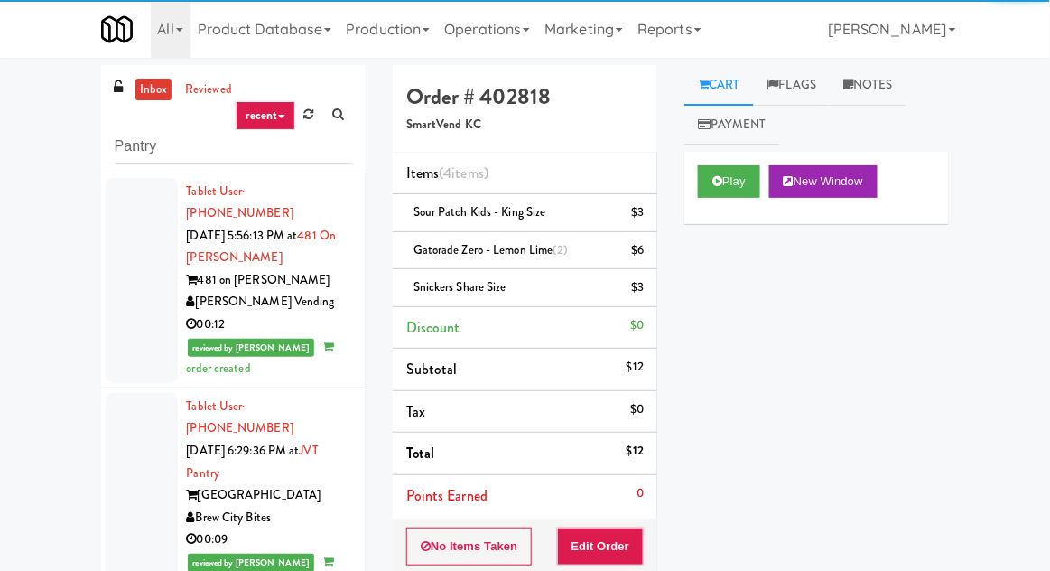
click at [152, 89] on link "inbox" at bounding box center [153, 90] width 37 height 23
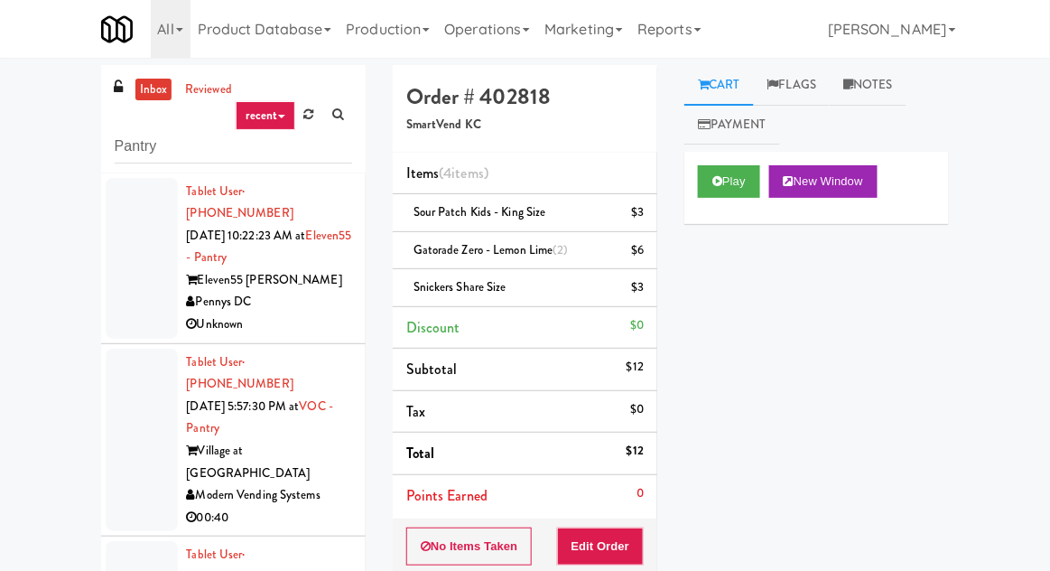
click at [135, 272] on div at bounding box center [142, 258] width 72 height 161
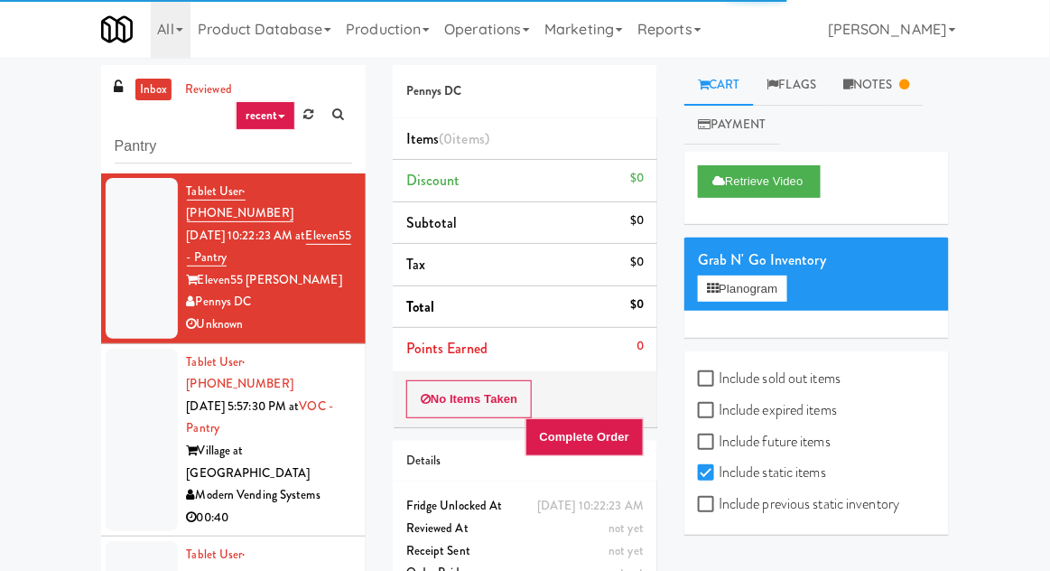
click at [156, 441] on div at bounding box center [142, 440] width 72 height 183
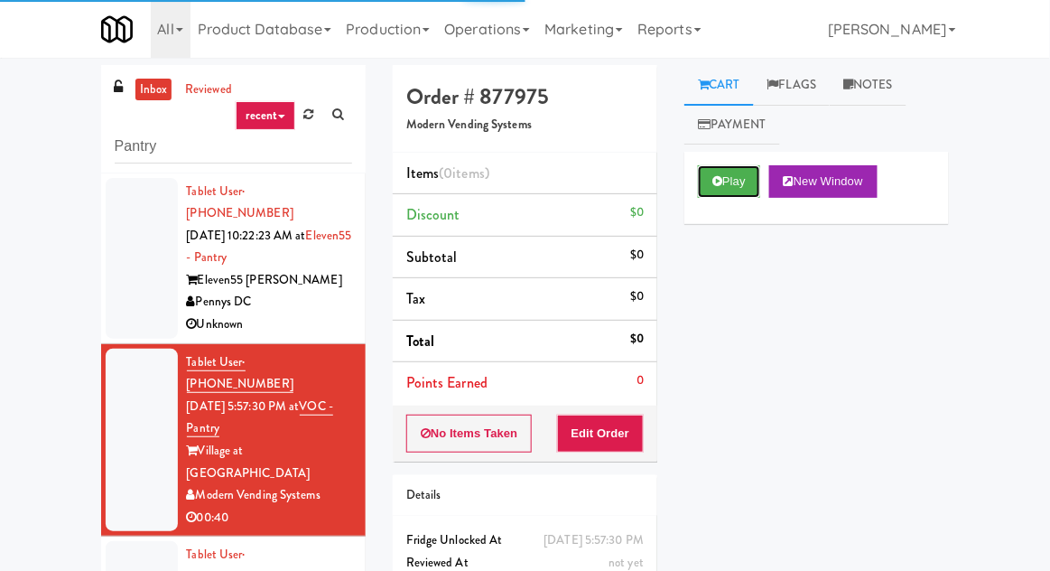
click at [750, 187] on button "Play" at bounding box center [729, 181] width 62 height 33
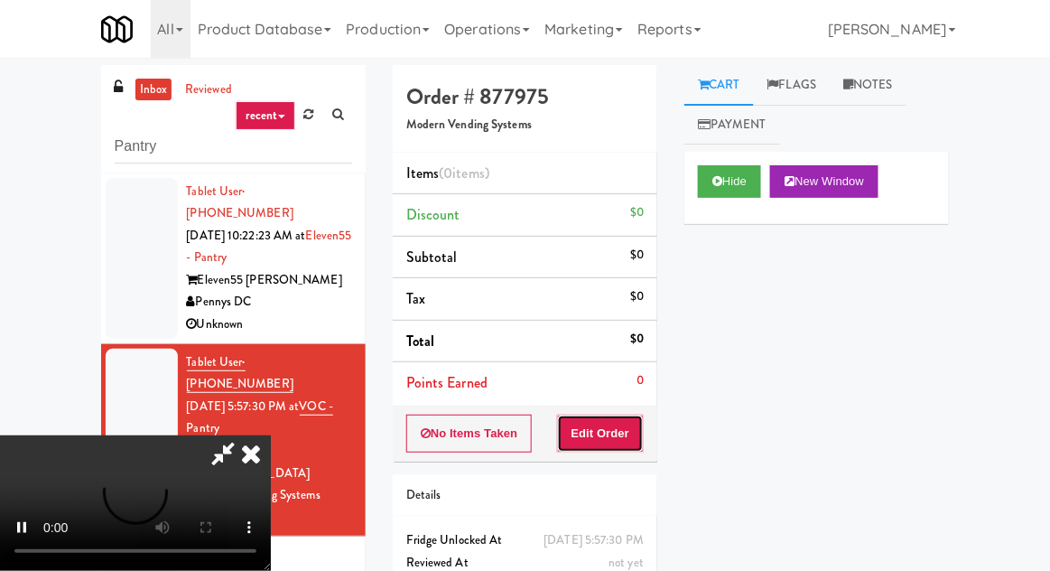
click at [620, 424] on button "Edit Order" at bounding box center [601, 434] width 88 height 38
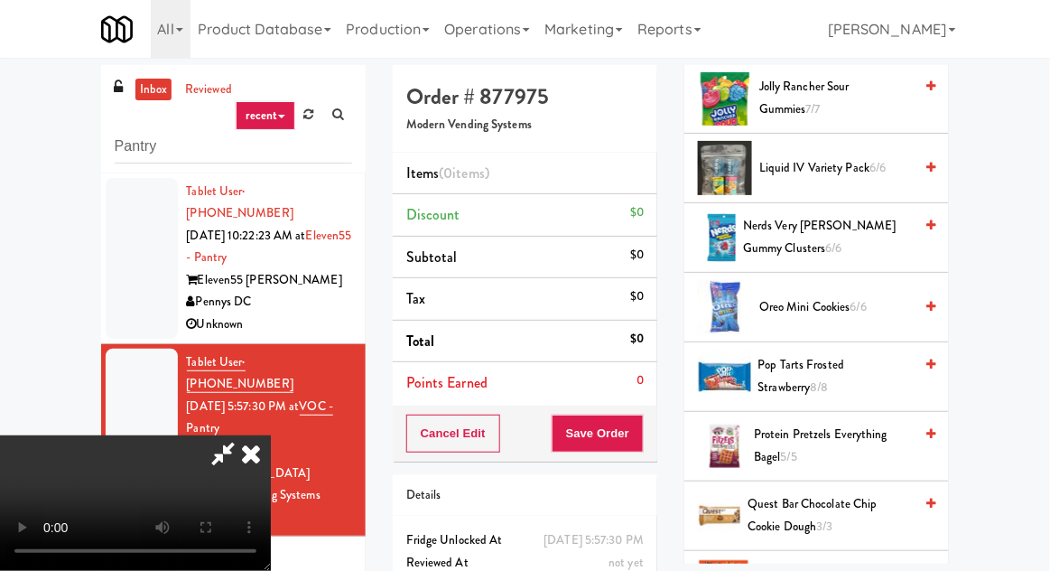
scroll to position [983, 0]
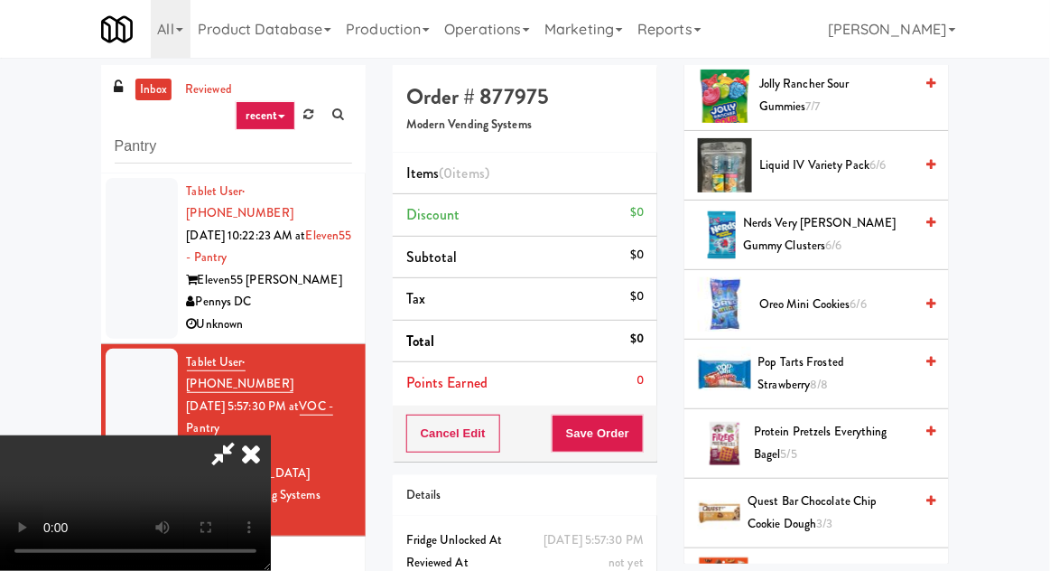
click at [843, 294] on span "Oreo Mini Cookies 6/6" at bounding box center [836, 305] width 154 height 23
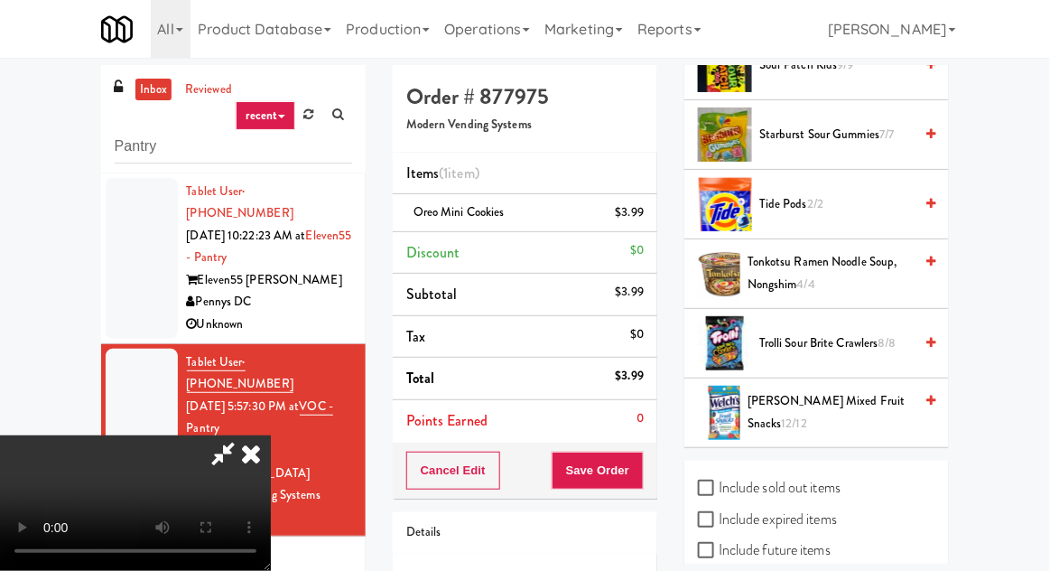
scroll to position [22, 0]
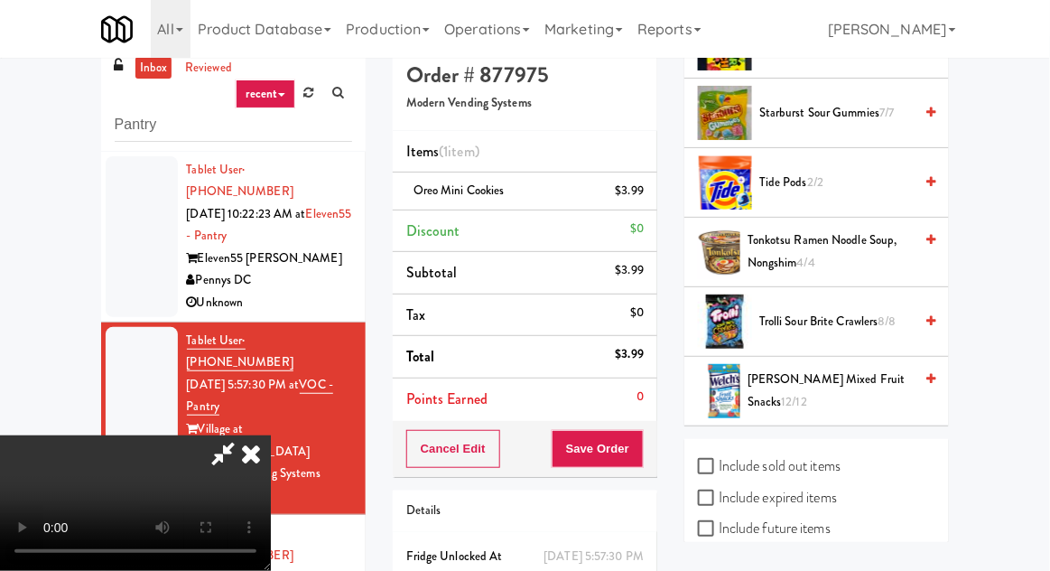
click at [846, 368] on span "Welch's Mixed Fruit Snacks 12/12" at bounding box center [830, 390] width 165 height 44
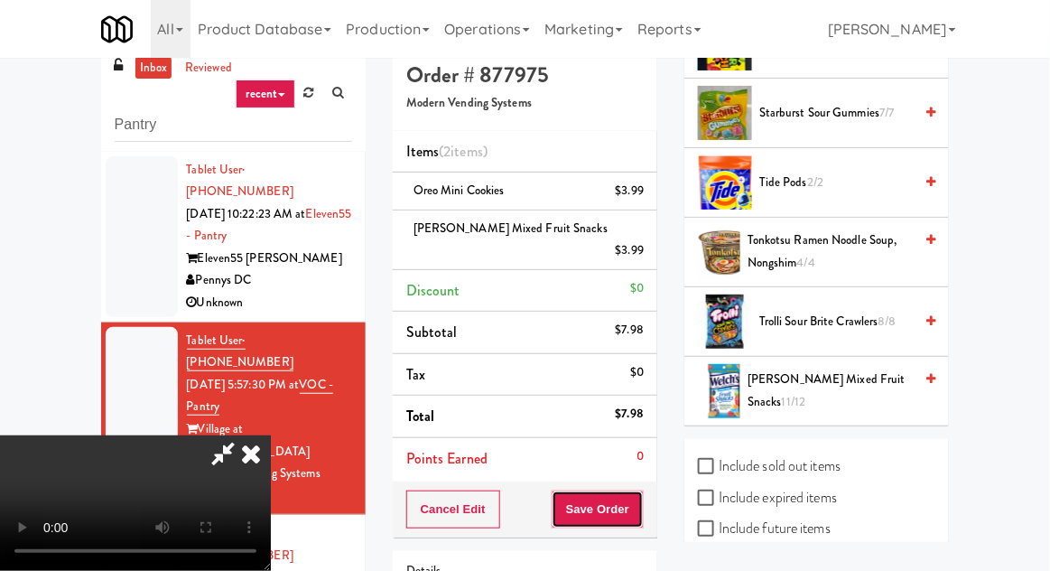
click at [640, 490] on button "Save Order" at bounding box center [598, 509] width 92 height 38
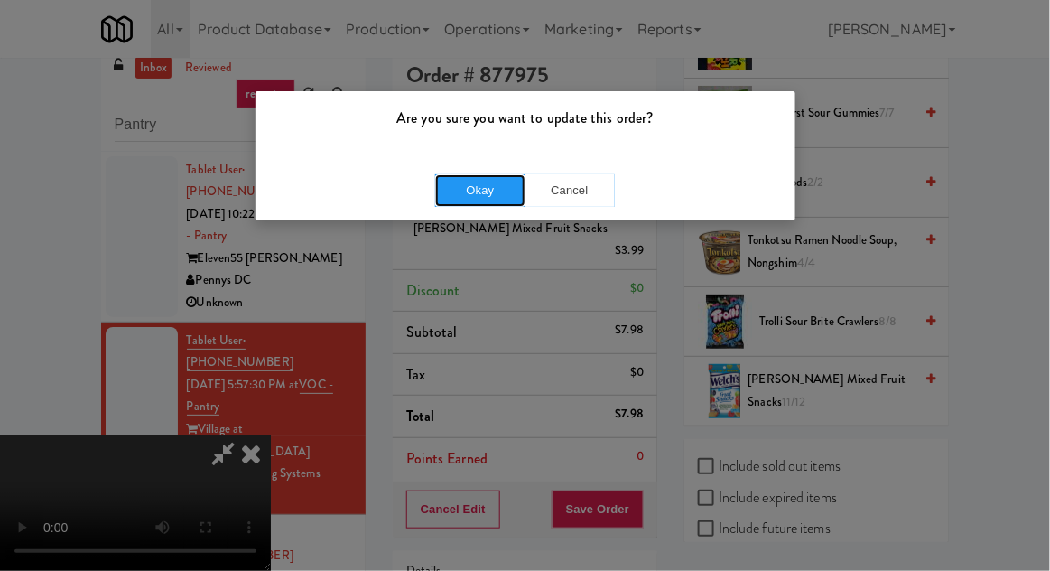
click at [472, 195] on button "Okay" at bounding box center [480, 190] width 90 height 33
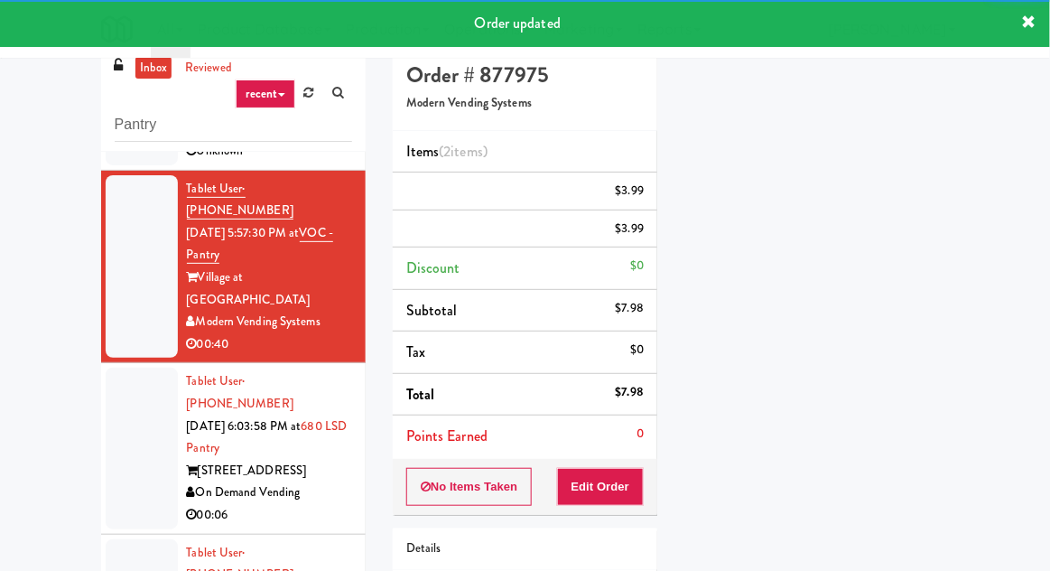
scroll to position [150, 0]
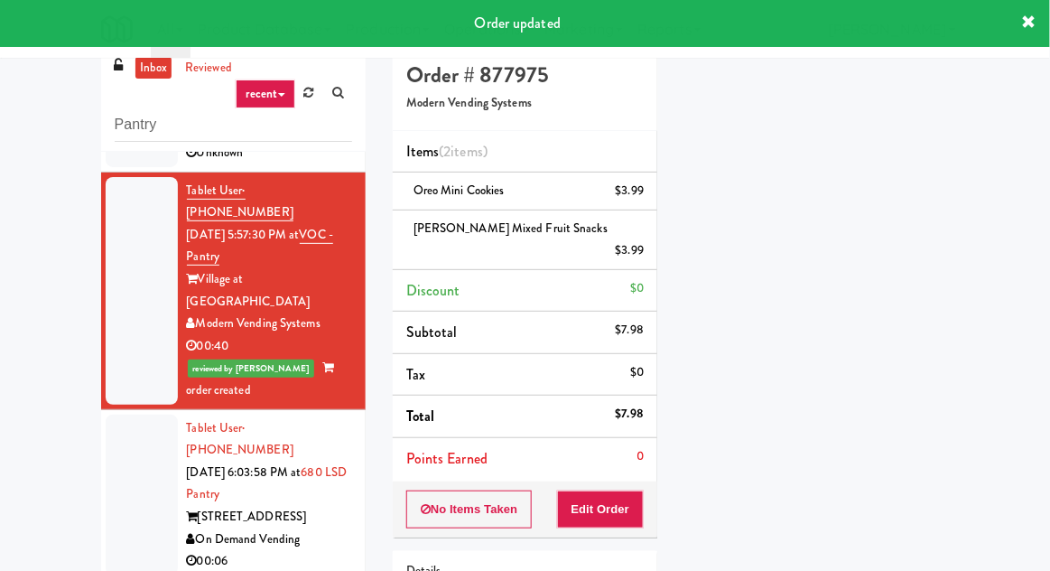
click at [149, 415] on div at bounding box center [142, 495] width 72 height 161
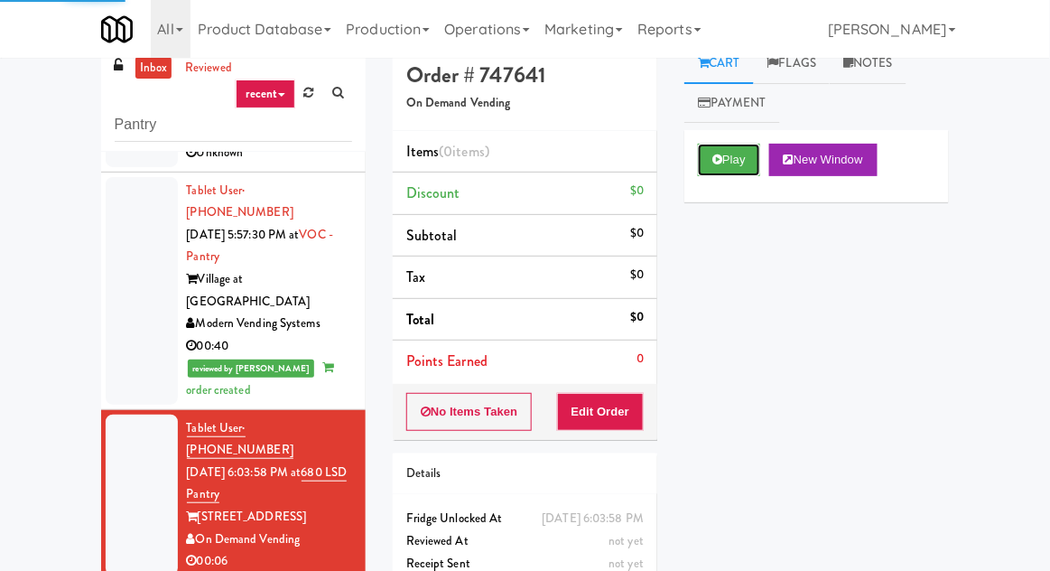
click at [727, 171] on button "Play" at bounding box center [729, 160] width 62 height 33
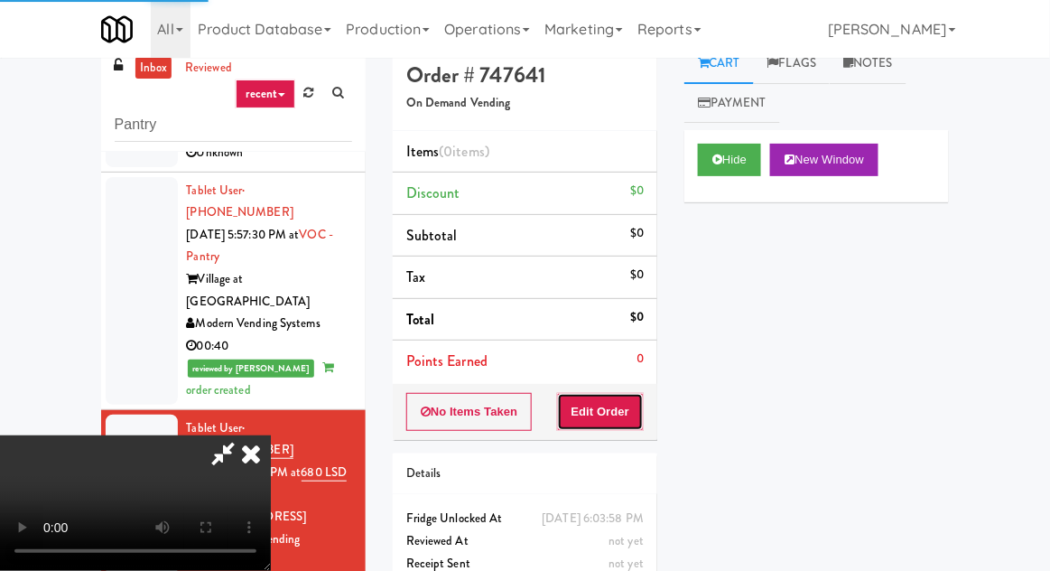
click at [617, 418] on button "Edit Order" at bounding box center [601, 412] width 88 height 38
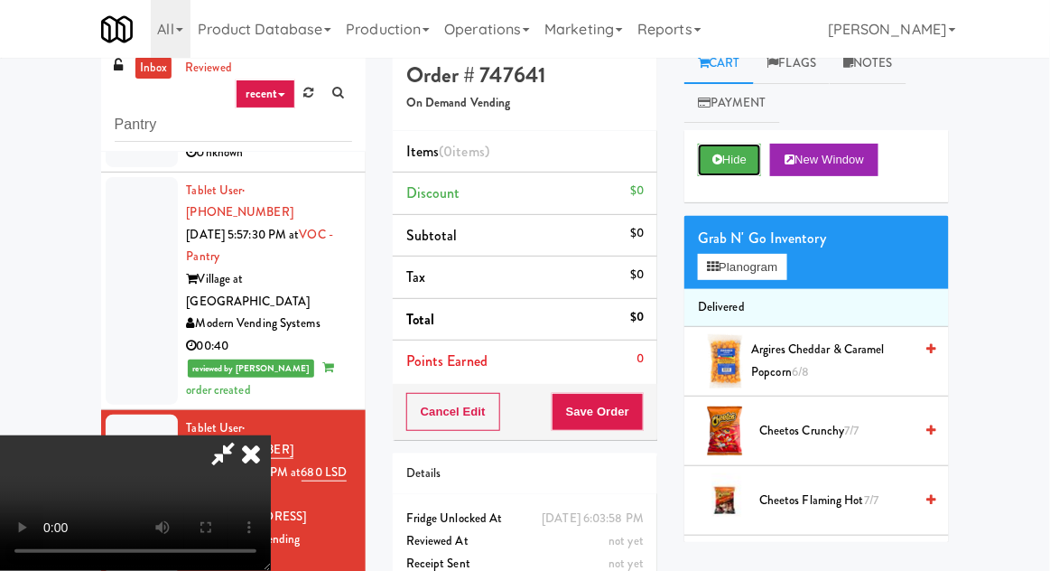
click at [716, 154] on icon at bounding box center [718, 160] width 10 height 12
click at [739, 172] on button "Hide" at bounding box center [729, 160] width 63 height 33
click at [737, 163] on button "Hide" at bounding box center [729, 160] width 63 height 33
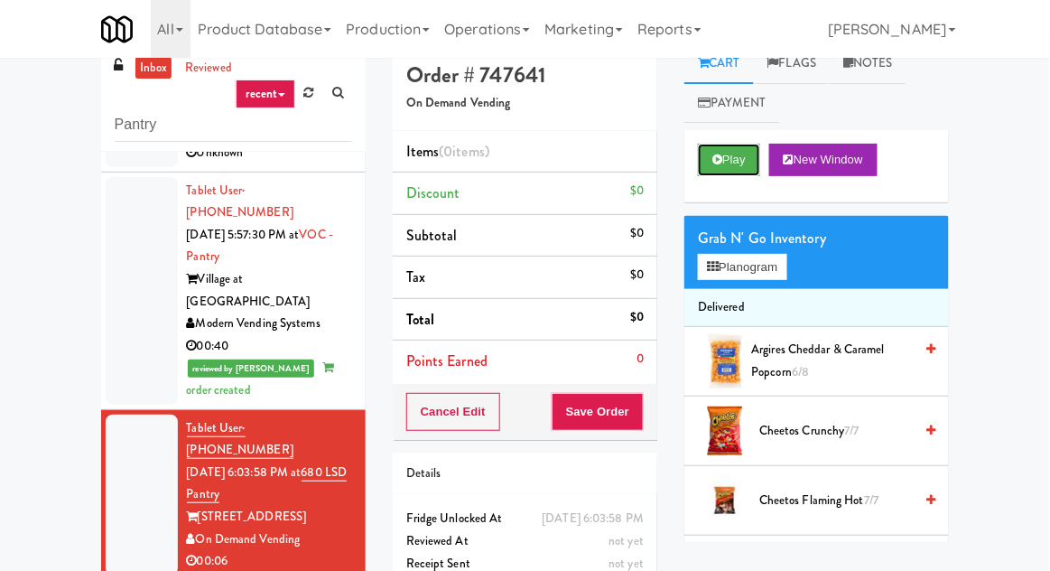
click at [745, 161] on button "Play" at bounding box center [729, 160] width 62 height 33
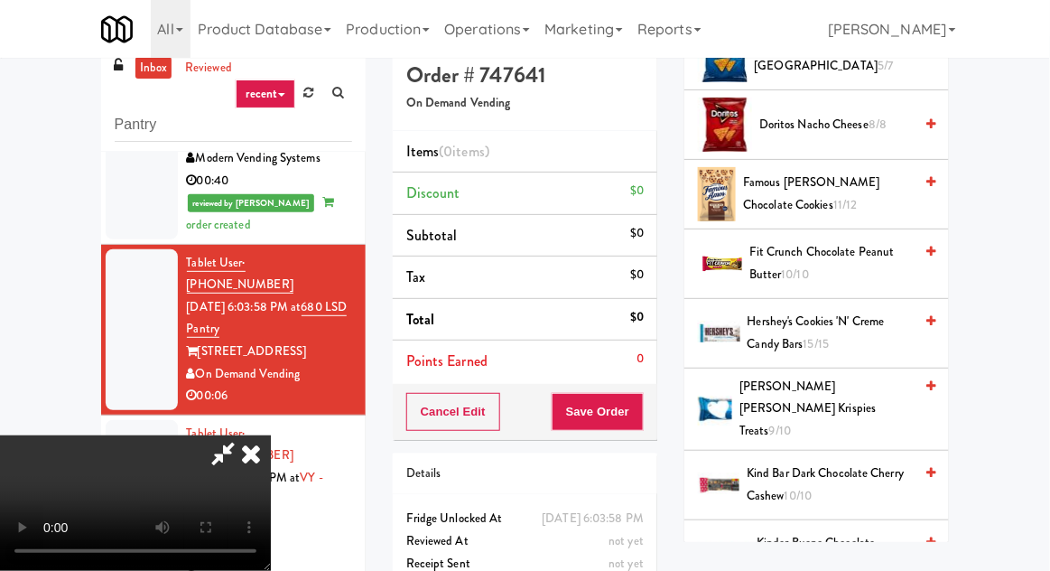
scroll to position [818, 0]
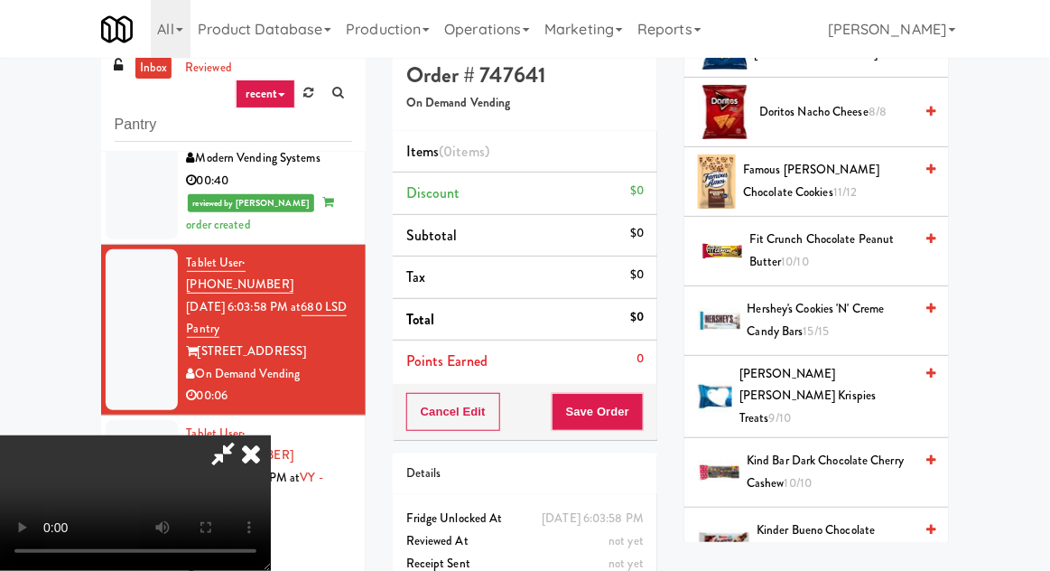
click at [817, 302] on span "Hershey's Cookies 'n' Creme Candy Bars 15/15" at bounding box center [831, 320] width 166 height 44
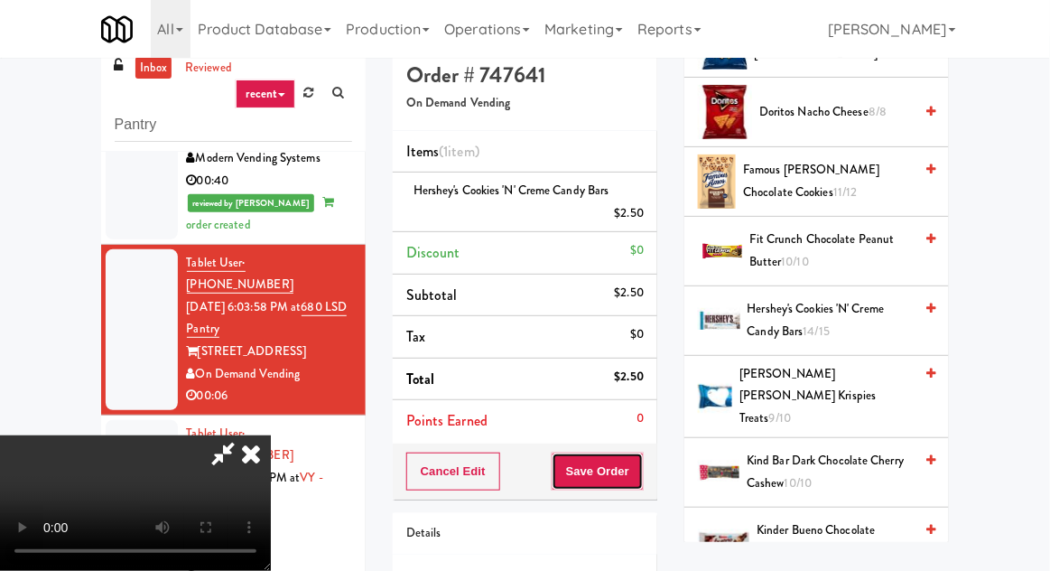
click at [643, 475] on button "Save Order" at bounding box center [598, 471] width 92 height 38
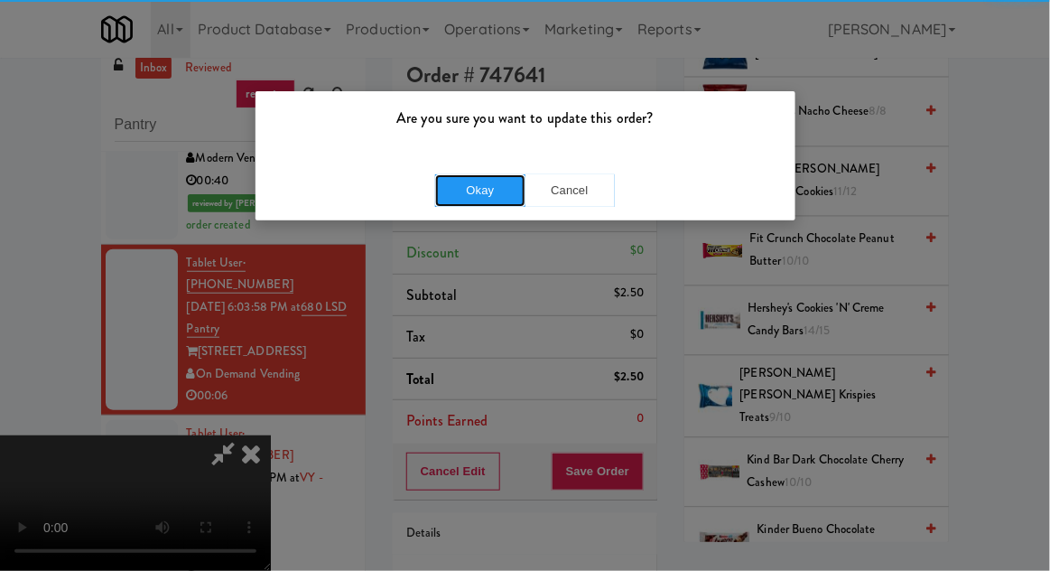
click at [478, 192] on button "Okay" at bounding box center [480, 190] width 90 height 33
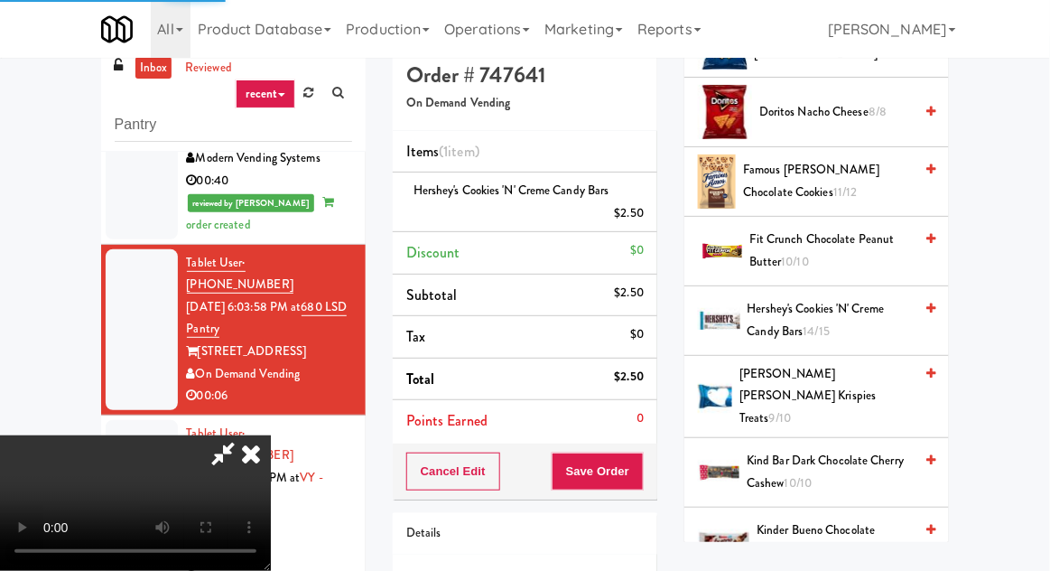
scroll to position [178, 0]
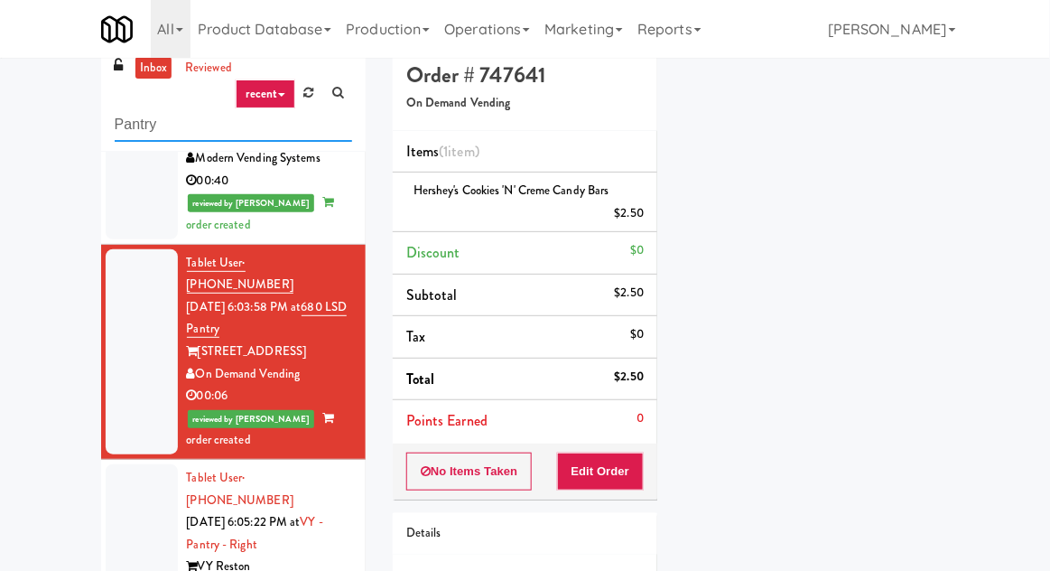
click at [121, 117] on input "Pantry" at bounding box center [234, 124] width 238 height 33
click at [126, 124] on input "Pantry" at bounding box center [234, 124] width 238 height 33
click at [29, 111] on div "inbox reviewed recent all unclear take inventory issue suspicious failed recent…" at bounding box center [525, 375] width 1050 height 664
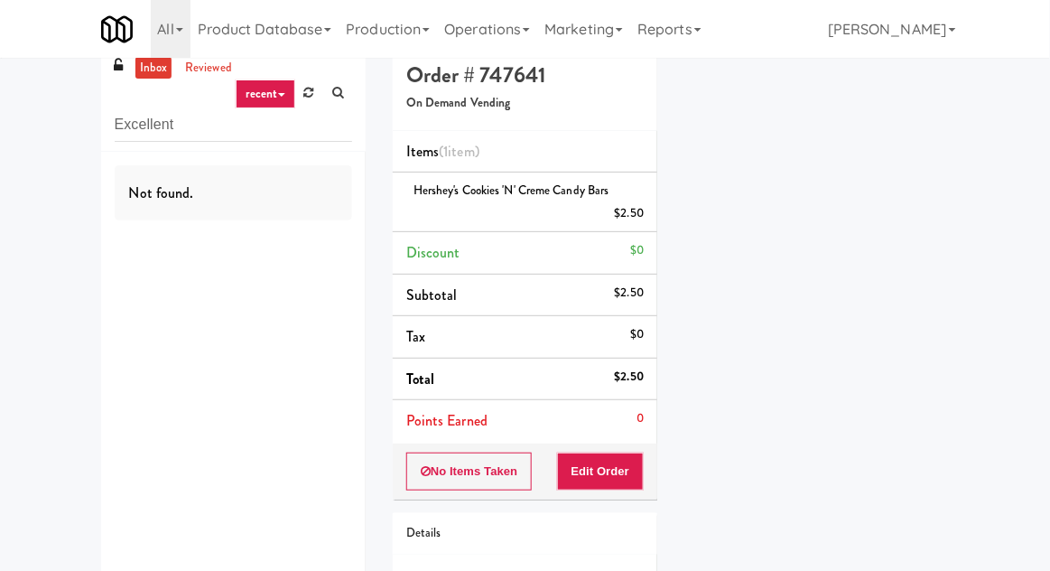
scroll to position [0, 0]
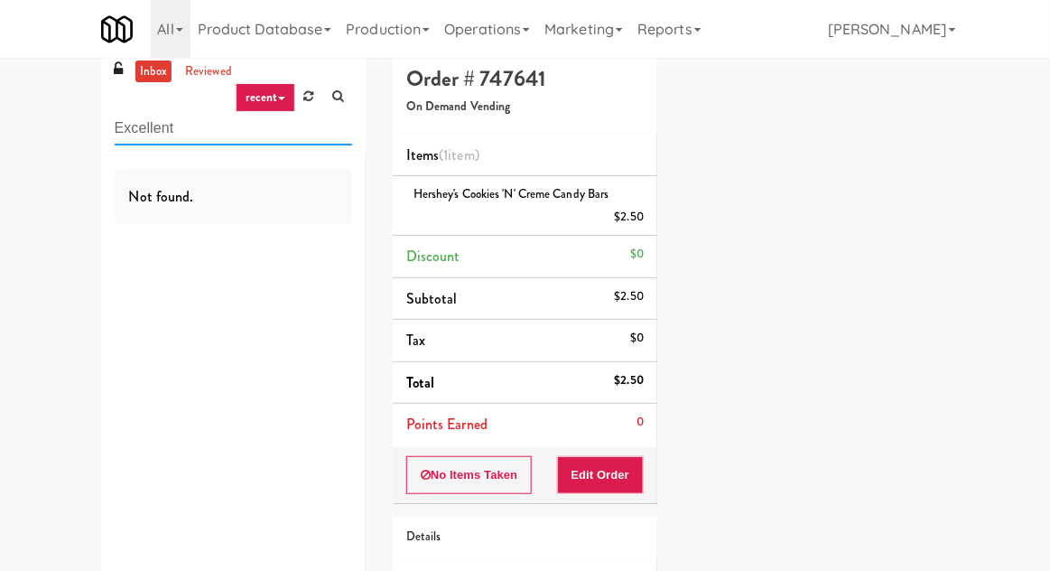
click at [131, 122] on input "Excellent" at bounding box center [234, 128] width 238 height 33
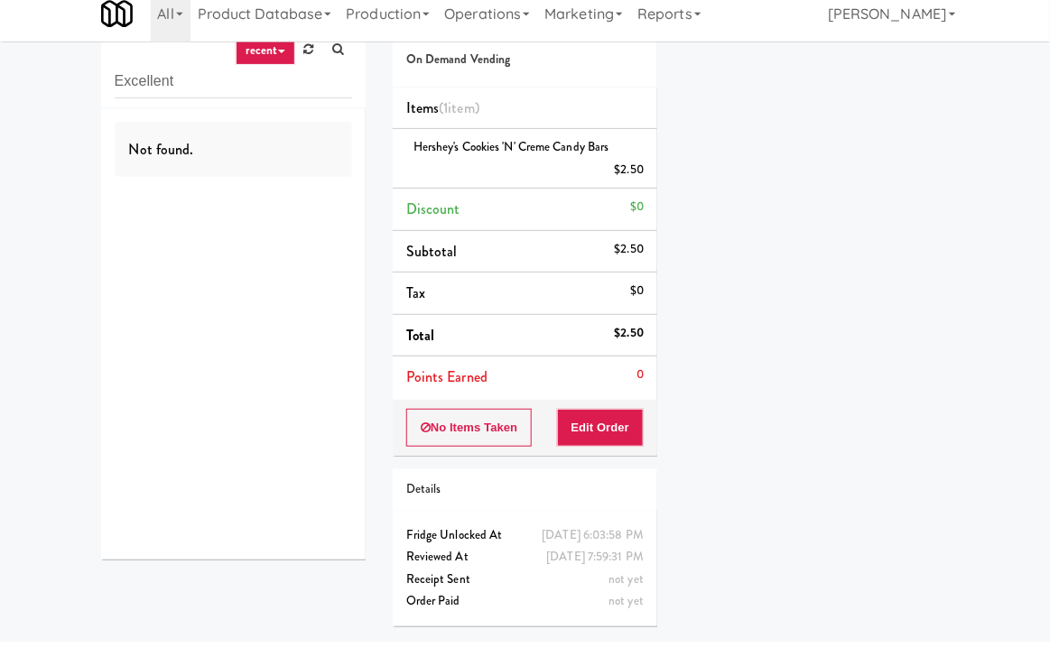
click at [122, 121] on div "inbox reviewed recent all unclear take inventory issue suspicious failed recent…" at bounding box center [233, 69] width 265 height 108
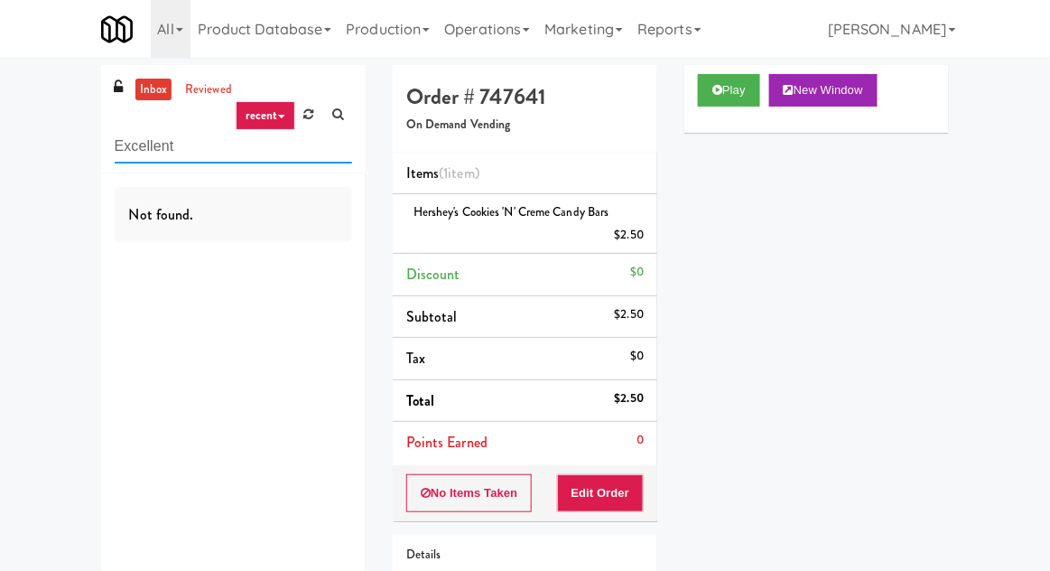
click at [134, 139] on input "Excellent" at bounding box center [234, 146] width 238 height 33
click at [127, 140] on input "Excellent" at bounding box center [234, 146] width 238 height 33
type input "Pantry"
click at [28, 126] on div "inbox reviewed recent all unclear take inventory issue suspicious failed recent…" at bounding box center [525, 385] width 1050 height 640
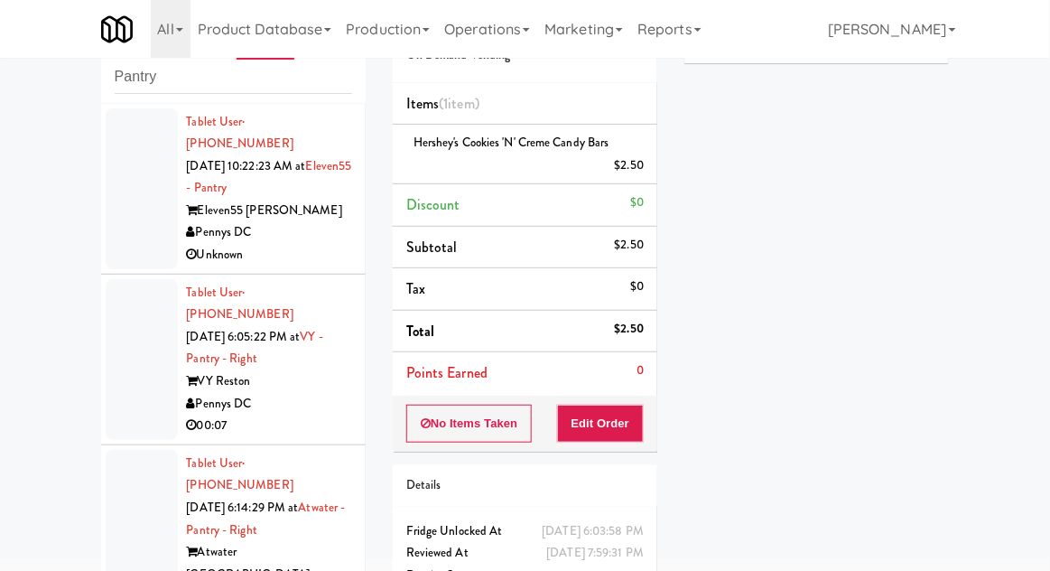
click at [122, 318] on div at bounding box center [142, 359] width 72 height 161
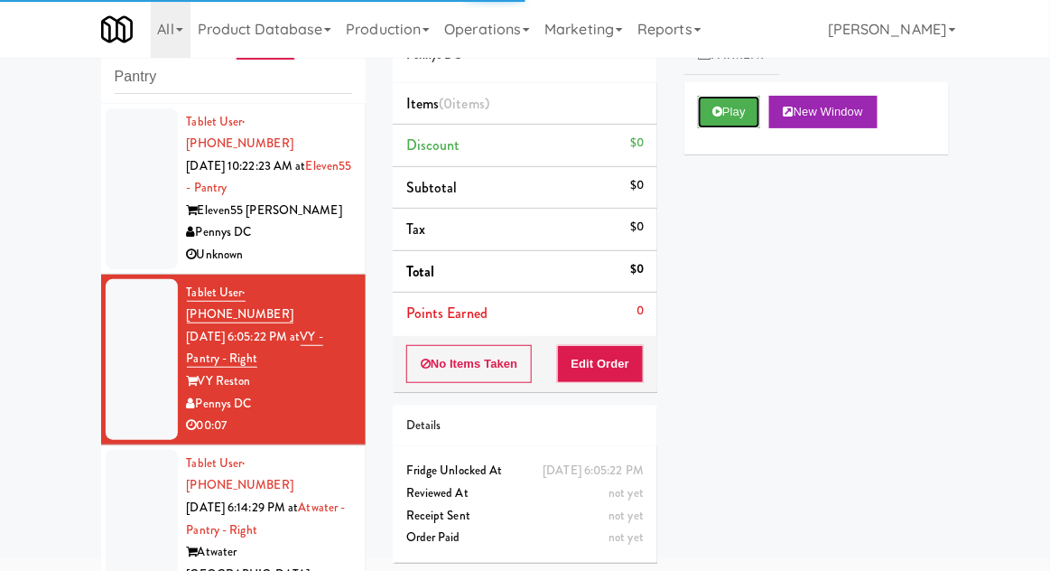
click at [743, 110] on button "Play" at bounding box center [729, 112] width 62 height 33
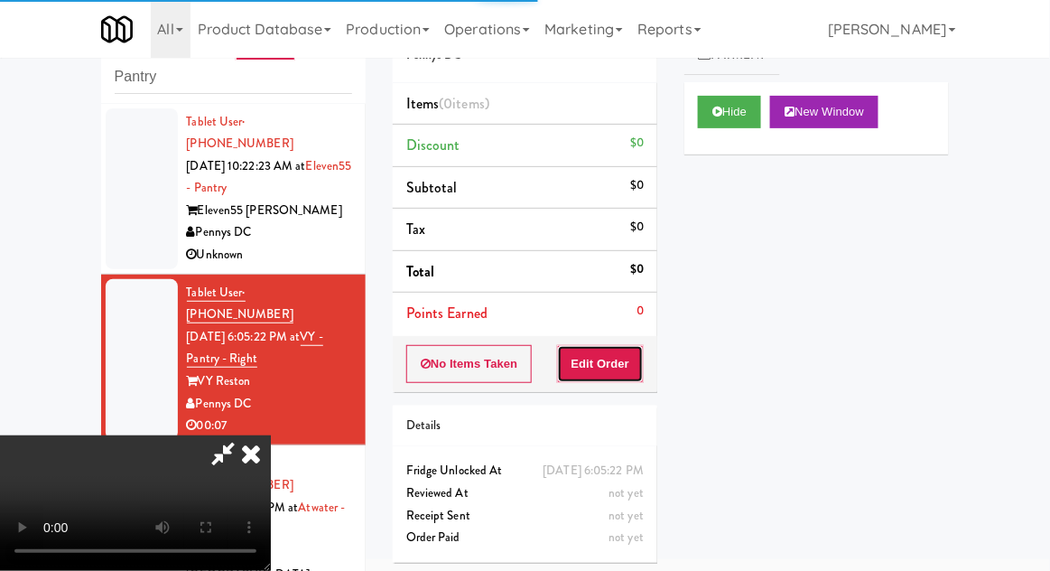
click at [606, 345] on button "Edit Order" at bounding box center [601, 364] width 88 height 38
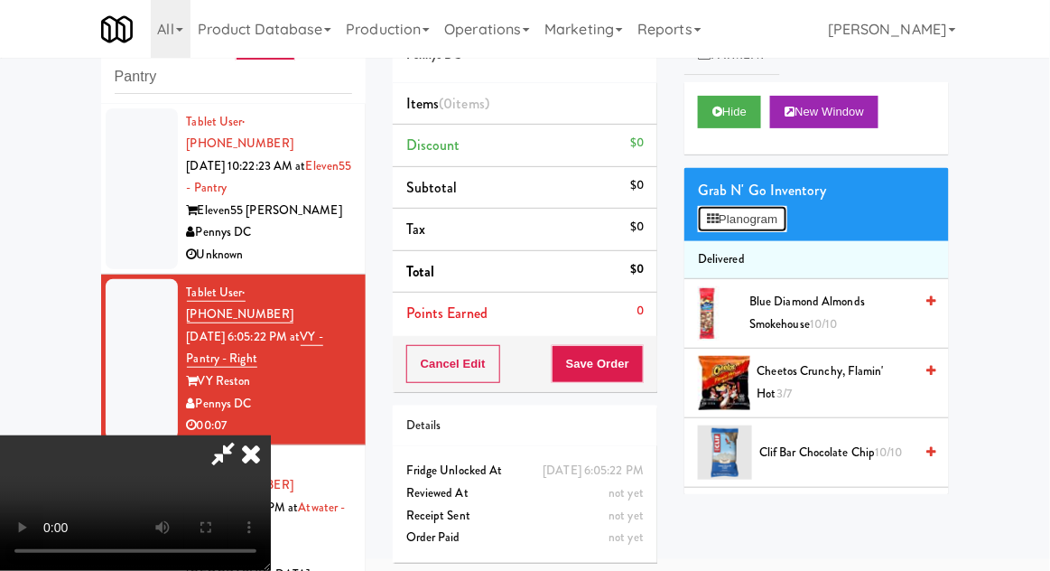
click at [763, 211] on button "Planogram" at bounding box center [742, 219] width 89 height 27
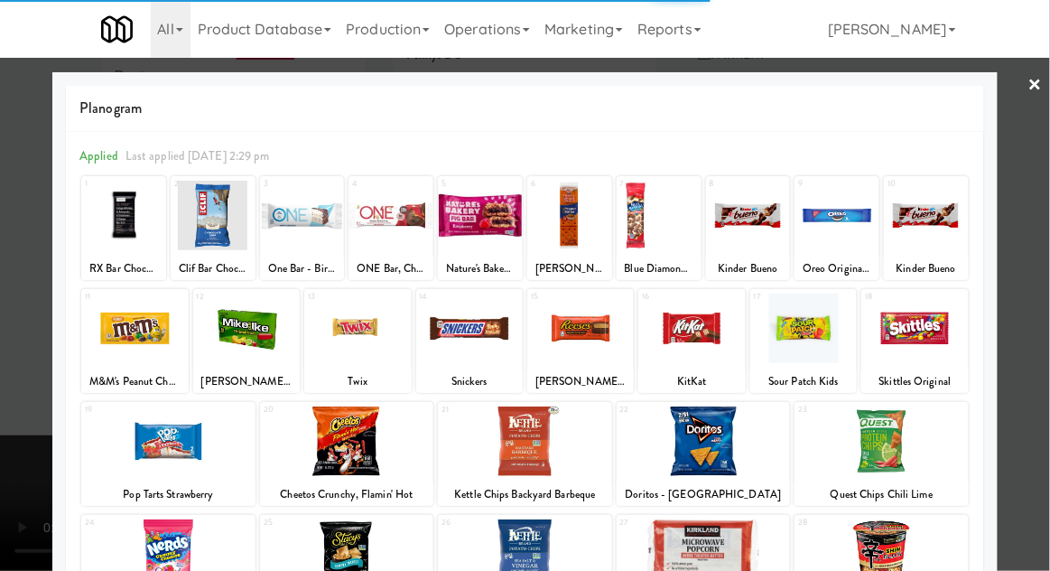
click at [708, 337] on div at bounding box center [691, 329] width 107 height 70
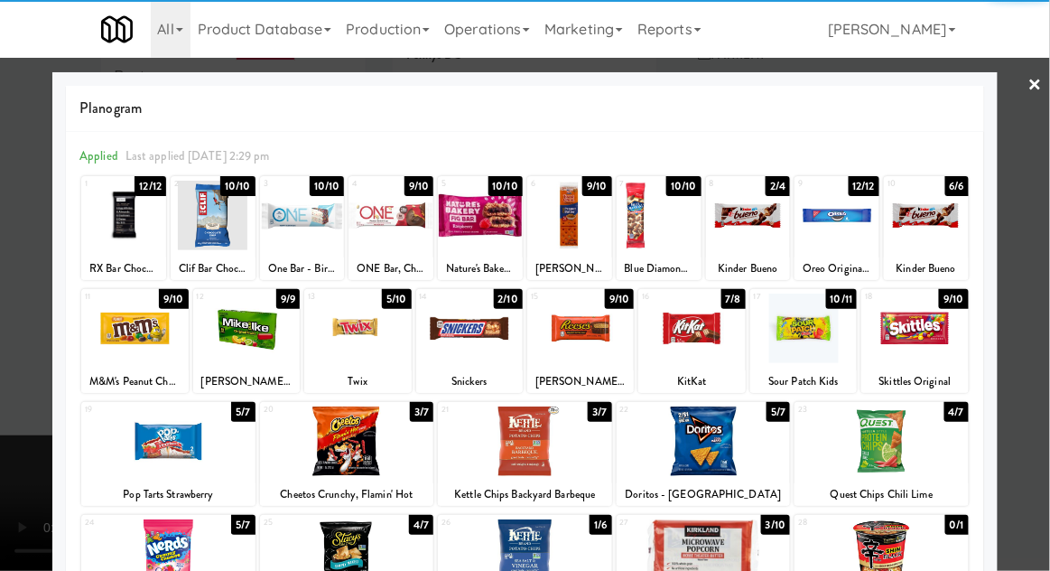
click at [8, 387] on div at bounding box center [525, 285] width 1050 height 571
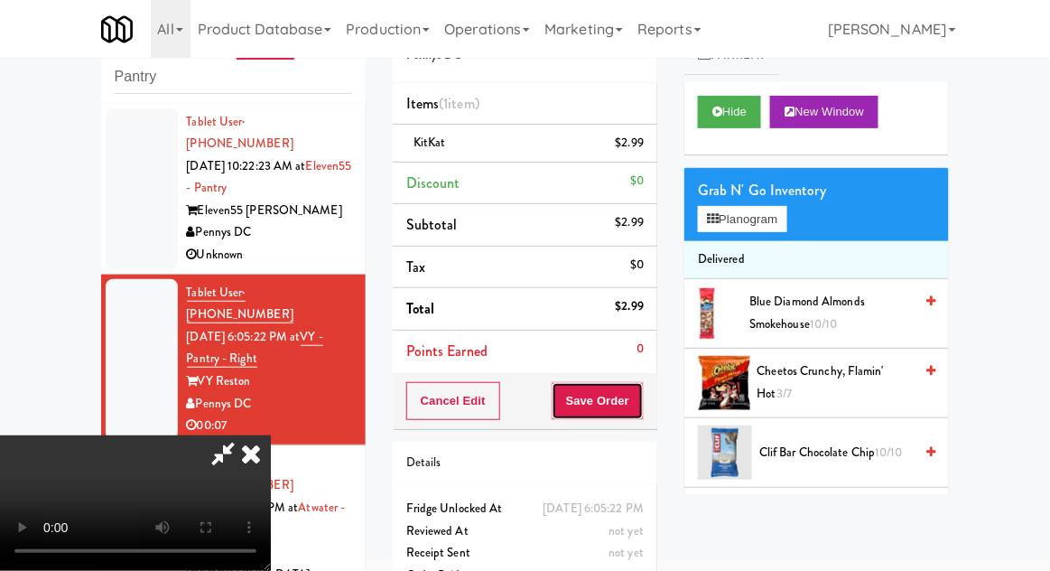
click at [643, 409] on button "Save Order" at bounding box center [598, 401] width 92 height 38
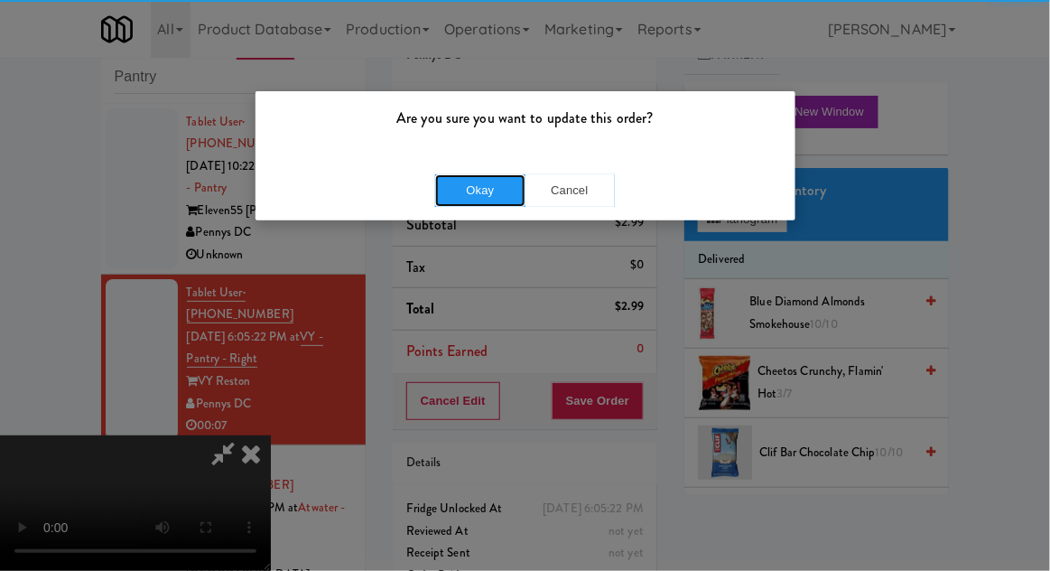
click at [468, 186] on button "Okay" at bounding box center [480, 190] width 90 height 33
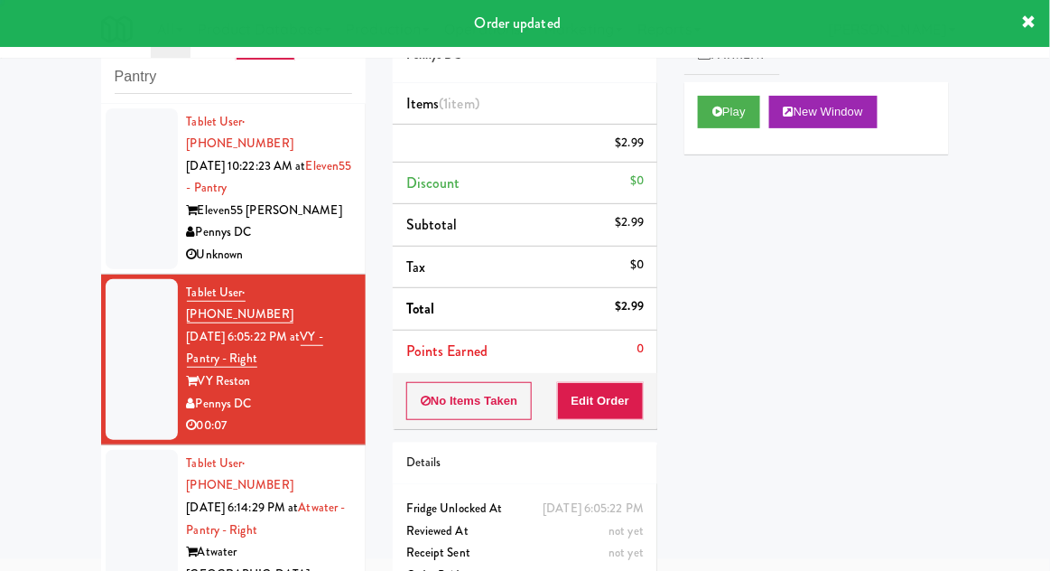
click at [130, 470] on div at bounding box center [142, 541] width 72 height 183
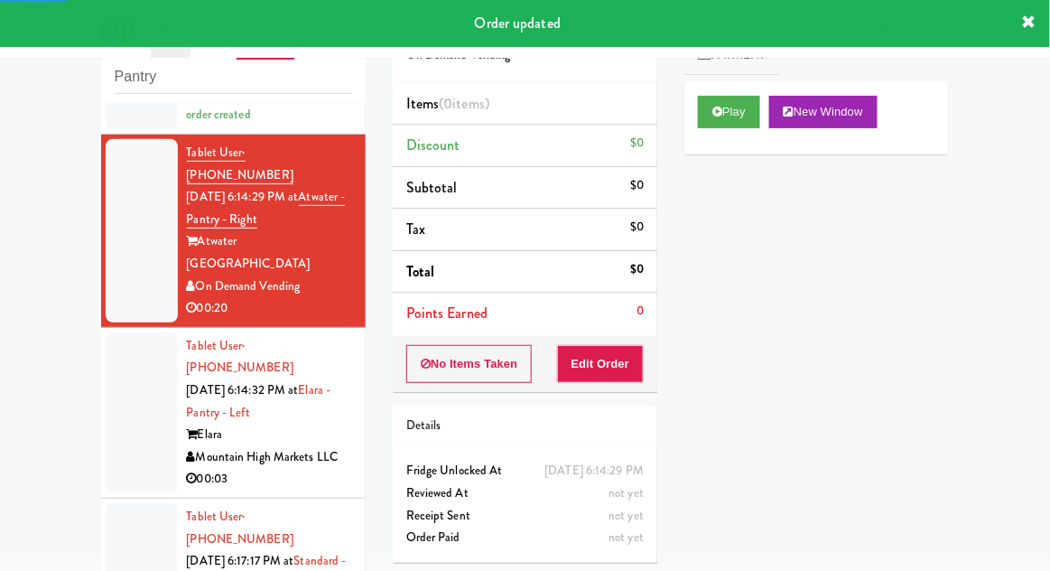
scroll to position [361, 0]
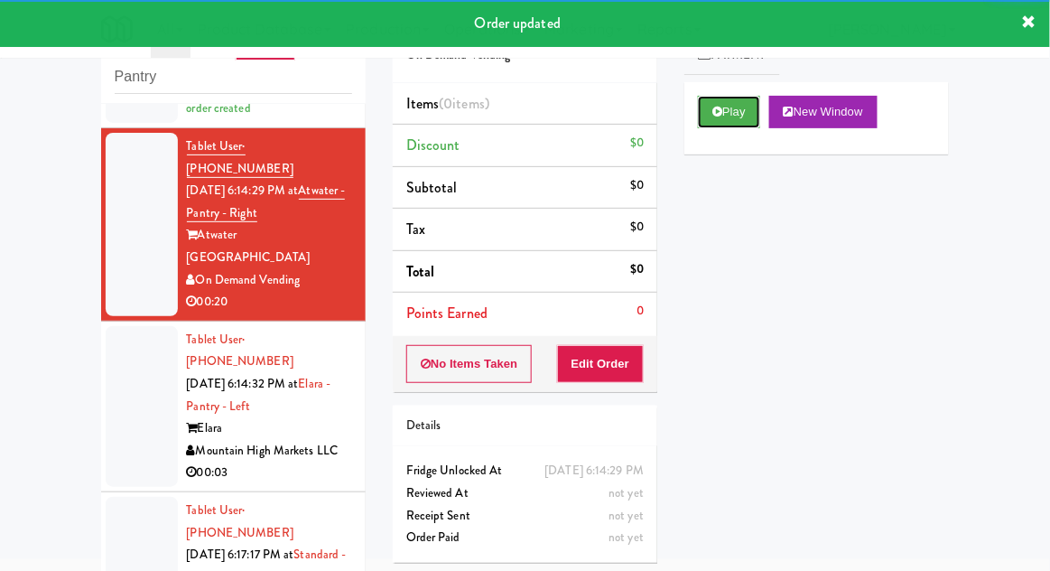
click at [742, 119] on button "Play" at bounding box center [729, 112] width 62 height 33
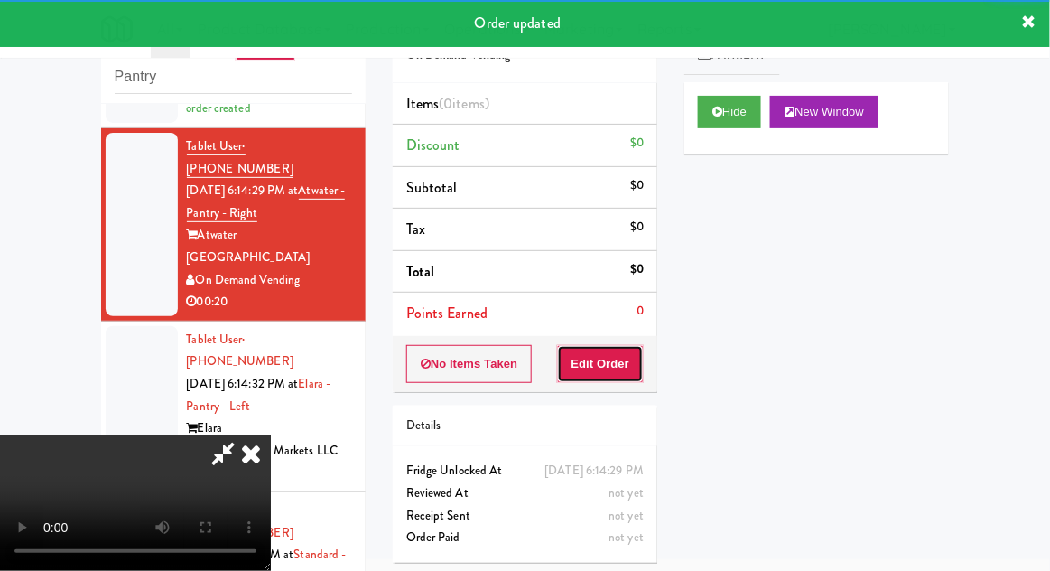
click at [601, 348] on button "Edit Order" at bounding box center [601, 364] width 88 height 38
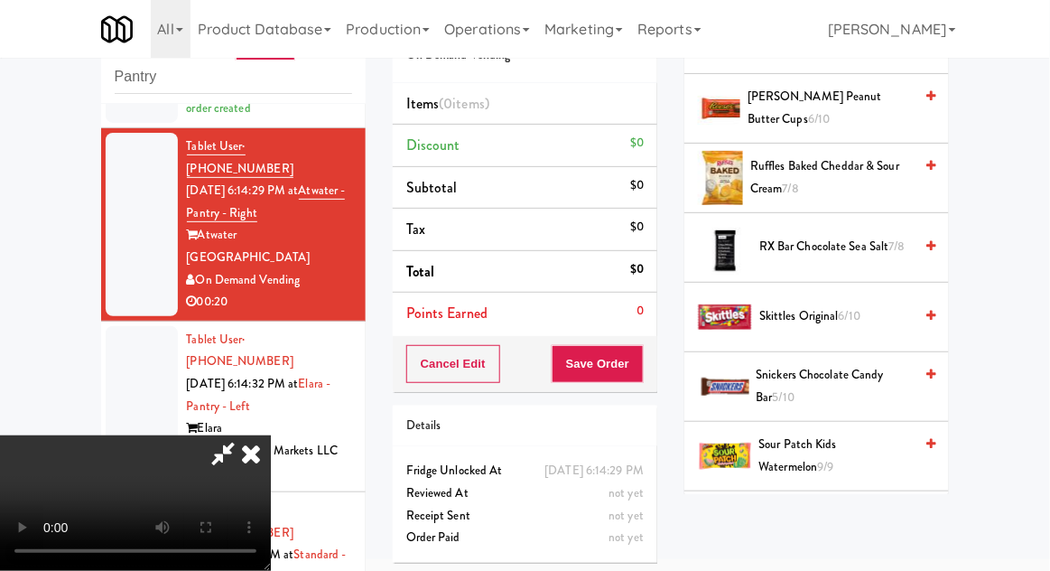
scroll to position [1752, 0]
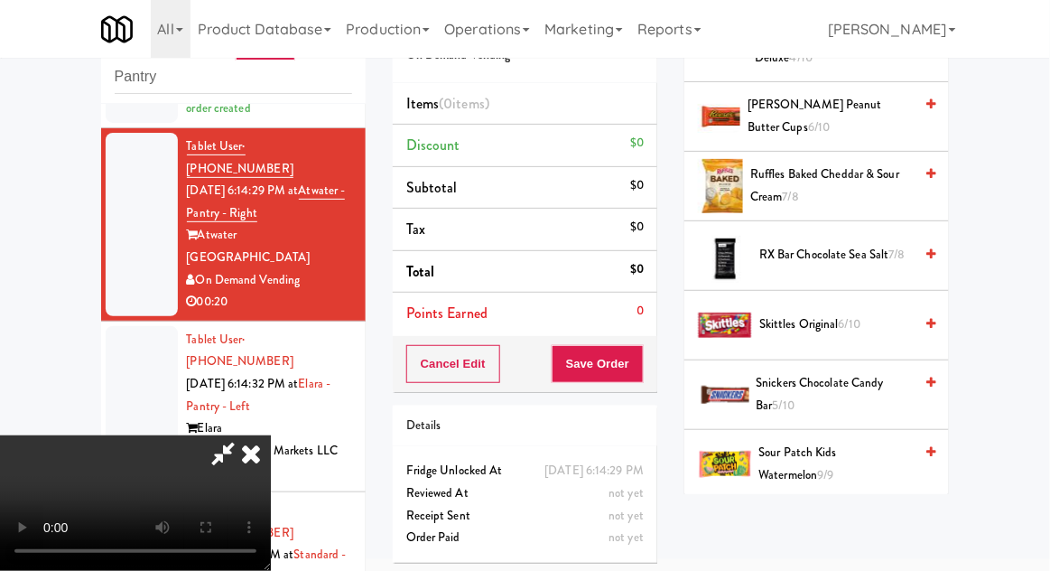
click at [856, 315] on span "6/10" at bounding box center [850, 323] width 22 height 17
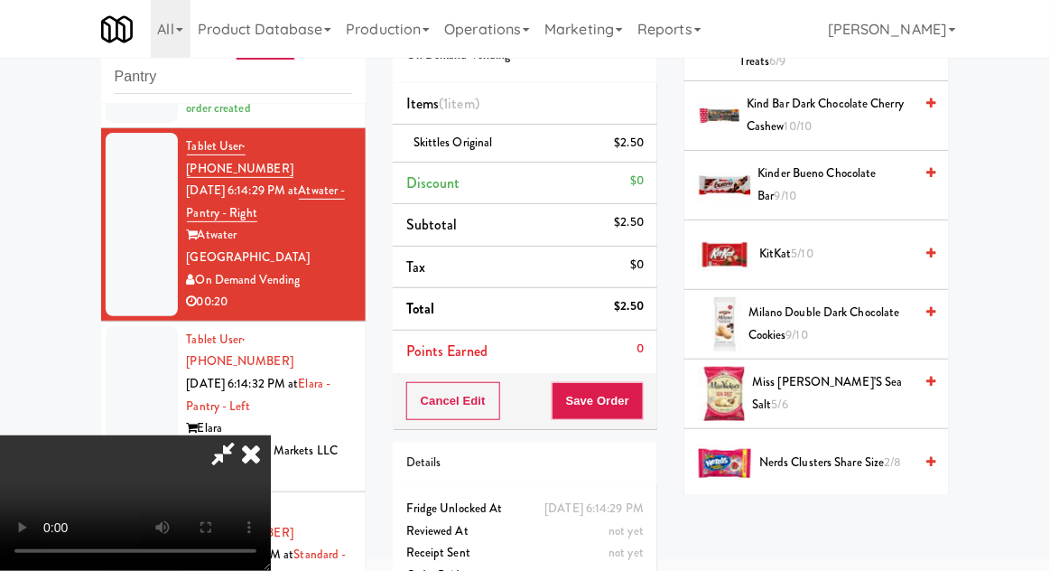
scroll to position [1036, 0]
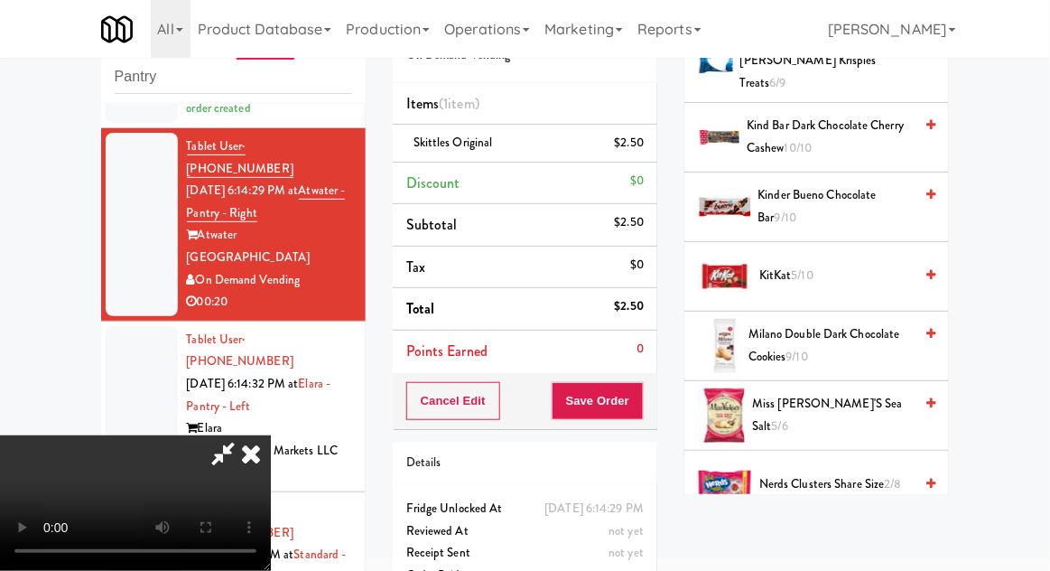
click at [822, 265] on span "KitKat 5/10" at bounding box center [836, 276] width 154 height 23
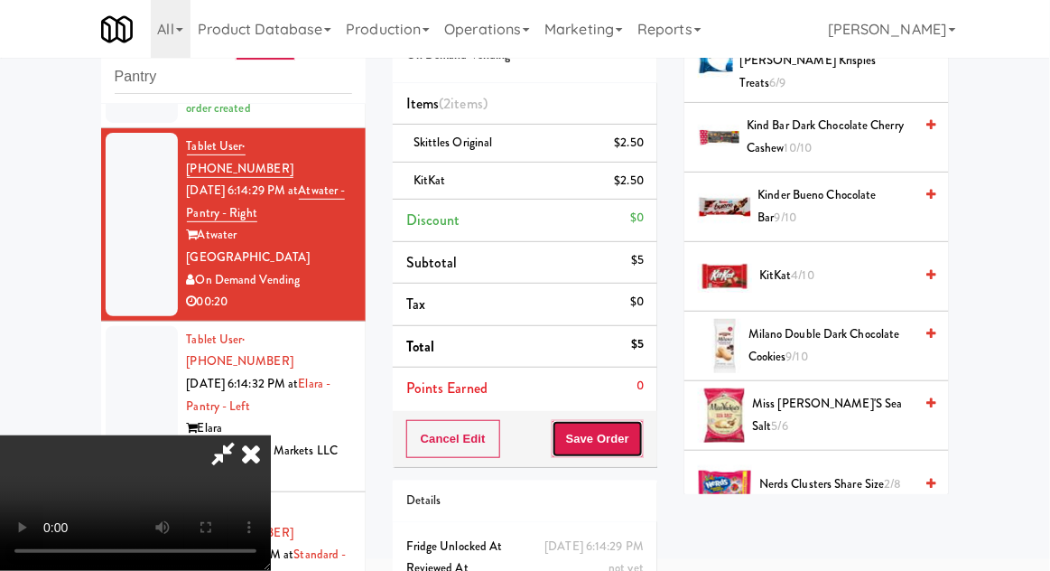
click at [634, 441] on button "Save Order" at bounding box center [598, 439] width 92 height 38
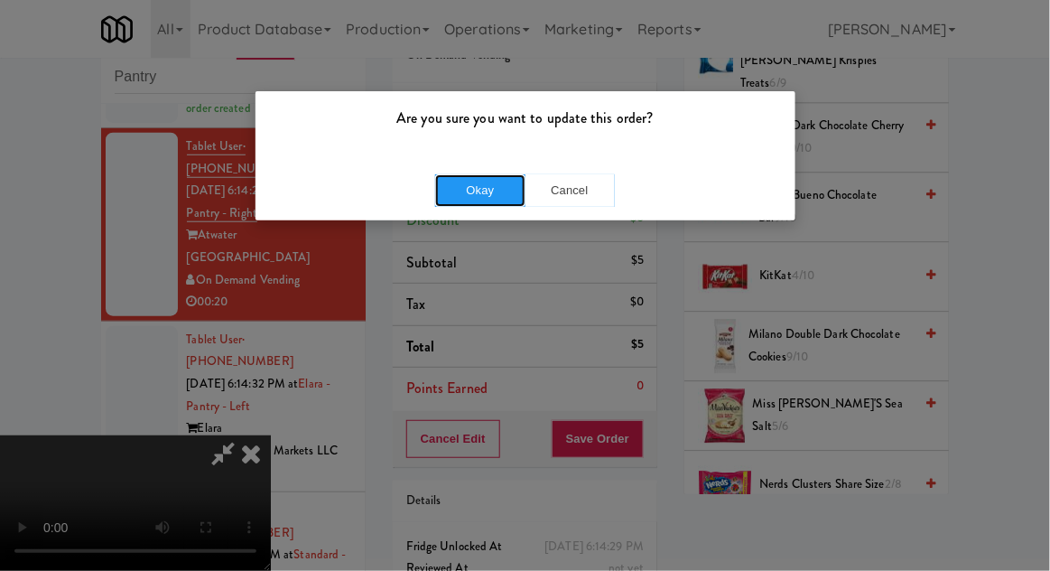
click at [463, 192] on button "Okay" at bounding box center [480, 190] width 90 height 33
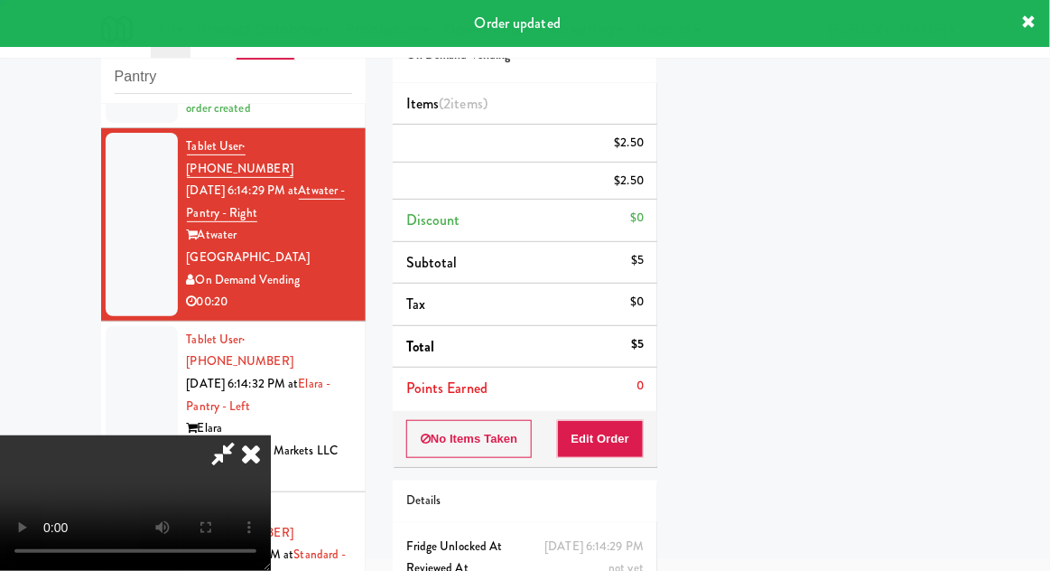
scroll to position [178, 0]
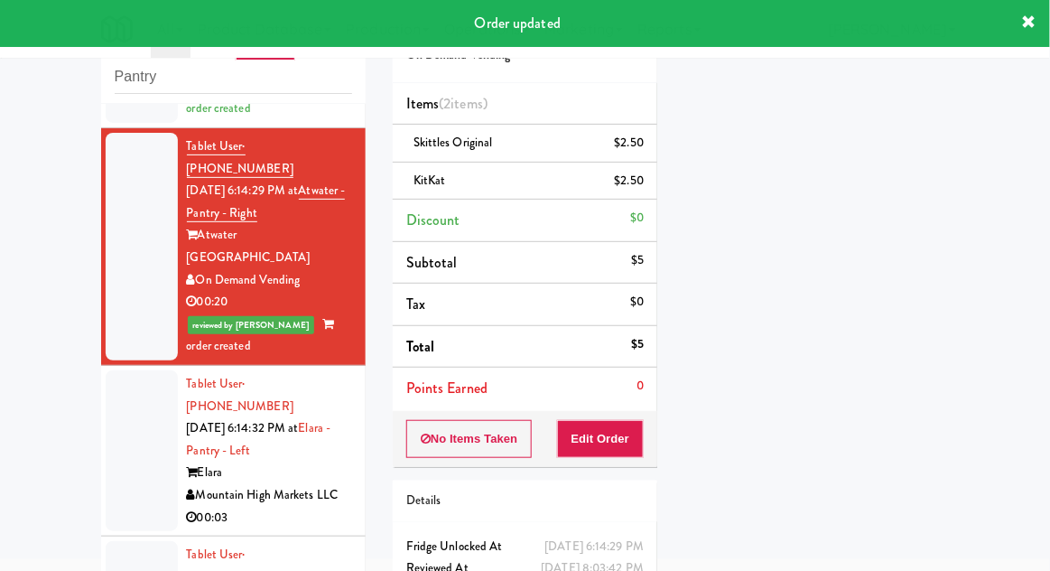
click at [102, 366] on li "Tablet User · (208) 559-0425 Aug 12, 2025 6:14:32 PM at Elara - Pantry - Left E…" at bounding box center [233, 451] width 265 height 171
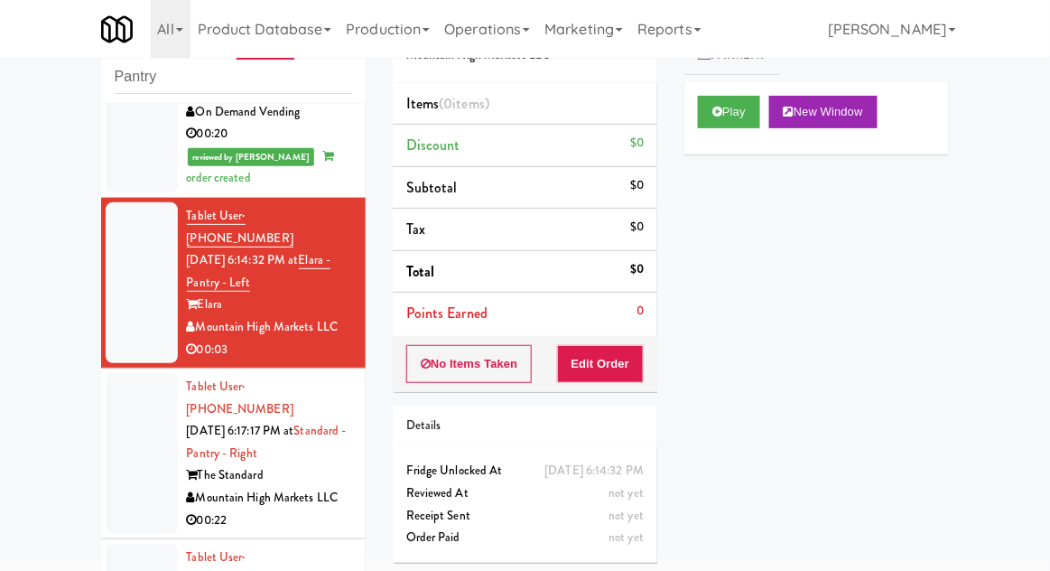
scroll to position [542, 0]
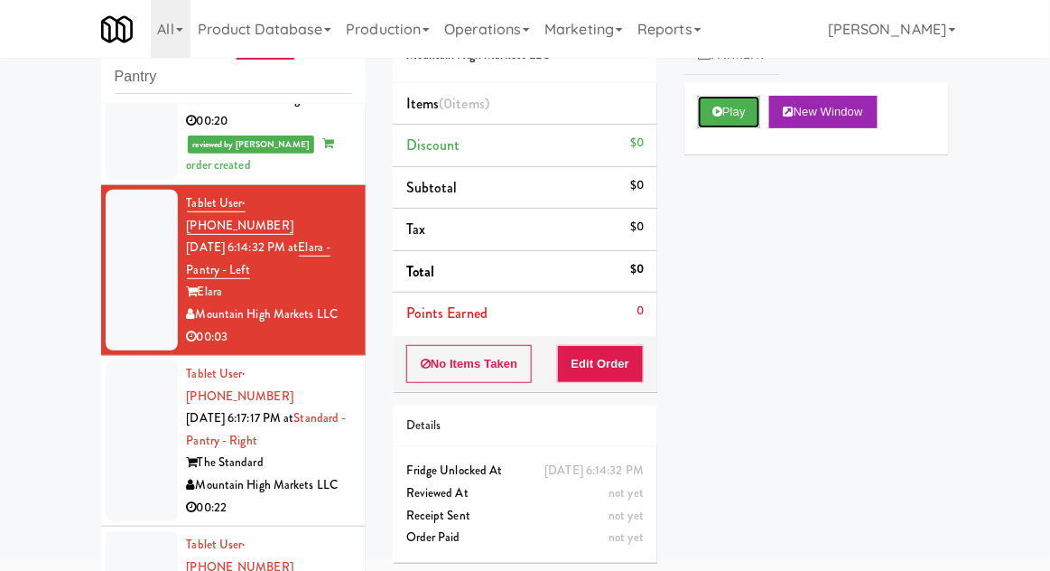
click at [743, 107] on button "Play" at bounding box center [729, 112] width 62 height 33
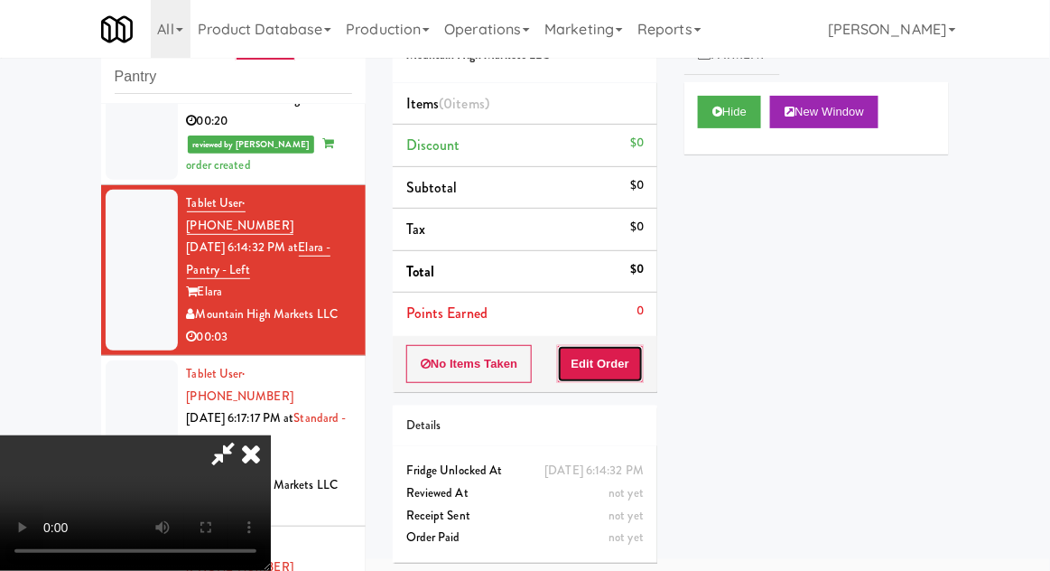
click at [610, 379] on button "Edit Order" at bounding box center [601, 364] width 88 height 38
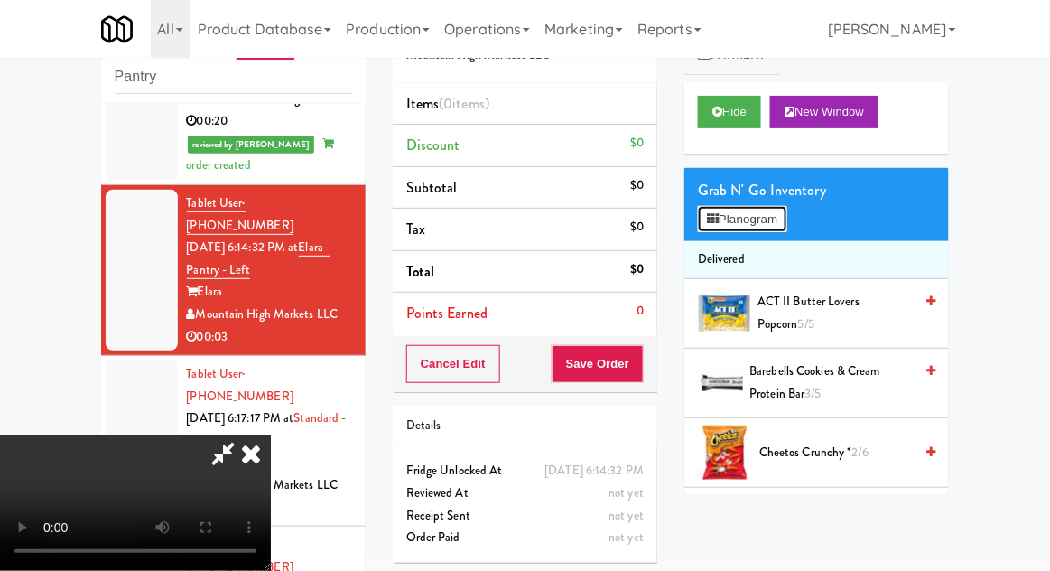
click at [767, 218] on button "Planogram" at bounding box center [742, 219] width 89 height 27
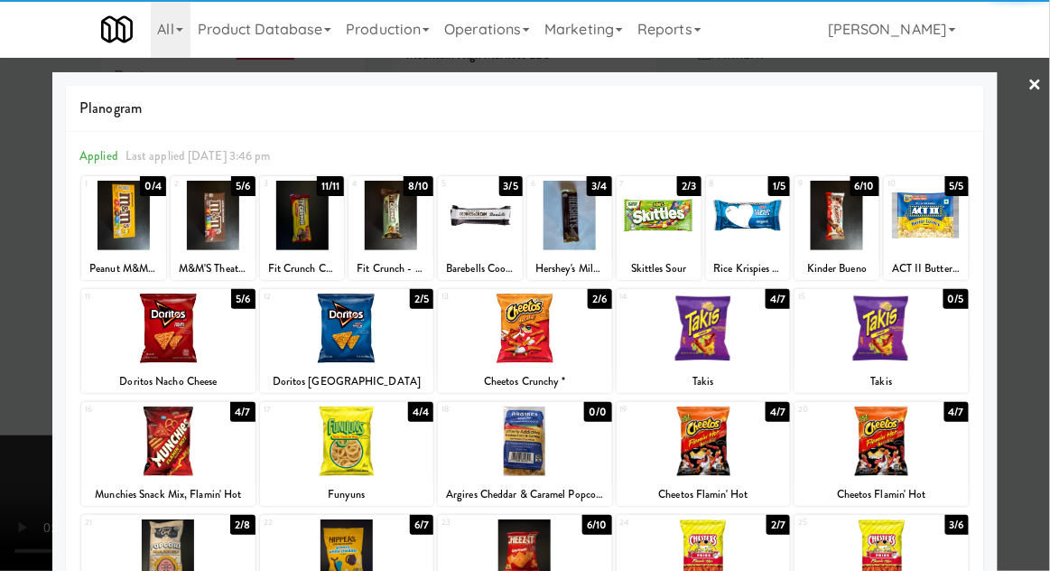
click at [303, 231] on div at bounding box center [302, 216] width 85 height 70
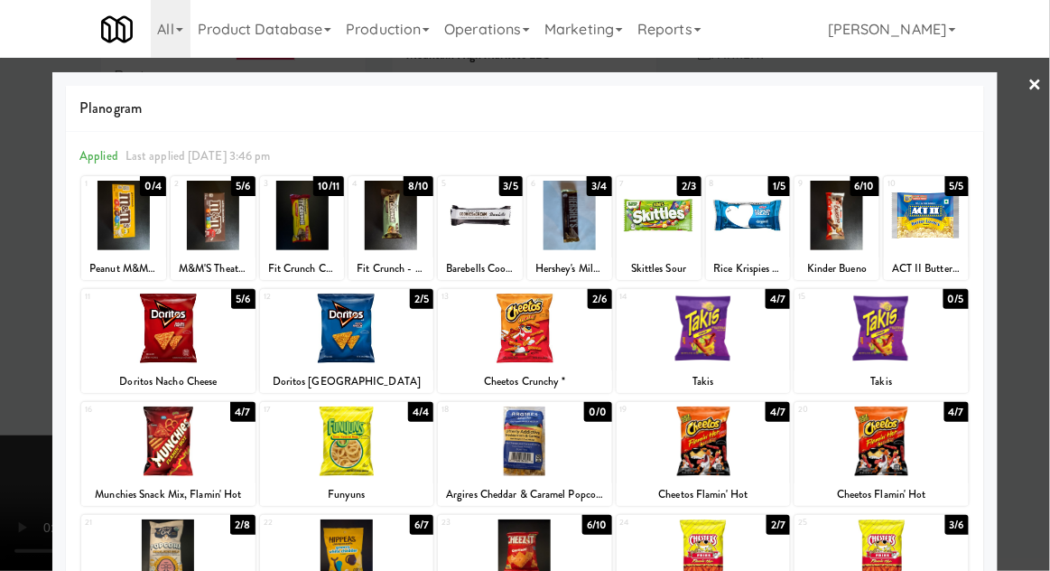
click at [9, 354] on div at bounding box center [525, 285] width 1050 height 571
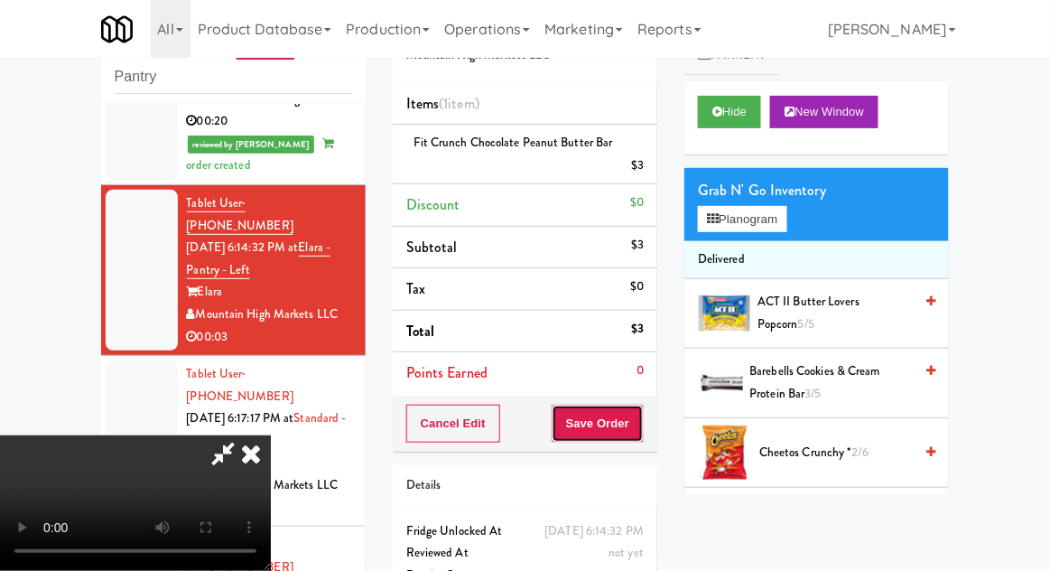
click at [640, 425] on button "Save Order" at bounding box center [598, 424] width 92 height 38
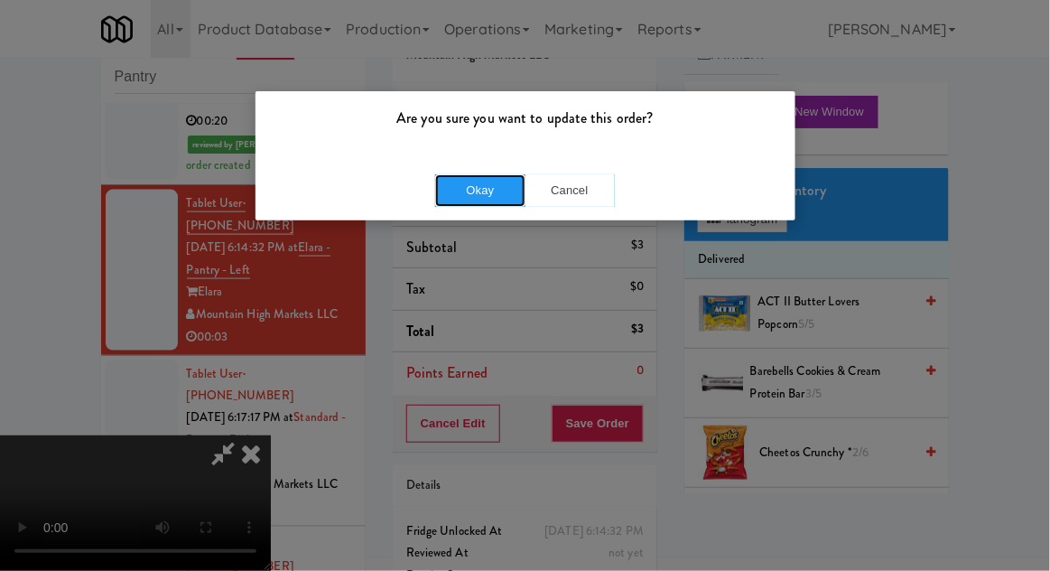
click at [456, 193] on button "Okay" at bounding box center [480, 190] width 90 height 33
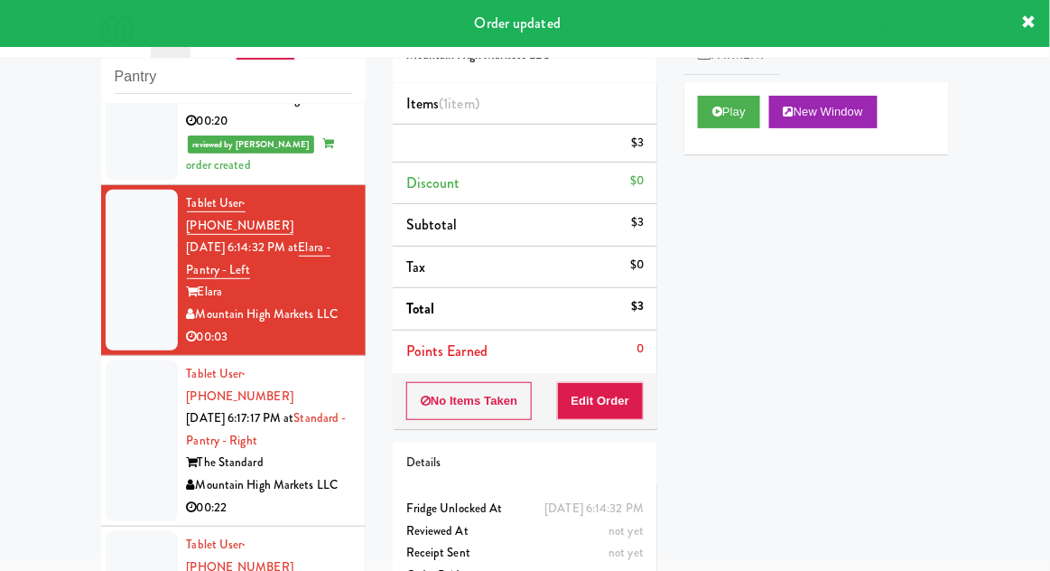
click at [121, 360] on div at bounding box center [142, 440] width 72 height 161
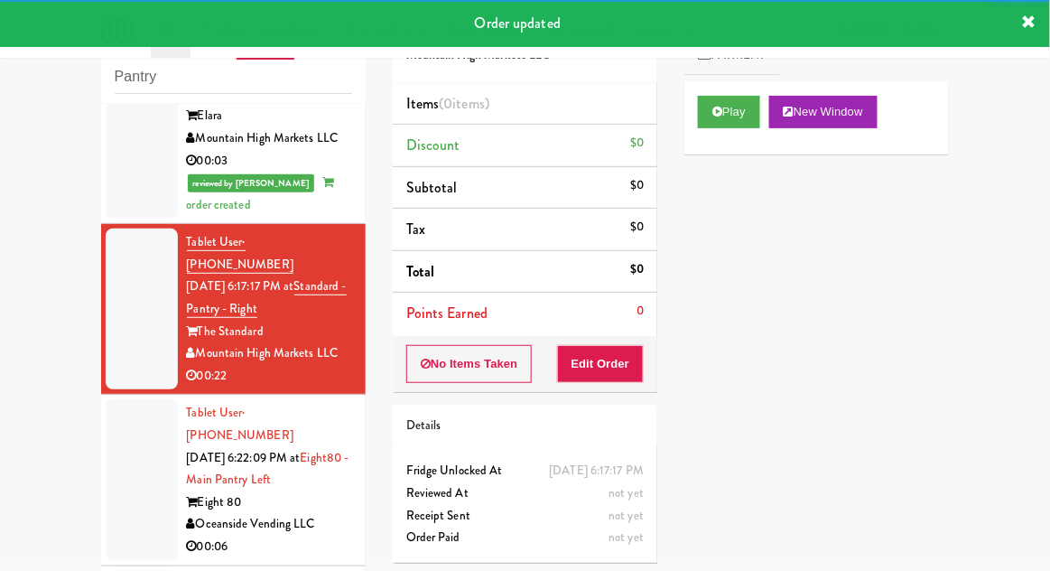
scroll to position [722, 0]
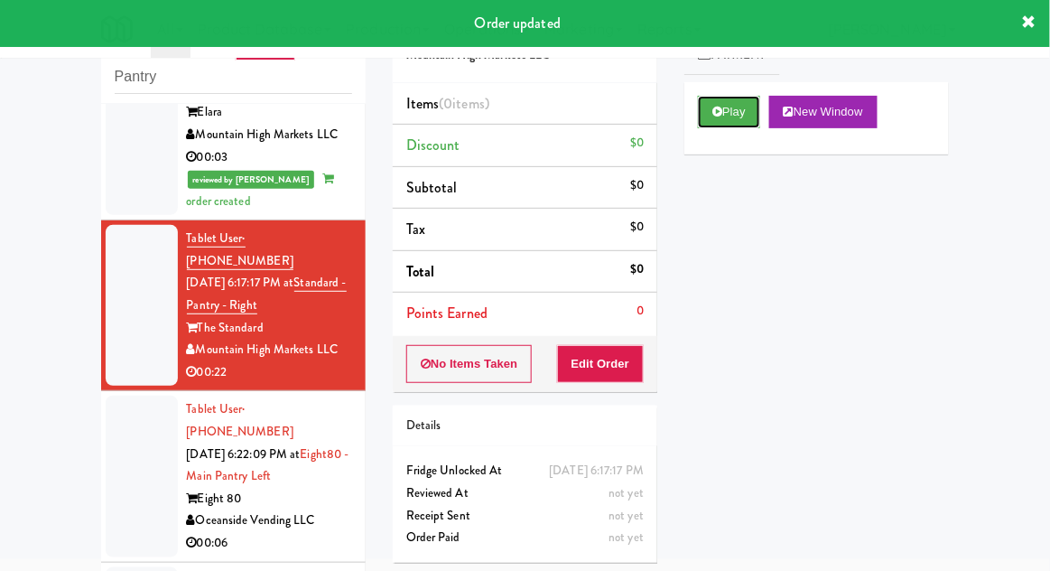
click at [742, 119] on button "Play" at bounding box center [729, 112] width 62 height 33
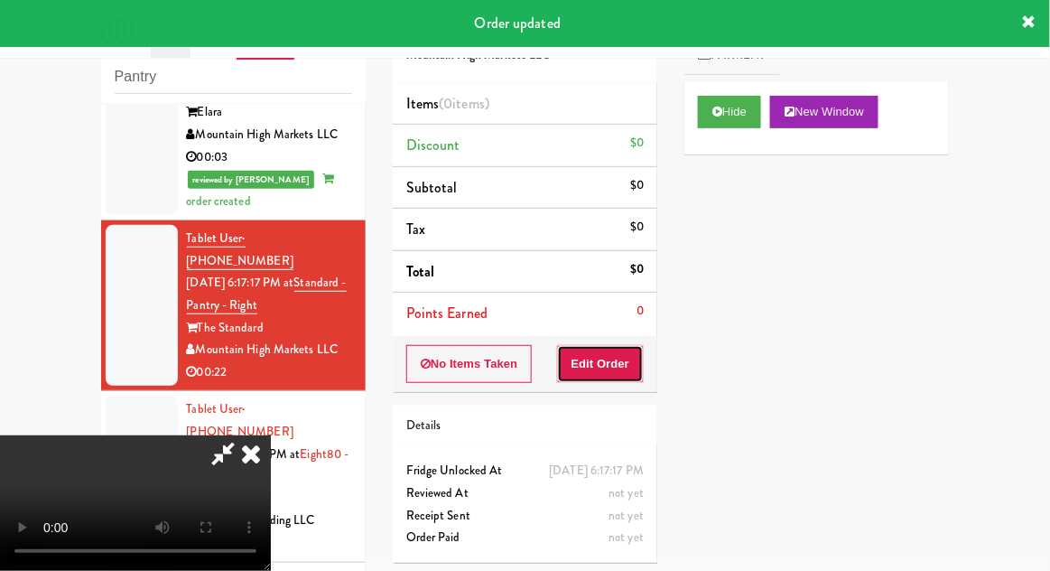
click at [613, 376] on button "Edit Order" at bounding box center [601, 364] width 88 height 38
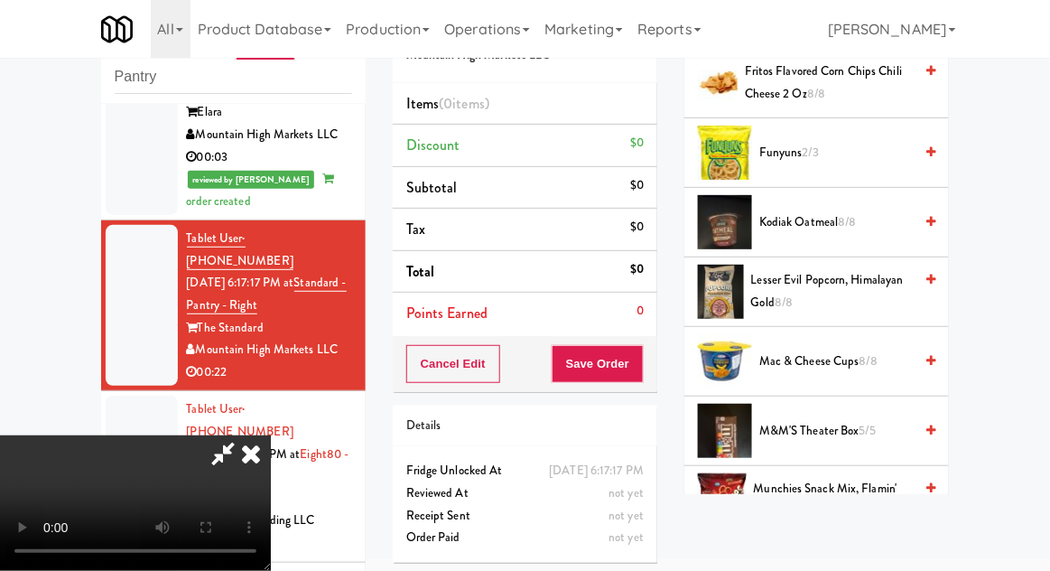
scroll to position [1274, 0]
click at [828, 489] on span "Munchies Snack Mix, Flamin' Hot 7/8" at bounding box center [834, 499] width 160 height 44
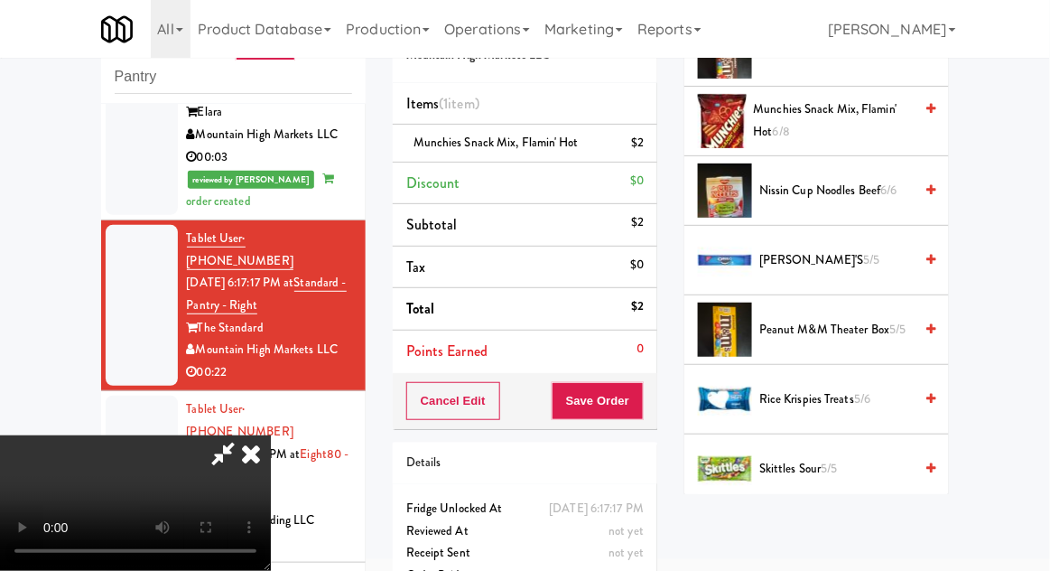
scroll to position [1654, 0]
click at [887, 387] on span "Rice Krispies Treats 5/6" at bounding box center [836, 398] width 154 height 23
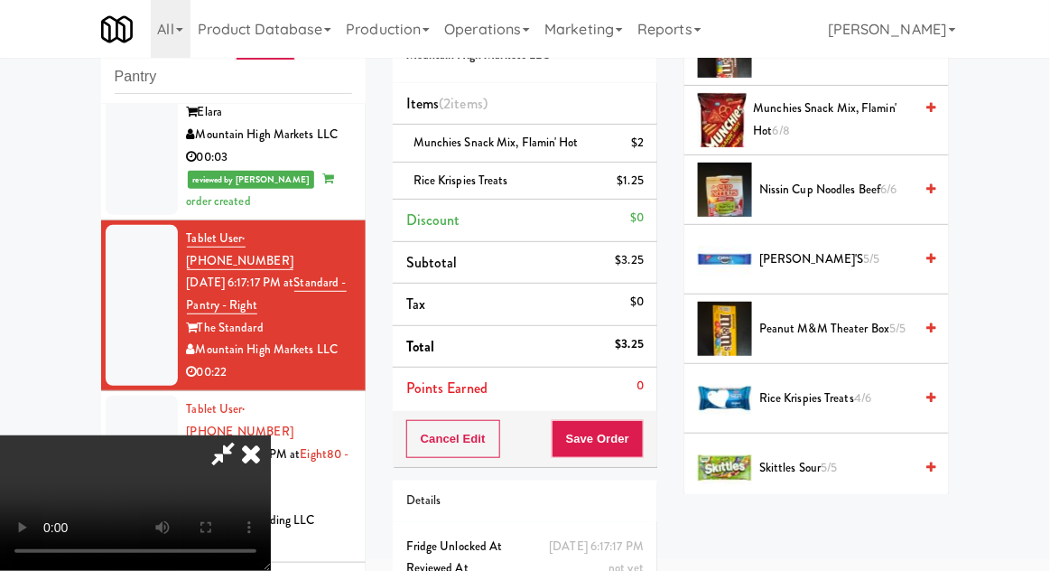
click at [834, 254] on span "OREO's 5/5" at bounding box center [836, 259] width 154 height 23
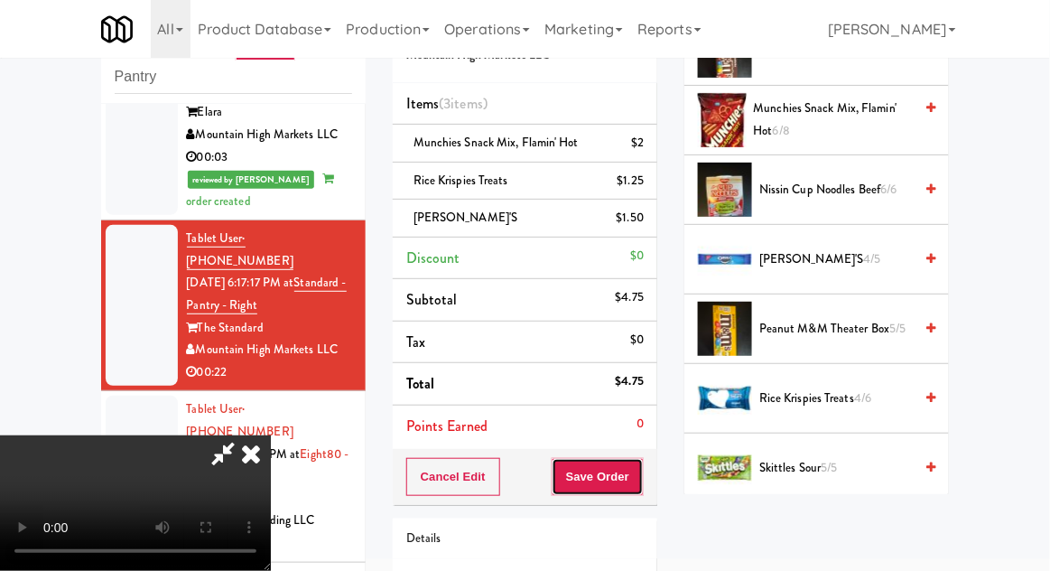
click at [638, 482] on button "Save Order" at bounding box center [598, 477] width 92 height 38
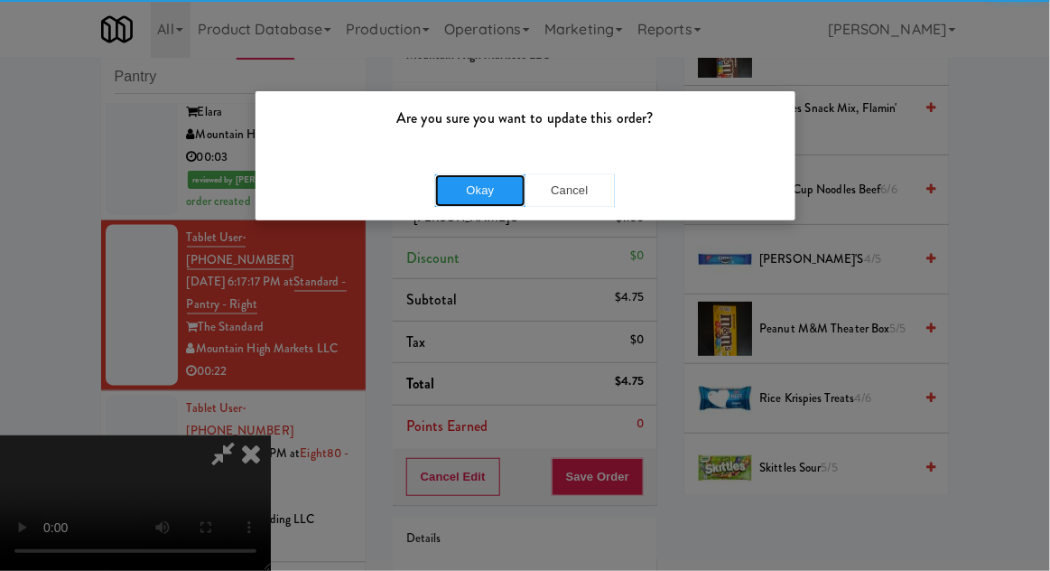
click at [470, 200] on button "Okay" at bounding box center [480, 190] width 90 height 33
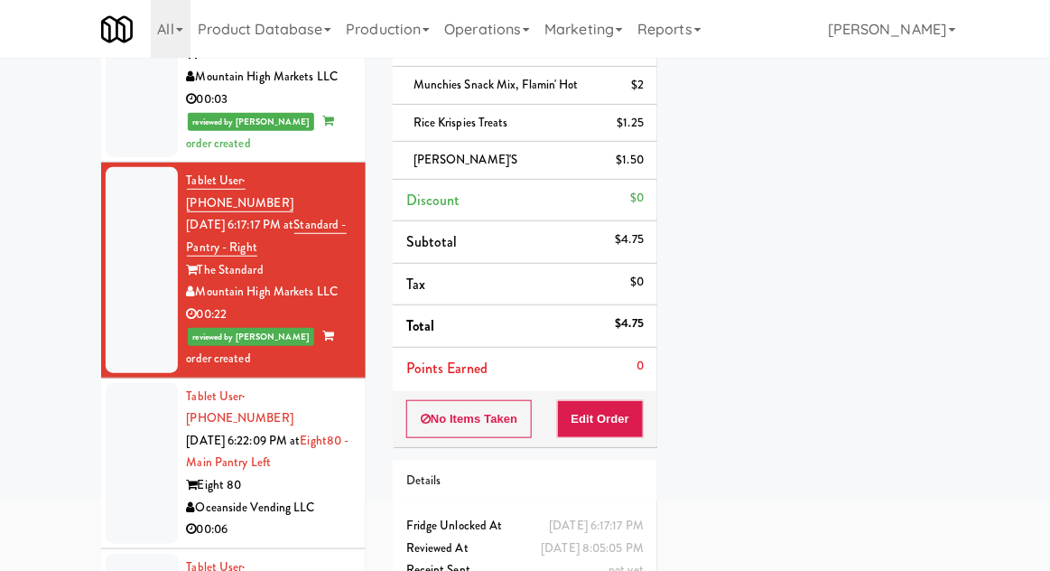
scroll to position [156, 0]
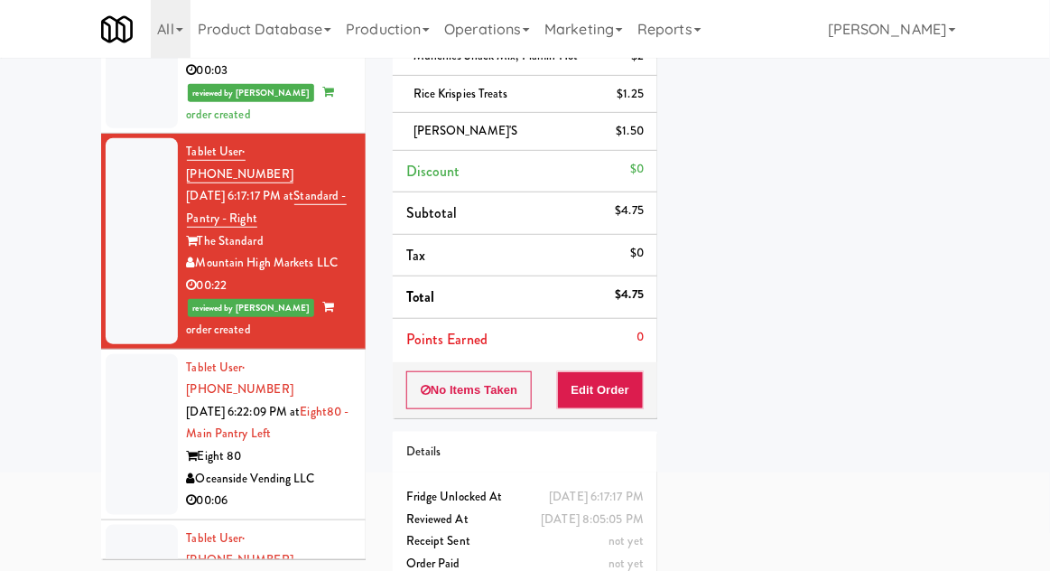
click at [126, 354] on div at bounding box center [142, 434] width 72 height 161
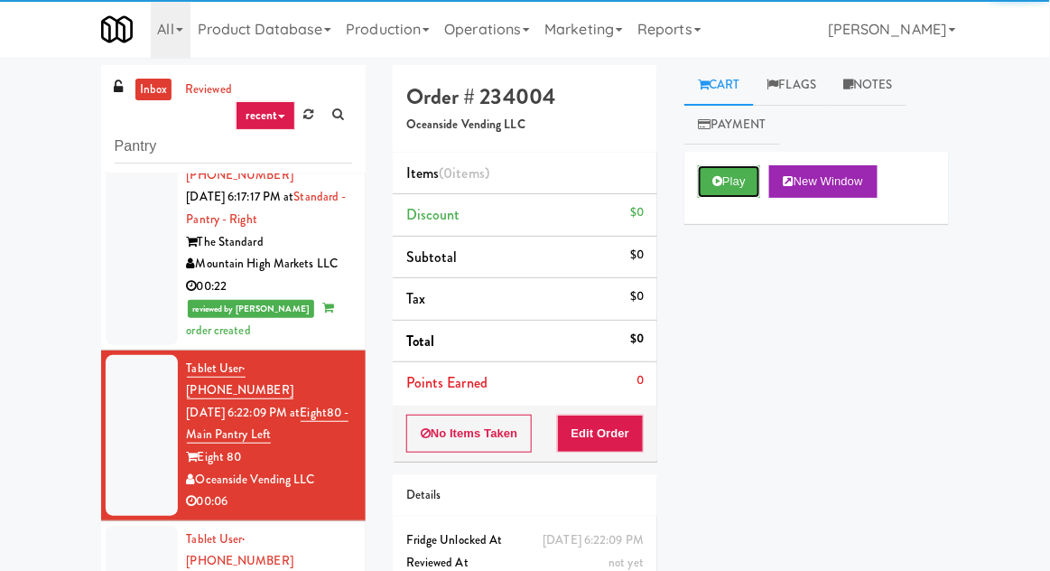
click at [757, 182] on button "Play" at bounding box center [729, 181] width 62 height 33
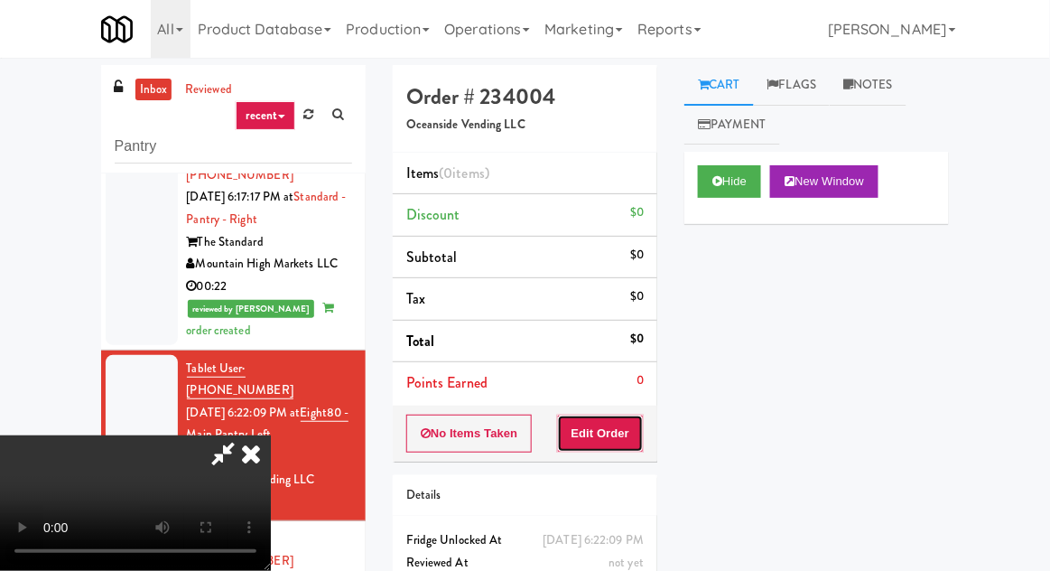
click at [624, 419] on button "Edit Order" at bounding box center [601, 434] width 88 height 38
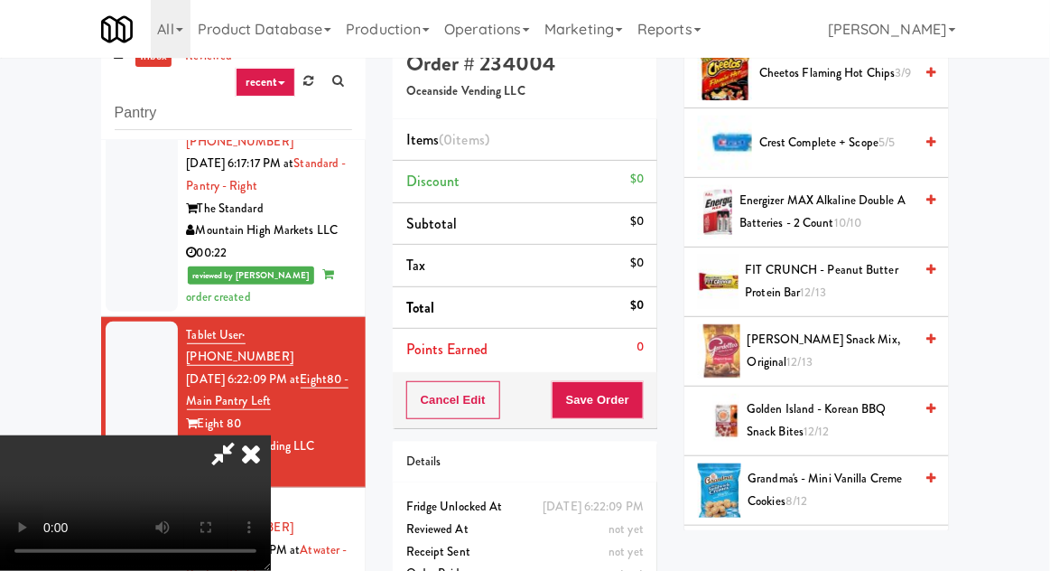
scroll to position [570, 0]
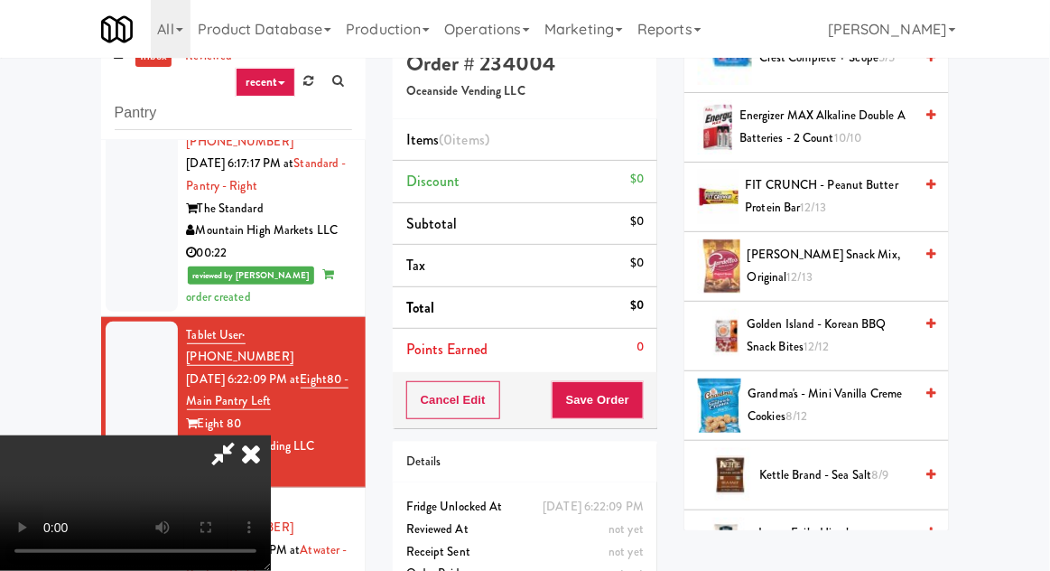
click at [833, 412] on span "Grandma's - Mini Vanilla Creme Cookies 8/12" at bounding box center [831, 405] width 165 height 44
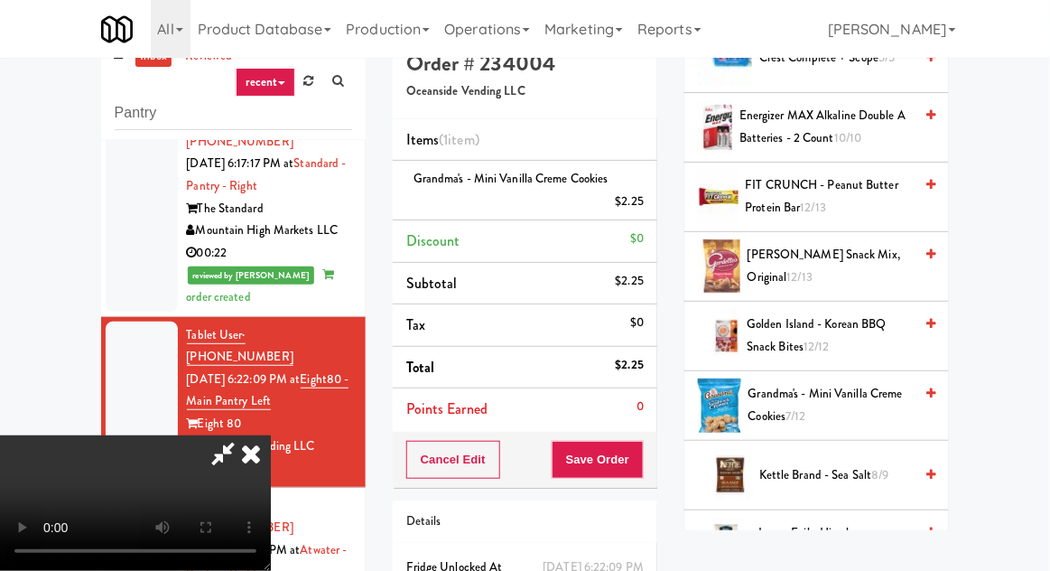
click at [656, 467] on div "Cancel Edit Save Order" at bounding box center [525, 460] width 265 height 56
click at [640, 467] on button "Save Order" at bounding box center [598, 460] width 92 height 38
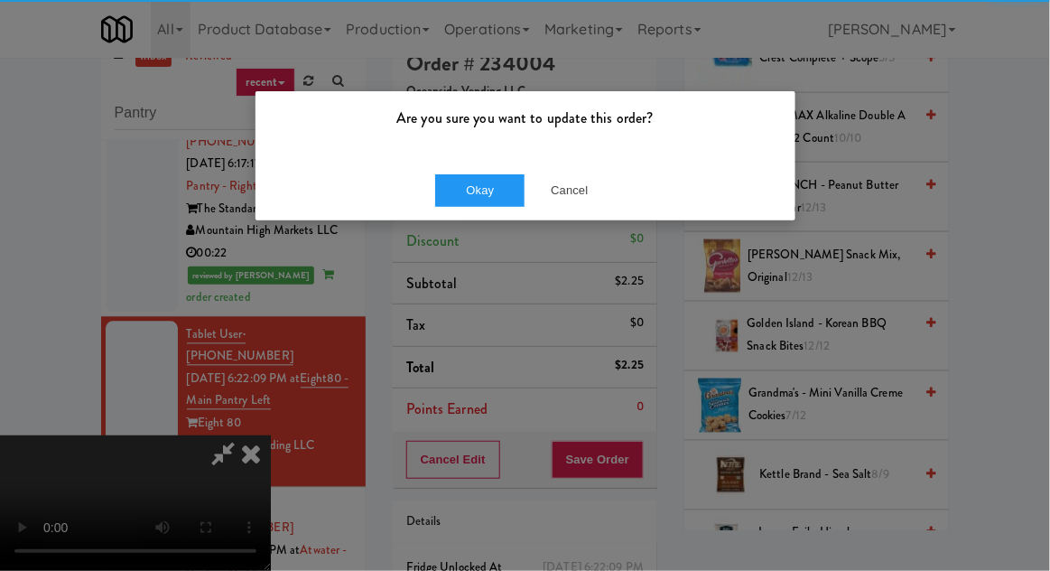
click at [491, 219] on div "Okay Cancel" at bounding box center [526, 190] width 540 height 61
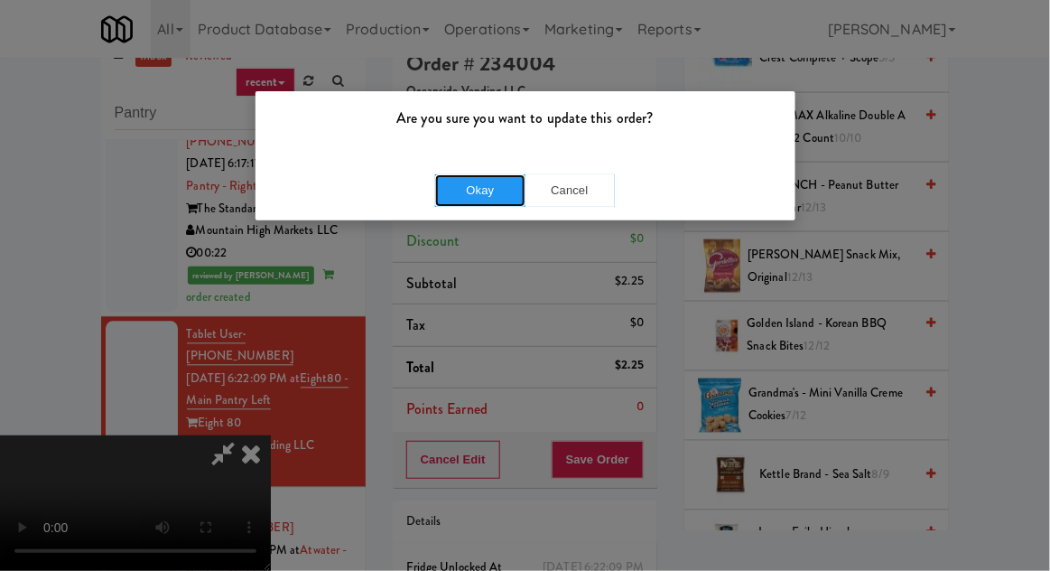
click at [466, 189] on button "Okay" at bounding box center [480, 190] width 90 height 33
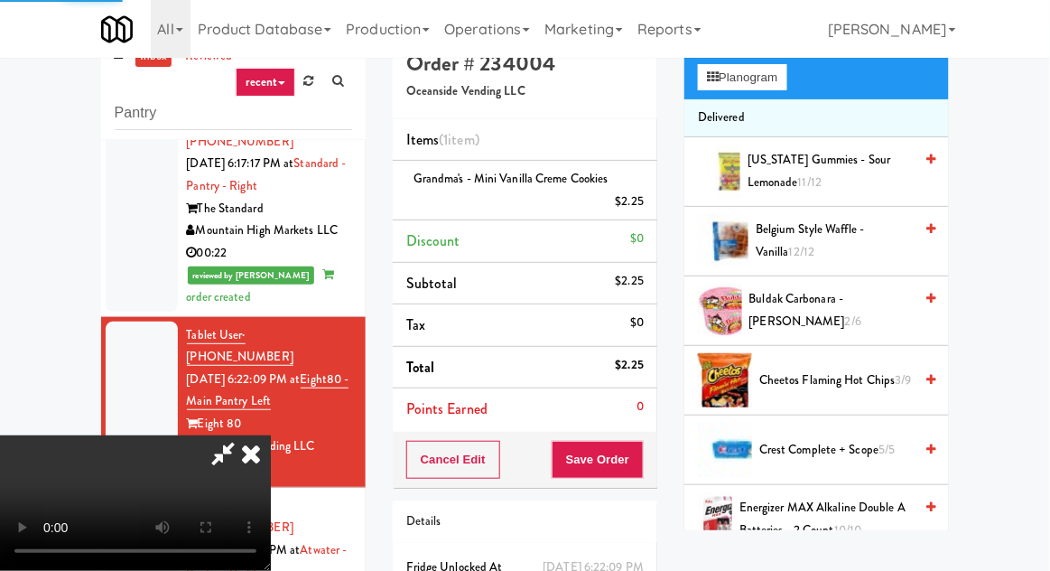
scroll to position [0, 0]
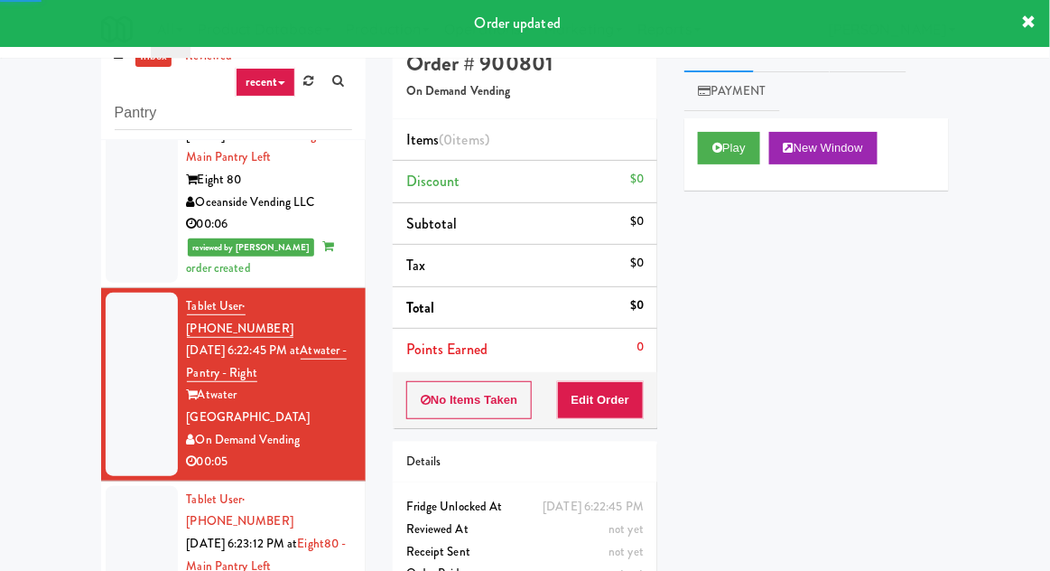
scroll to position [1116, 0]
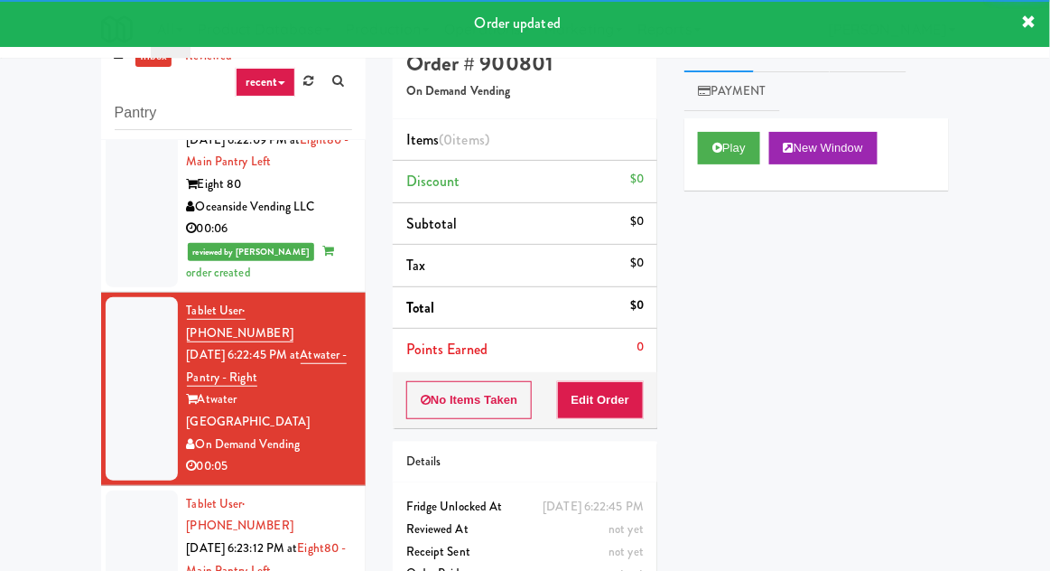
click at [756, 137] on button "Play" at bounding box center [729, 148] width 62 height 33
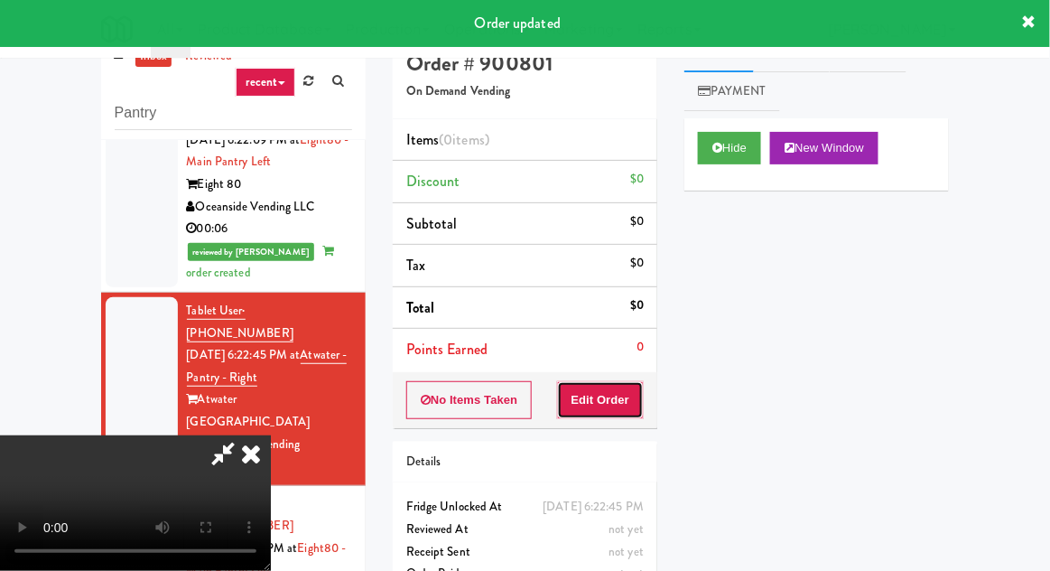
click at [618, 393] on button "Edit Order" at bounding box center [601, 400] width 88 height 38
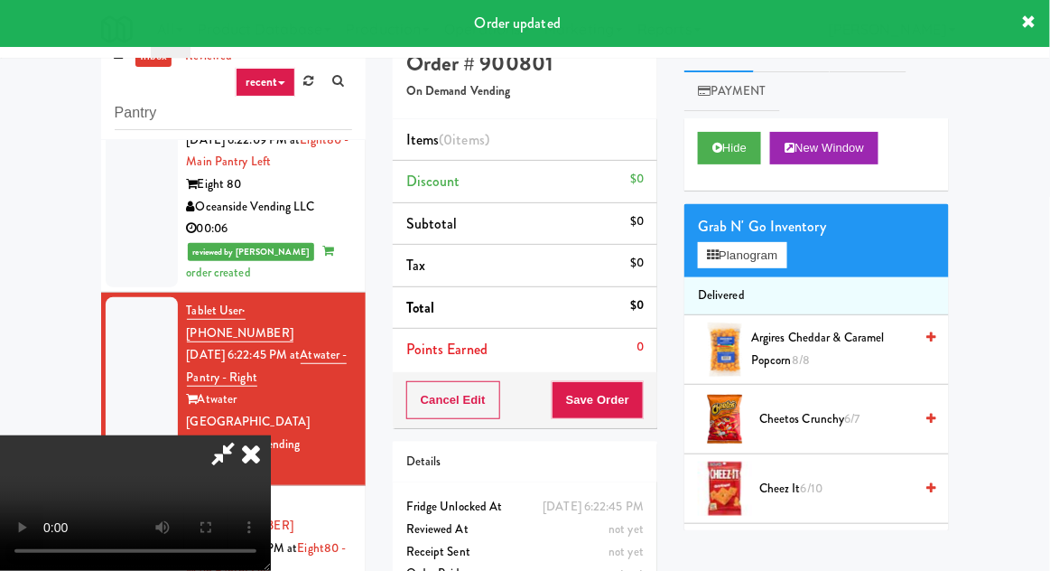
scroll to position [70, 0]
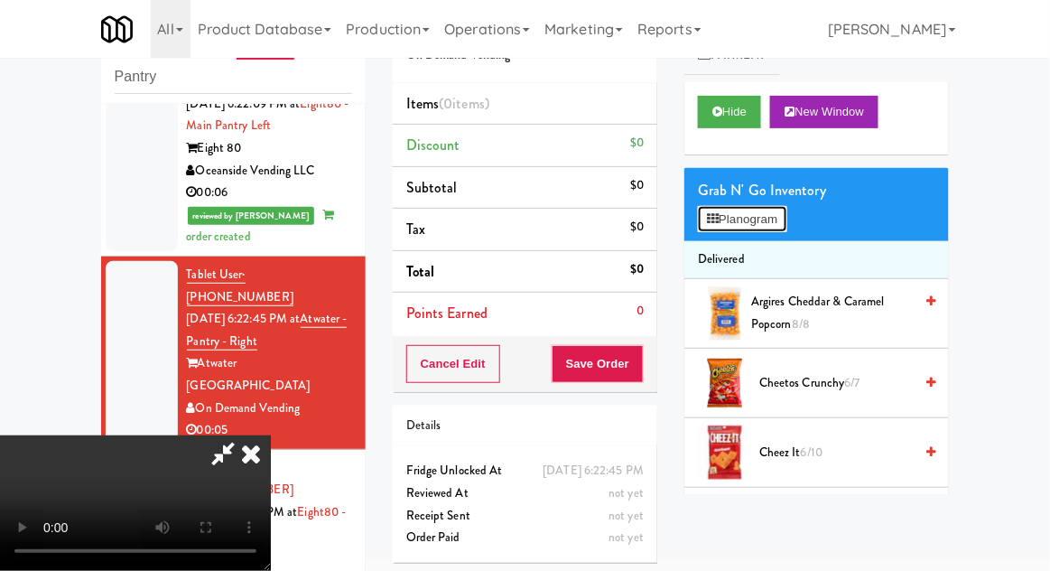
click at [769, 218] on button "Planogram" at bounding box center [742, 219] width 89 height 27
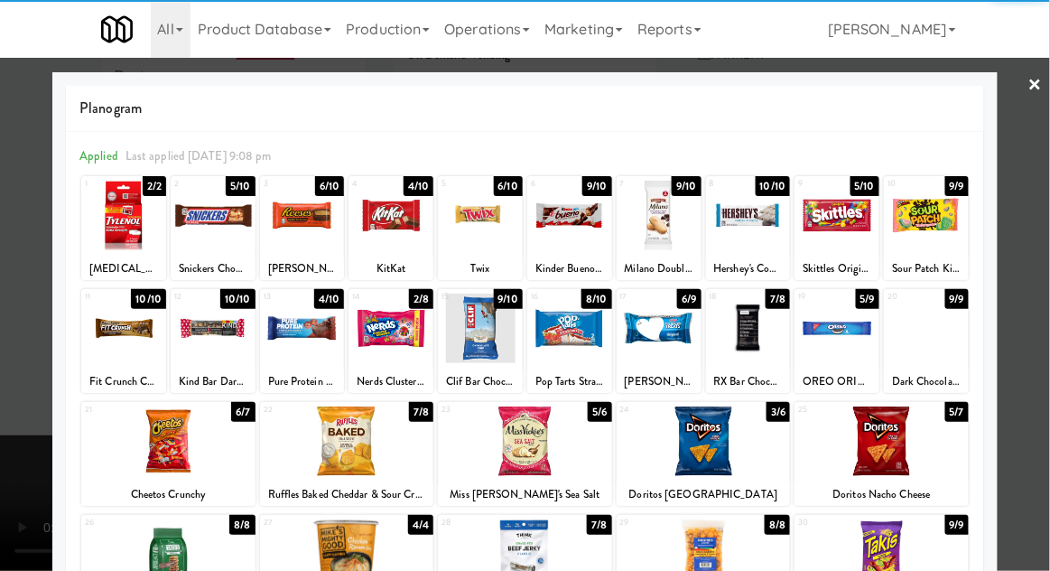
click at [750, 235] on div at bounding box center [748, 216] width 85 height 70
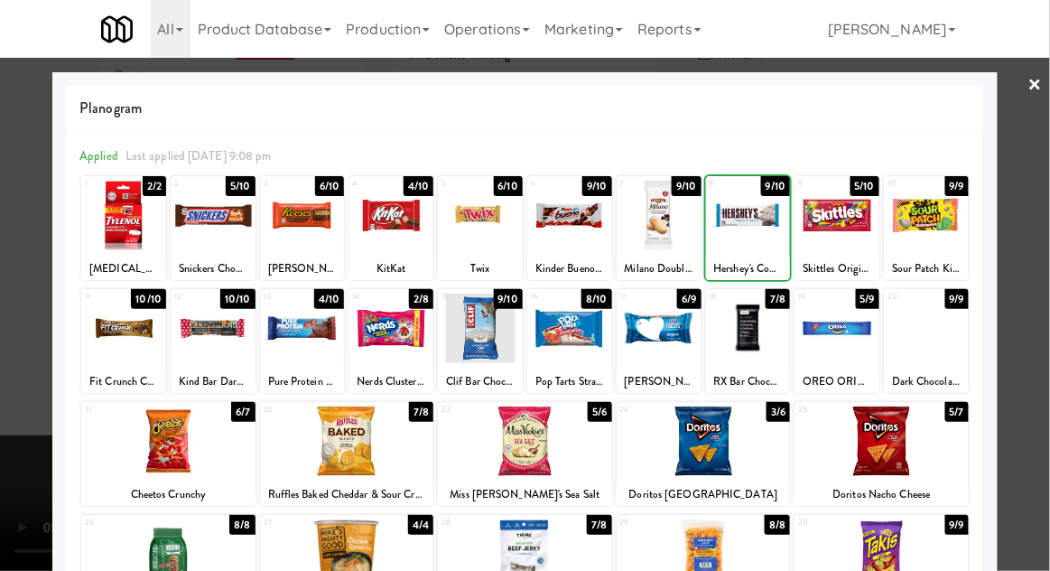
click at [52, 404] on div "Planogram Applied Last applied Sunday 9:08 pm 1 2/2 Tylenol Extra Strength Capl…" at bounding box center [525, 479] width 946 height 815
click at [20, 390] on div at bounding box center [525, 285] width 1050 height 571
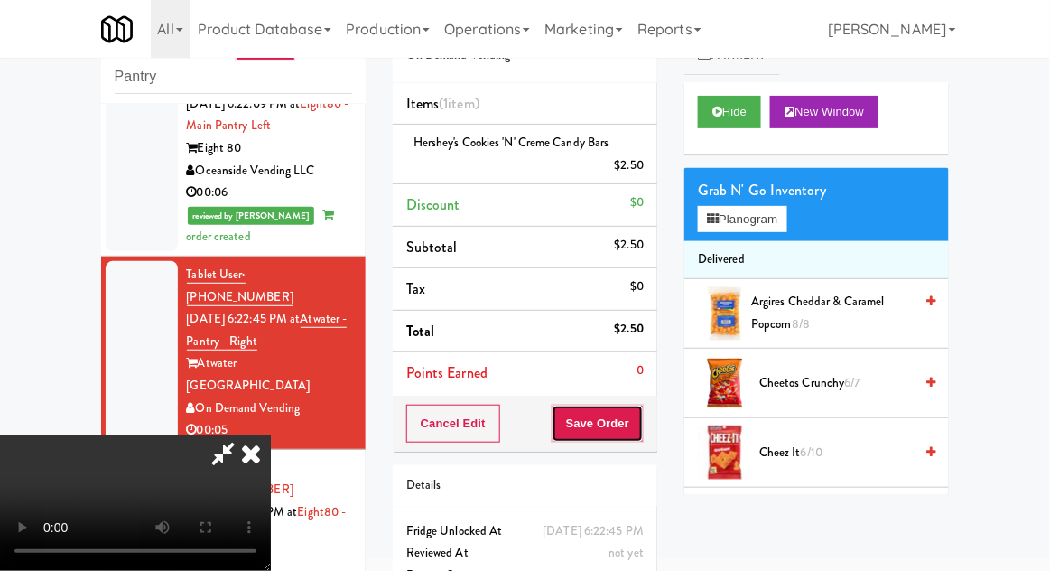
click at [643, 430] on button "Save Order" at bounding box center [598, 424] width 92 height 38
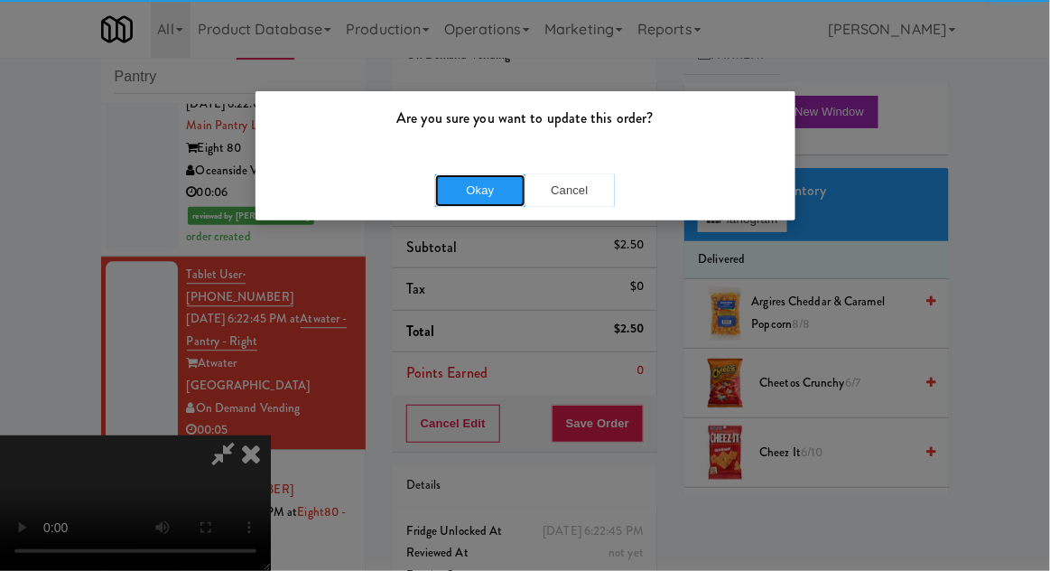
click at [468, 200] on button "Okay" at bounding box center [480, 190] width 90 height 33
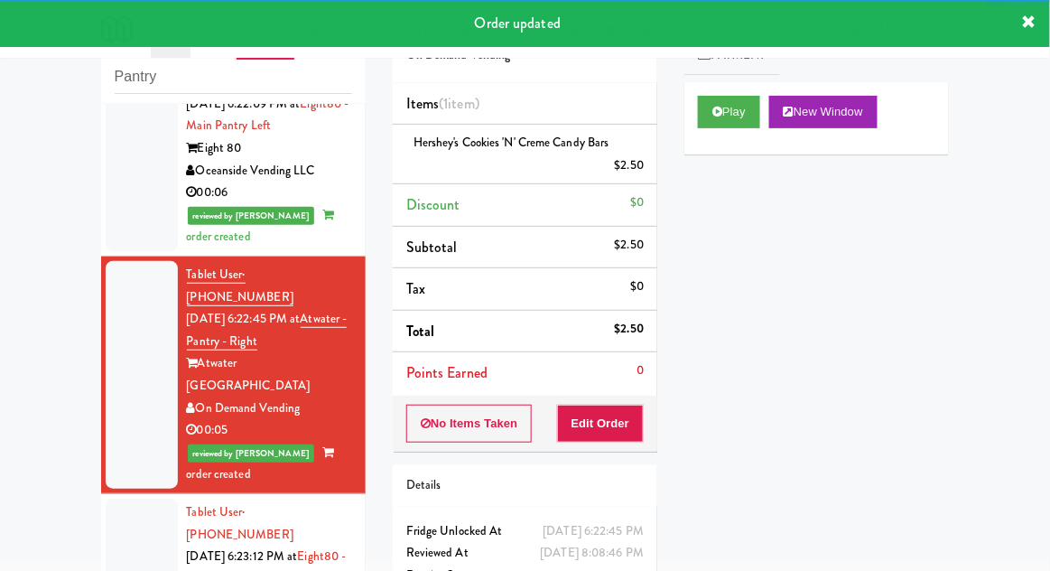
click at [119, 499] on div at bounding box center [142, 579] width 72 height 161
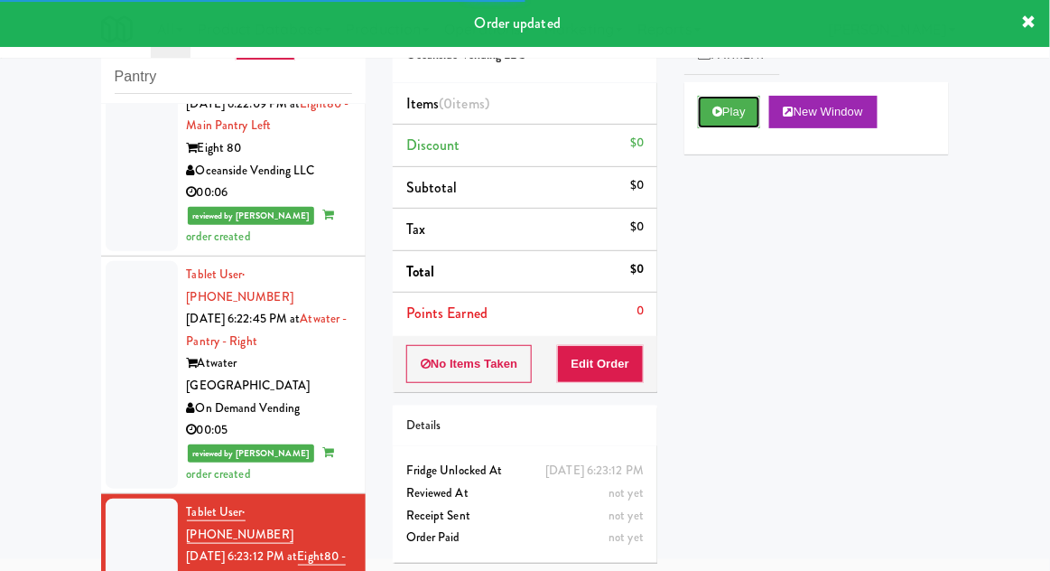
click at [739, 111] on button "Play" at bounding box center [729, 112] width 62 height 33
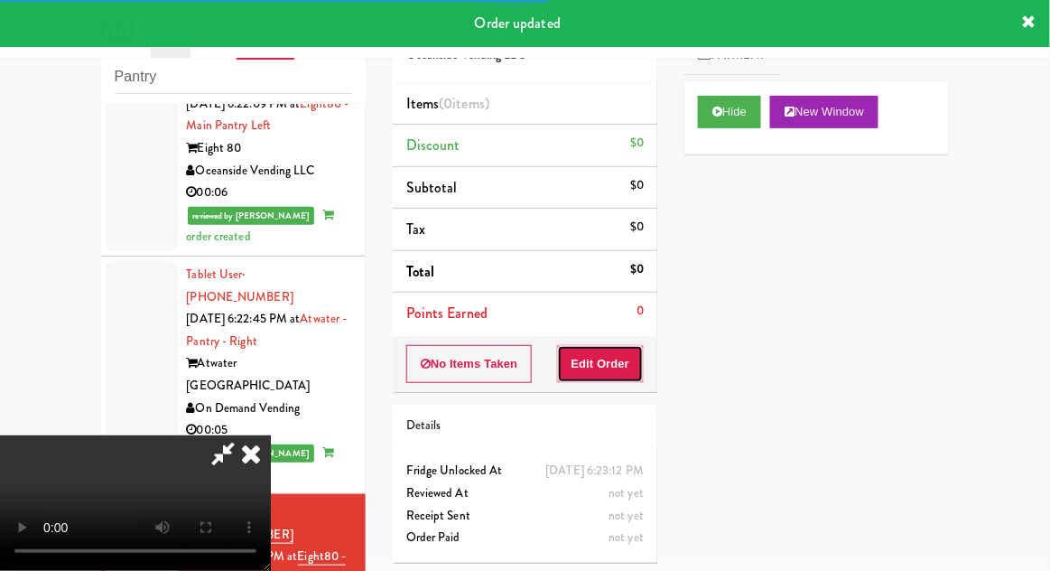
click at [619, 350] on button "Edit Order" at bounding box center [601, 364] width 88 height 38
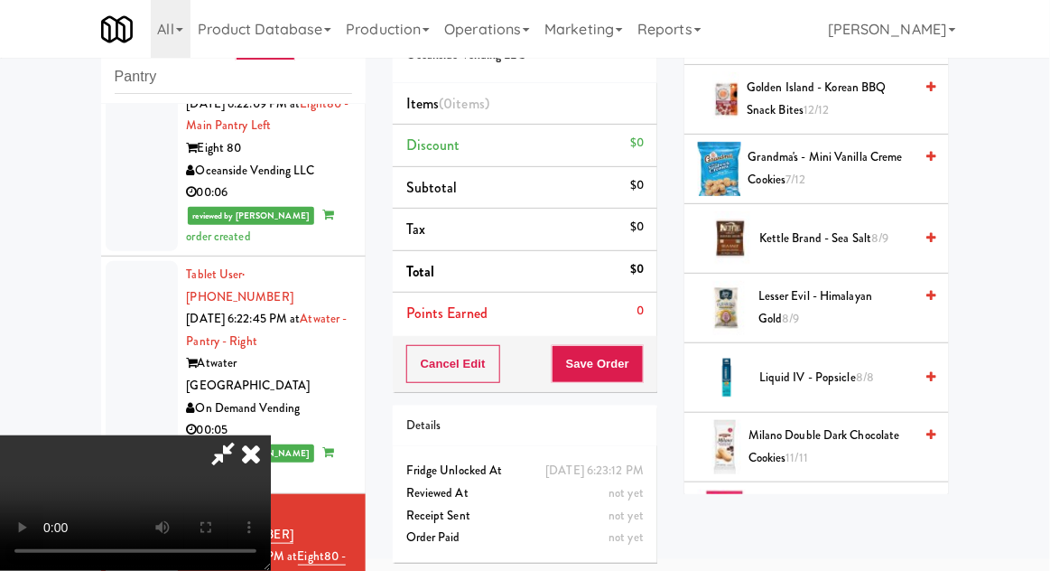
scroll to position [768, 0]
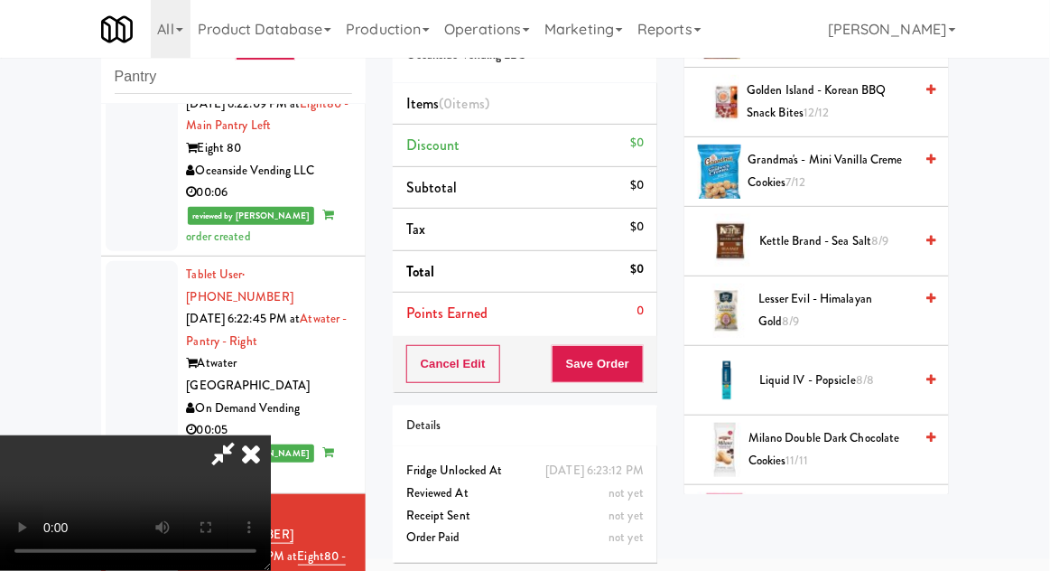
click at [852, 175] on span "Grandma's - Mini Vanilla Creme Cookies 7/12" at bounding box center [831, 171] width 165 height 44
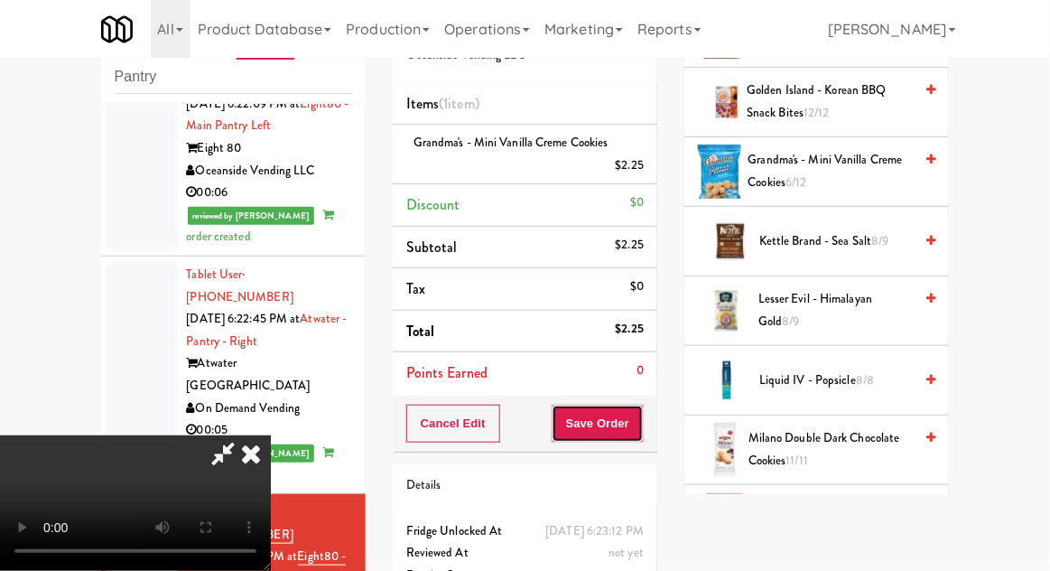
click at [642, 426] on button "Save Order" at bounding box center [598, 424] width 92 height 38
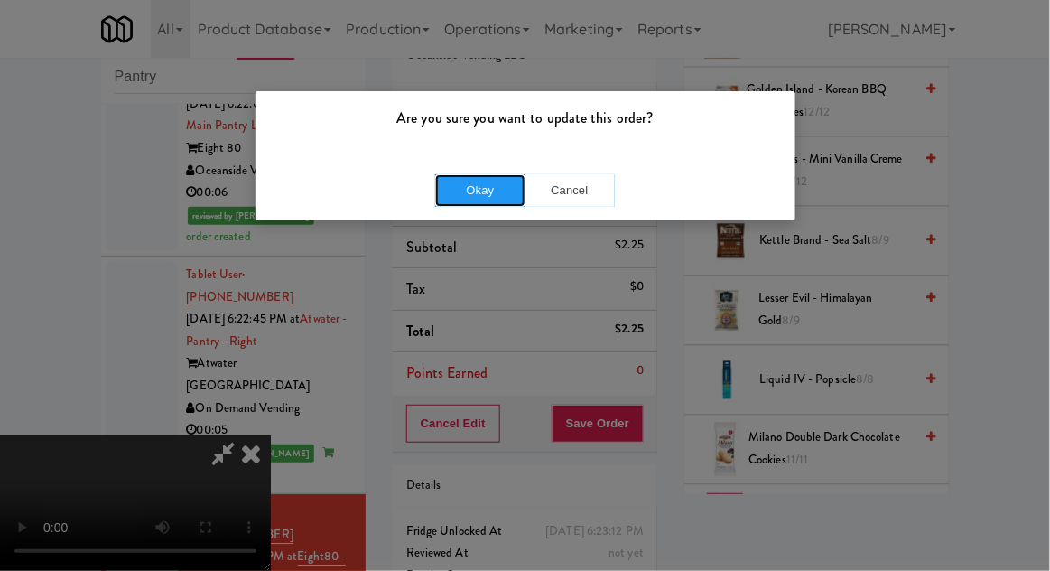
click at [481, 188] on button "Okay" at bounding box center [480, 190] width 90 height 33
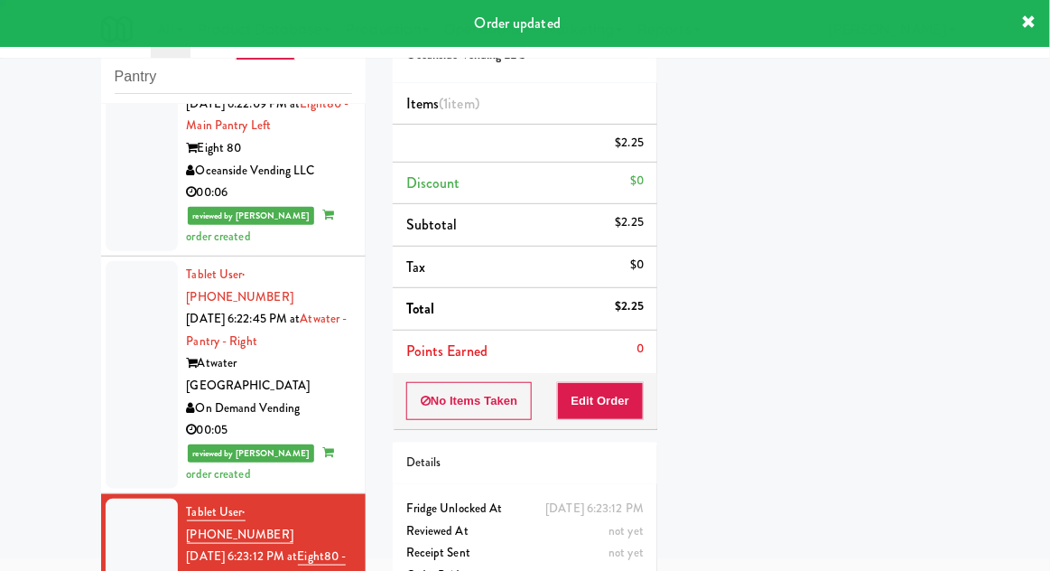
scroll to position [0, 0]
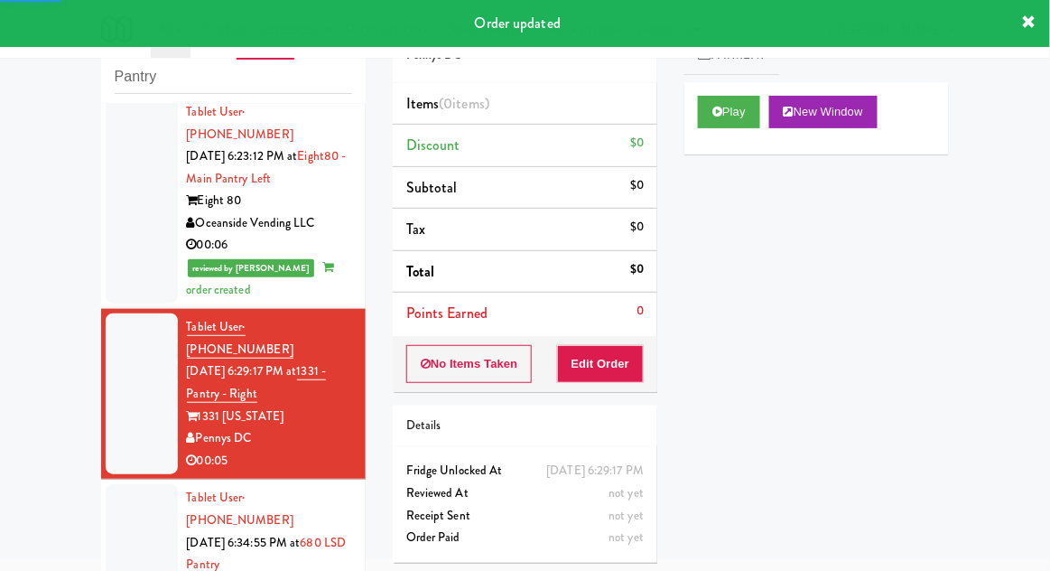
scroll to position [1517, 0]
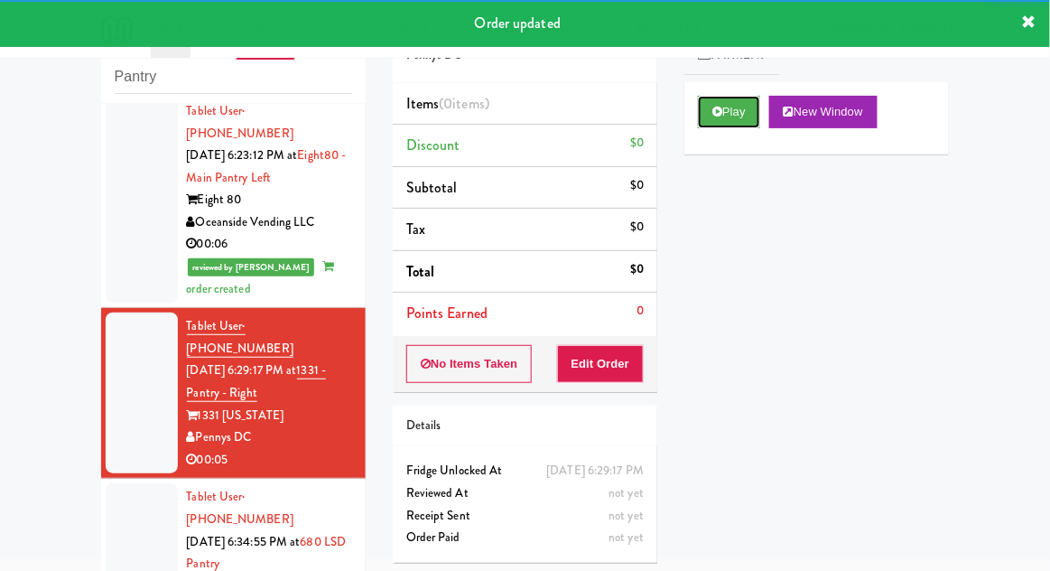
click at [748, 98] on button "Play" at bounding box center [729, 112] width 62 height 33
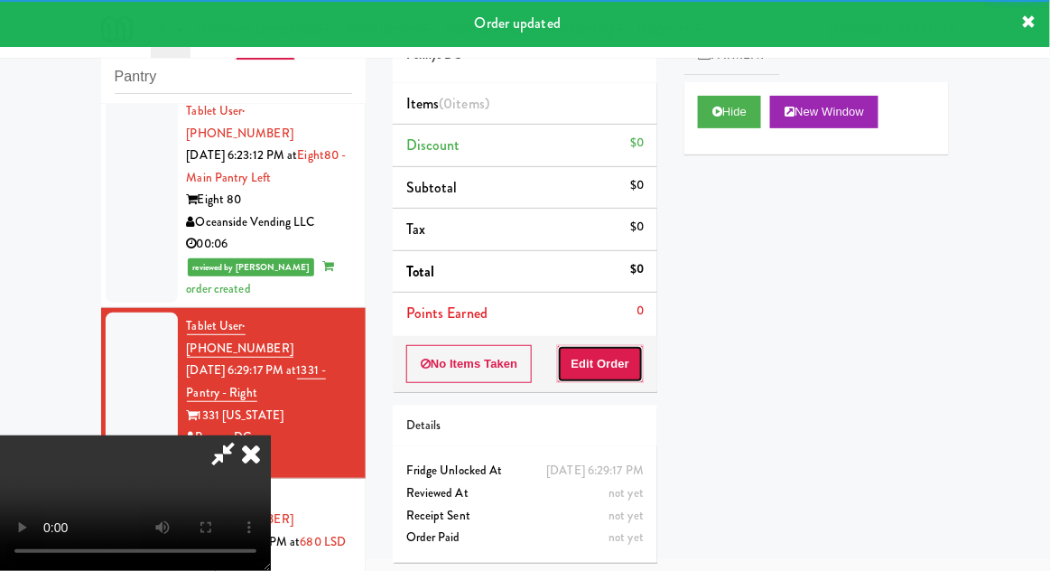
click at [620, 377] on button "Edit Order" at bounding box center [601, 364] width 88 height 38
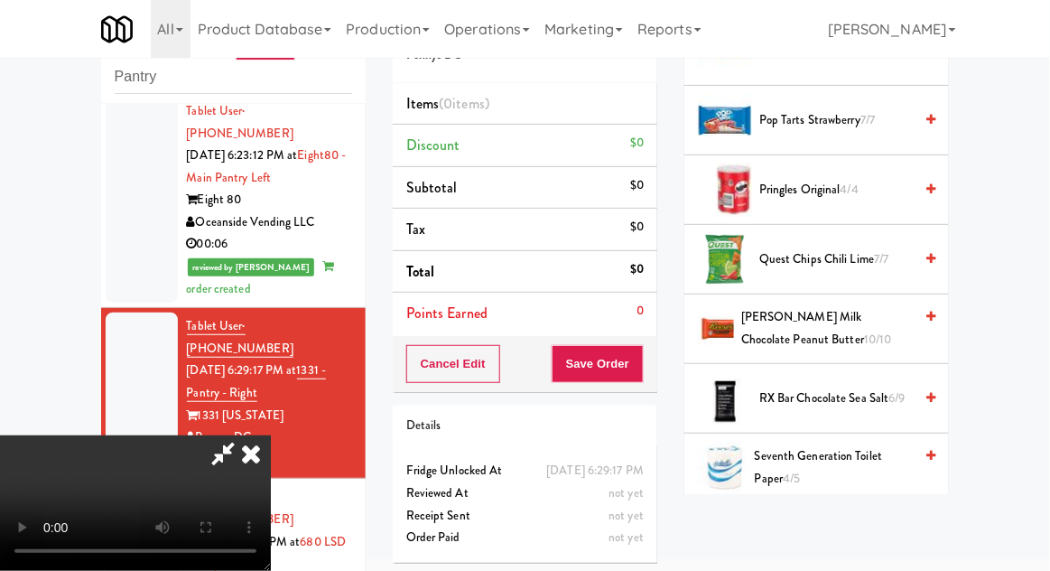
scroll to position [1513, 0]
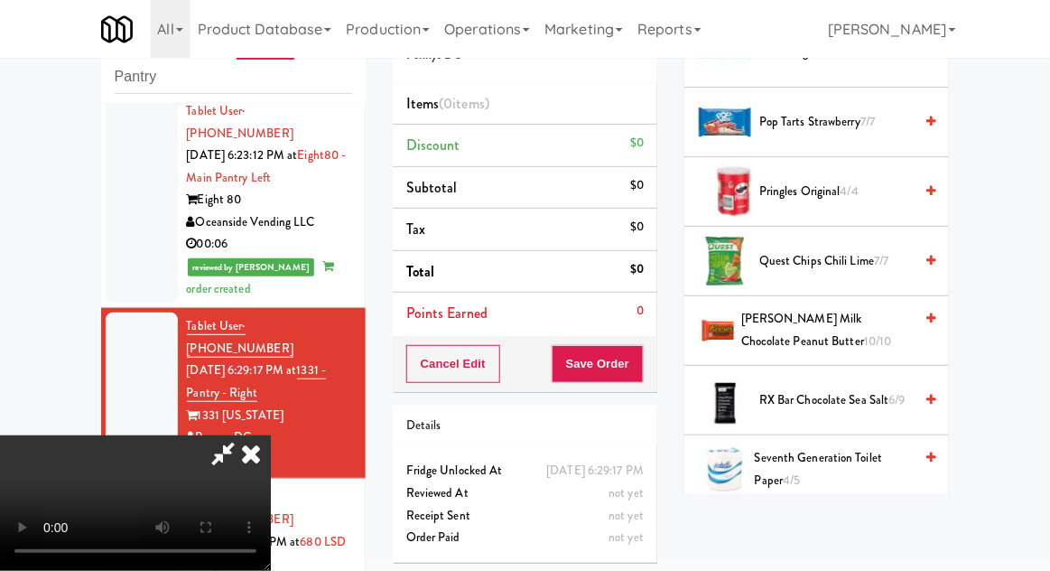
click at [871, 321] on span "Reese's Milk Chocolate Peanut Butter 10/10" at bounding box center [827, 330] width 172 height 44
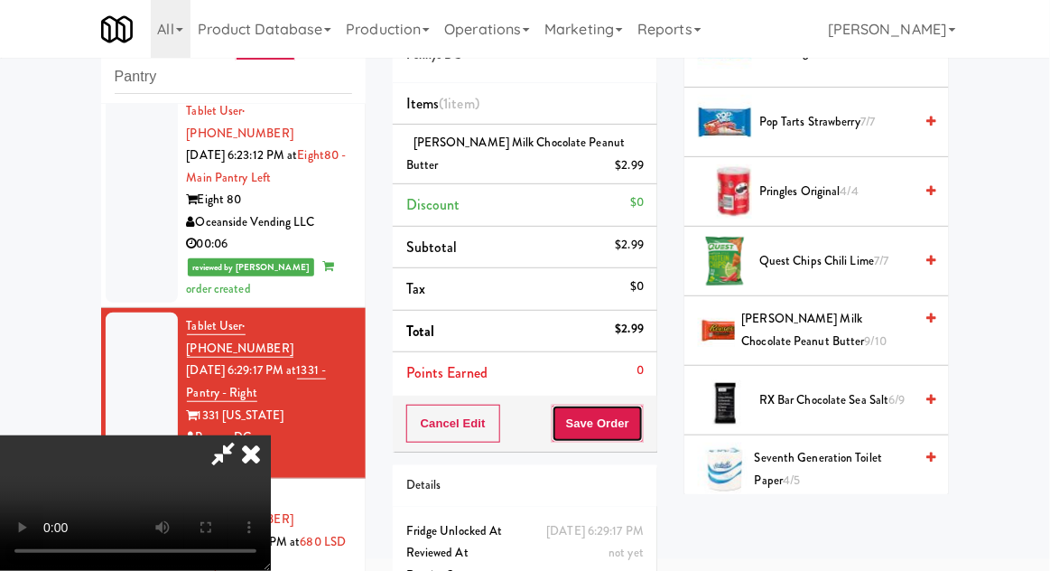
click at [638, 421] on button "Save Order" at bounding box center [598, 424] width 92 height 38
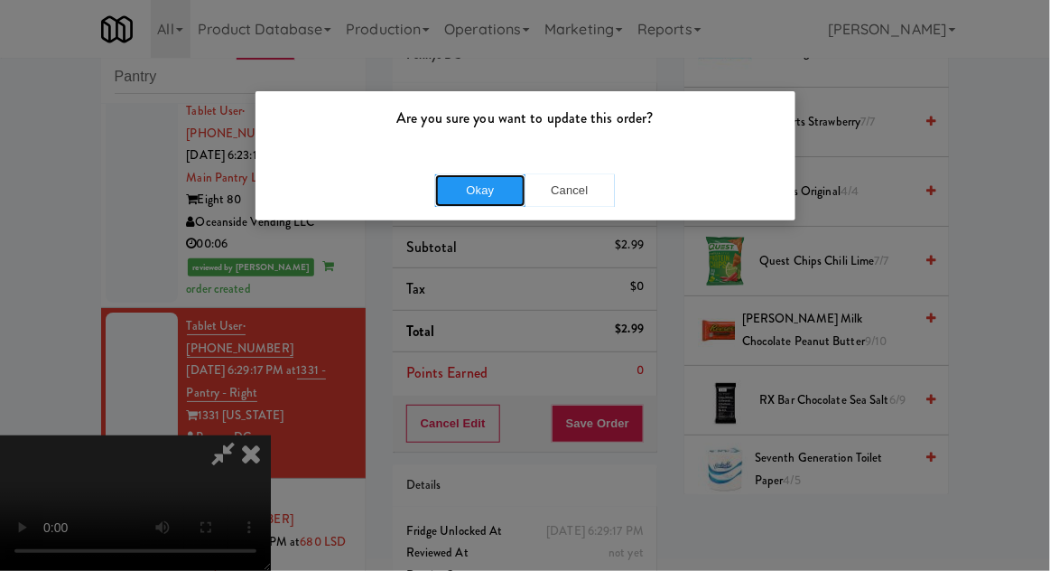
click at [469, 191] on button "Okay" at bounding box center [480, 190] width 90 height 33
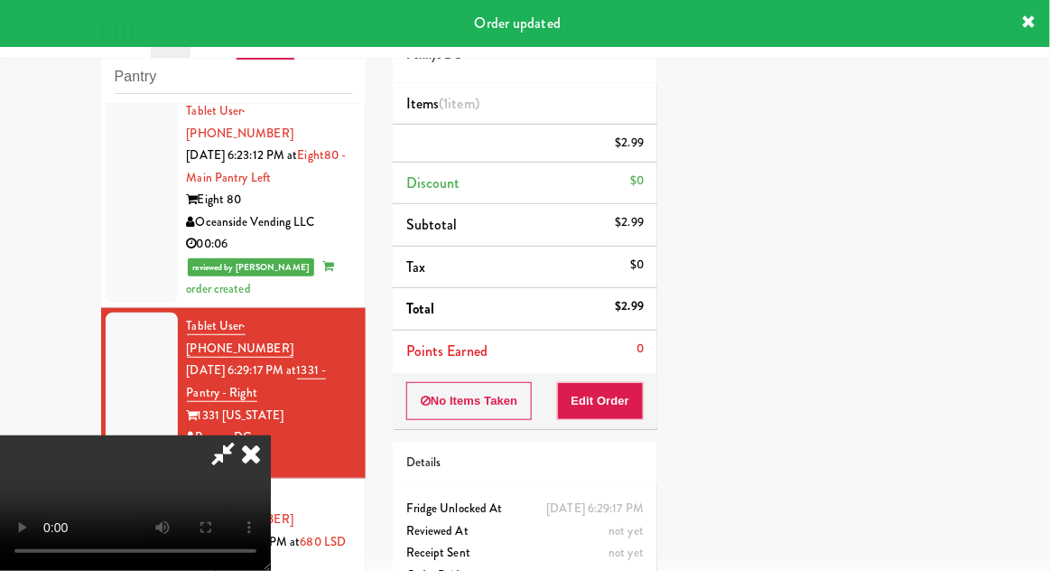
scroll to position [0, 0]
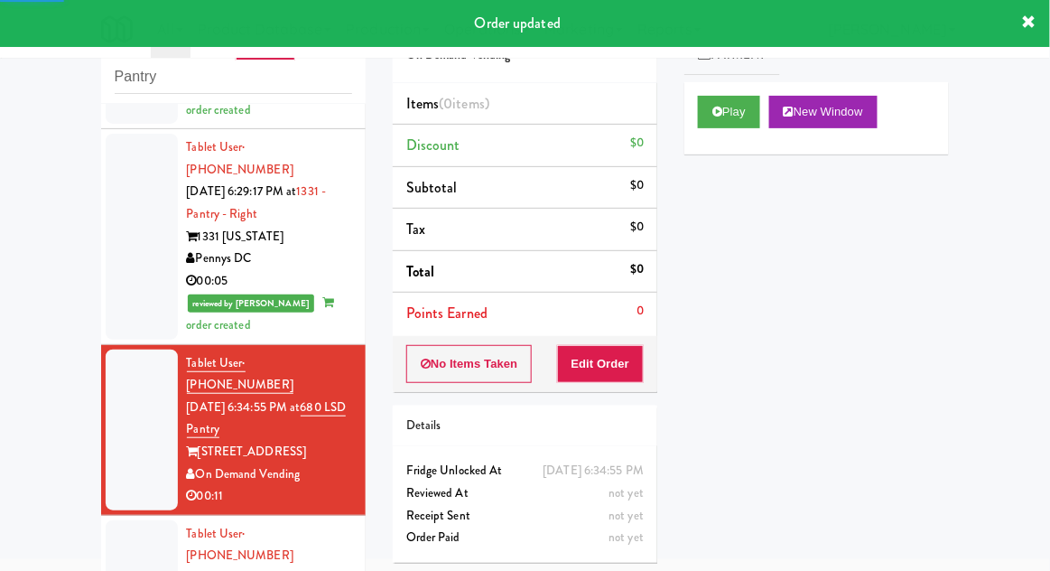
scroll to position [1695, 0]
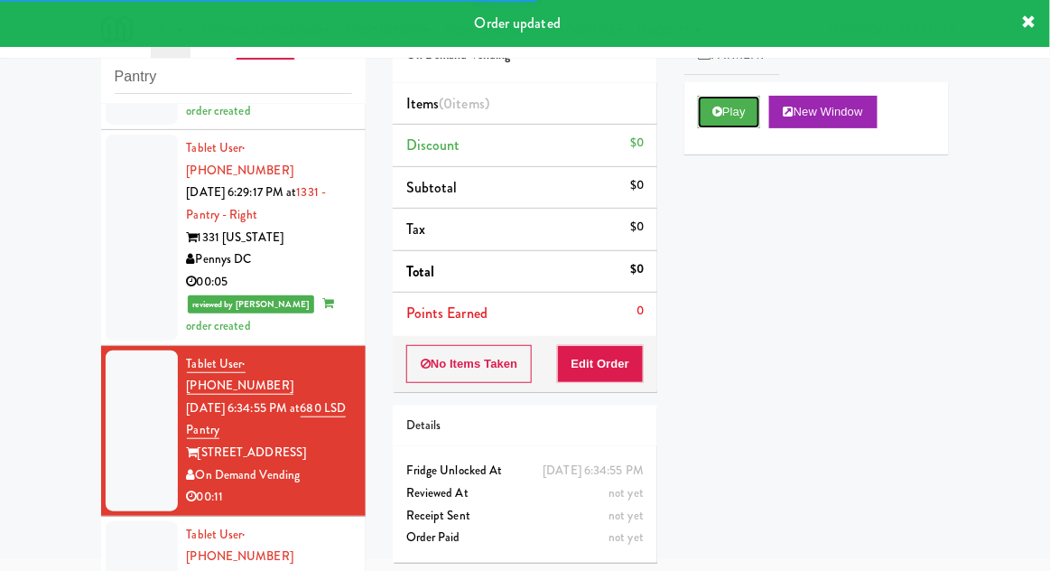
click at [732, 98] on button "Play" at bounding box center [729, 112] width 62 height 33
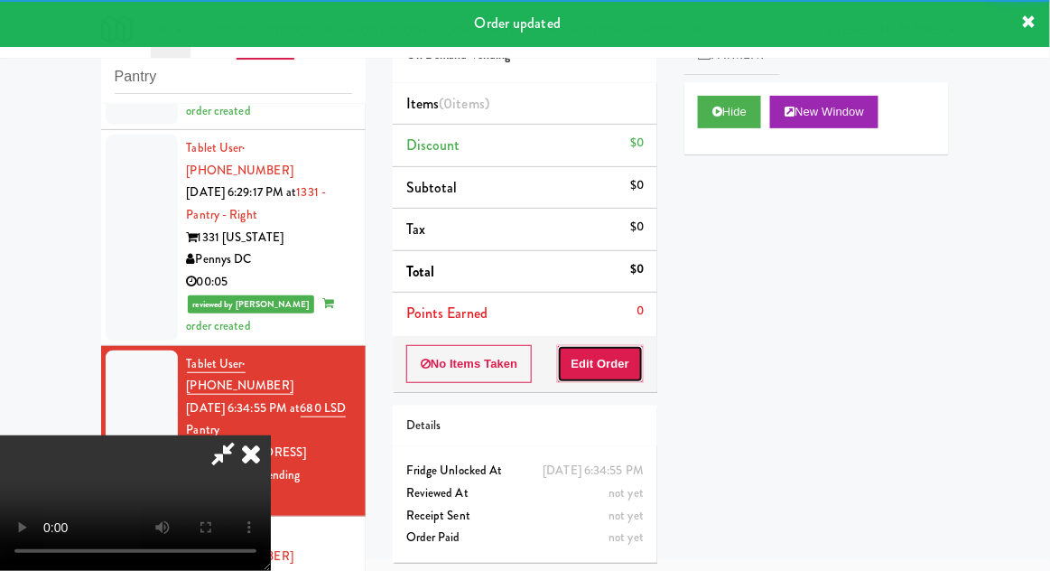
click at [616, 365] on button "Edit Order" at bounding box center [601, 364] width 88 height 38
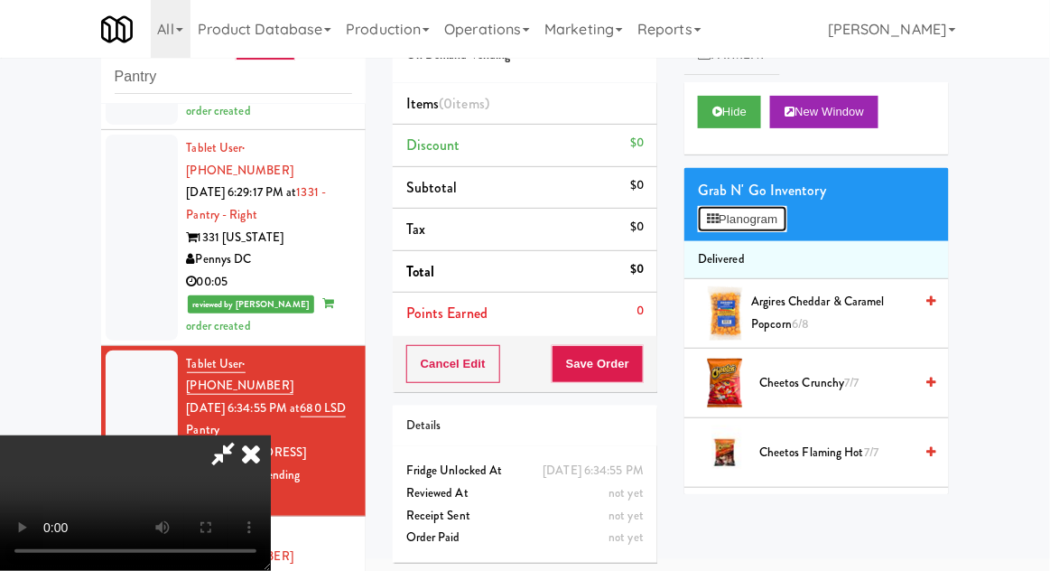
click at [750, 220] on button "Planogram" at bounding box center [742, 219] width 89 height 27
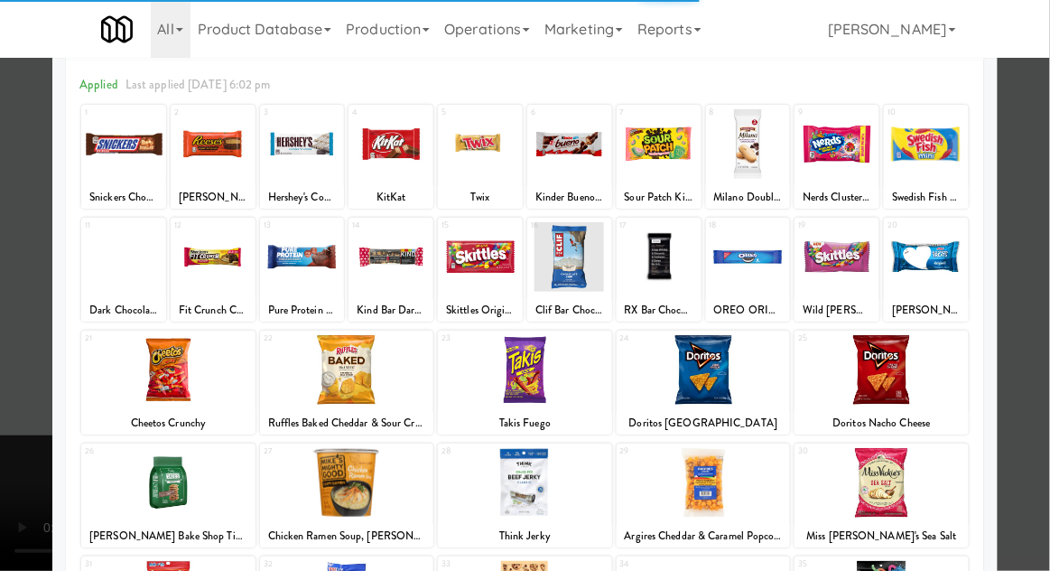
scroll to position [157, 0]
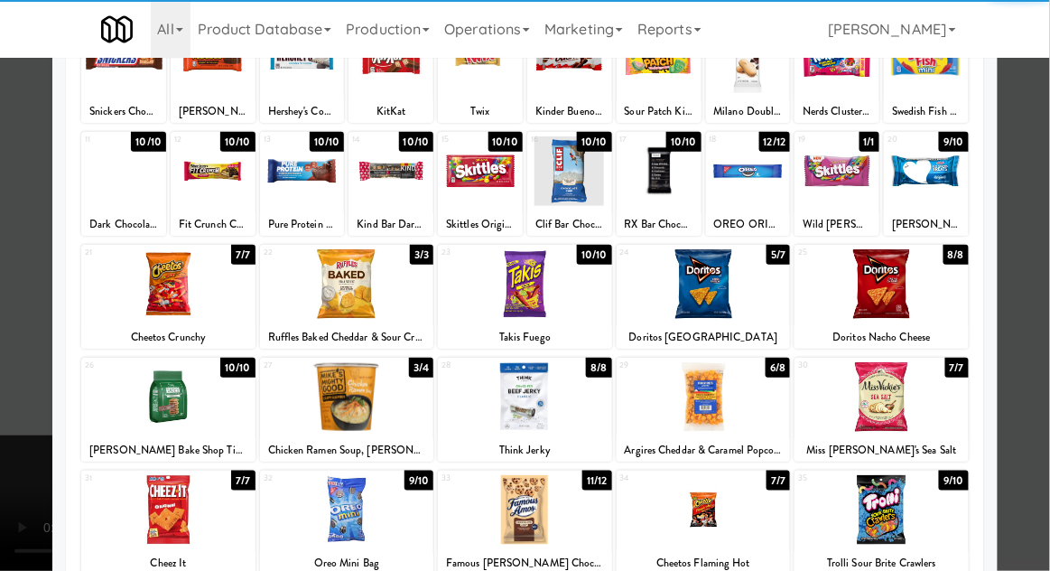
click at [501, 405] on div at bounding box center [525, 397] width 174 height 70
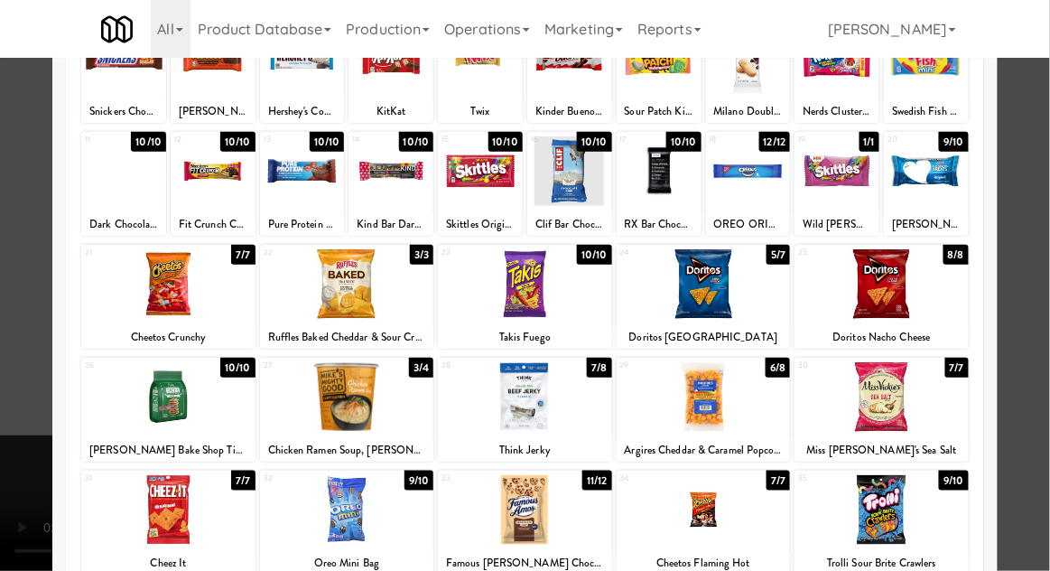
click at [15, 471] on div at bounding box center [525, 285] width 1050 height 571
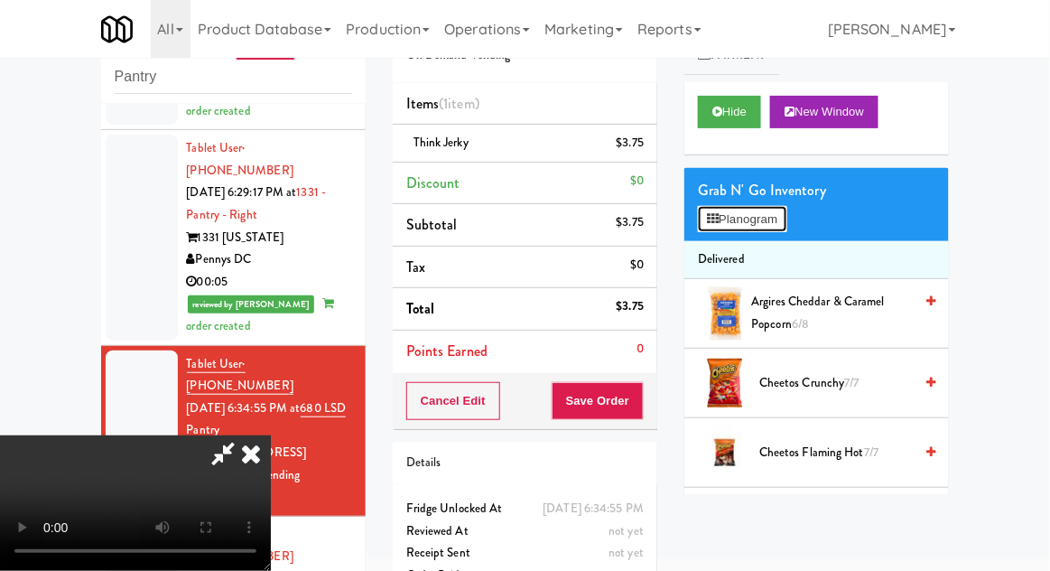
click at [750, 206] on button "Planogram" at bounding box center [742, 219] width 89 height 27
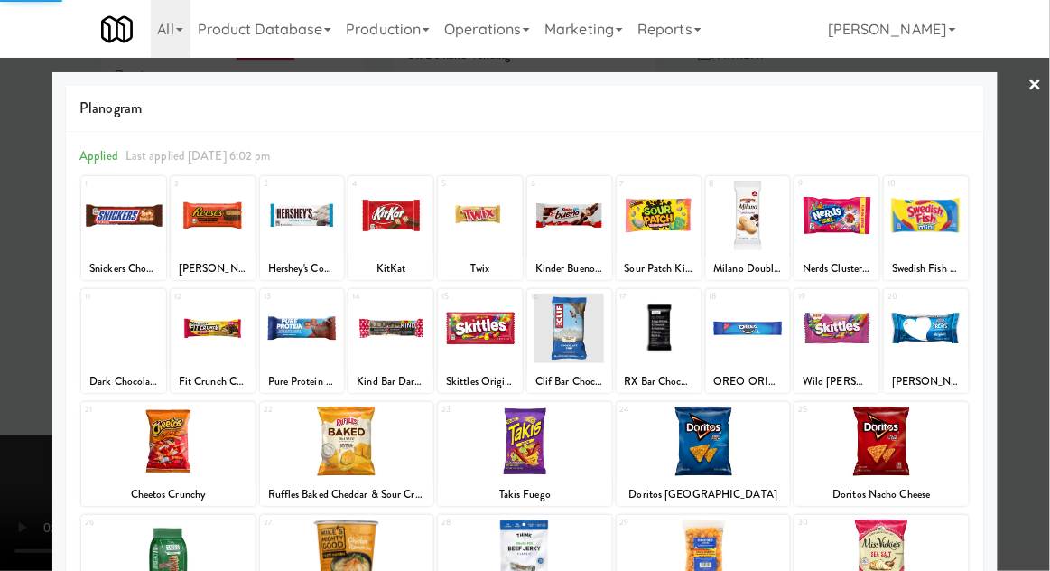
click at [9, 492] on div at bounding box center [525, 285] width 1050 height 571
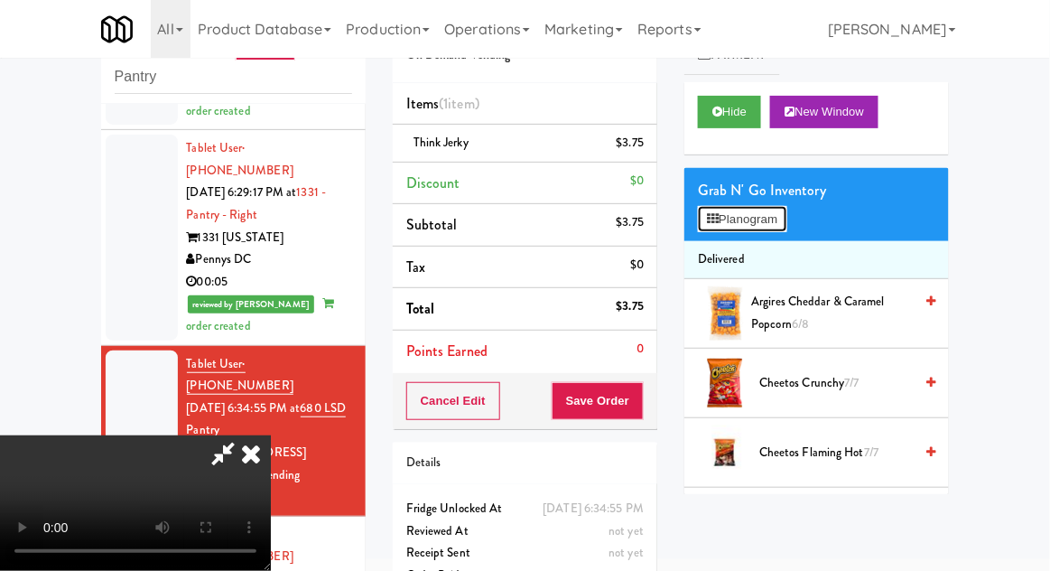
click at [759, 210] on button "Planogram" at bounding box center [742, 219] width 89 height 27
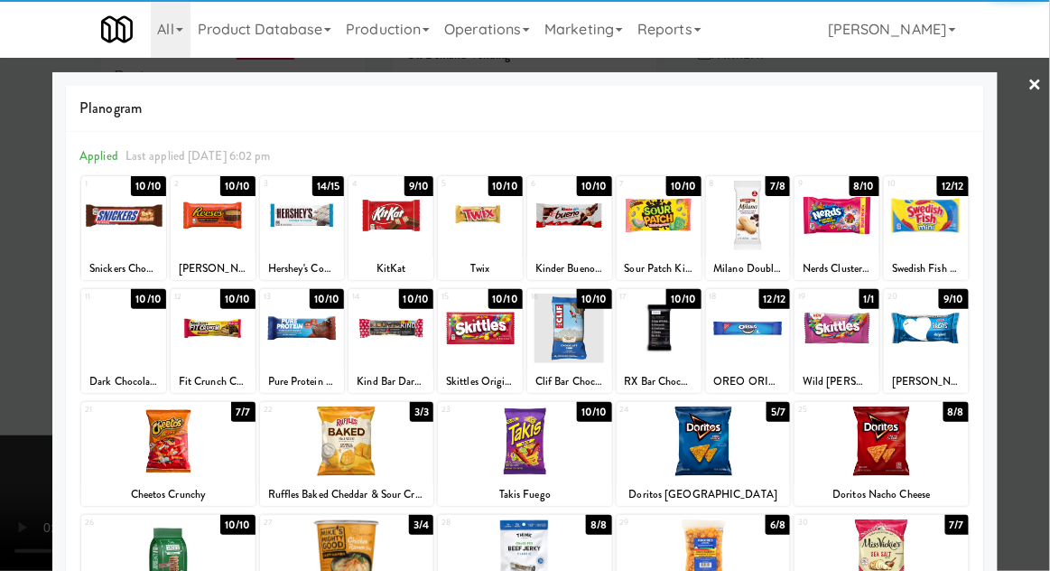
click at [851, 346] on div at bounding box center [837, 329] width 85 height 70
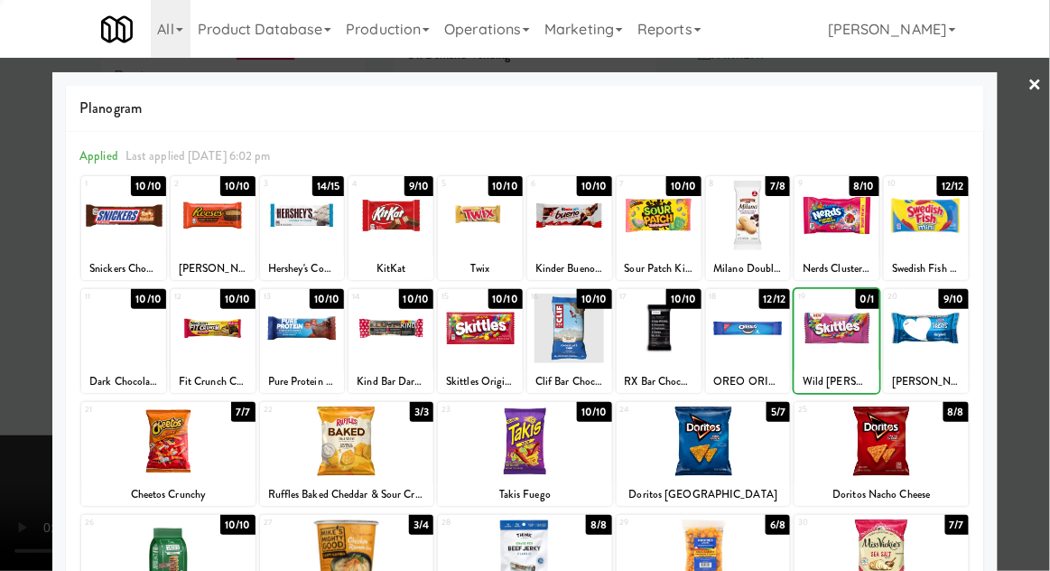
click at [9, 395] on div at bounding box center [525, 285] width 1050 height 571
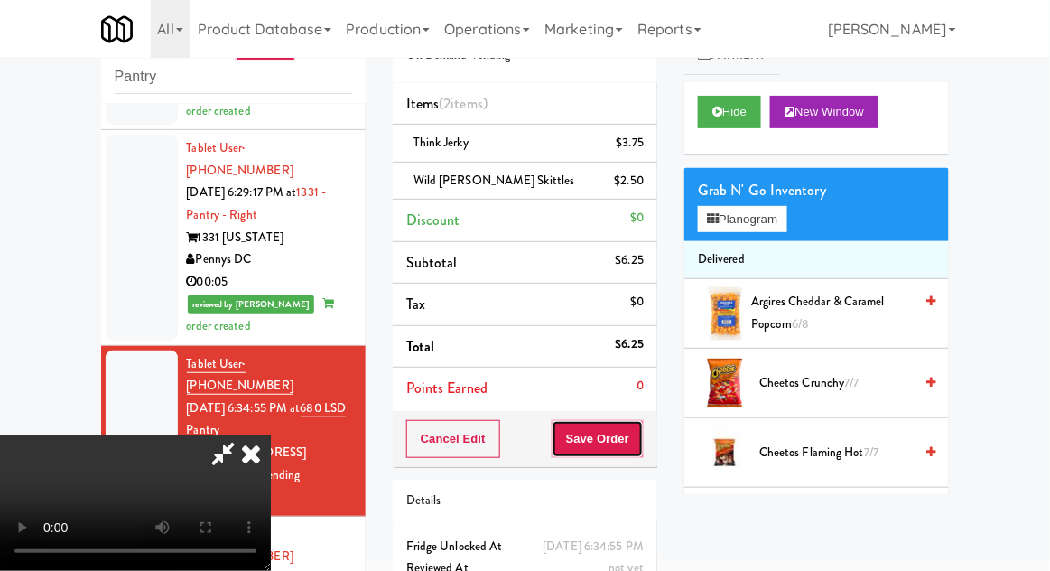
click at [643, 443] on button "Save Order" at bounding box center [598, 439] width 92 height 38
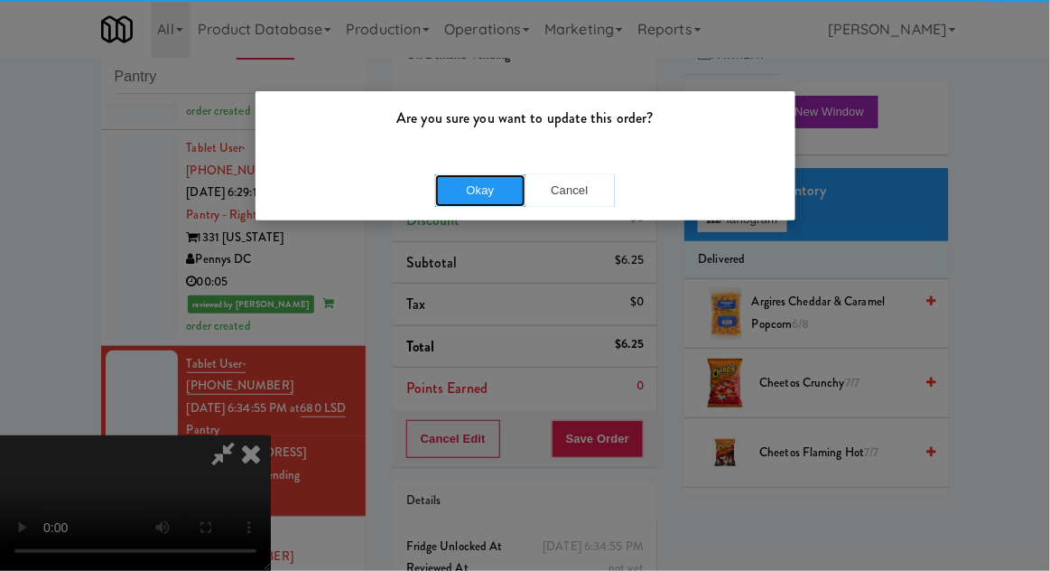
click at [478, 184] on button "Okay" at bounding box center [480, 190] width 90 height 33
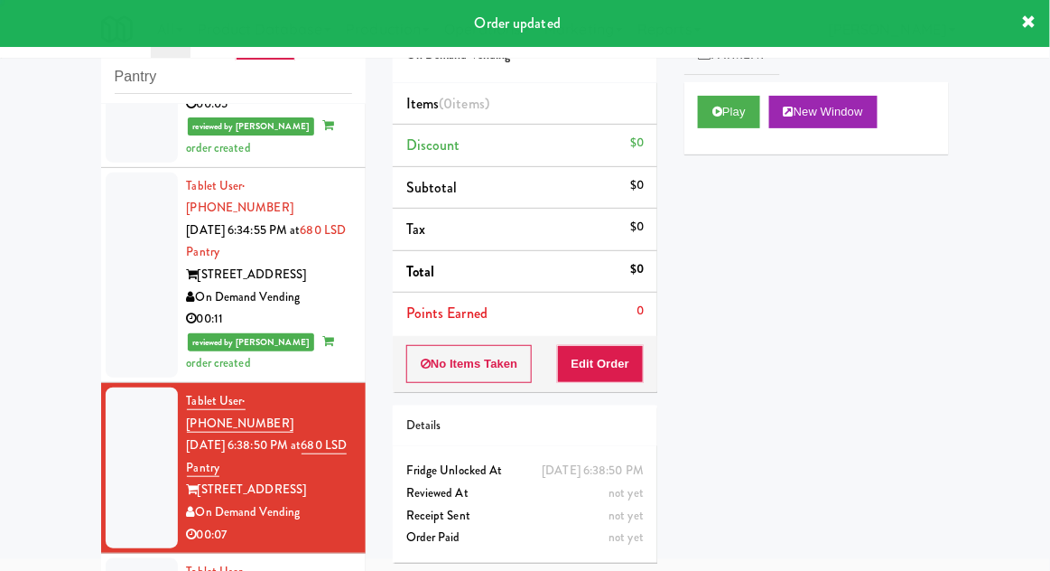
scroll to position [1874, 0]
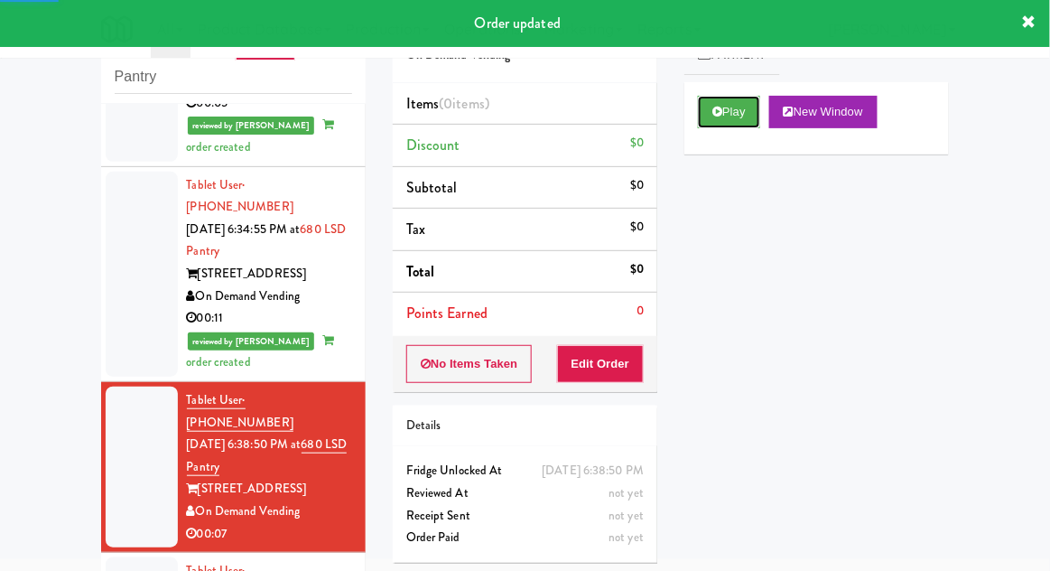
click at [749, 119] on button "Play" at bounding box center [729, 112] width 62 height 33
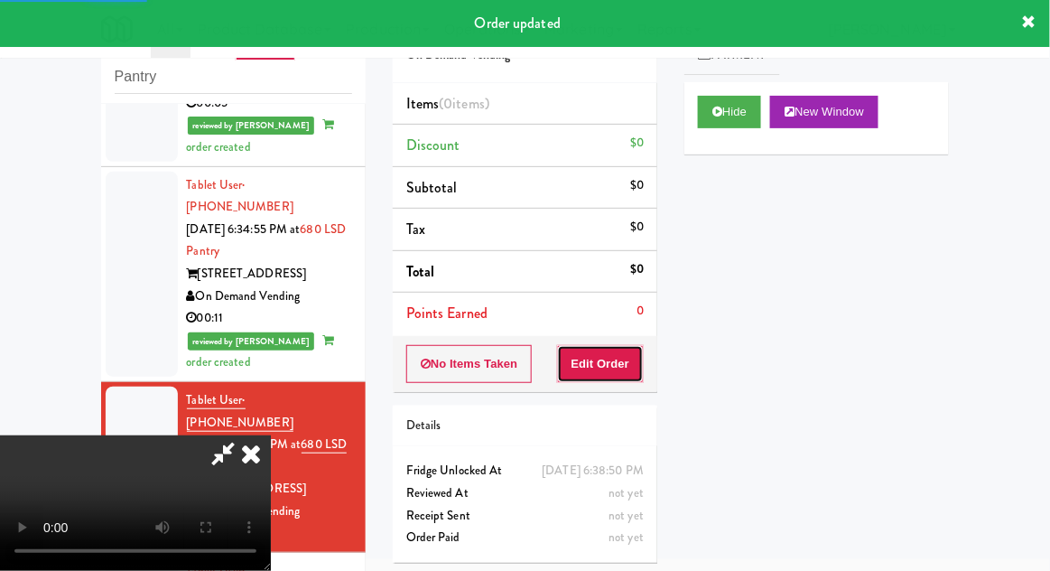
click at [633, 357] on button "Edit Order" at bounding box center [601, 364] width 88 height 38
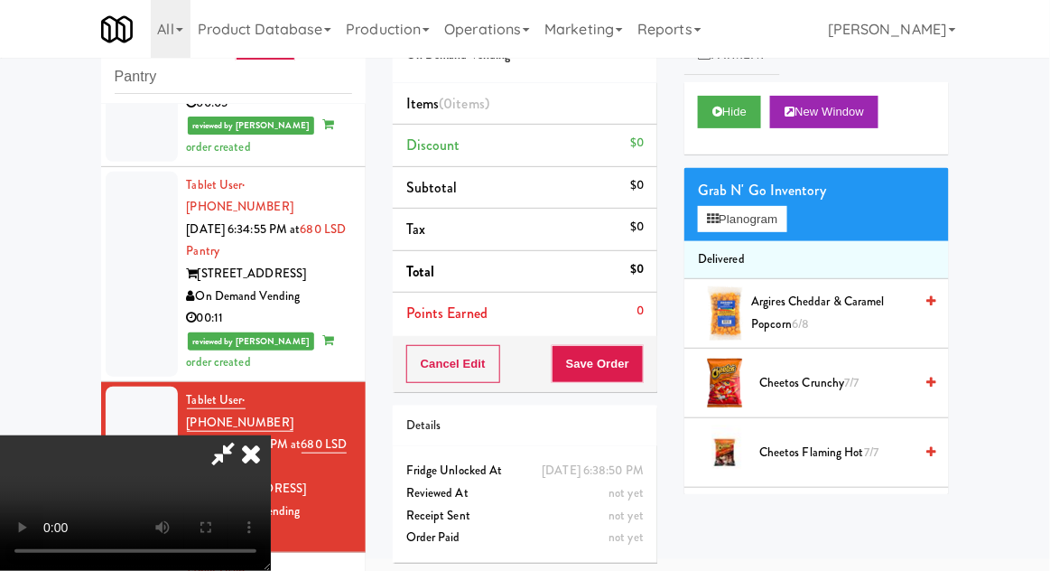
click at [265, 471] on icon at bounding box center [251, 453] width 40 height 36
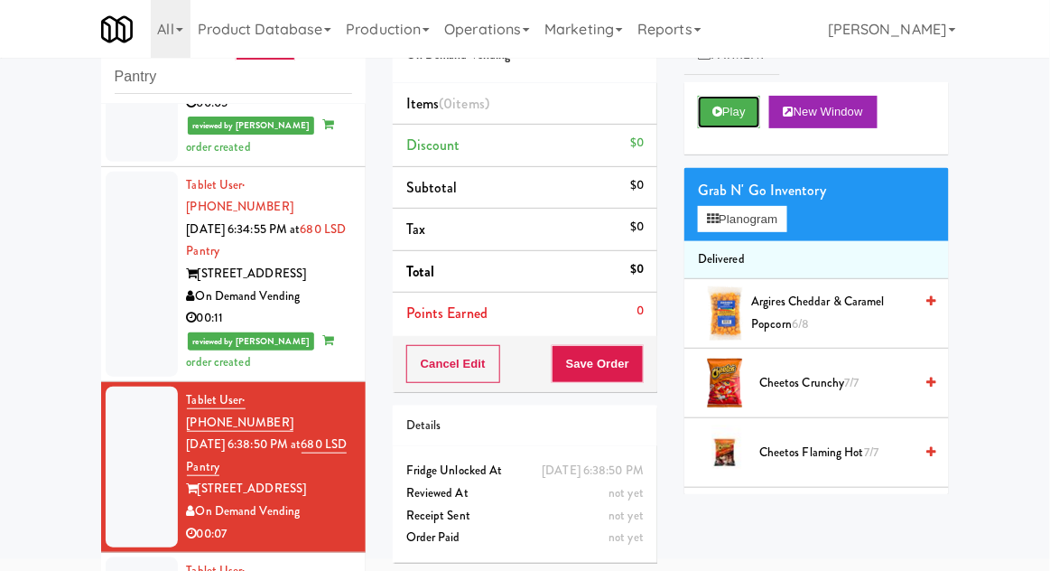
click at [745, 103] on button "Play" at bounding box center [729, 112] width 62 height 33
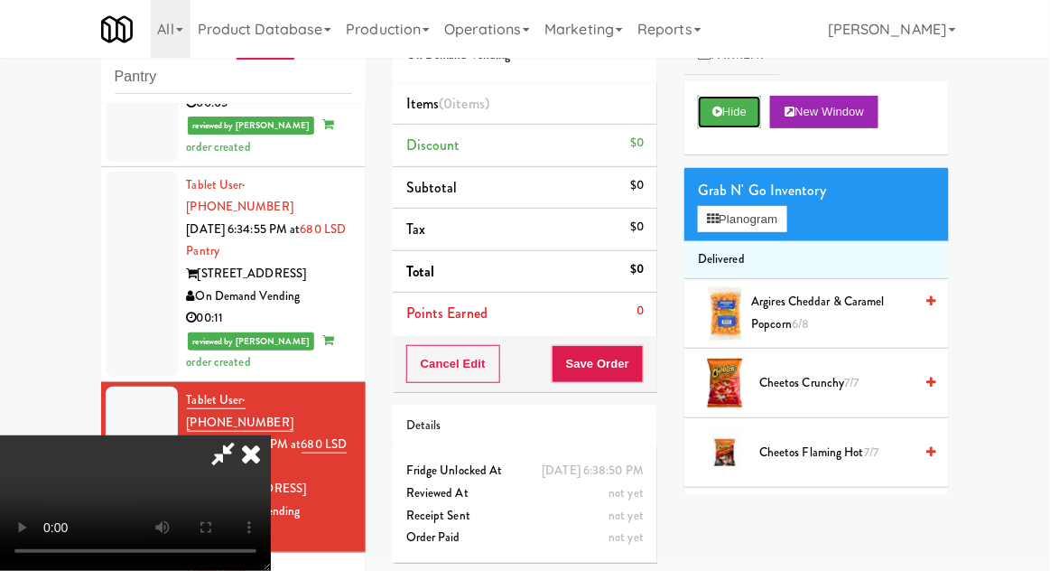
click at [745, 123] on button "Hide" at bounding box center [729, 112] width 63 height 33
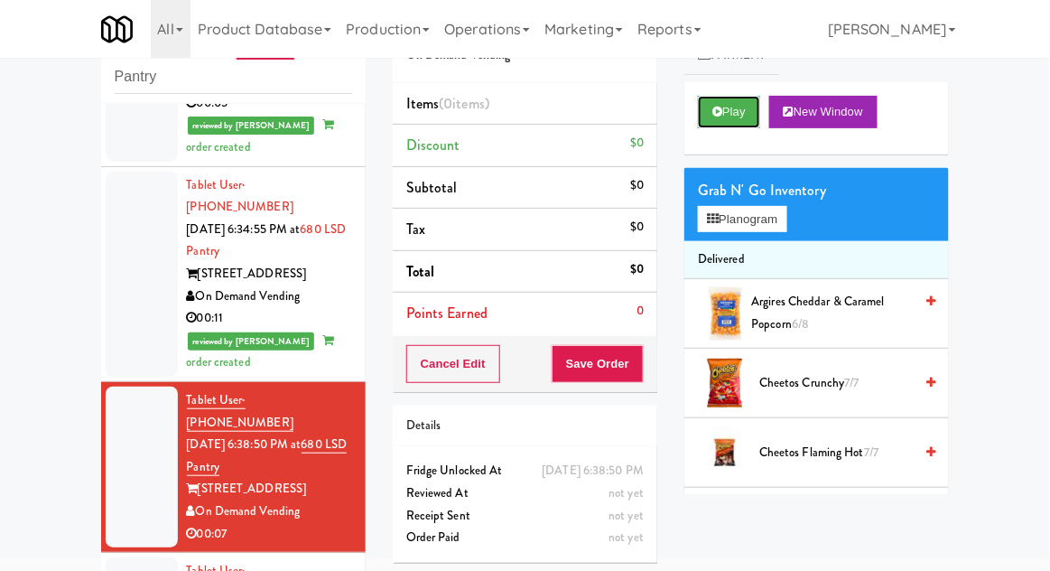
click at [748, 117] on button "Play" at bounding box center [729, 112] width 62 height 33
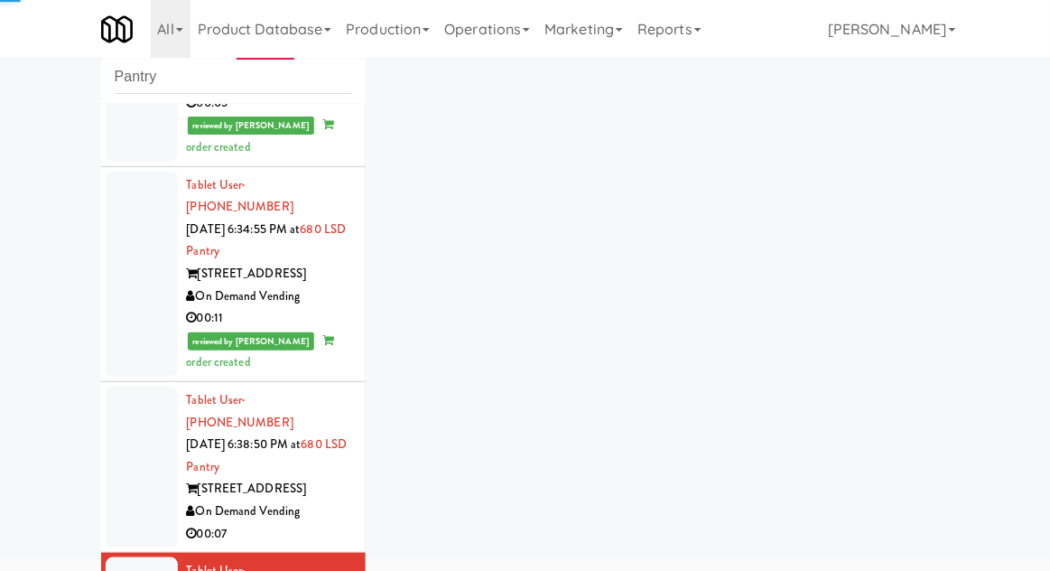
click at [126, 387] on div at bounding box center [142, 467] width 72 height 161
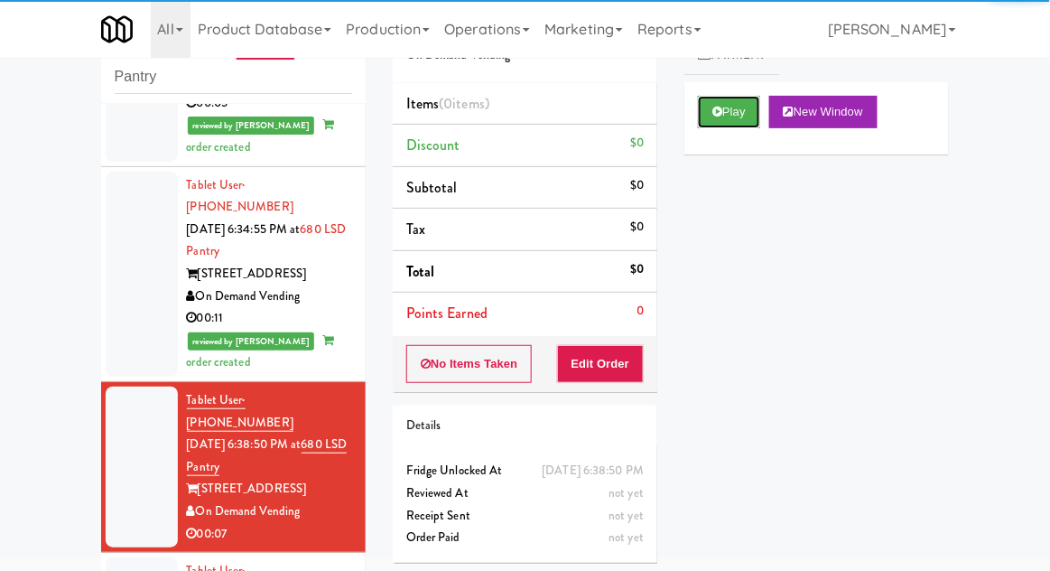
click at [728, 117] on button "Play" at bounding box center [729, 112] width 62 height 33
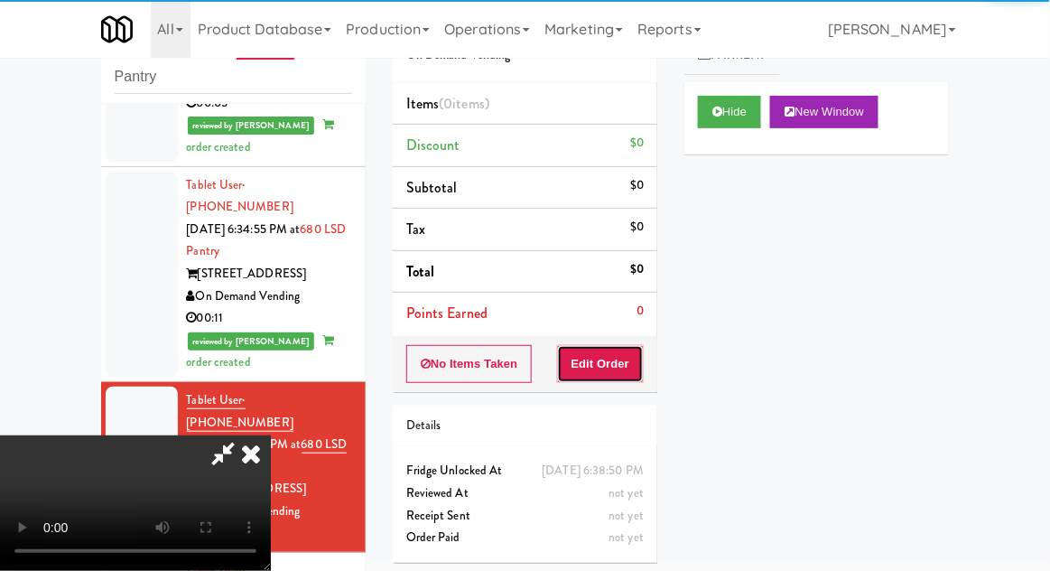
click at [632, 359] on button "Edit Order" at bounding box center [601, 364] width 88 height 38
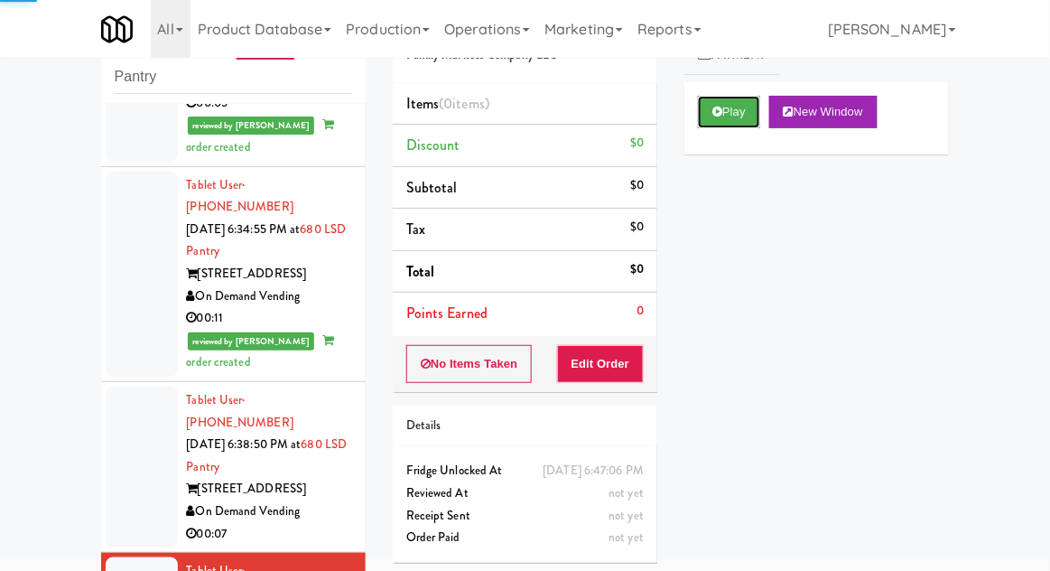
click at [749, 109] on button "Play" at bounding box center [729, 112] width 62 height 33
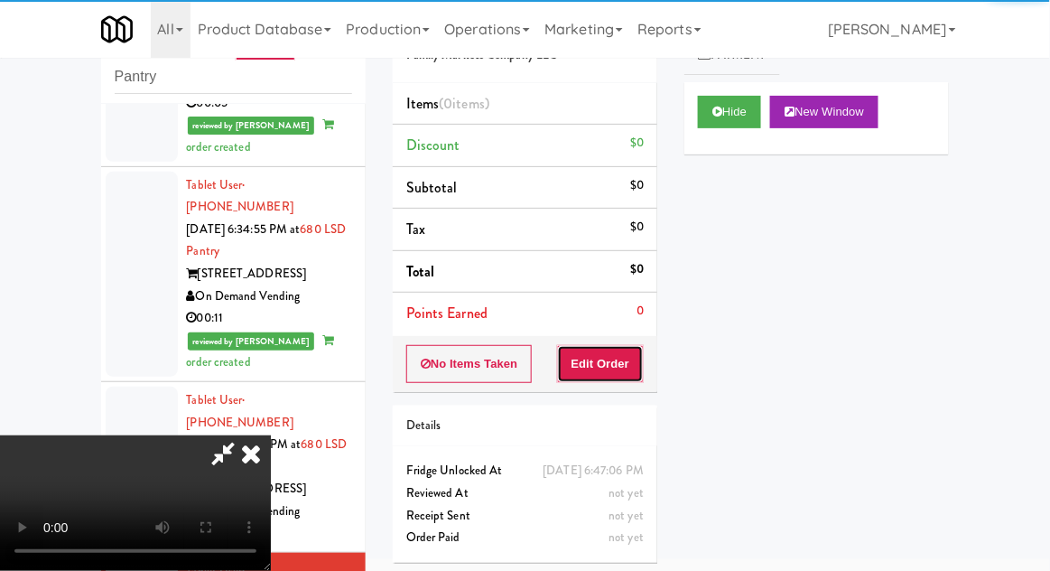
click at [608, 363] on button "Edit Order" at bounding box center [601, 364] width 88 height 38
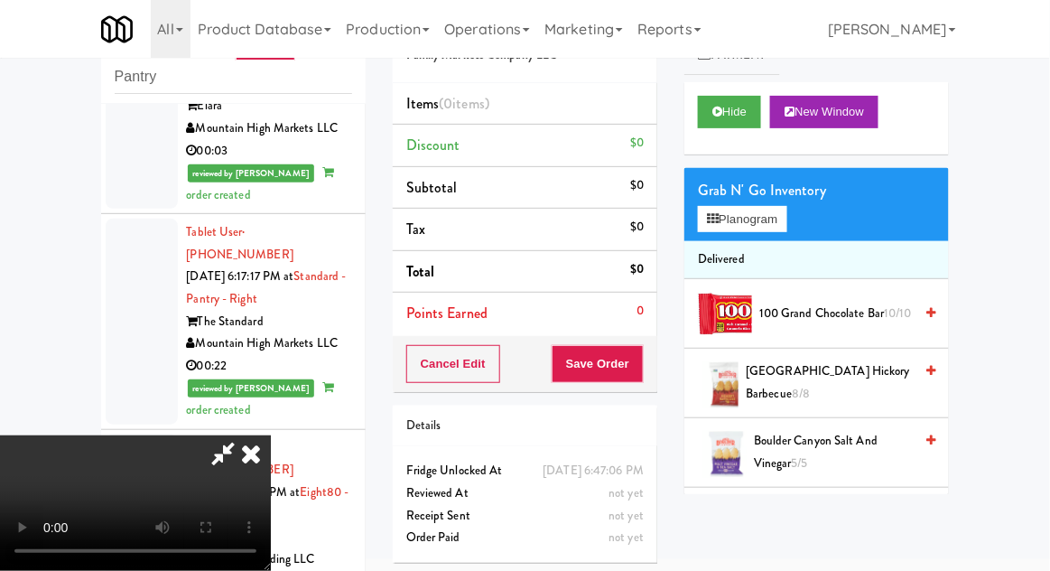
scroll to position [65, 0]
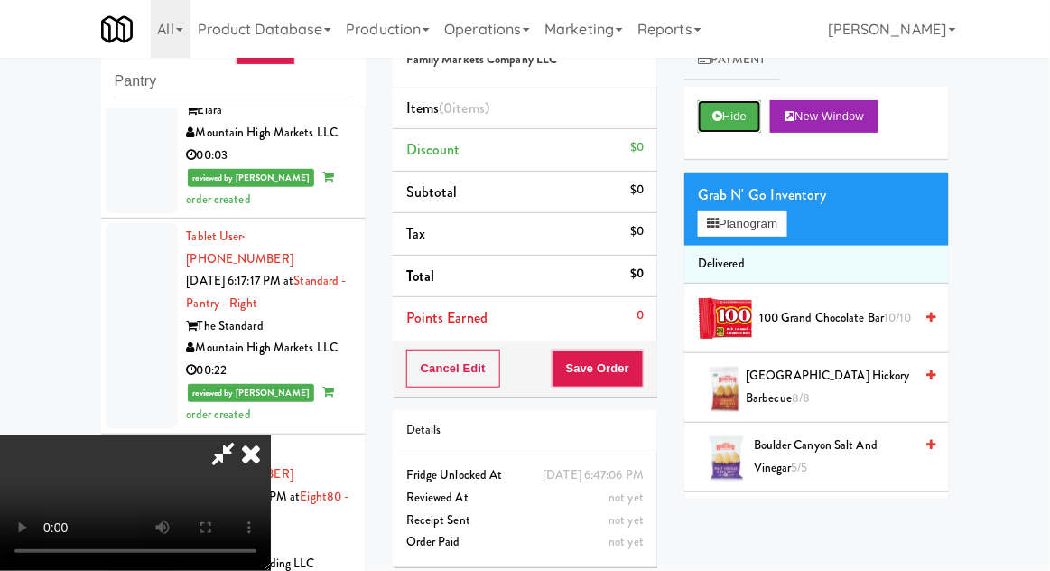
click at [744, 114] on button "Hide" at bounding box center [729, 116] width 63 height 33
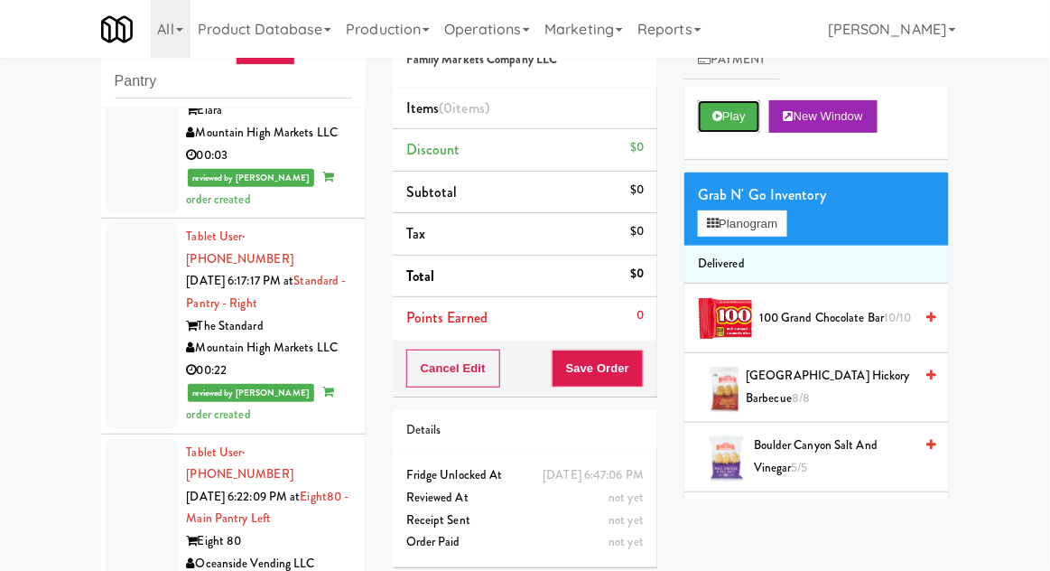
click at [740, 117] on button "Play" at bounding box center [729, 116] width 62 height 33
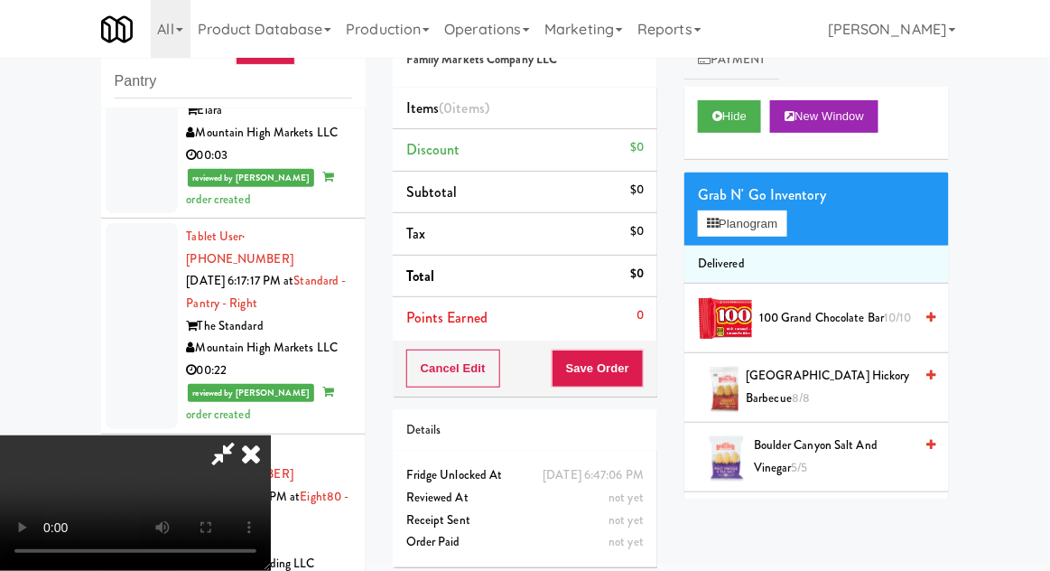
click at [247, 471] on icon at bounding box center [251, 453] width 40 height 36
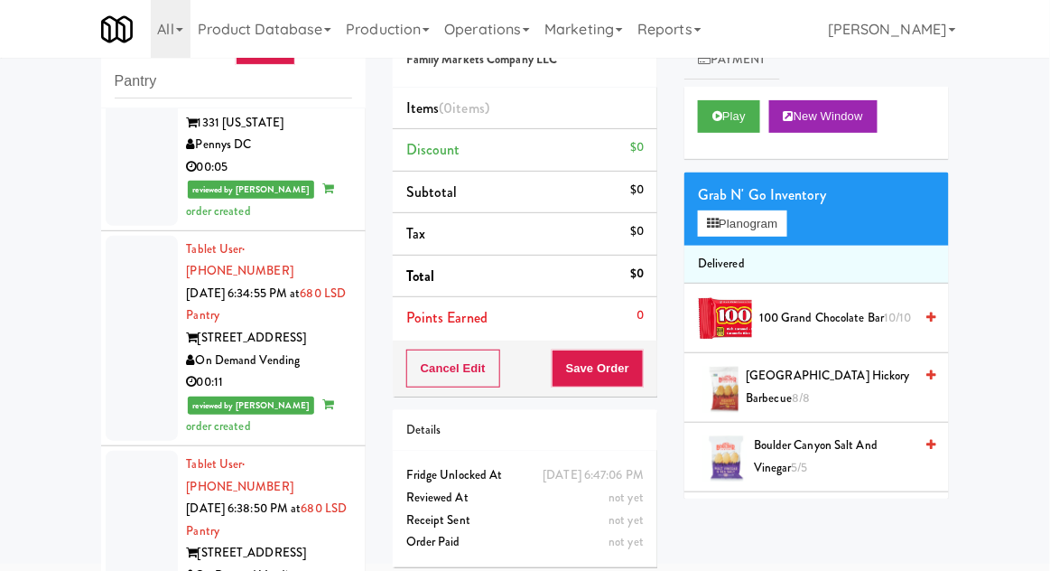
scroll to position [1807, 0]
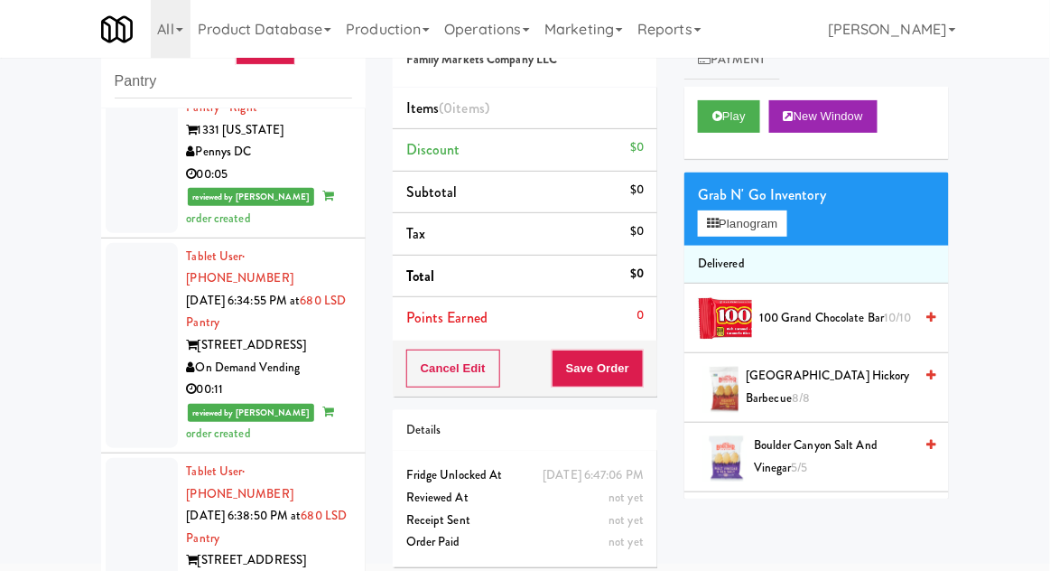
click at [132, 458] on div at bounding box center [142, 538] width 72 height 161
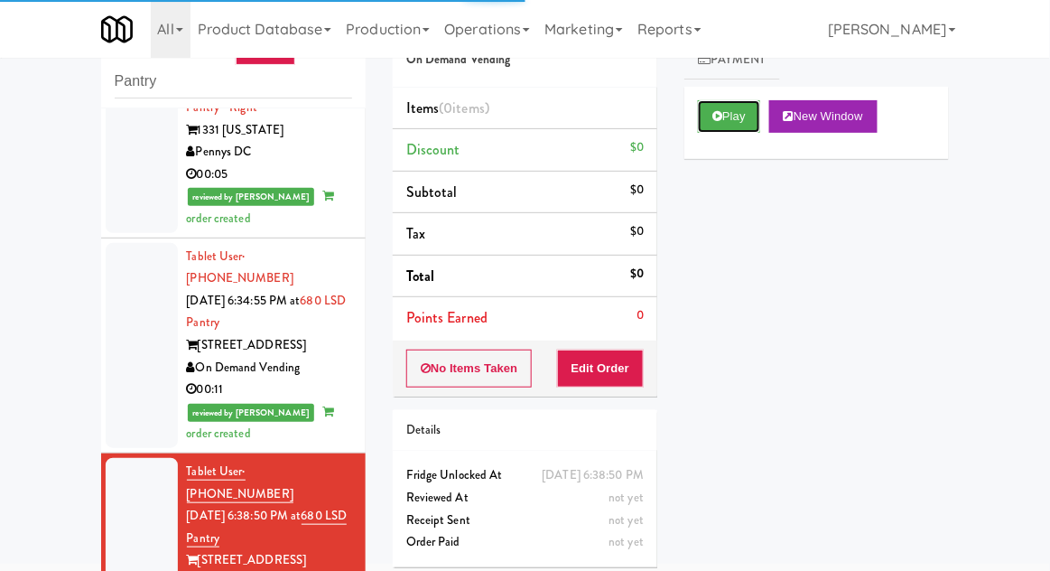
click at [744, 113] on button "Play" at bounding box center [729, 116] width 62 height 33
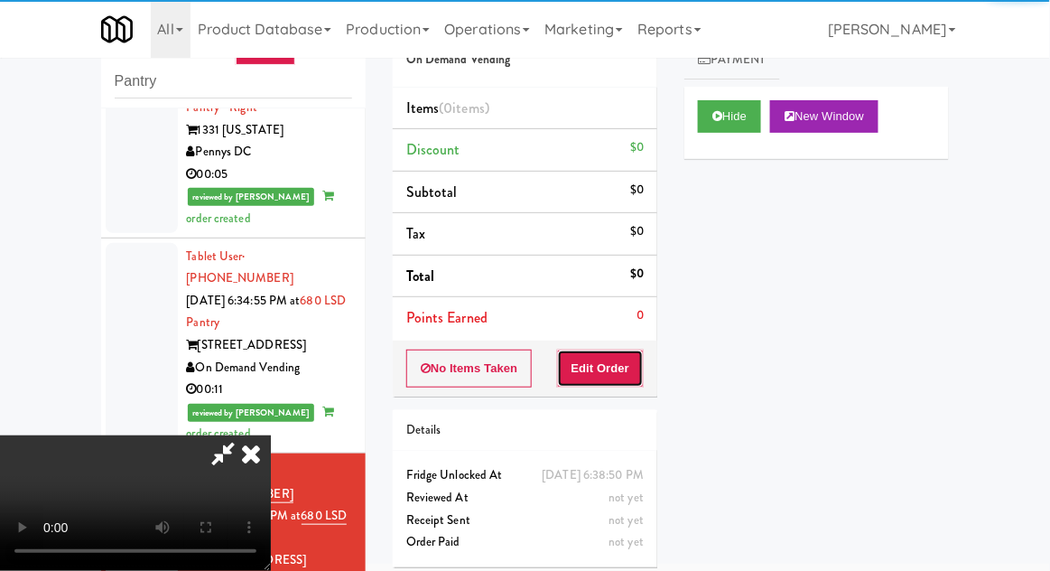
click at [618, 377] on button "Edit Order" at bounding box center [601, 368] width 88 height 38
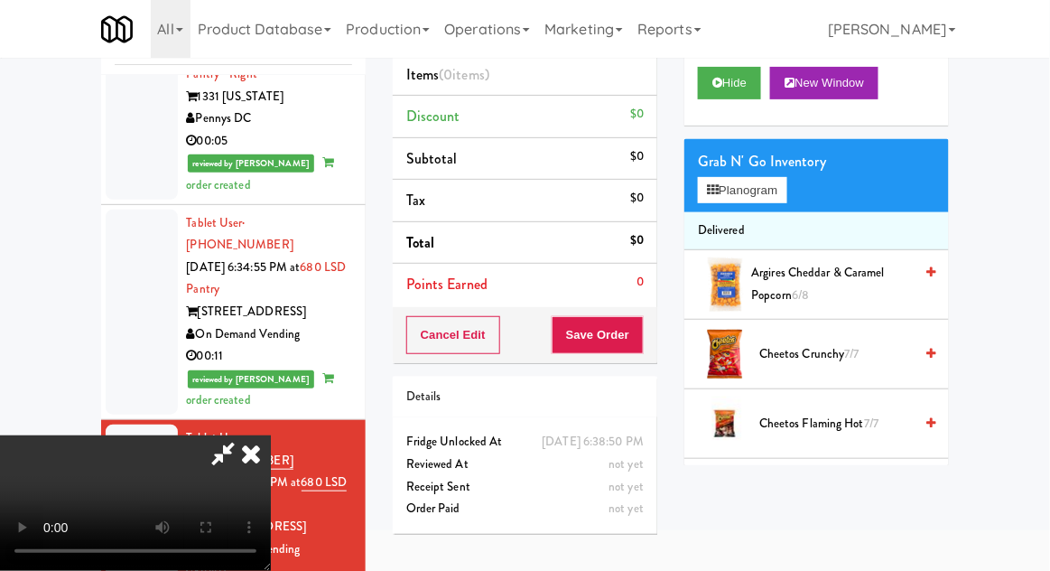
scroll to position [135, 0]
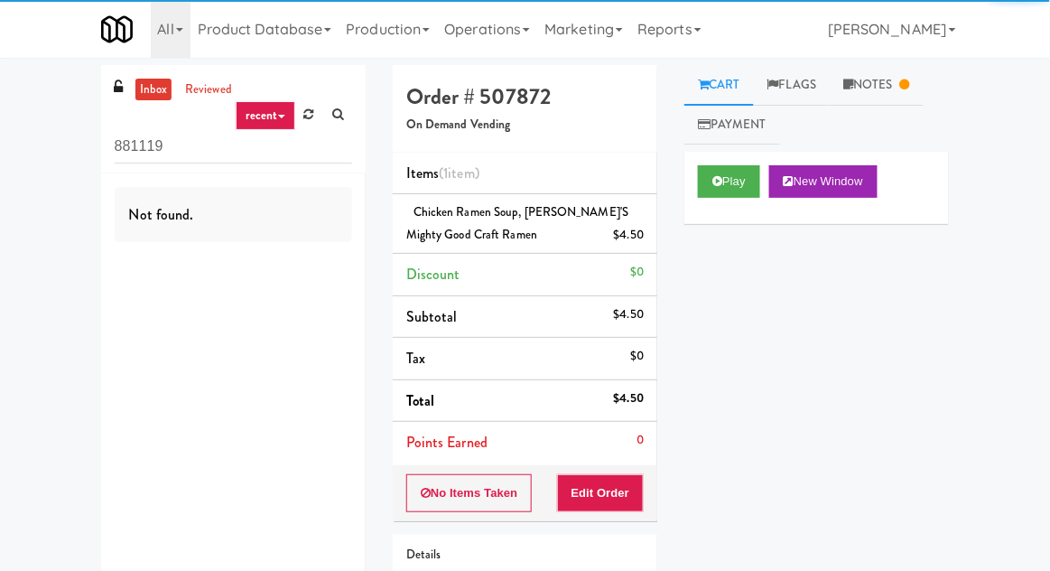
click at [132, 132] on input "881119" at bounding box center [234, 146] width 238 height 33
click at [130, 130] on input "881119" at bounding box center [234, 146] width 238 height 33
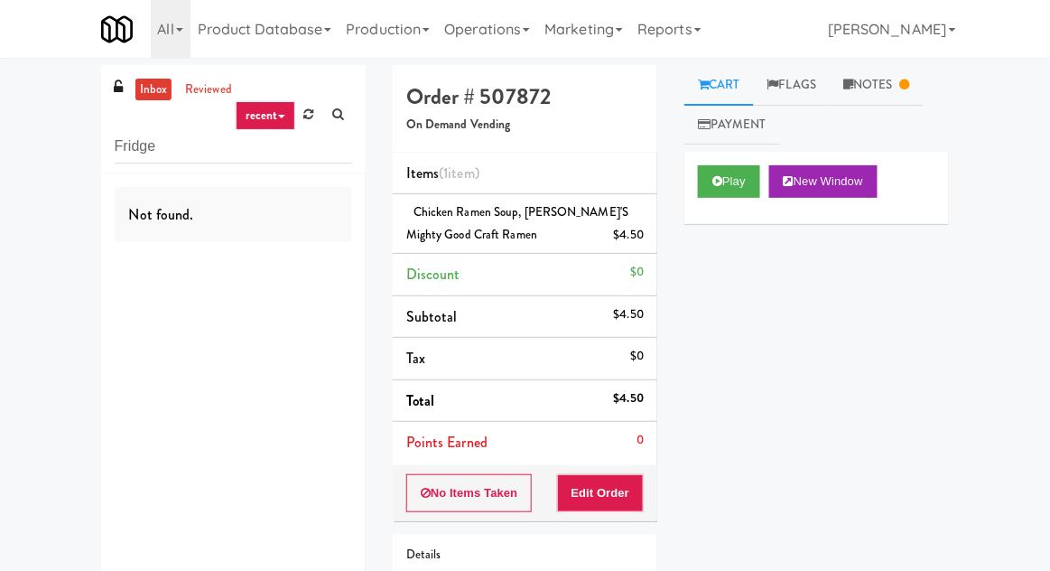
type input "Fridge"
click at [53, 154] on div "inbox reviewed recent all unclear take inventory issue suspicious failed recent…" at bounding box center [525, 385] width 1050 height 640
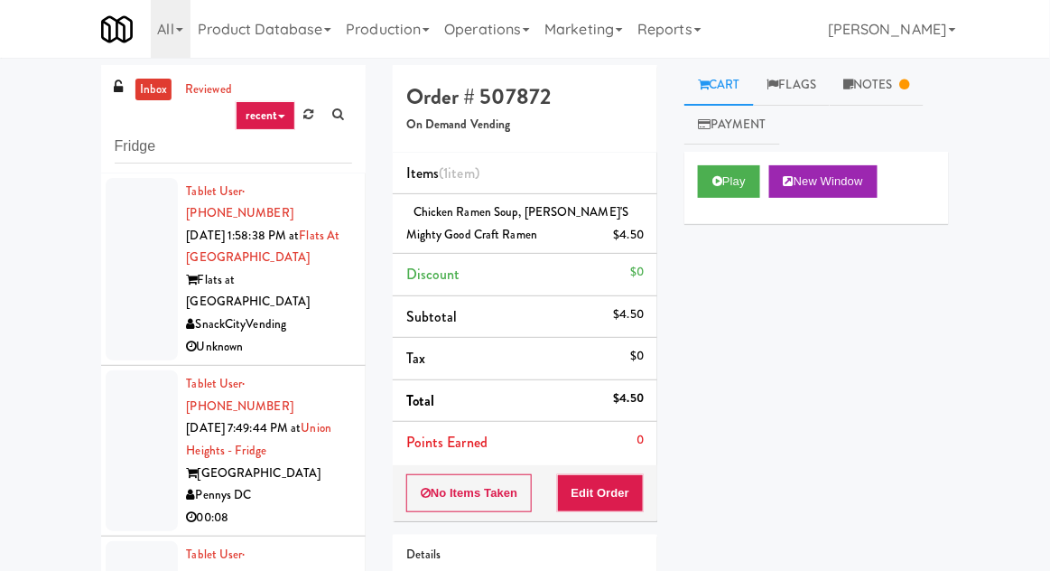
click at [126, 260] on div at bounding box center [142, 269] width 72 height 183
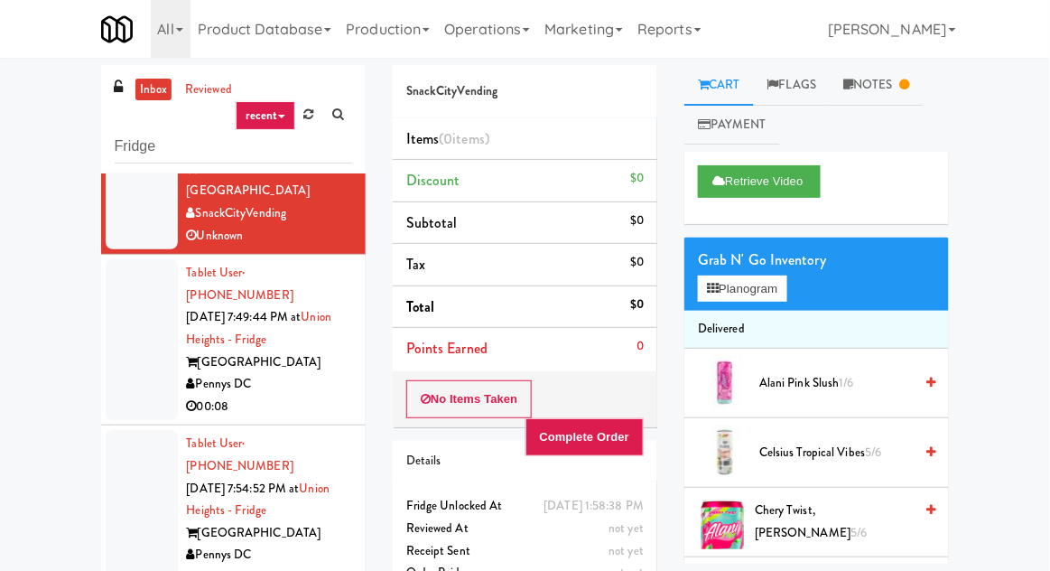
click at [125, 286] on div at bounding box center [142, 339] width 72 height 161
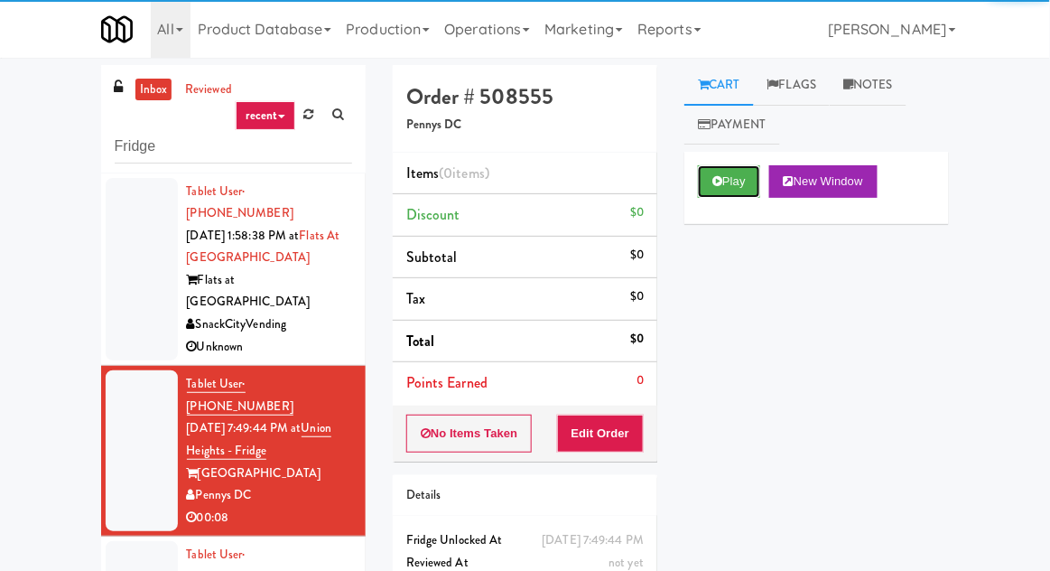
click at [740, 183] on button "Play" at bounding box center [729, 181] width 62 height 33
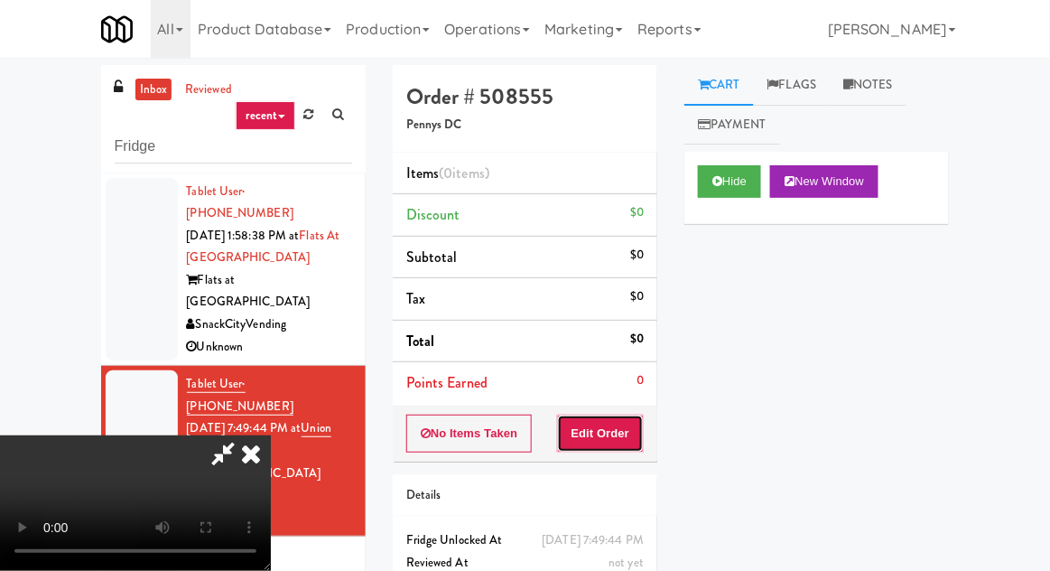
click at [626, 433] on button "Edit Order" at bounding box center [601, 434] width 88 height 38
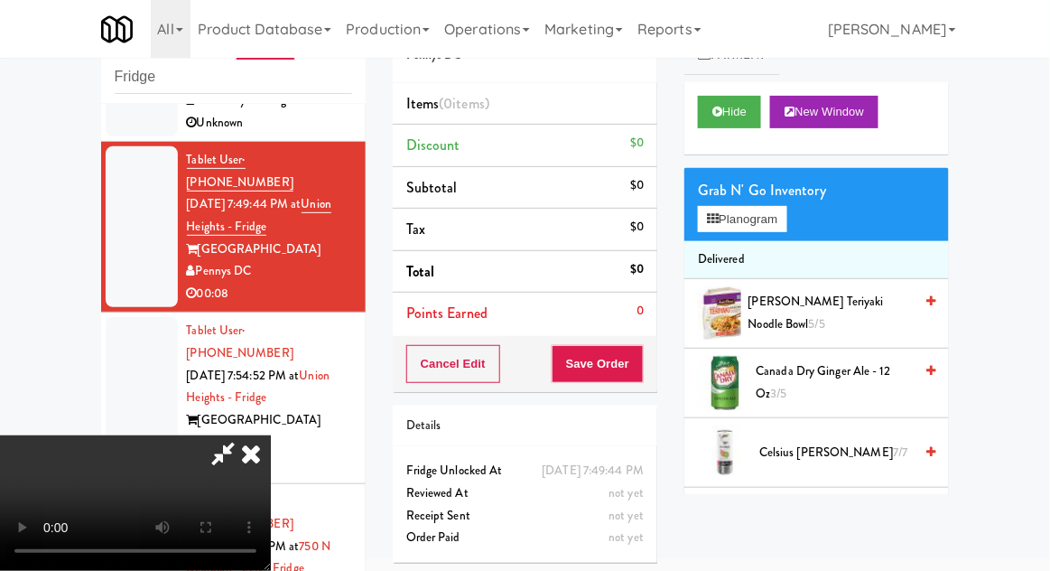
scroll to position [95, 0]
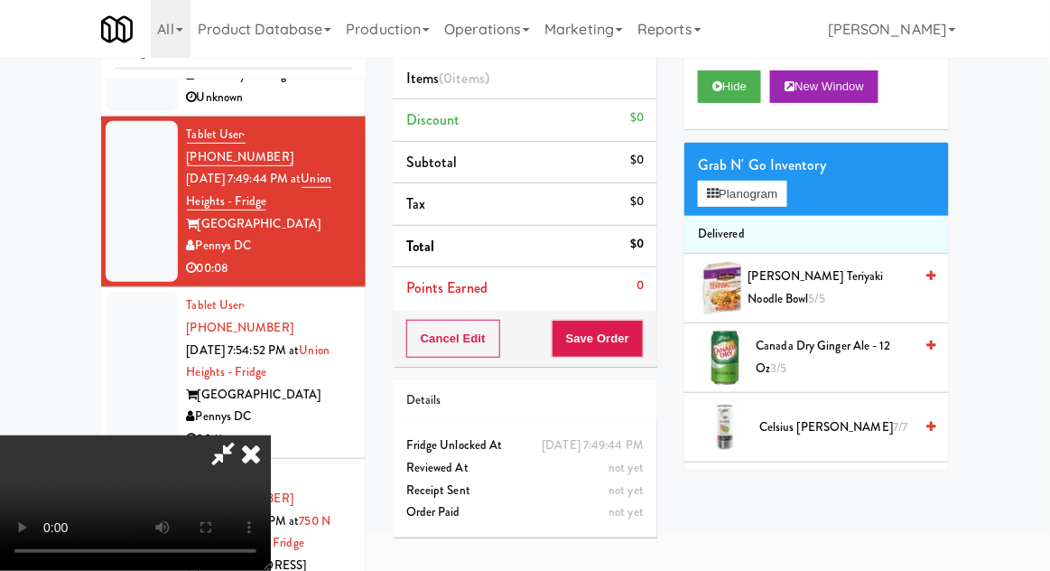
click at [122, 292] on div at bounding box center [142, 372] width 72 height 161
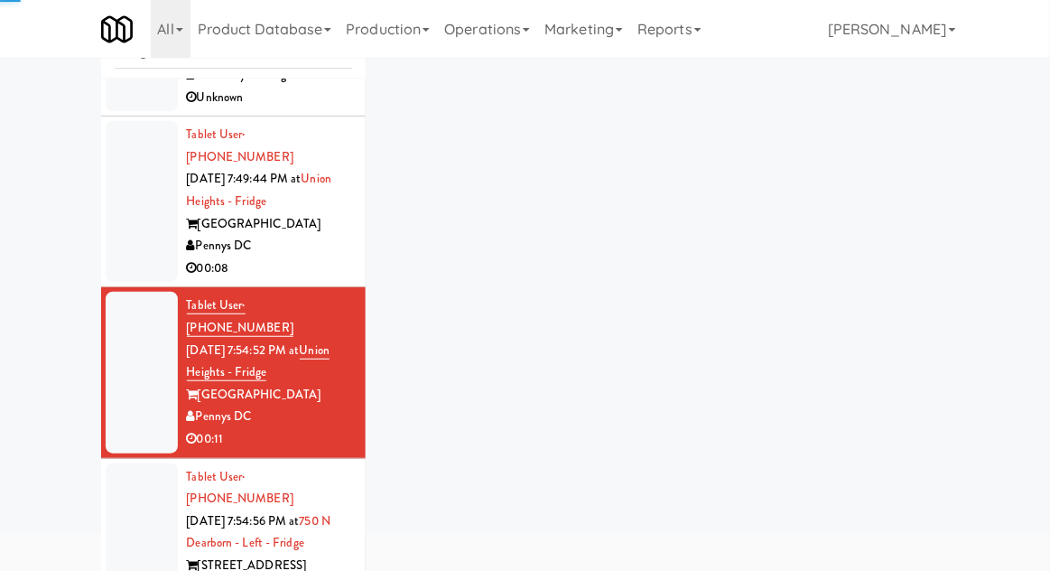
click at [131, 172] on div at bounding box center [142, 201] width 72 height 161
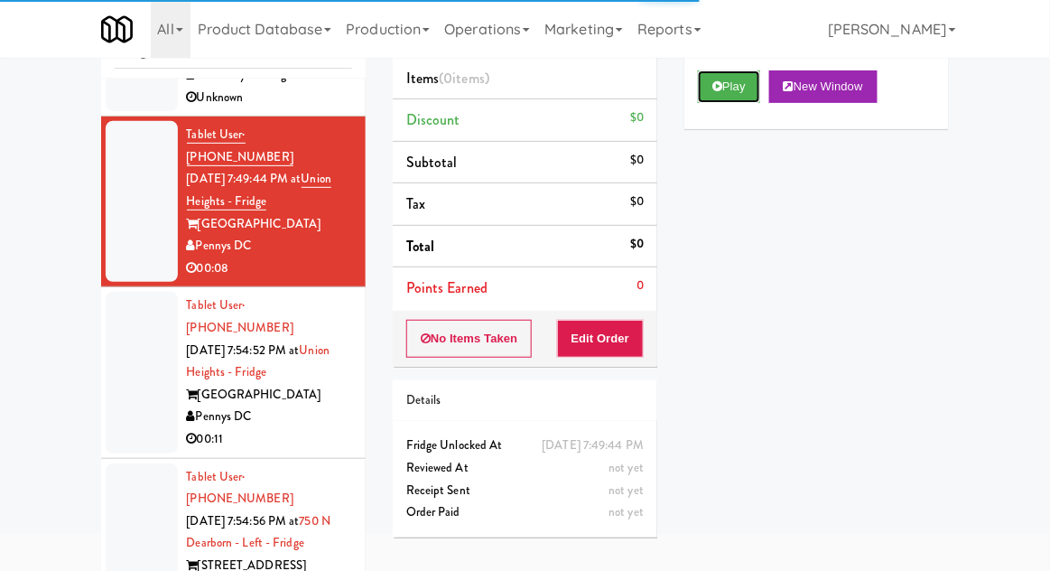
click at [760, 74] on button "Play" at bounding box center [729, 86] width 62 height 33
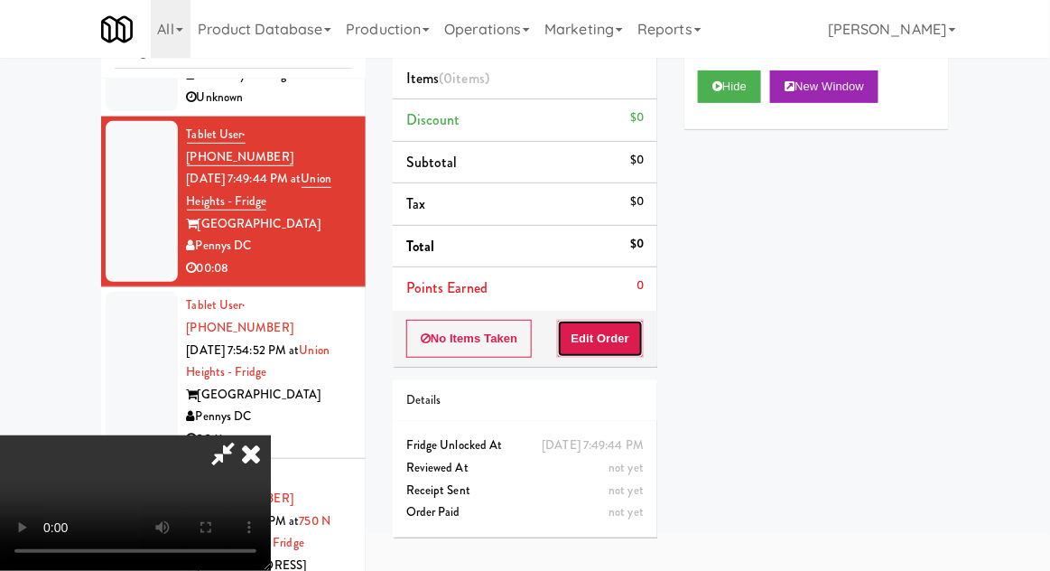
click at [625, 352] on button "Edit Order" at bounding box center [601, 339] width 88 height 38
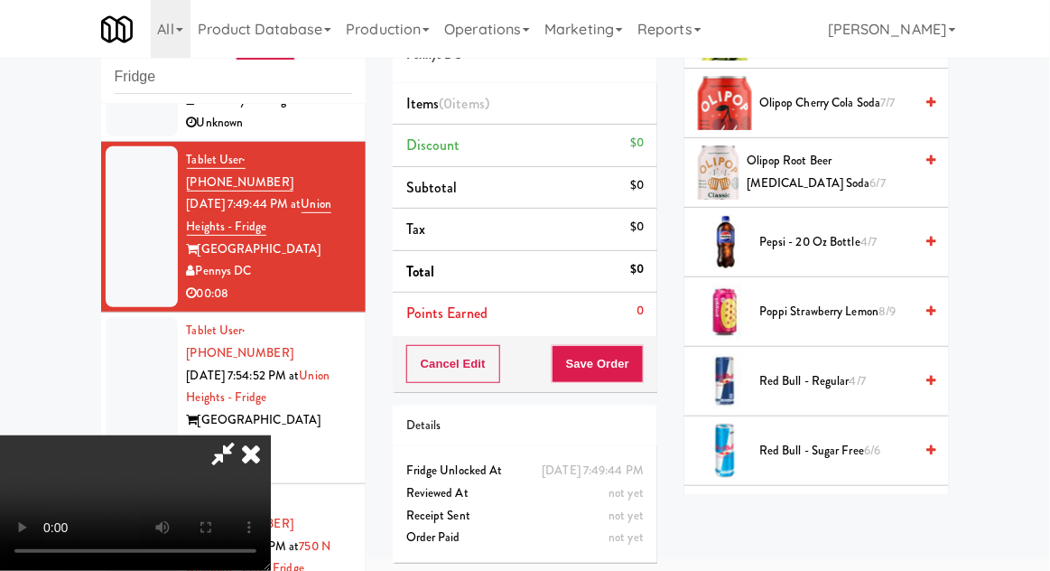
scroll to position [1811, 0]
click at [877, 232] on span "4/7" at bounding box center [869, 240] width 16 height 17
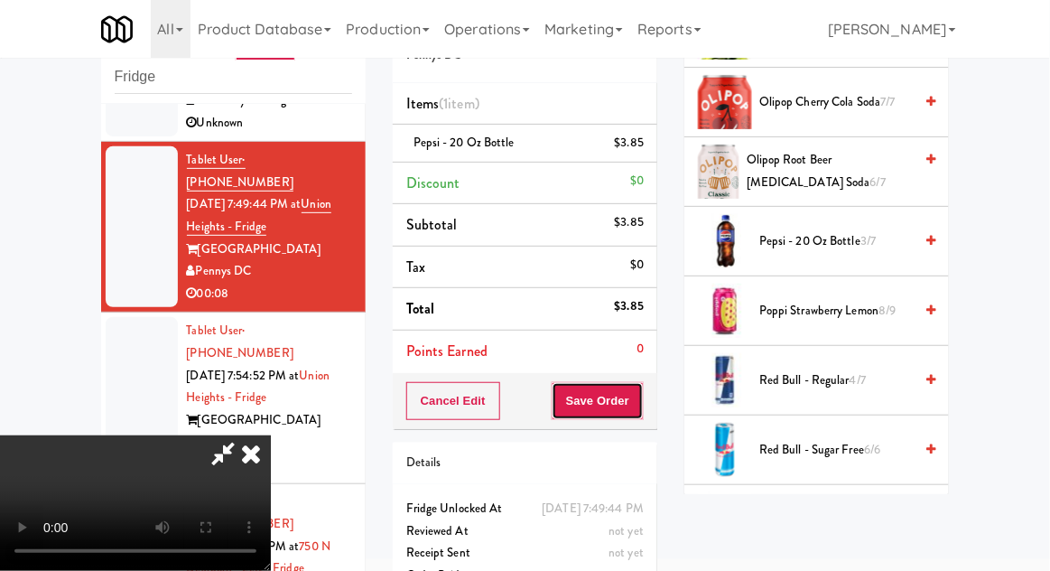
click at [642, 405] on button "Save Order" at bounding box center [598, 401] width 92 height 38
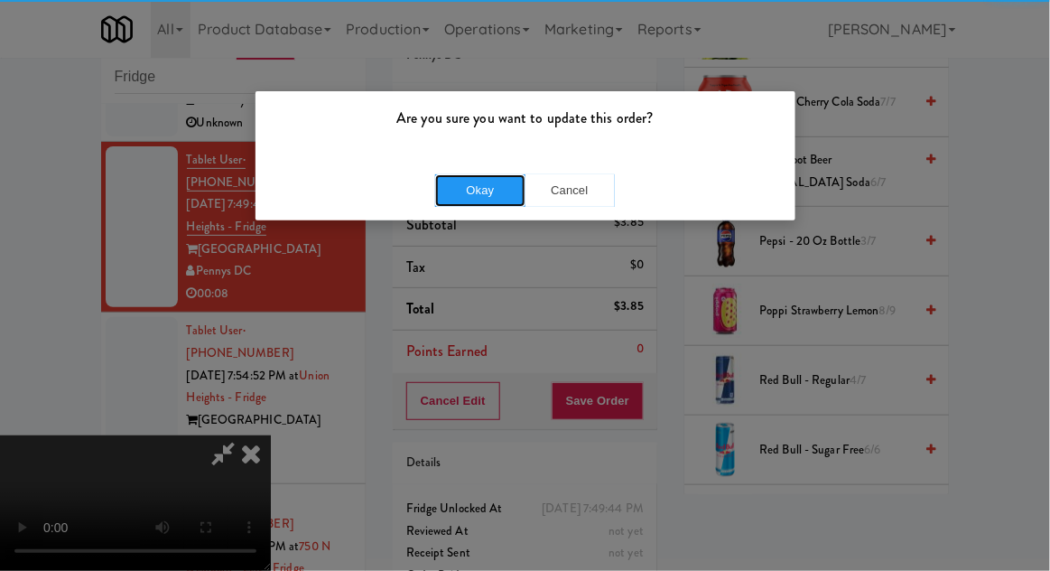
click at [457, 183] on button "Okay" at bounding box center [480, 190] width 90 height 33
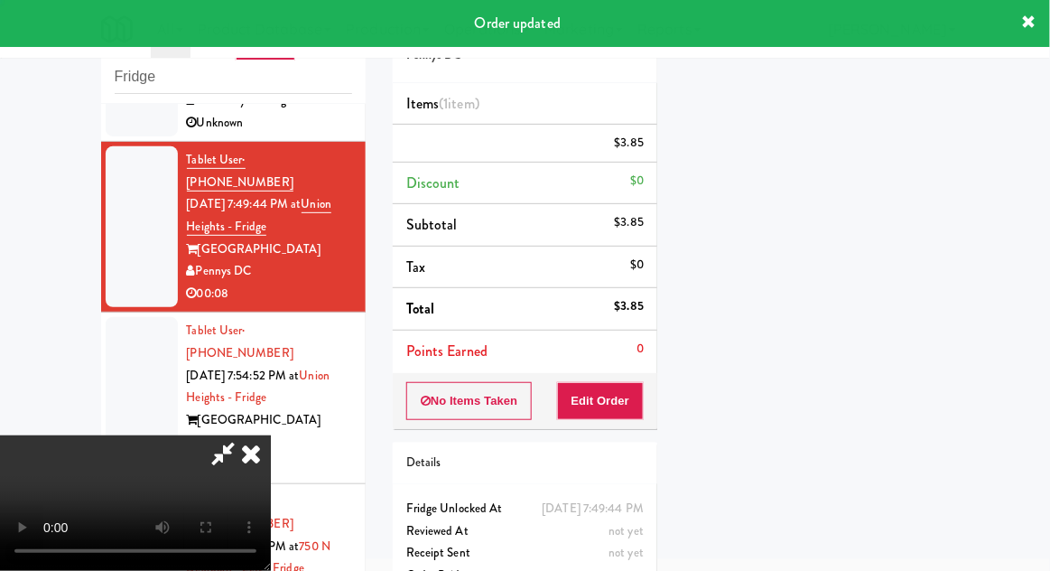
scroll to position [0, 0]
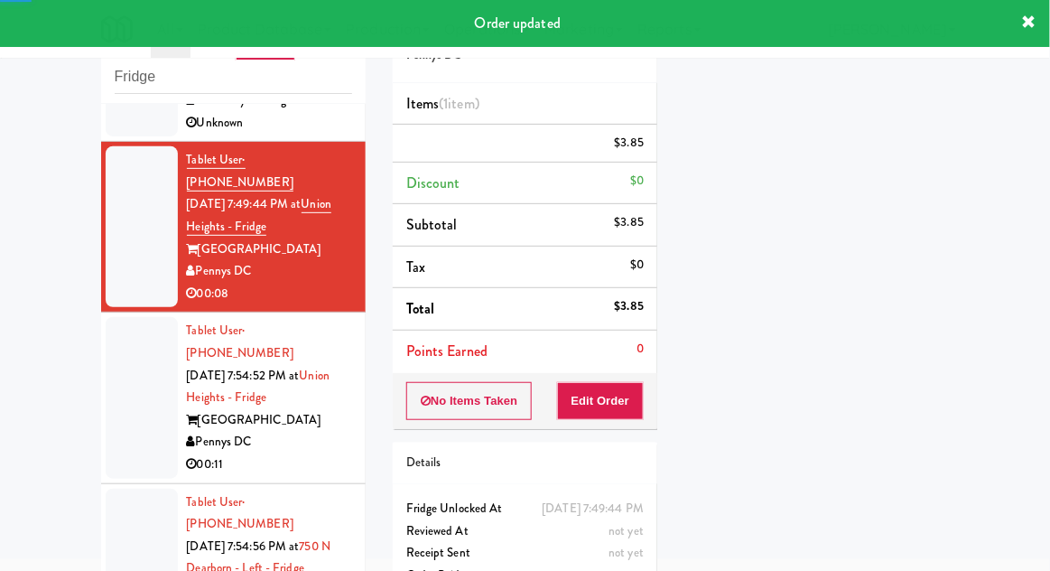
click at [116, 347] on div at bounding box center [142, 397] width 72 height 161
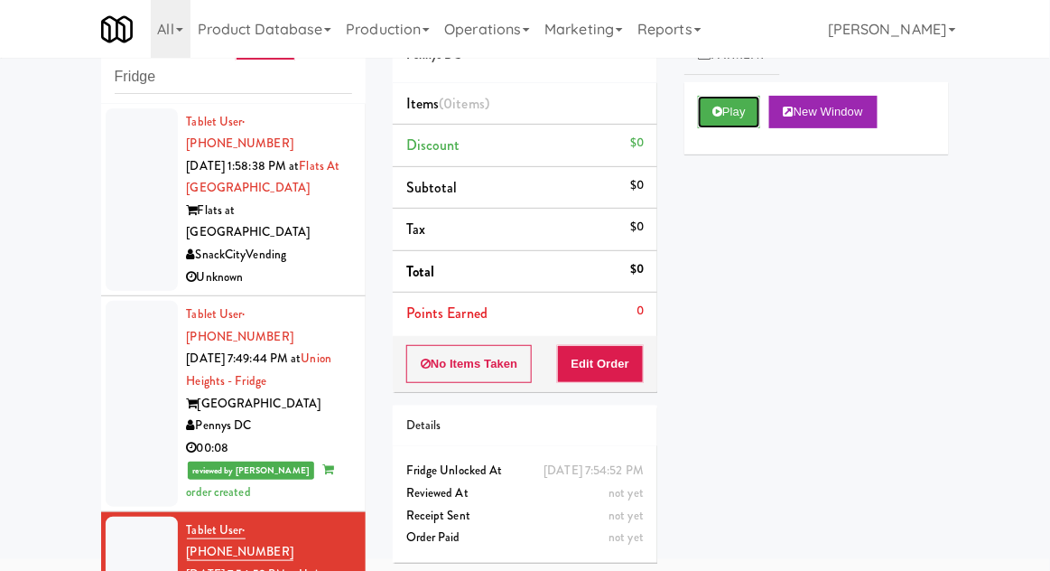
click at [752, 114] on button "Play" at bounding box center [729, 112] width 62 height 33
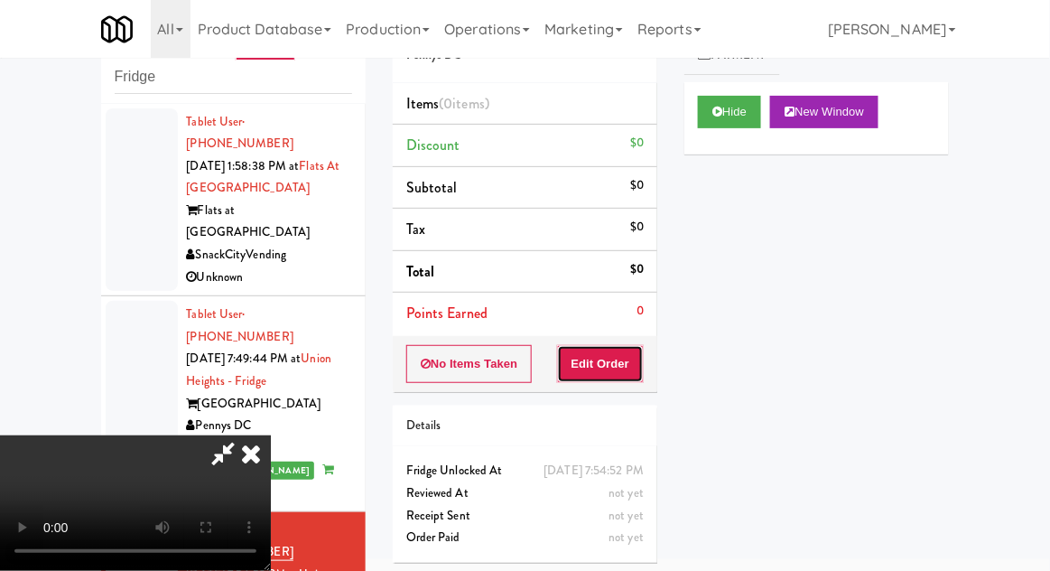
click at [634, 359] on button "Edit Order" at bounding box center [601, 364] width 88 height 38
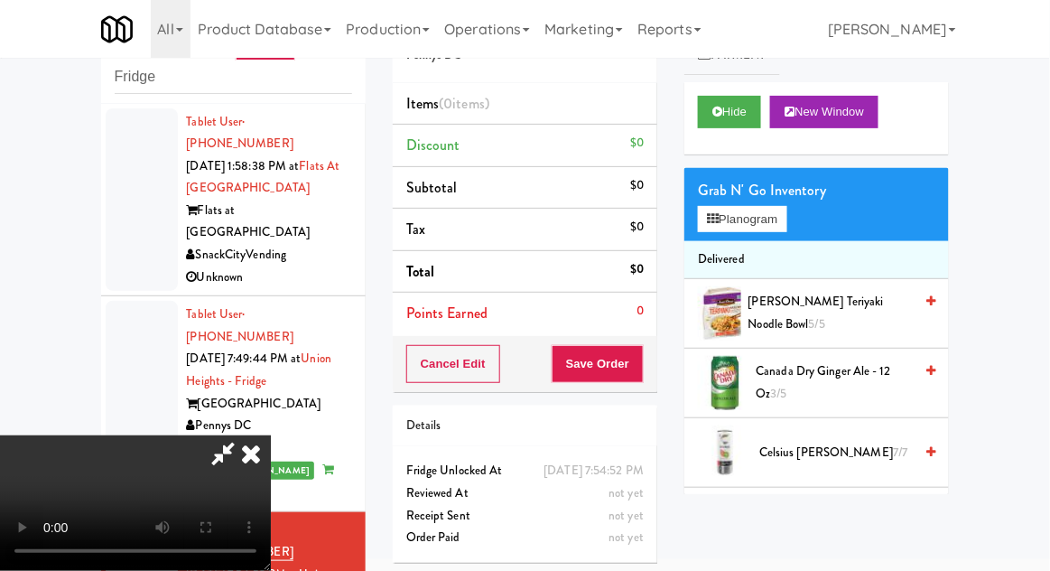
scroll to position [66, 0]
click at [774, 213] on button "Planogram" at bounding box center [742, 219] width 89 height 27
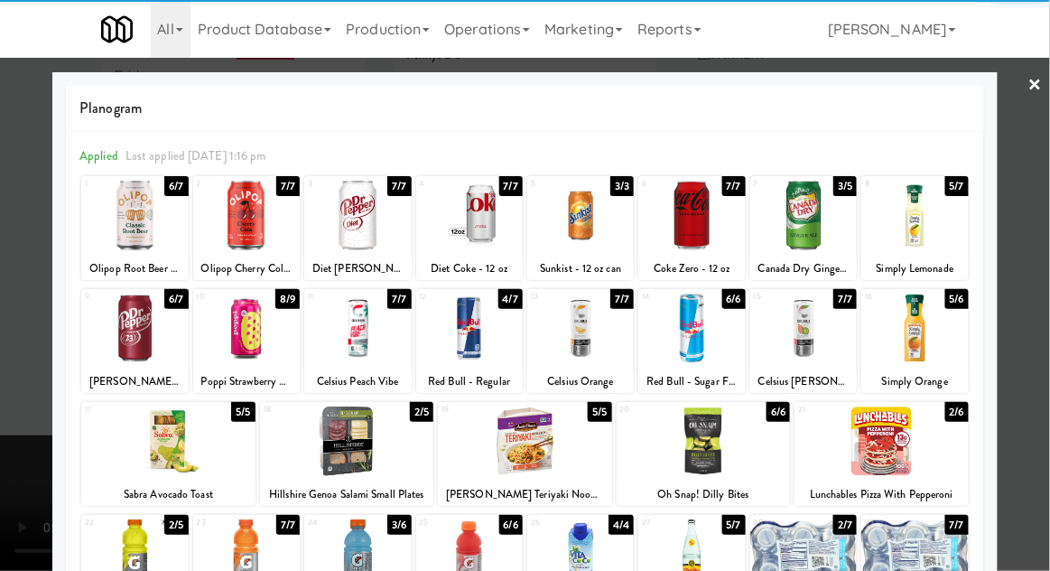
click at [708, 451] on div at bounding box center [704, 441] width 174 height 70
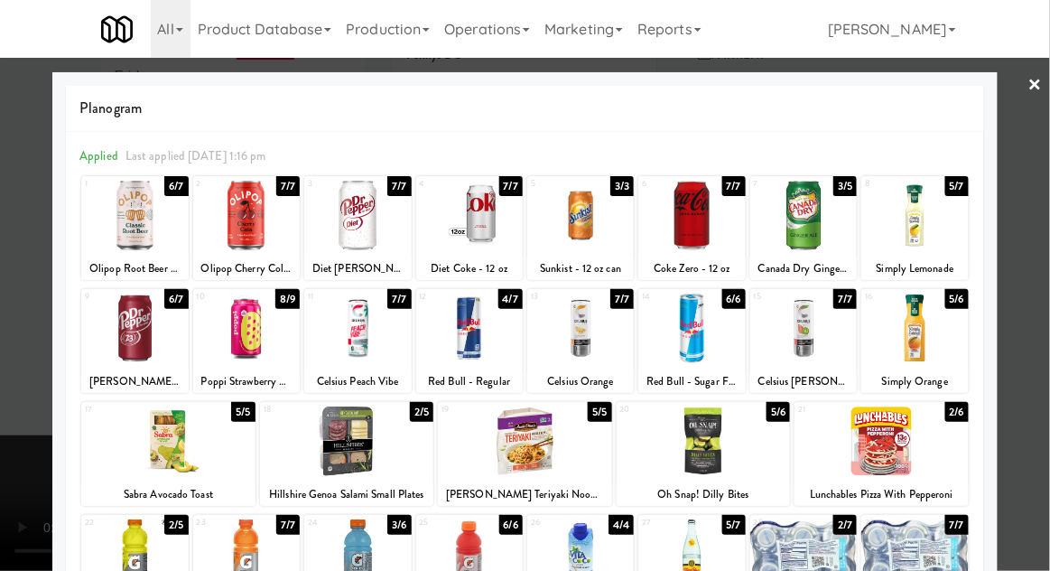
click at [1, 499] on div at bounding box center [525, 285] width 1050 height 571
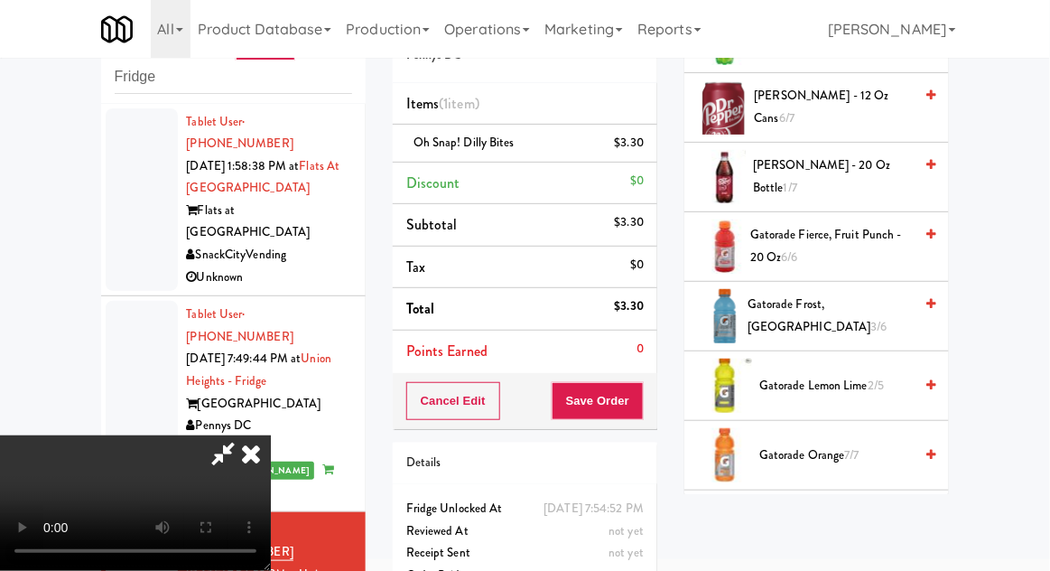
scroll to position [1121, 0]
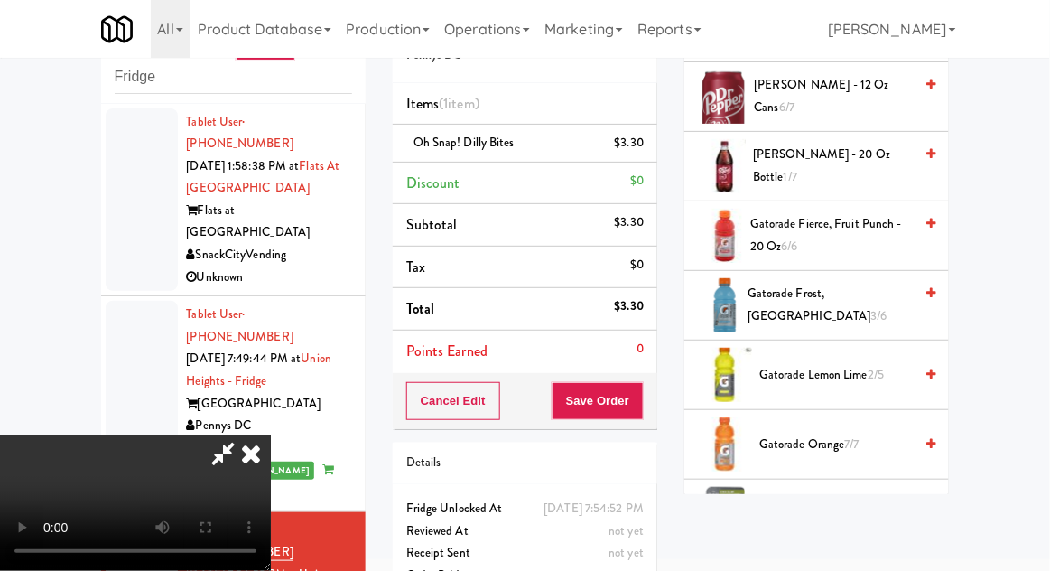
click at [858, 228] on span "Gatorade Fierce, Fruit Punch - 20 oz 6/6" at bounding box center [831, 235] width 163 height 44
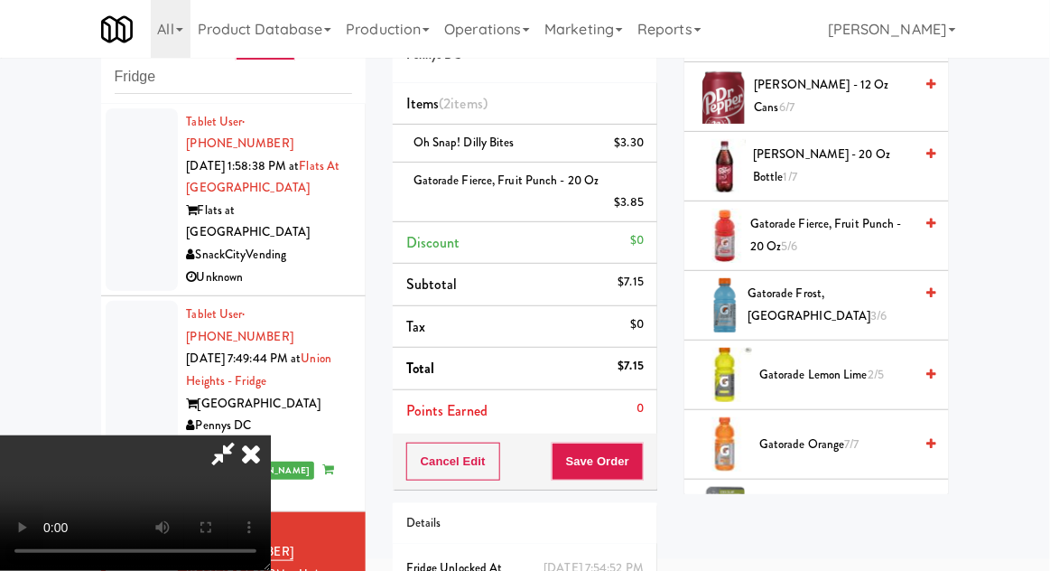
click at [859, 217] on span "Gatorade Fierce, Fruit Punch - 20 oz 5/6" at bounding box center [831, 235] width 163 height 44
click at [640, 471] on button "Save Order" at bounding box center [598, 462] width 92 height 38
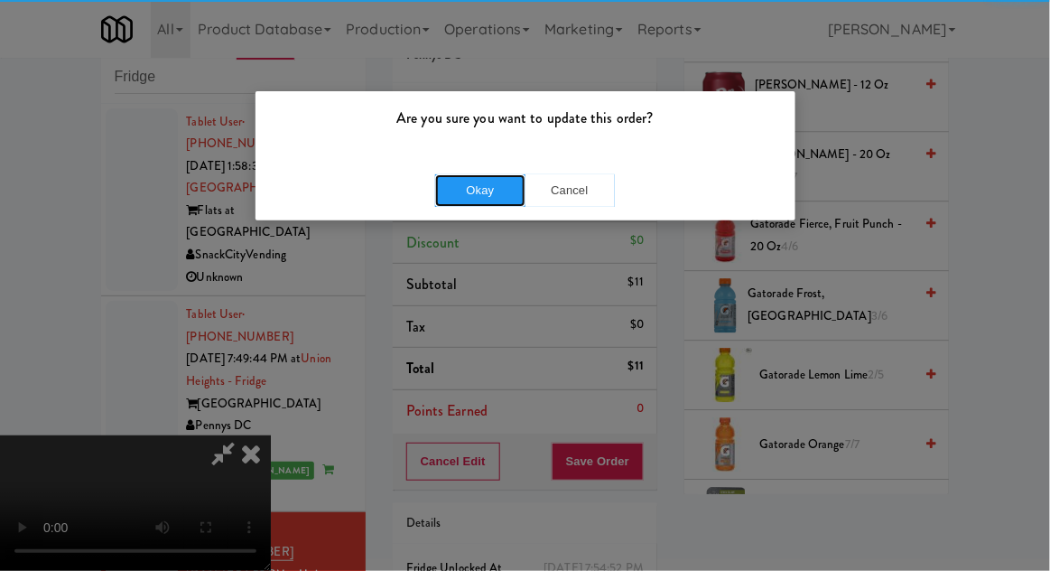
click at [488, 194] on button "Okay" at bounding box center [480, 190] width 90 height 33
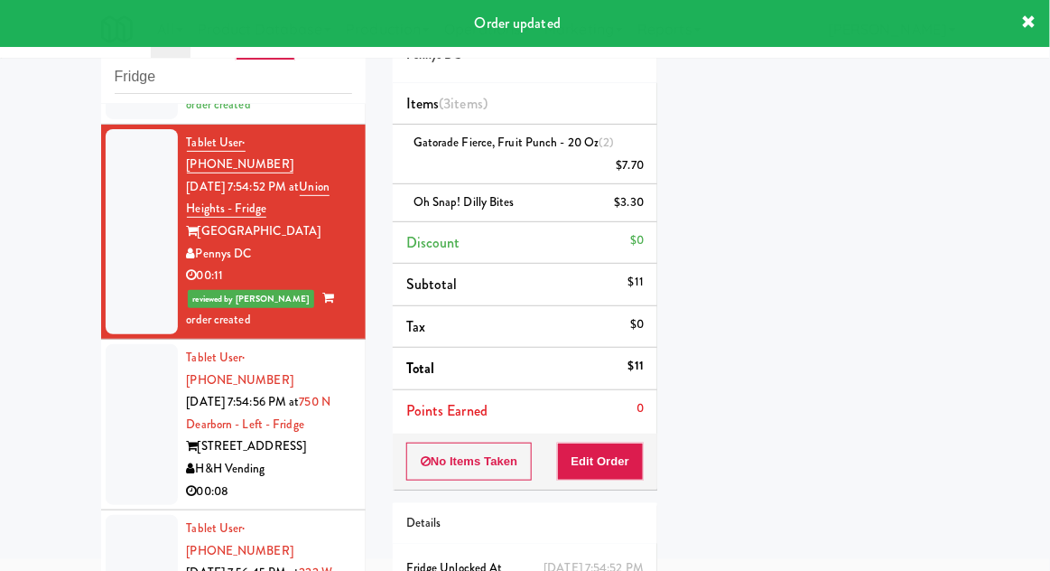
scroll to position [428, 0]
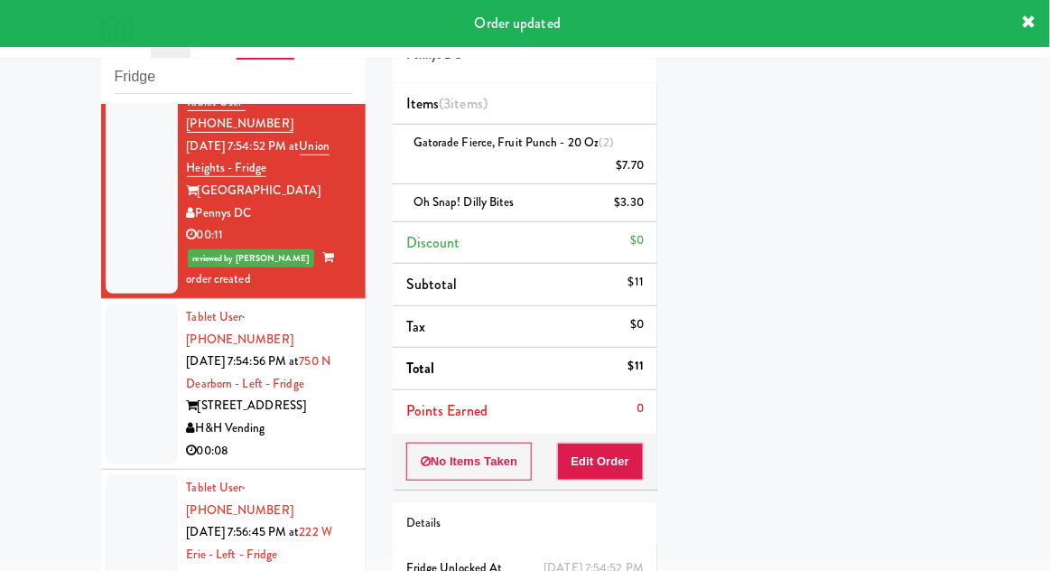
click at [125, 339] on div at bounding box center [142, 383] width 72 height 161
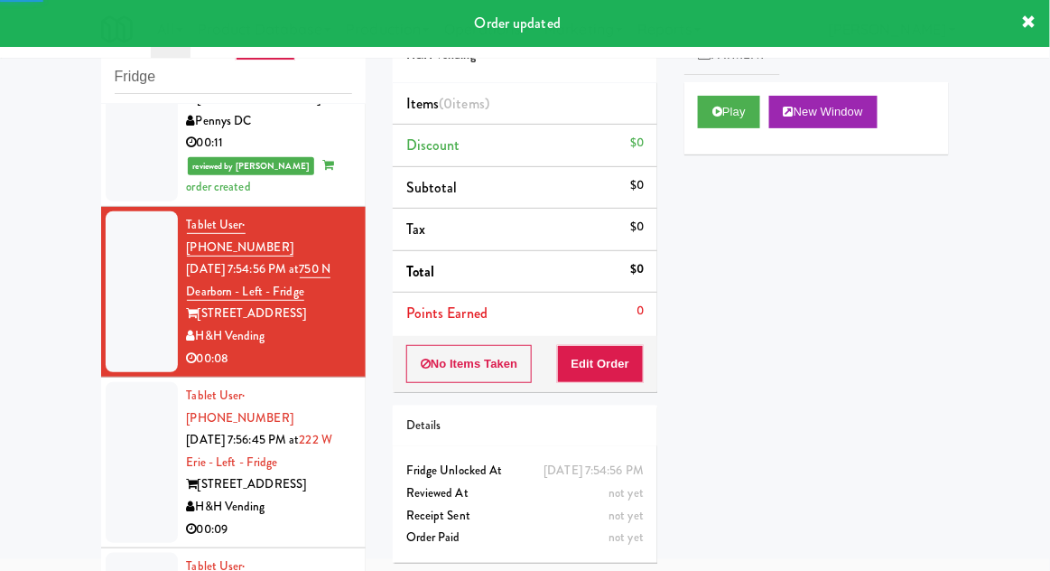
scroll to position [524, 0]
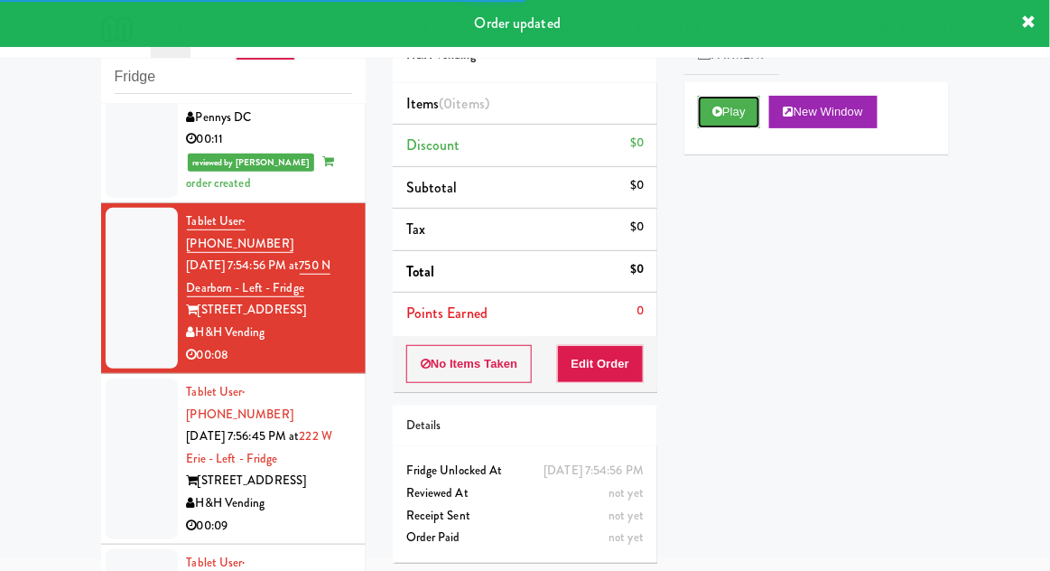
click at [733, 107] on button "Play" at bounding box center [729, 112] width 62 height 33
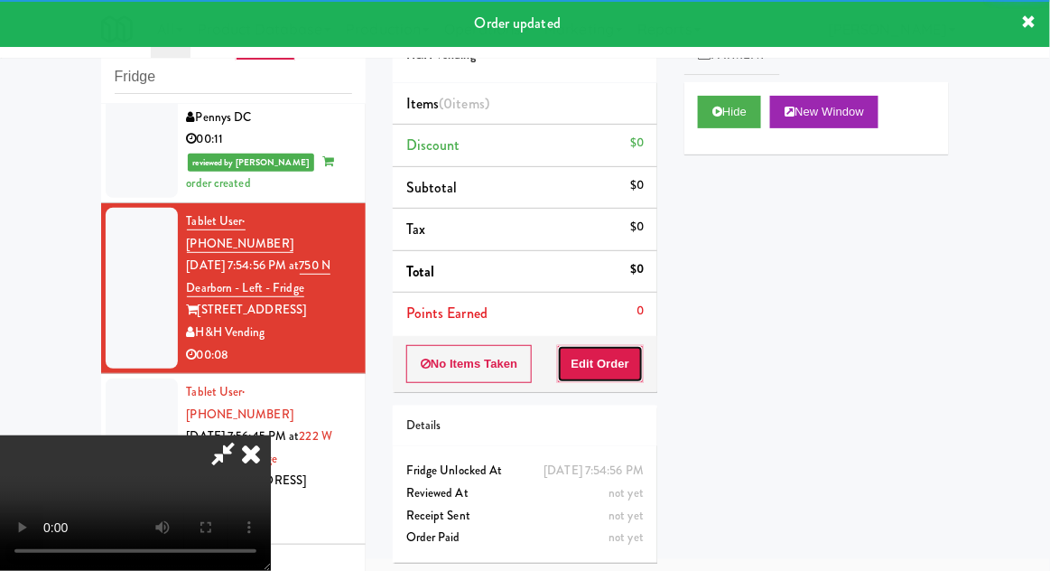
click at [595, 368] on button "Edit Order" at bounding box center [601, 364] width 88 height 38
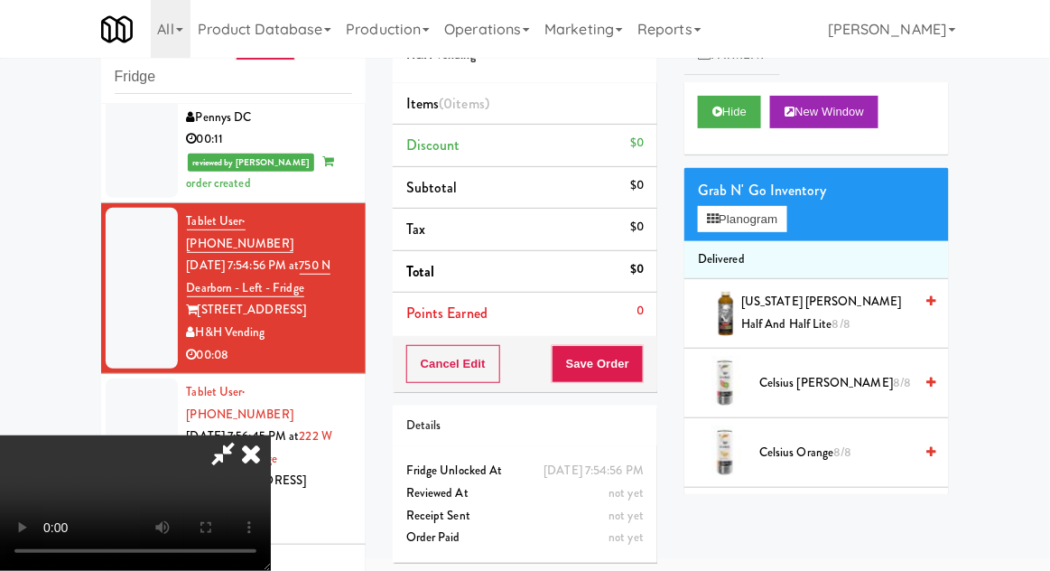
scroll to position [66, 0]
click at [769, 209] on button "Planogram" at bounding box center [742, 219] width 89 height 27
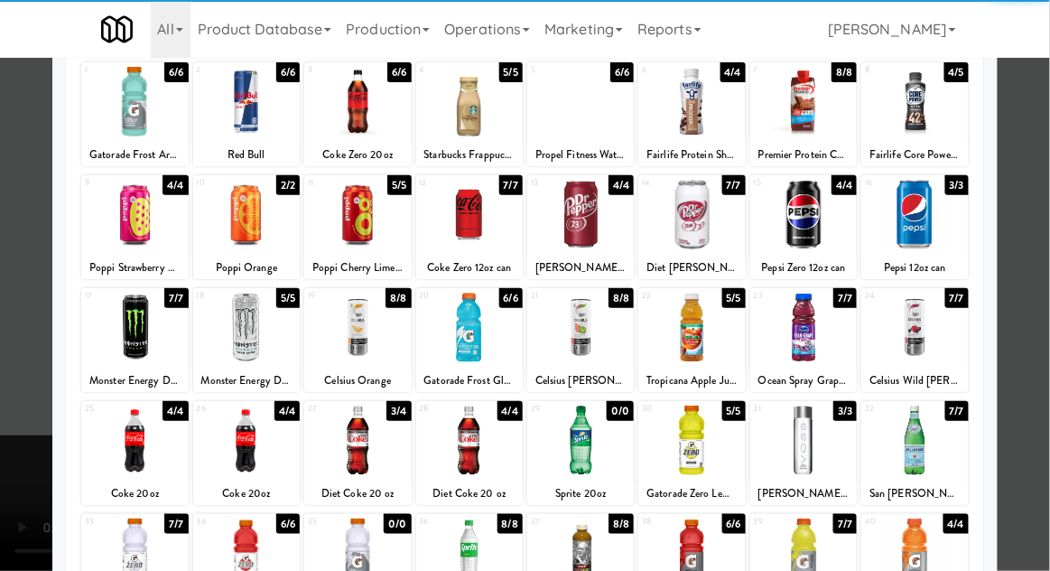
scroll to position [115, 0]
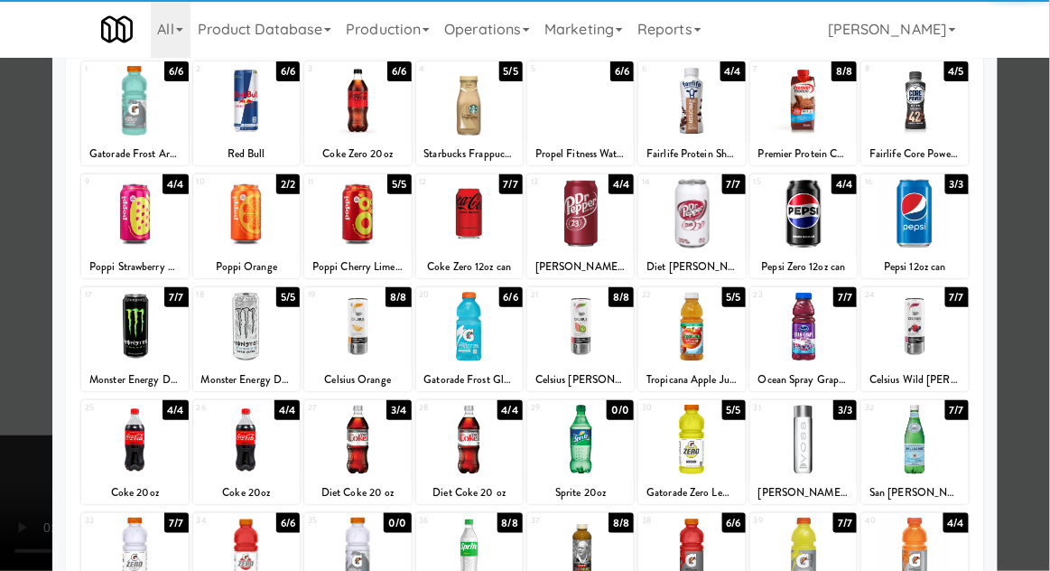
click at [596, 559] on div at bounding box center [580, 552] width 107 height 70
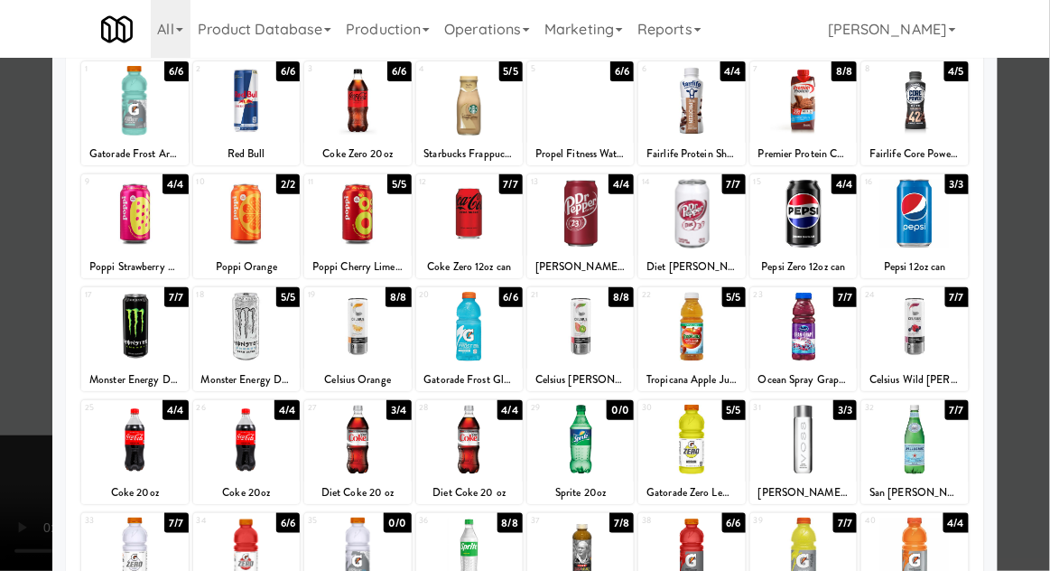
click at [9, 297] on div at bounding box center [525, 285] width 1050 height 571
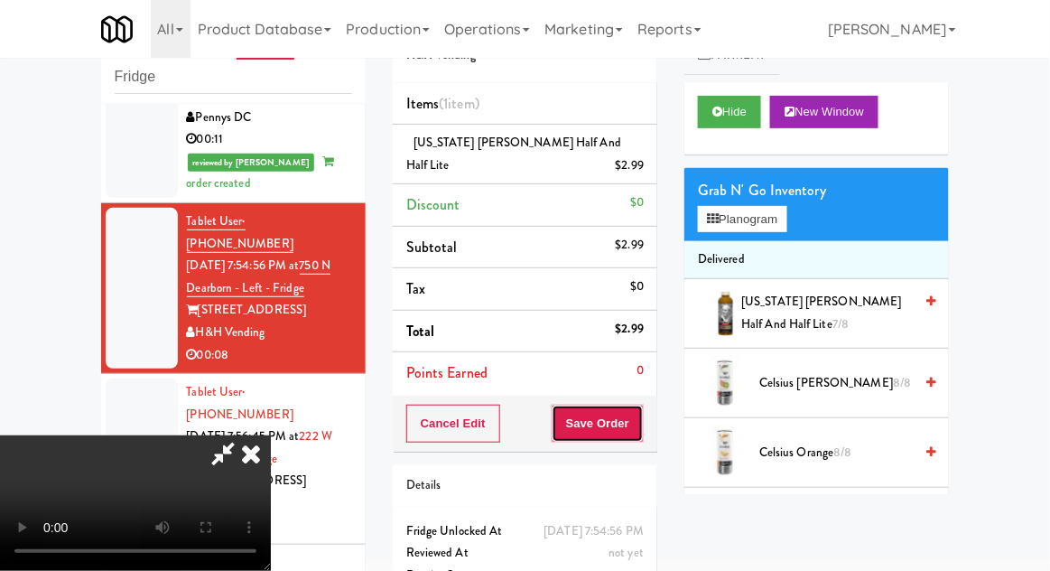
click at [631, 430] on button "Save Order" at bounding box center [598, 424] width 92 height 38
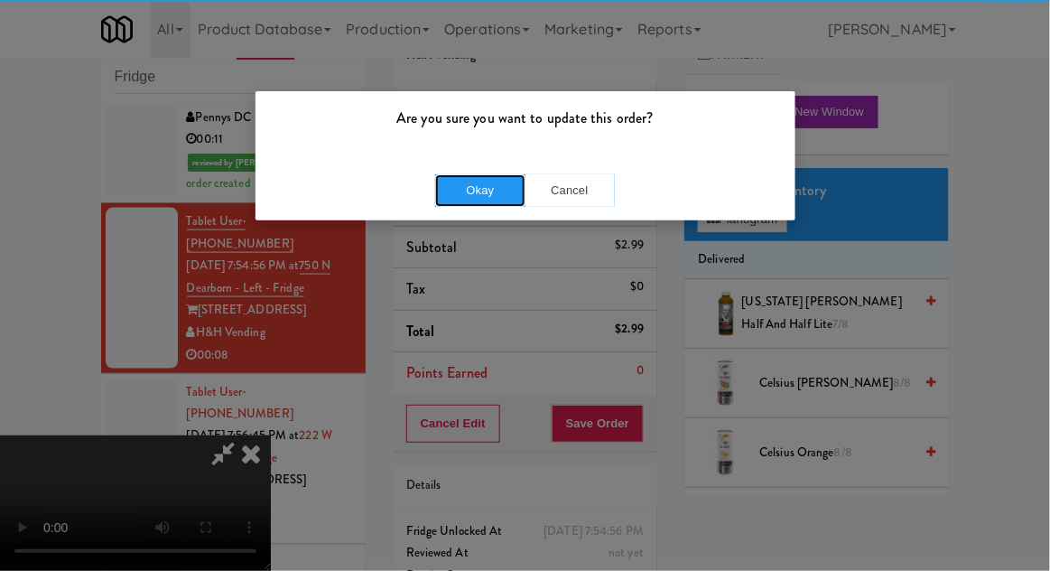
click at [495, 196] on button "Okay" at bounding box center [480, 190] width 90 height 33
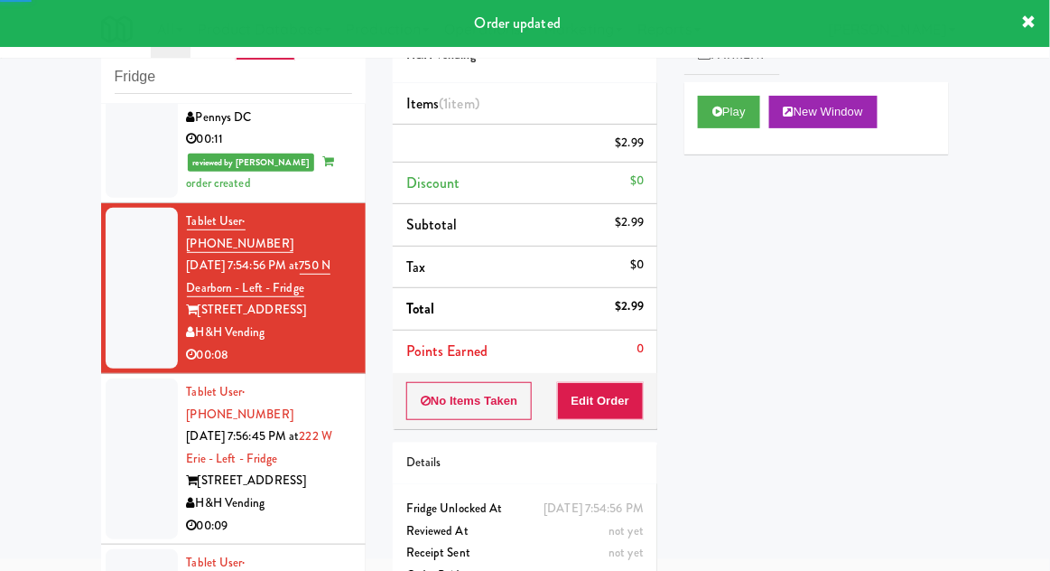
click at [131, 380] on div at bounding box center [142, 458] width 72 height 161
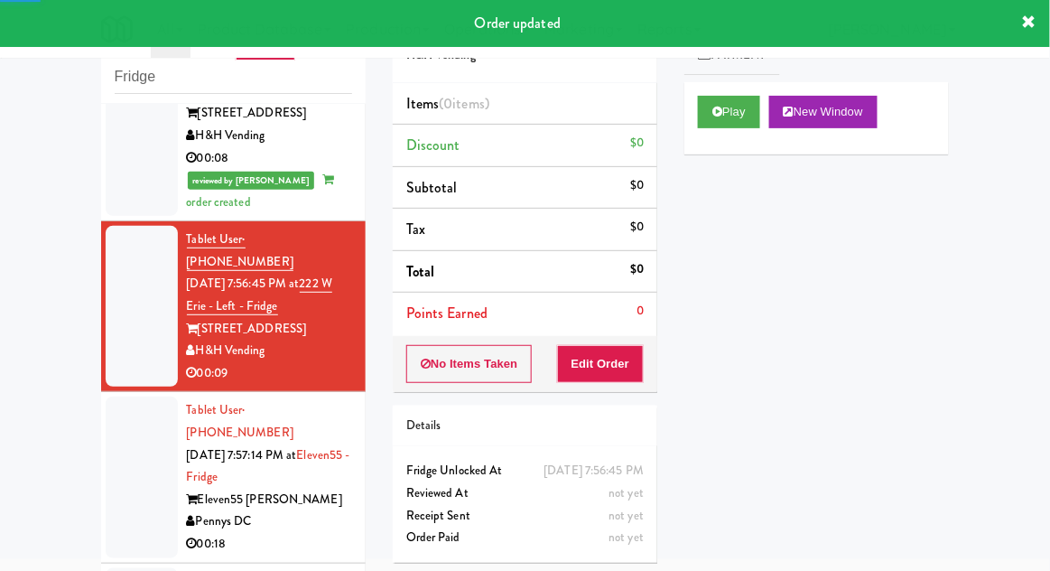
scroll to position [722, 0]
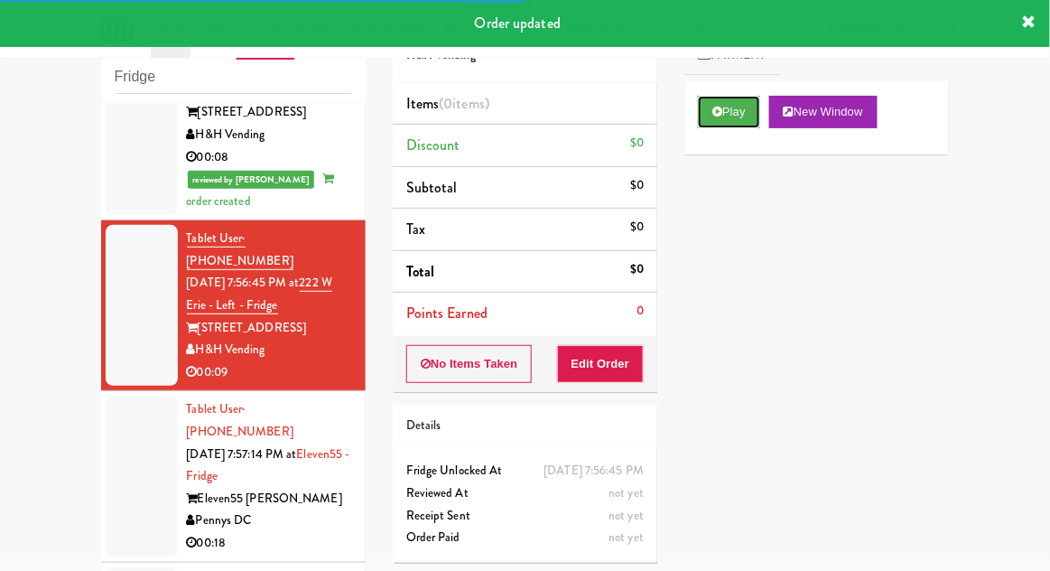
click at [737, 113] on button "Play" at bounding box center [729, 112] width 62 height 33
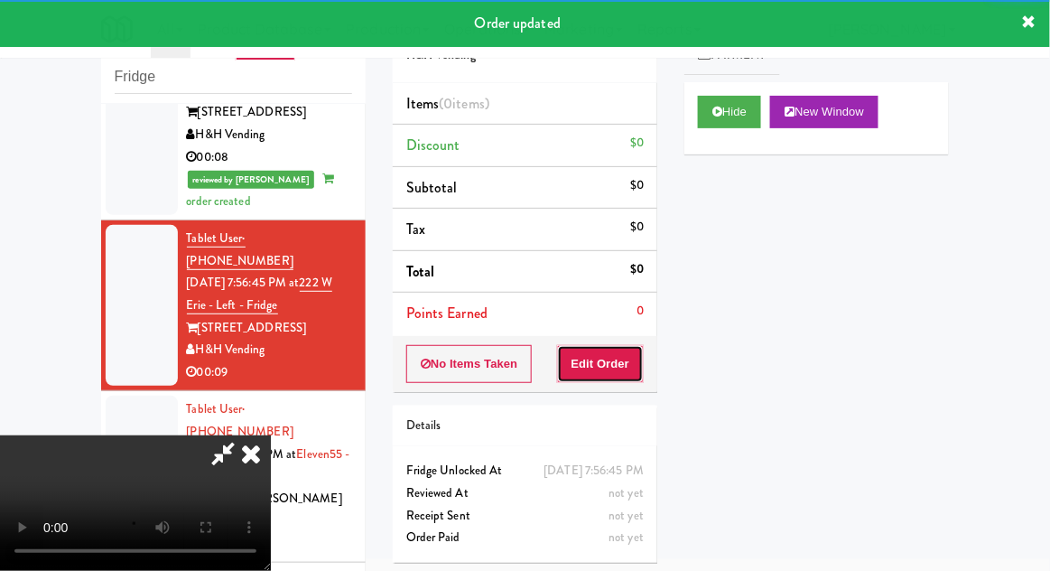
click at [615, 379] on button "Edit Order" at bounding box center [601, 364] width 88 height 38
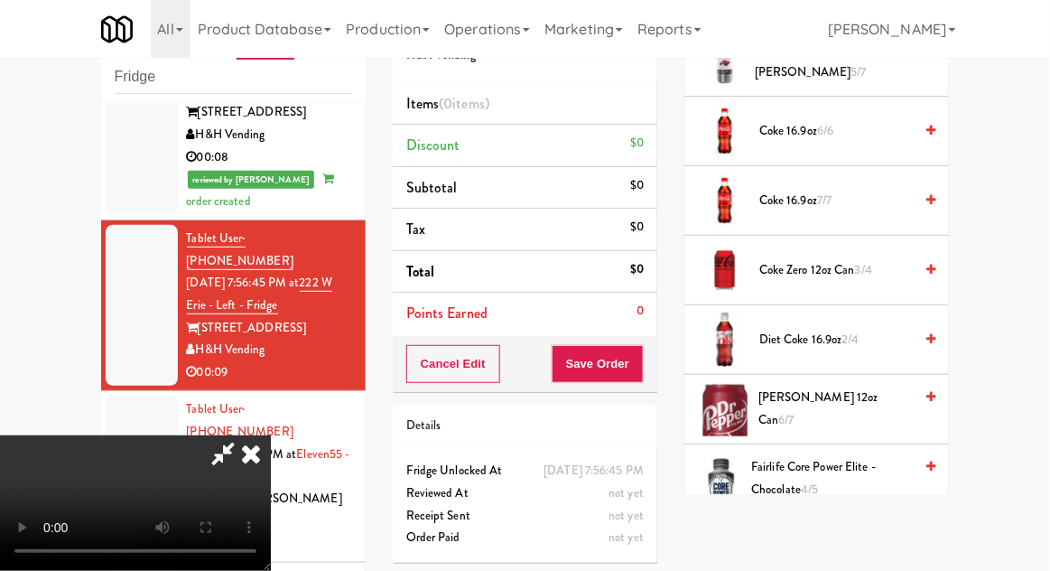
scroll to position [601, 0]
click at [834, 404] on span "Dr Pepper 12oz can 6/7" at bounding box center [836, 408] width 154 height 44
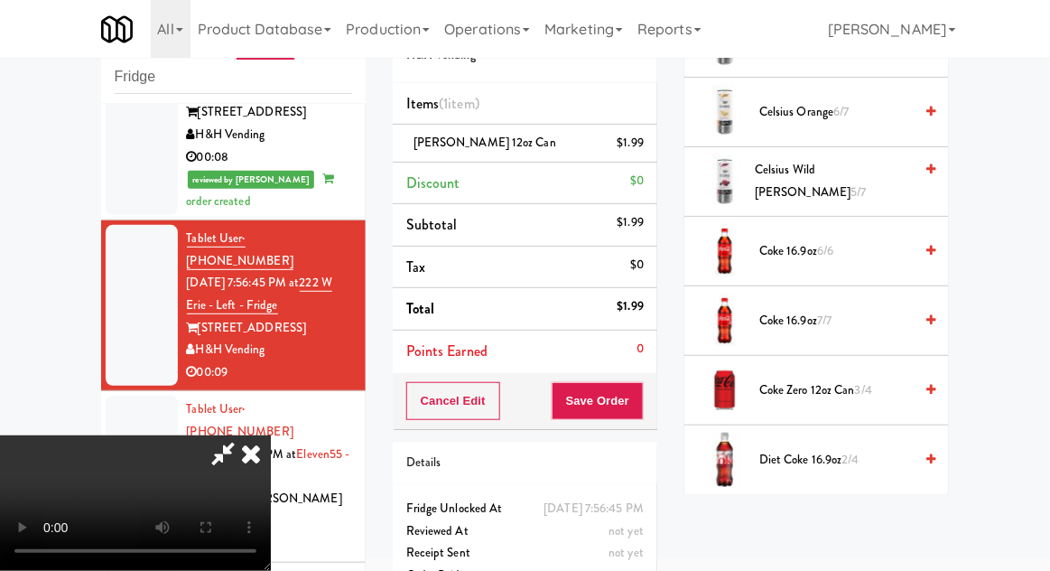
scroll to position [481, 0]
click at [836, 318] on span "Coke 16.9oz 7/7" at bounding box center [836, 319] width 154 height 23
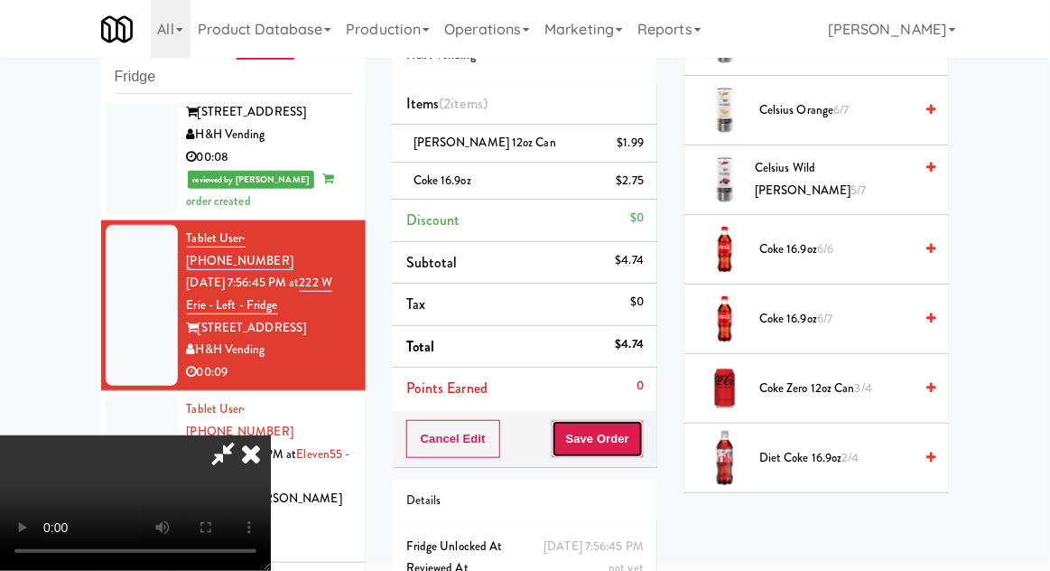
click at [643, 442] on button "Save Order" at bounding box center [598, 439] width 92 height 38
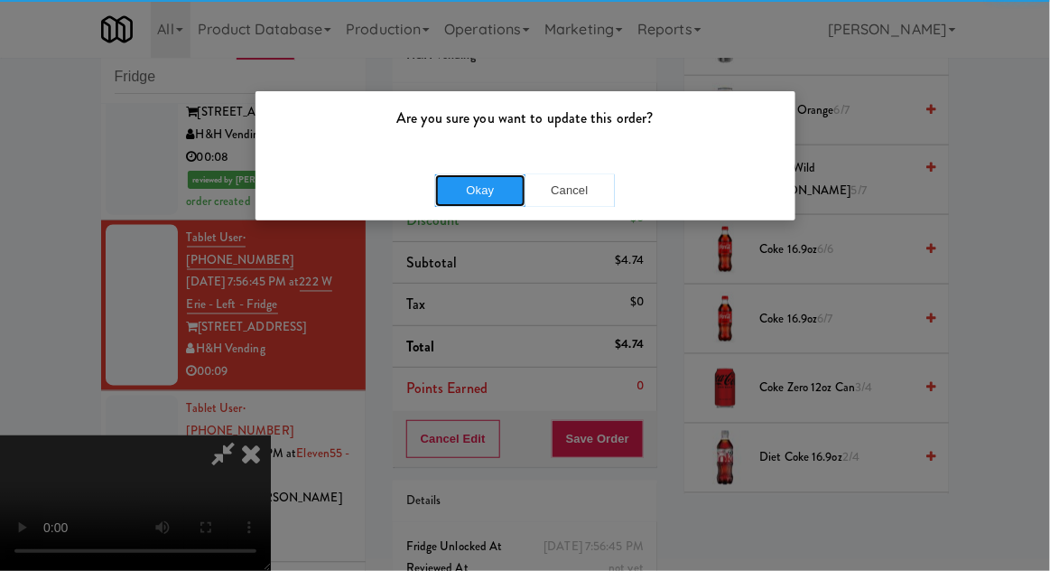
click at [455, 188] on button "Okay" at bounding box center [480, 190] width 90 height 33
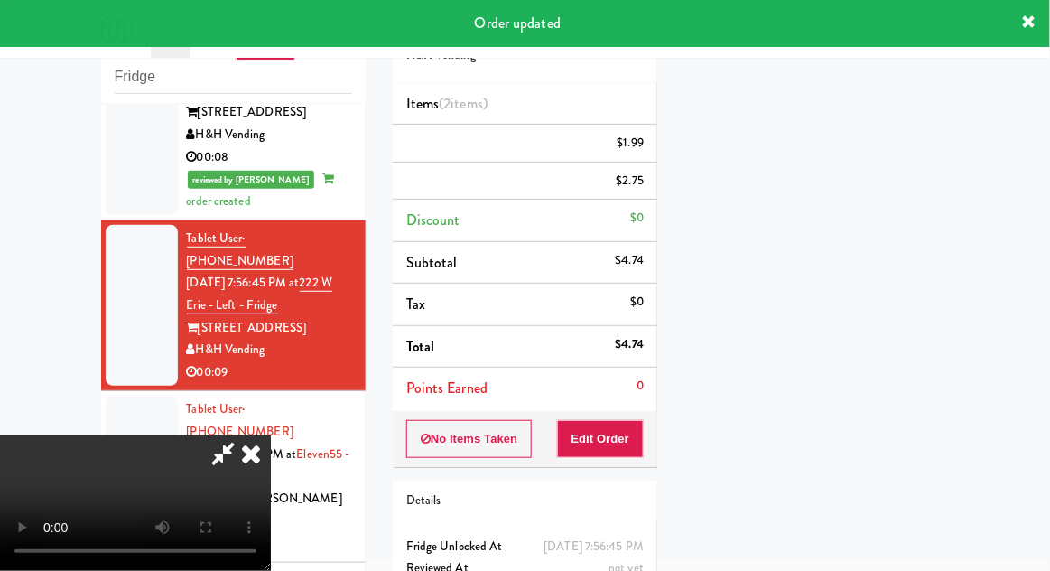
scroll to position [0, 0]
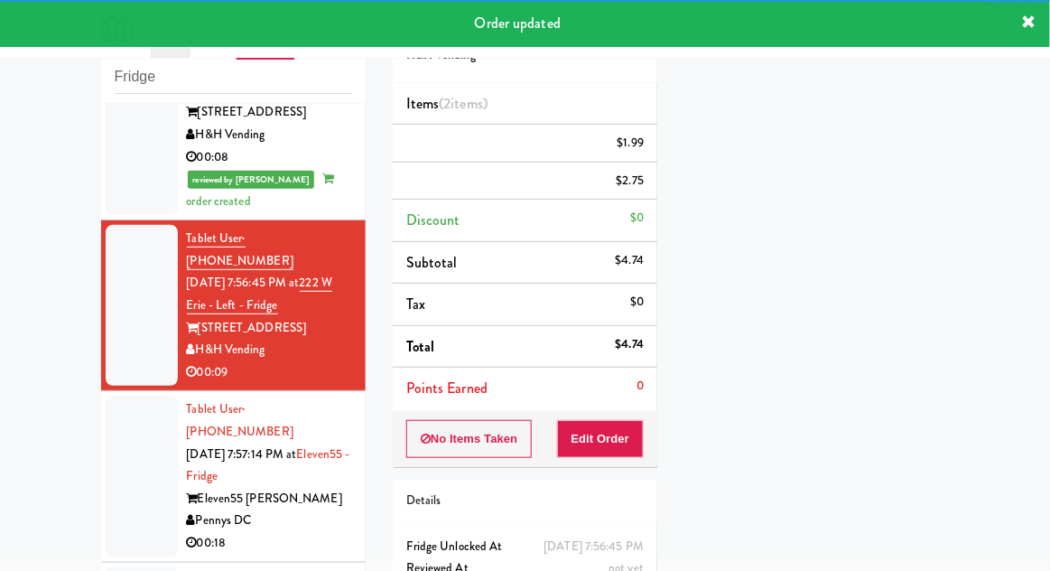
click at [122, 396] on div at bounding box center [142, 476] width 72 height 161
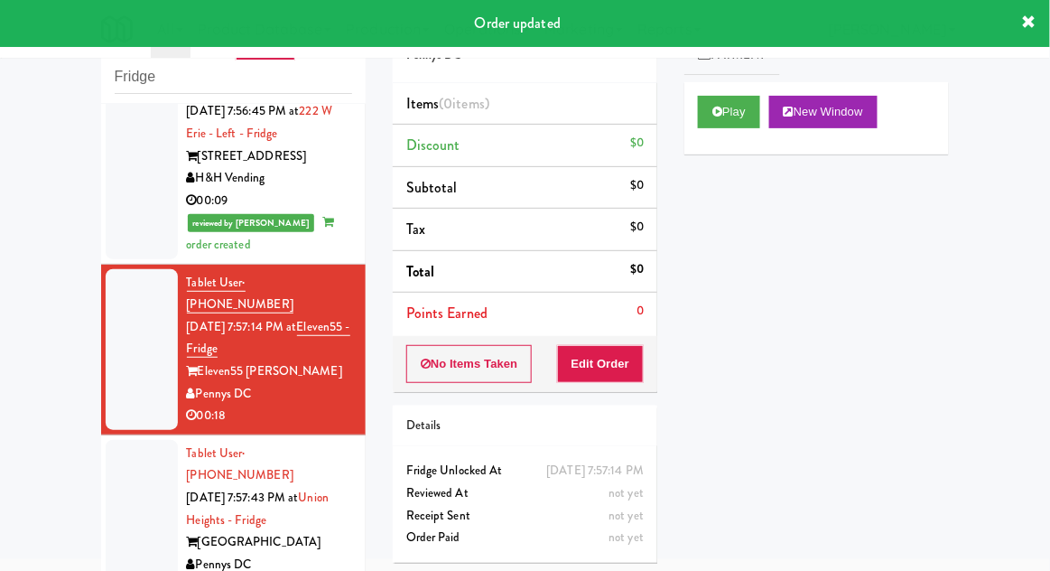
scroll to position [890, 0]
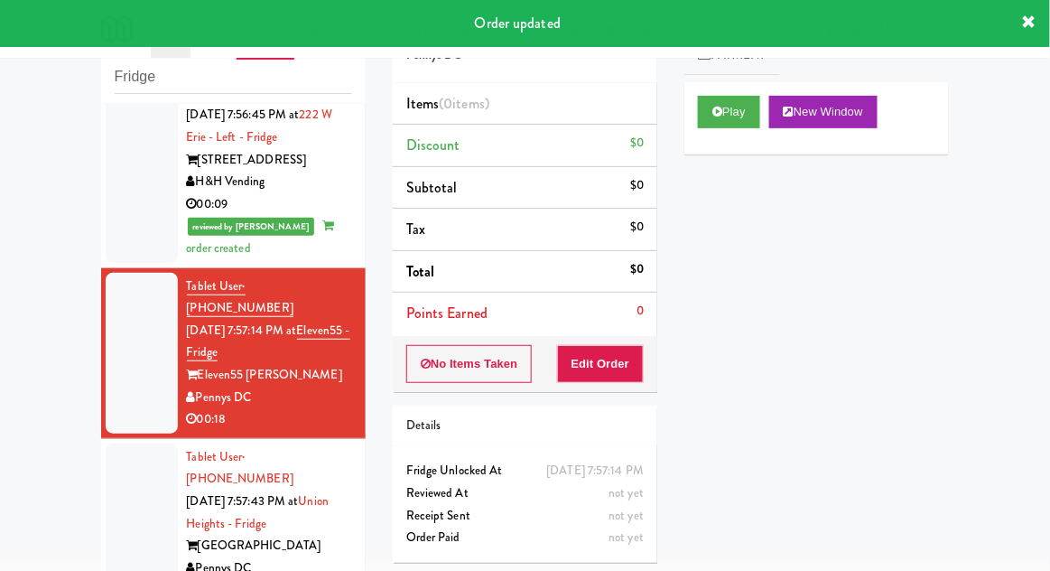
click at [618, 401] on div "Order # 555103 Pennys DC Items (0 items ) Discount $0 Subtotal $0 Tax $0 Total …" at bounding box center [525, 285] width 292 height 581
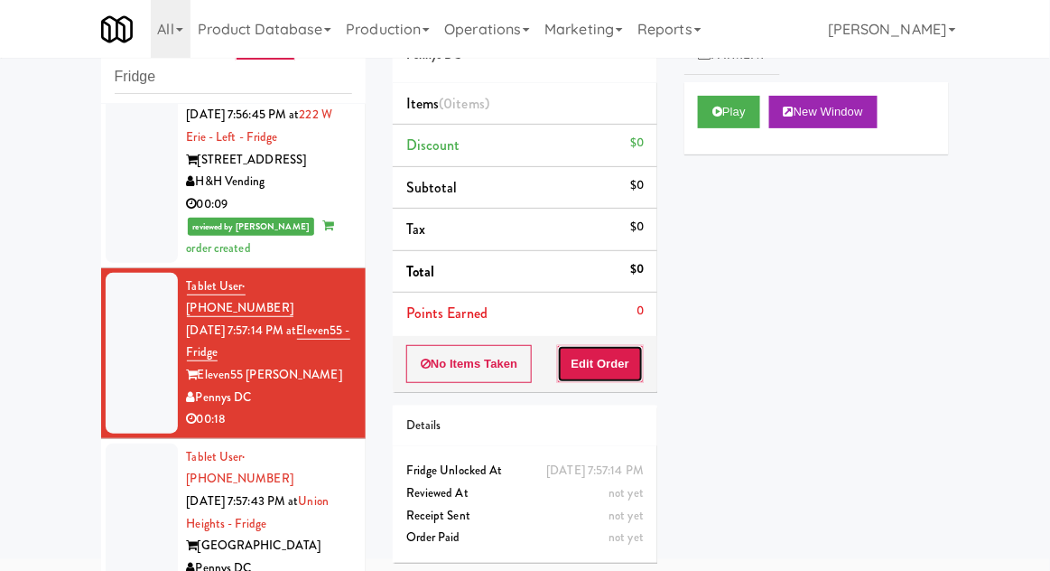
click at [616, 367] on button "Edit Order" at bounding box center [601, 364] width 88 height 38
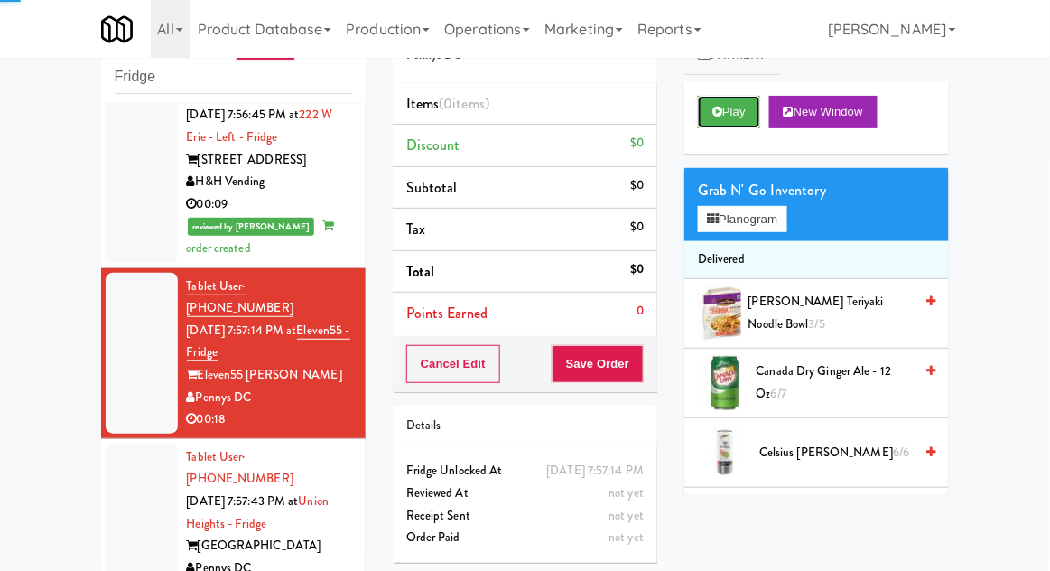
click at [745, 117] on button "Play" at bounding box center [729, 112] width 62 height 33
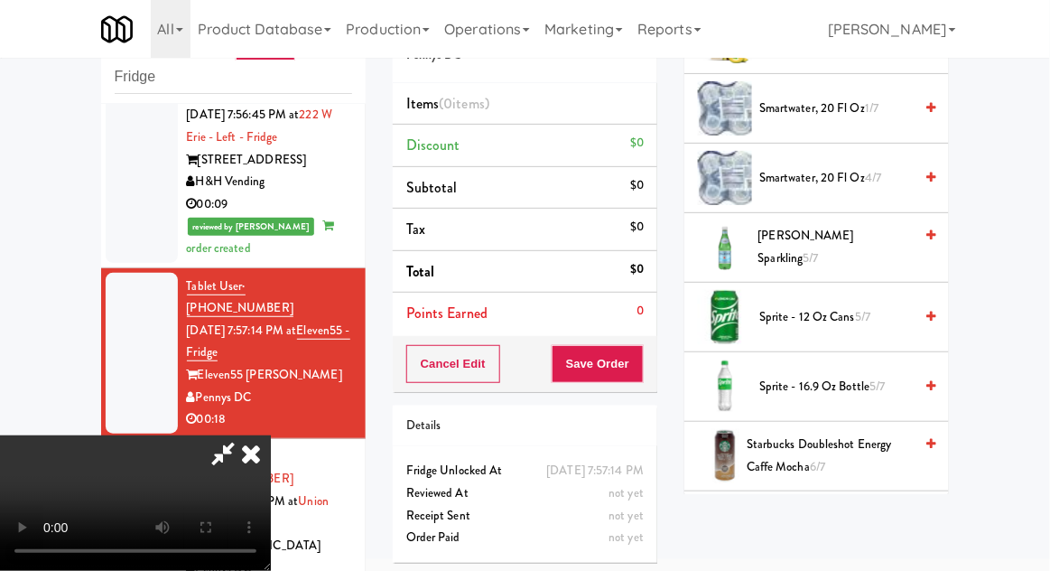
scroll to position [2220, 0]
click at [849, 381] on span "Sprite - 16.9 oz Bottle 5/7" at bounding box center [836, 388] width 154 height 23
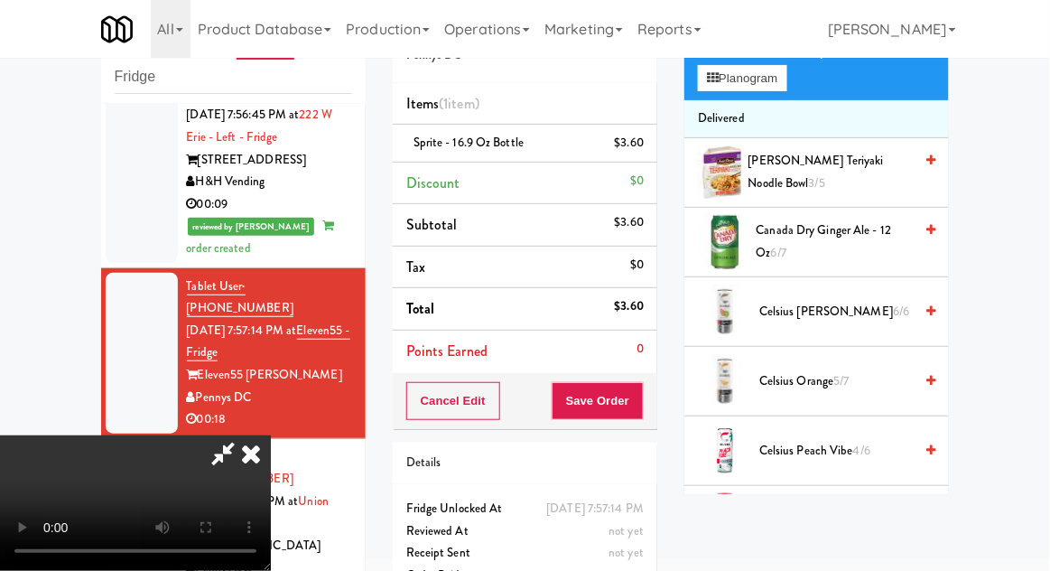
scroll to position [0, 0]
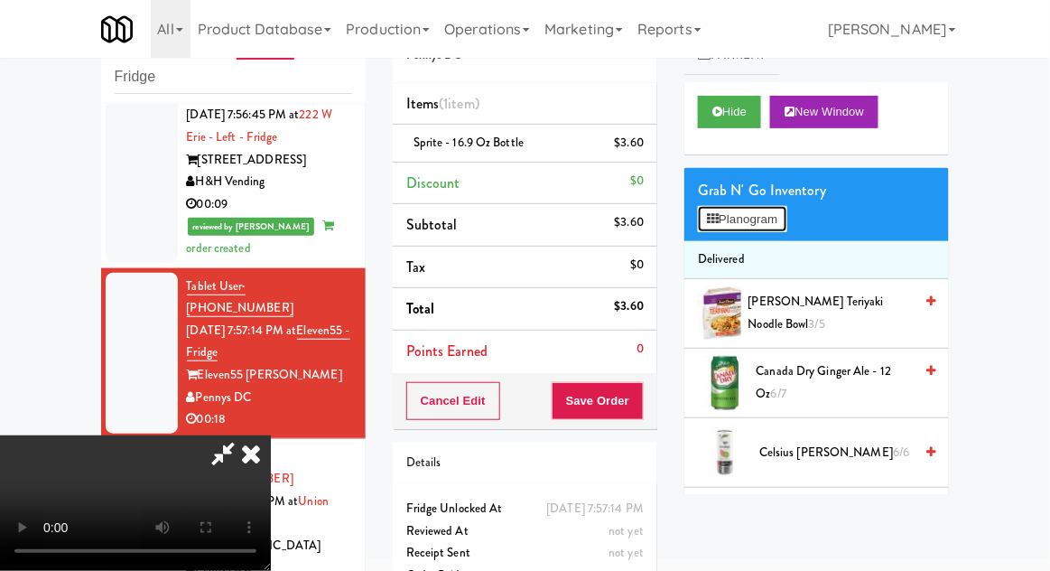
click at [771, 225] on button "Planogram" at bounding box center [742, 219] width 89 height 27
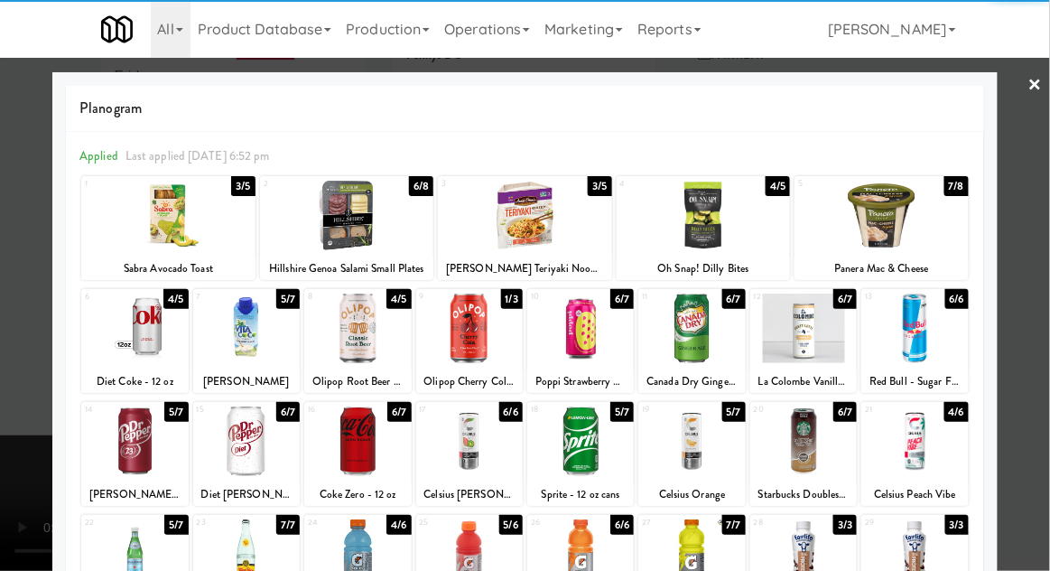
click at [345, 324] on div at bounding box center [357, 329] width 107 height 70
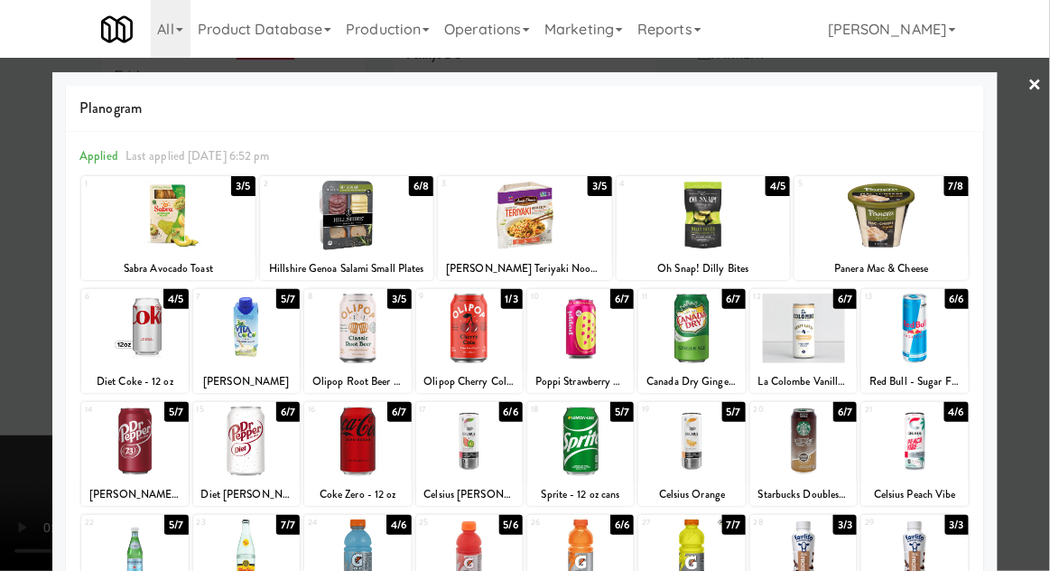
click at [9, 256] on div at bounding box center [525, 285] width 1050 height 571
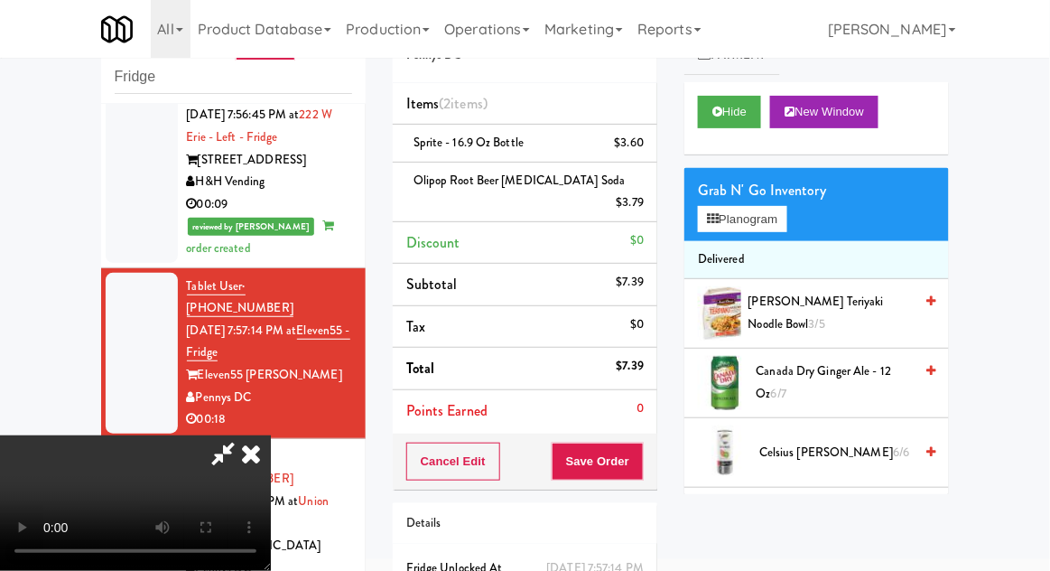
scroll to position [82, 0]
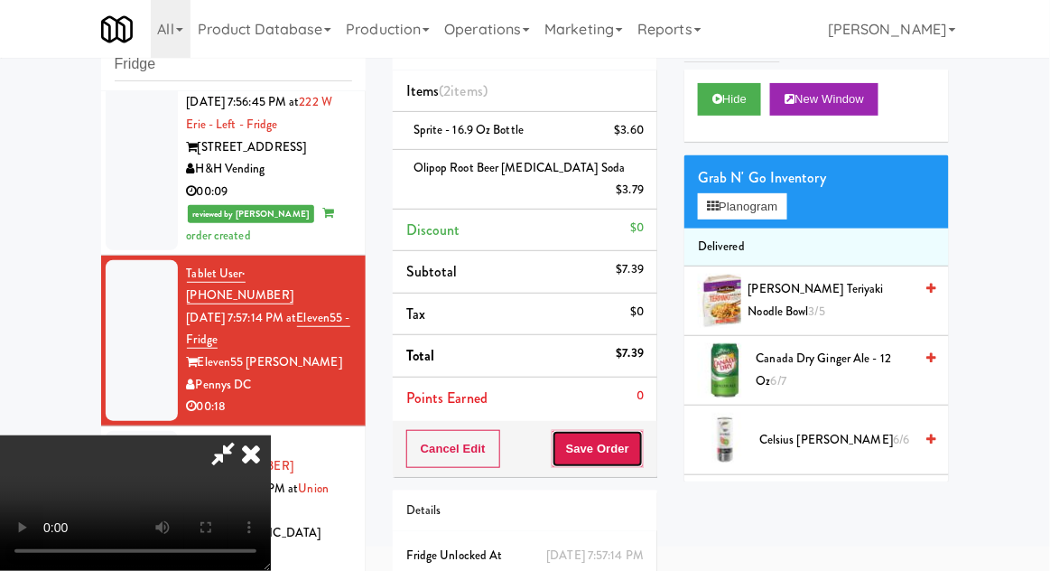
click at [639, 439] on button "Save Order" at bounding box center [598, 449] width 92 height 38
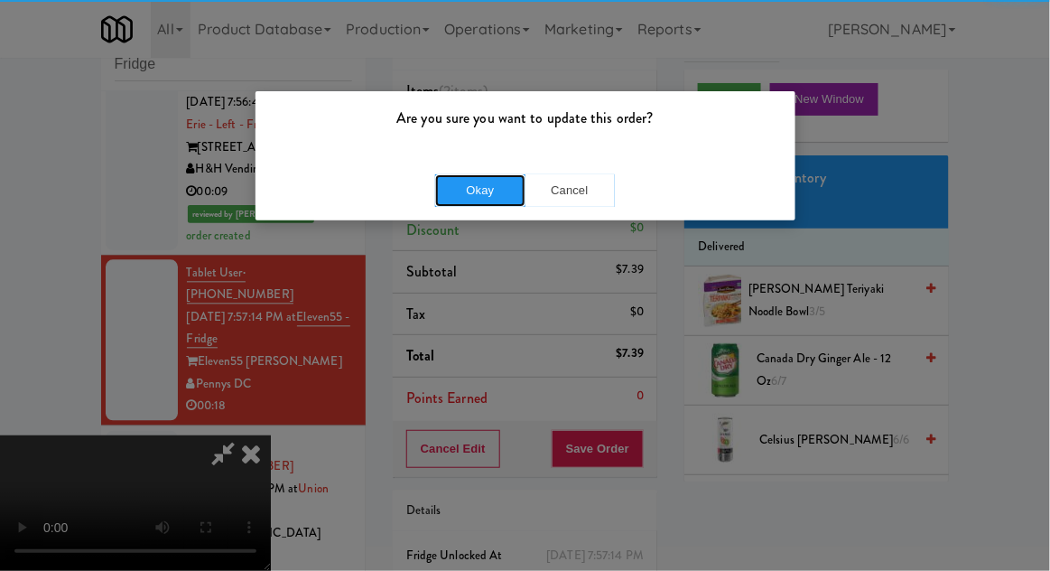
click at [474, 200] on button "Okay" at bounding box center [480, 190] width 90 height 33
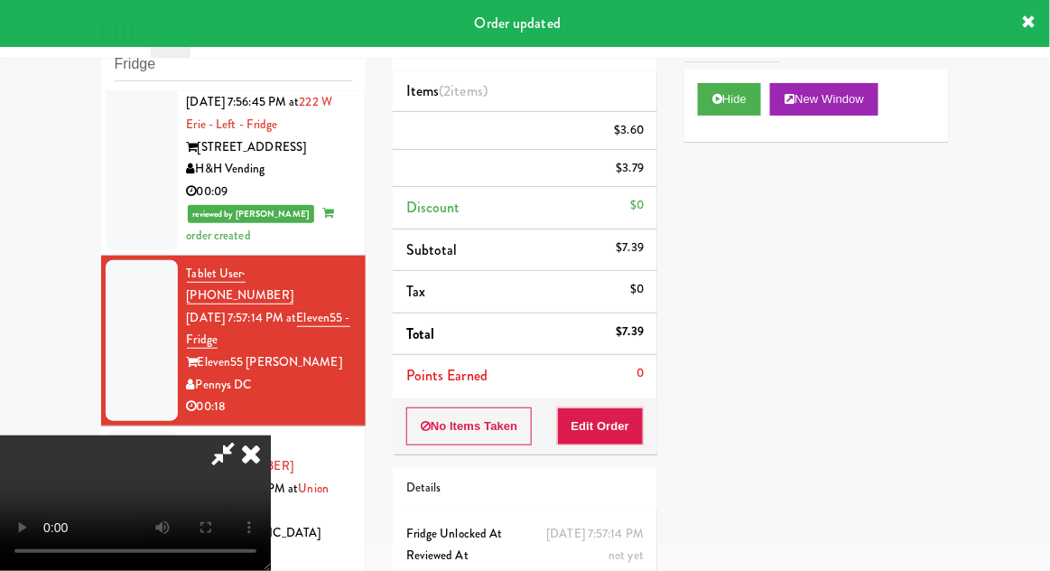
scroll to position [0, 0]
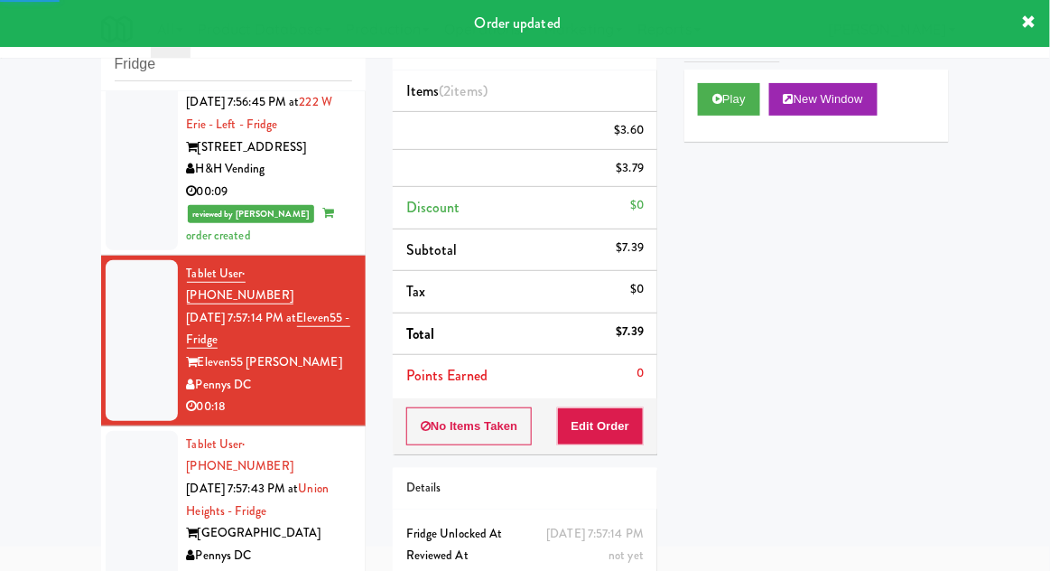
click at [117, 431] on div at bounding box center [142, 511] width 72 height 161
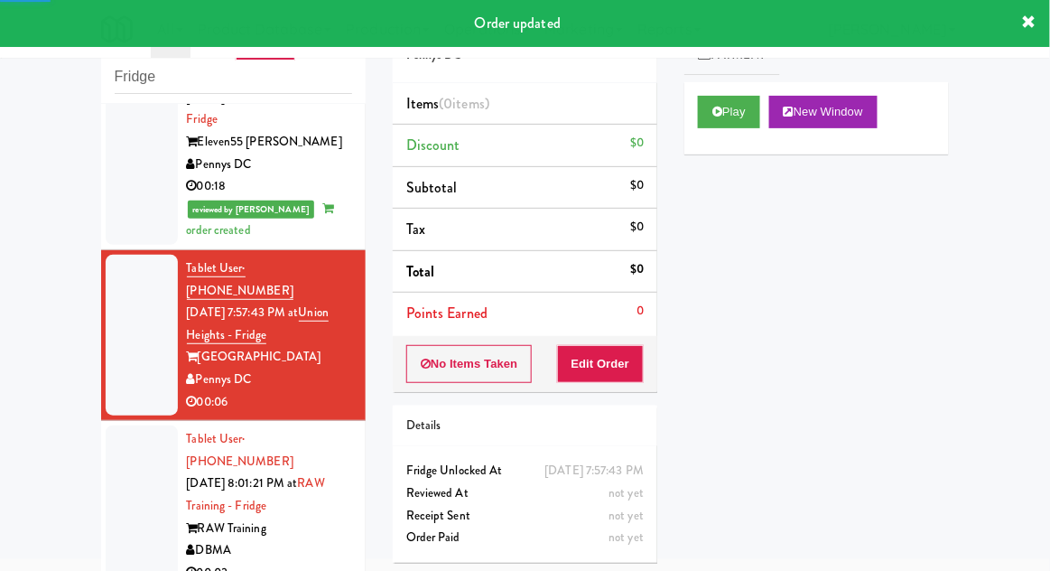
scroll to position [1132, 0]
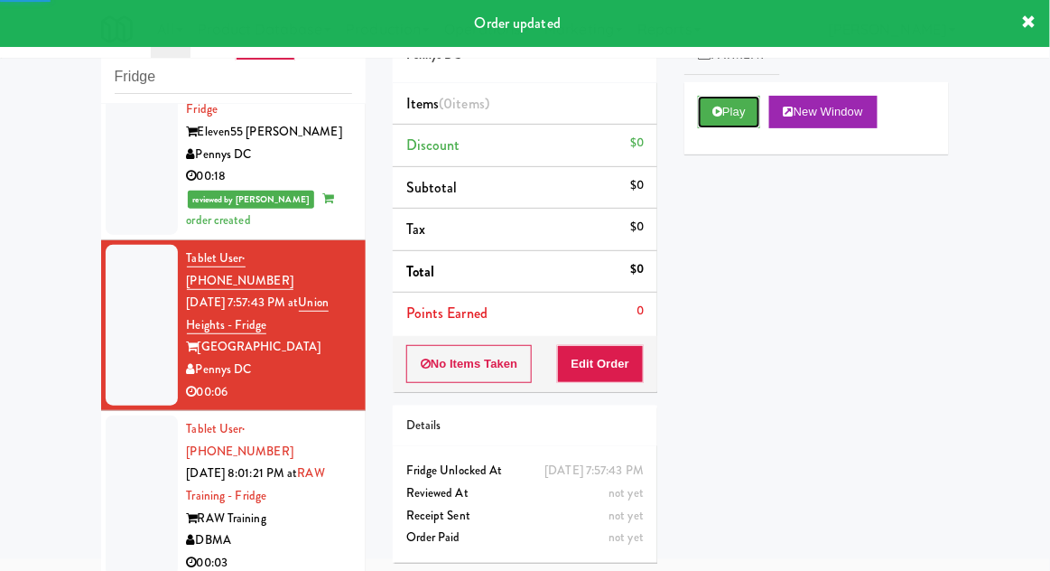
click at [758, 109] on button "Play" at bounding box center [729, 112] width 62 height 33
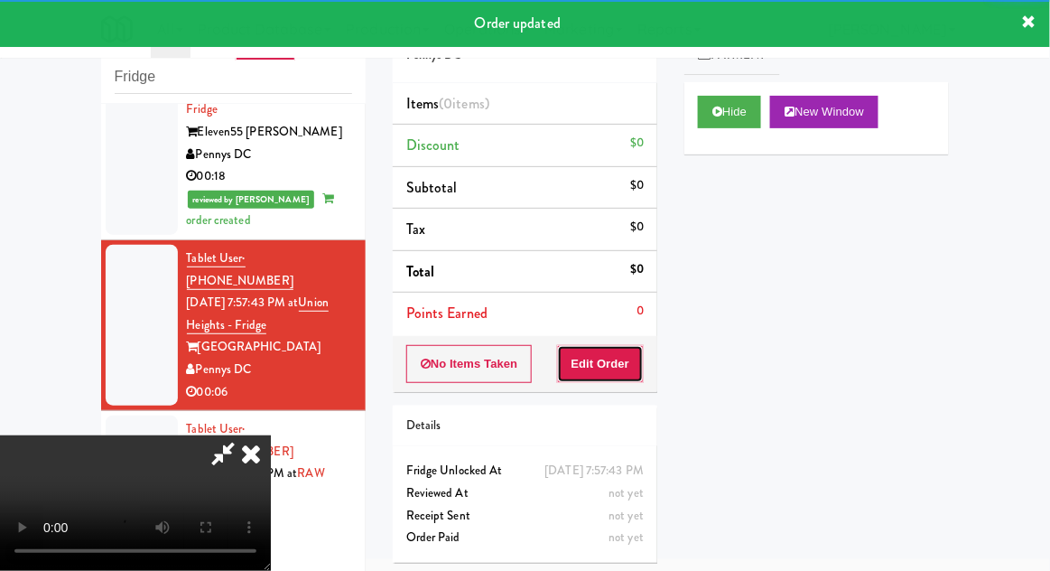
click at [632, 350] on button "Edit Order" at bounding box center [601, 364] width 88 height 38
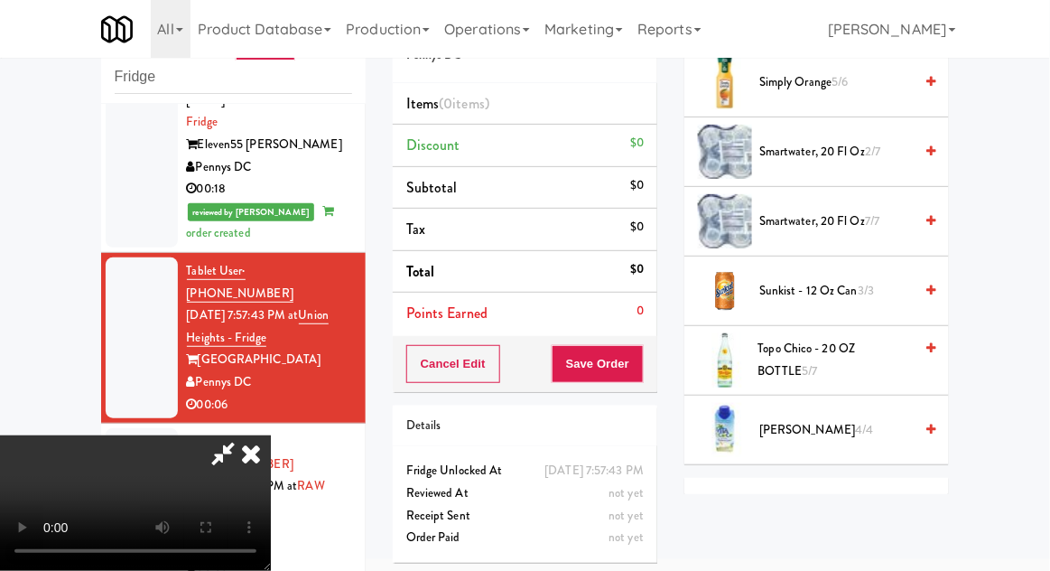
scroll to position [2388, 0]
click at [855, 420] on span "4/4" at bounding box center [864, 428] width 18 height 17
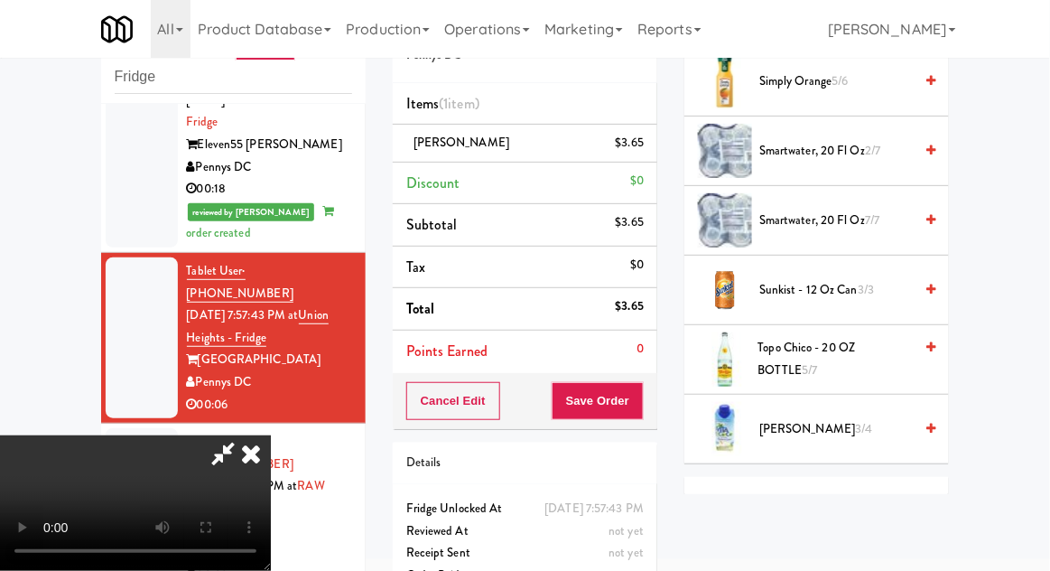
scroll to position [66, 0]
click at [638, 414] on button "Save Order" at bounding box center [598, 401] width 92 height 38
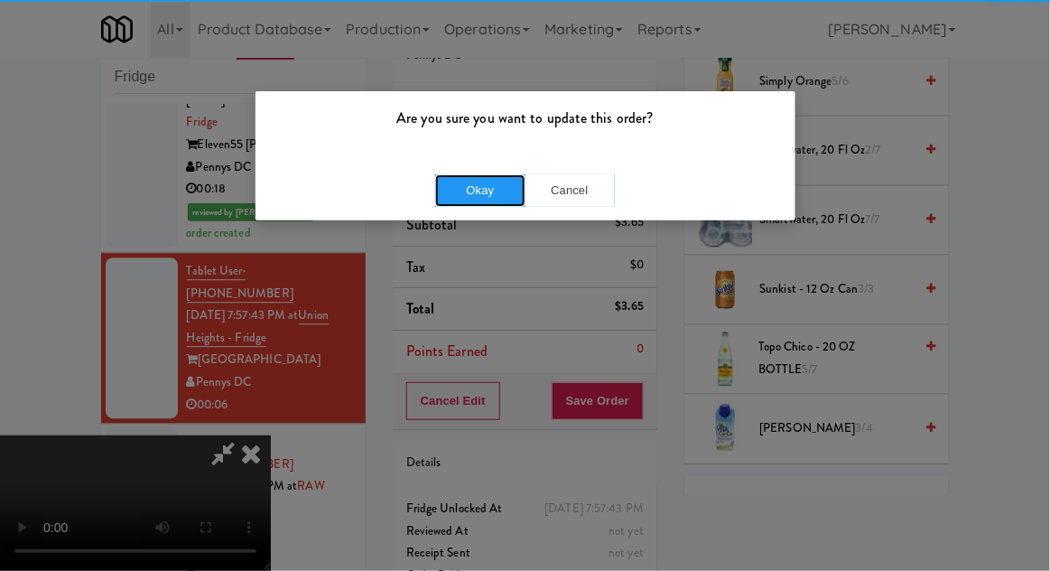
click at [455, 178] on button "Okay" at bounding box center [480, 190] width 90 height 33
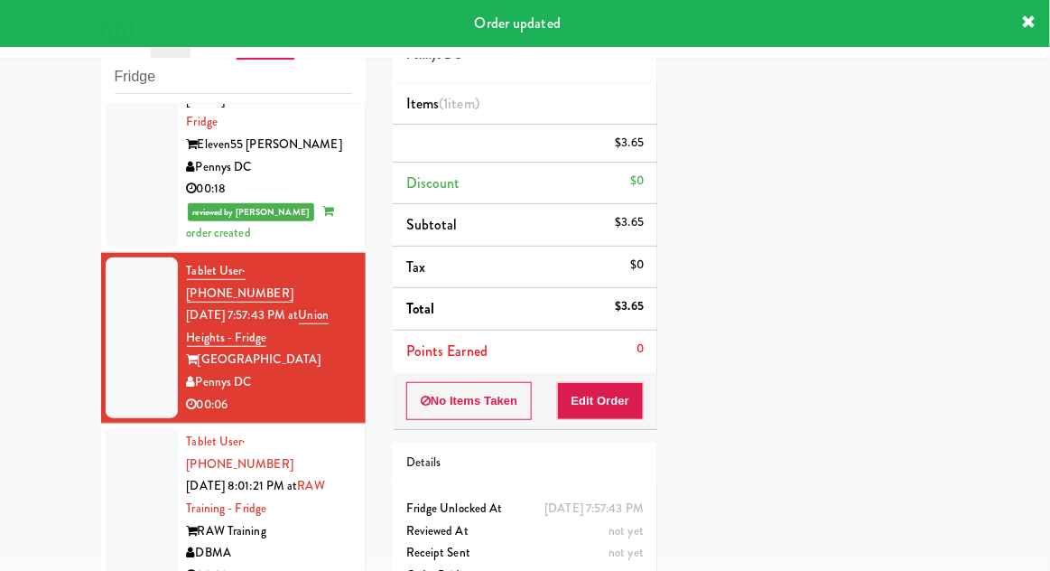
scroll to position [0, 0]
click at [120, 428] on div at bounding box center [142, 508] width 72 height 161
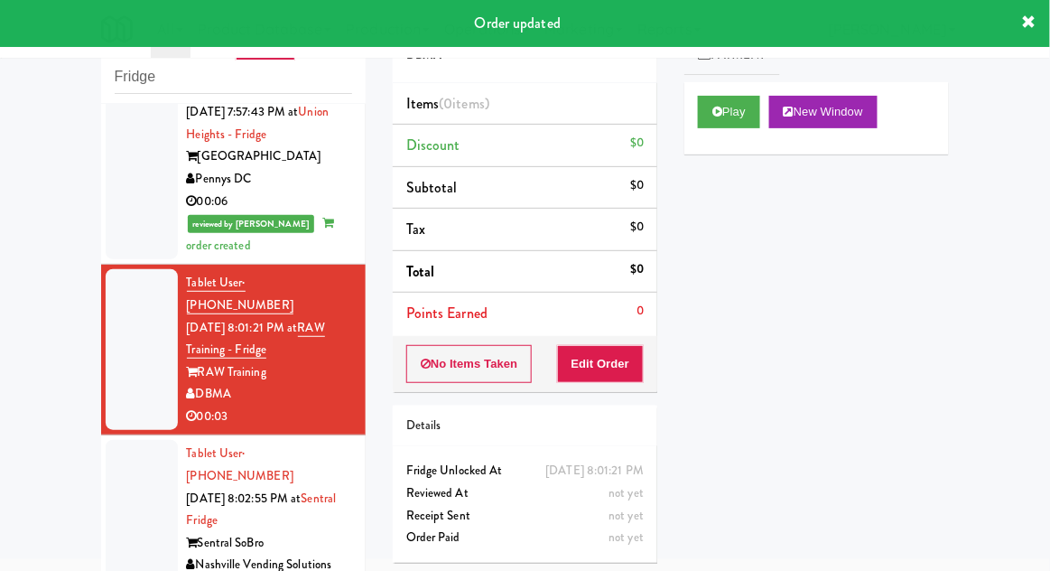
scroll to position [1299, 0]
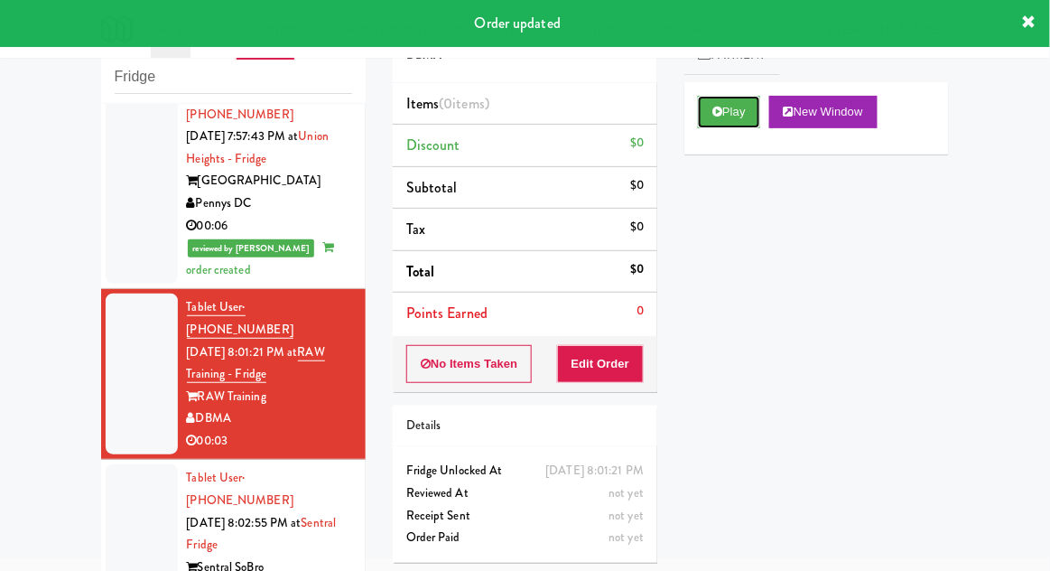
click at [755, 111] on button "Play" at bounding box center [729, 112] width 62 height 33
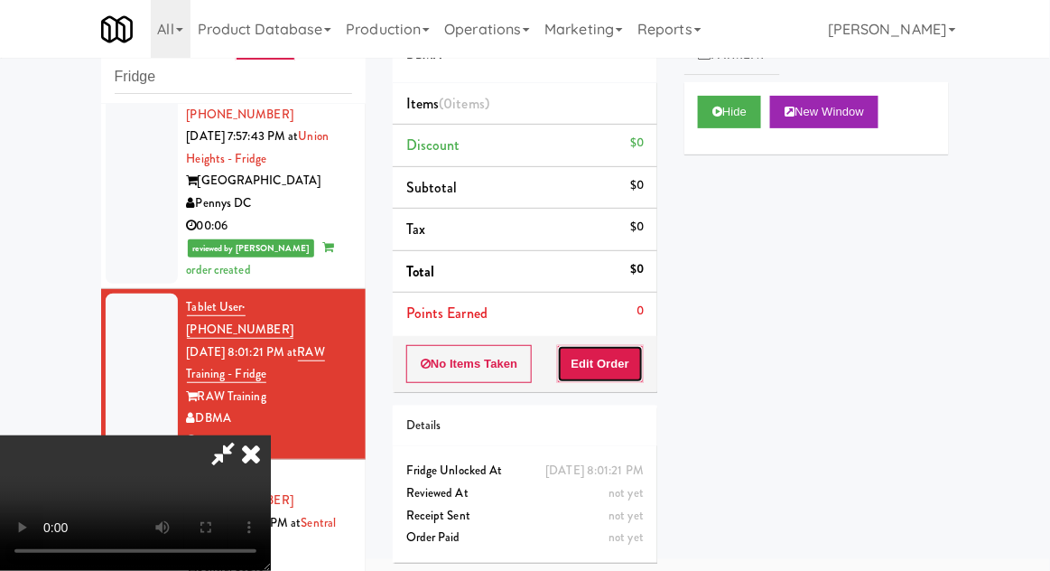
click at [619, 368] on button "Edit Order" at bounding box center [601, 364] width 88 height 38
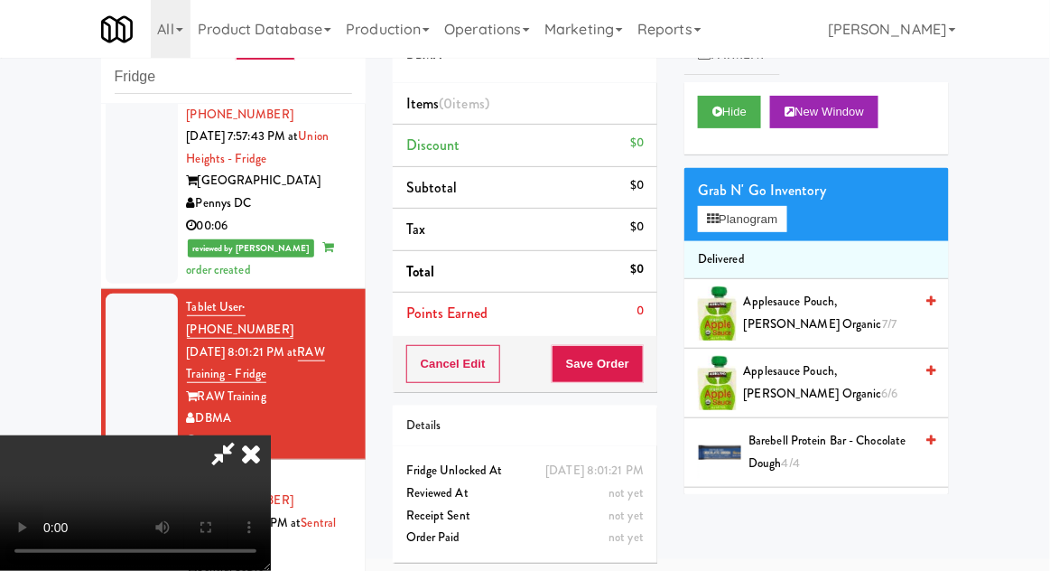
scroll to position [0, 0]
click at [765, 225] on button "Planogram" at bounding box center [742, 219] width 89 height 27
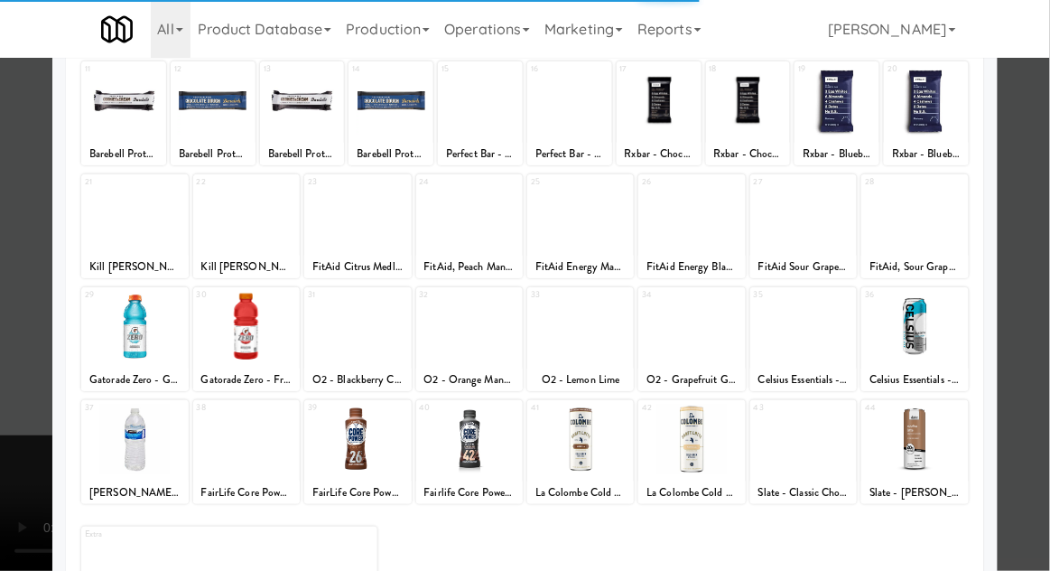
scroll to position [228, 0]
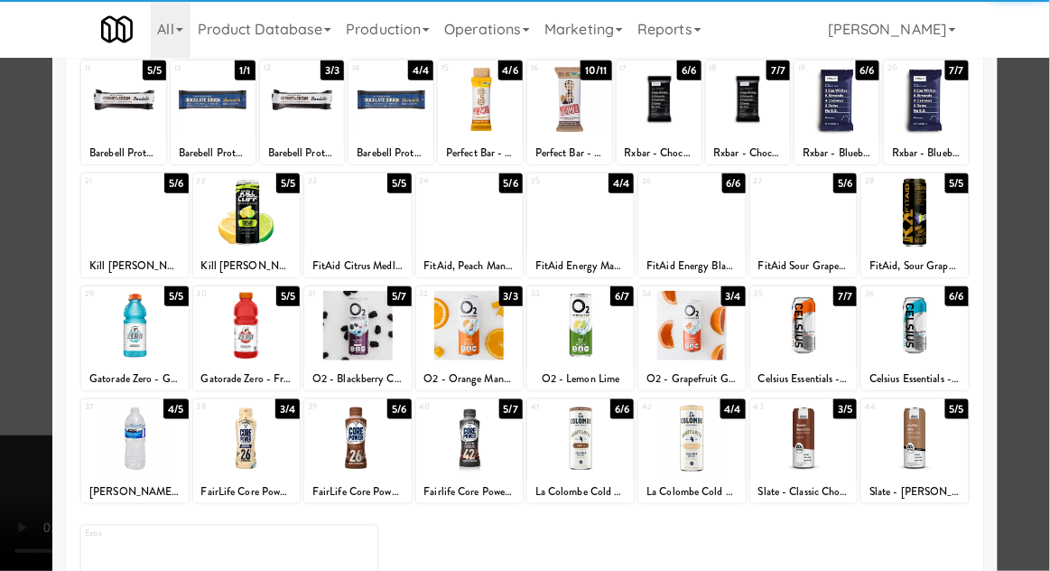
click at [618, 334] on div at bounding box center [580, 326] width 107 height 70
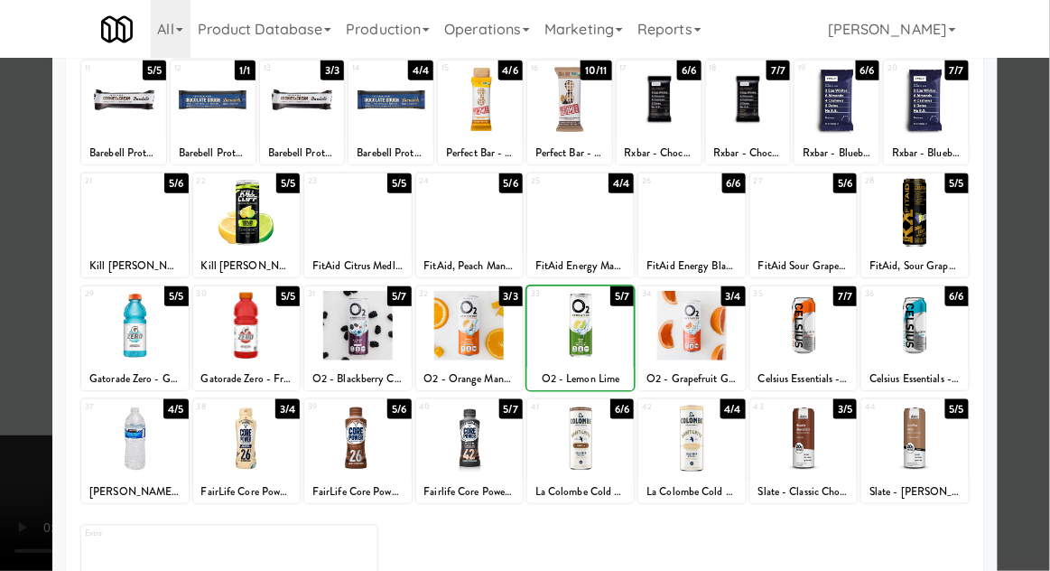
click at [1, 293] on div at bounding box center [525, 285] width 1050 height 571
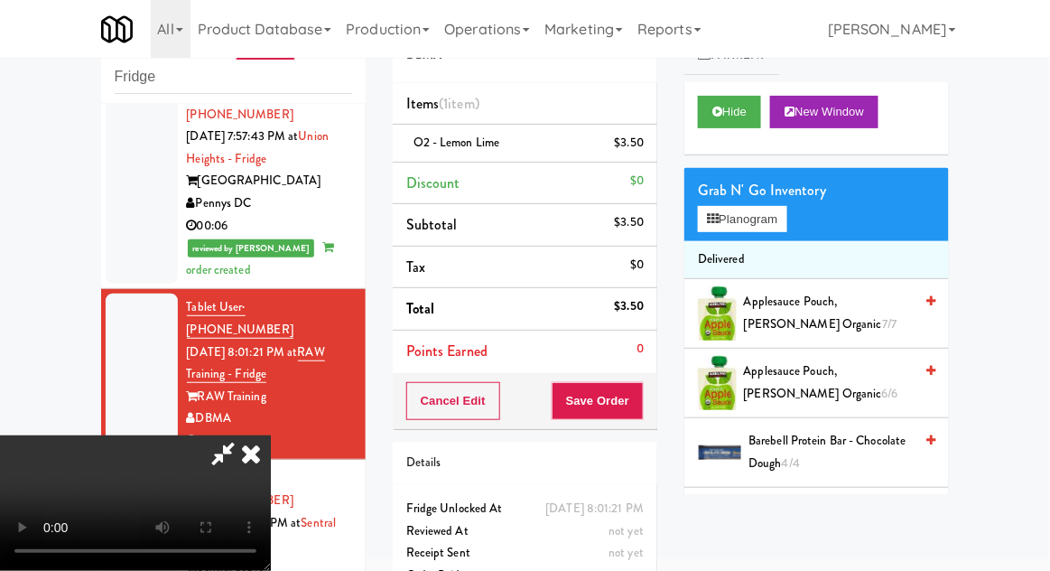
scroll to position [66, 0]
click at [638, 399] on button "Save Order" at bounding box center [598, 401] width 92 height 38
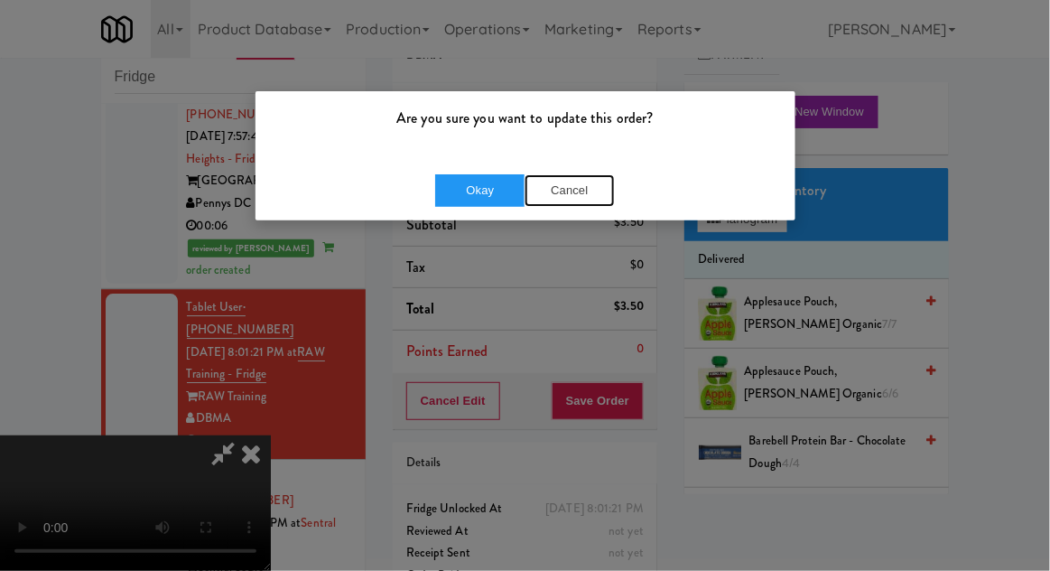
click at [565, 200] on button "Cancel" at bounding box center [570, 190] width 90 height 33
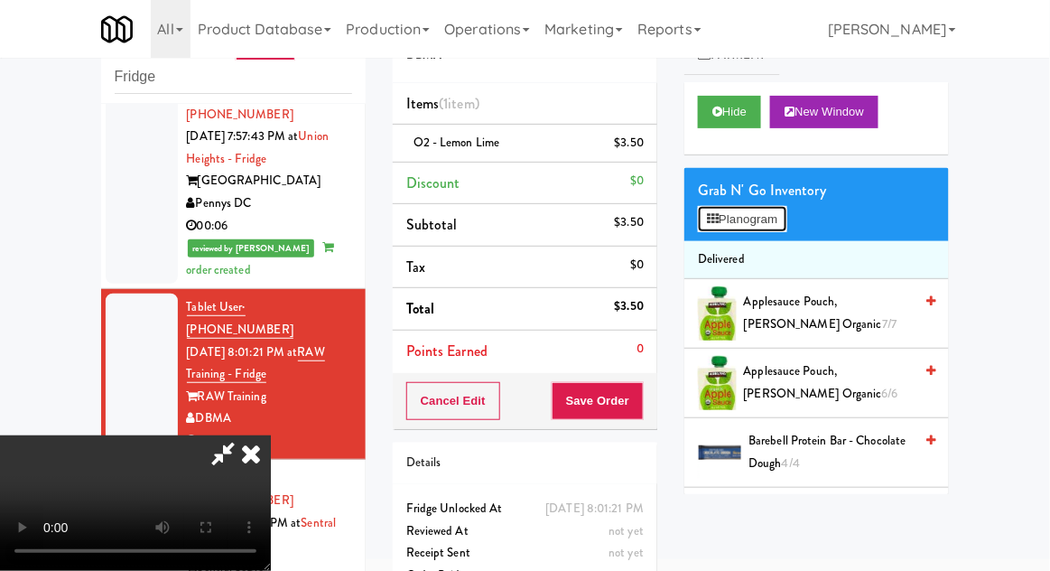
click at [772, 218] on button "Planogram" at bounding box center [742, 219] width 89 height 27
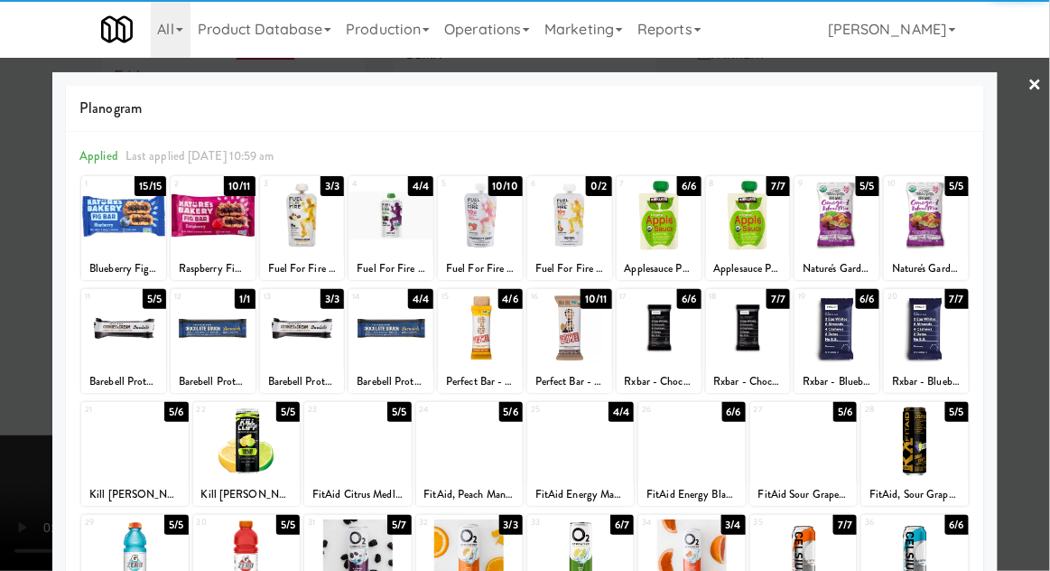
click at [1024, 180] on div at bounding box center [525, 285] width 1050 height 571
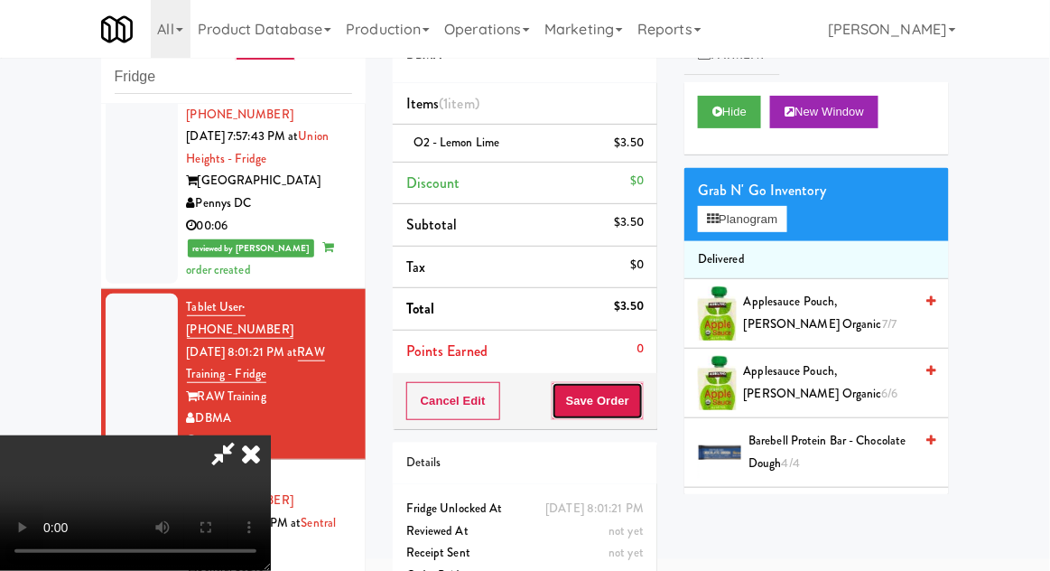
click at [642, 398] on button "Save Order" at bounding box center [598, 401] width 92 height 38
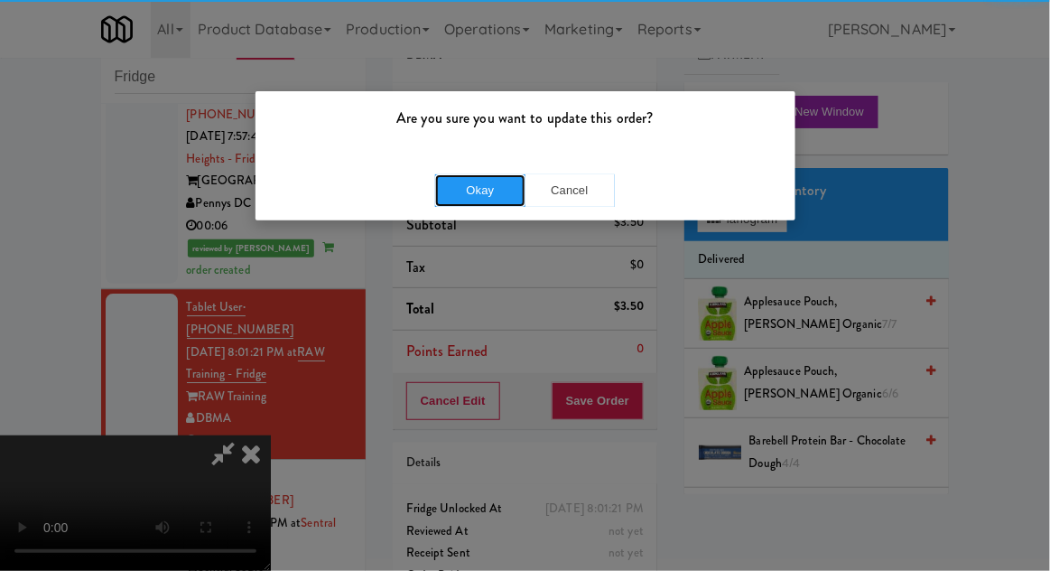
click at [483, 200] on button "Okay" at bounding box center [480, 190] width 90 height 33
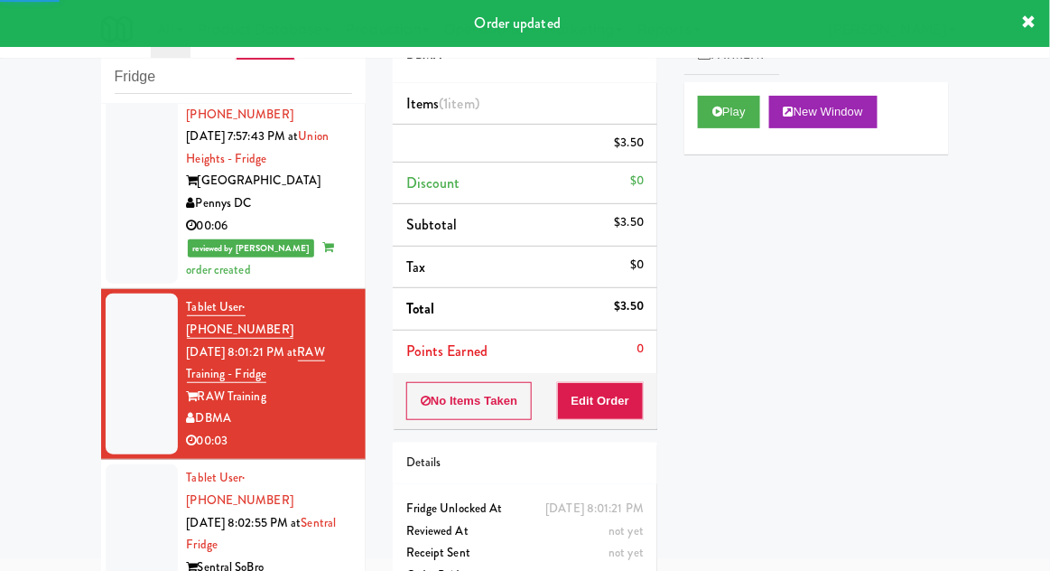
click at [131, 464] on div at bounding box center [142, 544] width 72 height 161
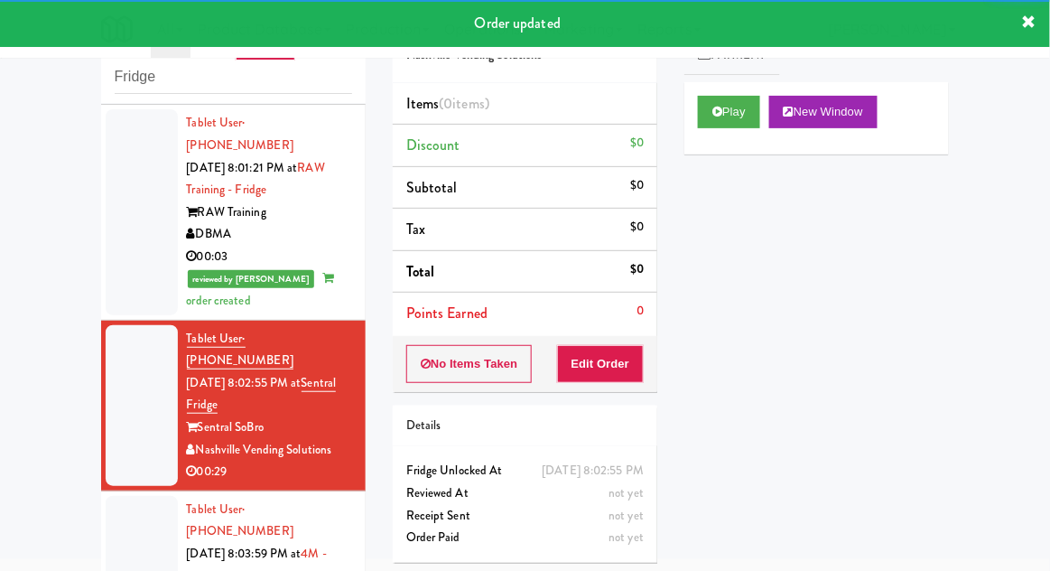
scroll to position [1486, 0]
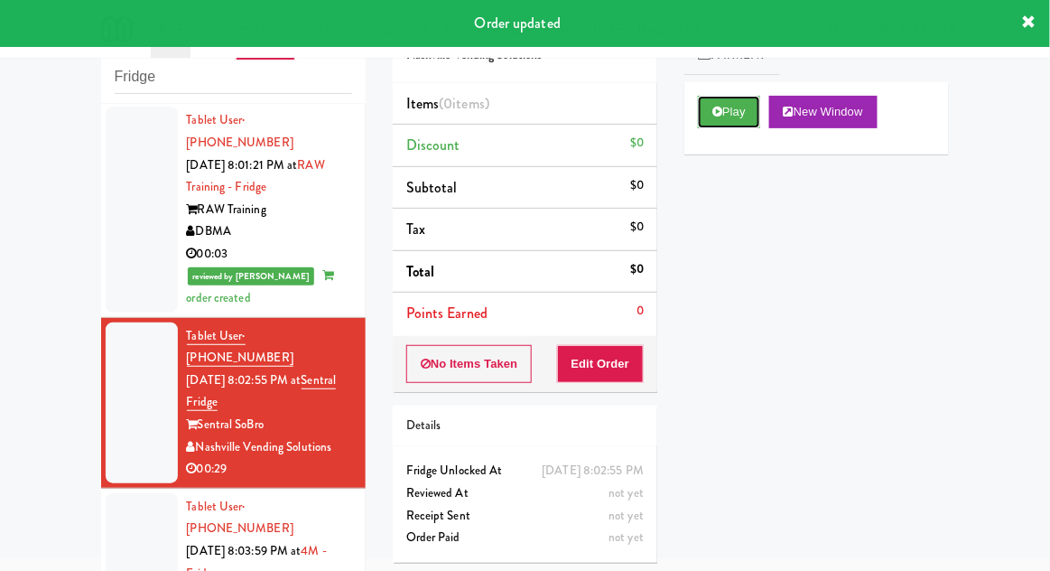
click at [760, 101] on button "Play" at bounding box center [729, 112] width 62 height 33
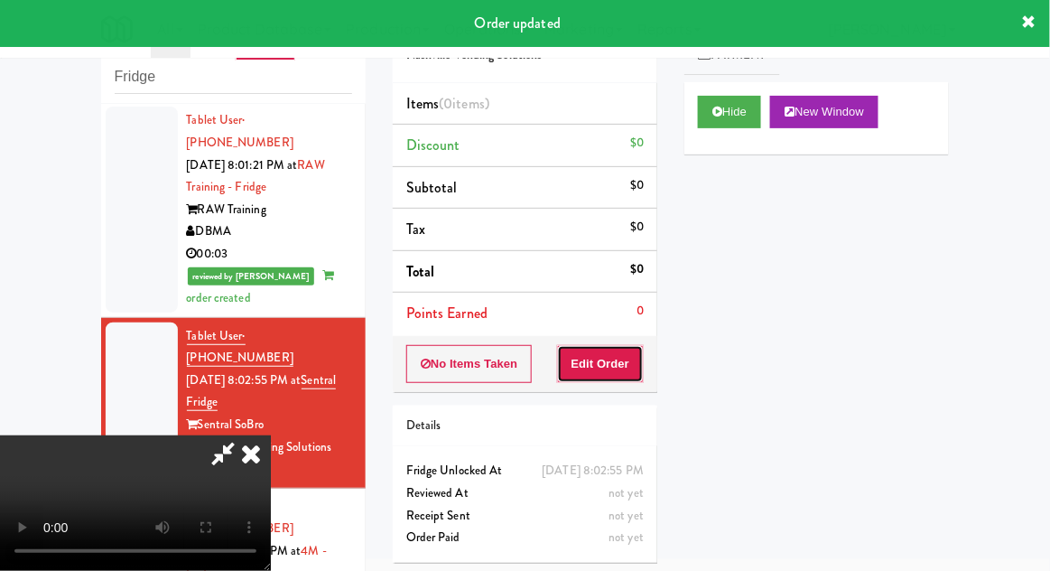
click at [621, 356] on button "Edit Order" at bounding box center [601, 364] width 88 height 38
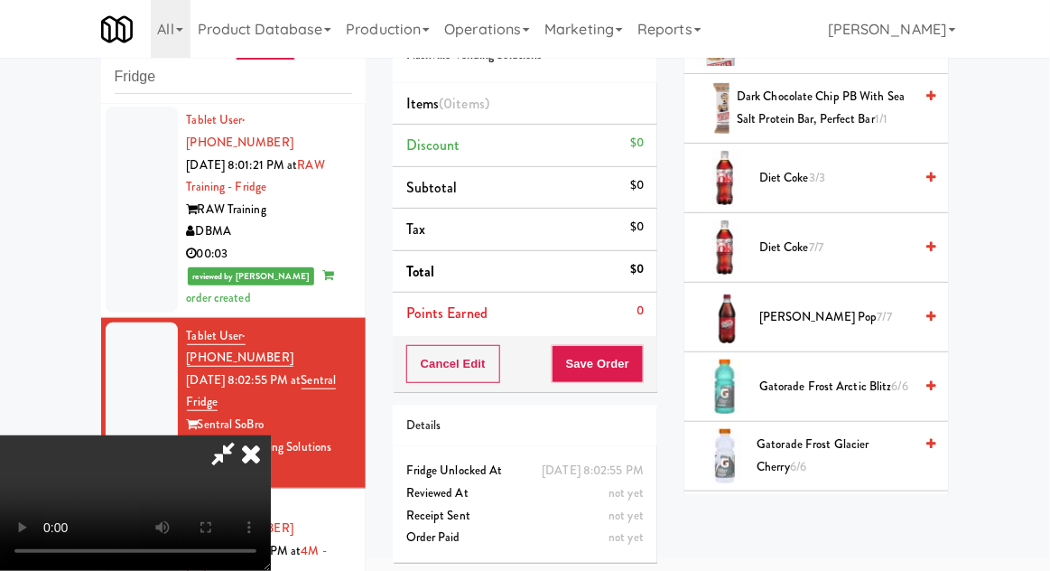
scroll to position [1040, 0]
click at [820, 172] on span "3/3" at bounding box center [817, 176] width 16 height 17
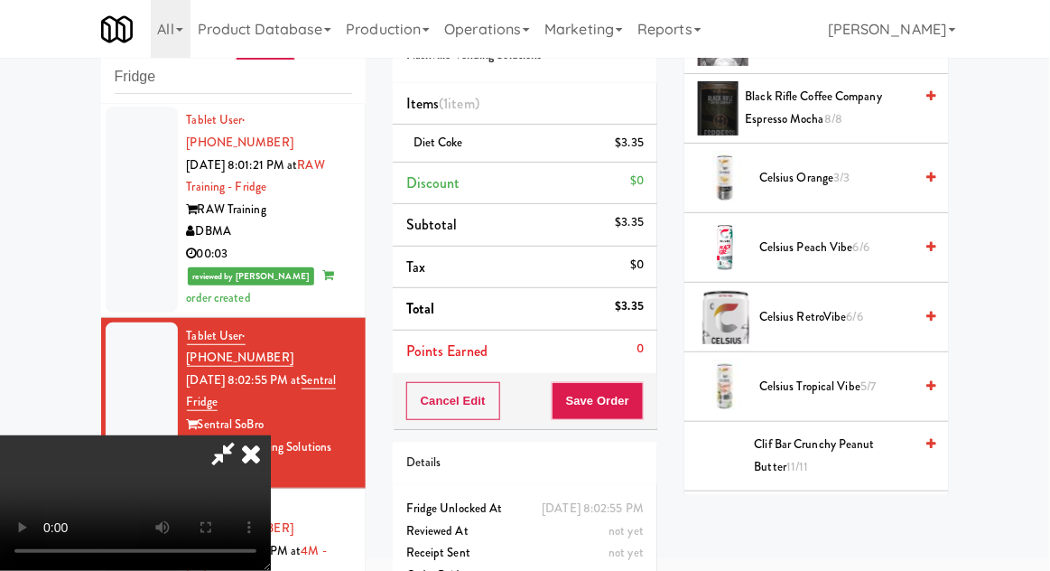
scroll to position [0, 0]
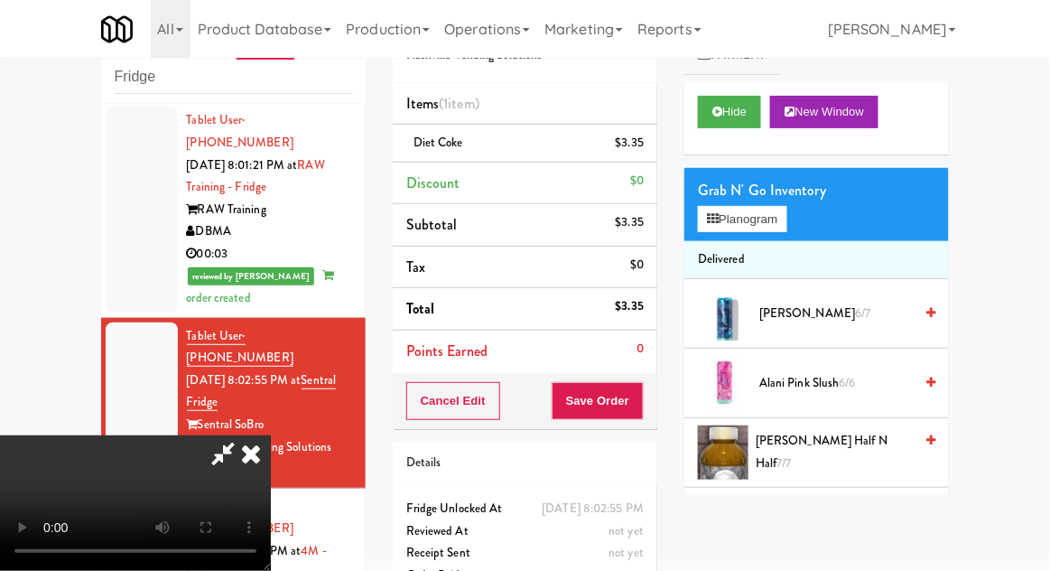
click at [650, 156] on li "Diet Coke $3.35" at bounding box center [525, 144] width 265 height 38
click at [643, 152] on icon at bounding box center [645, 150] width 9 height 12
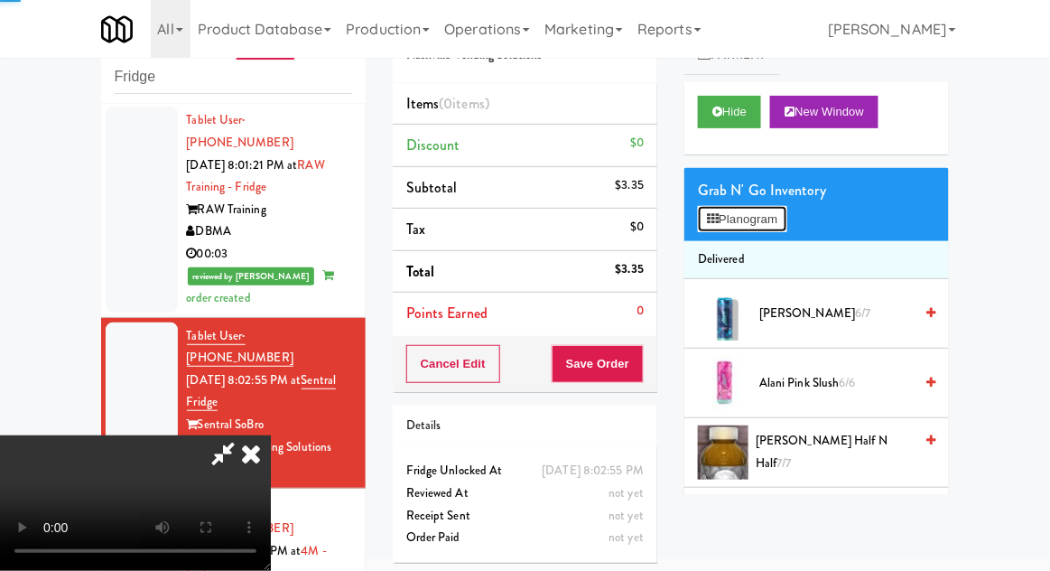
click at [783, 228] on button "Planogram" at bounding box center [742, 219] width 89 height 27
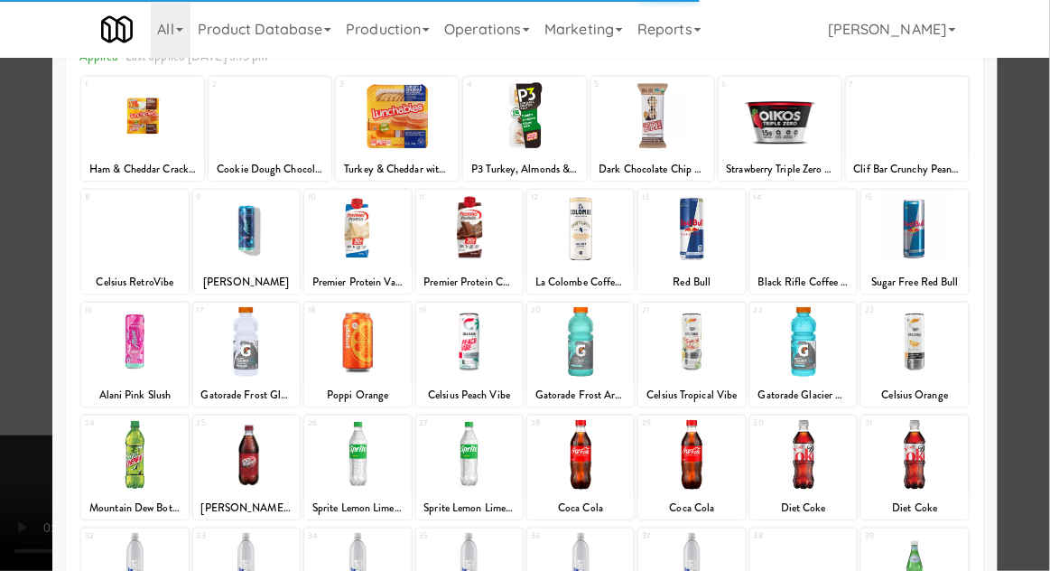
scroll to position [100, 0]
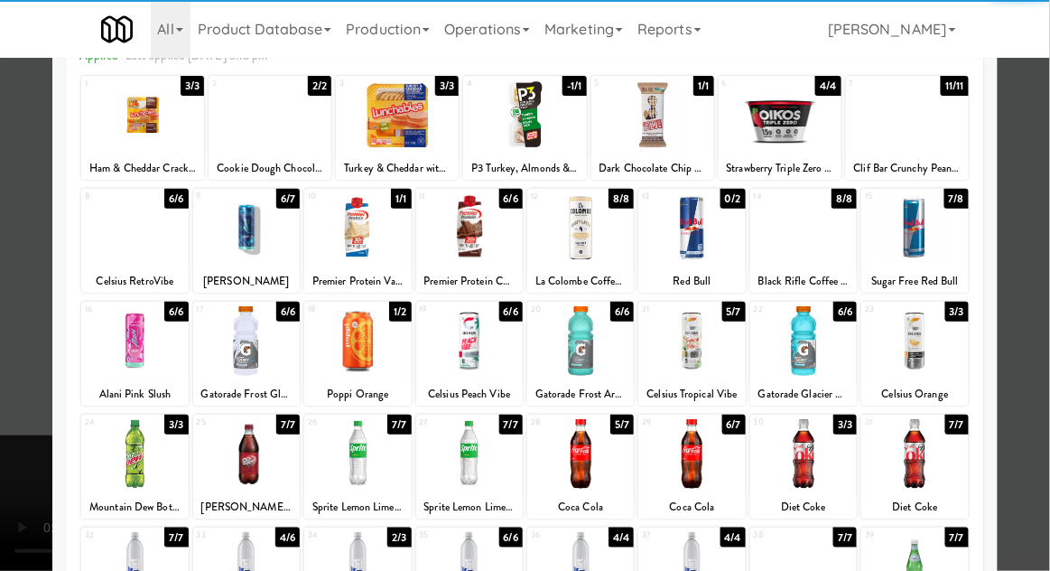
click at [825, 468] on div at bounding box center [803, 454] width 107 height 70
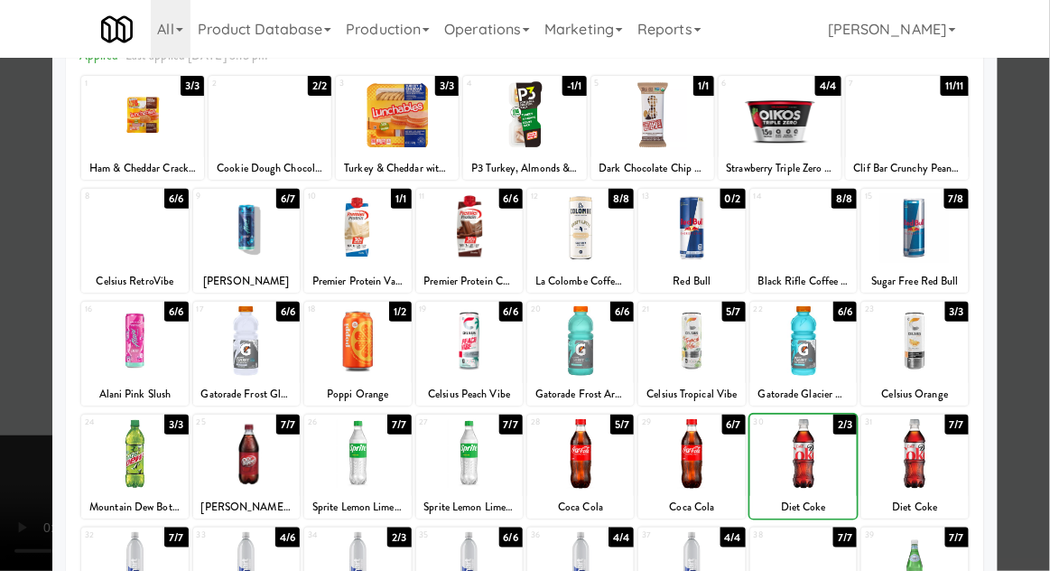
click at [814, 469] on div at bounding box center [803, 454] width 107 height 70
click at [1037, 339] on div at bounding box center [525, 285] width 1050 height 571
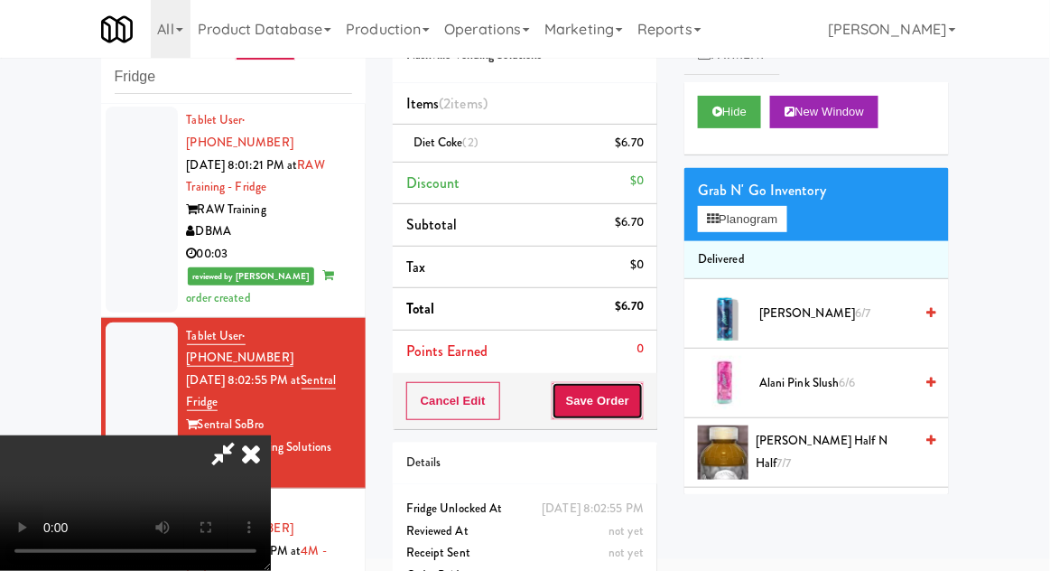
click at [643, 407] on button "Save Order" at bounding box center [598, 401] width 92 height 38
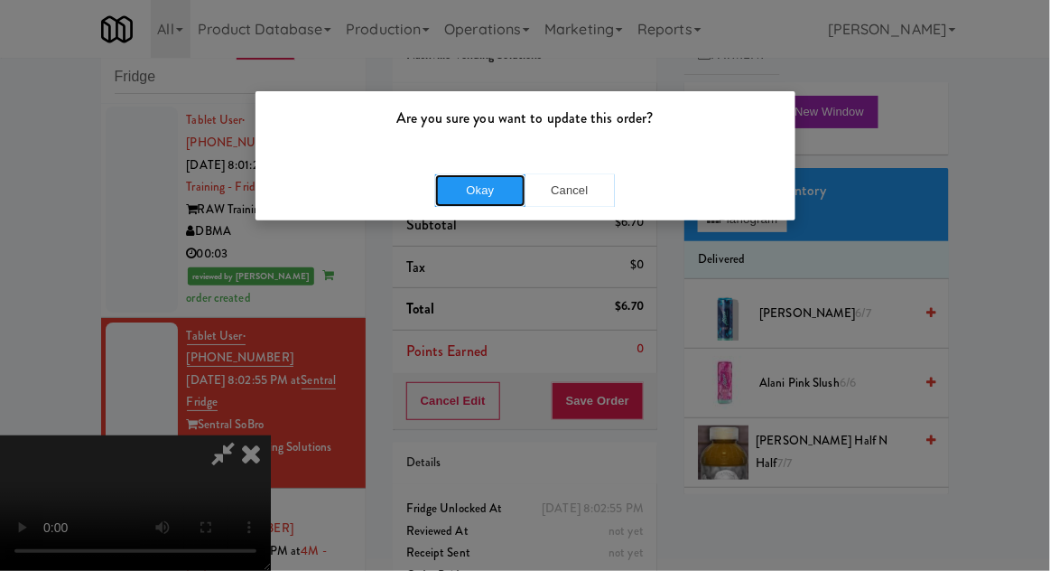
click at [462, 188] on button "Okay" at bounding box center [480, 190] width 90 height 33
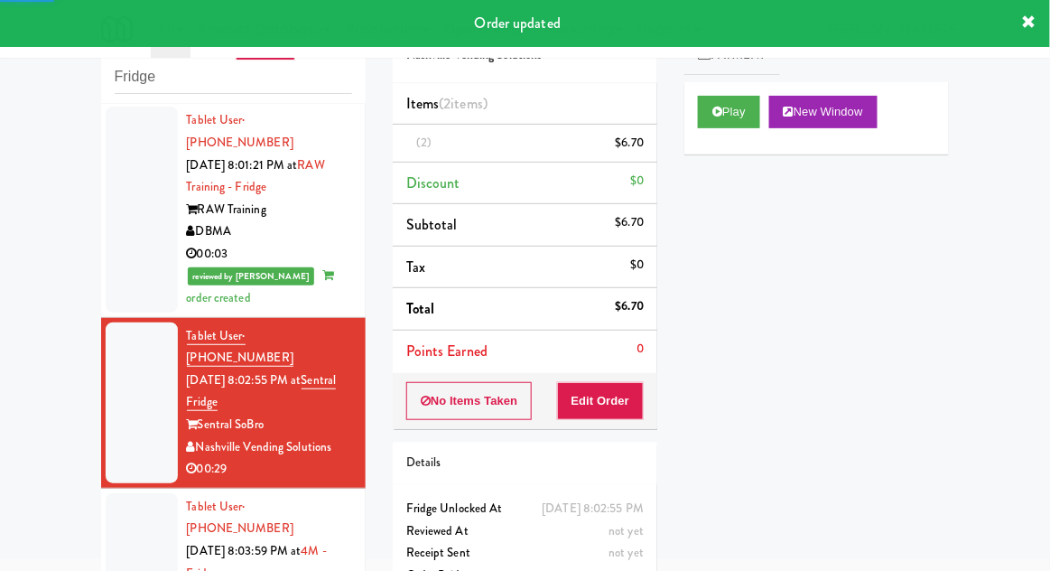
click at [152, 493] on div at bounding box center [142, 573] width 72 height 161
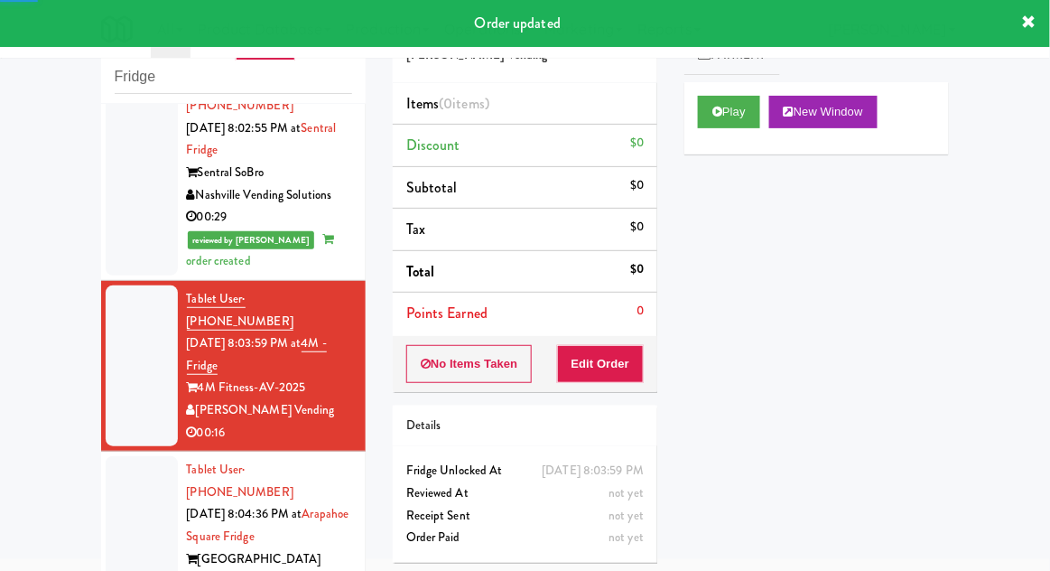
scroll to position [1719, 0]
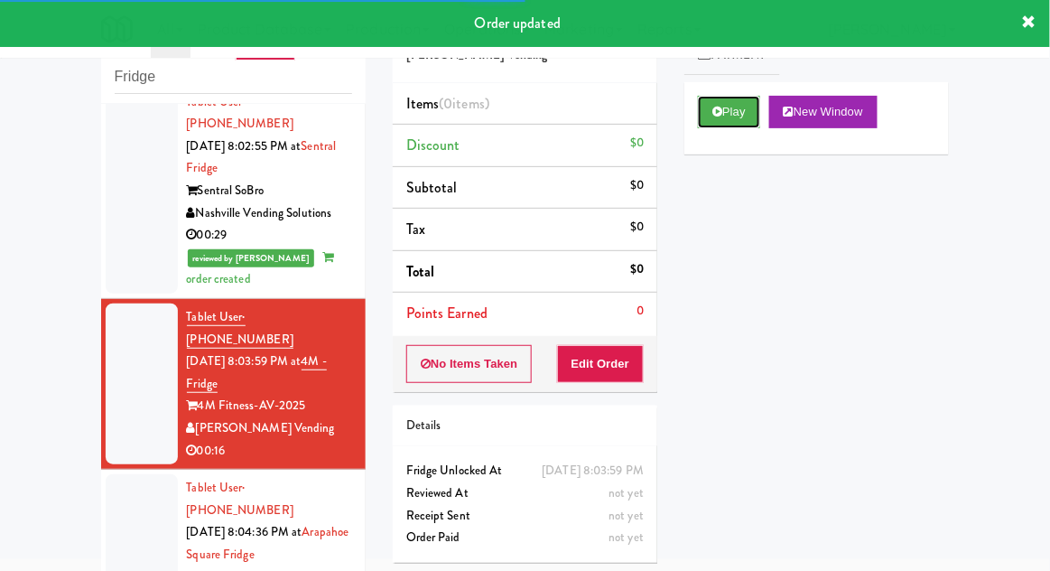
click at [747, 109] on button "Play" at bounding box center [729, 112] width 62 height 33
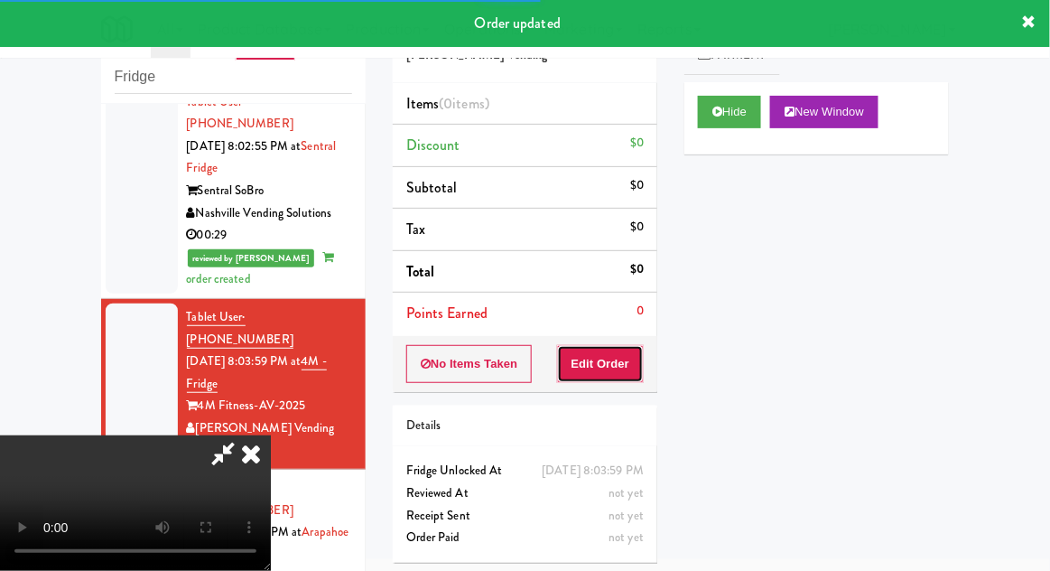
click at [621, 364] on button "Edit Order" at bounding box center [601, 364] width 88 height 38
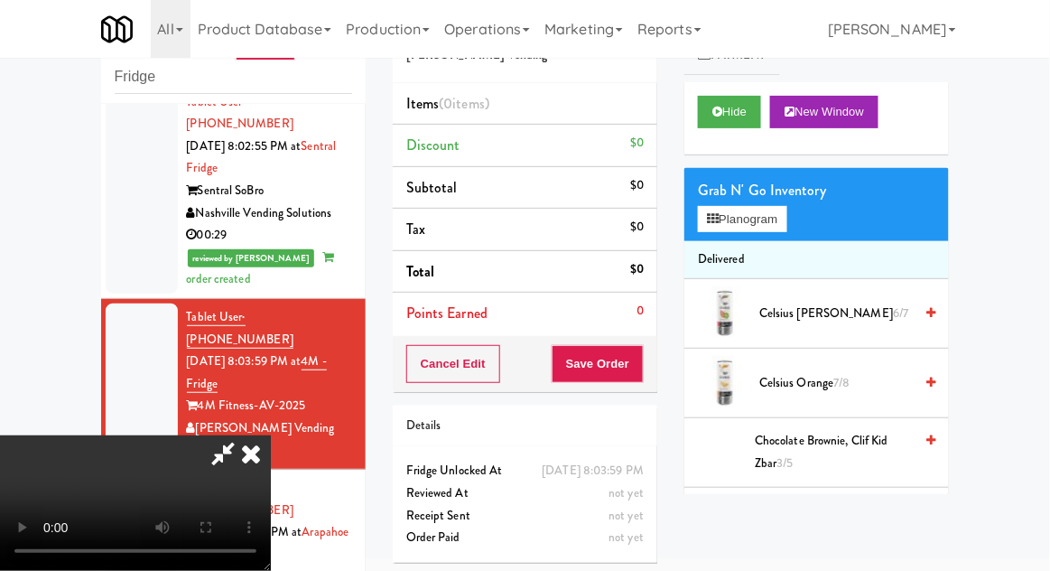
scroll to position [66, 0]
click at [781, 217] on button "Planogram" at bounding box center [742, 219] width 89 height 27
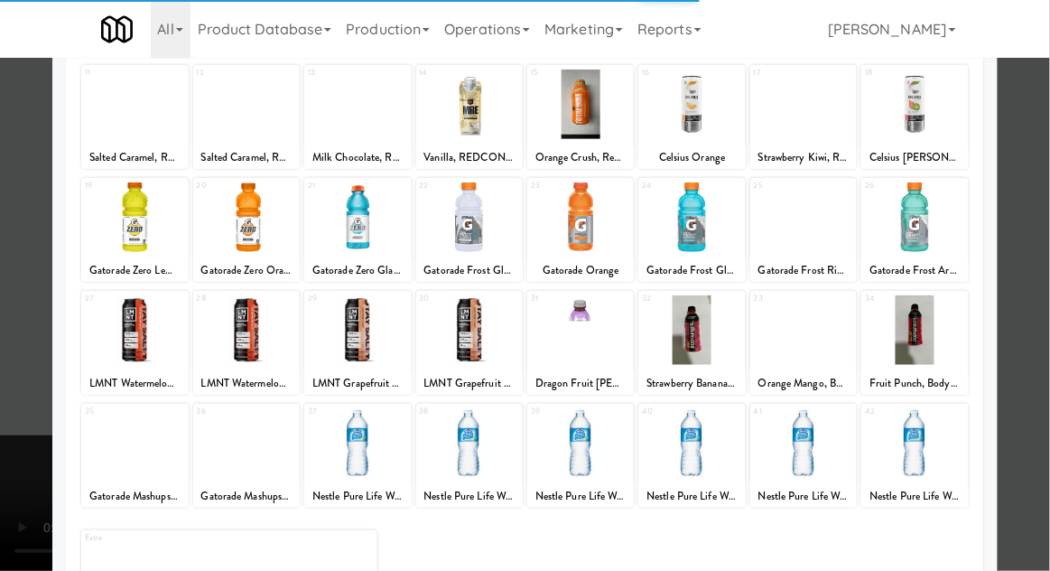
scroll to position [228, 0]
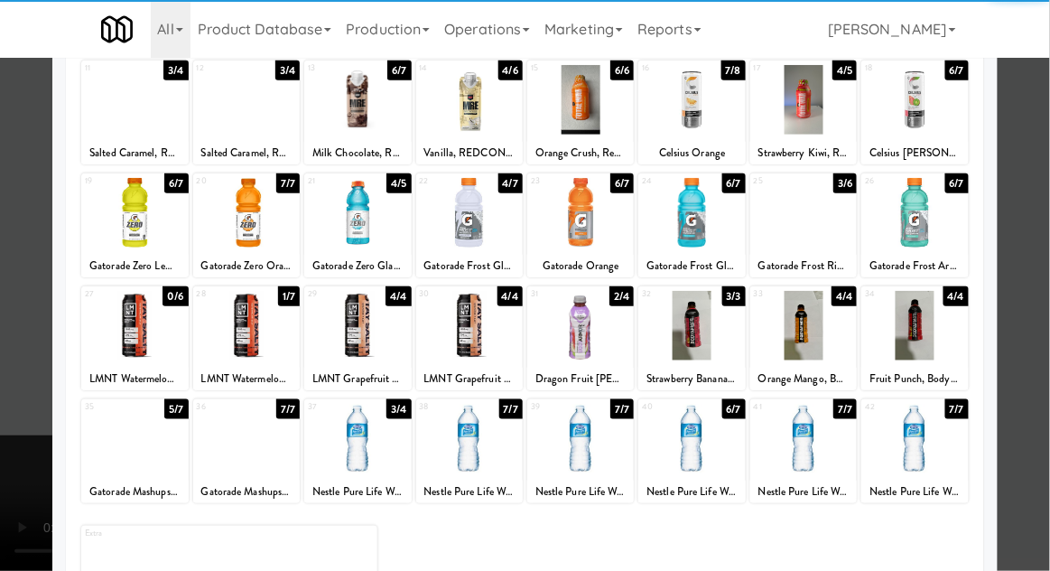
click at [569, 336] on div at bounding box center [580, 326] width 107 height 70
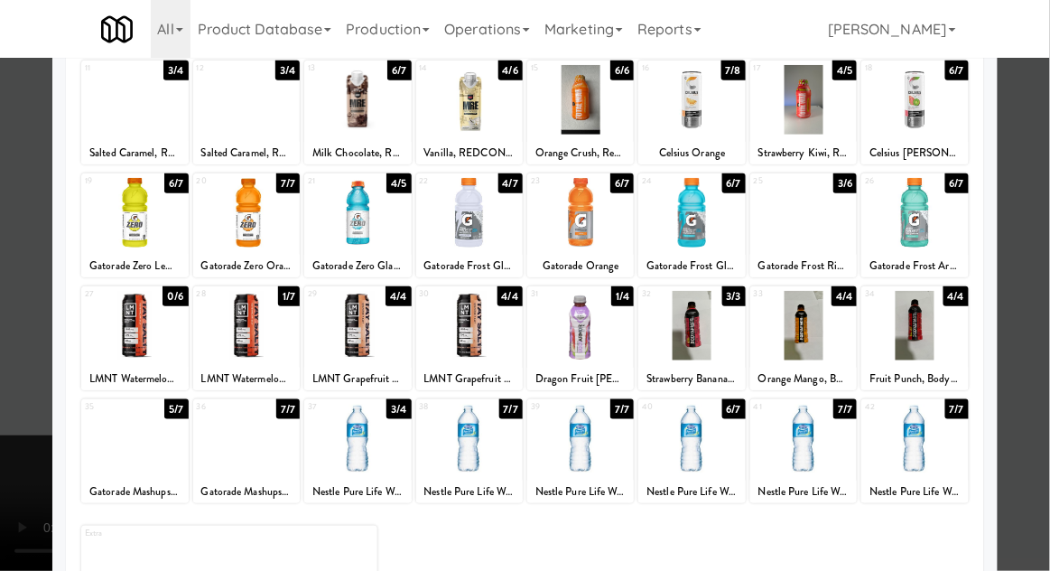
click at [13, 347] on div at bounding box center [525, 285] width 1050 height 571
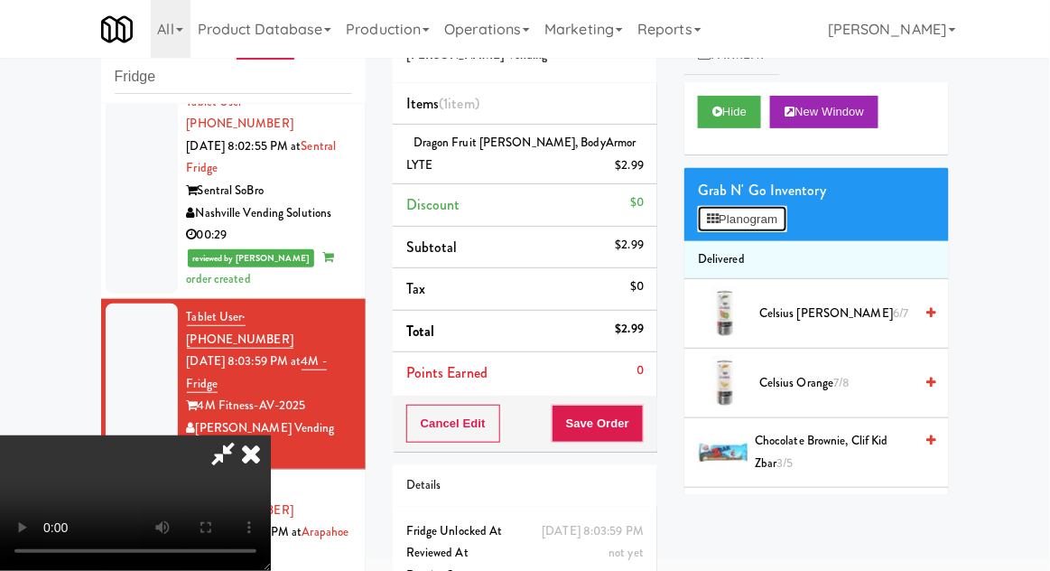
click at [757, 225] on button "Planogram" at bounding box center [742, 219] width 89 height 27
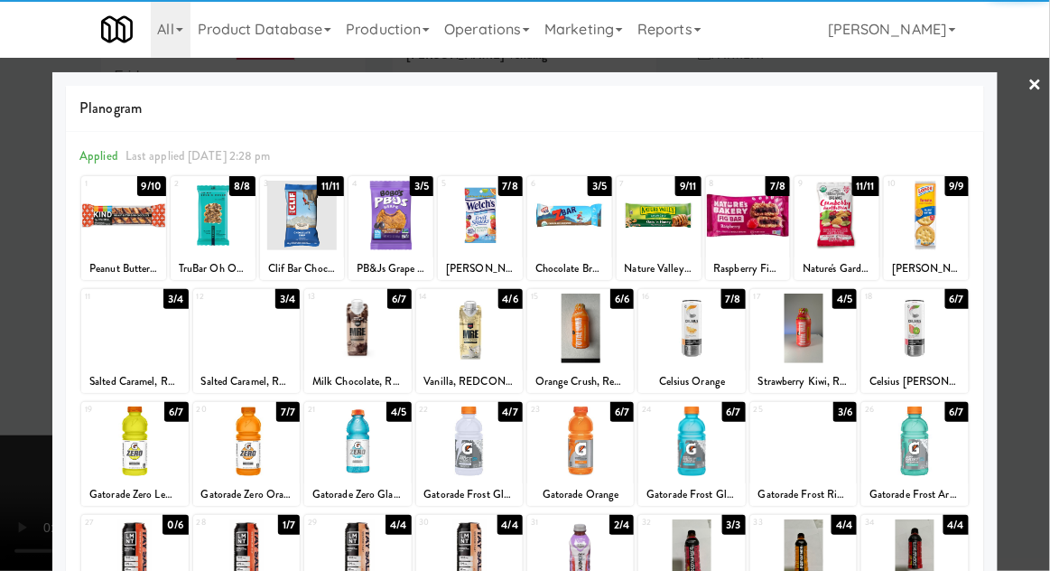
click at [394, 231] on div at bounding box center [391, 216] width 85 height 70
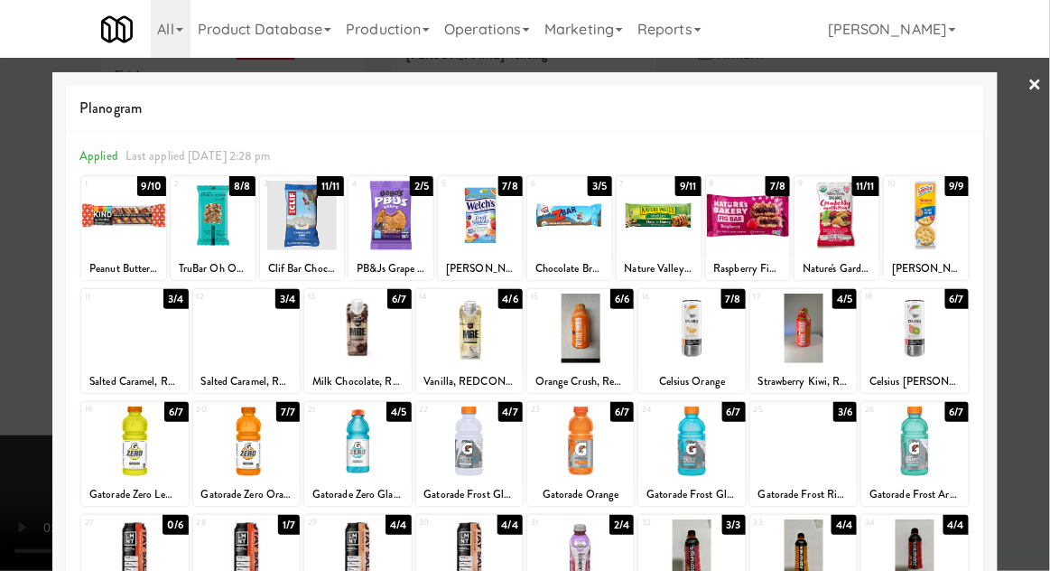
click at [1019, 123] on div at bounding box center [525, 285] width 1050 height 571
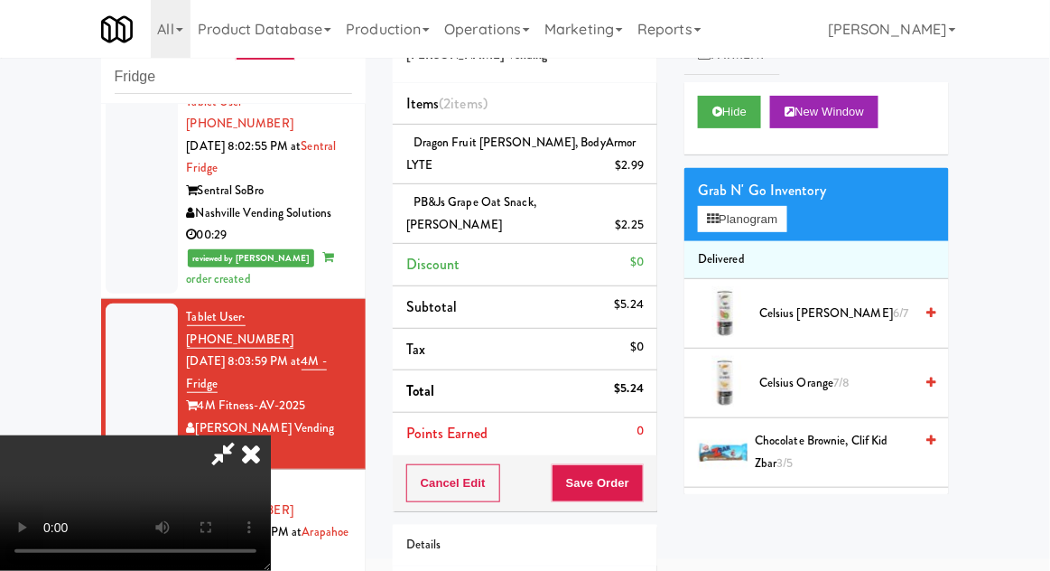
scroll to position [105, 0]
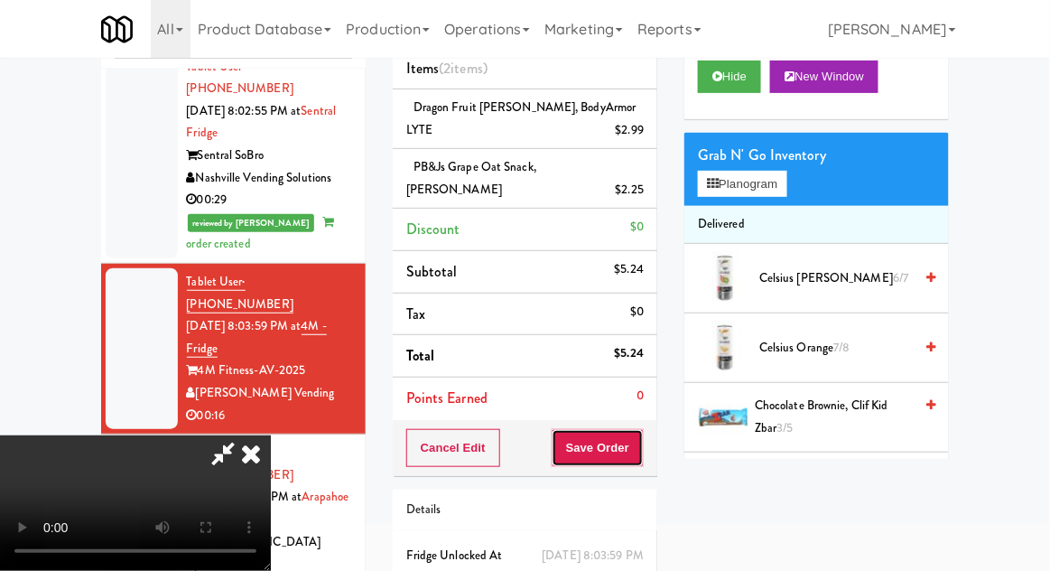
click at [638, 429] on button "Save Order" at bounding box center [598, 448] width 92 height 38
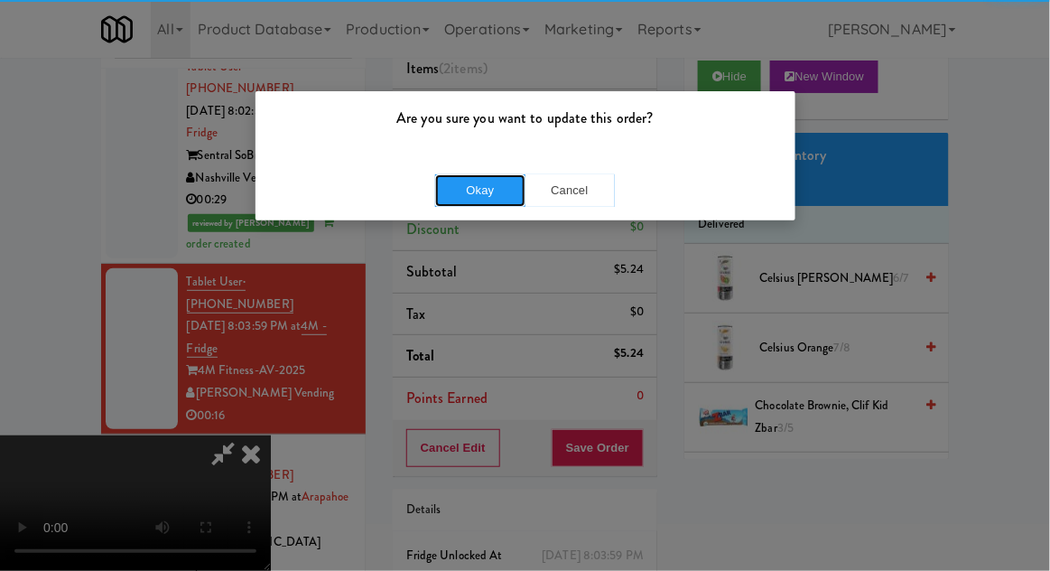
click at [471, 186] on button "Okay" at bounding box center [480, 190] width 90 height 33
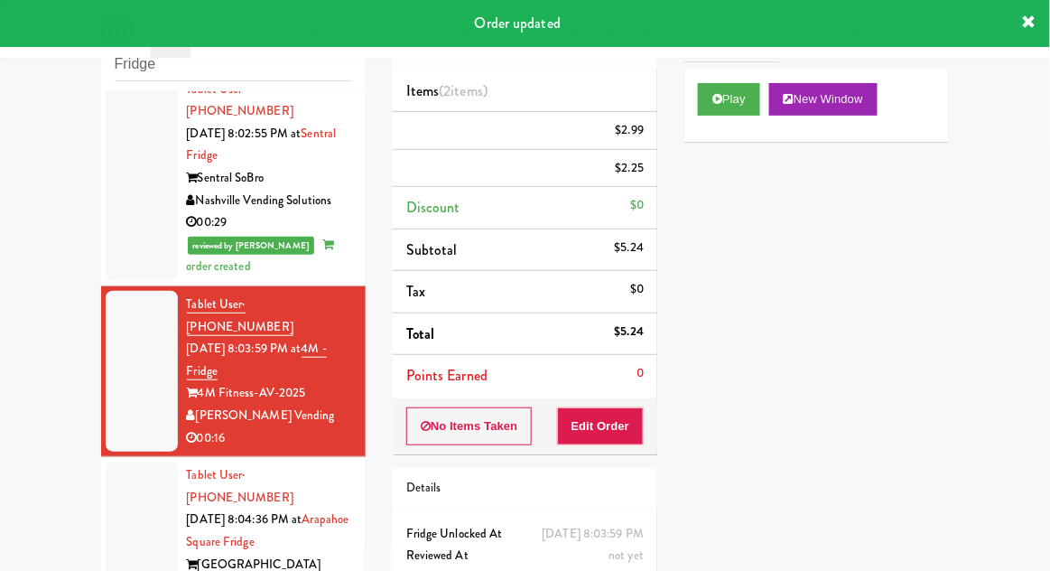
scroll to position [0, 0]
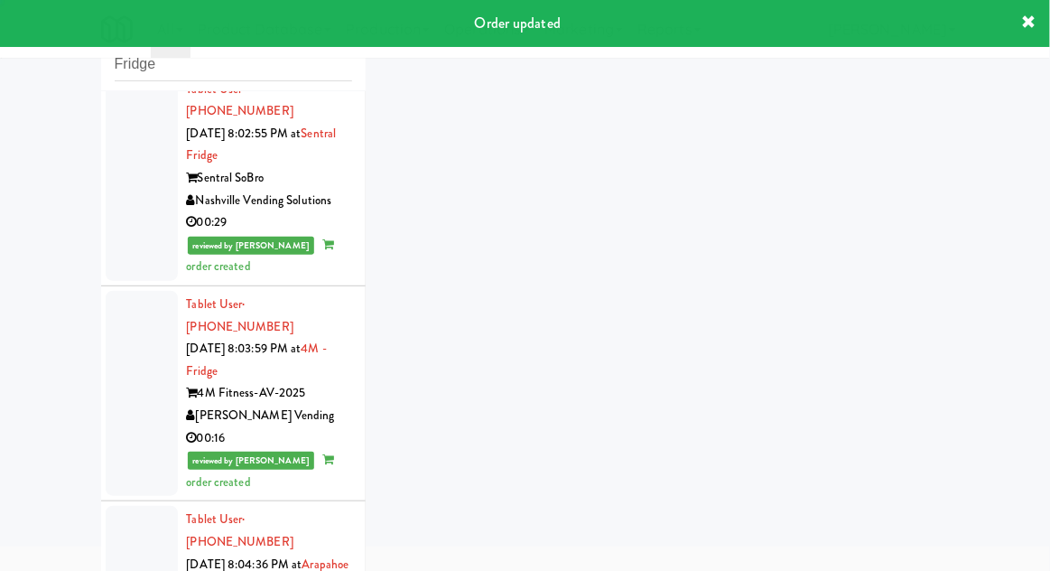
scroll to position [70, 0]
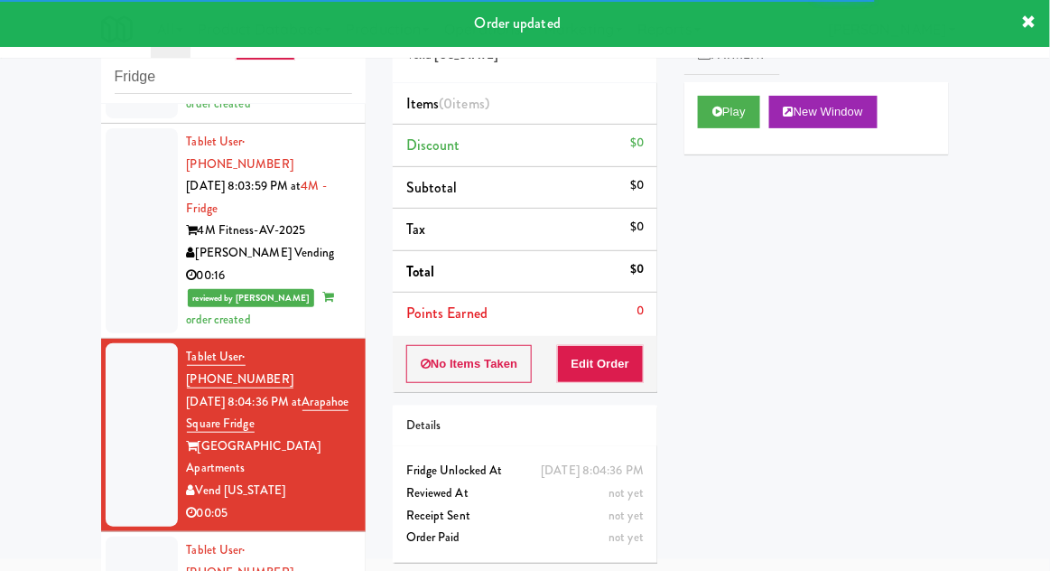
scroll to position [1894, 0]
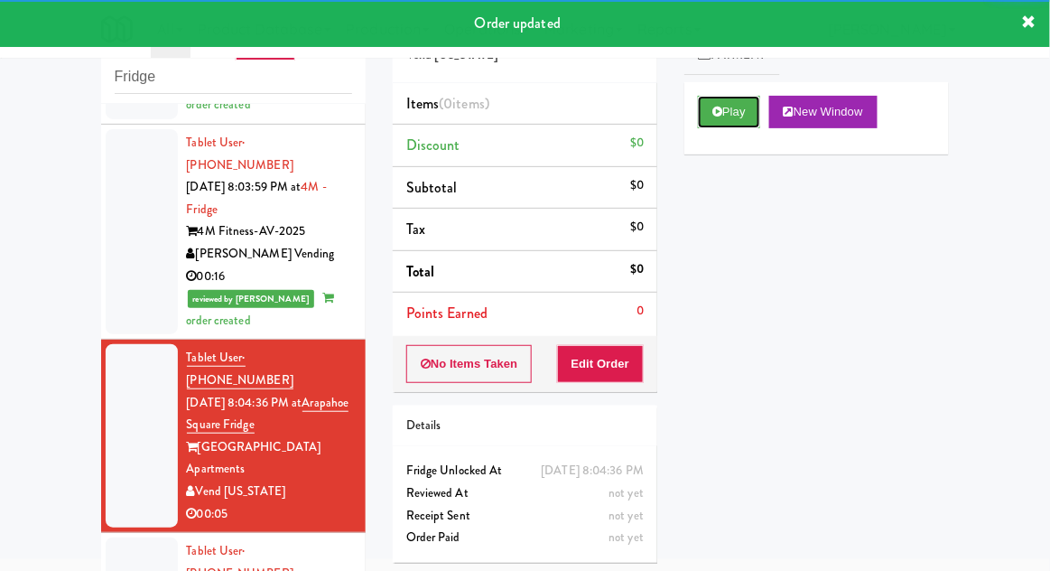
click at [741, 105] on button "Play" at bounding box center [729, 112] width 62 height 33
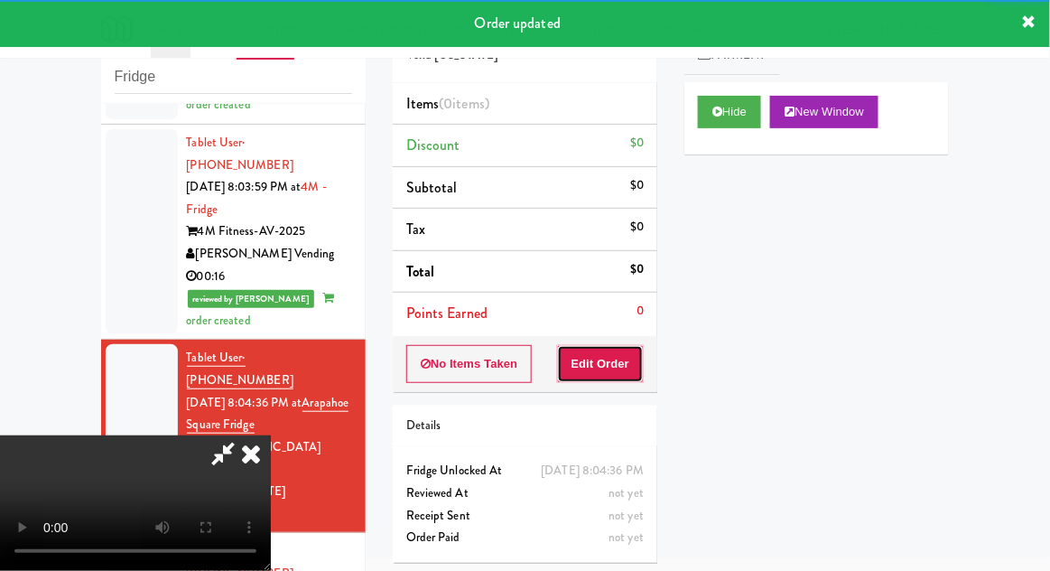
click at [606, 377] on button "Edit Order" at bounding box center [601, 364] width 88 height 38
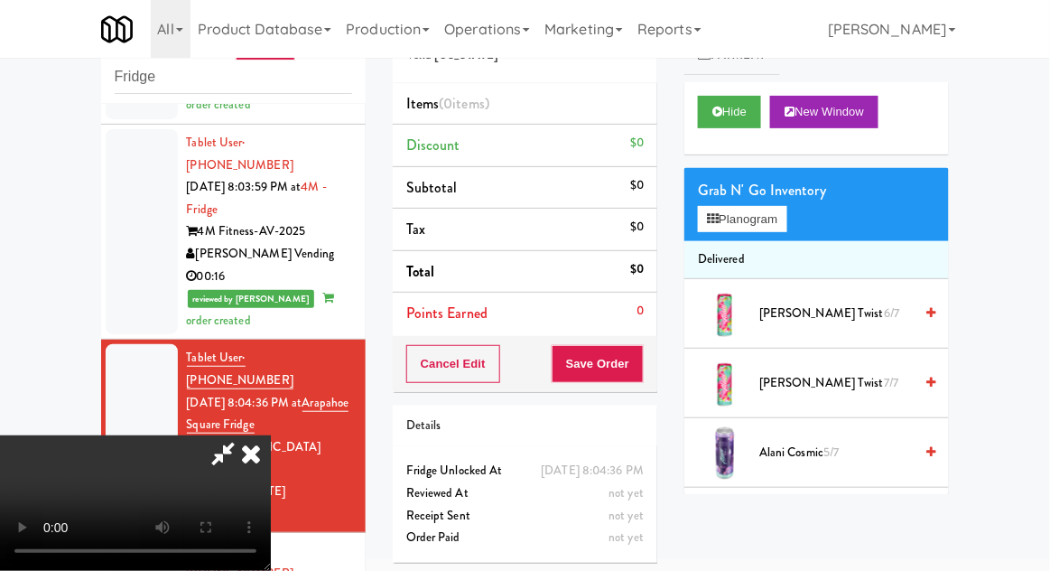
scroll to position [0, 0]
click at [774, 206] on button "Planogram" at bounding box center [742, 219] width 89 height 27
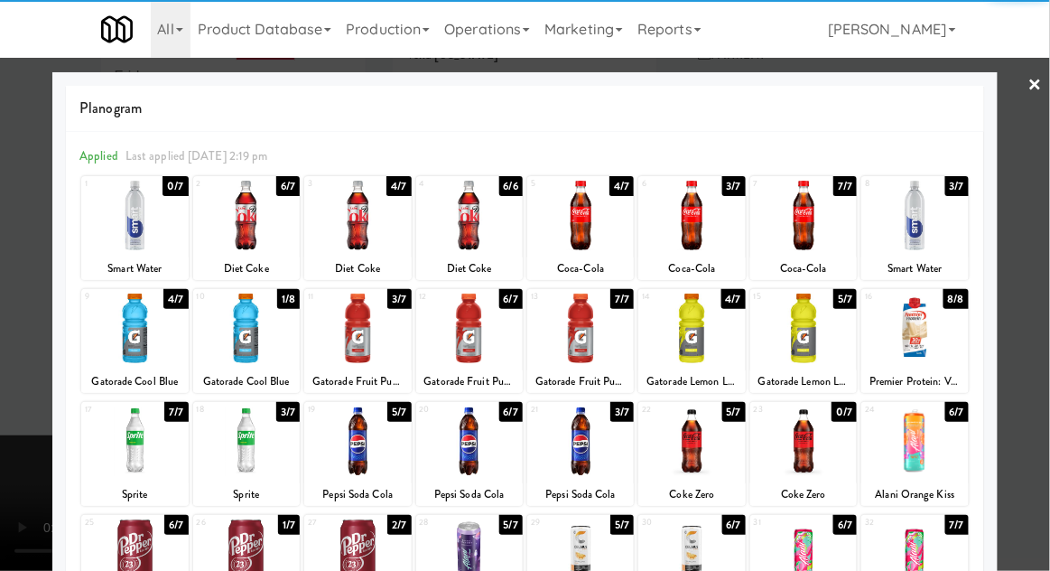
click at [360, 236] on div at bounding box center [357, 216] width 107 height 70
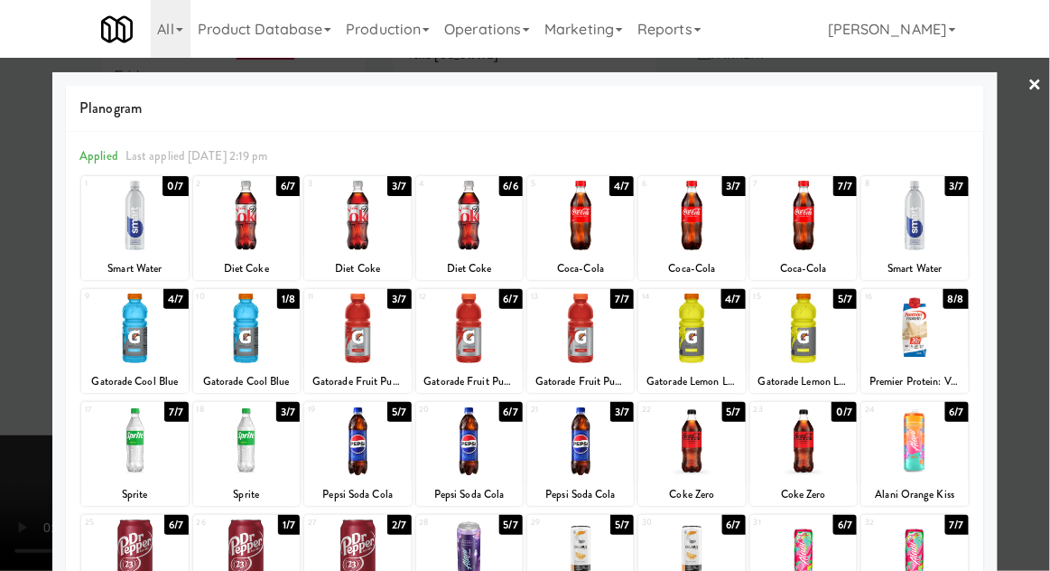
click at [1, 210] on div at bounding box center [525, 285] width 1050 height 571
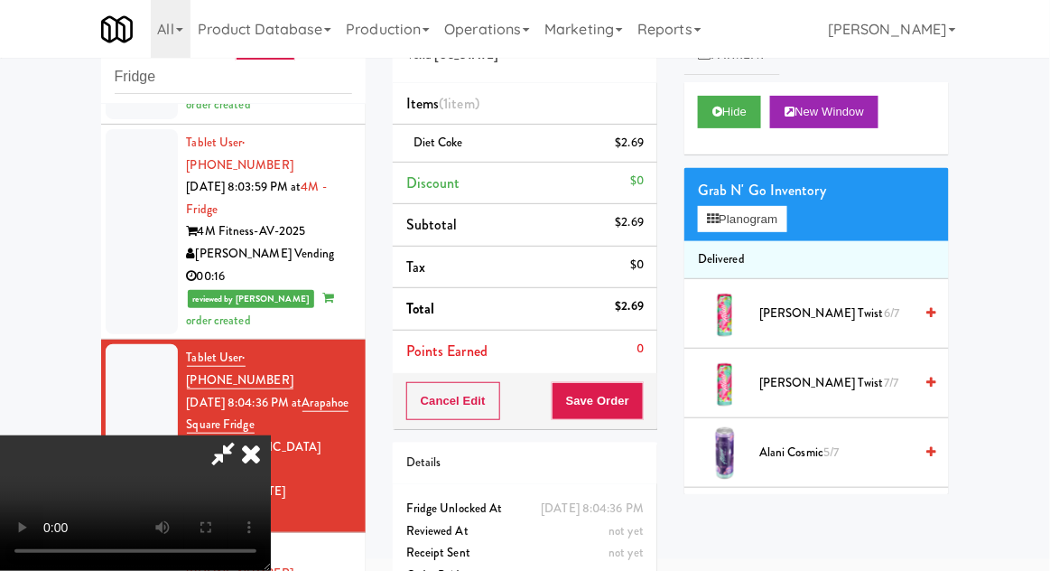
scroll to position [66, 0]
click at [640, 416] on button "Save Order" at bounding box center [598, 401] width 92 height 38
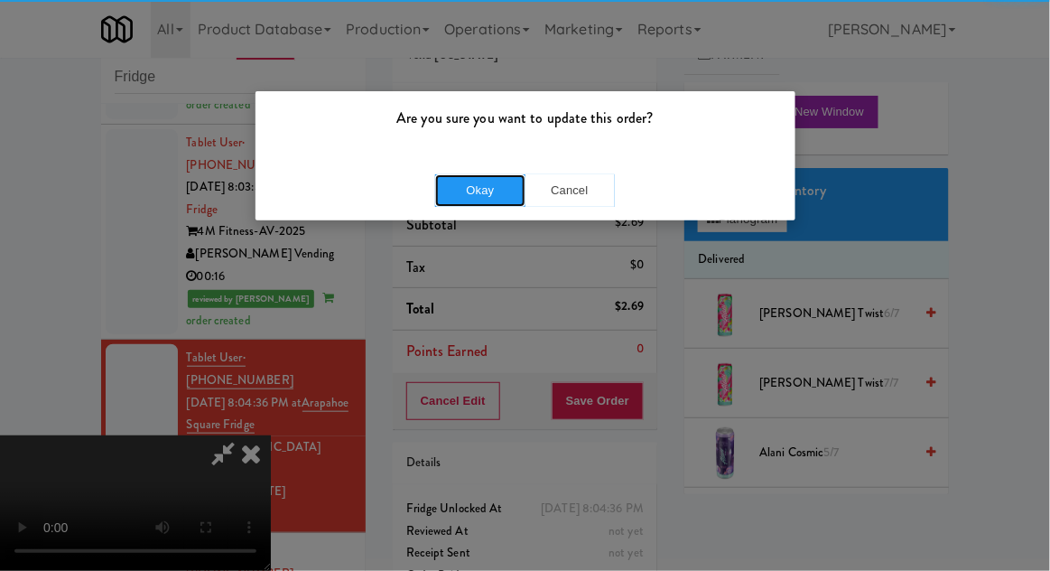
click at [453, 199] on button "Okay" at bounding box center [480, 190] width 90 height 33
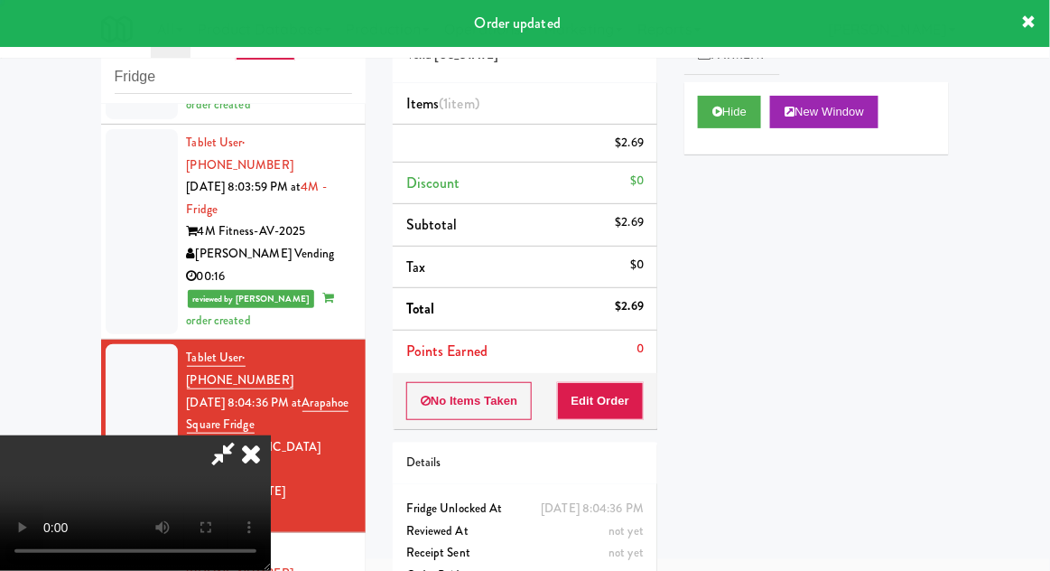
scroll to position [0, 0]
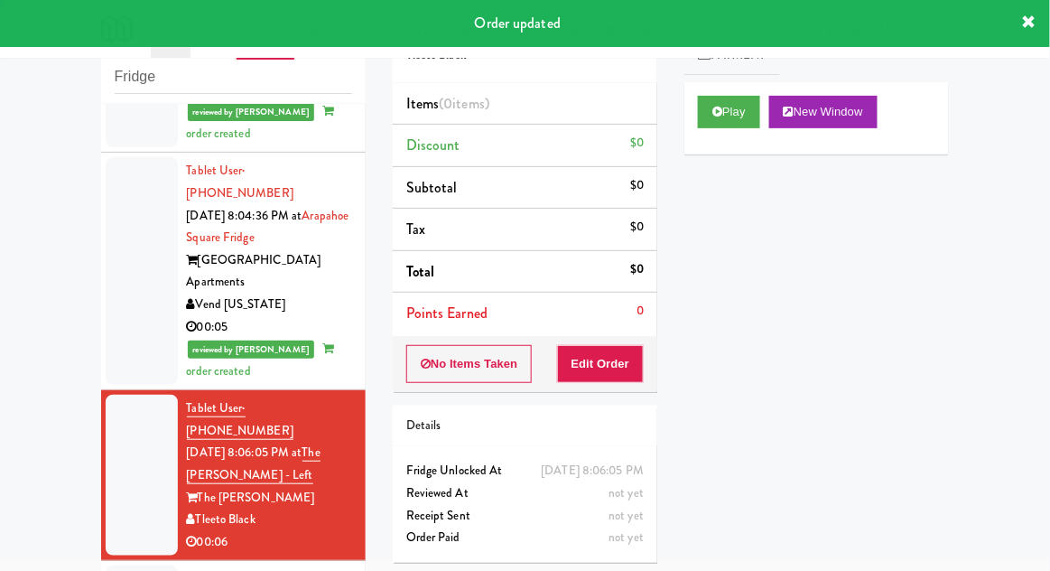
scroll to position [2278, 0]
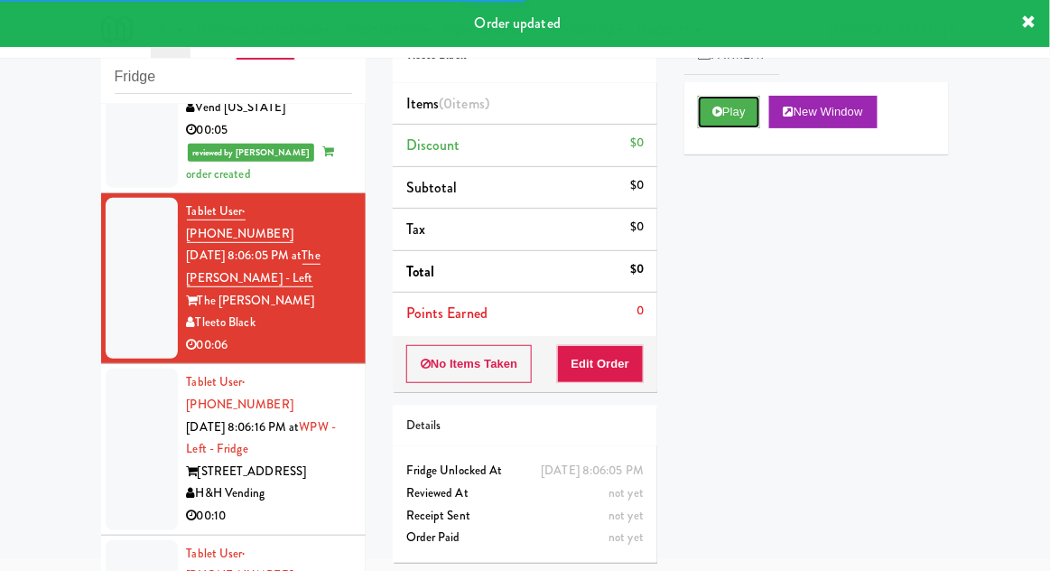
click at [733, 116] on button "Play" at bounding box center [729, 112] width 62 height 33
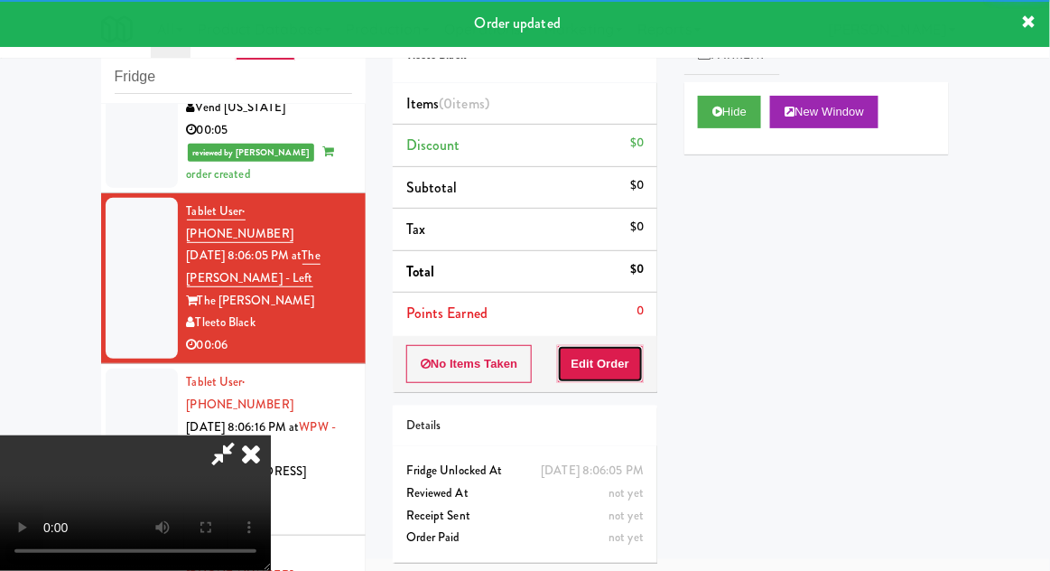
click at [621, 366] on button "Edit Order" at bounding box center [601, 364] width 88 height 38
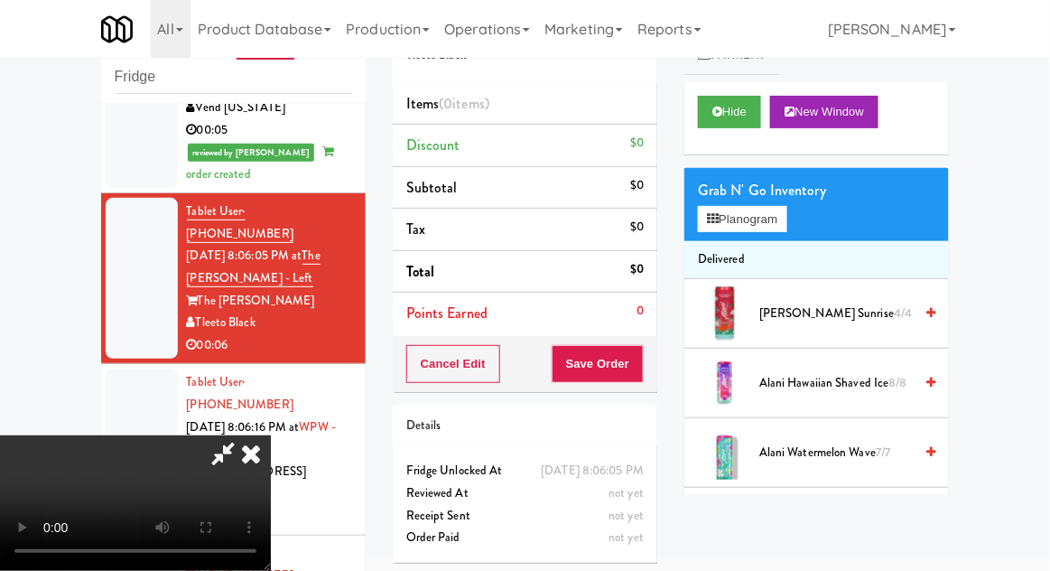
scroll to position [0, 0]
click at [779, 221] on button "Planogram" at bounding box center [742, 219] width 89 height 27
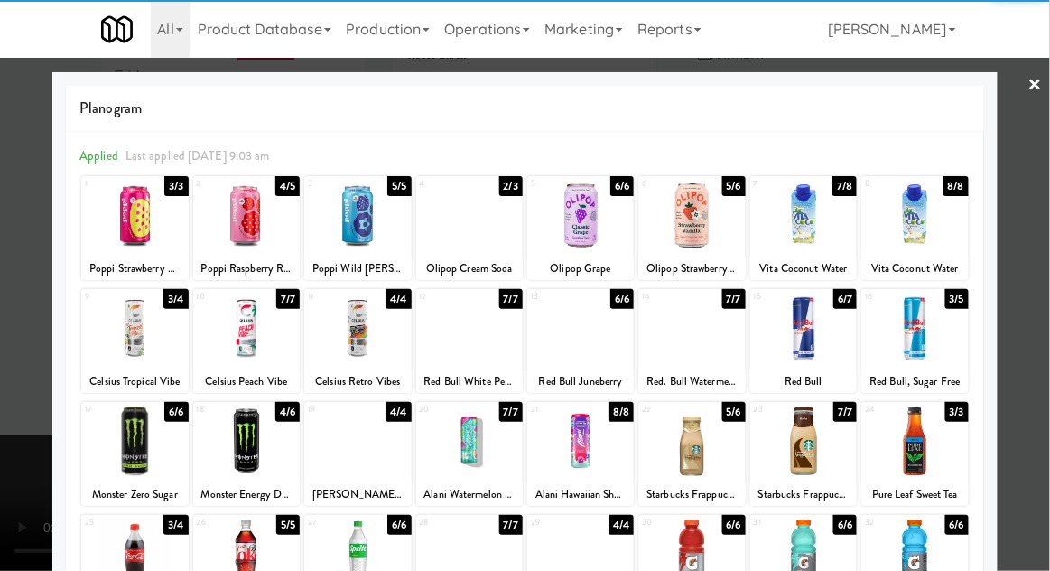
click at [366, 233] on div at bounding box center [357, 216] width 107 height 70
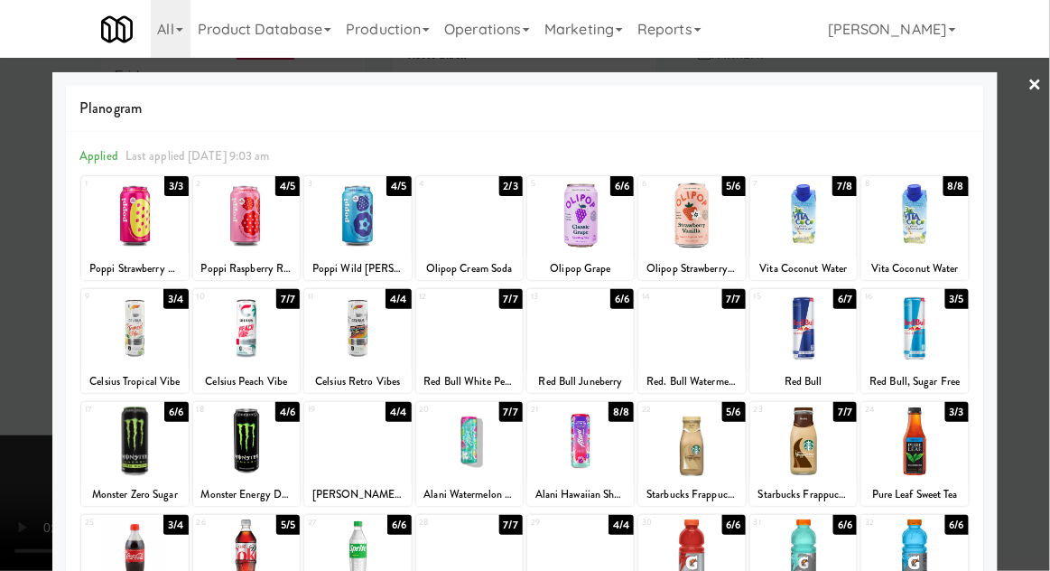
click at [1018, 206] on div at bounding box center [525, 285] width 1050 height 571
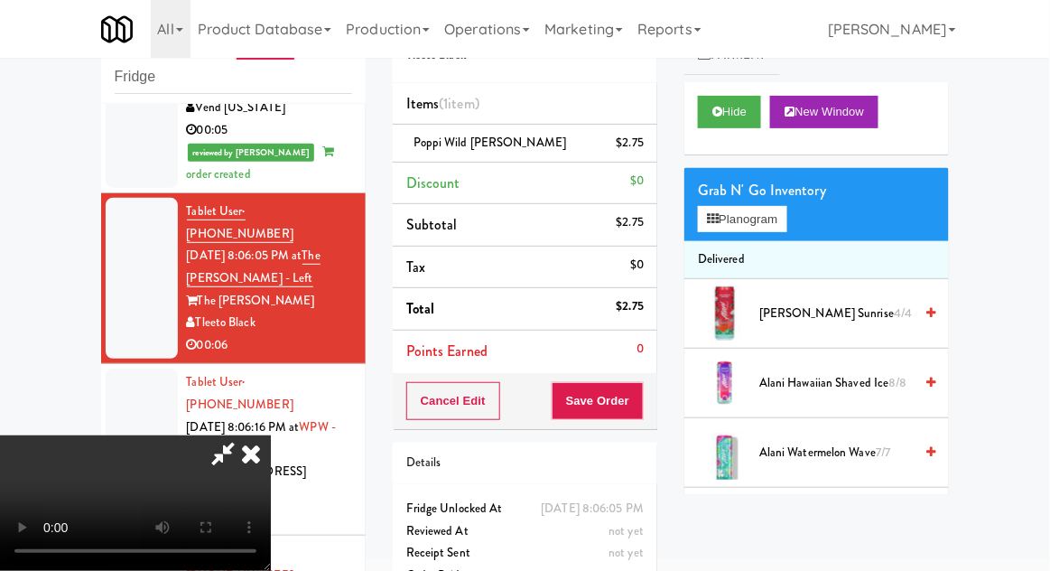
scroll to position [66, 0]
click at [638, 400] on button "Save Order" at bounding box center [598, 401] width 92 height 38
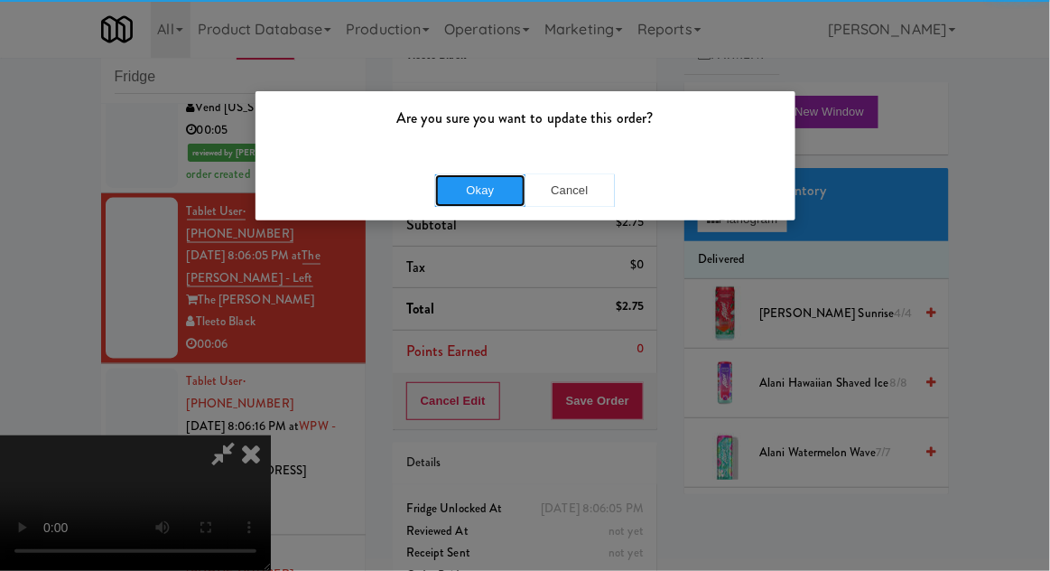
click at [467, 186] on button "Okay" at bounding box center [480, 190] width 90 height 33
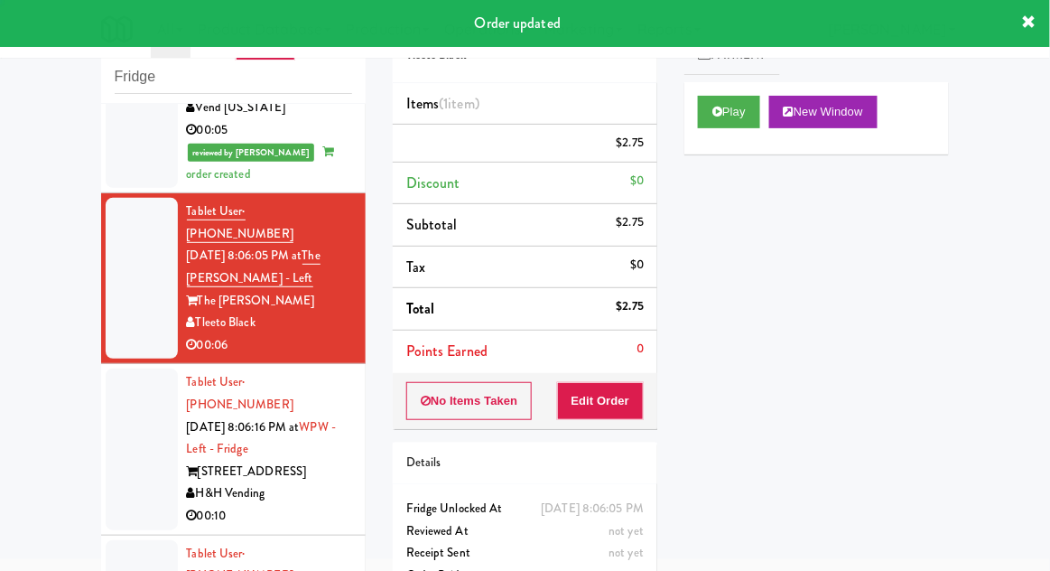
scroll to position [0, 0]
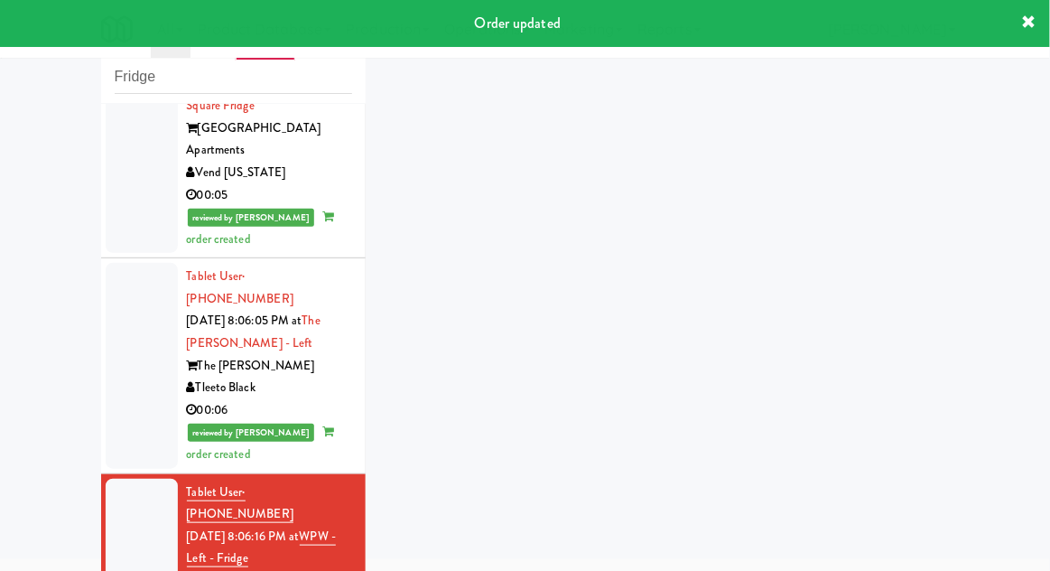
scroll to position [2322, 0]
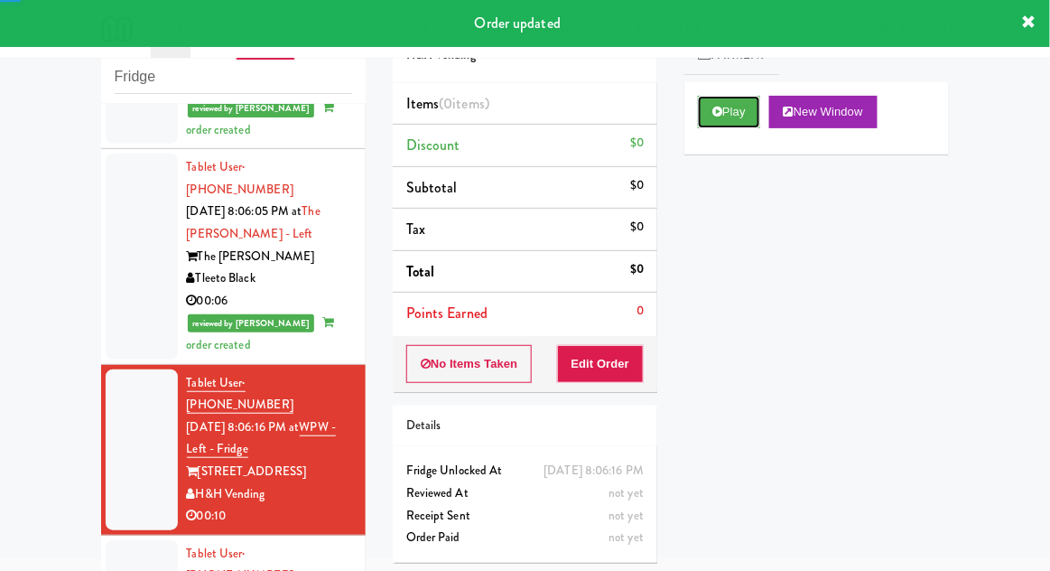
click at [724, 110] on button "Play" at bounding box center [729, 112] width 62 height 33
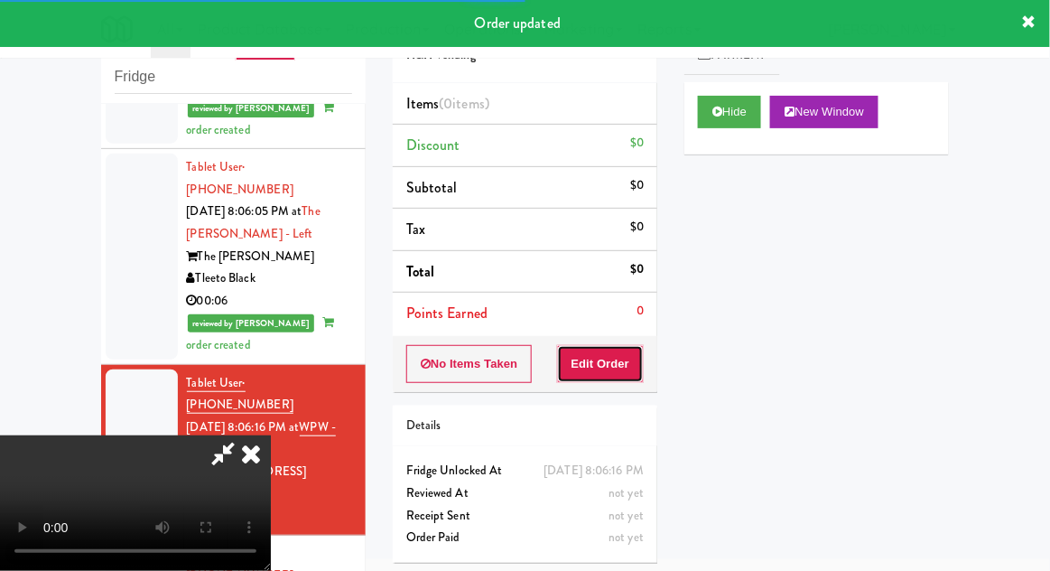
click at [620, 371] on button "Edit Order" at bounding box center [601, 364] width 88 height 38
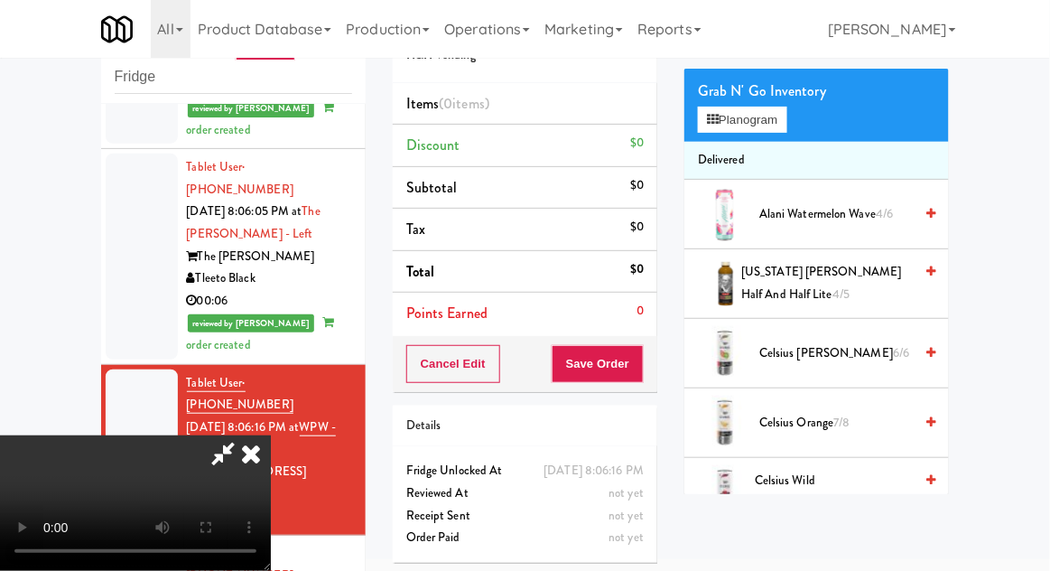
scroll to position [99, 0]
click at [840, 273] on span "Arizona Arnold Palmer Half and Half Lite 4/5" at bounding box center [827, 283] width 172 height 44
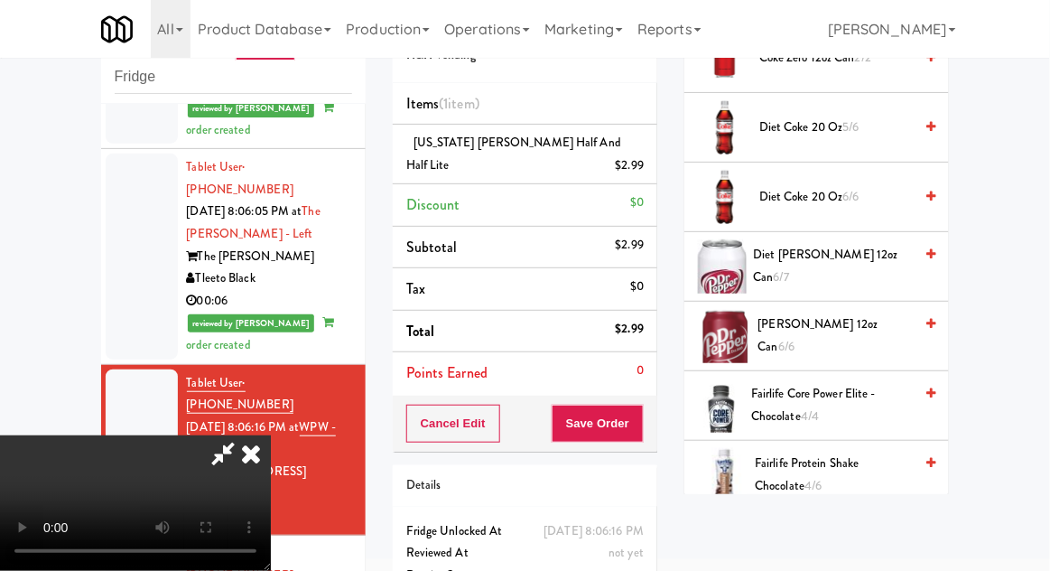
scroll to position [759, 0]
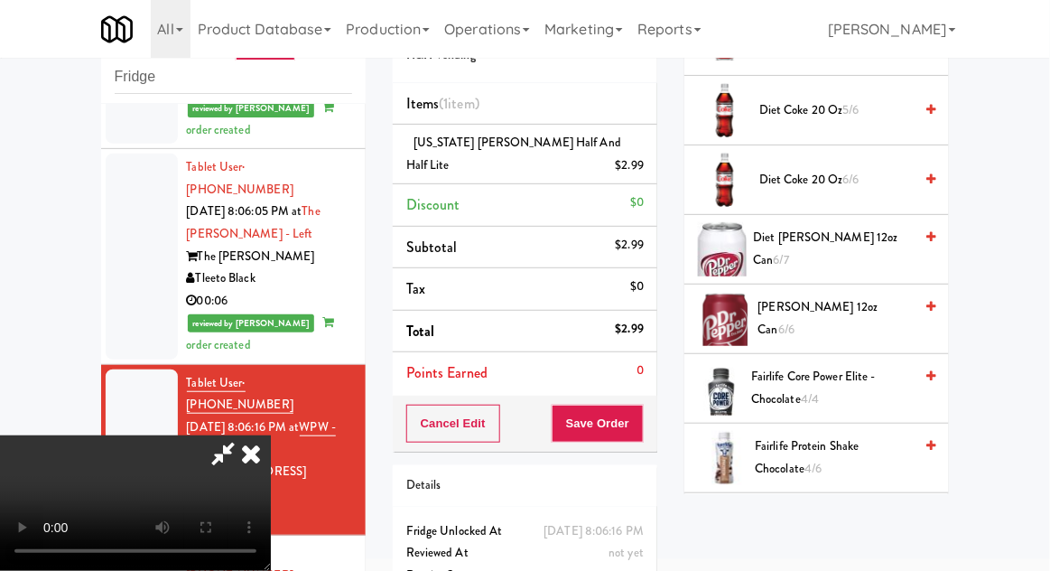
click at [849, 237] on span "Diet Dr Pepper 12oz can 6/7" at bounding box center [834, 249] width 160 height 44
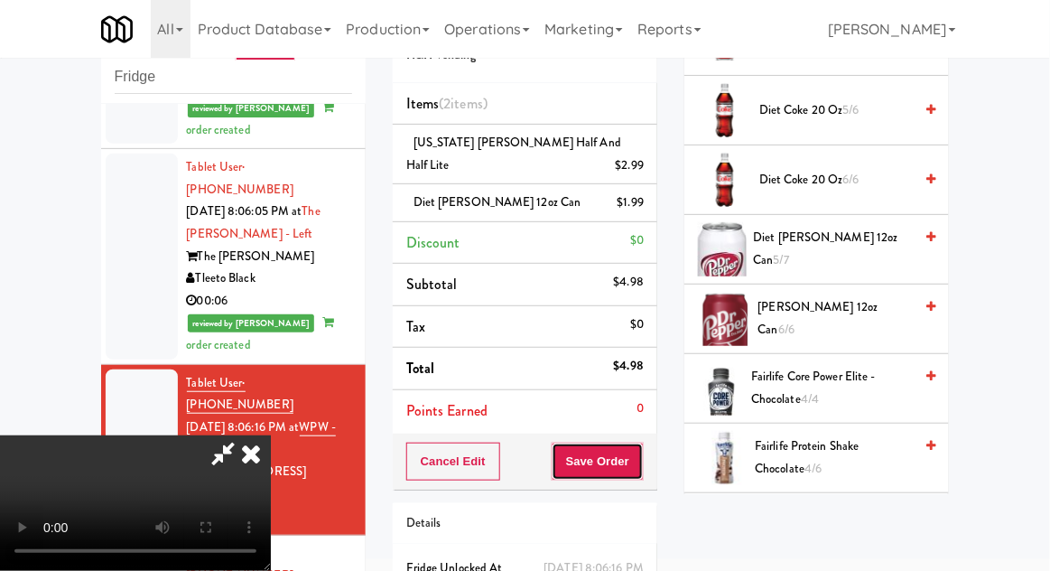
click at [636, 459] on button "Save Order" at bounding box center [598, 462] width 92 height 38
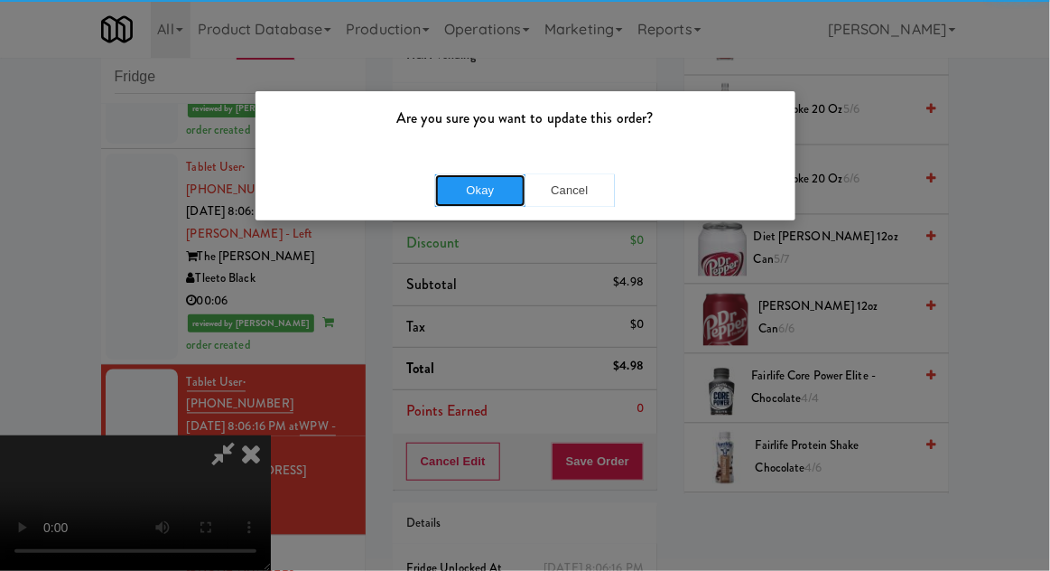
click at [475, 197] on button "Okay" at bounding box center [480, 190] width 90 height 33
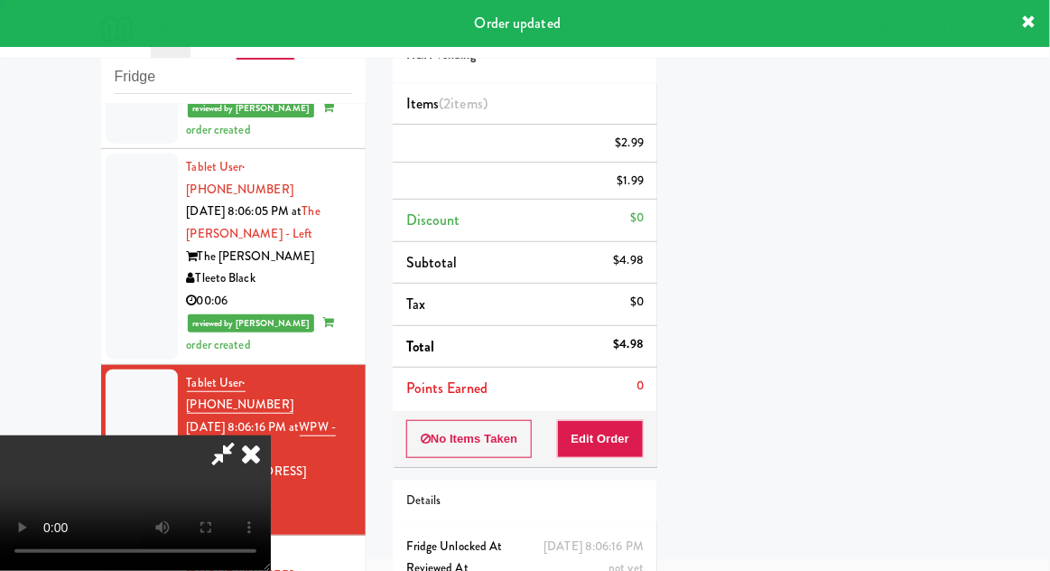
scroll to position [178, 0]
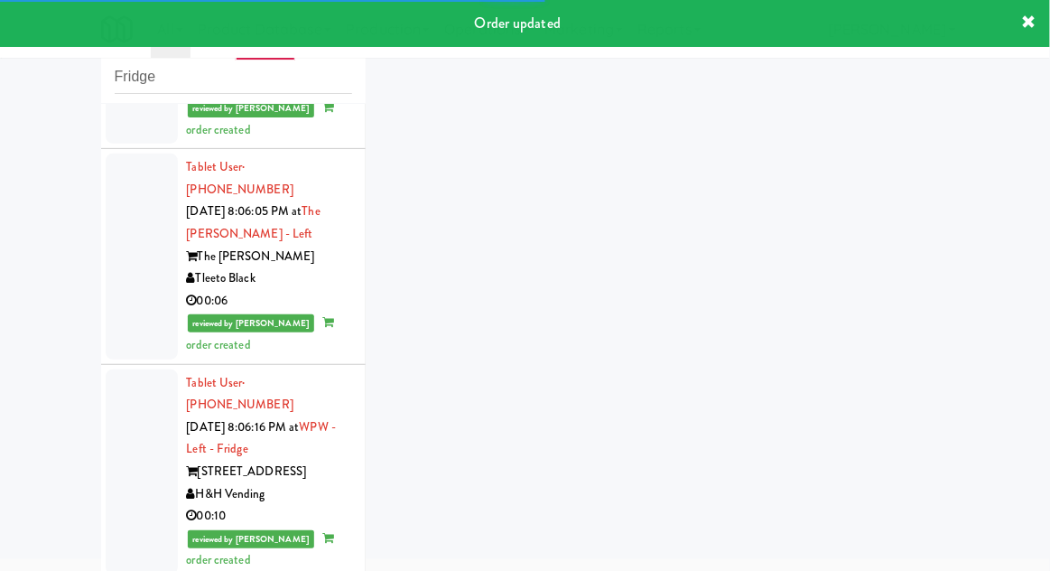
scroll to position [2366, 0]
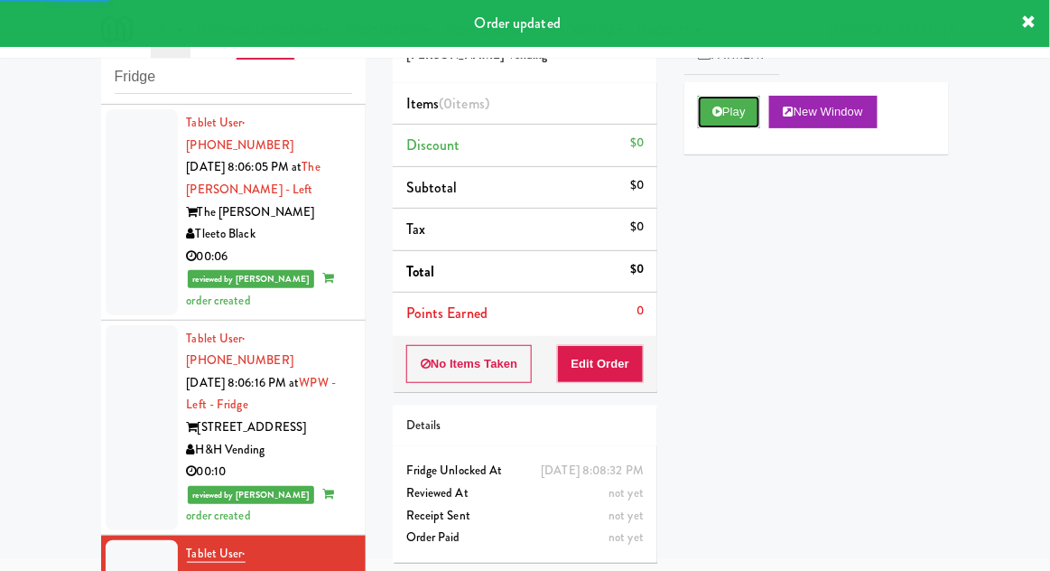
click at [729, 108] on button "Play" at bounding box center [729, 112] width 62 height 33
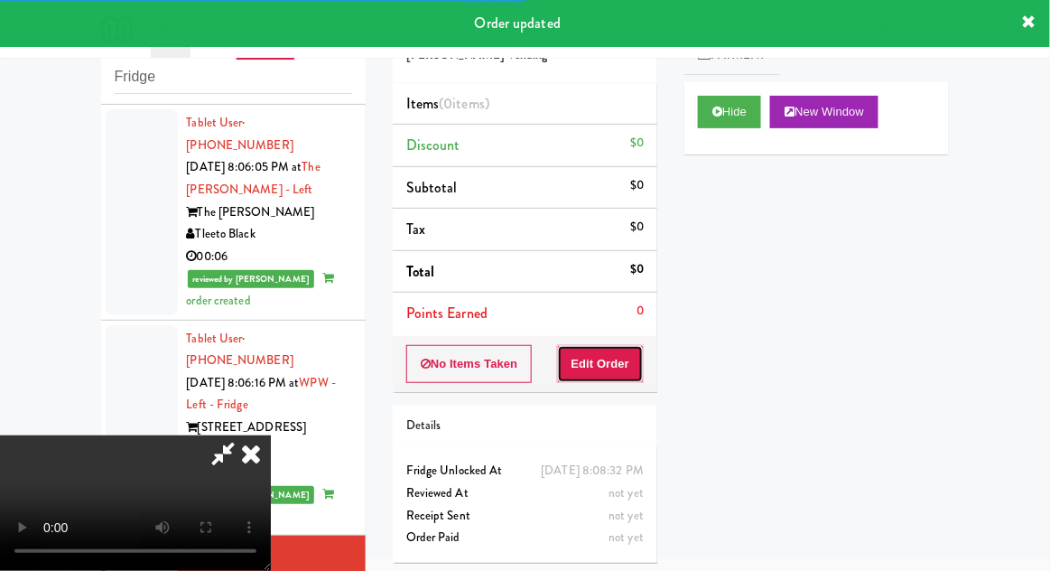
click at [600, 362] on button "Edit Order" at bounding box center [601, 364] width 88 height 38
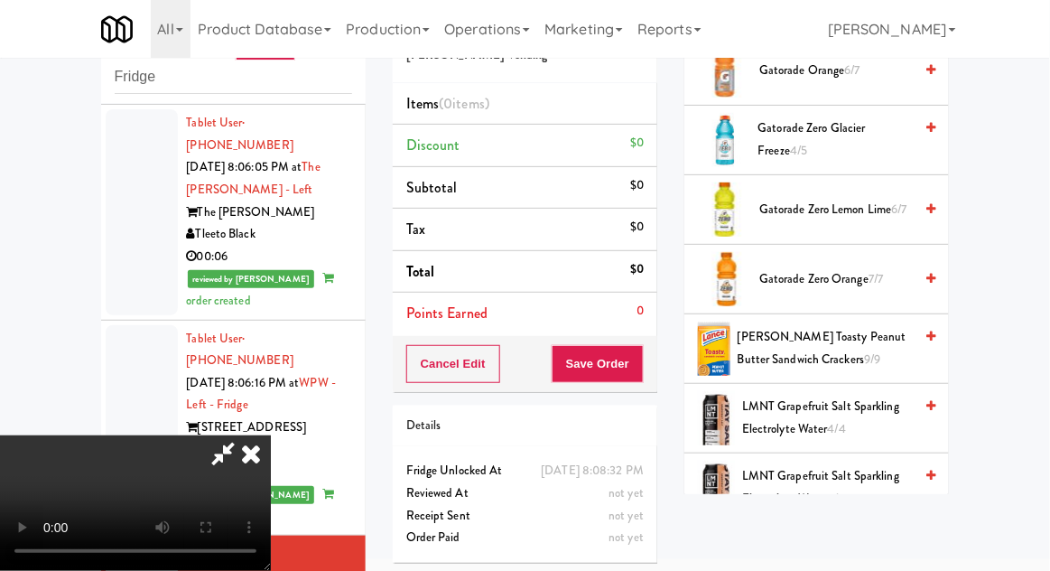
scroll to position [1068, 0]
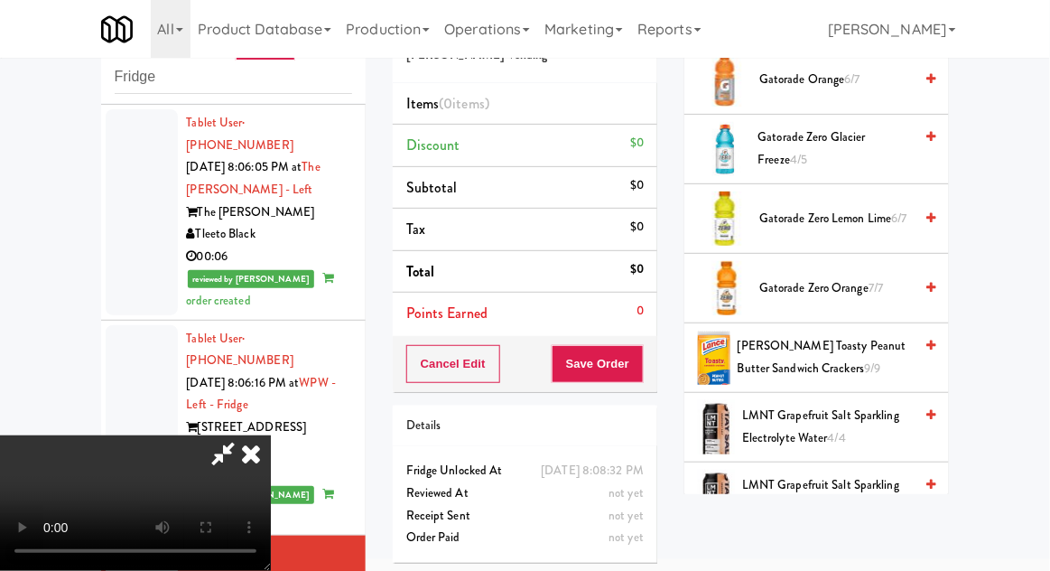
click at [894, 210] on span "6/7" at bounding box center [899, 218] width 15 height 17
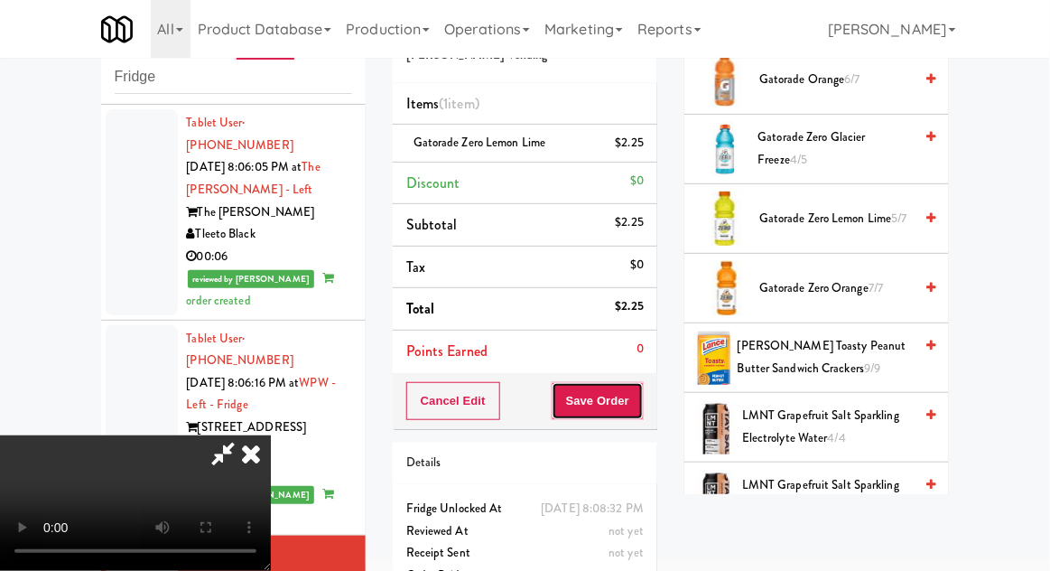
click at [642, 411] on button "Save Order" at bounding box center [598, 401] width 92 height 38
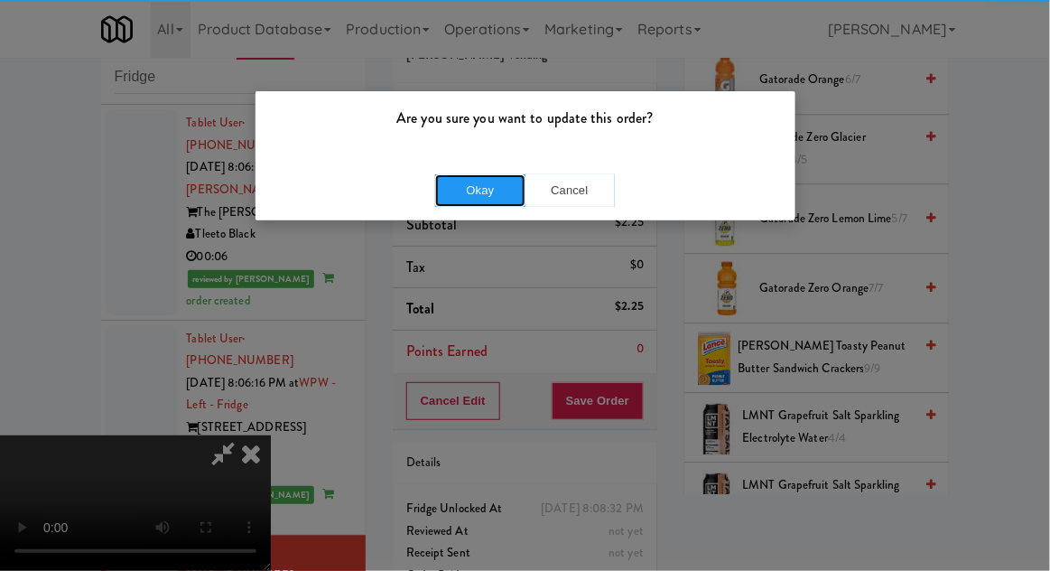
click at [468, 196] on button "Okay" at bounding box center [480, 190] width 90 height 33
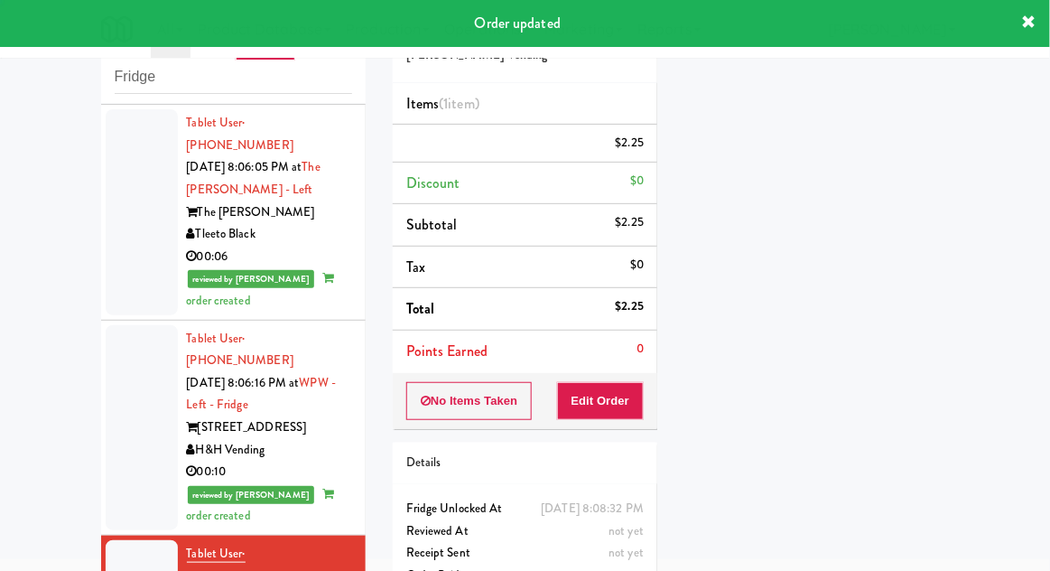
scroll to position [0, 0]
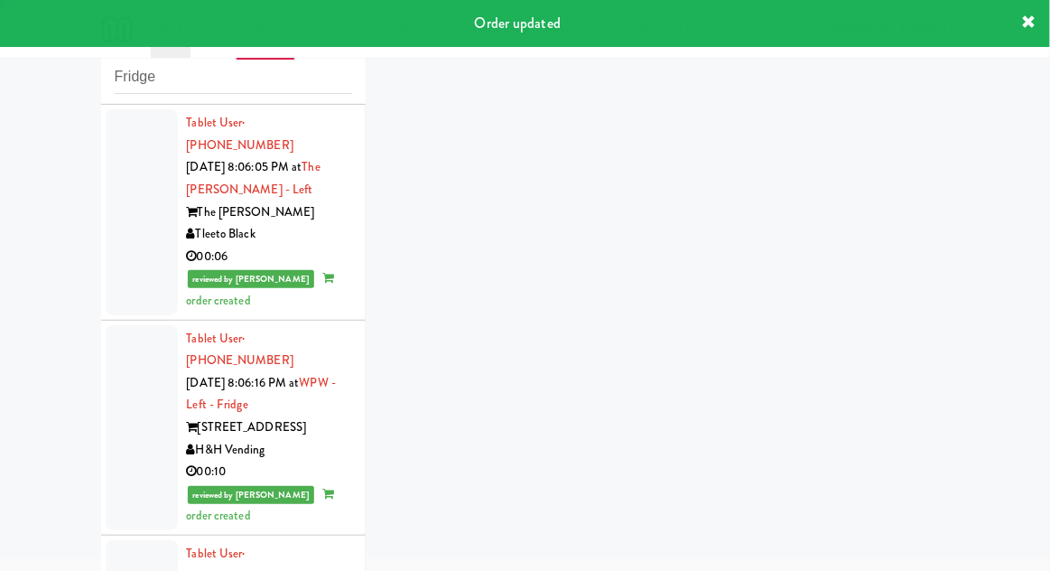
scroll to position [2410, 0]
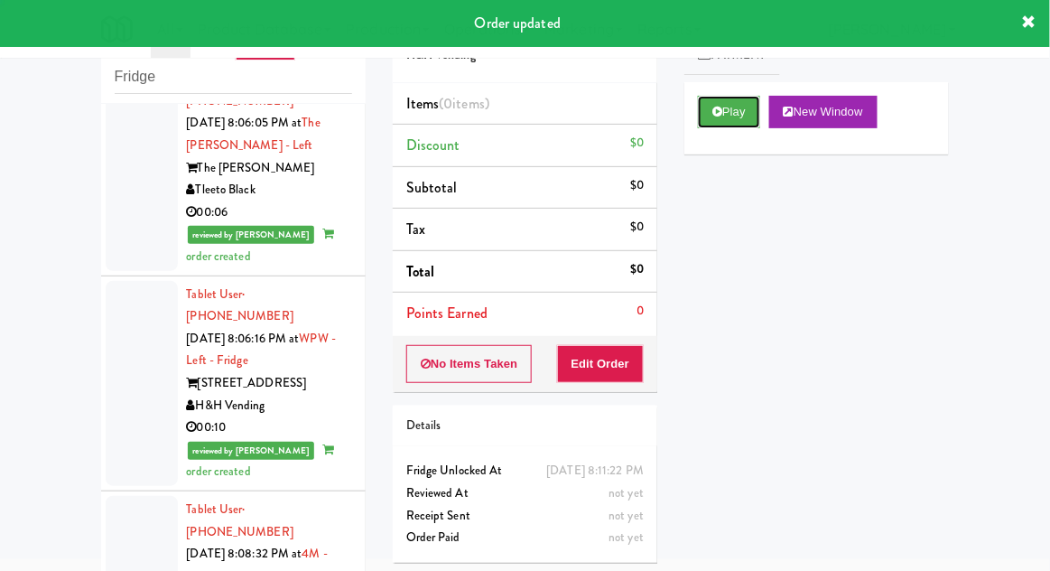
click at [737, 120] on button "Play" at bounding box center [729, 112] width 62 height 33
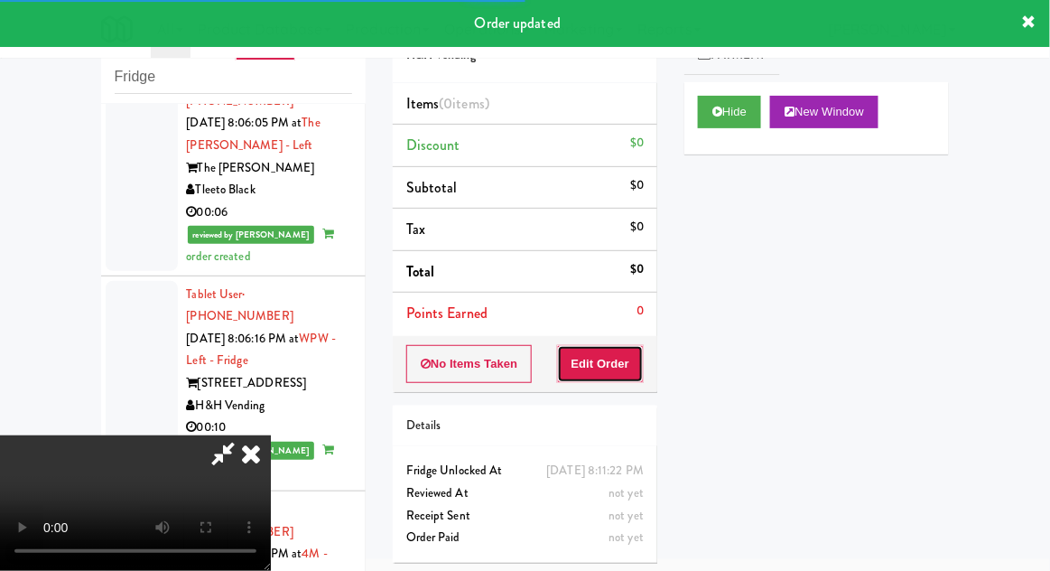
click at [614, 363] on button "Edit Order" at bounding box center [601, 364] width 88 height 38
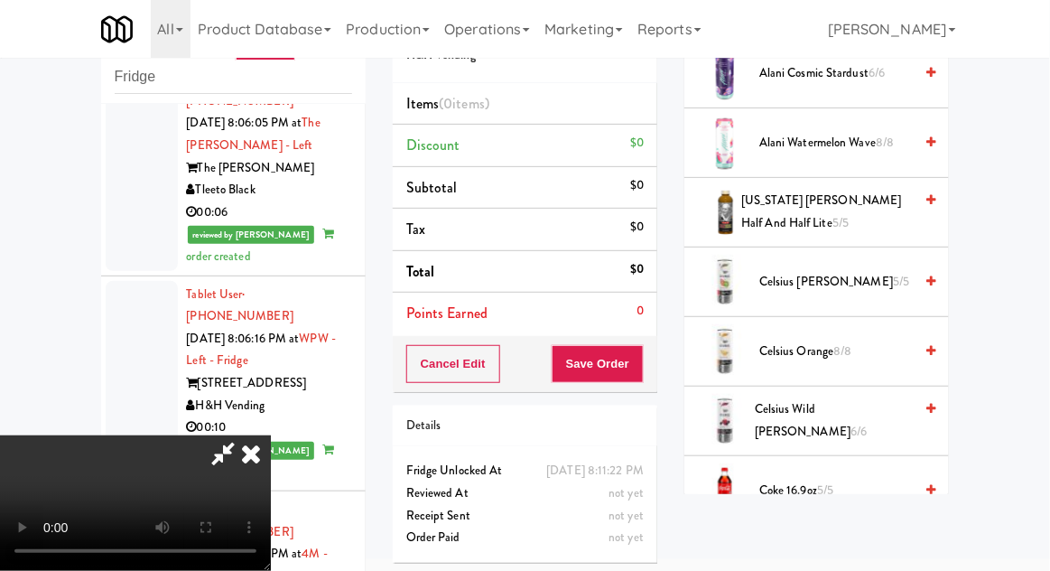
scroll to position [0, 0]
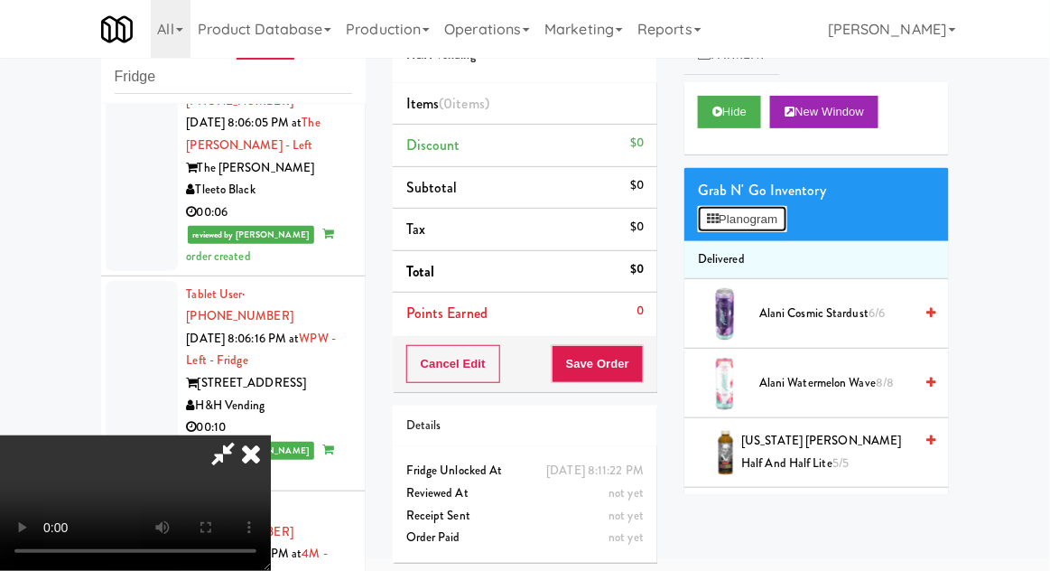
click at [768, 228] on button "Planogram" at bounding box center [742, 219] width 89 height 27
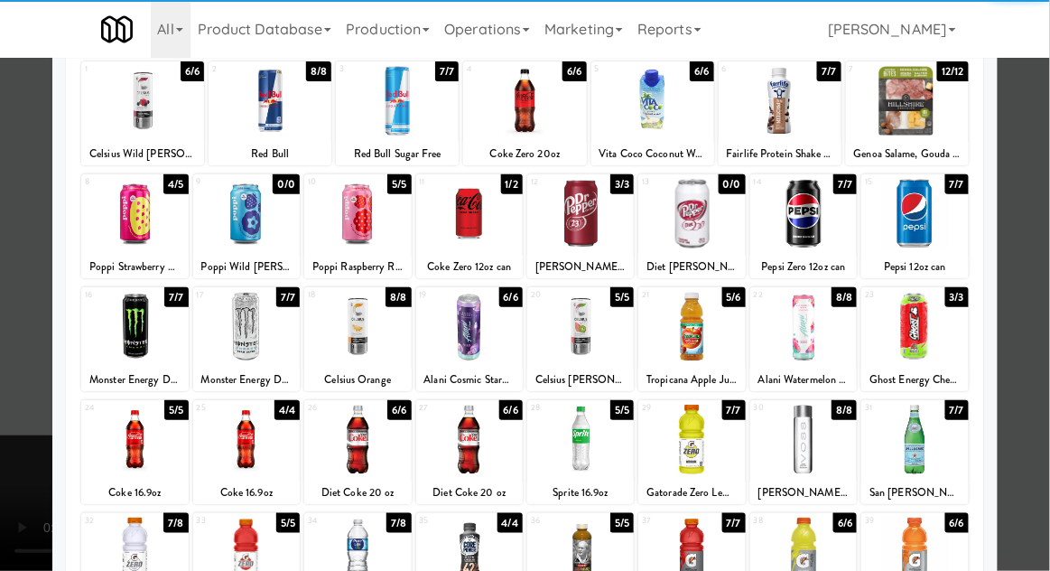
scroll to position [117, 0]
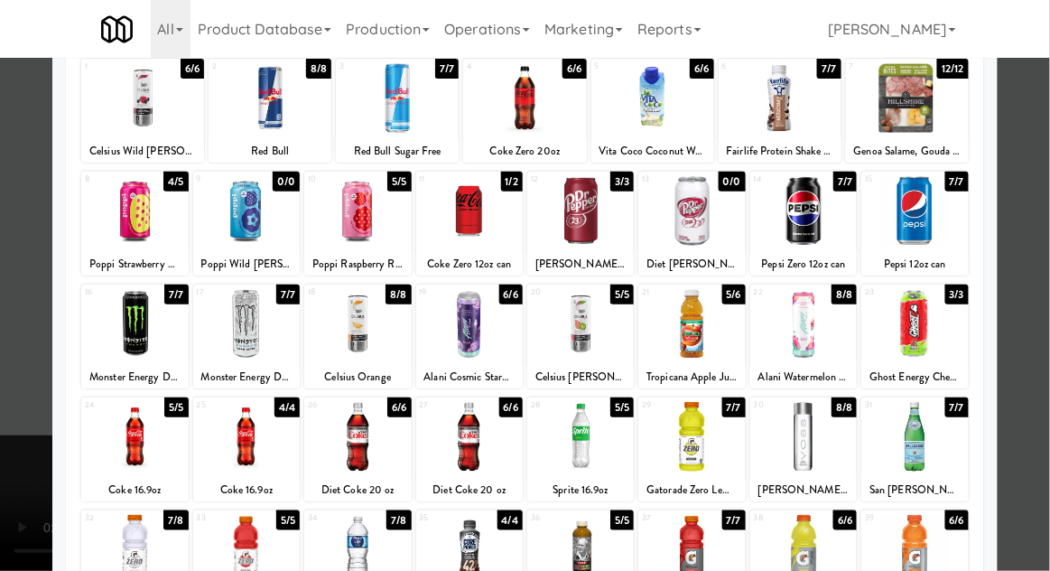
click at [53, 307] on div "Planogram Applied Last applied Tuesday 2:18 pm 1 6/6 Celsius Wild Berry 2 8/8 R…" at bounding box center [525, 362] width 946 height 815
click at [28, 385] on div at bounding box center [525, 285] width 1050 height 571
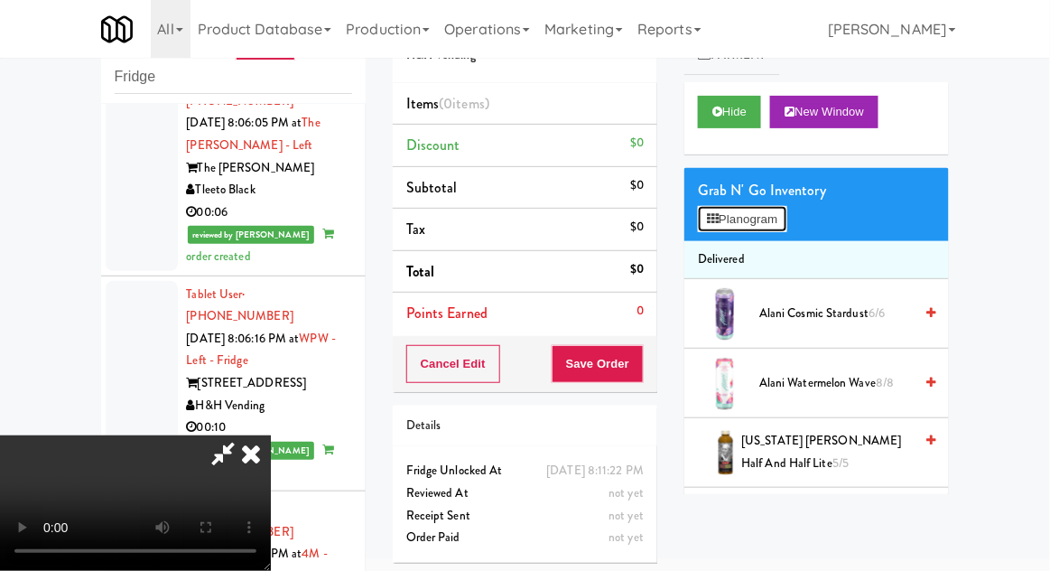
click at [768, 221] on button "Planogram" at bounding box center [742, 219] width 89 height 27
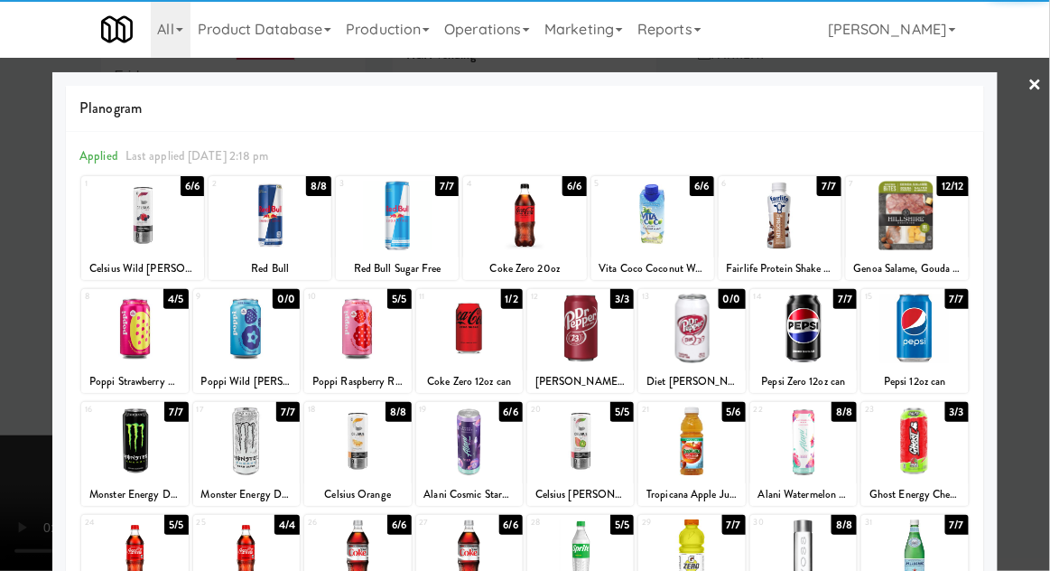
click at [536, 210] on div at bounding box center [524, 216] width 123 height 70
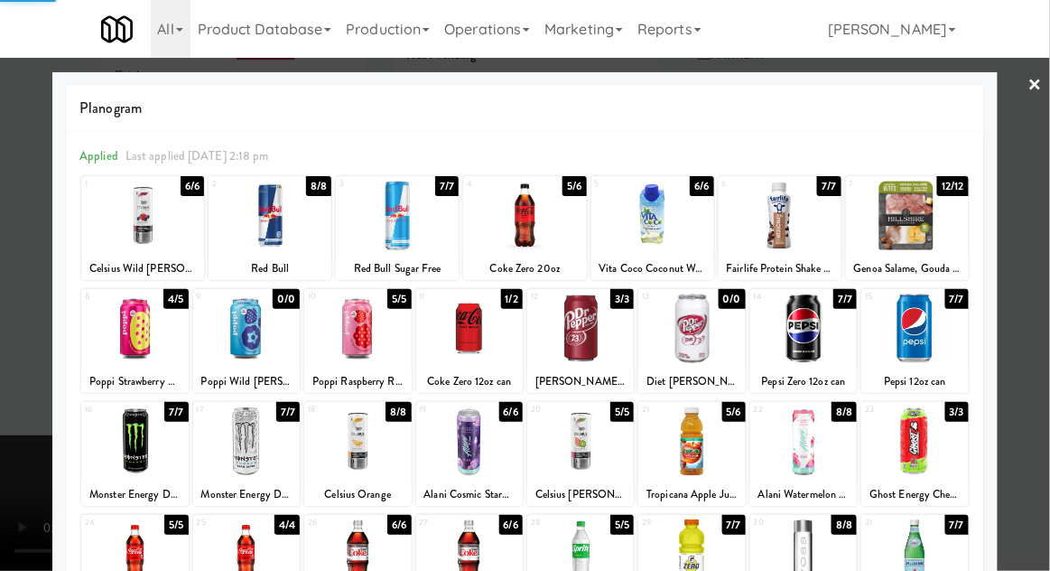
click at [1045, 182] on div at bounding box center [525, 285] width 1050 height 571
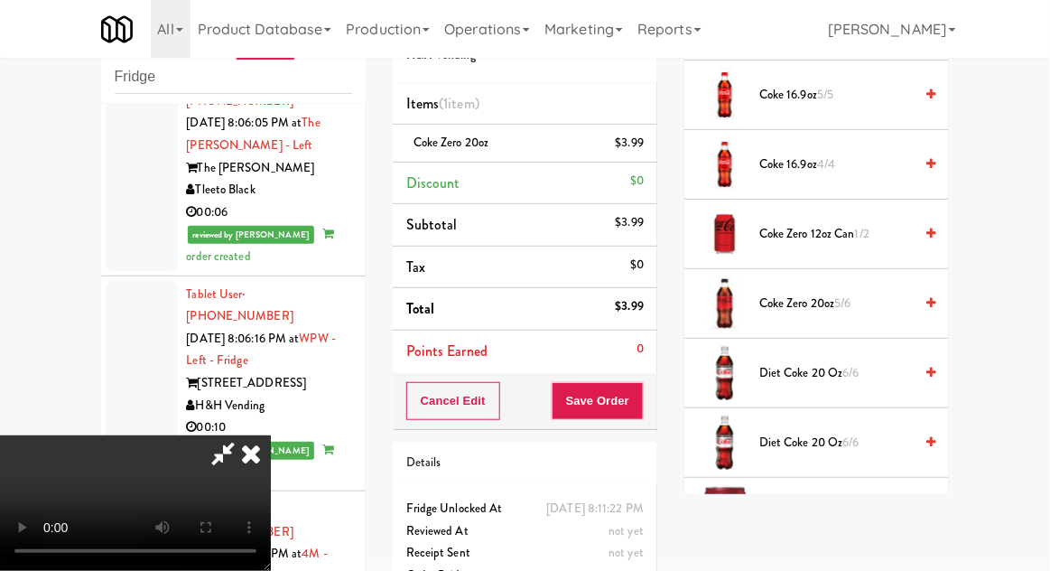
scroll to position [635, 0]
click at [836, 300] on span "Coke Zero 20oz 5/6" at bounding box center [836, 305] width 154 height 23
click at [639, 393] on button "Save Order" at bounding box center [598, 401] width 92 height 38
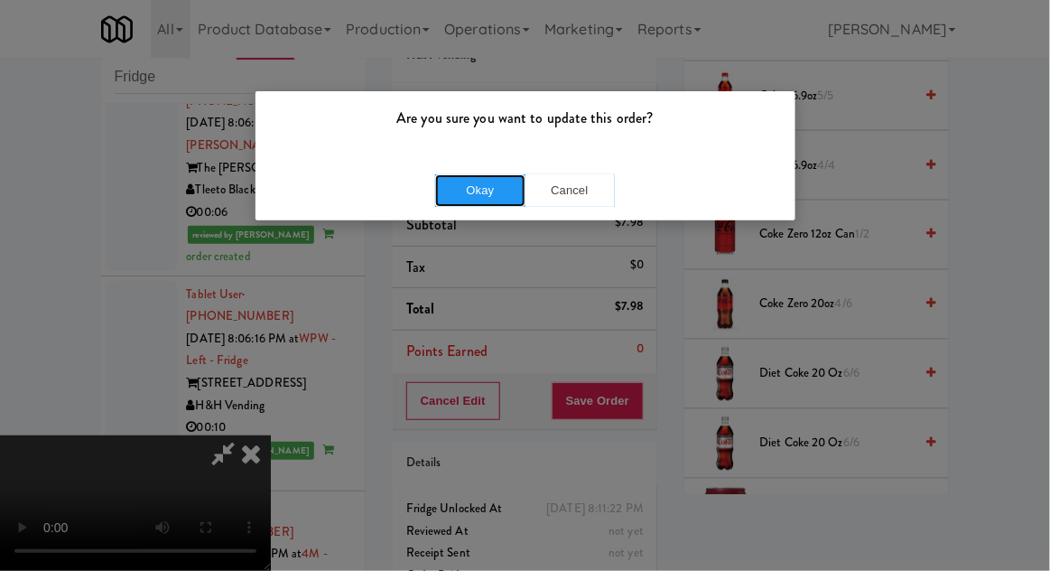
click at [459, 182] on button "Okay" at bounding box center [480, 190] width 90 height 33
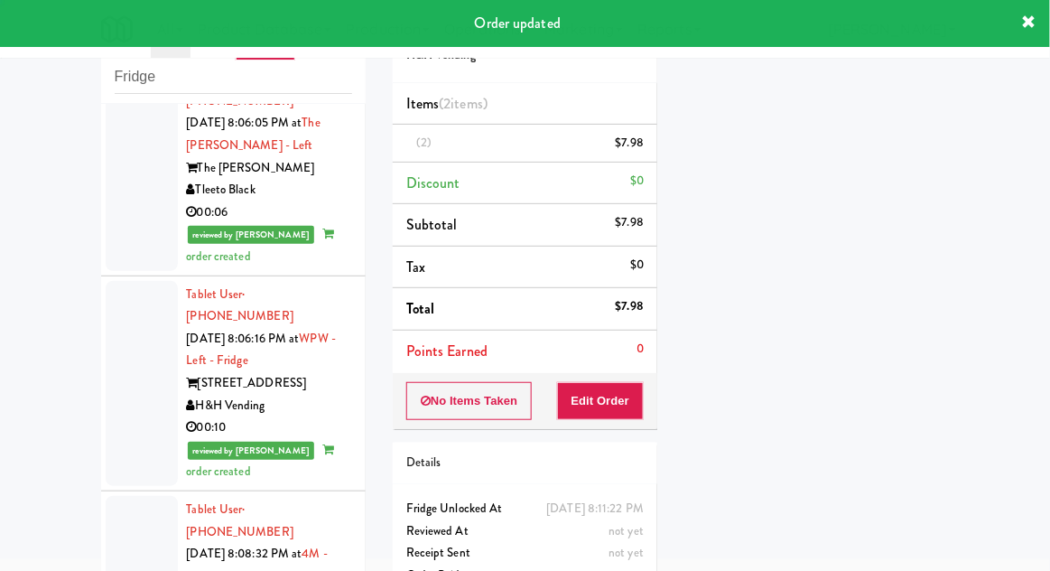
scroll to position [0, 0]
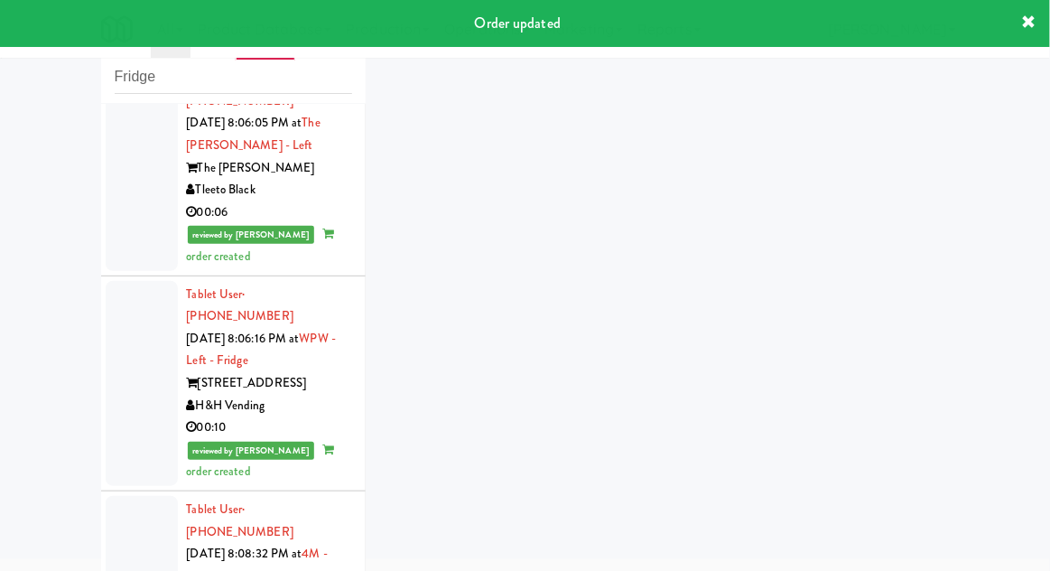
scroll to position [2455, 0]
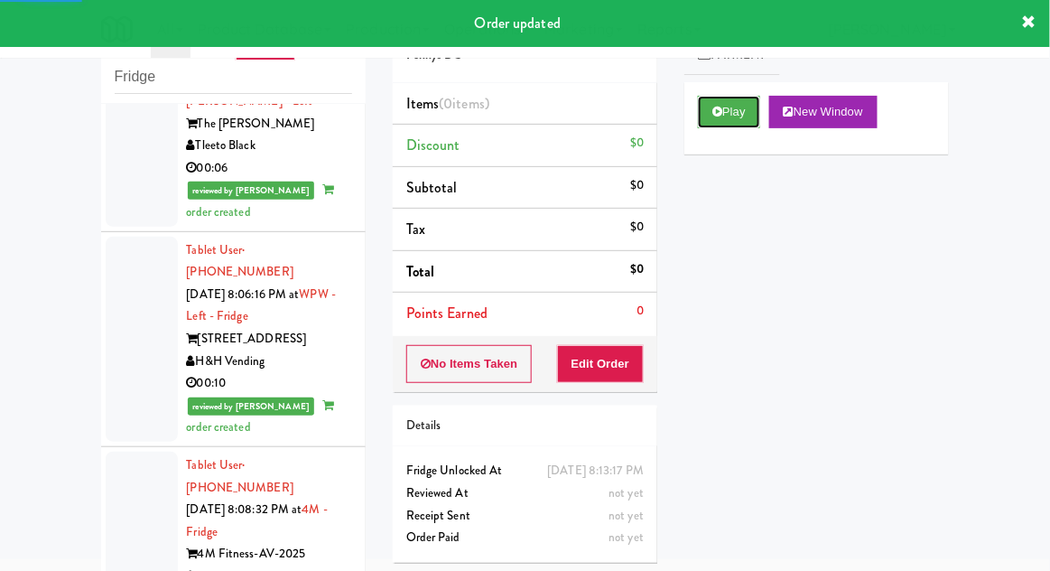
click at [705, 120] on button "Play" at bounding box center [729, 112] width 62 height 33
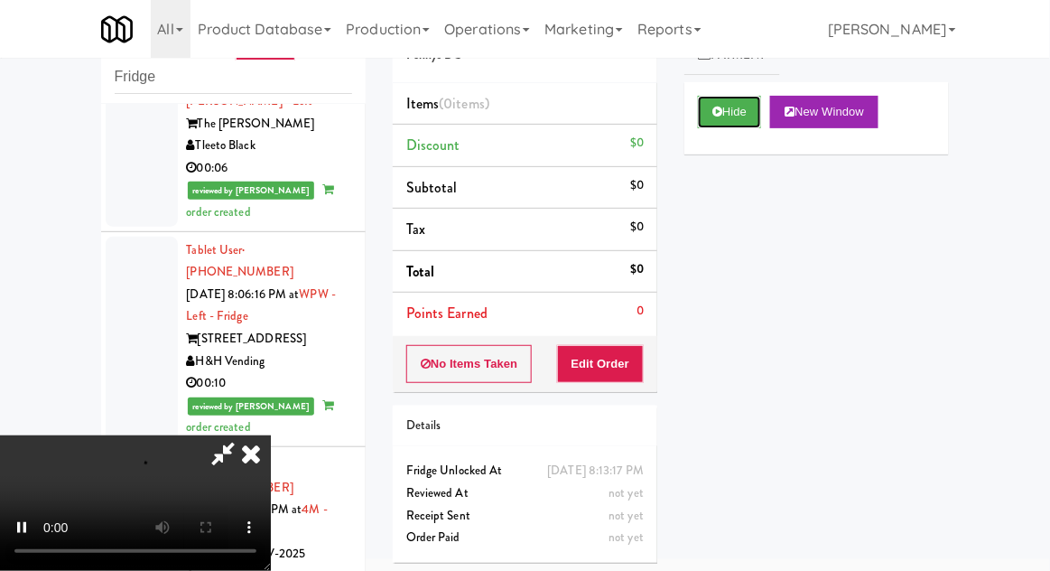
scroll to position [66, 0]
click at [638, 363] on button "Edit Order" at bounding box center [601, 364] width 88 height 38
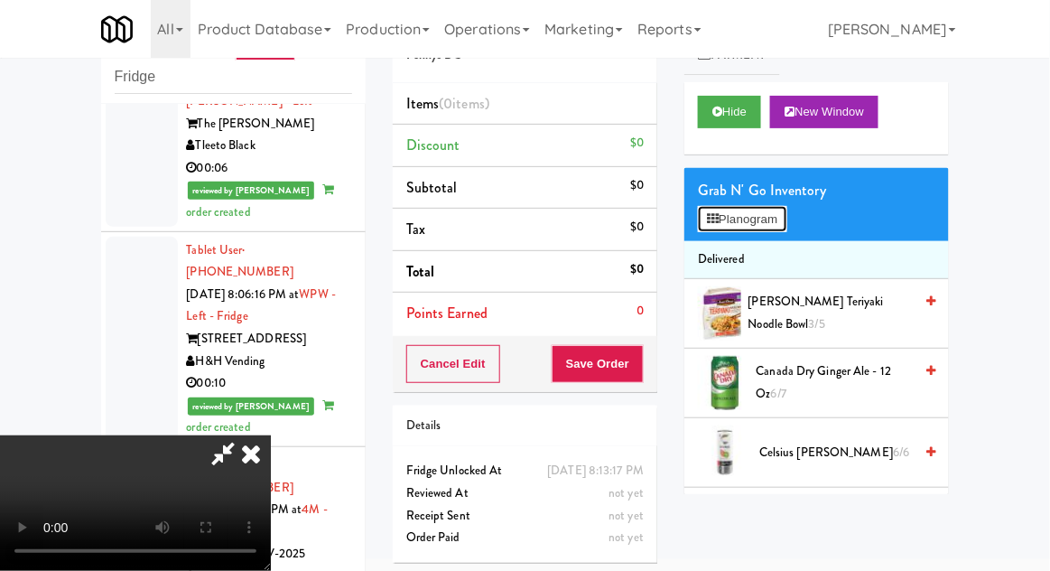
click at [766, 227] on button "Planogram" at bounding box center [742, 219] width 89 height 27
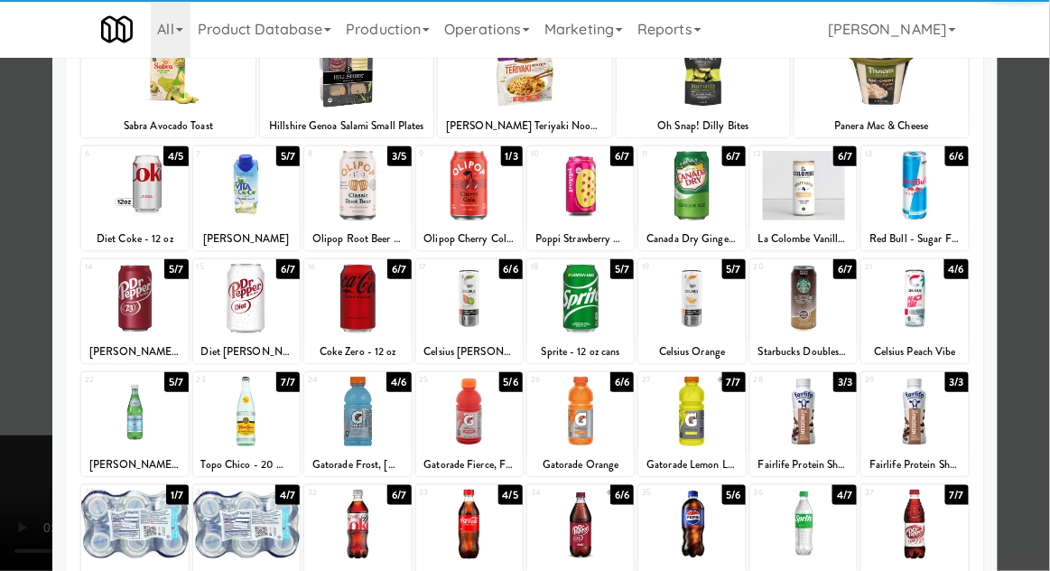
scroll to position [228, 0]
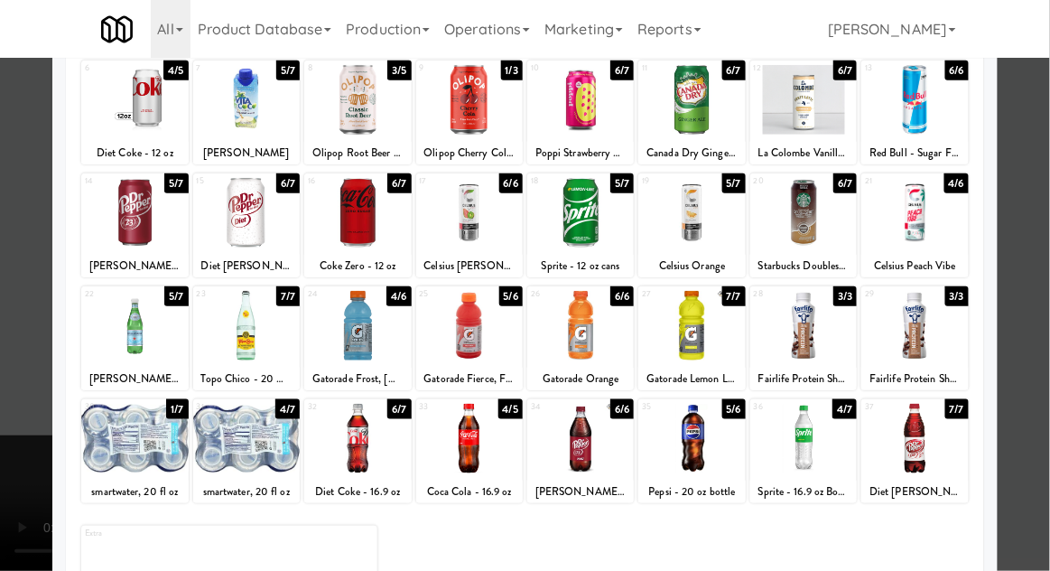
click at [475, 450] on div at bounding box center [469, 439] width 107 height 70
click at [8, 329] on div at bounding box center [525, 285] width 1050 height 571
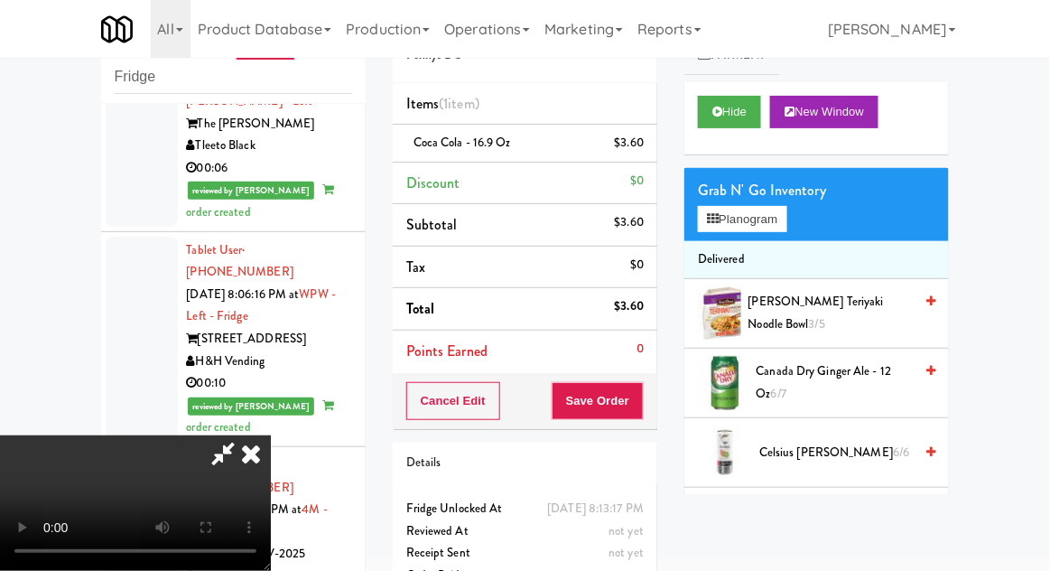
click at [638, 141] on div "$3.60" at bounding box center [630, 143] width 30 height 23
click at [646, 150] on icon at bounding box center [645, 150] width 9 height 12
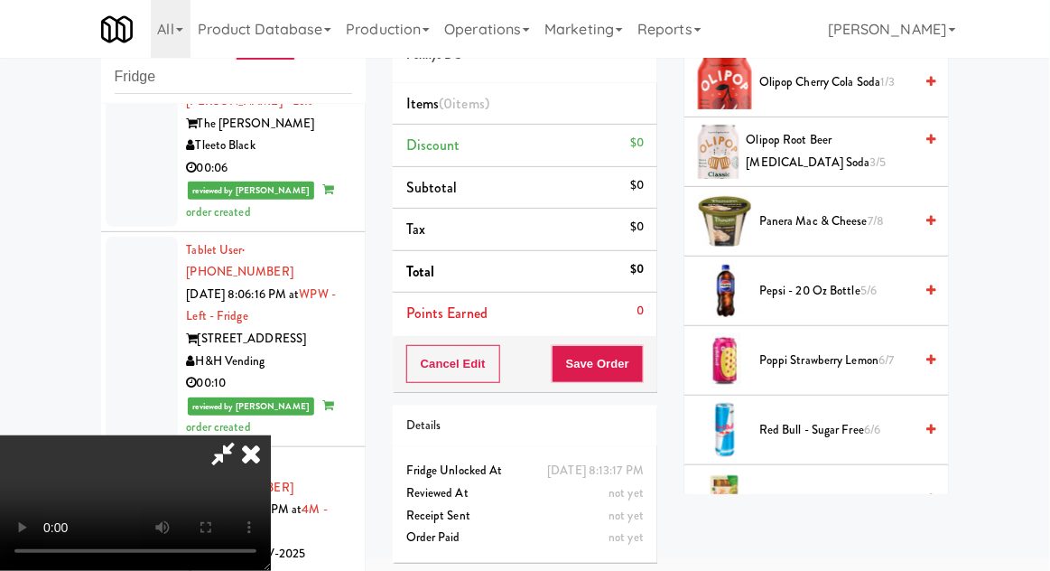
scroll to position [1762, 0]
click at [852, 284] on span "Pepsi - 20 oz bottle 5/6" at bounding box center [836, 290] width 154 height 23
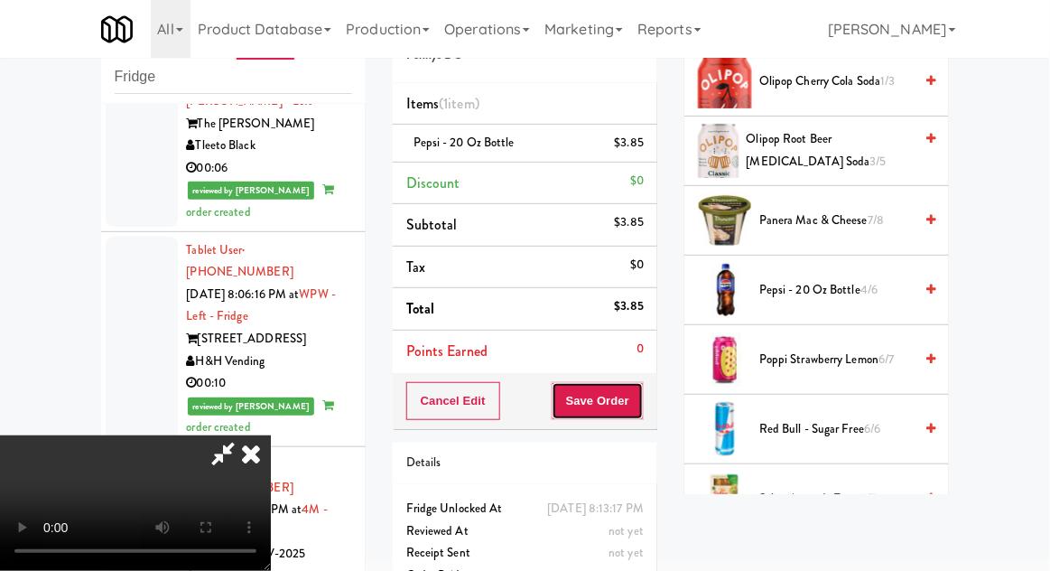
click at [639, 398] on button "Save Order" at bounding box center [598, 401] width 92 height 38
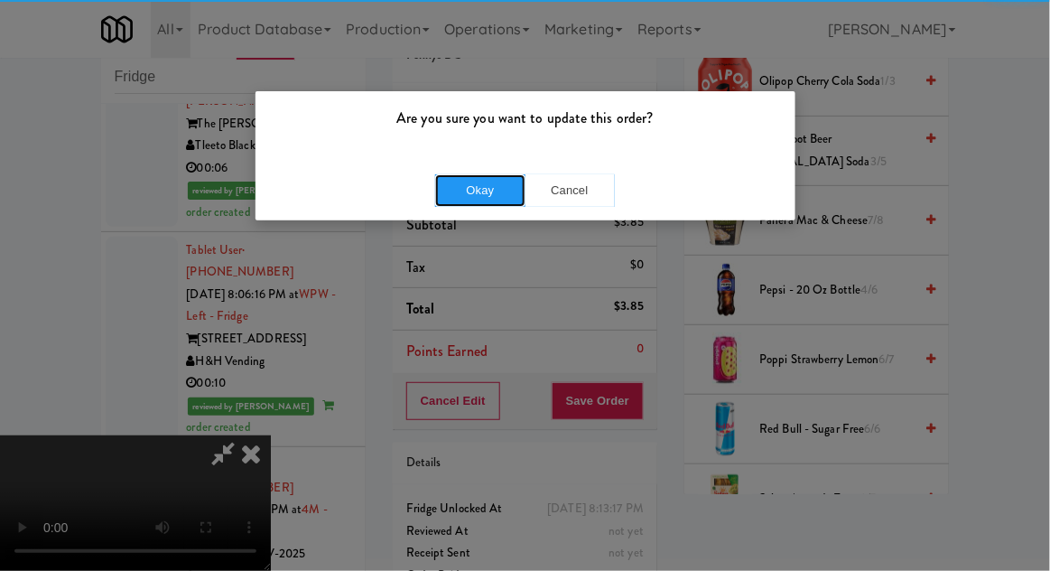
click at [462, 203] on button "Okay" at bounding box center [480, 190] width 90 height 33
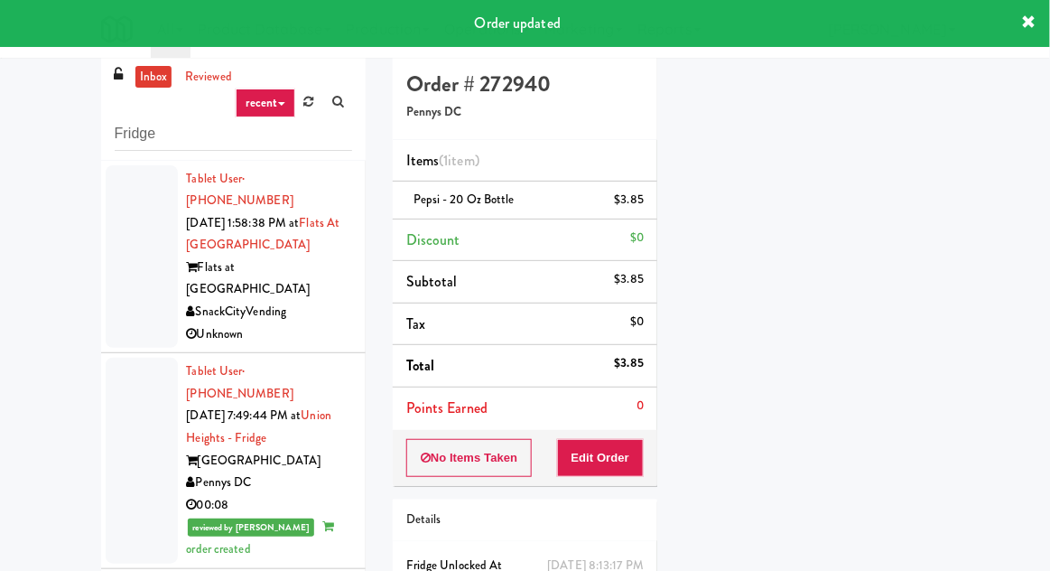
scroll to position [0, 0]
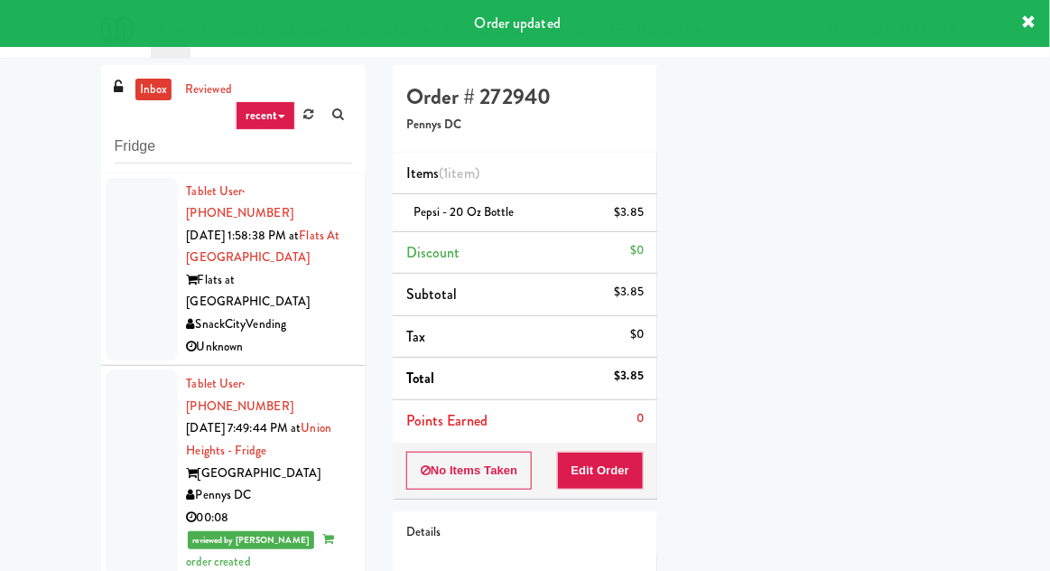
click at [216, 96] on link "reviewed" at bounding box center [209, 90] width 56 height 23
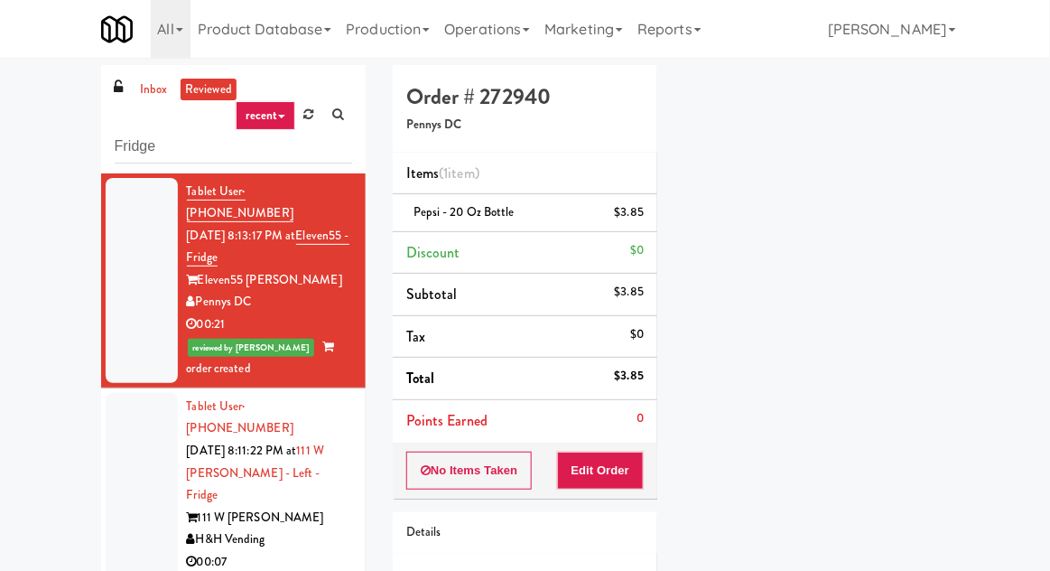
click at [130, 277] on div at bounding box center [142, 280] width 72 height 205
click at [133, 467] on div at bounding box center [142, 507] width 72 height 228
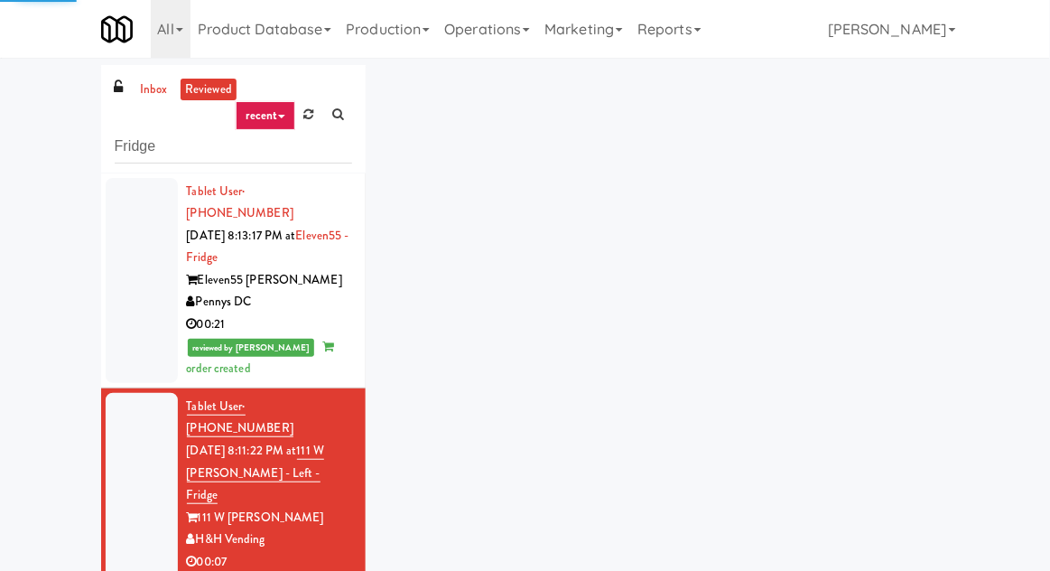
click at [152, 285] on div at bounding box center [142, 280] width 72 height 205
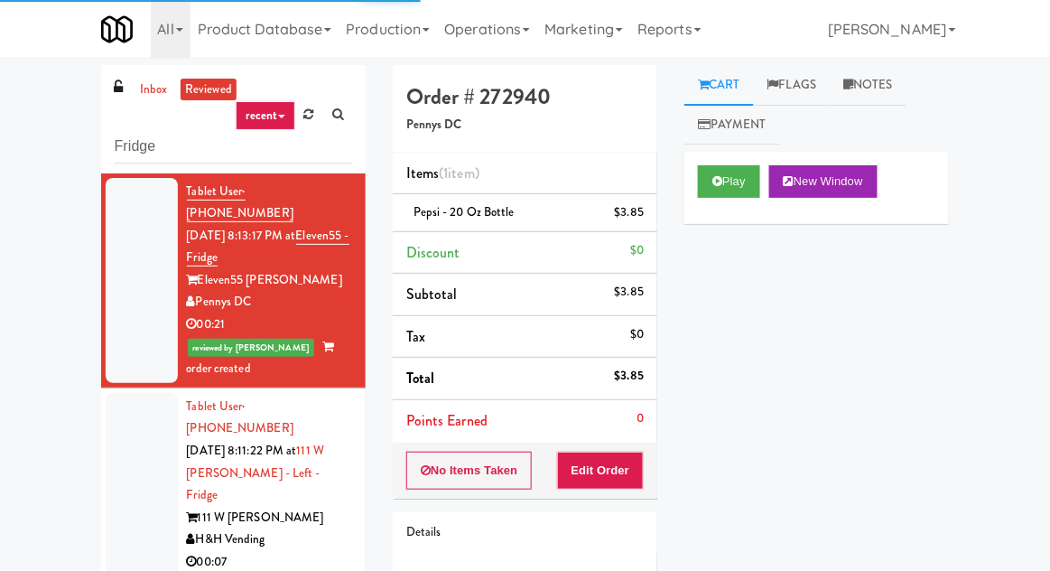
click at [135, 295] on div at bounding box center [142, 280] width 72 height 205
click at [135, 433] on div at bounding box center [142, 507] width 72 height 228
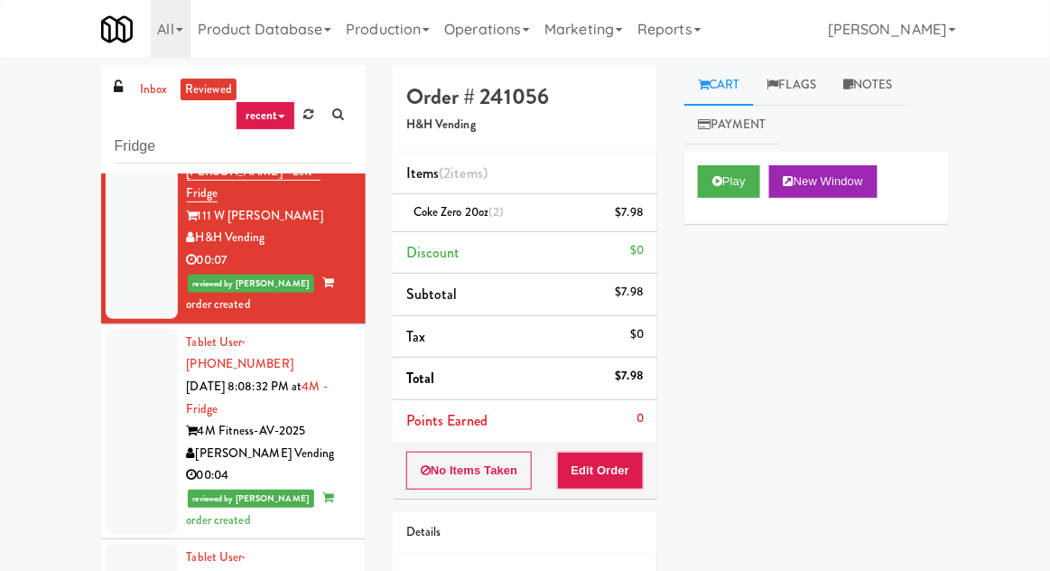
click at [133, 384] on div at bounding box center [142, 431] width 72 height 205
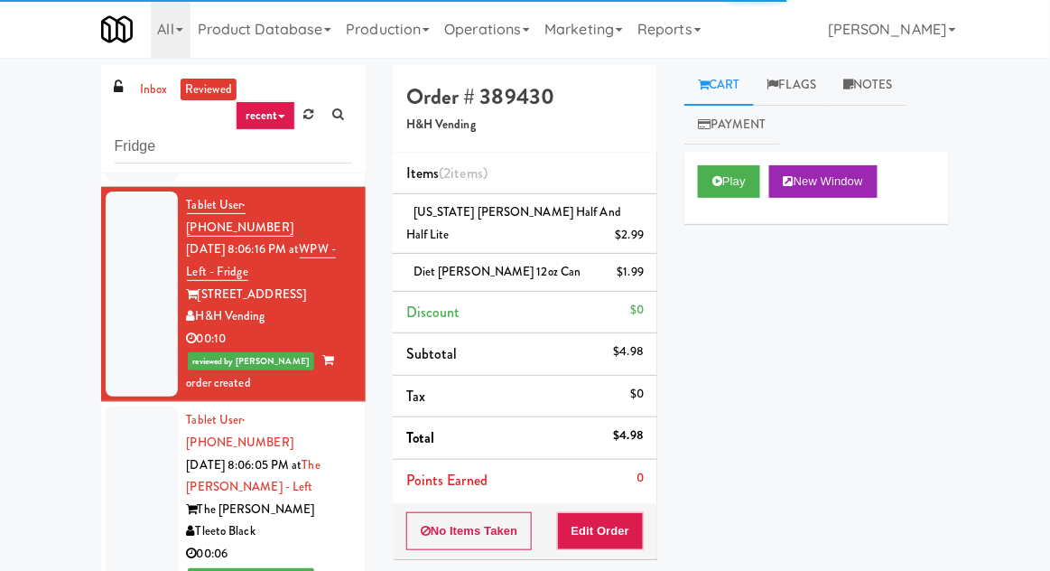
click at [140, 406] on div at bounding box center [142, 508] width 72 height 205
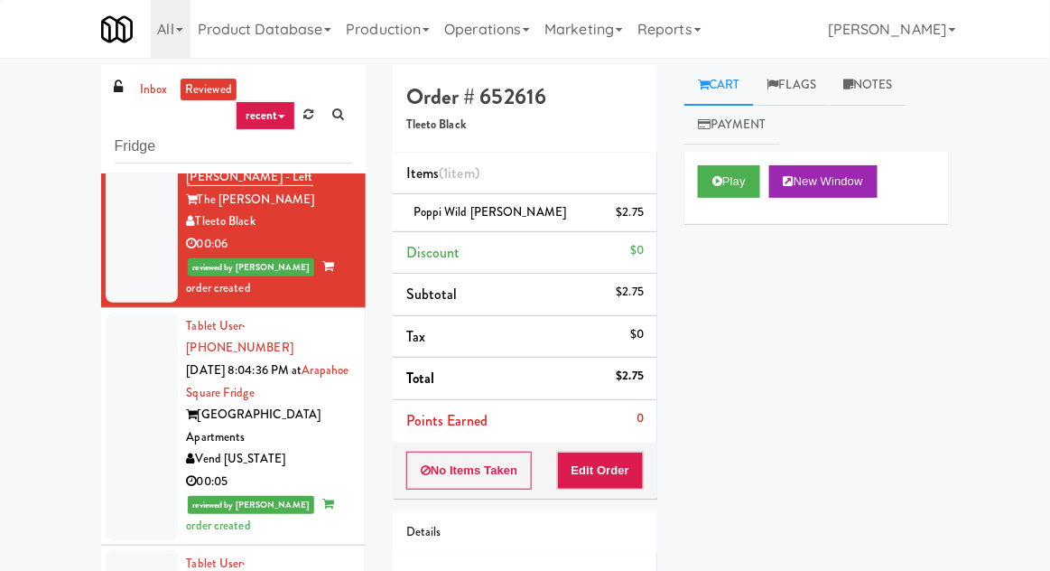
click at [117, 312] on div at bounding box center [142, 426] width 72 height 228
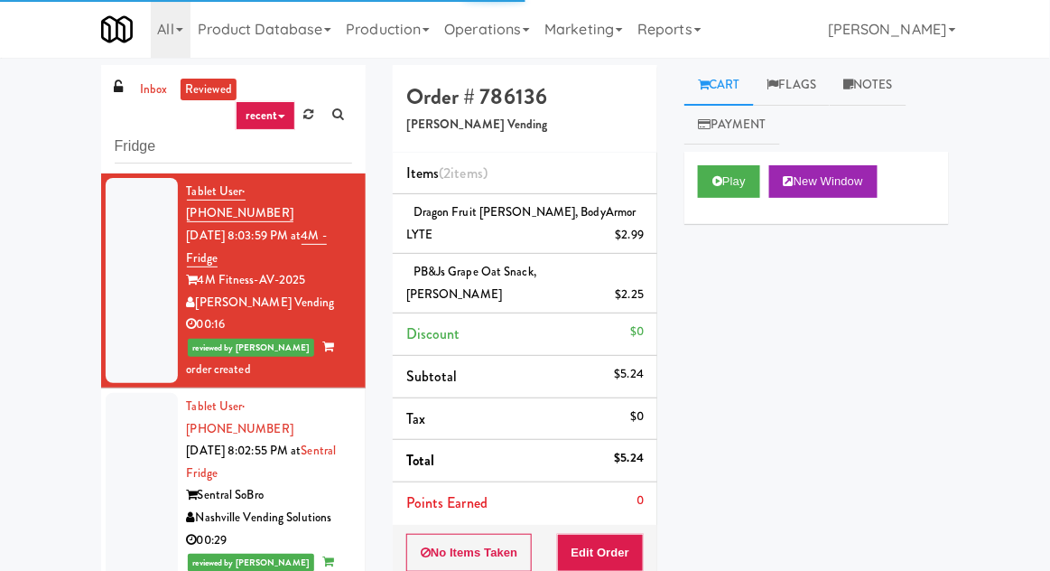
click at [124, 393] on div at bounding box center [142, 495] width 72 height 205
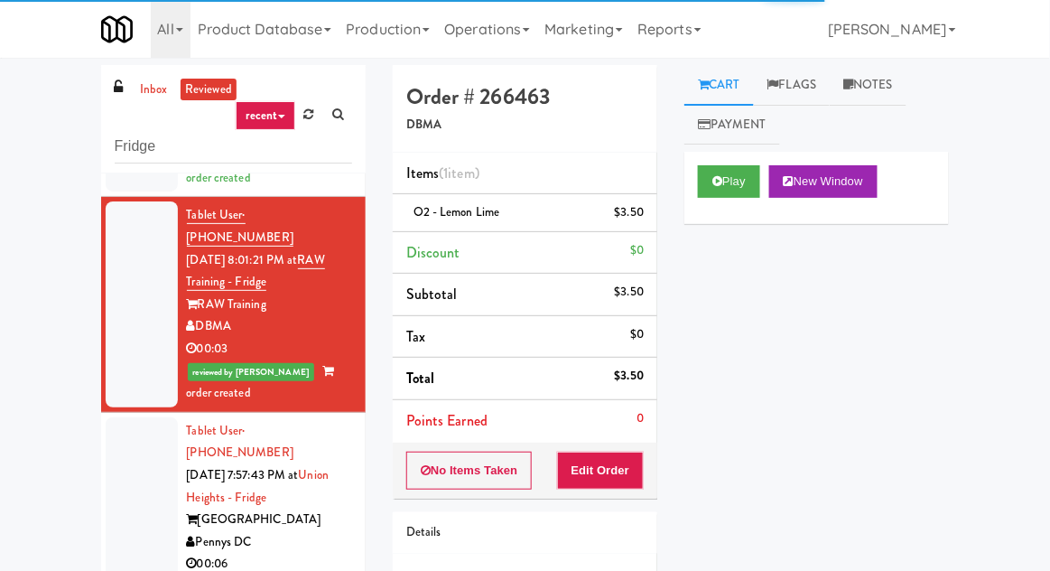
click at [113, 417] on div at bounding box center [142, 519] width 72 height 205
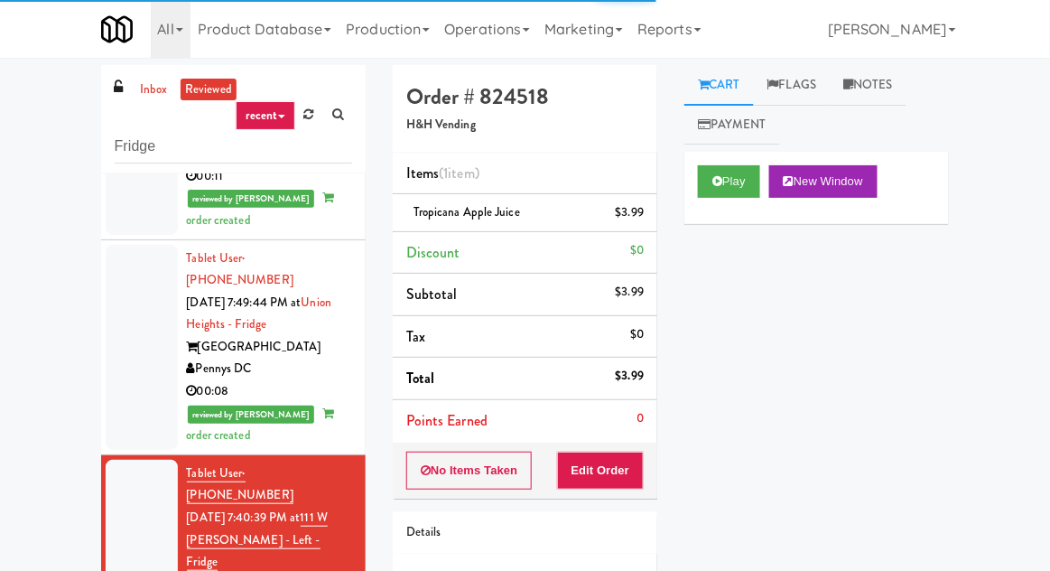
scroll to position [3060, 0]
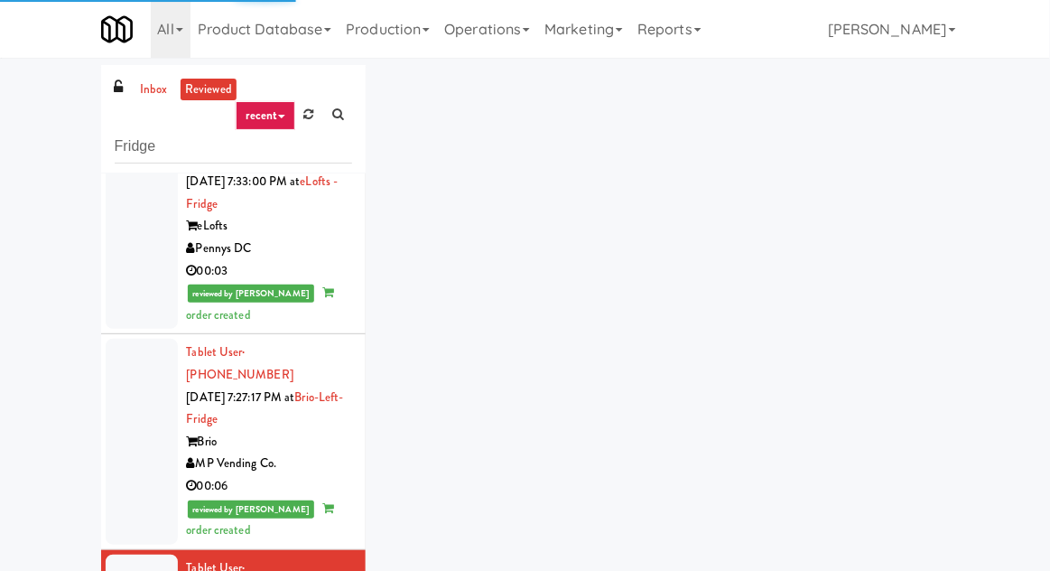
scroll to position [4019, 0]
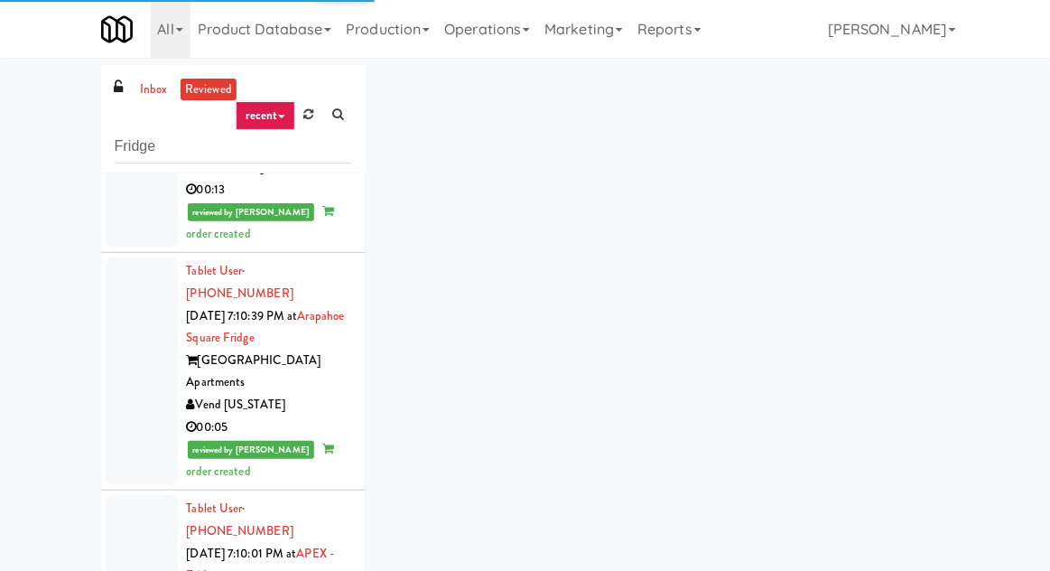
scroll to position [4998, 0]
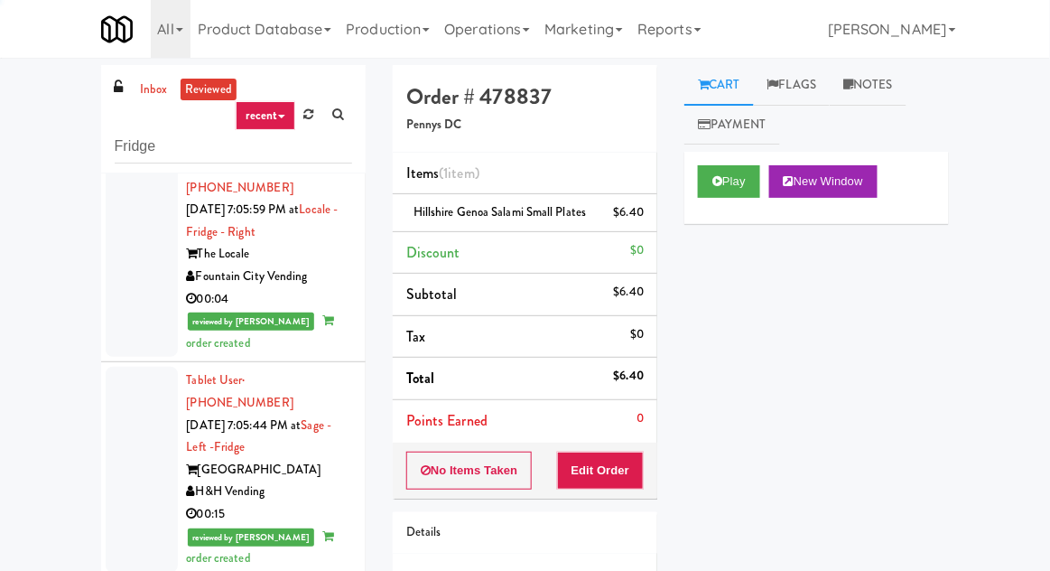
scroll to position [5766, 0]
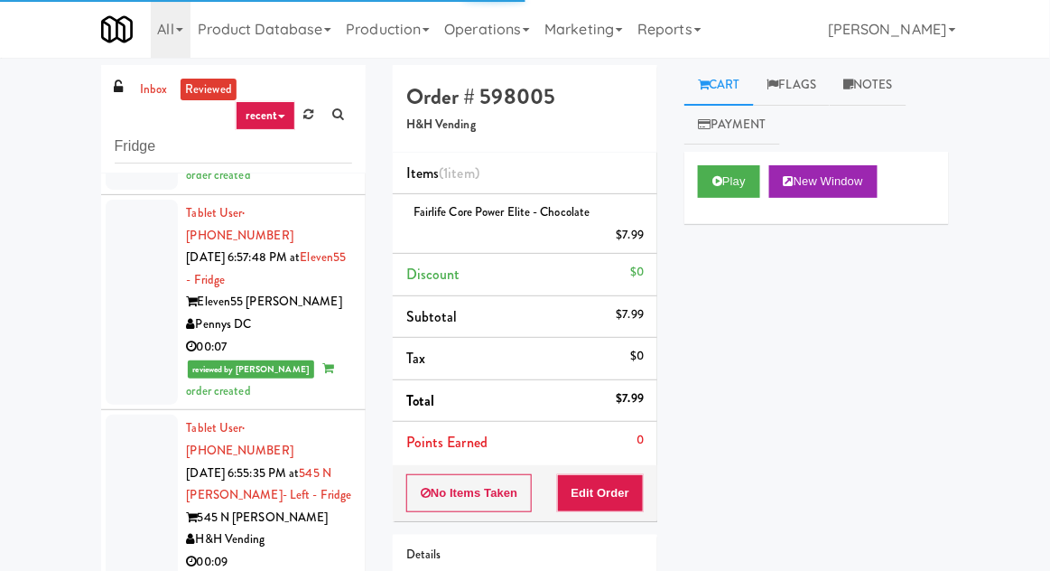
scroll to position [6354, 0]
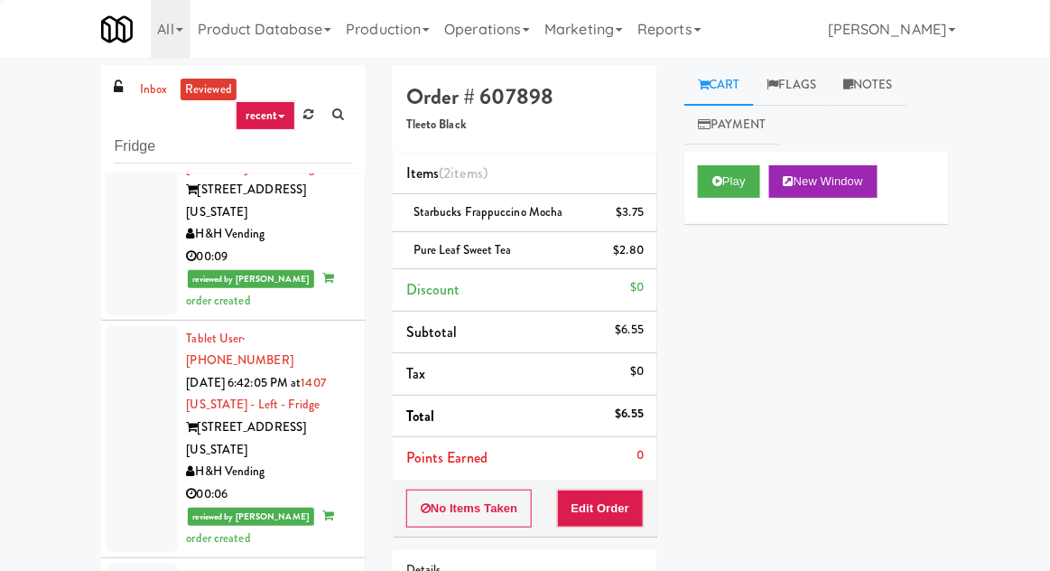
scroll to position [6924, 0]
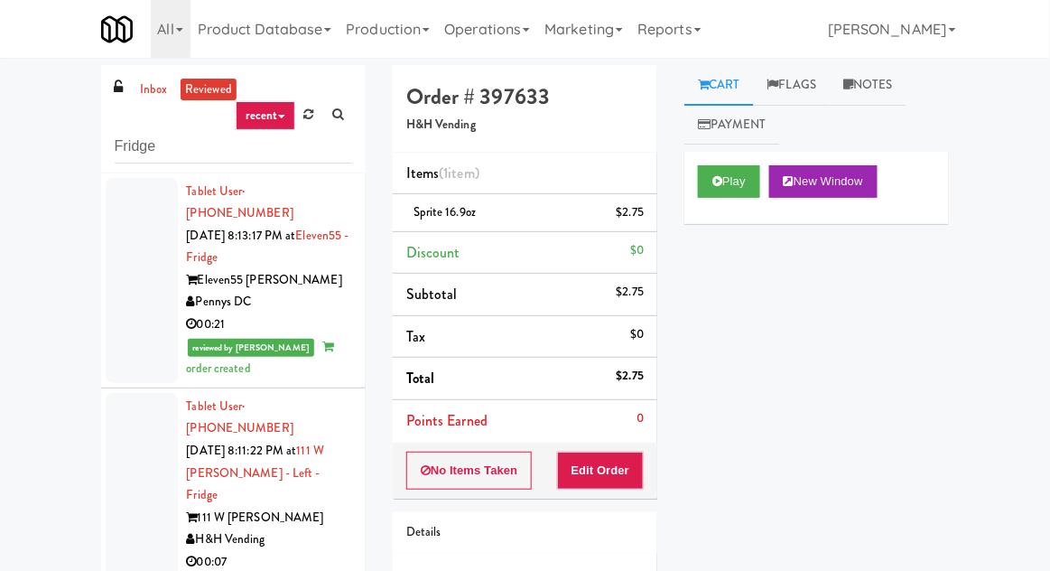
click at [148, 79] on link "inbox" at bounding box center [153, 90] width 37 height 23
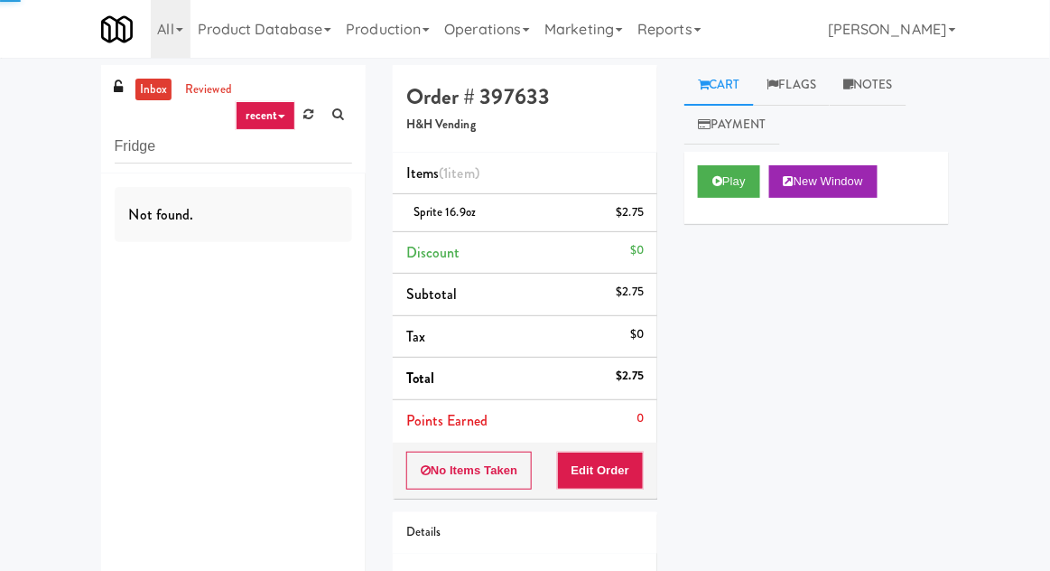
click at [153, 90] on link "inbox" at bounding box center [153, 90] width 37 height 23
click at [147, 86] on link "inbox" at bounding box center [153, 90] width 37 height 23
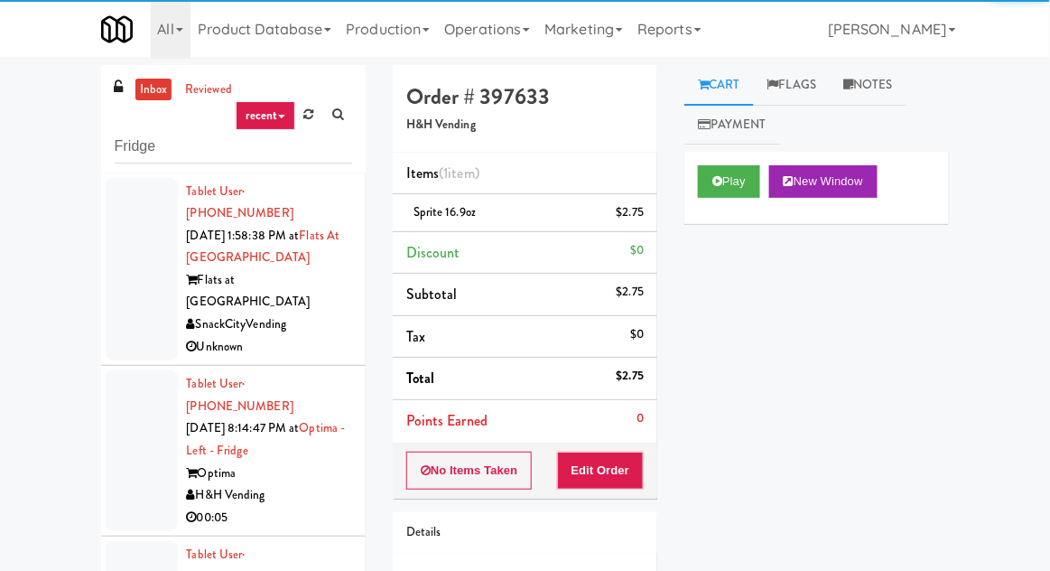
click at [148, 89] on link "inbox" at bounding box center [153, 90] width 37 height 23
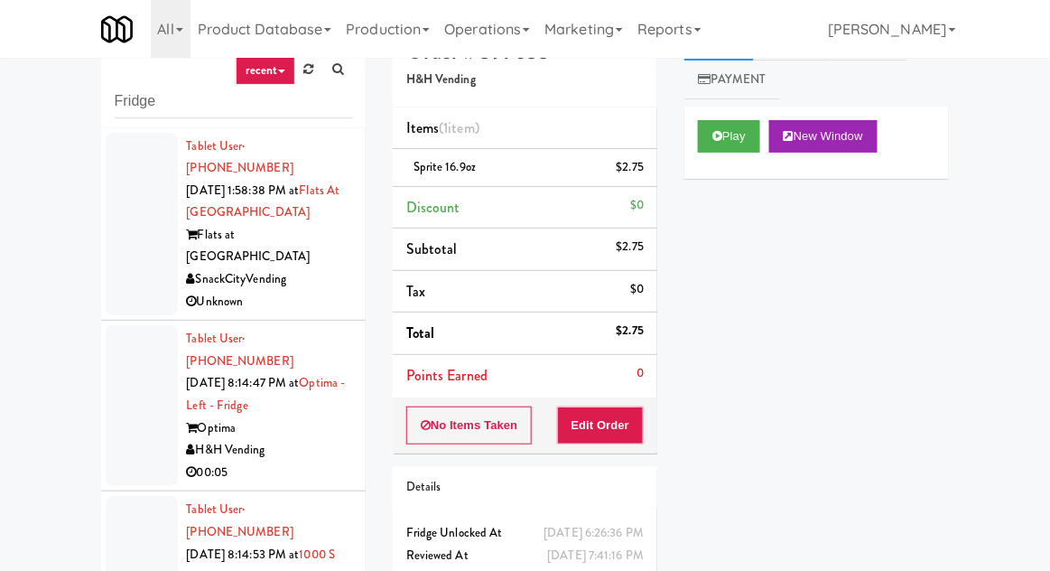
click at [126, 240] on div at bounding box center [142, 224] width 72 height 183
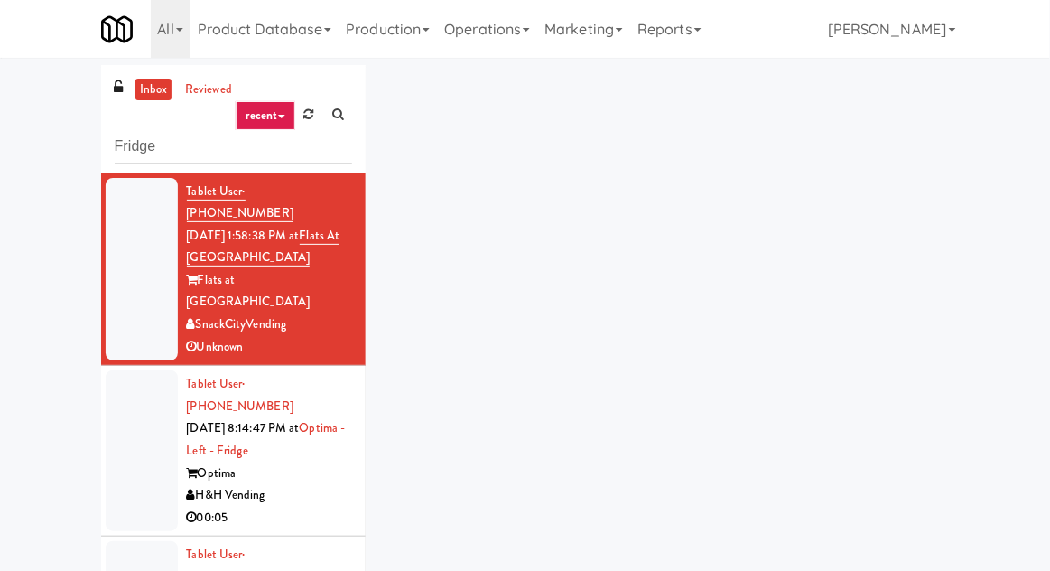
click at [129, 370] on div at bounding box center [142, 450] width 72 height 161
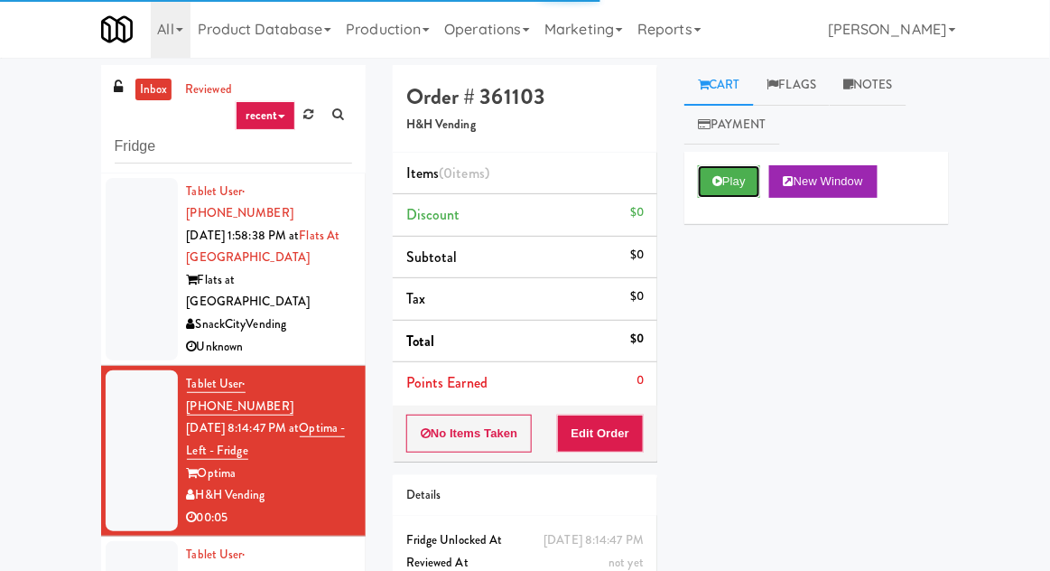
click at [733, 170] on button "Play" at bounding box center [729, 181] width 62 height 33
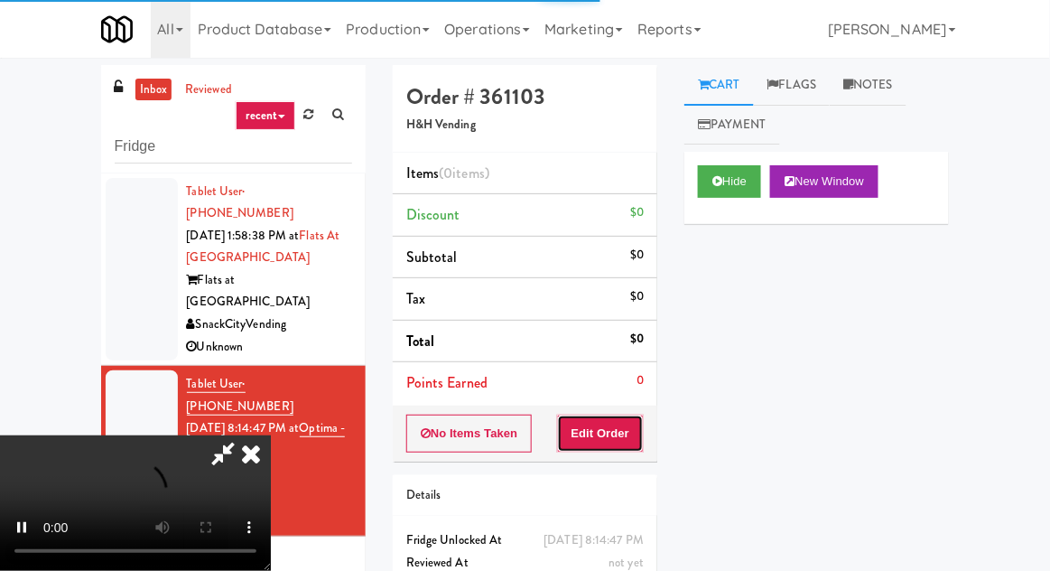
click at [622, 437] on button "Edit Order" at bounding box center [601, 434] width 88 height 38
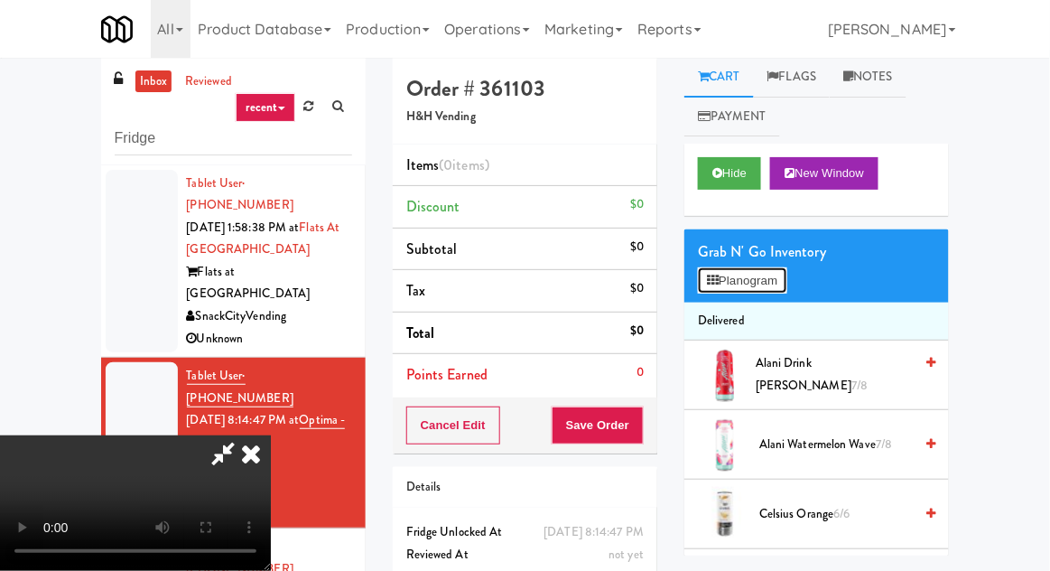
click at [782, 268] on button "Planogram" at bounding box center [742, 280] width 89 height 27
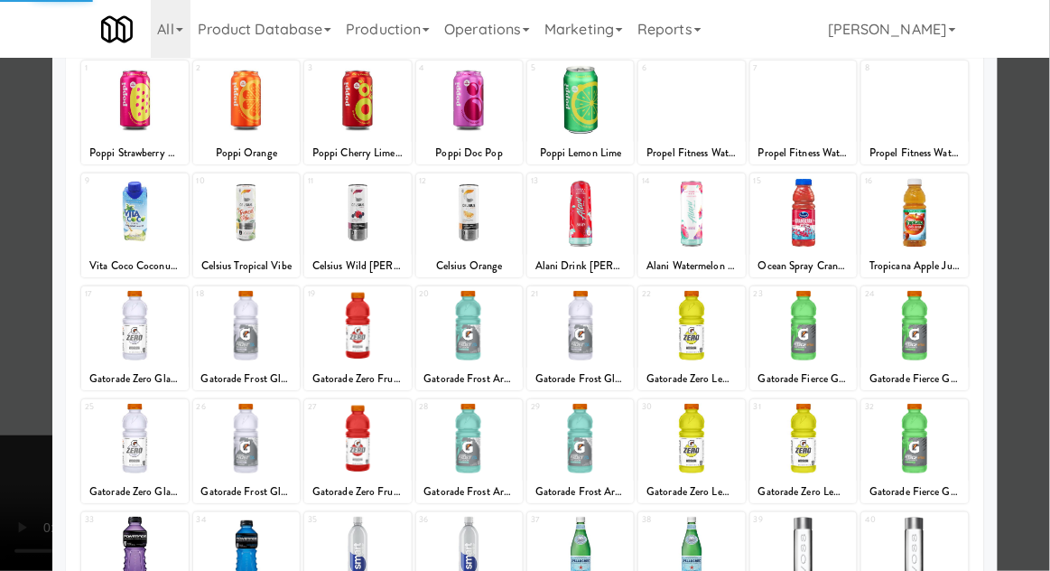
scroll to position [121, 0]
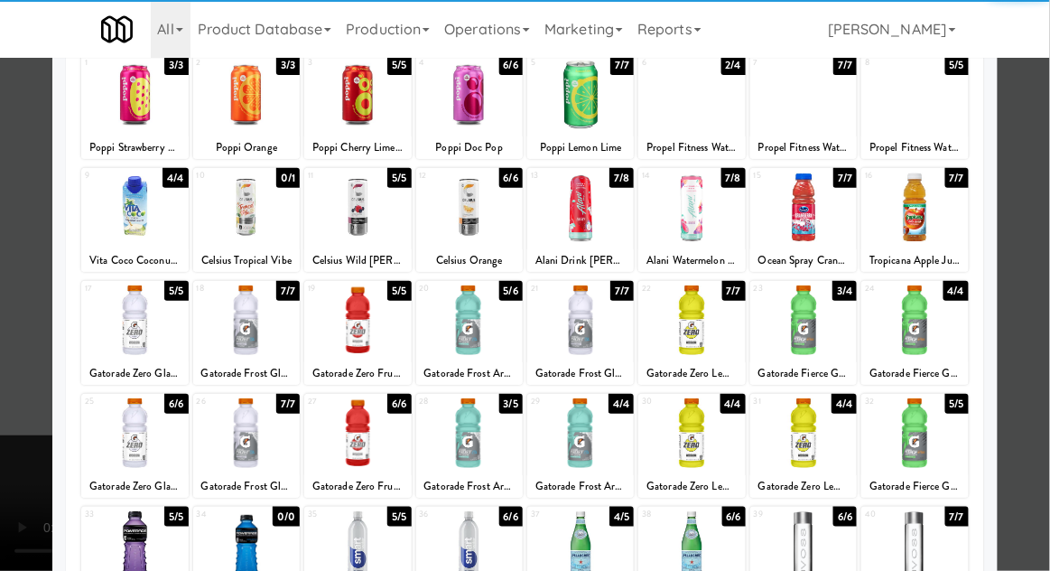
click at [137, 443] on div at bounding box center [134, 433] width 107 height 70
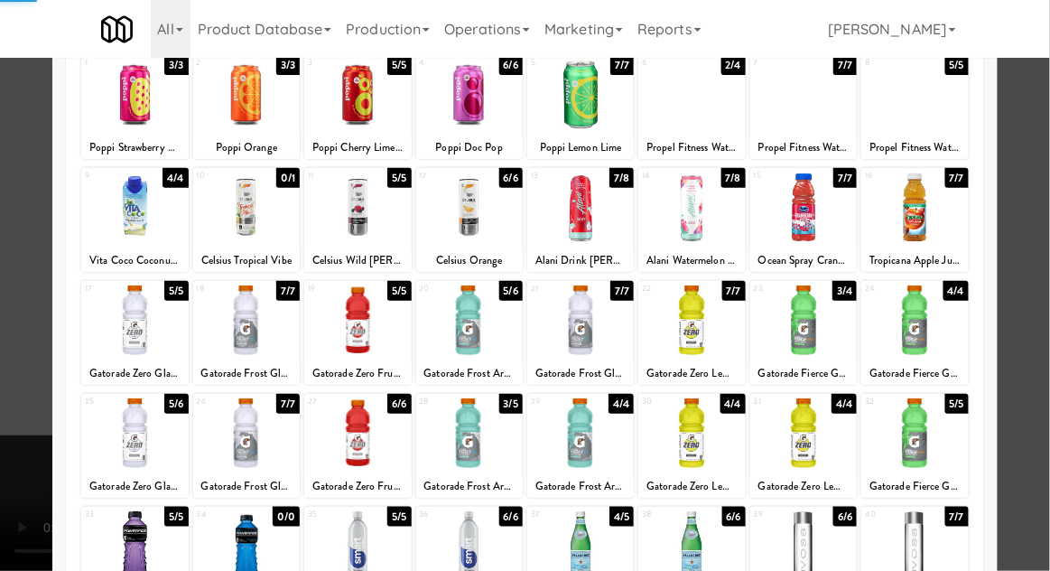
click at [9, 390] on div at bounding box center [525, 285] width 1050 height 571
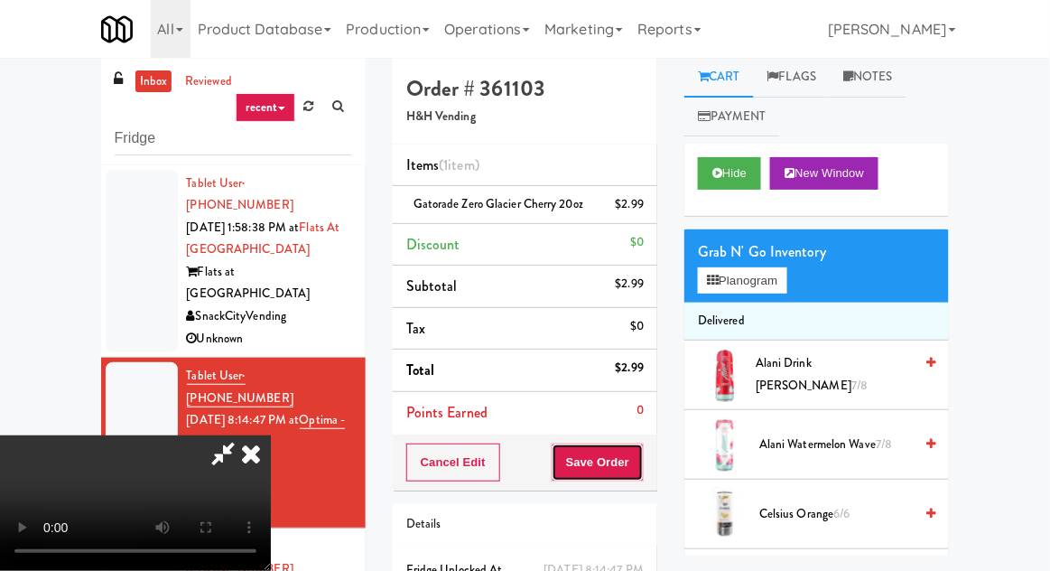
click at [643, 466] on button "Save Order" at bounding box center [598, 462] width 92 height 38
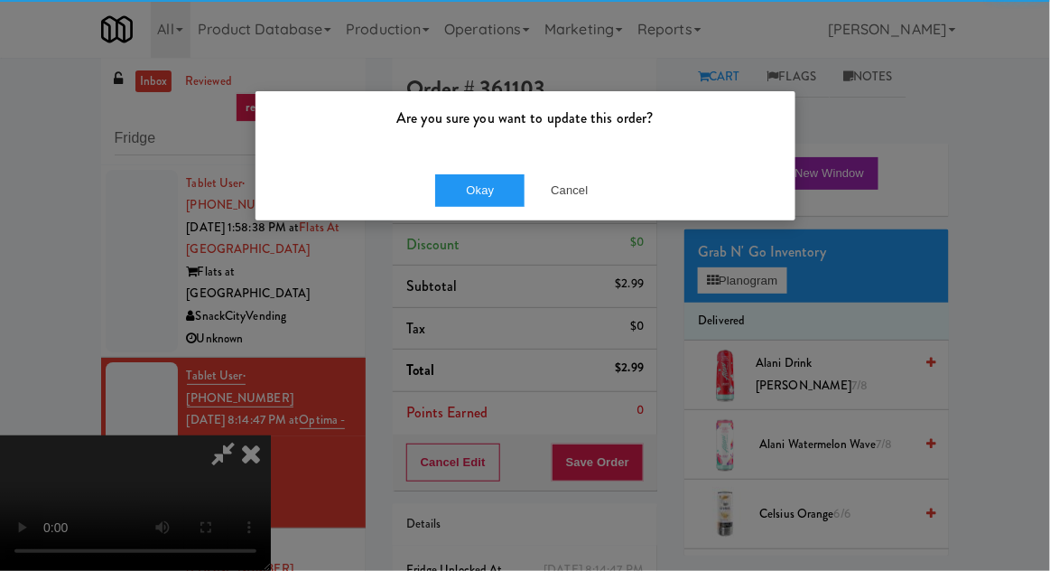
click at [496, 213] on div "Okay Cancel" at bounding box center [526, 190] width 540 height 61
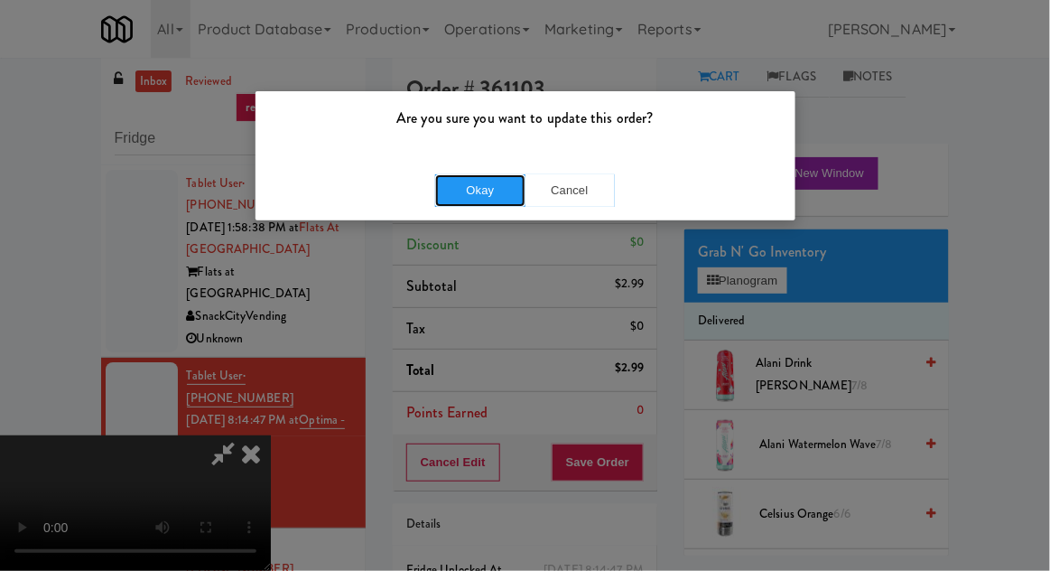
click at [462, 196] on button "Okay" at bounding box center [480, 190] width 90 height 33
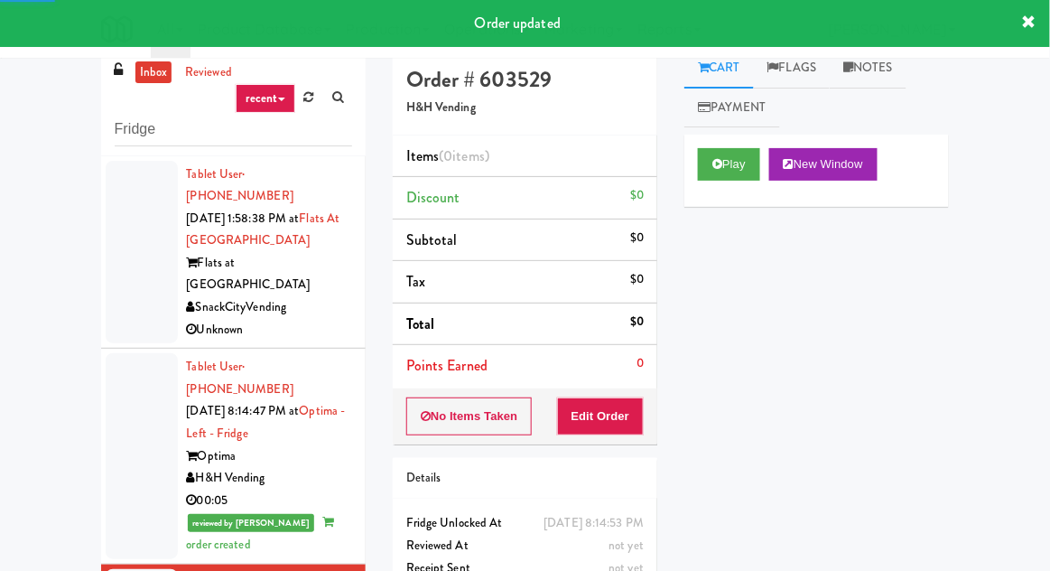
click at [716, 161] on icon at bounding box center [718, 164] width 10 height 12
click at [601, 420] on button "Edit Order" at bounding box center [601, 416] width 88 height 38
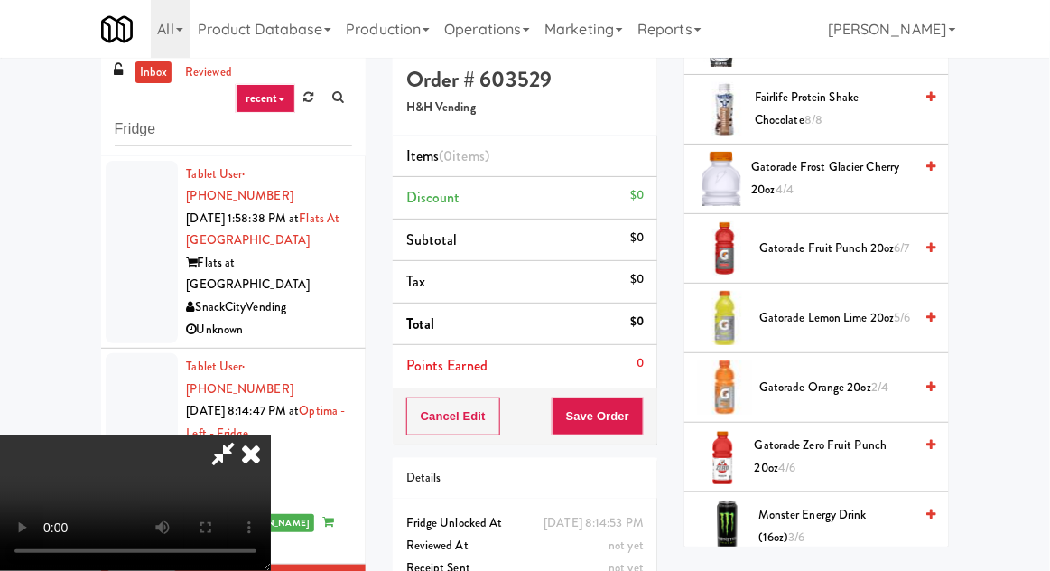
scroll to position [1229, 0]
click at [871, 308] on span "Gatorade Lemon Lime 20oz 5/6" at bounding box center [836, 319] width 154 height 23
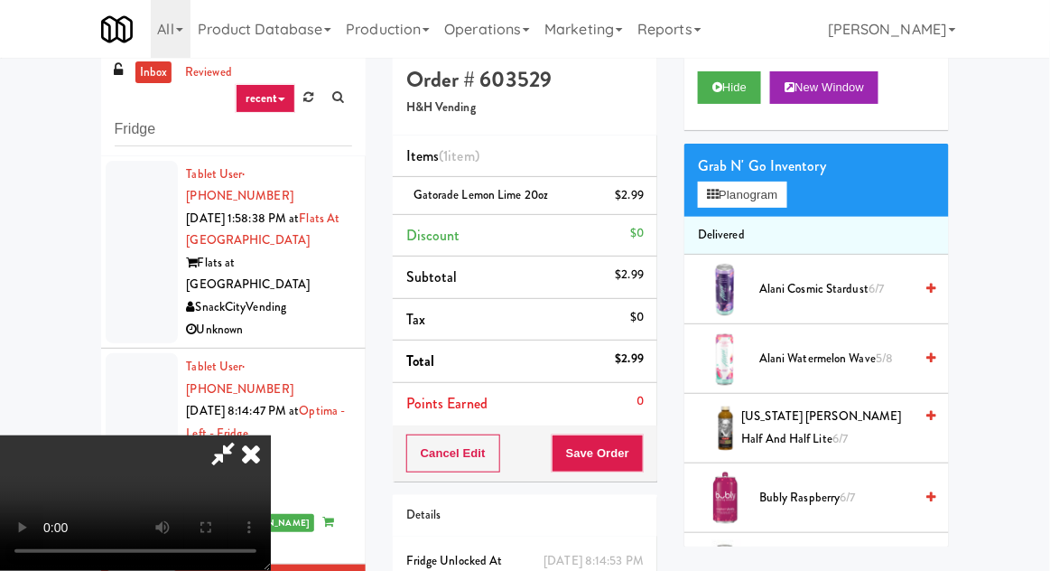
scroll to position [0, 0]
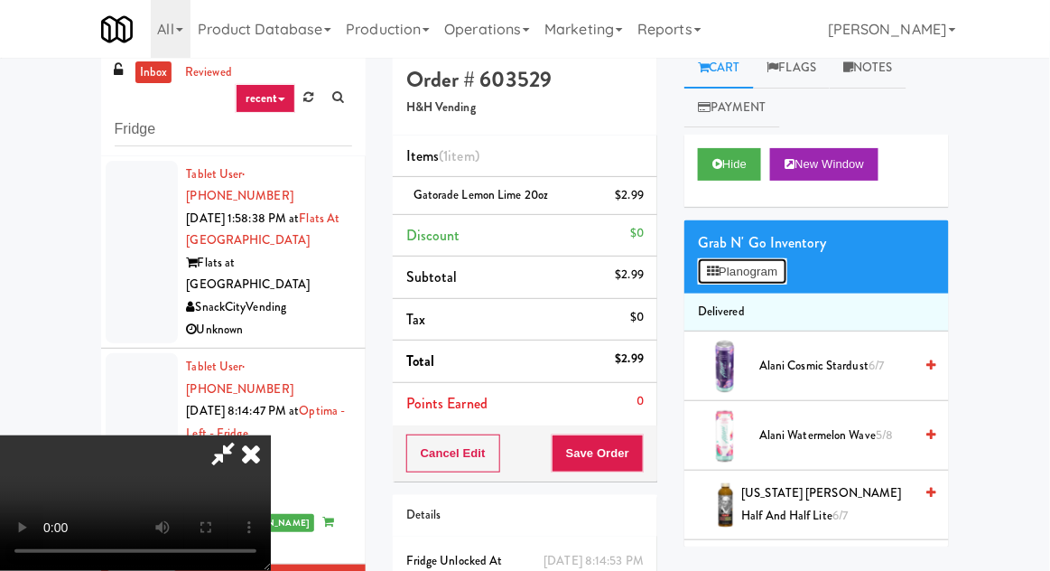
click at [723, 267] on button "Planogram" at bounding box center [742, 271] width 89 height 27
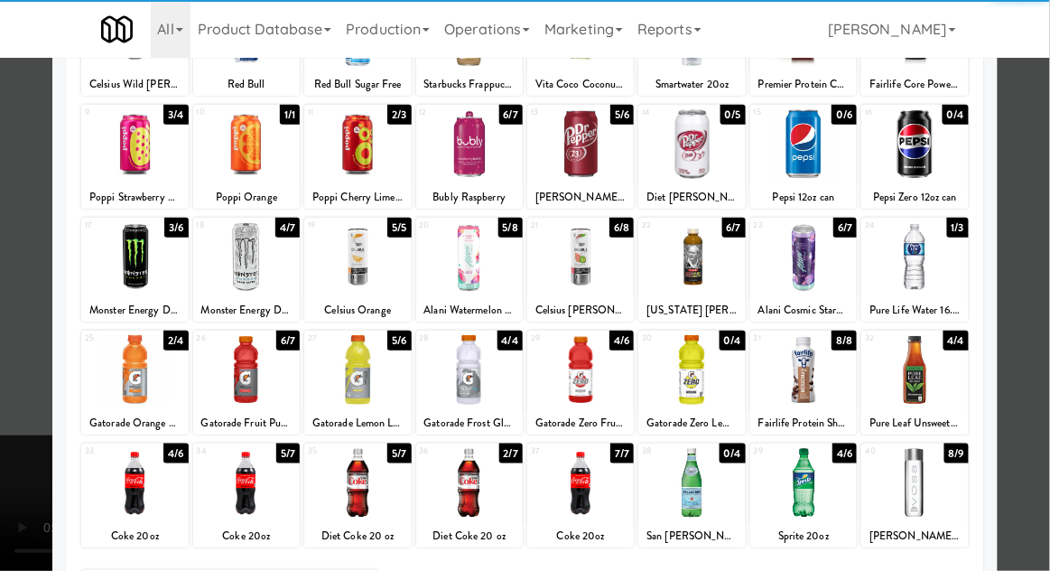
scroll to position [190, 0]
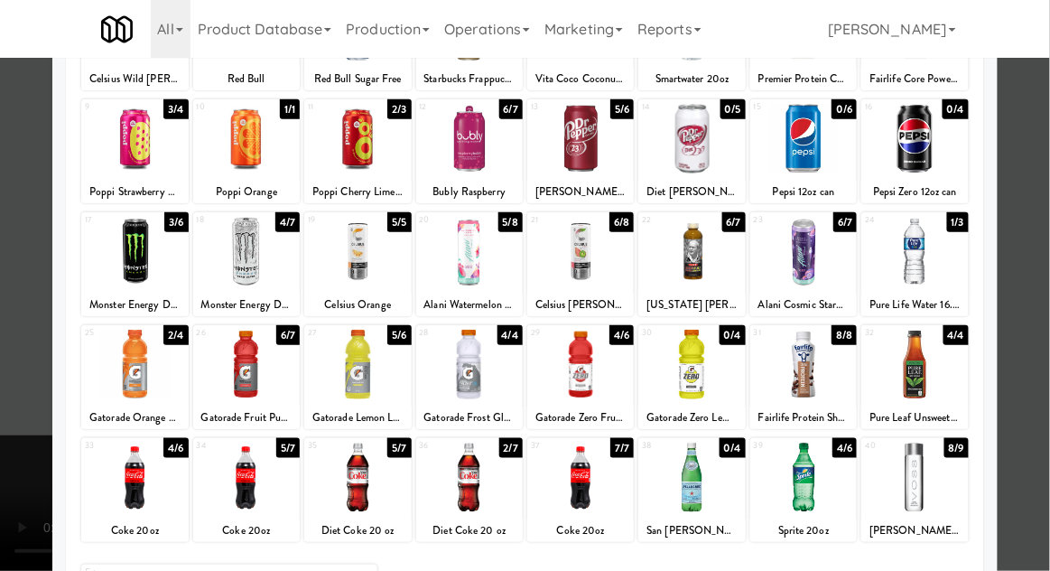
click at [582, 473] on div at bounding box center [580, 478] width 107 height 70
click at [36, 520] on div at bounding box center [525, 285] width 1050 height 571
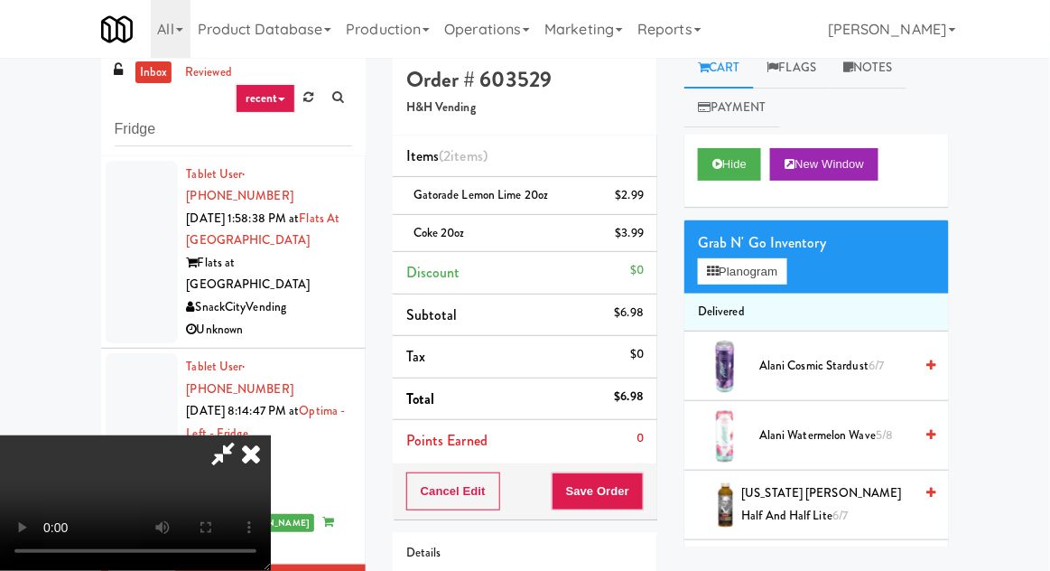
click at [655, 480] on div "Cancel Edit Save Order" at bounding box center [525, 491] width 265 height 56
click at [639, 484] on button "Save Order" at bounding box center [598, 491] width 92 height 38
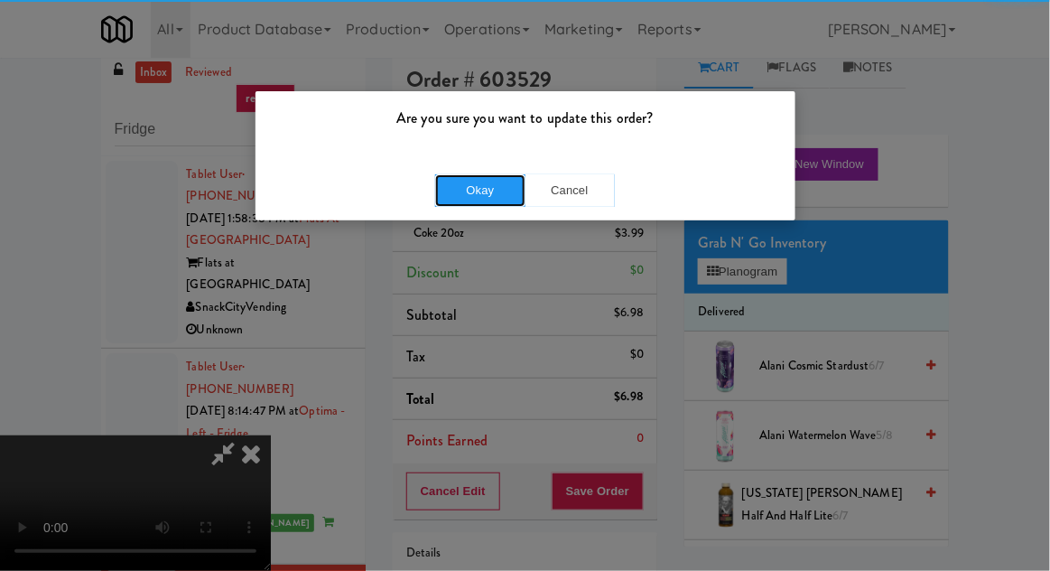
click at [454, 191] on button "Okay" at bounding box center [480, 190] width 90 height 33
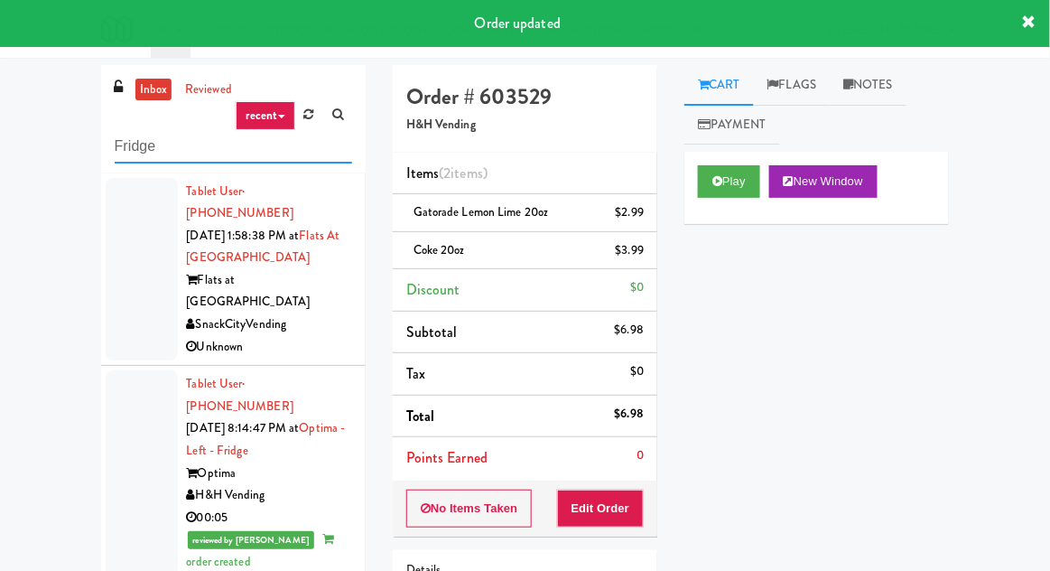
click at [130, 146] on input "Fridge" at bounding box center [234, 146] width 238 height 33
click at [122, 149] on input "Fridge" at bounding box center [234, 146] width 238 height 33
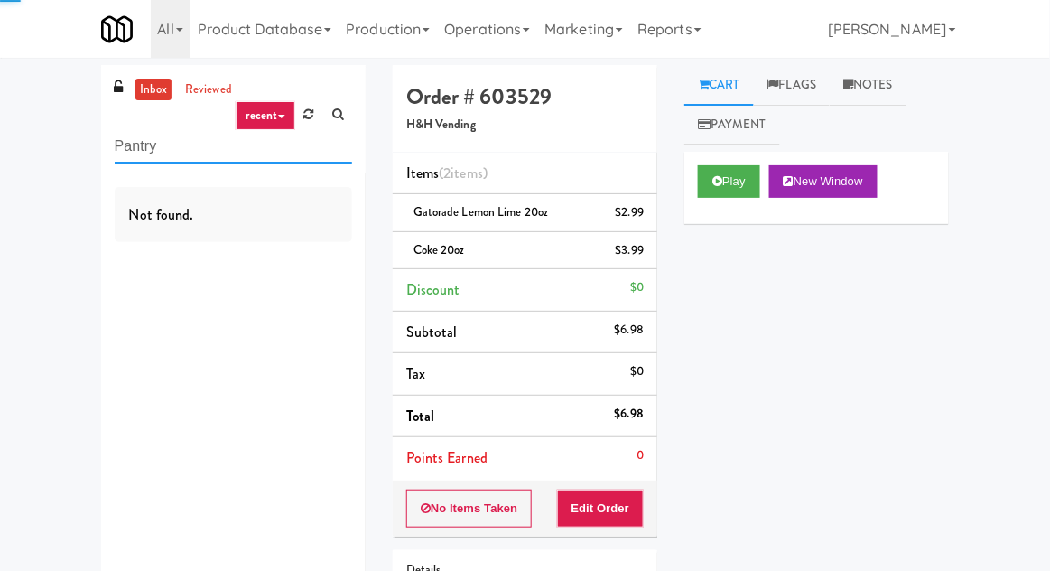
type input "Pantry"
click at [61, 148] on div "inbox reviewed recent all unclear take inventory issue suspicious failed recent…" at bounding box center [525, 393] width 1050 height 656
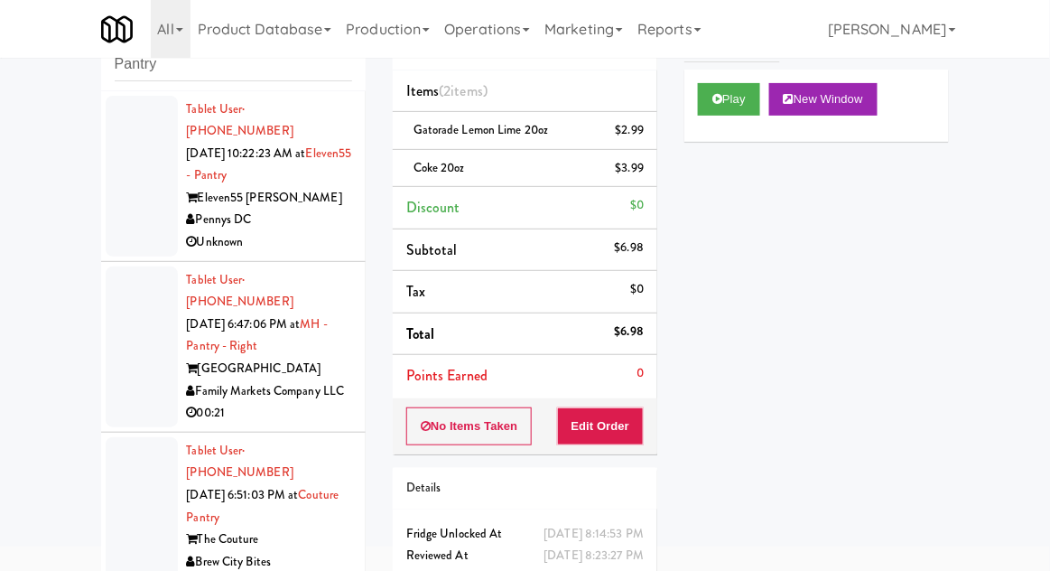
click at [113, 340] on div at bounding box center [142, 346] width 72 height 161
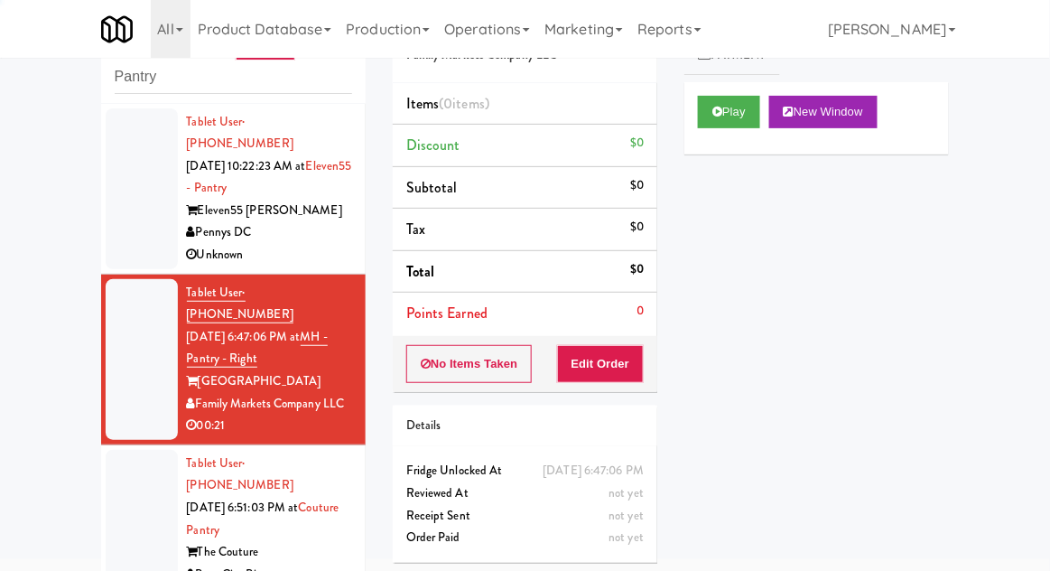
click at [112, 241] on div at bounding box center [142, 188] width 72 height 161
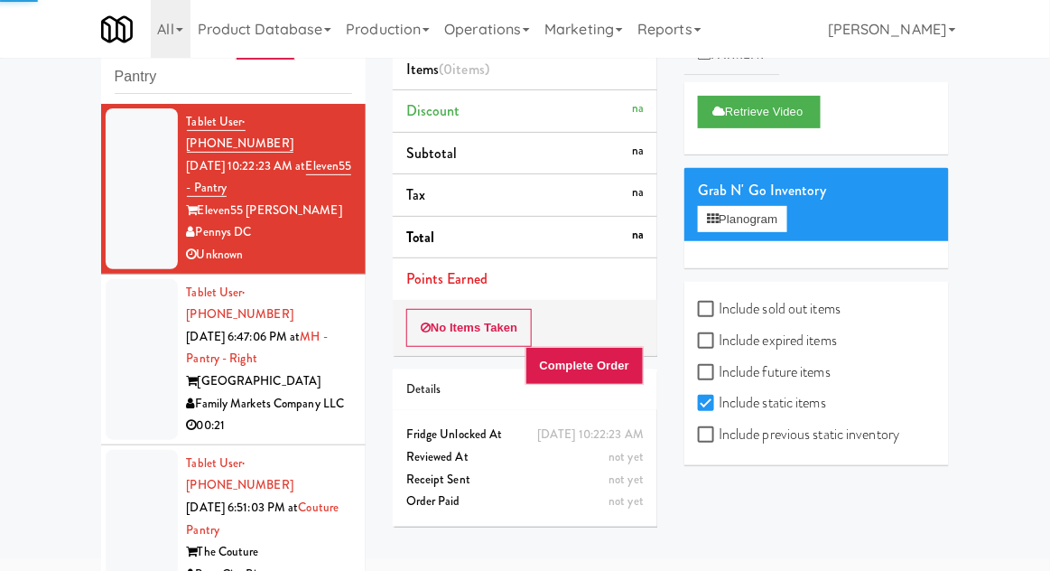
click at [116, 357] on div at bounding box center [142, 359] width 72 height 161
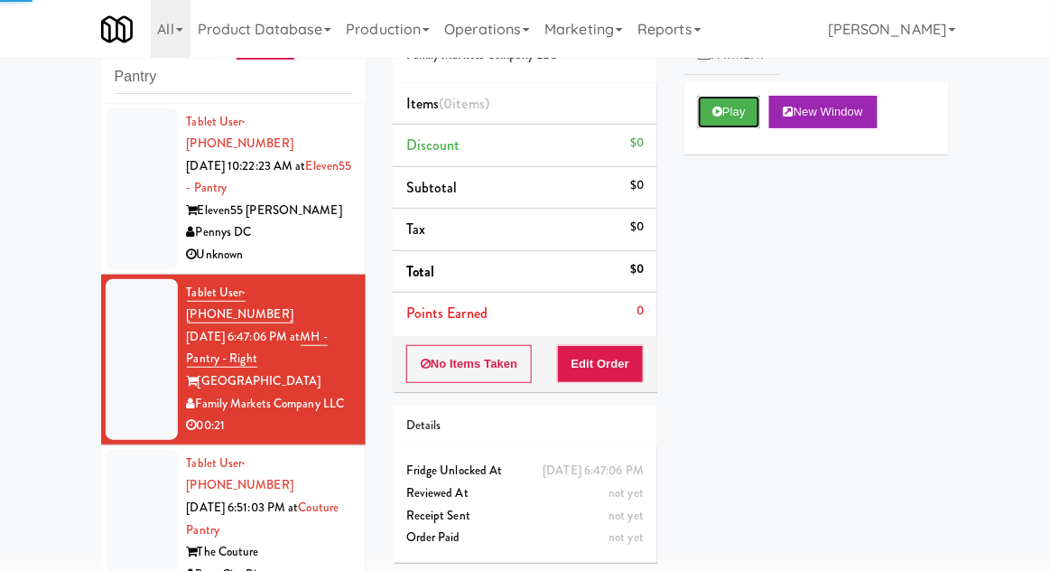
click at [721, 116] on icon at bounding box center [718, 112] width 10 height 12
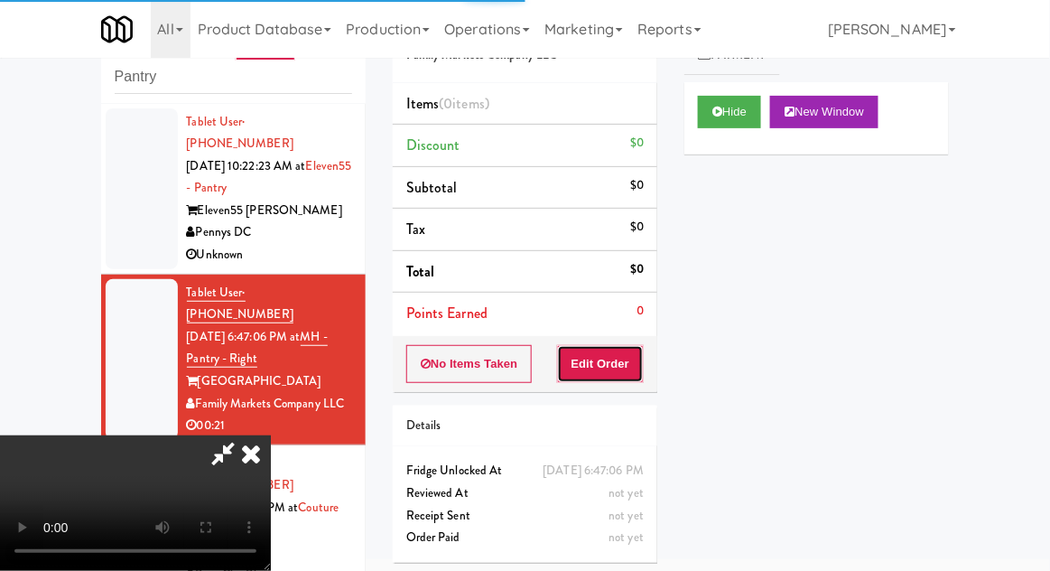
click at [614, 346] on button "Edit Order" at bounding box center [601, 364] width 88 height 38
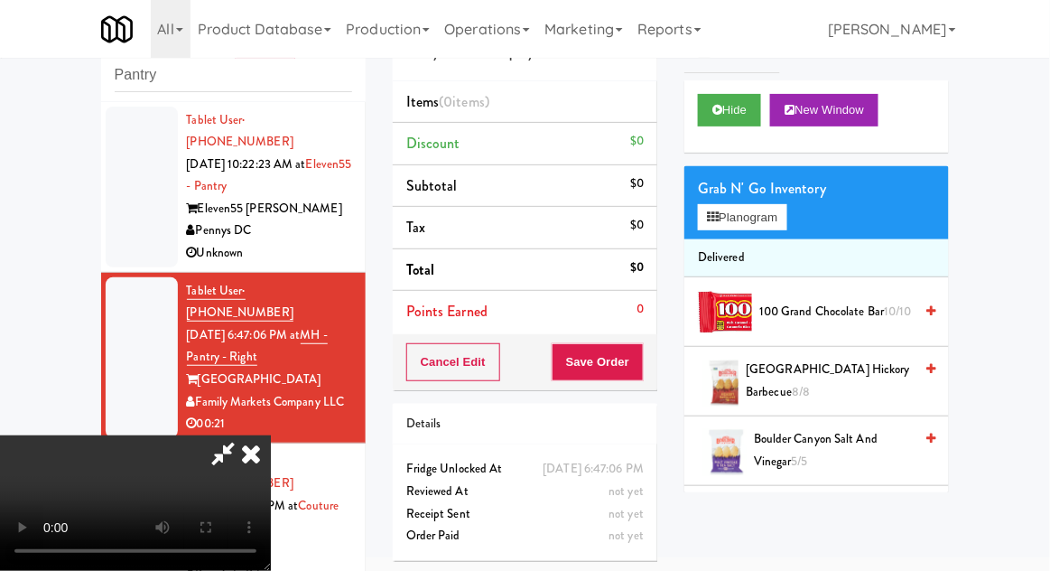
scroll to position [69, 0]
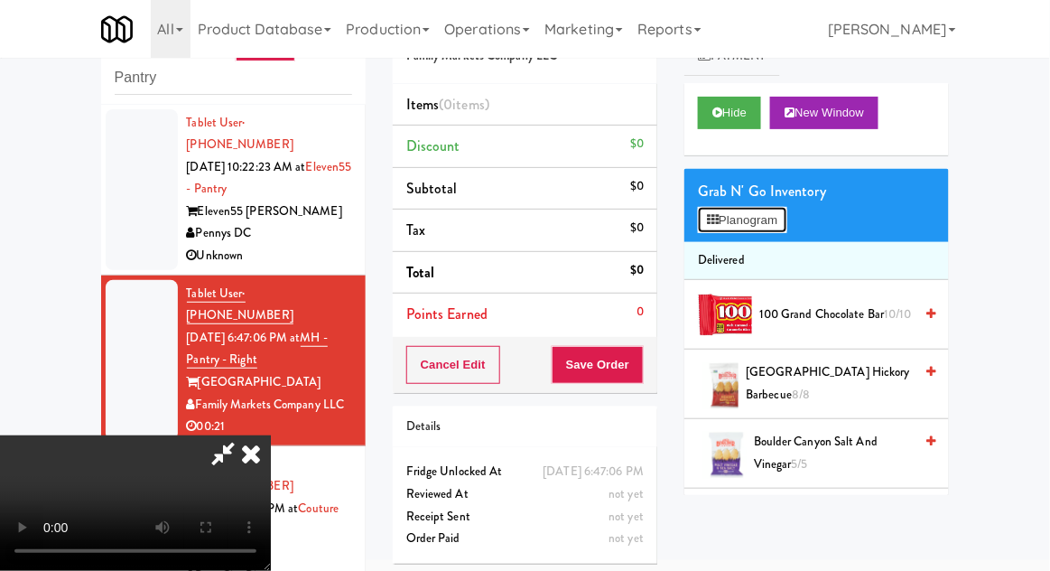
click at [772, 208] on button "Planogram" at bounding box center [742, 220] width 89 height 27
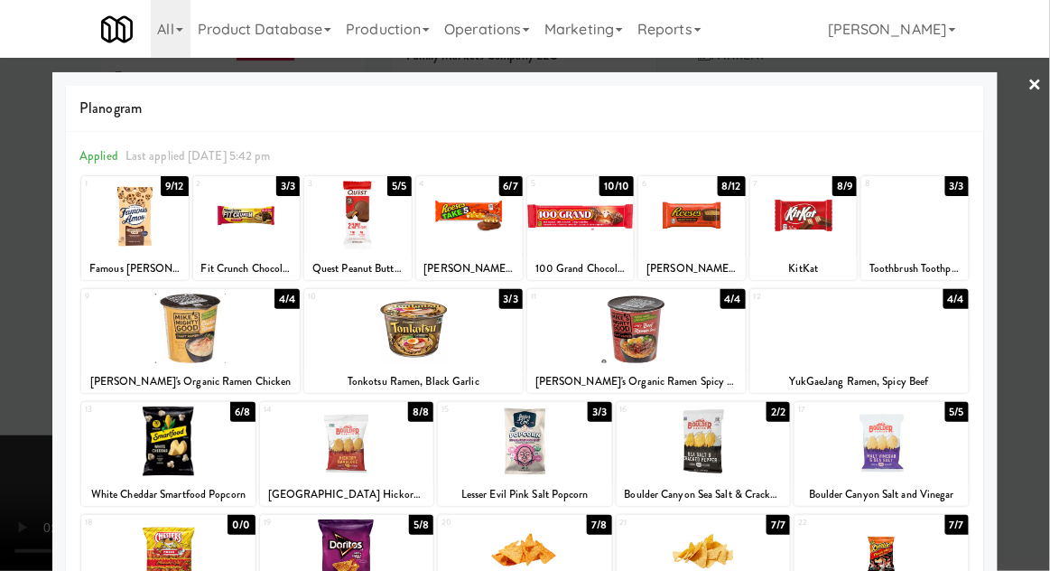
click at [913, 329] on div at bounding box center [859, 329] width 219 height 70
click at [19, 420] on div at bounding box center [525, 285] width 1050 height 571
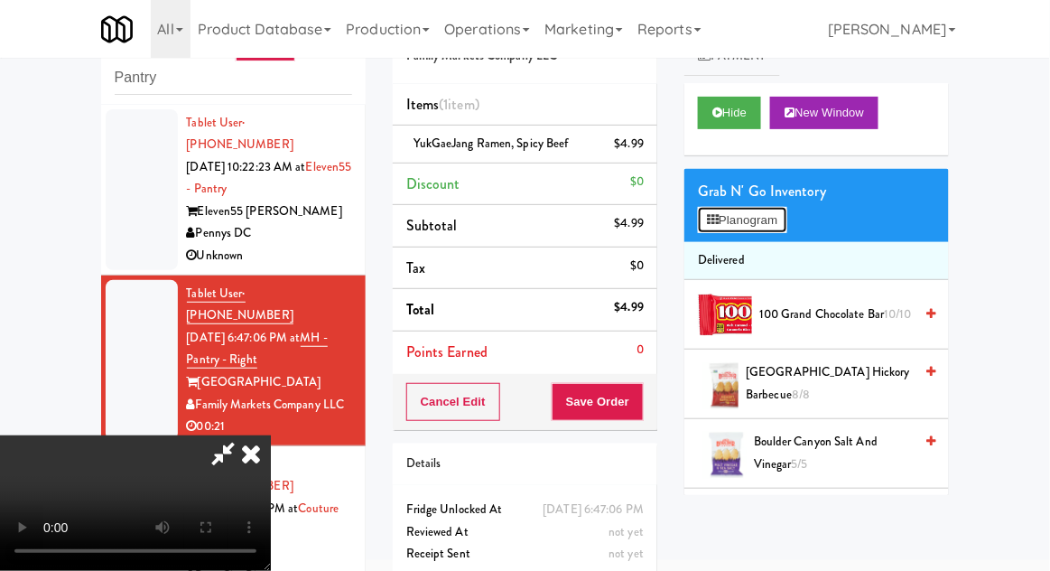
click at [778, 232] on button "Planogram" at bounding box center [742, 220] width 89 height 27
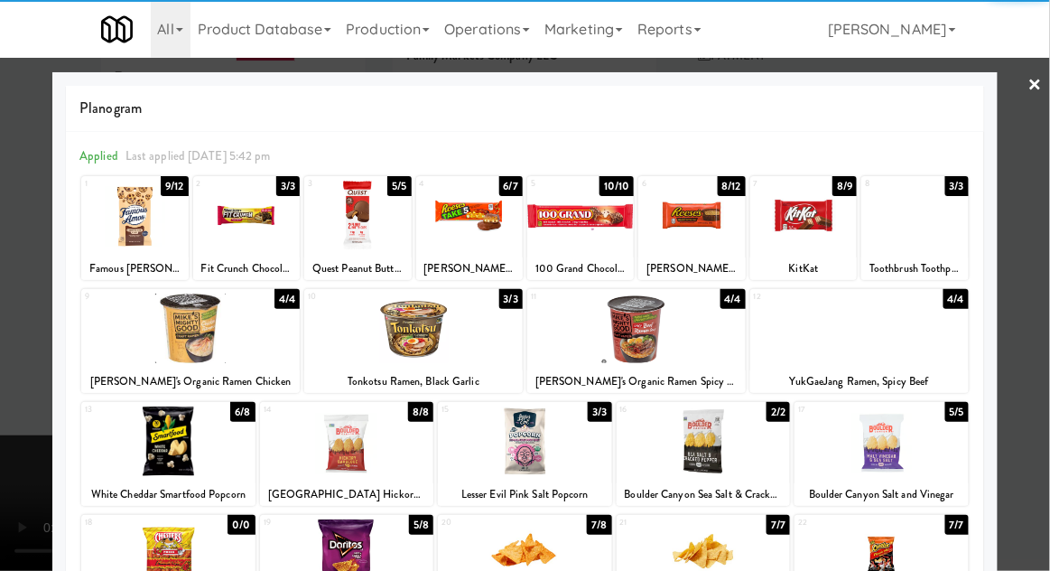
click at [369, 342] on div at bounding box center [413, 329] width 219 height 70
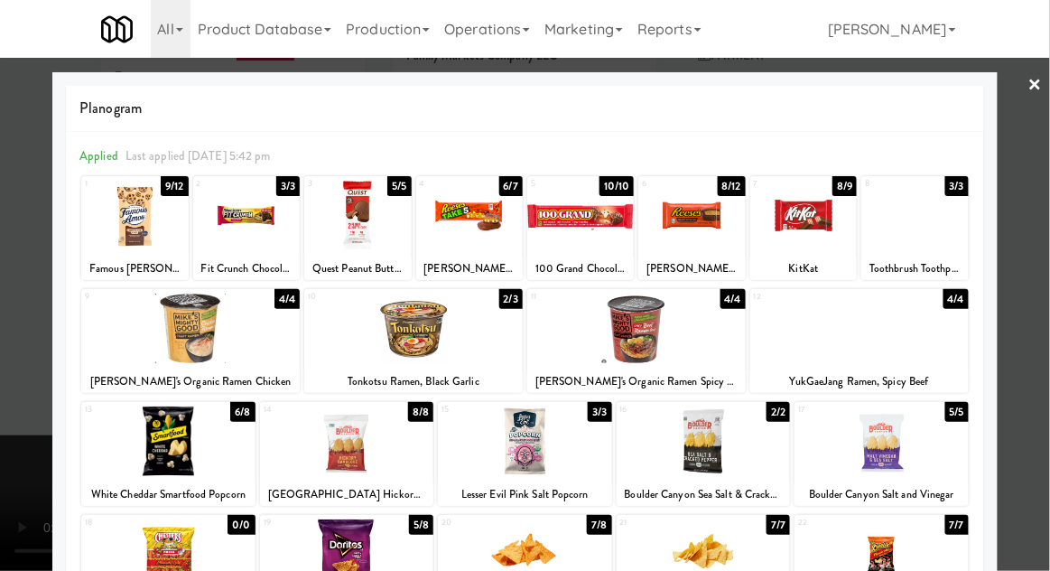
click at [19, 425] on div at bounding box center [525, 285] width 1050 height 571
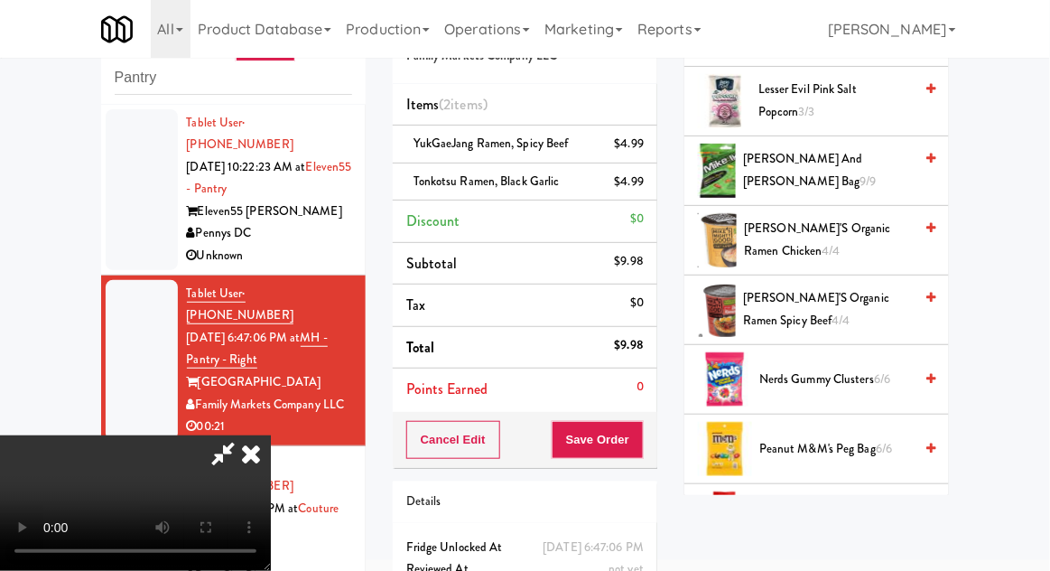
scroll to position [1709, 0]
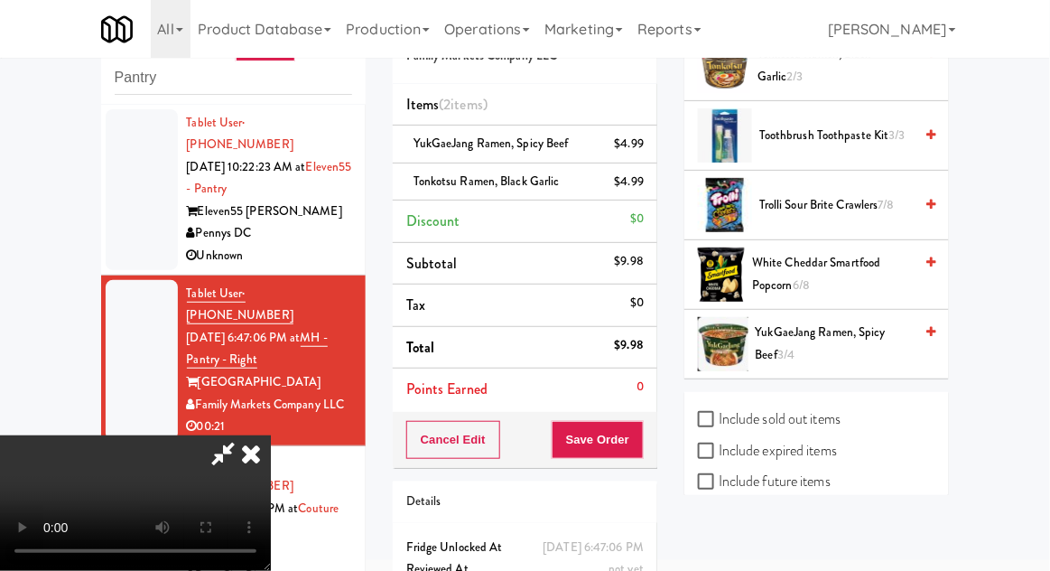
click at [886, 202] on span "7/8" at bounding box center [887, 204] width 16 height 17
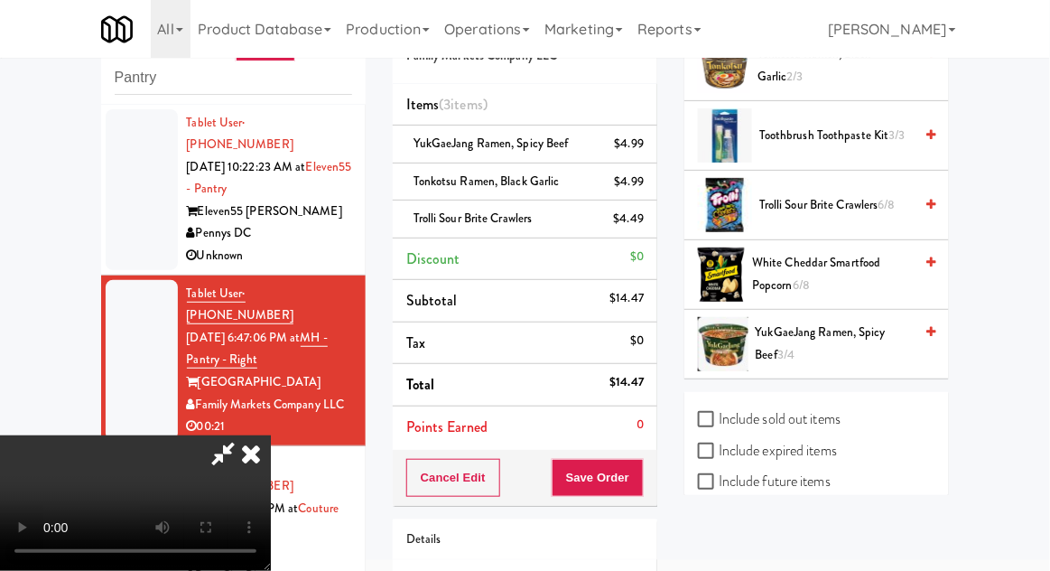
click at [660, 451] on div "Order # 259410 Family Markets Company LLC Items (3 items ) YukGaeJang Ramen, Sp…" at bounding box center [525, 343] width 292 height 694
click at [639, 479] on button "Save Order" at bounding box center [598, 478] width 92 height 38
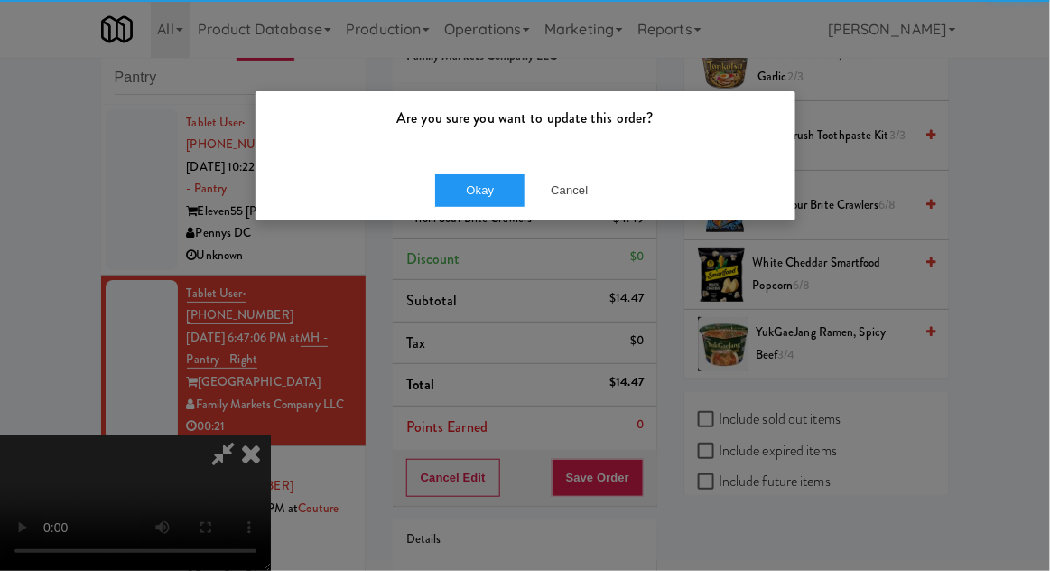
click at [452, 163] on div "Okay Cancel" at bounding box center [526, 190] width 540 height 61
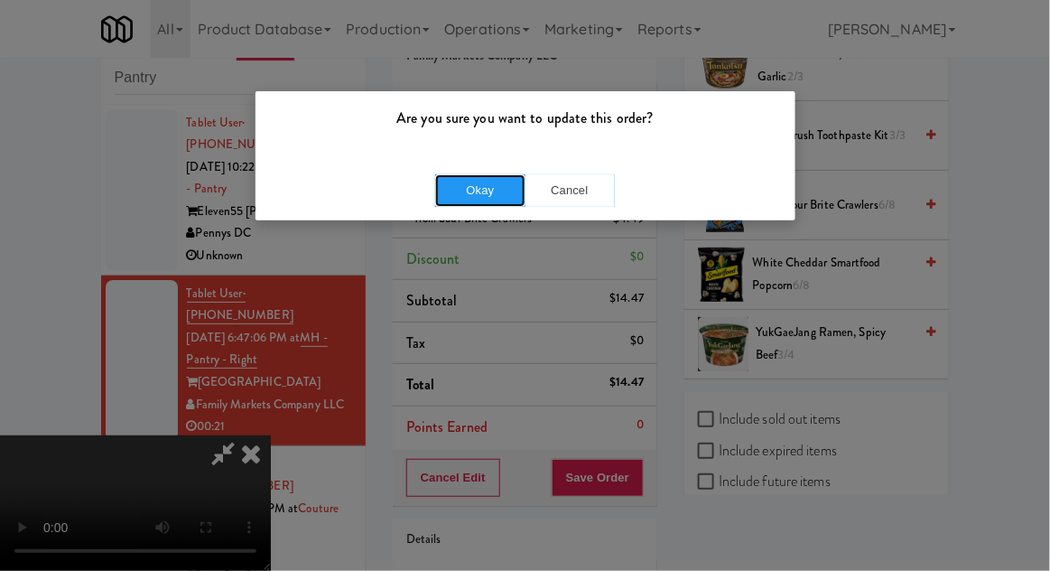
click at [462, 187] on button "Okay" at bounding box center [480, 190] width 90 height 33
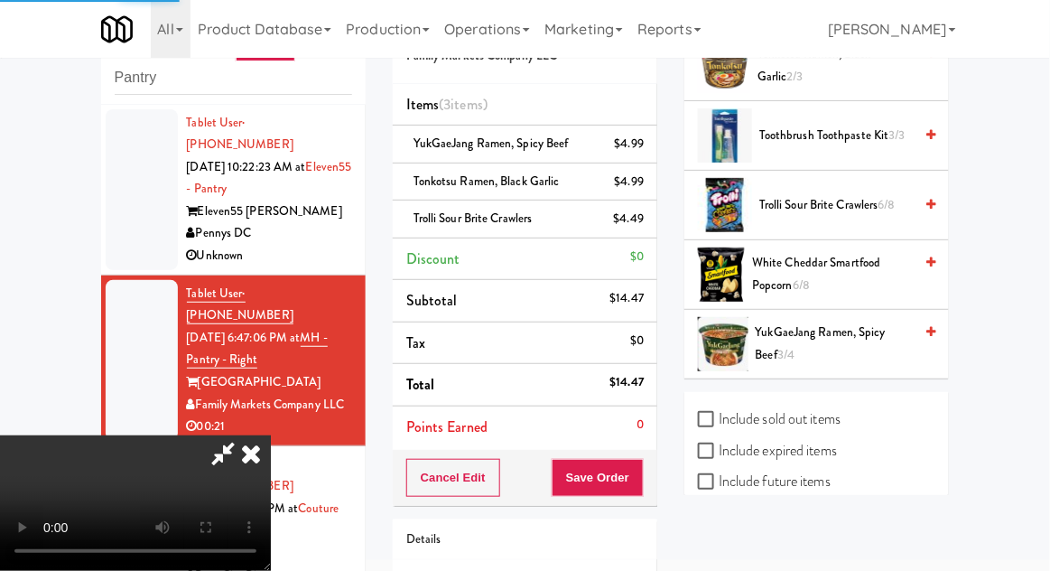
scroll to position [178, 0]
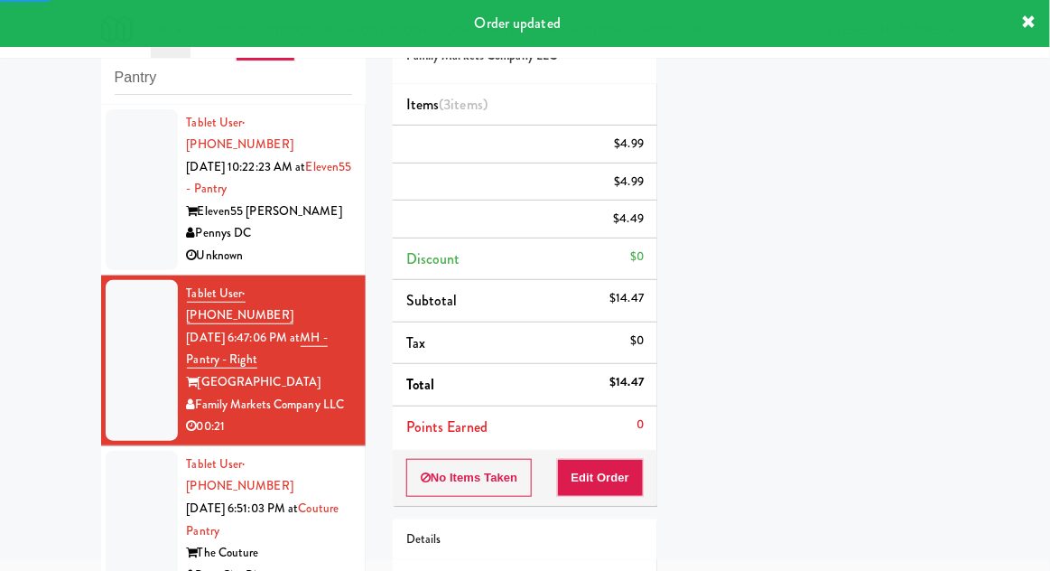
click at [130, 499] on div at bounding box center [142, 531] width 72 height 161
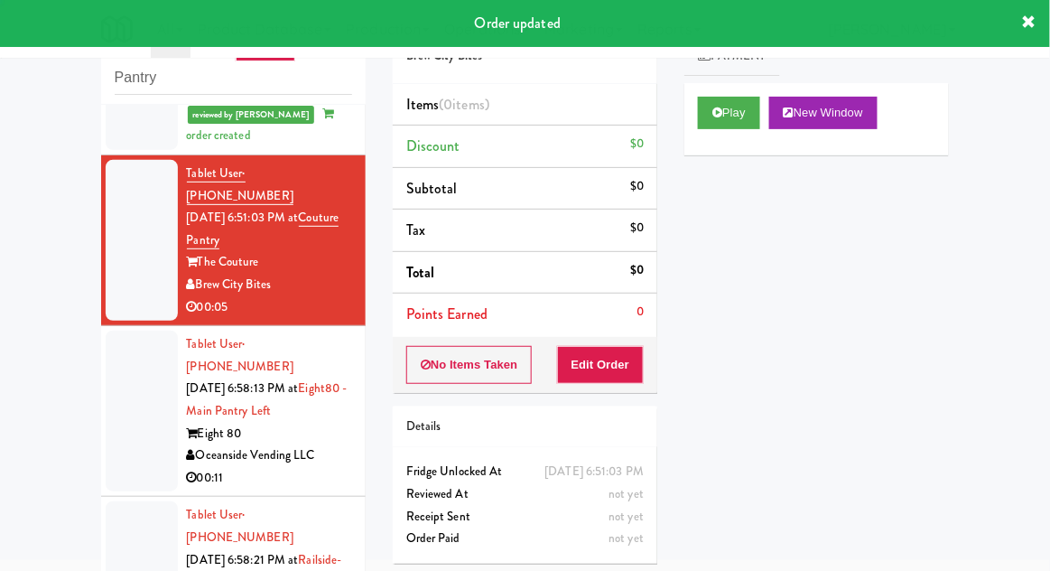
scroll to position [330, 0]
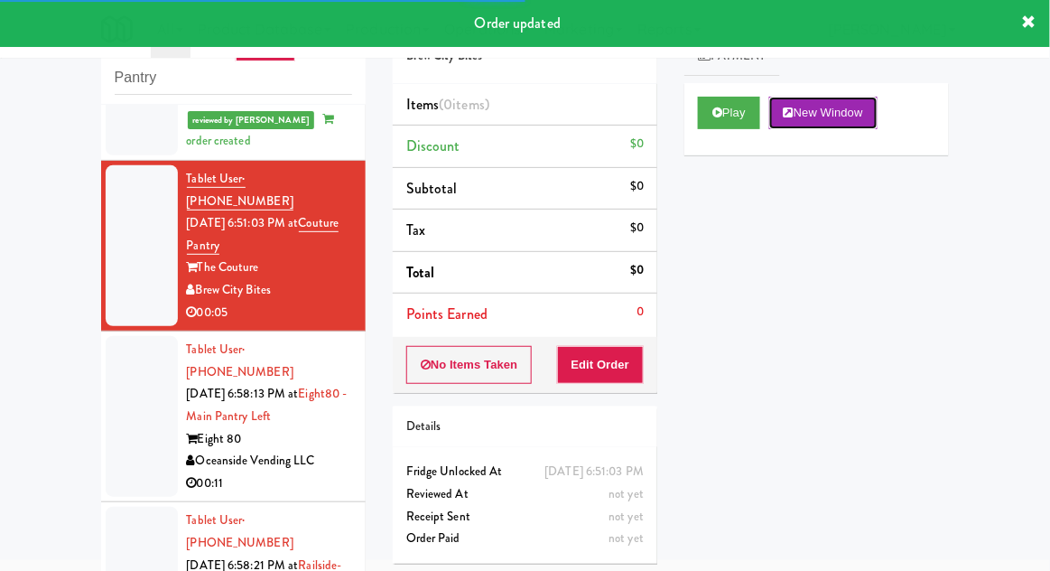
click at [775, 123] on button "New Window" at bounding box center [823, 113] width 108 height 33
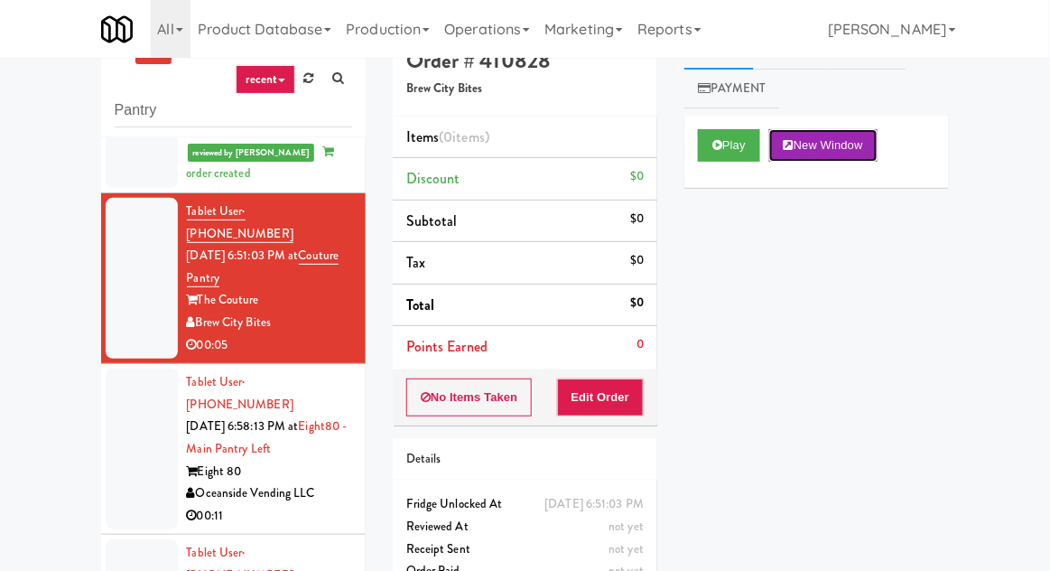
scroll to position [0, 0]
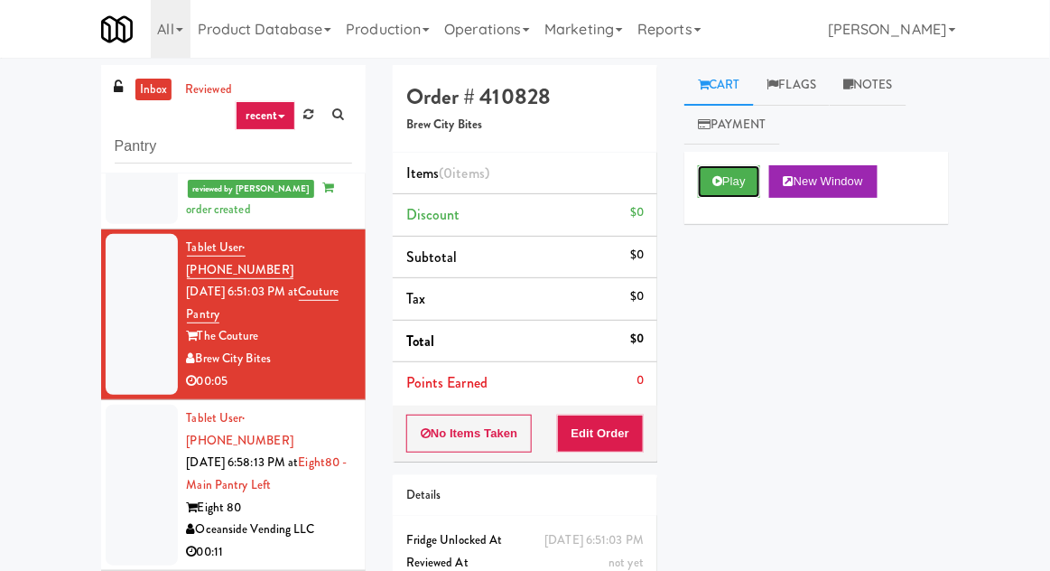
click at [760, 171] on button "Play" at bounding box center [729, 181] width 62 height 33
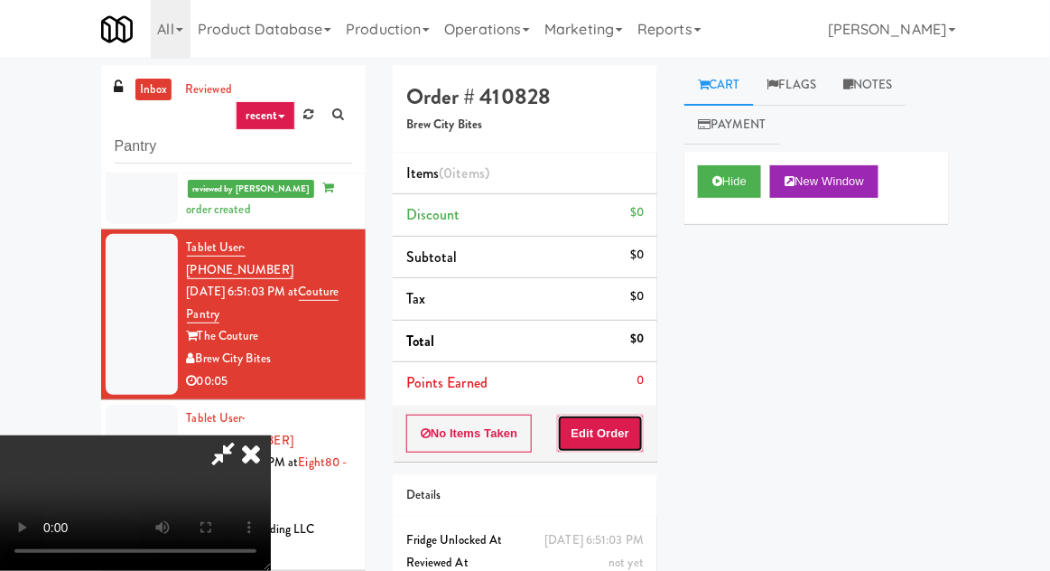
click at [626, 433] on button "Edit Order" at bounding box center [601, 434] width 88 height 38
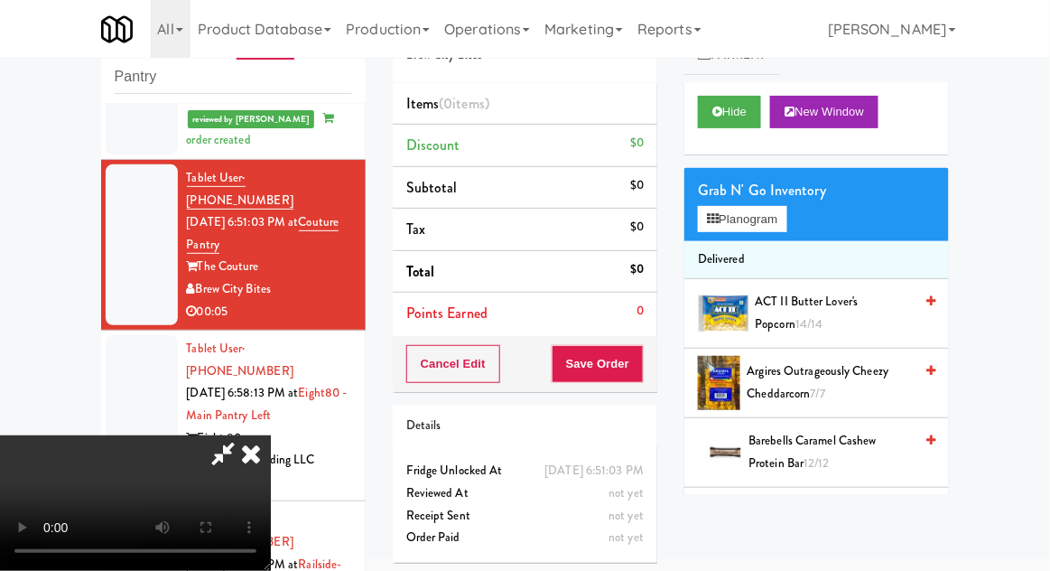
click at [792, 390] on span "Argires Outrageously Cheezy Cheddarcorn 7/7" at bounding box center [831, 382] width 166 height 44
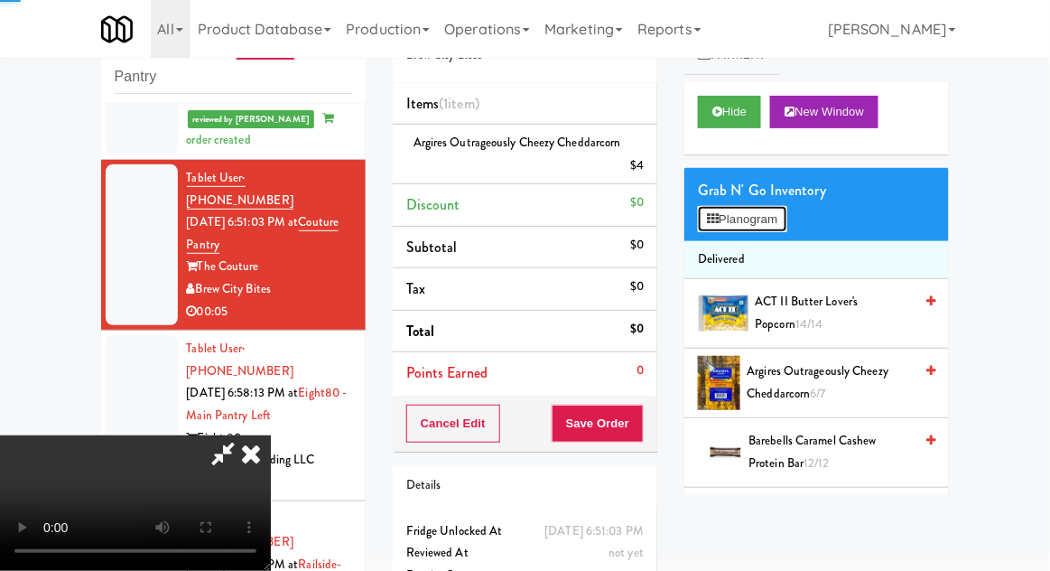
click at [766, 207] on button "Planogram" at bounding box center [742, 219] width 89 height 27
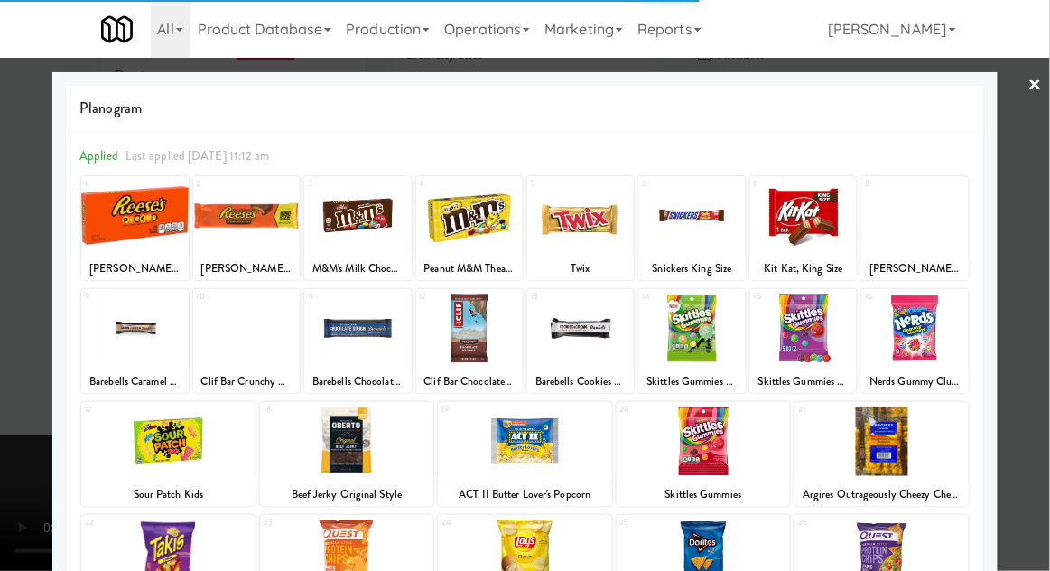
click at [1041, 369] on div at bounding box center [525, 285] width 1050 height 571
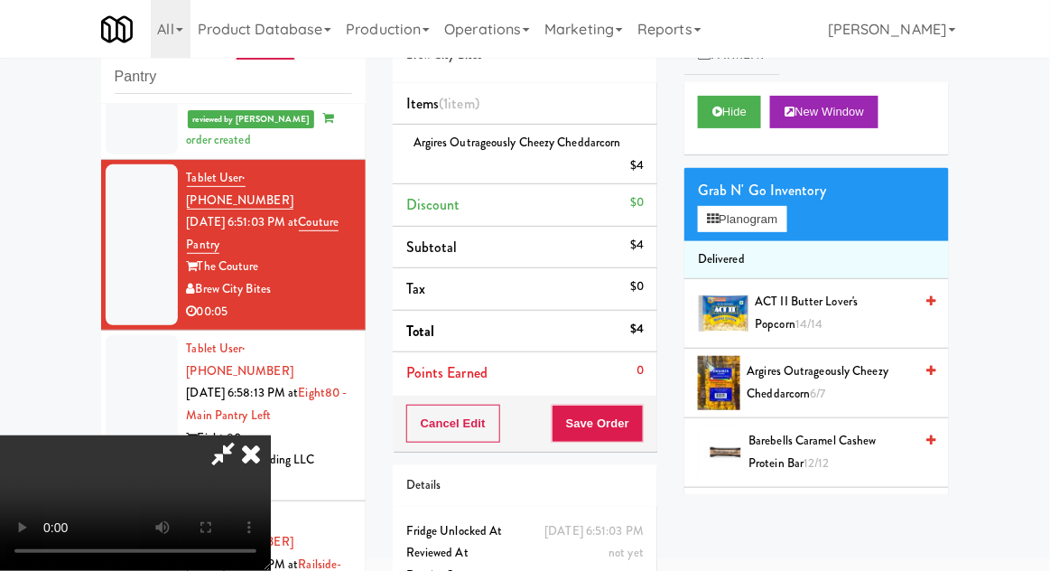
scroll to position [66, 0]
click at [639, 419] on button "Save Order" at bounding box center [598, 424] width 92 height 38
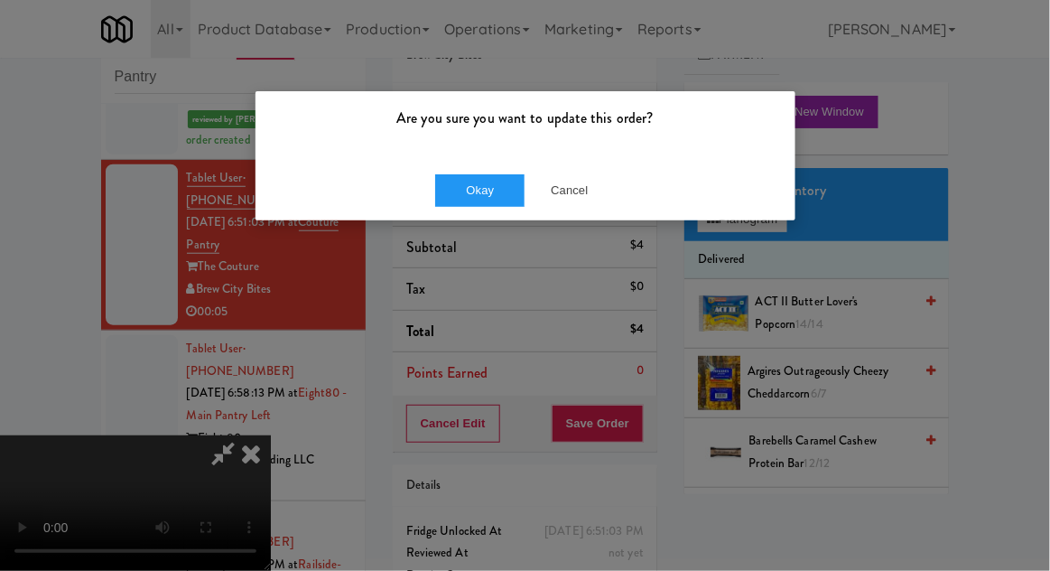
click at [433, 163] on div "Okay Cancel" at bounding box center [526, 190] width 540 height 61
click at [468, 193] on button "Okay" at bounding box center [480, 190] width 90 height 33
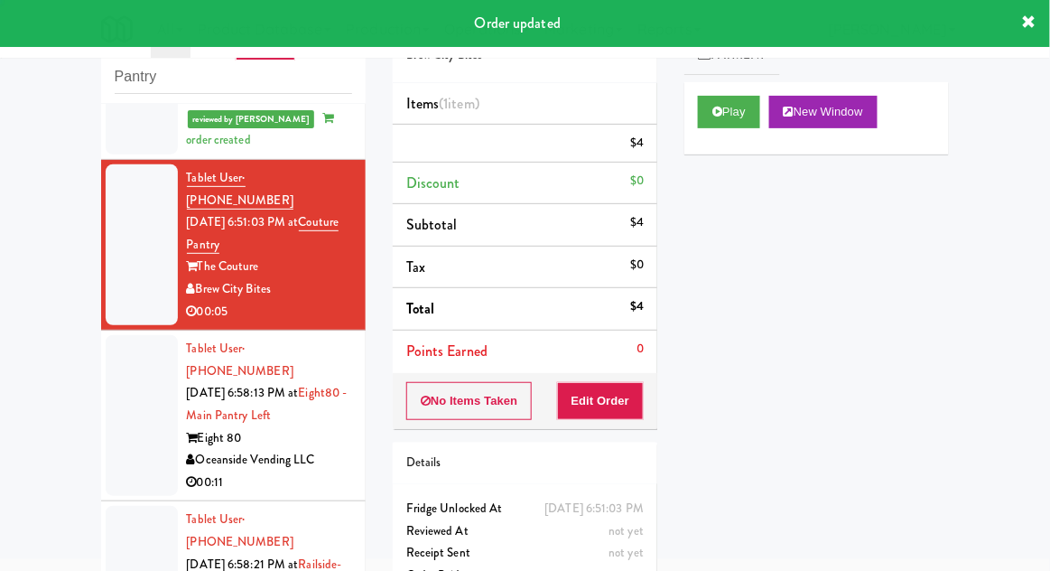
scroll to position [0, 0]
click at [119, 368] on div at bounding box center [142, 415] width 72 height 161
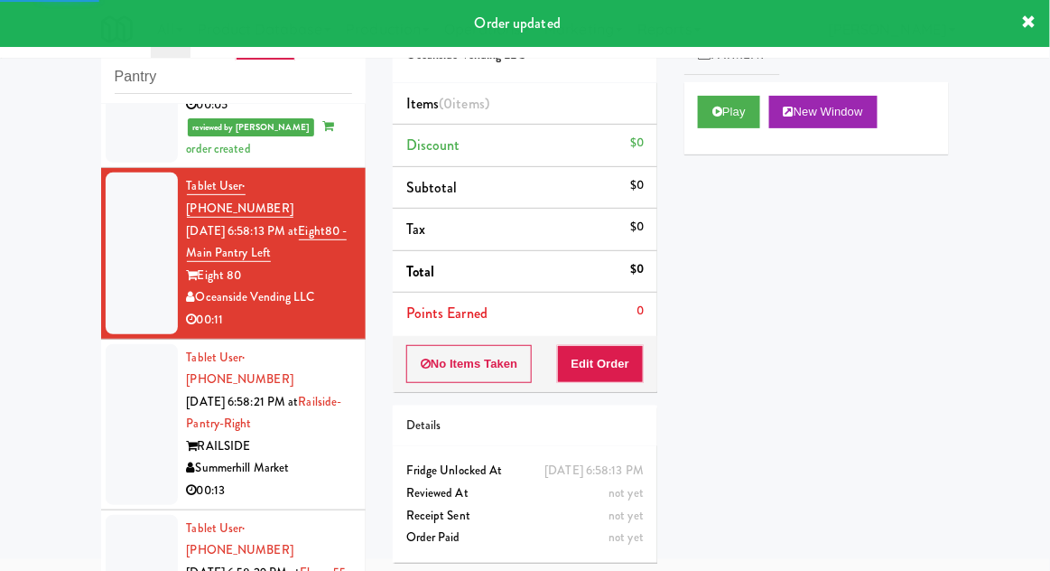
scroll to position [536, 0]
click at [748, 116] on button "Play" at bounding box center [729, 112] width 62 height 33
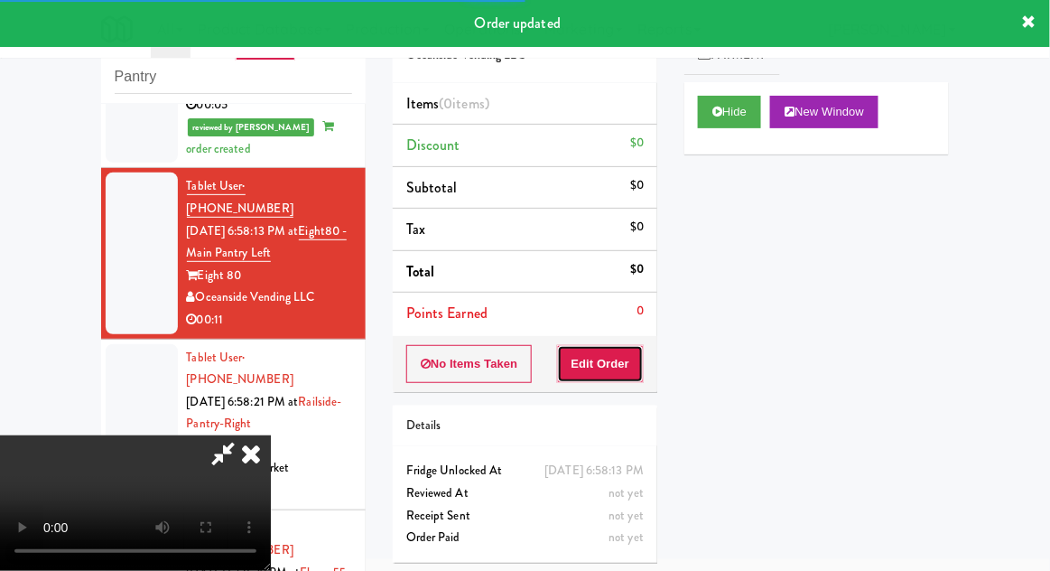
click at [618, 359] on button "Edit Order" at bounding box center [601, 364] width 88 height 38
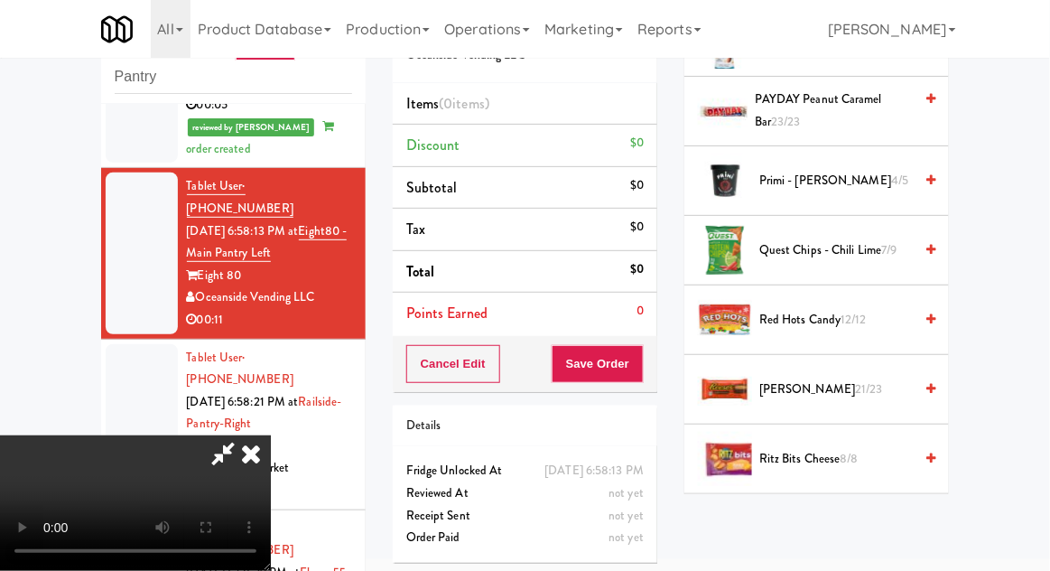
scroll to position [1512, 0]
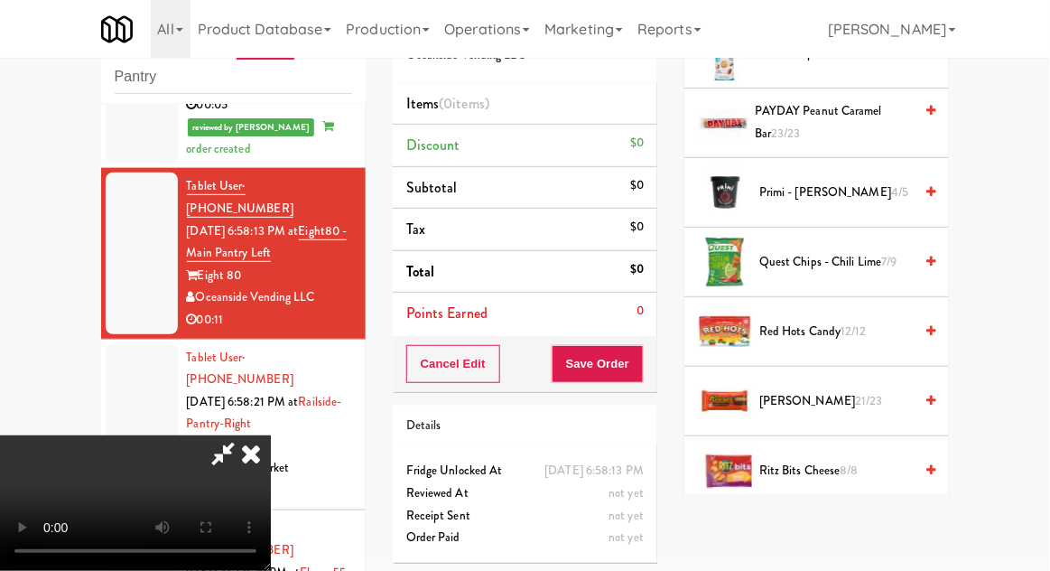
click at [846, 390] on span "Reese's 21/23" at bounding box center [836, 401] width 154 height 23
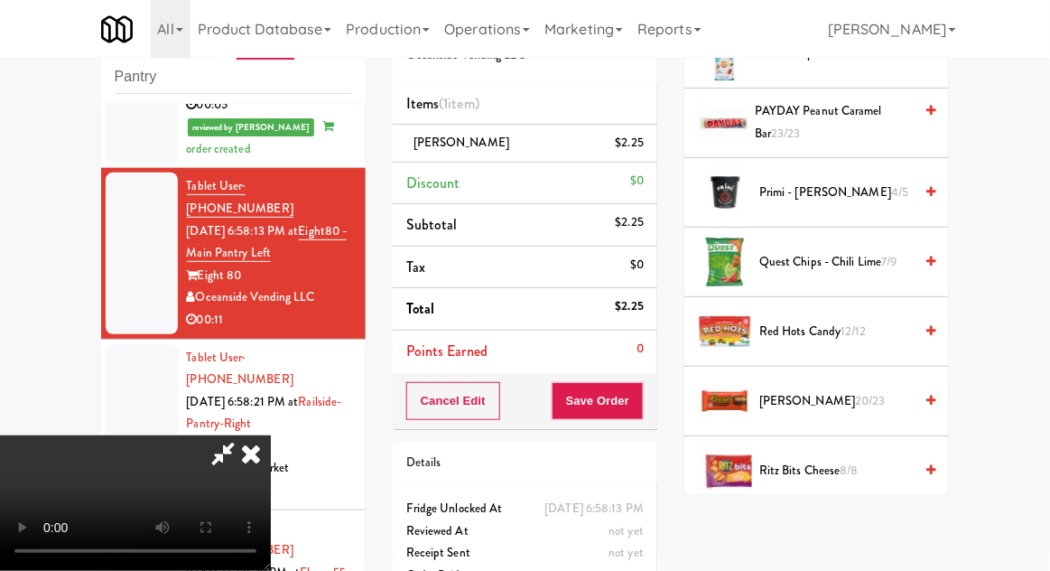
scroll to position [66, 0]
click at [639, 414] on button "Save Order" at bounding box center [598, 401] width 92 height 38
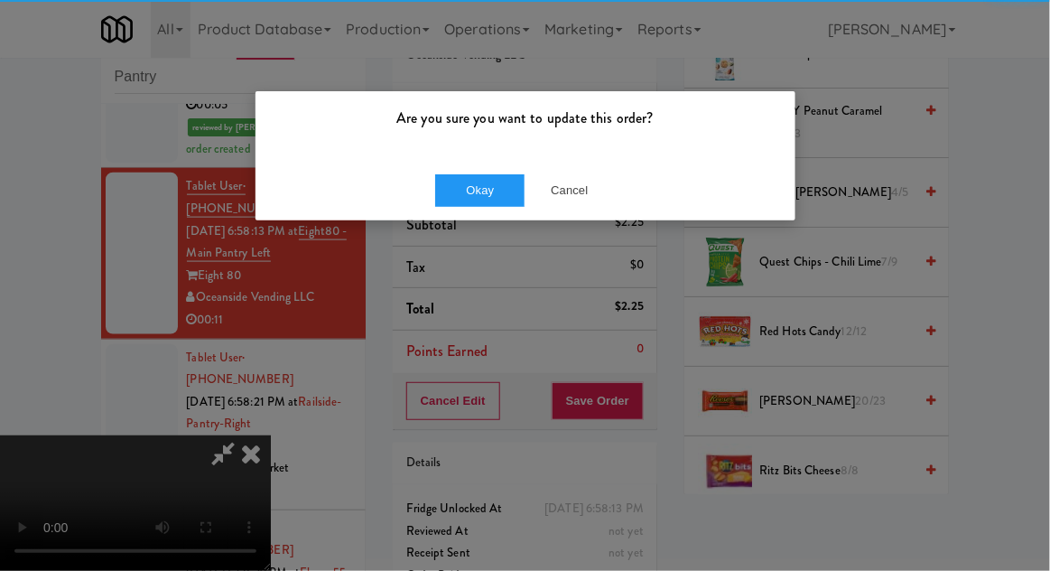
click at [475, 160] on div "Okay Cancel" at bounding box center [526, 190] width 540 height 61
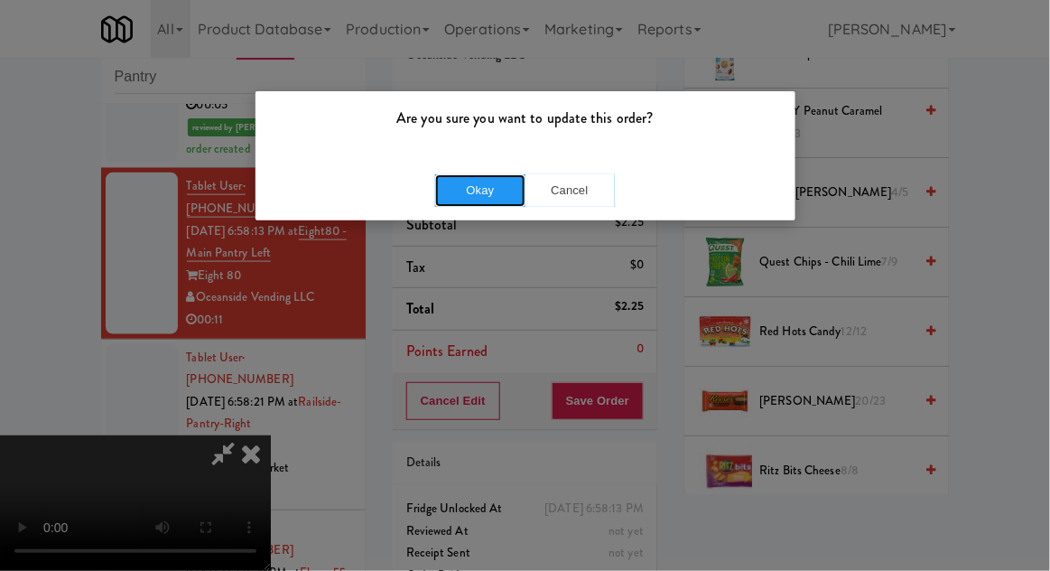
click at [466, 188] on button "Okay" at bounding box center [480, 190] width 90 height 33
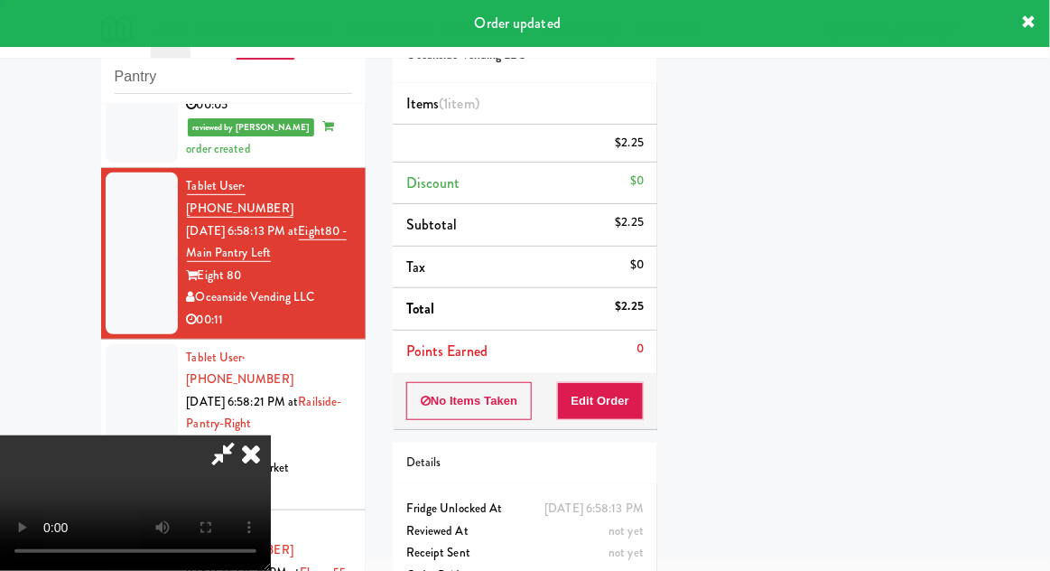
scroll to position [0, 0]
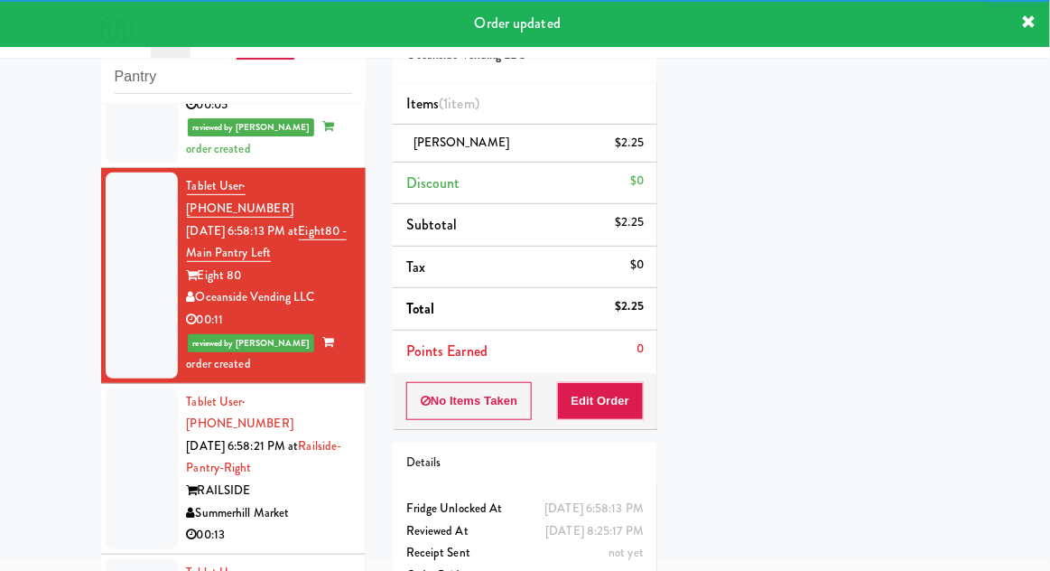
click at [124, 388] on div at bounding box center [142, 468] width 72 height 161
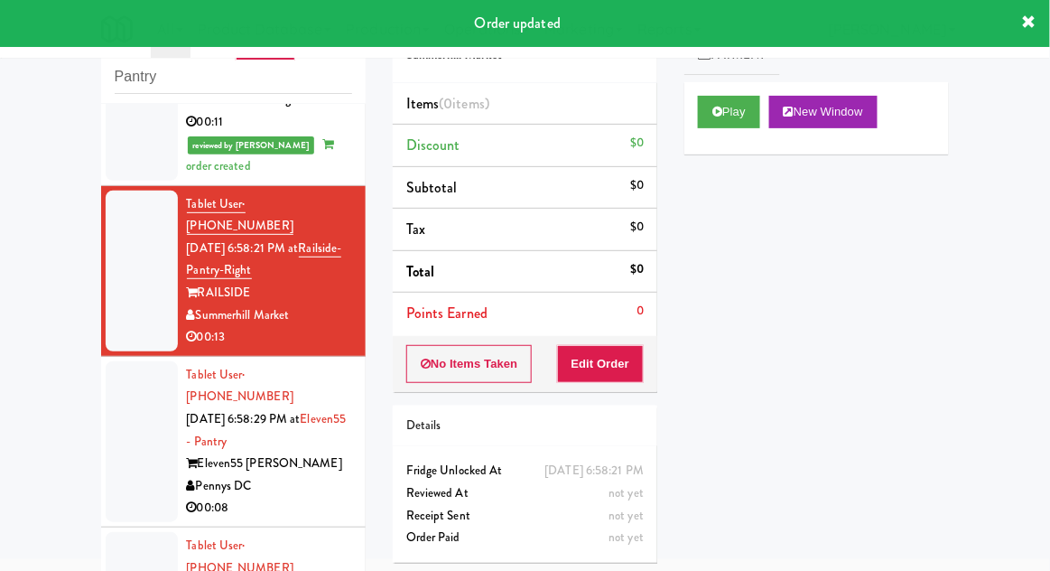
scroll to position [738, 0]
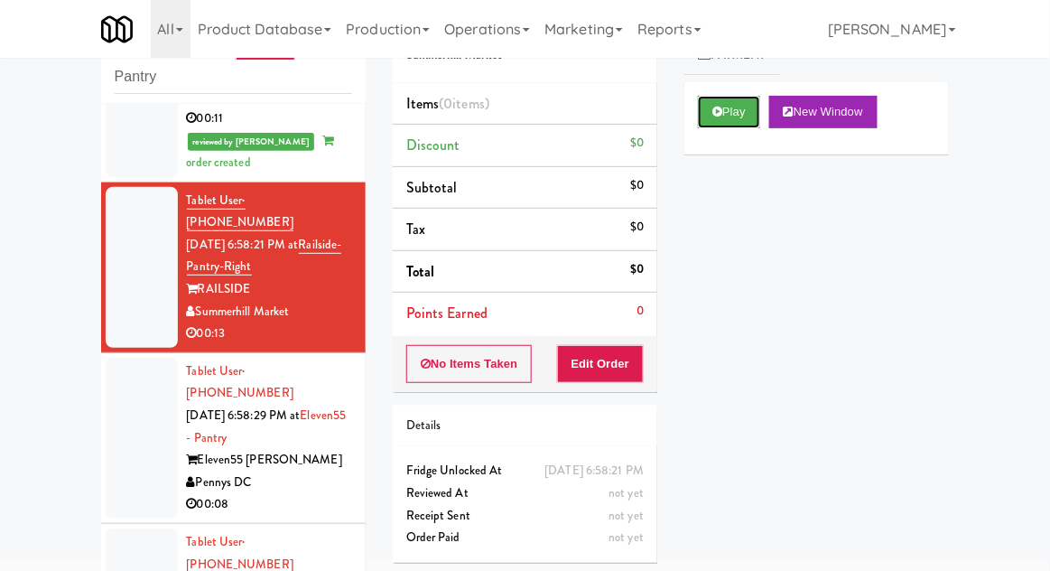
click at [746, 124] on button "Play" at bounding box center [729, 112] width 62 height 33
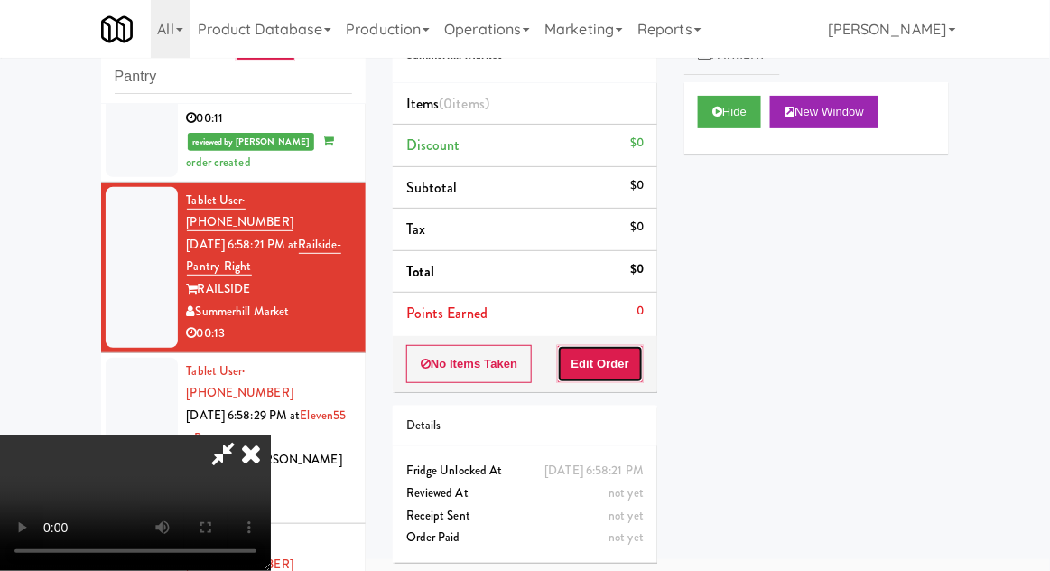
click at [625, 362] on button "Edit Order" at bounding box center [601, 364] width 88 height 38
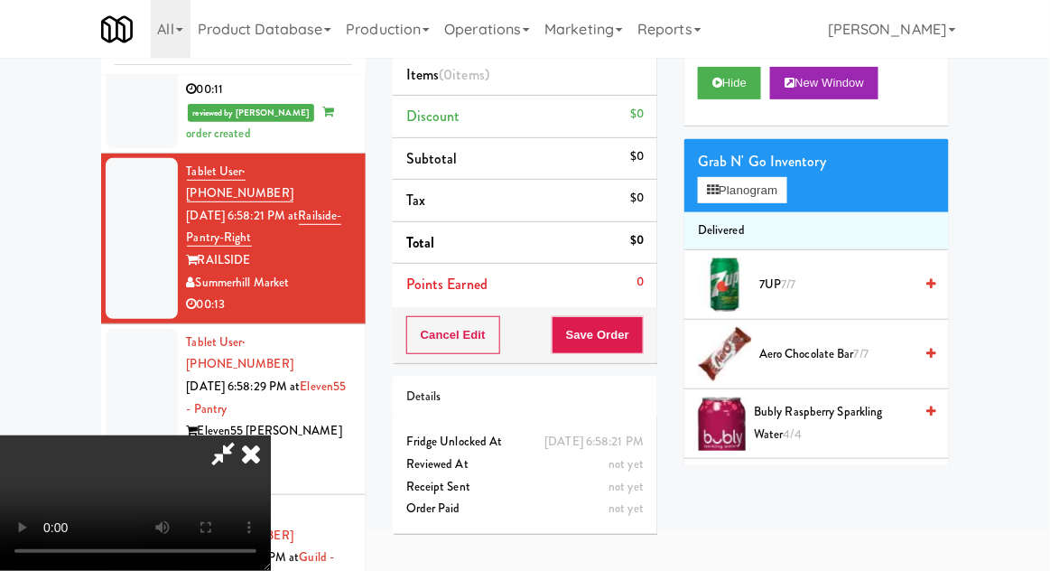
scroll to position [149, 0]
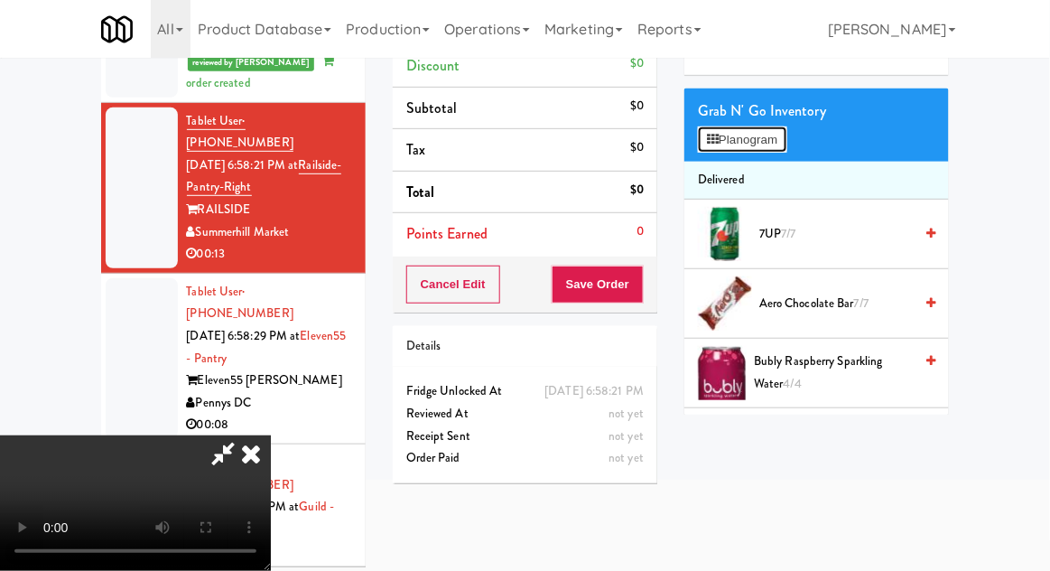
click at [785, 138] on button "Planogram" at bounding box center [742, 139] width 89 height 27
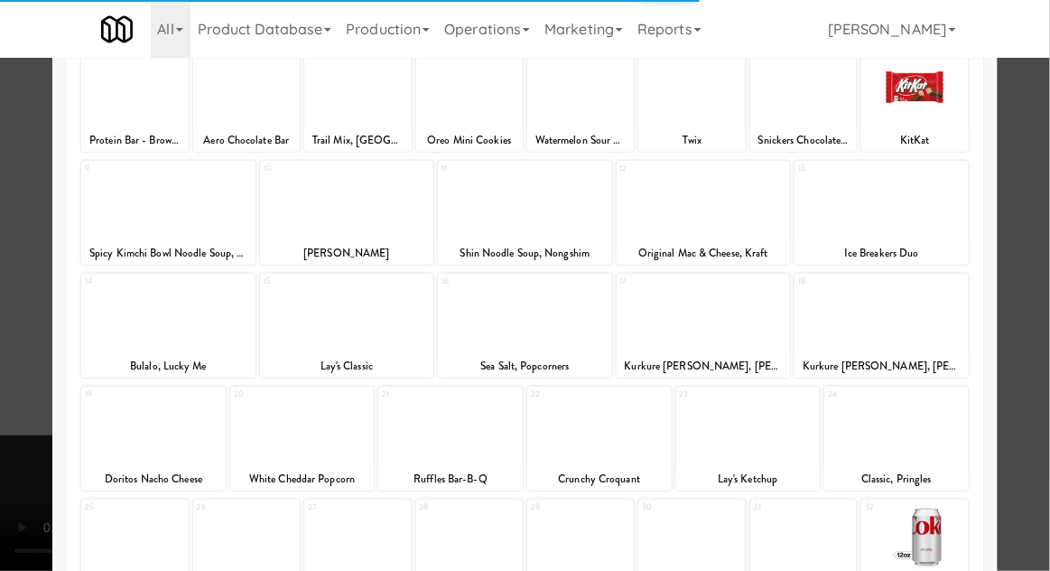
scroll to position [315, 0]
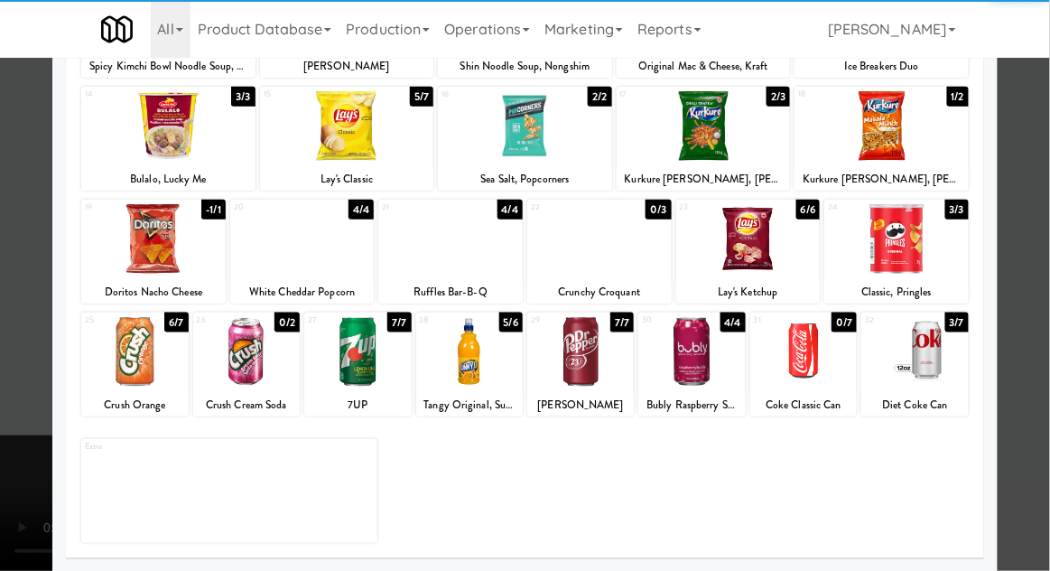
click at [584, 377] on div at bounding box center [580, 352] width 107 height 70
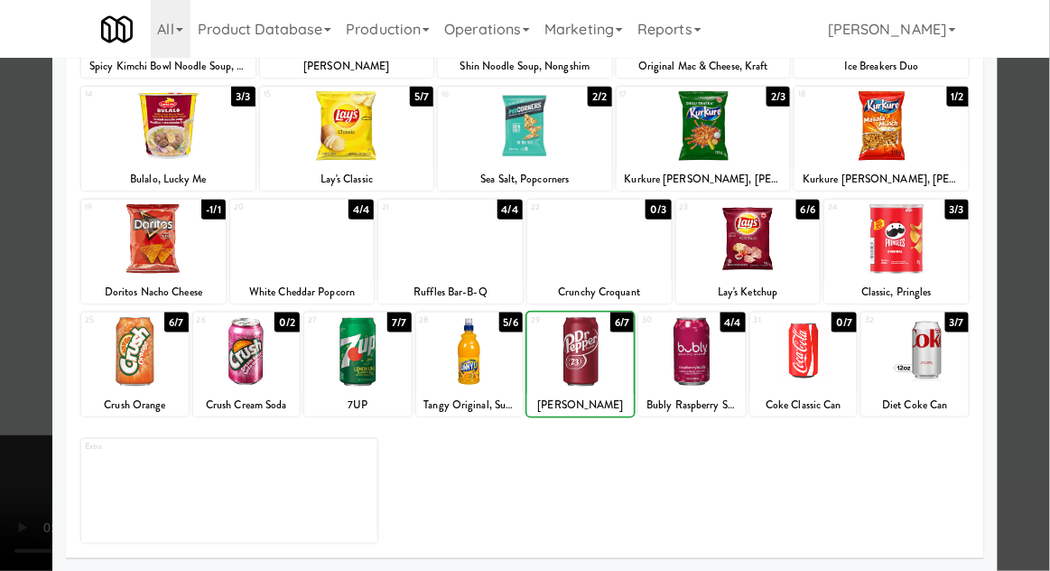
click at [25, 396] on div at bounding box center [525, 285] width 1050 height 571
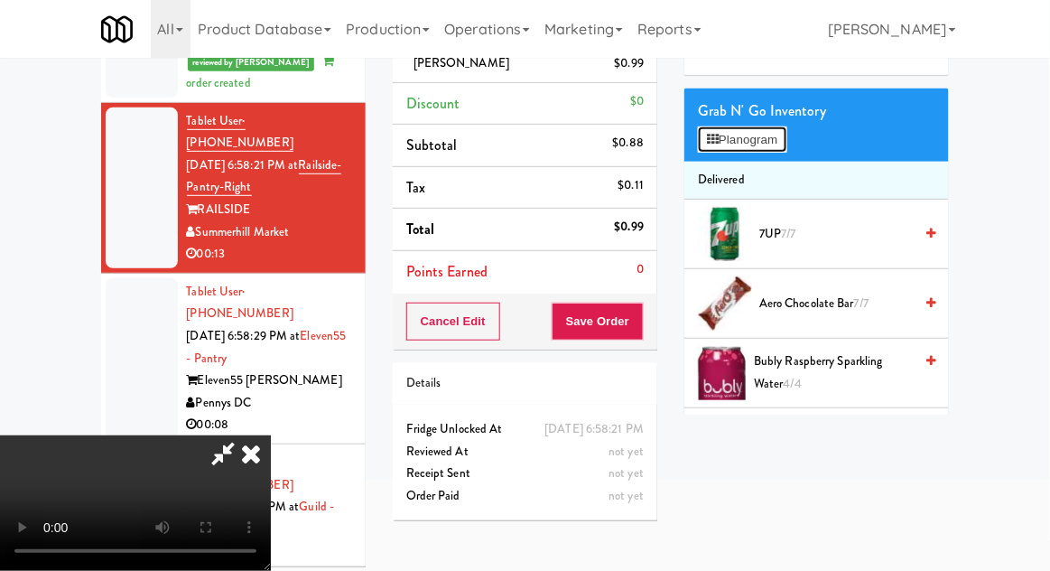
click at [763, 150] on button "Planogram" at bounding box center [742, 139] width 89 height 27
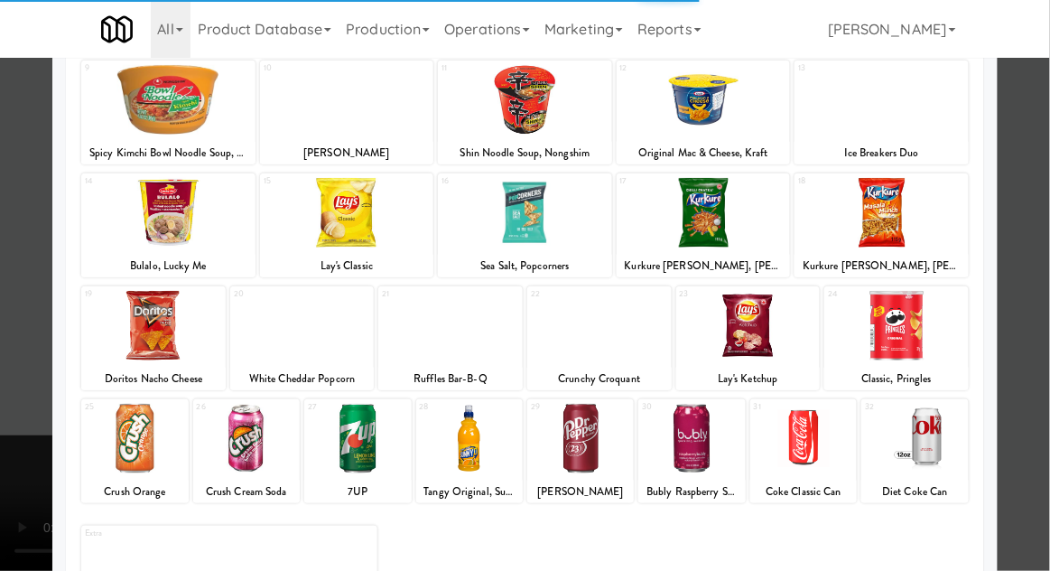
scroll to position [70, 0]
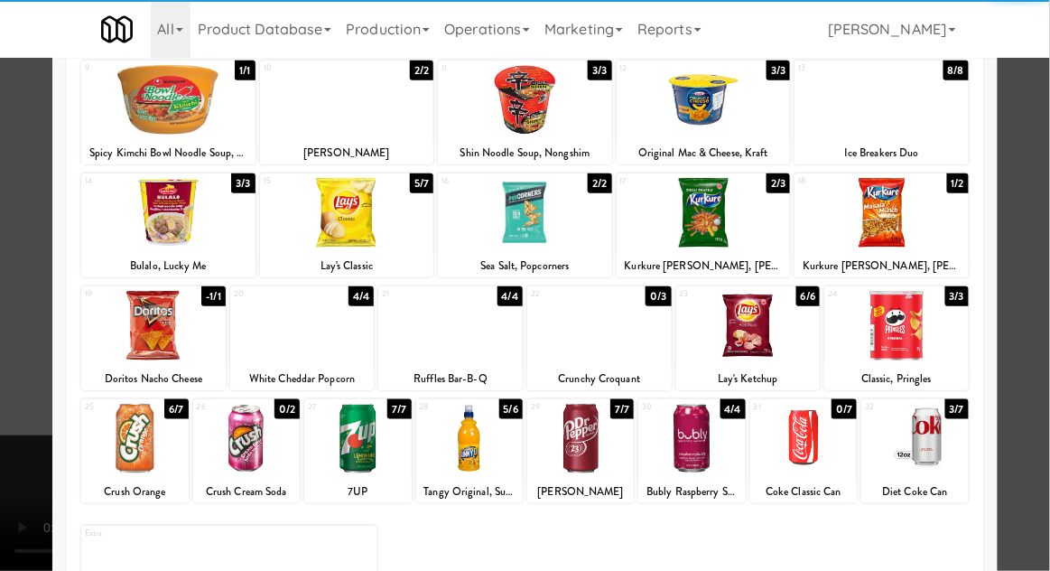
click at [340, 438] on div at bounding box center [357, 439] width 107 height 70
click at [16, 443] on div at bounding box center [525, 285] width 1050 height 571
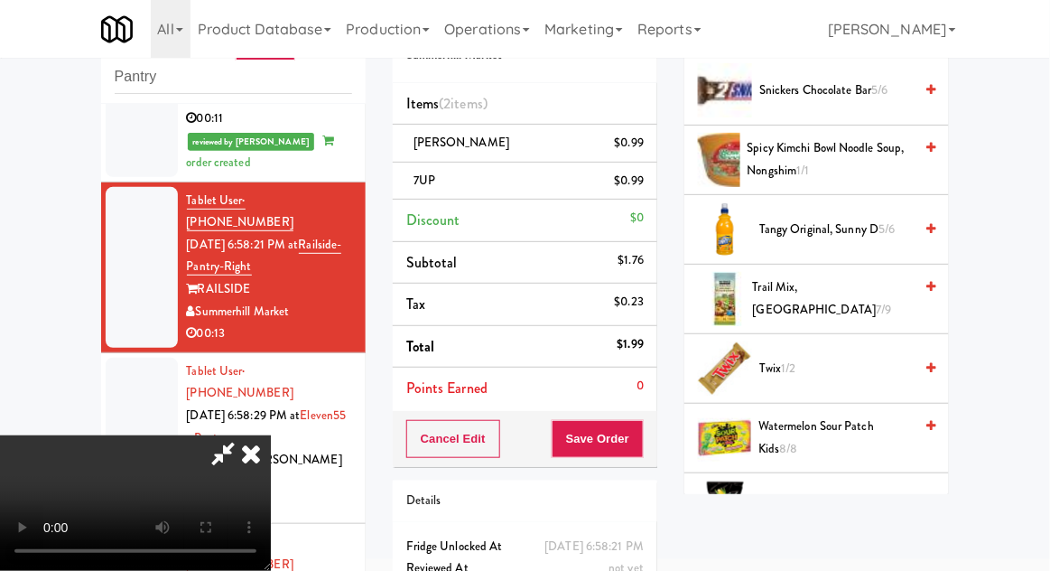
scroll to position [1683, 0]
click at [845, 359] on span "Twix 1/2" at bounding box center [836, 369] width 154 height 23
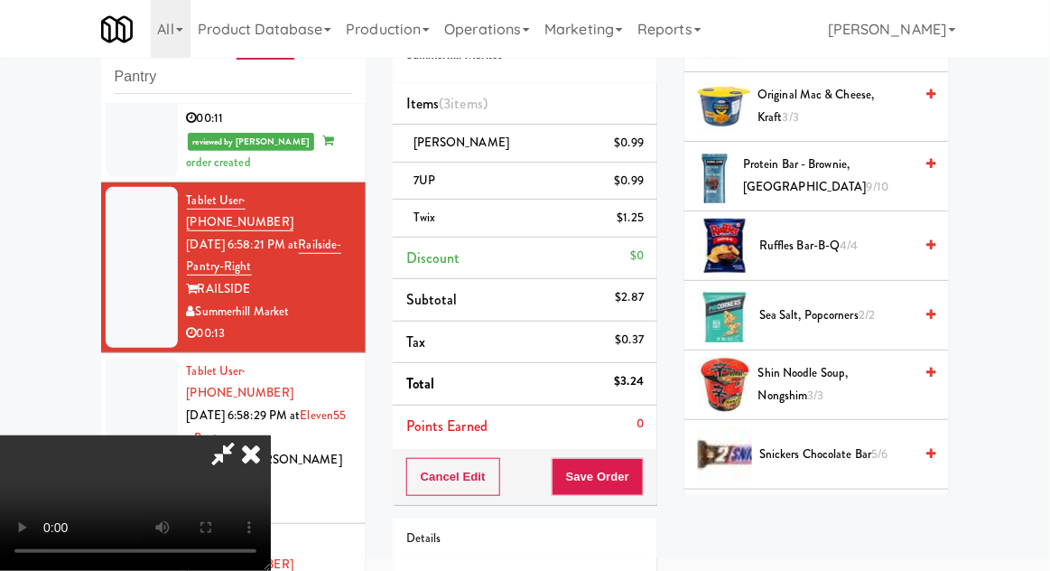
scroll to position [1321, 0]
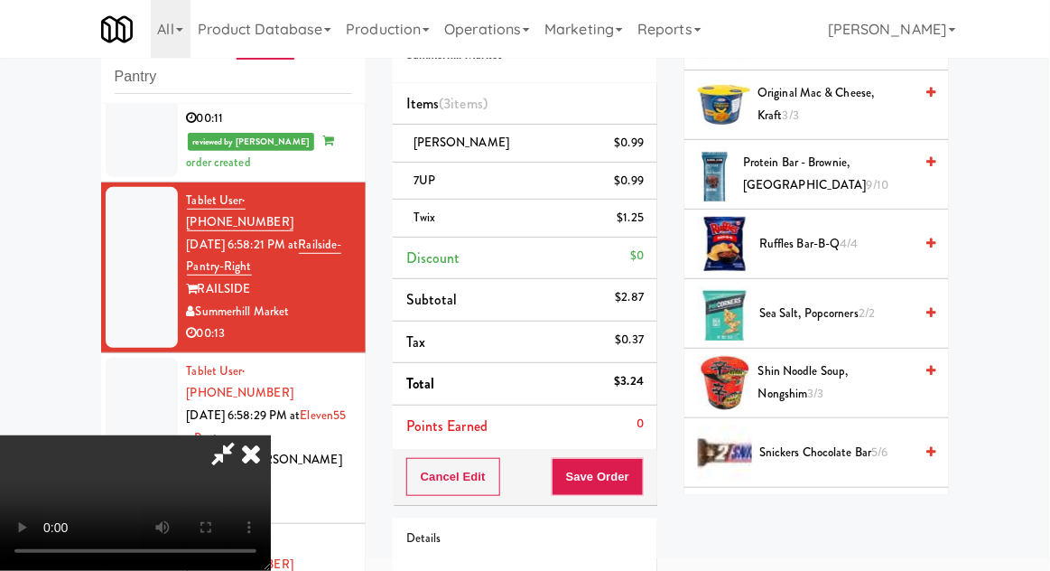
click at [869, 450] on span "Snickers Chocolate Bar 5/6" at bounding box center [836, 453] width 154 height 23
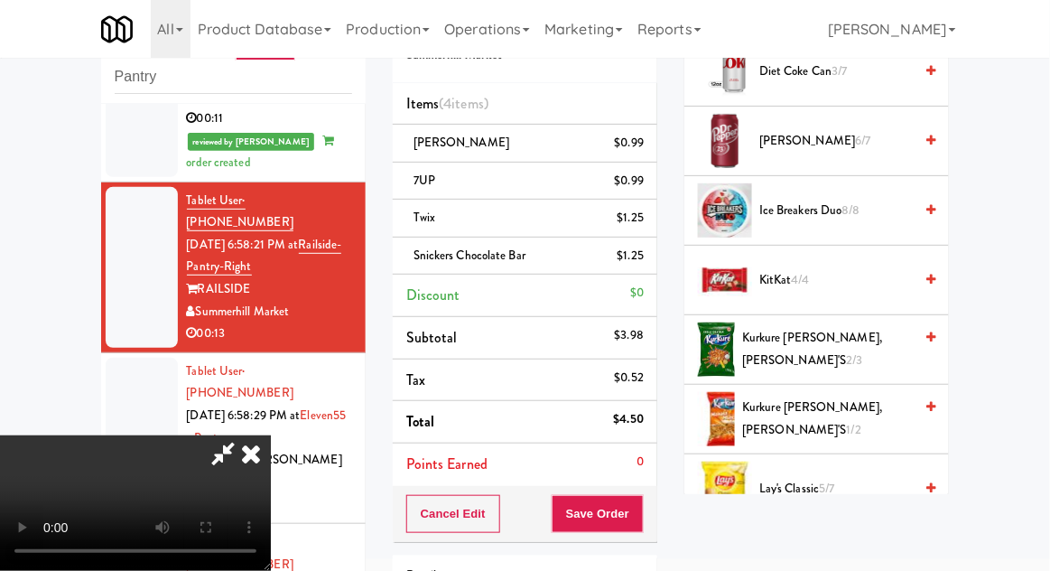
scroll to position [651, 0]
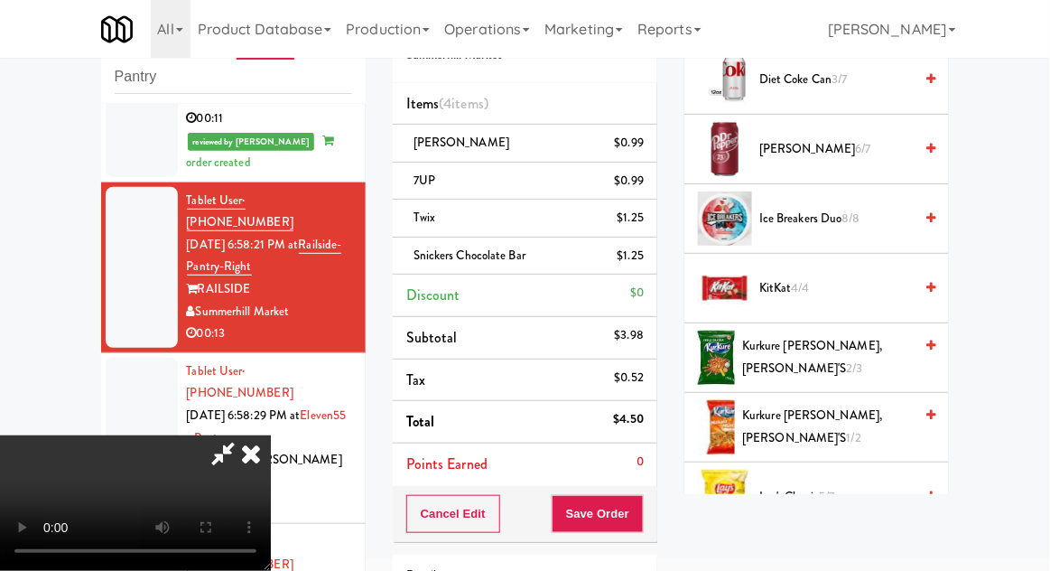
click at [865, 277] on span "KitKat 4/4" at bounding box center [836, 288] width 154 height 23
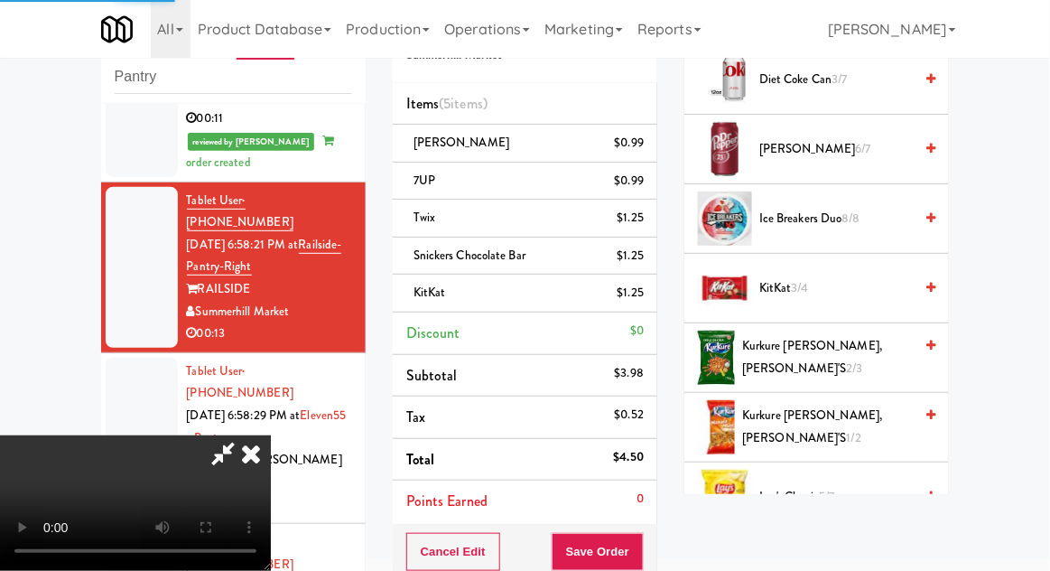
scroll to position [66, 0]
click at [638, 533] on button "Save Order" at bounding box center [598, 552] width 92 height 38
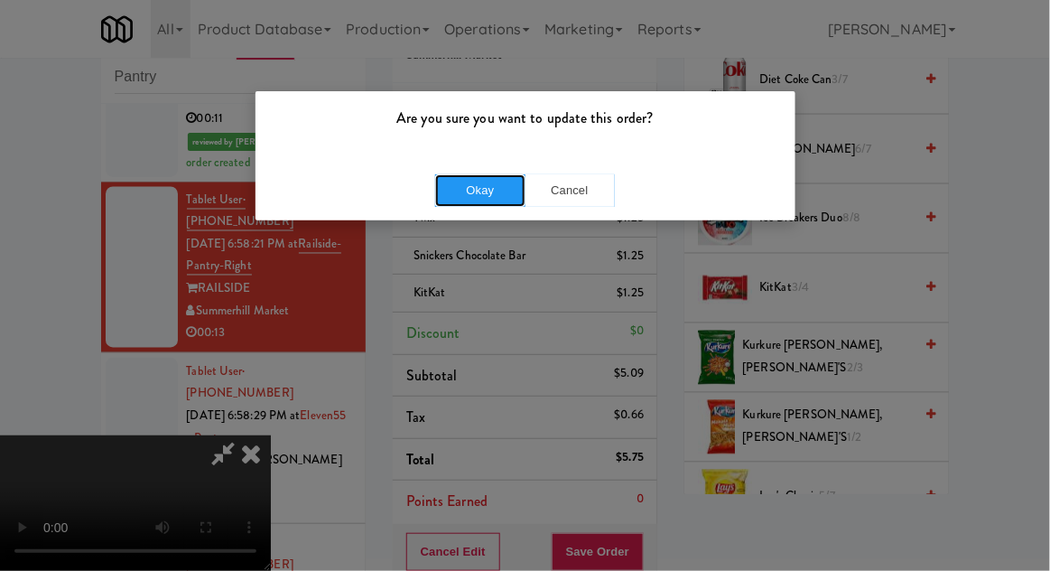
click at [480, 199] on button "Okay" at bounding box center [480, 190] width 90 height 33
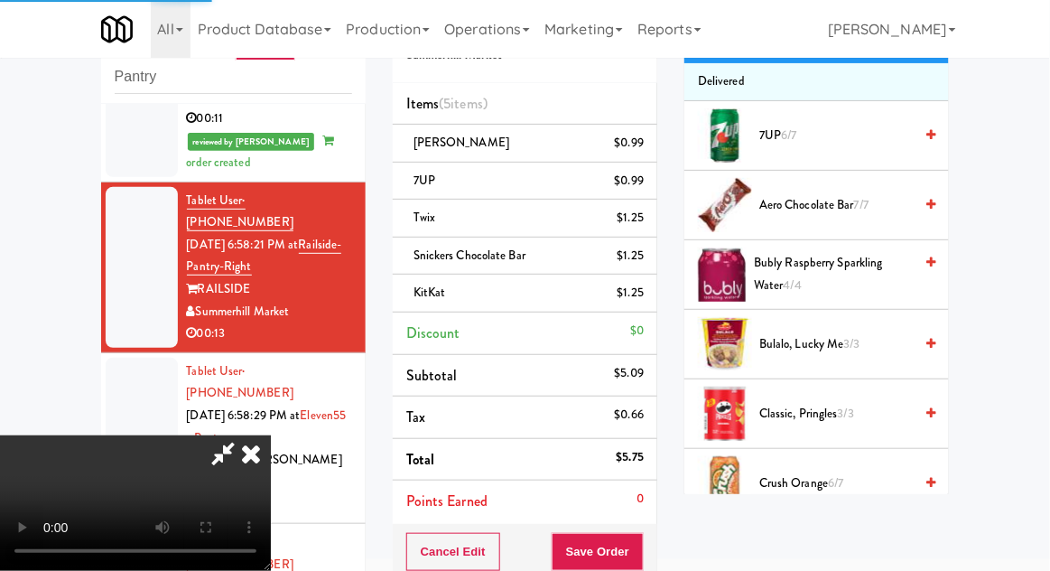
scroll to position [0, 0]
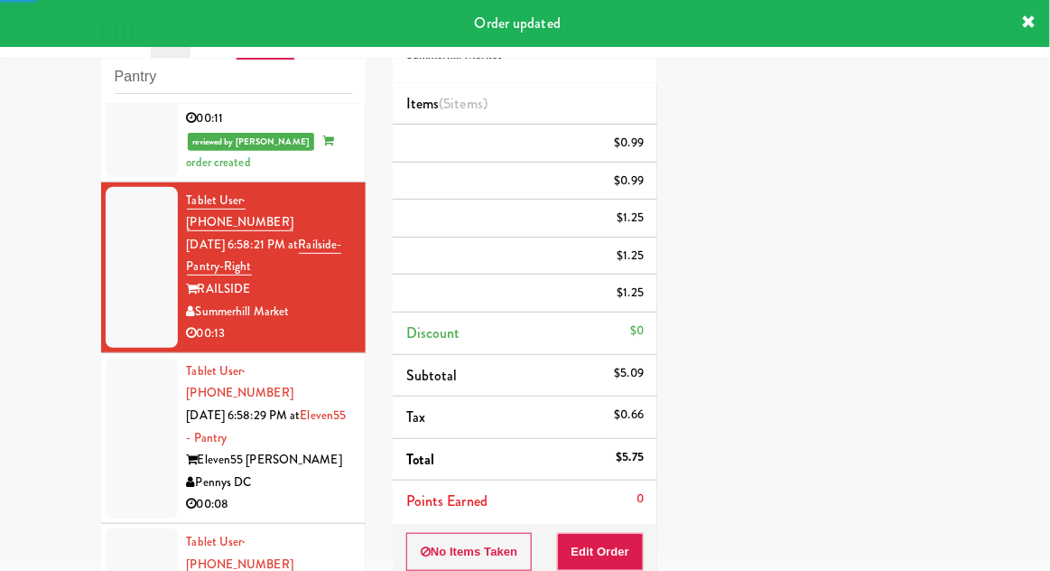
click at [116, 358] on div at bounding box center [142, 438] width 72 height 161
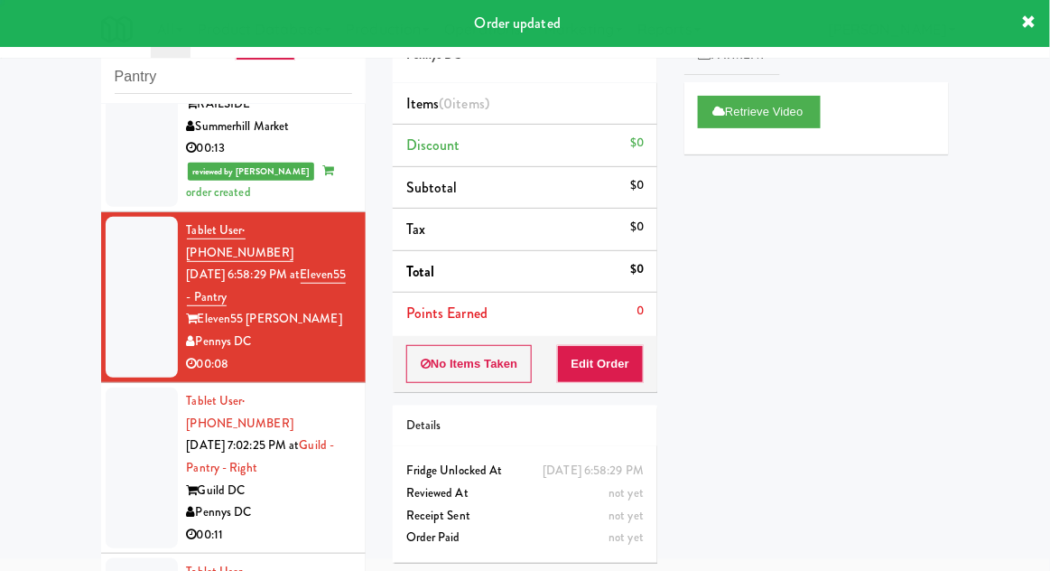
scroll to position [929, 0]
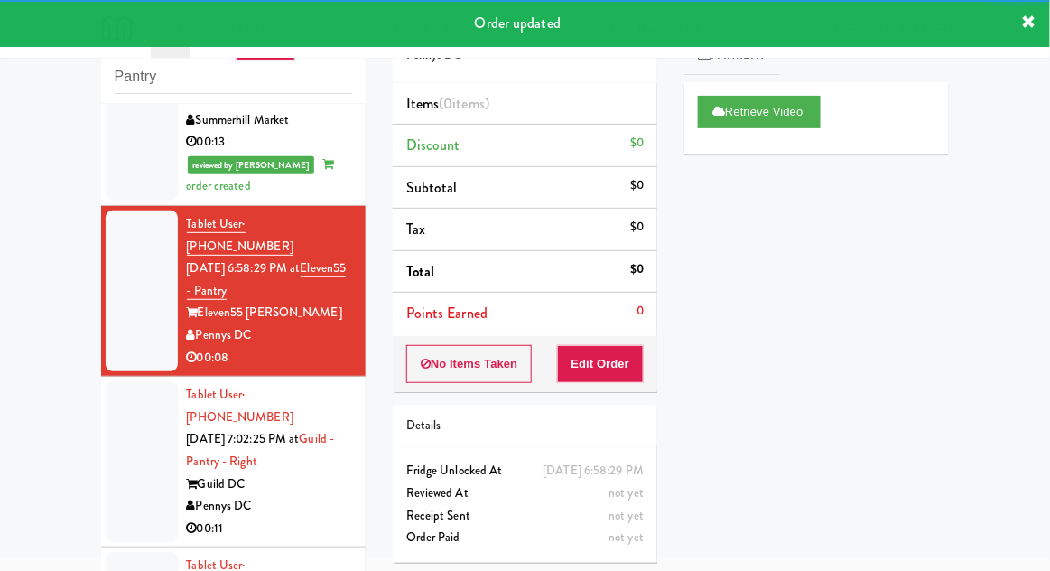
click at [125, 381] on div at bounding box center [142, 461] width 72 height 161
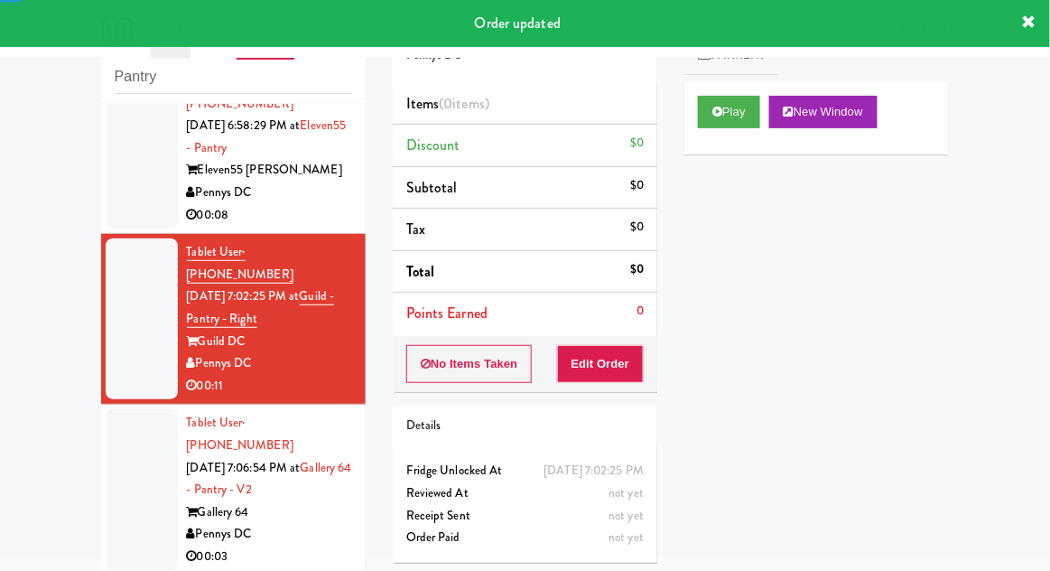
scroll to position [1078, 0]
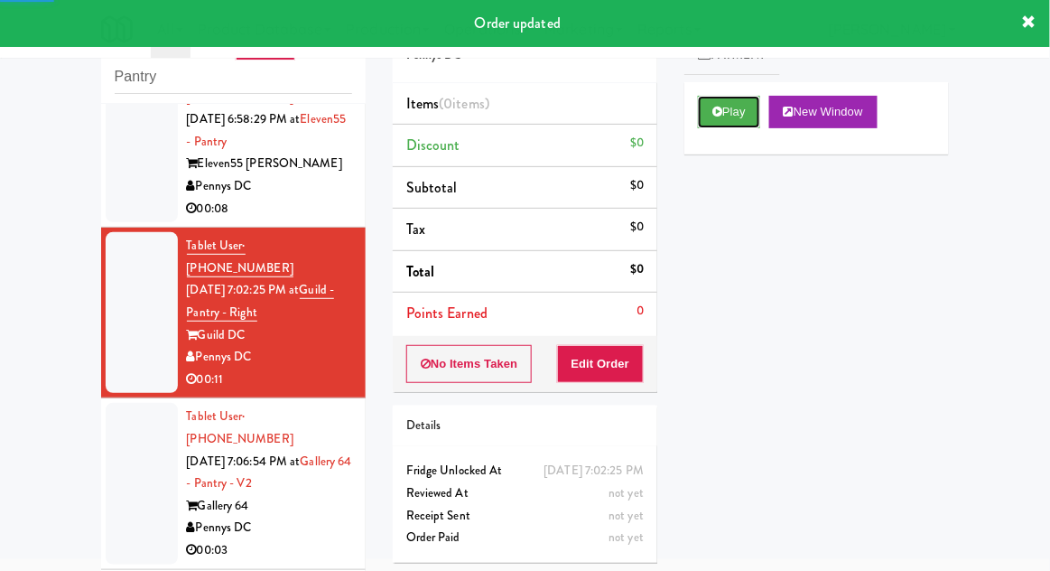
click at [736, 114] on button "Play" at bounding box center [729, 112] width 62 height 33
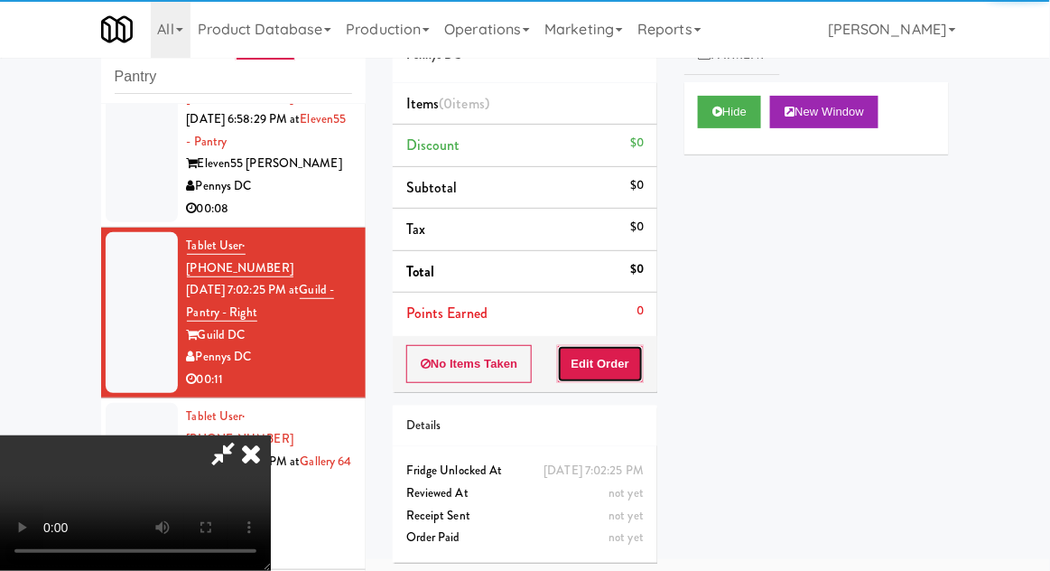
click at [621, 370] on button "Edit Order" at bounding box center [601, 364] width 88 height 38
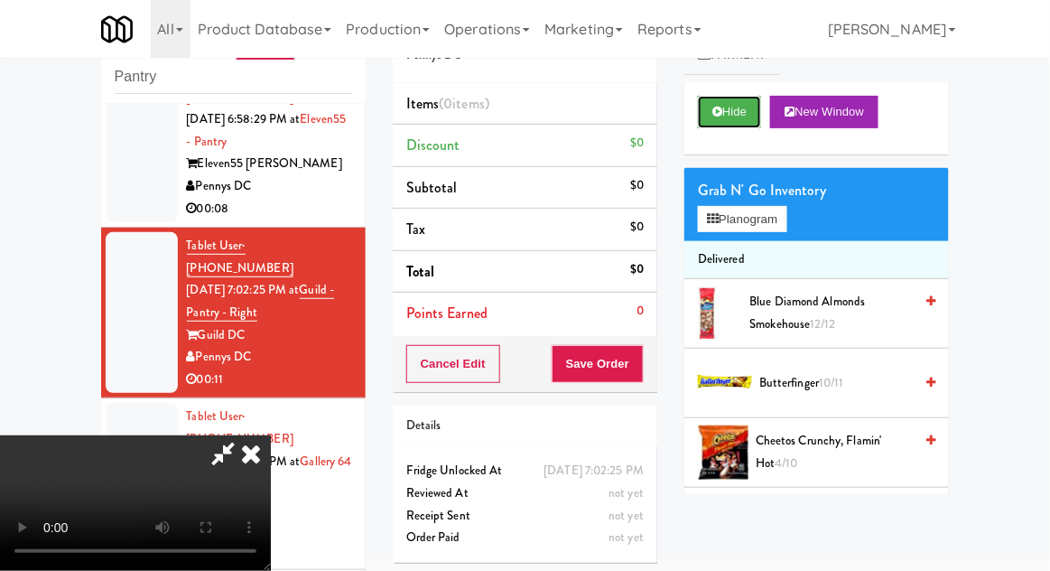
click at [733, 101] on button "Hide" at bounding box center [729, 112] width 63 height 33
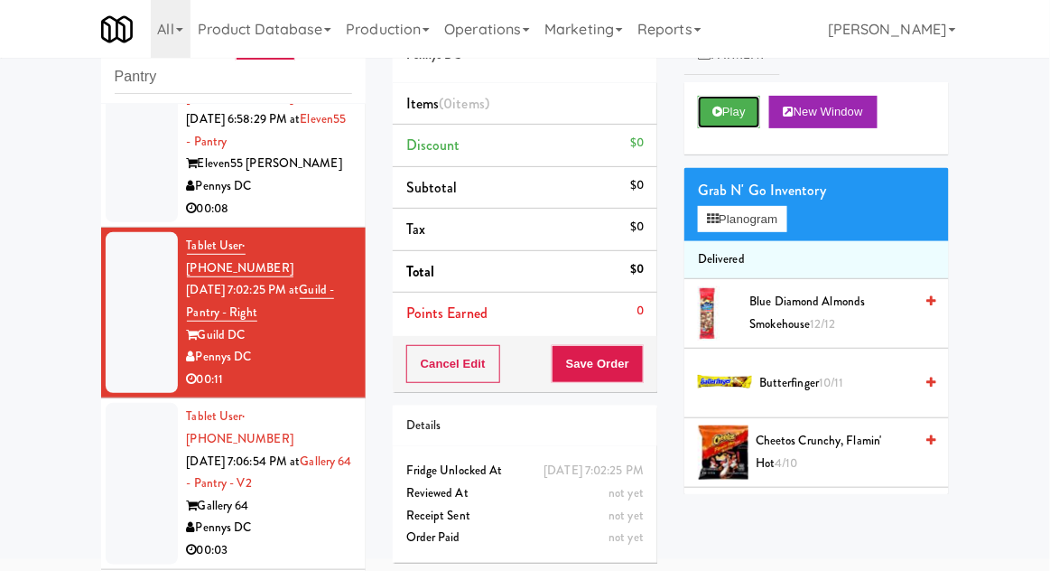
click at [745, 101] on button "Play" at bounding box center [729, 112] width 62 height 33
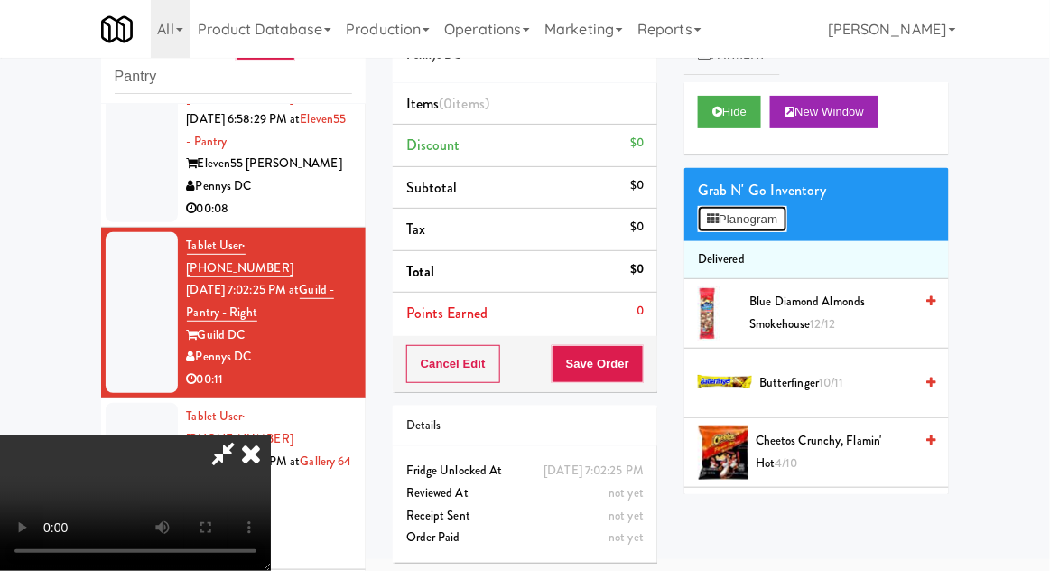
click at [787, 222] on button "Planogram" at bounding box center [742, 219] width 89 height 27
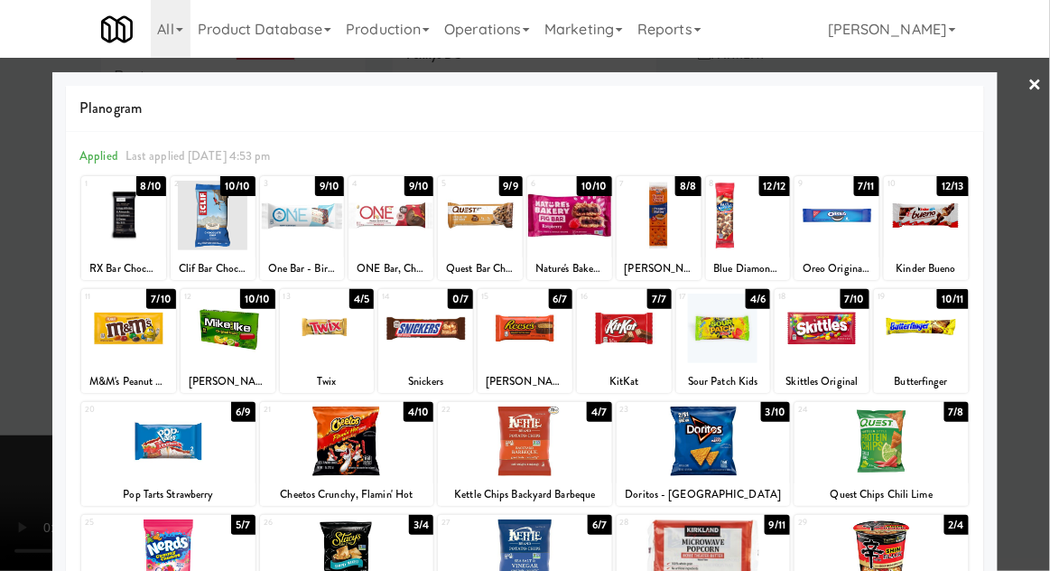
click at [326, 449] on div at bounding box center [347, 441] width 174 height 70
click at [15, 421] on div at bounding box center [525, 285] width 1050 height 571
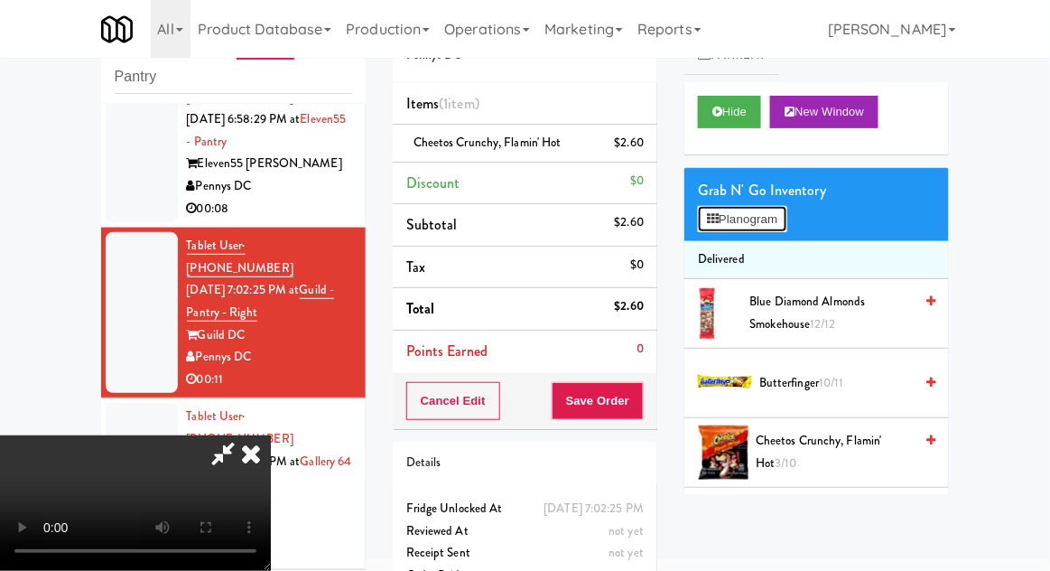
click at [787, 219] on button "Planogram" at bounding box center [742, 219] width 89 height 27
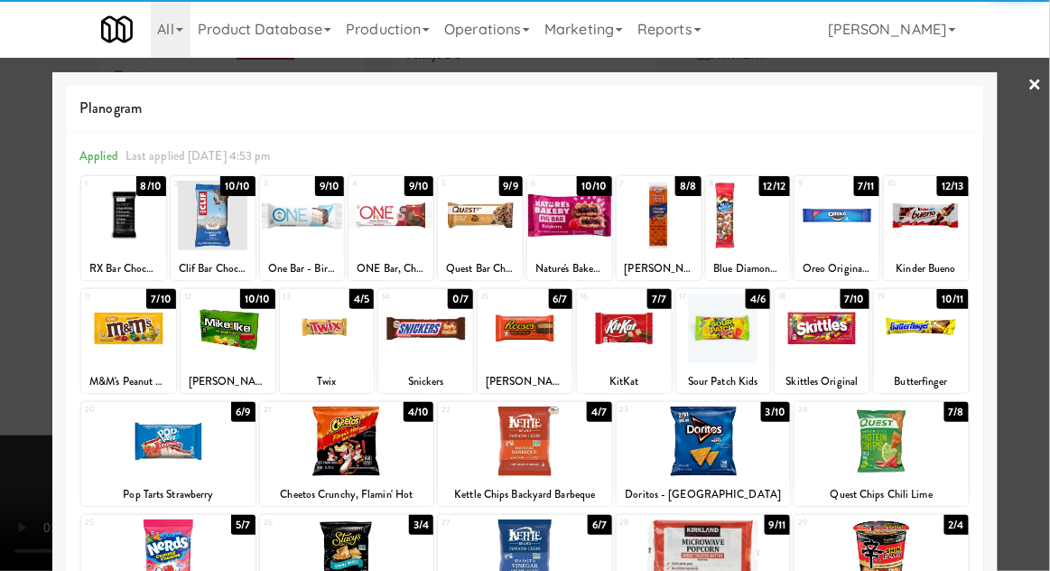
click at [724, 461] on div at bounding box center [704, 441] width 174 height 70
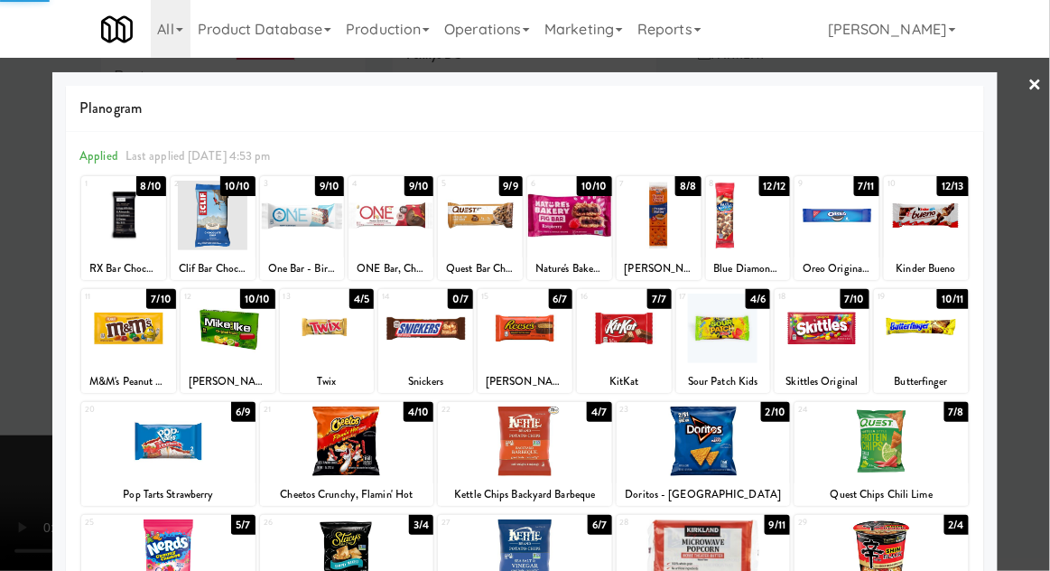
click at [1044, 377] on div at bounding box center [525, 285] width 1050 height 571
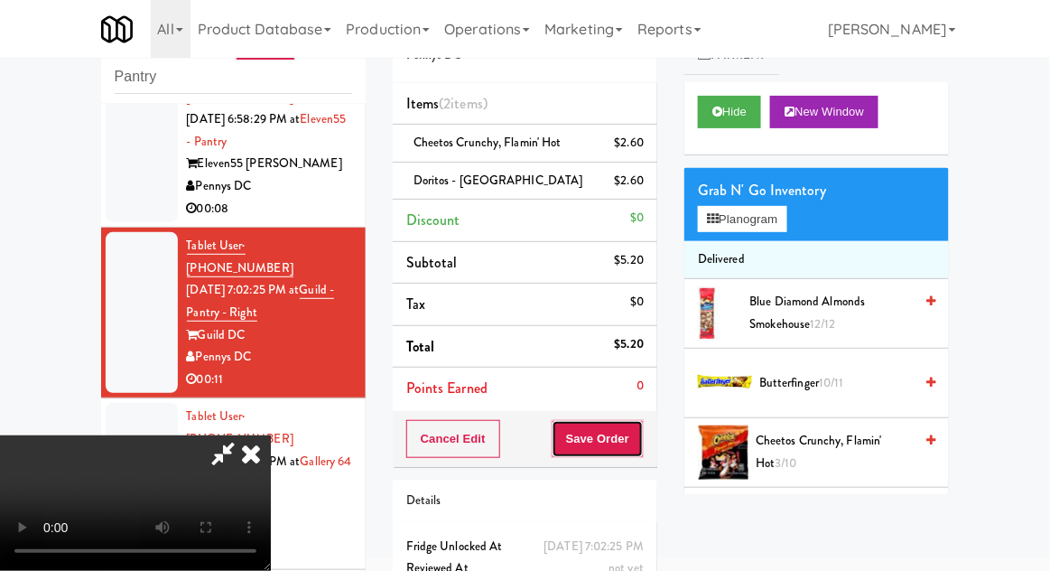
click at [643, 445] on button "Save Order" at bounding box center [598, 439] width 92 height 38
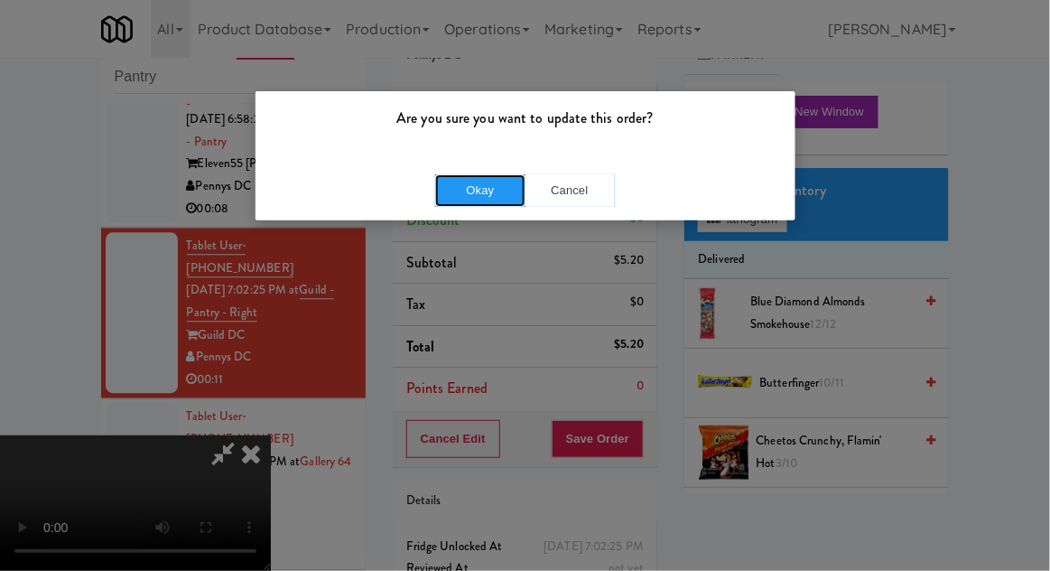
click at [453, 186] on button "Okay" at bounding box center [480, 190] width 90 height 33
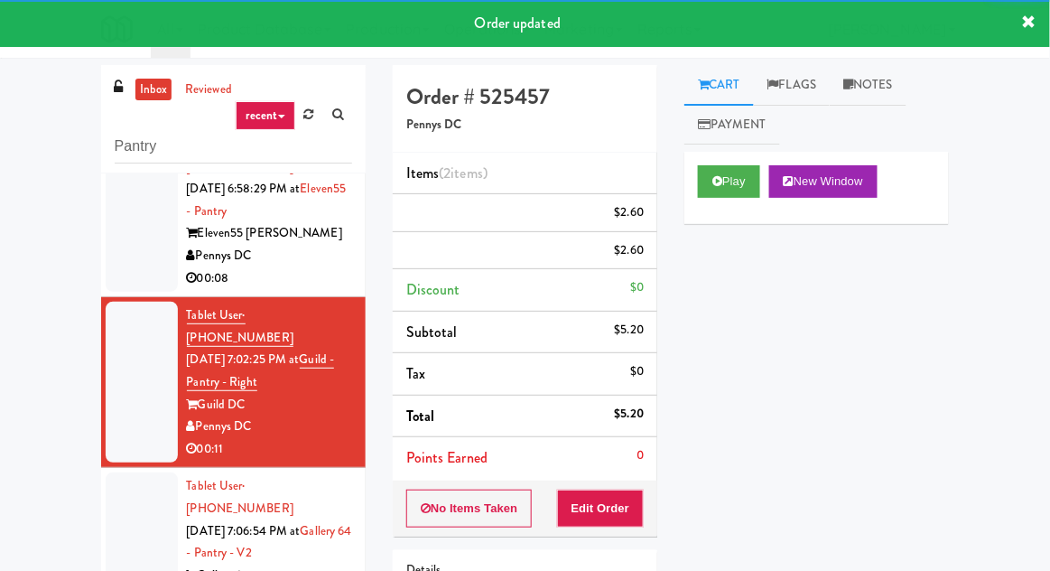
click at [880, 91] on link "Notes" at bounding box center [868, 85] width 77 height 41
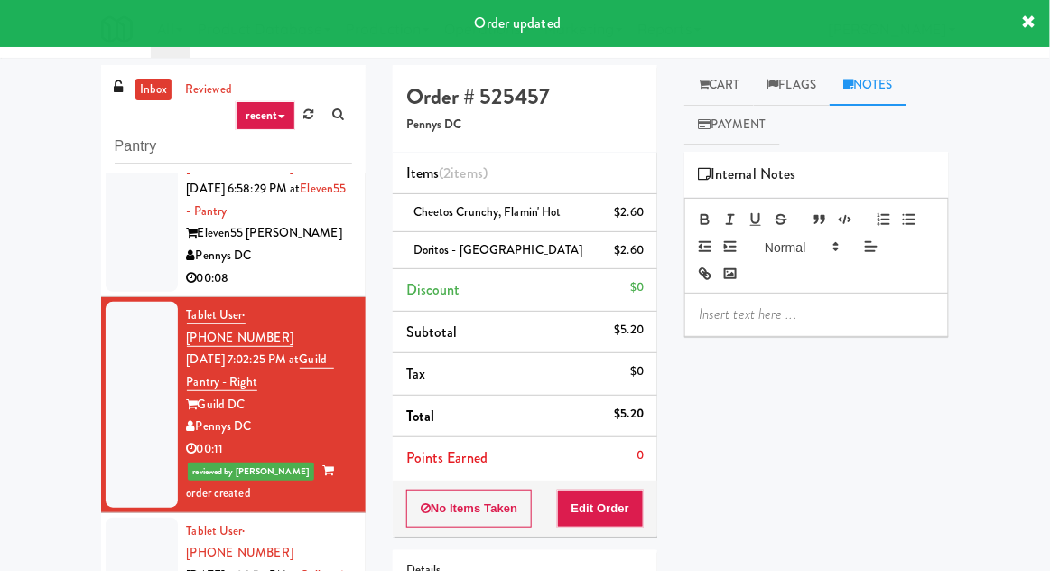
click at [758, 321] on p at bounding box center [817, 314] width 236 height 20
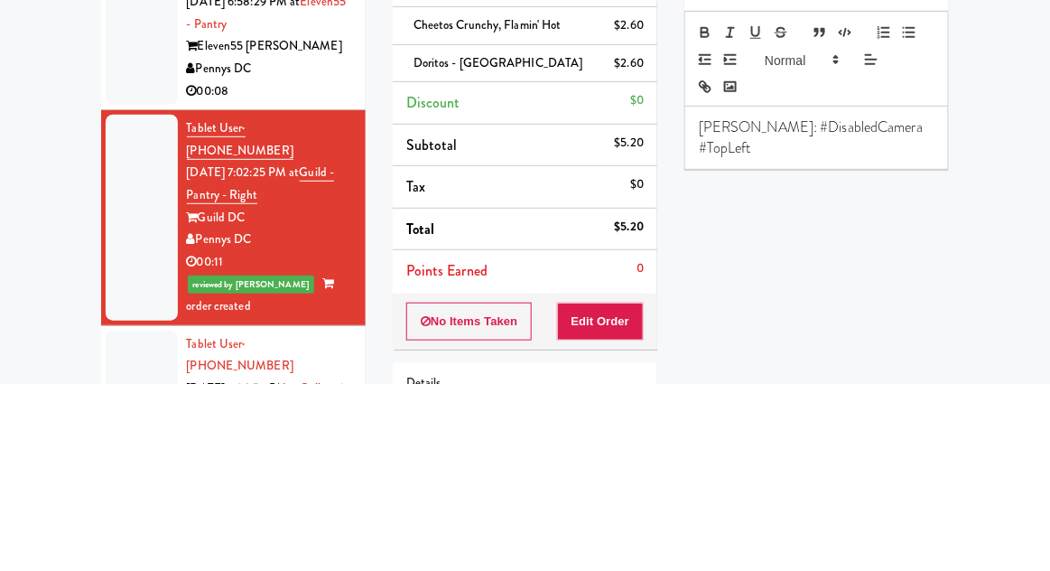
click at [1009, 346] on div "inbox reviewed recent all unclear take inventory issue suspicious failed recent…" at bounding box center [525, 397] width 1050 height 664
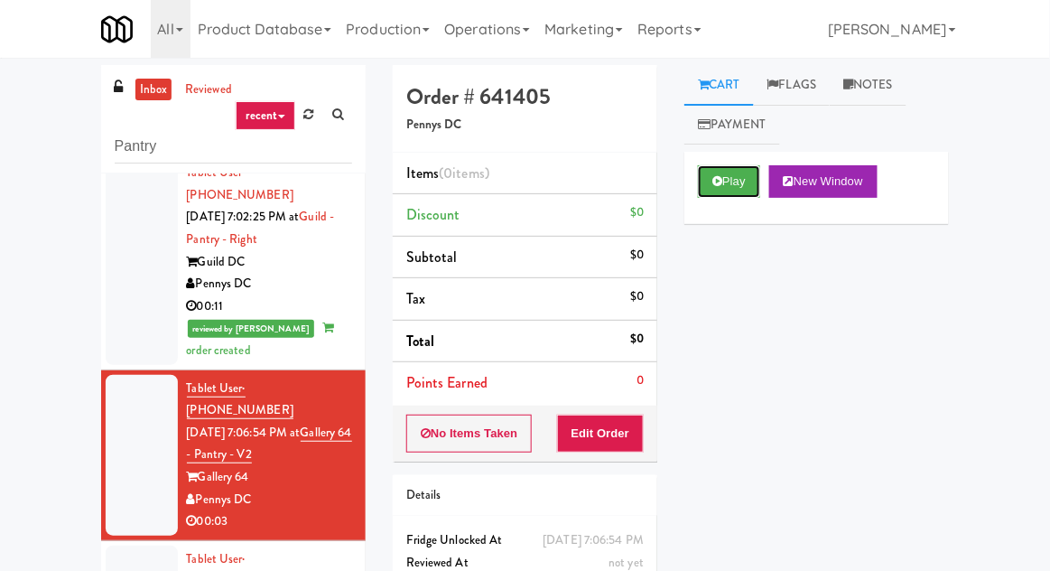
click at [730, 165] on button "Play" at bounding box center [729, 181] width 62 height 33
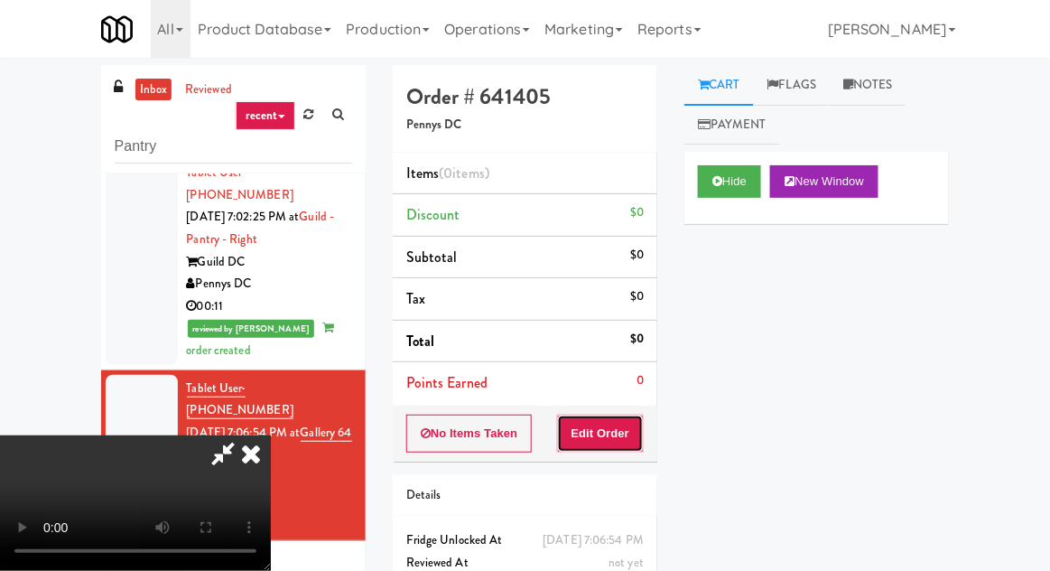
click at [620, 416] on button "Edit Order" at bounding box center [601, 434] width 88 height 38
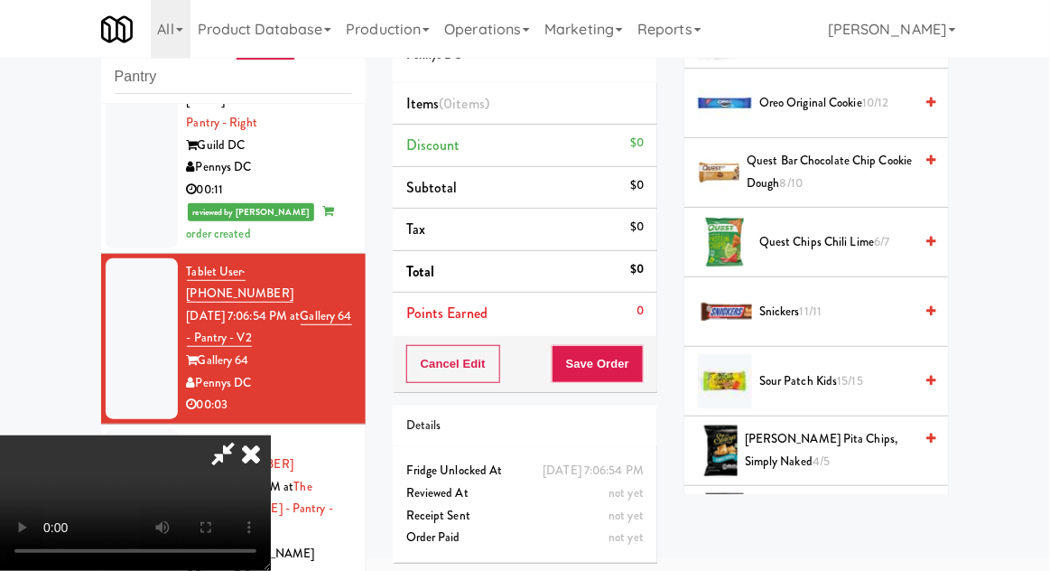
scroll to position [1356, 0]
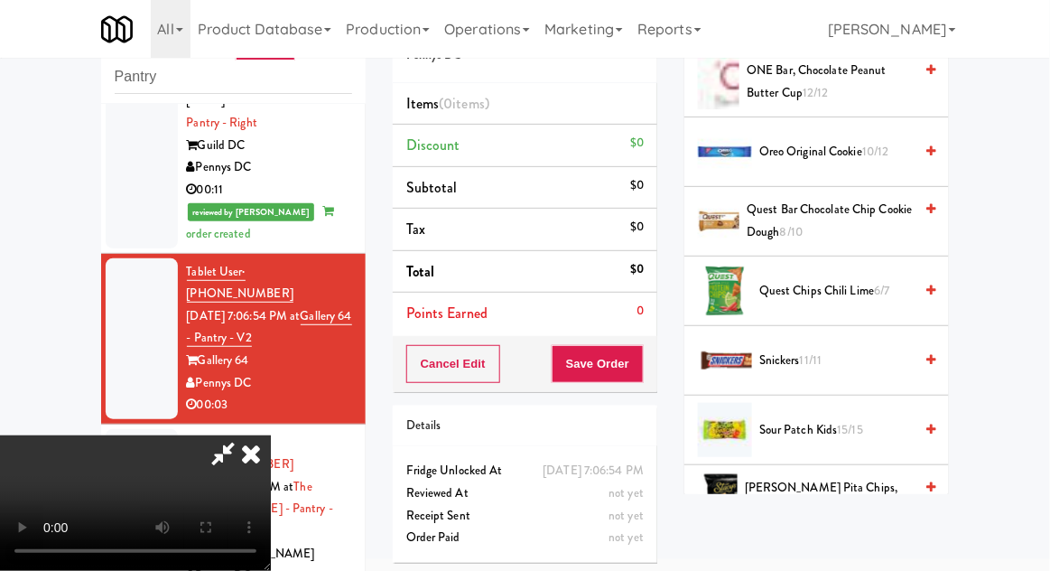
click at [868, 280] on span "Quest Chips Chili Lime 6/7" at bounding box center [836, 291] width 154 height 23
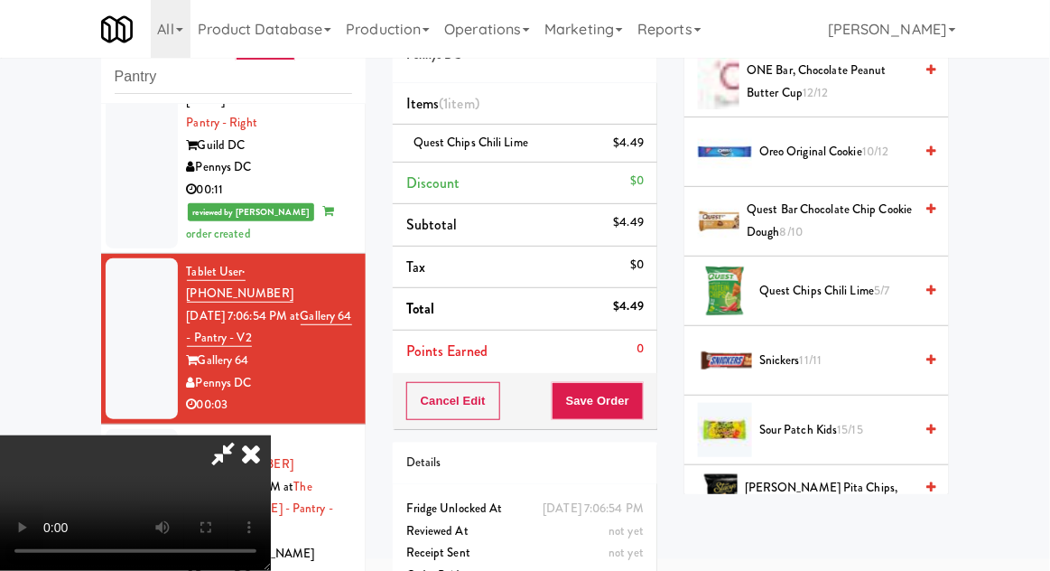
scroll to position [0, 0]
click at [271, 435] on icon at bounding box center [251, 453] width 40 height 36
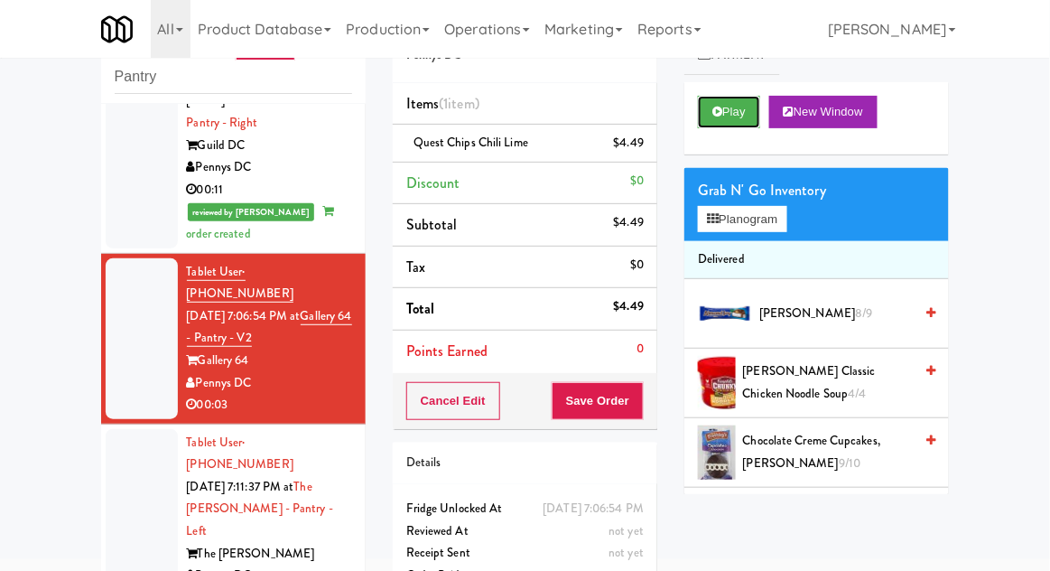
click at [714, 116] on icon at bounding box center [718, 112] width 10 height 12
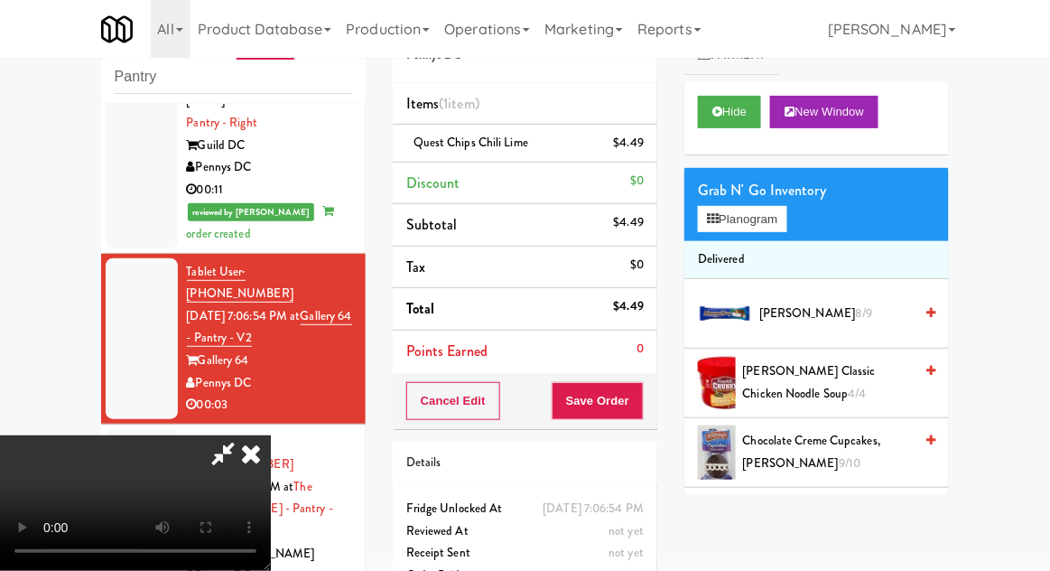
click at [271, 435] on icon at bounding box center [251, 453] width 40 height 36
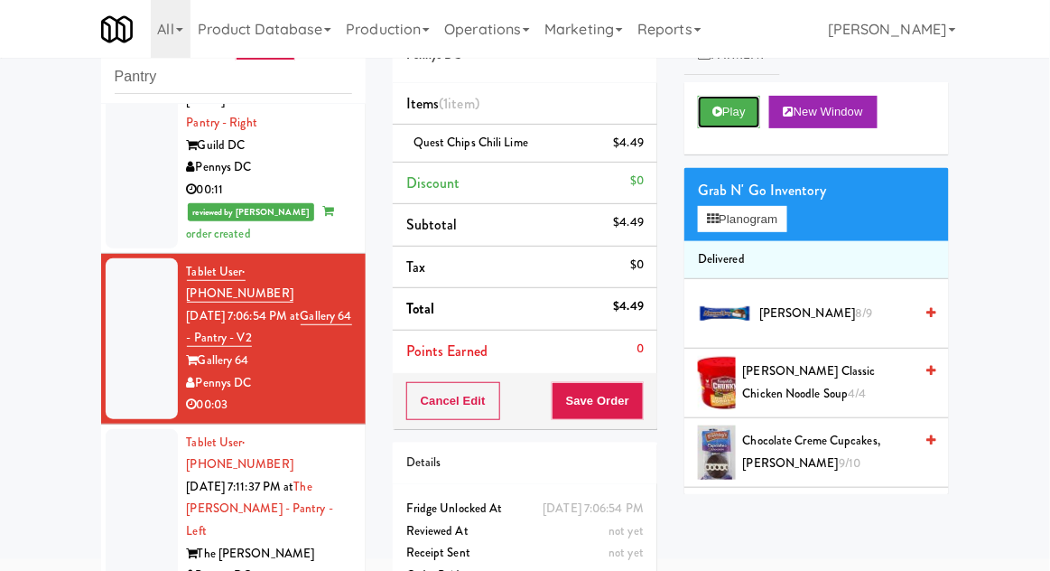
click at [729, 118] on button "Play" at bounding box center [729, 112] width 62 height 33
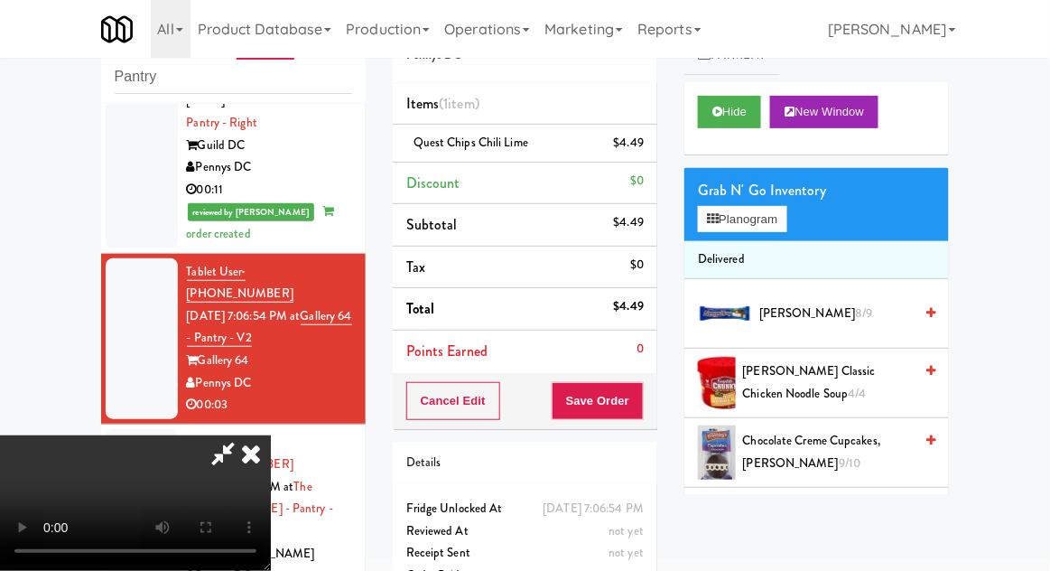
click at [271, 435] on icon at bounding box center [251, 453] width 40 height 36
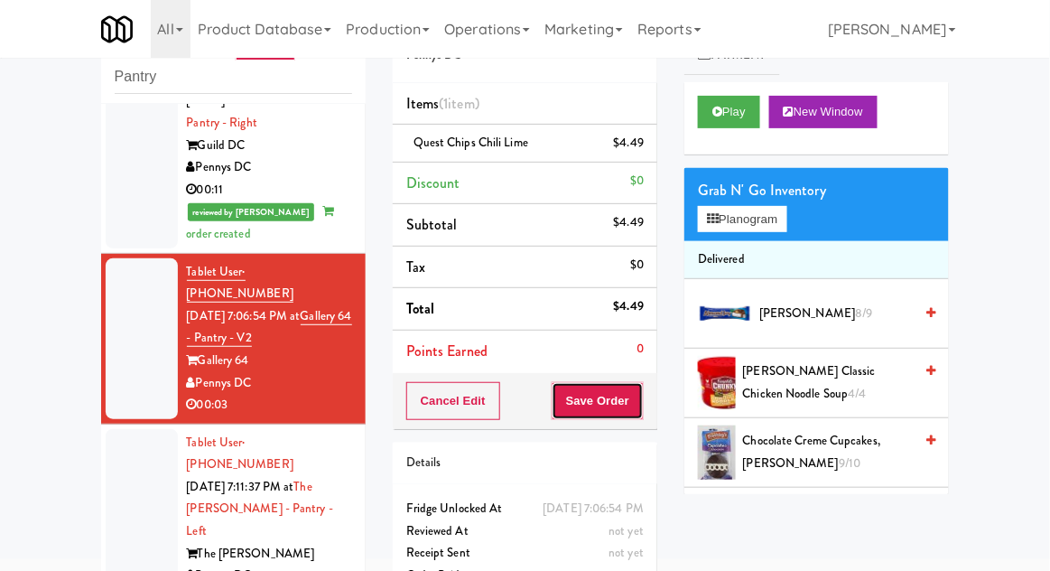
click at [593, 400] on button "Save Order" at bounding box center [598, 401] width 92 height 38
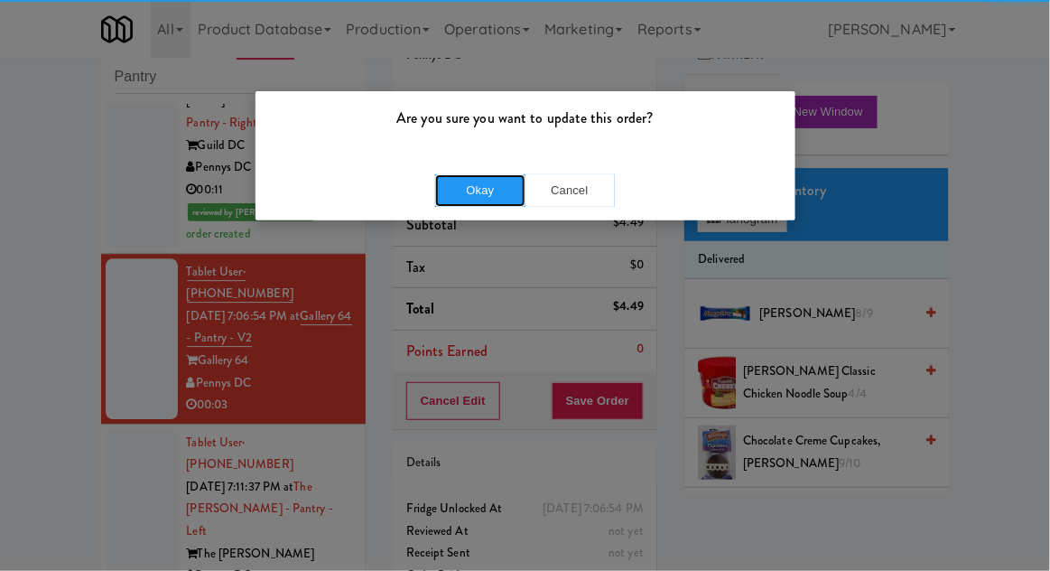
click at [488, 187] on button "Okay" at bounding box center [480, 190] width 90 height 33
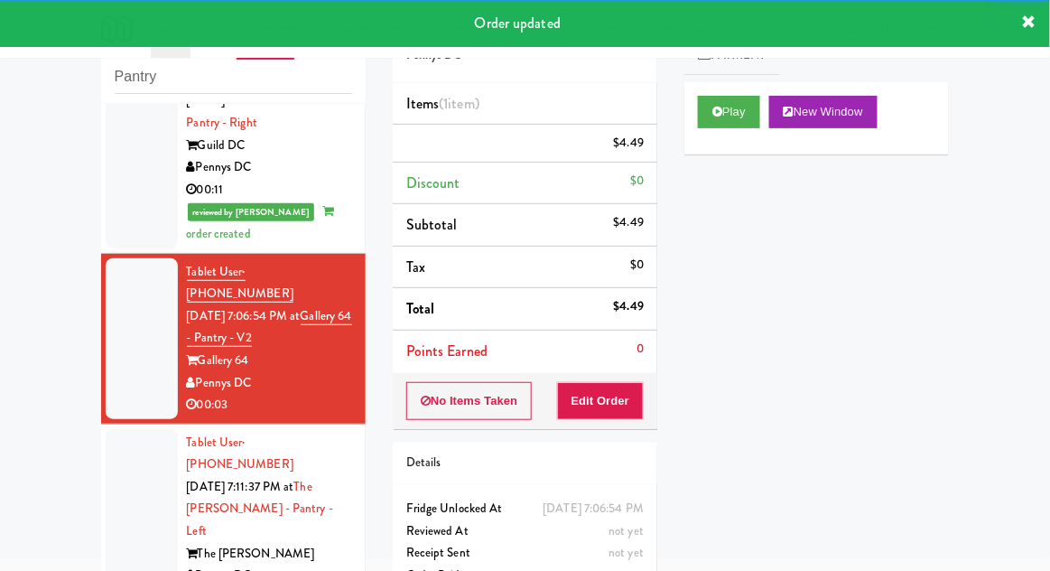
click at [126, 429] on div at bounding box center [142, 520] width 72 height 183
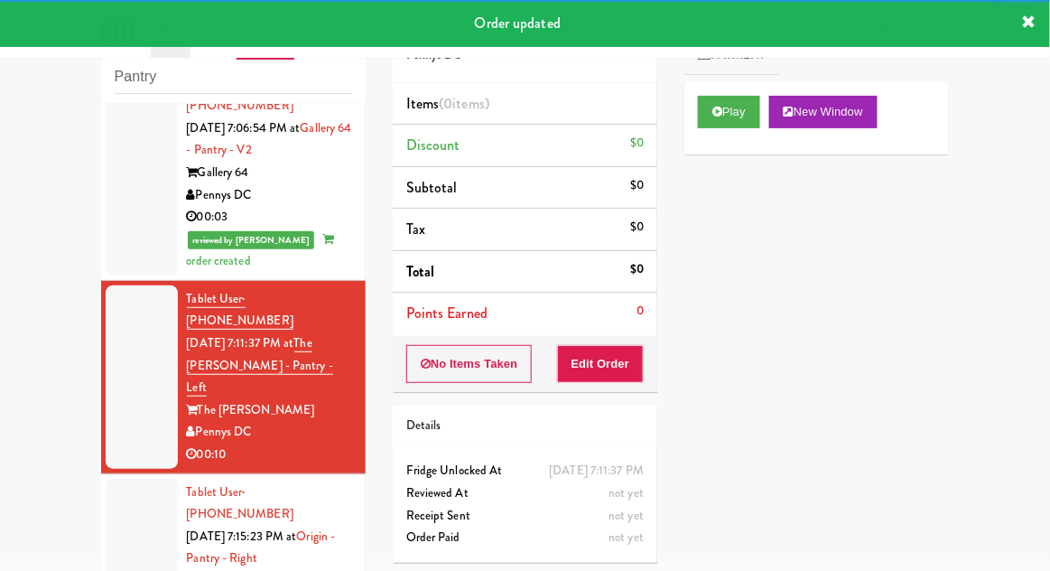
scroll to position [1462, 0]
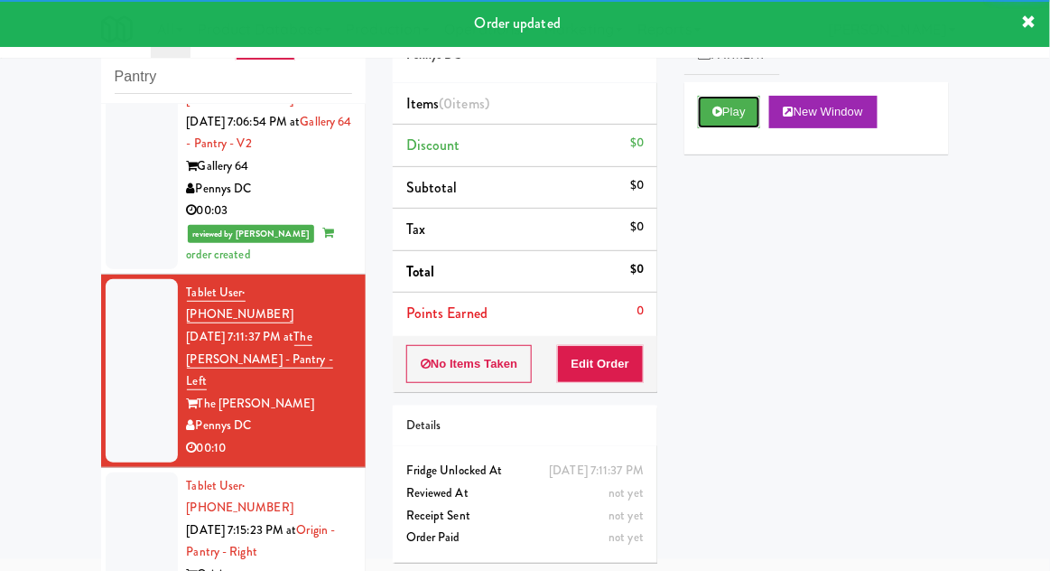
click at [727, 117] on button "Play" at bounding box center [729, 112] width 62 height 33
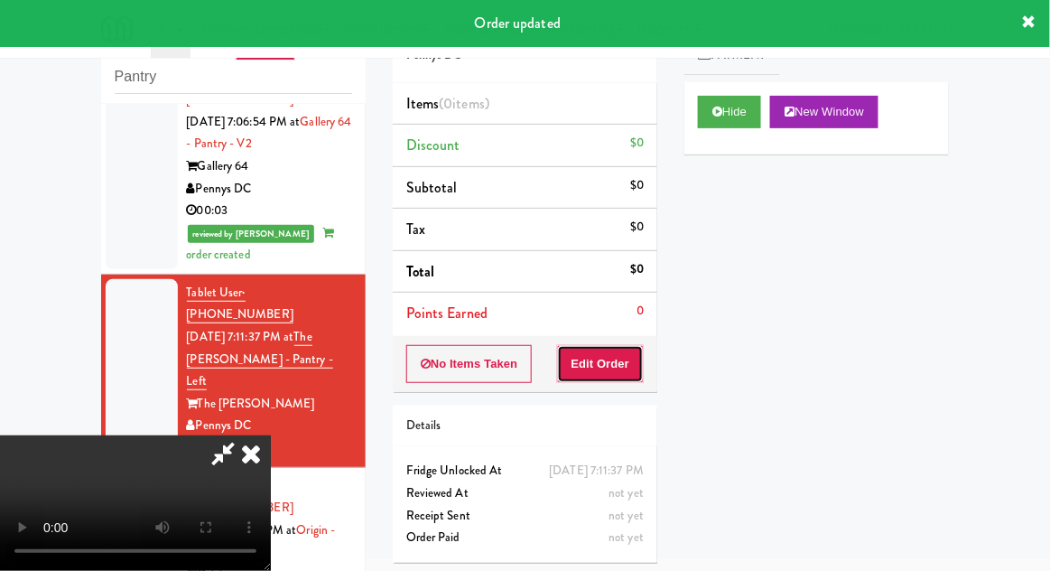
click at [622, 377] on button "Edit Order" at bounding box center [601, 364] width 88 height 38
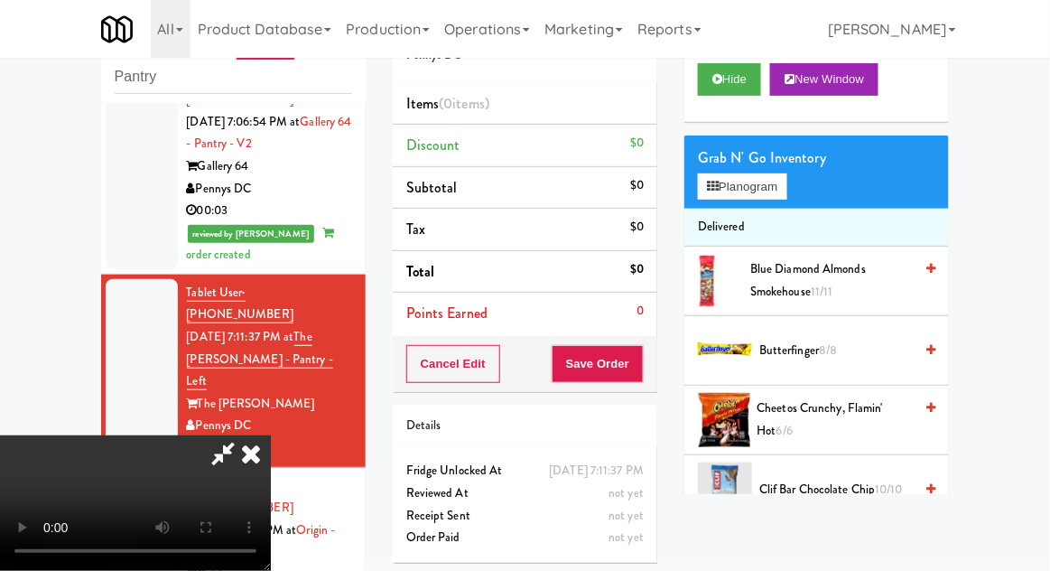
scroll to position [33, 0]
click at [765, 177] on button "Planogram" at bounding box center [742, 186] width 89 height 27
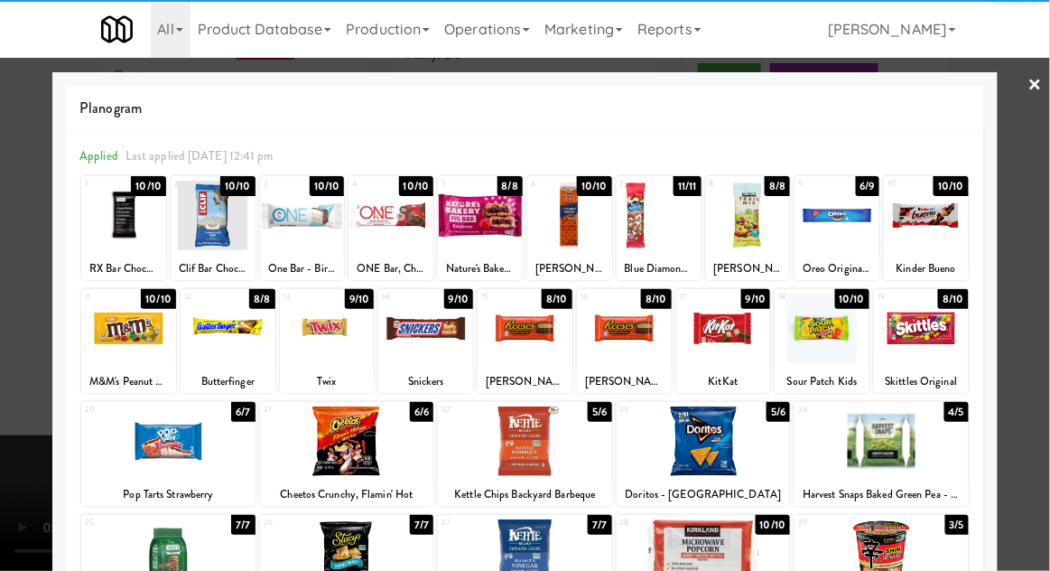
click at [847, 234] on div at bounding box center [837, 216] width 85 height 70
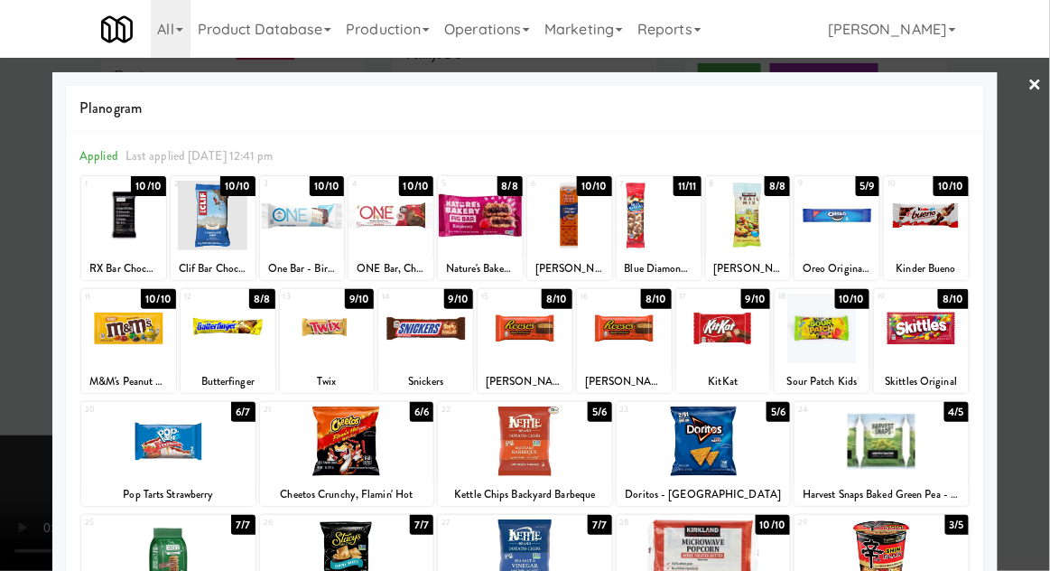
click at [1046, 275] on div at bounding box center [525, 285] width 1050 height 571
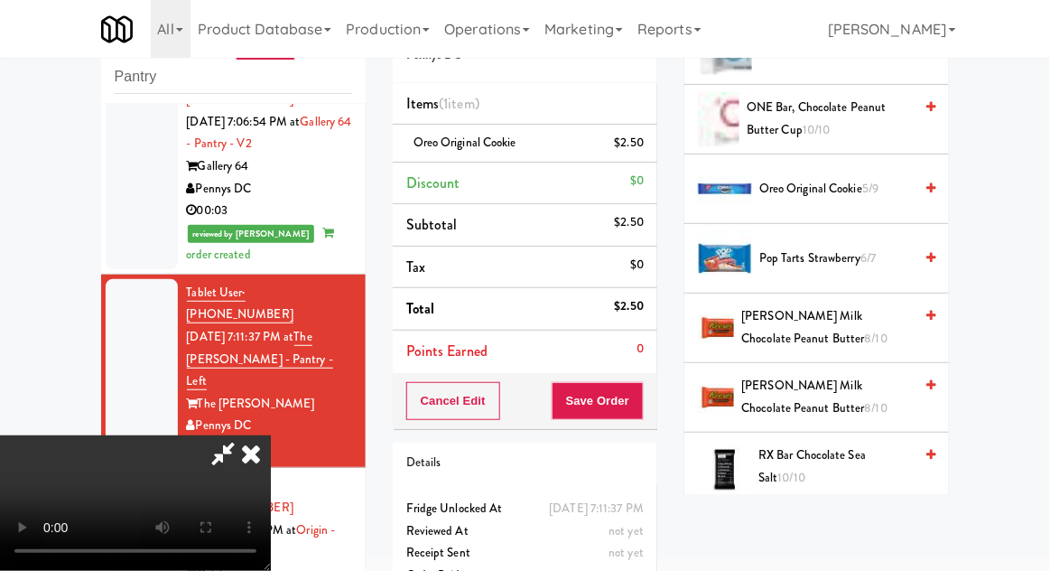
scroll to position [1516, 0]
click at [850, 316] on span "Reese's Milk Chocolate Peanut Butter 8/10" at bounding box center [827, 326] width 172 height 44
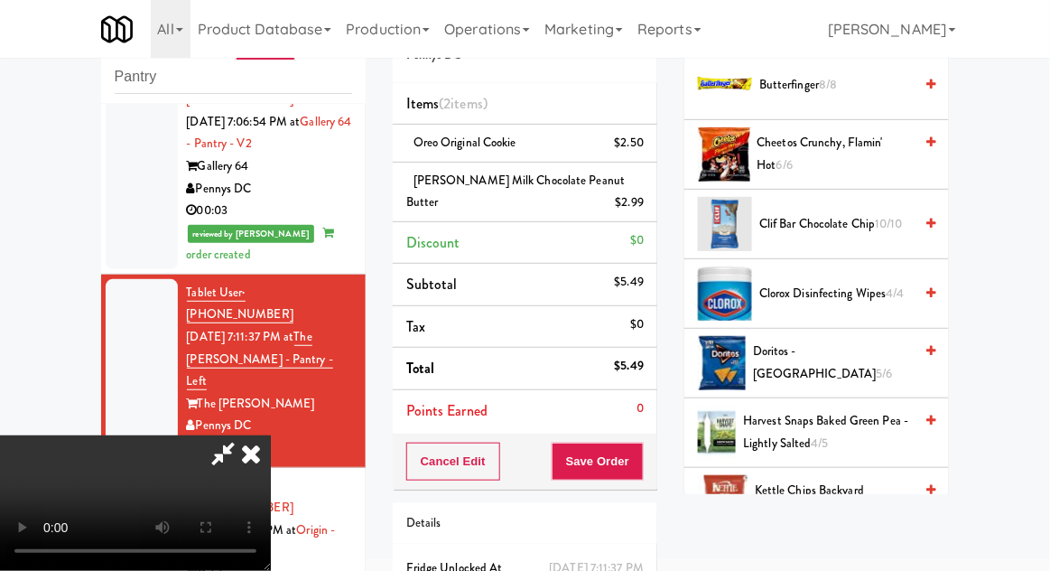
scroll to position [0, 0]
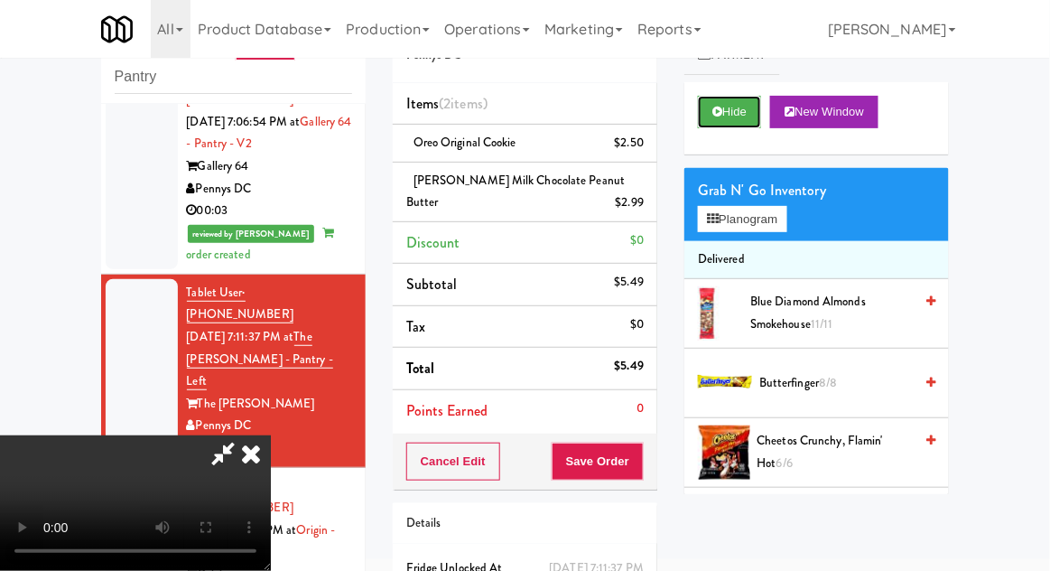
click at [750, 108] on button "Hide" at bounding box center [729, 112] width 63 height 33
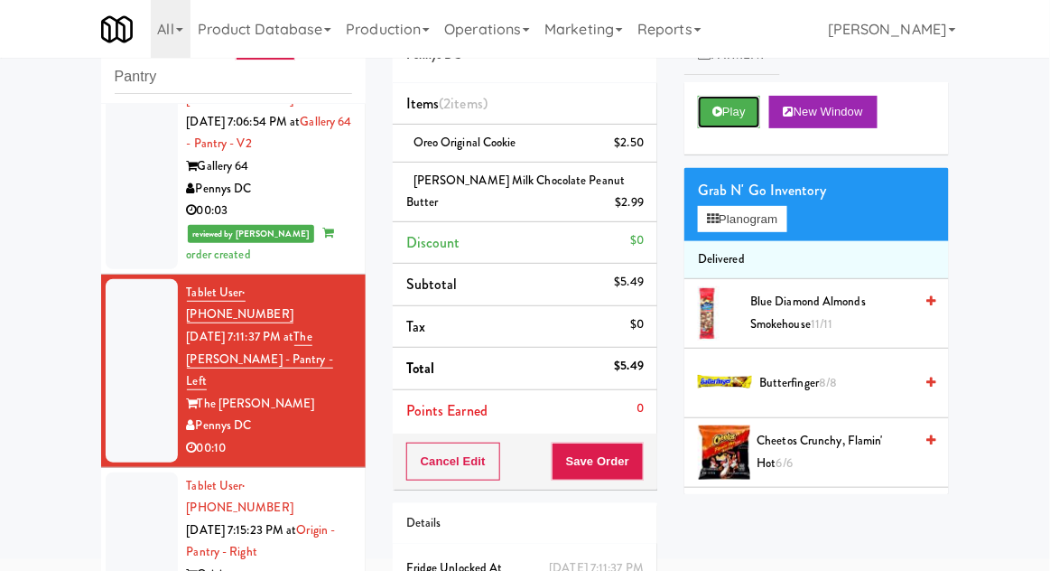
click at [744, 115] on button "Play" at bounding box center [729, 112] width 62 height 33
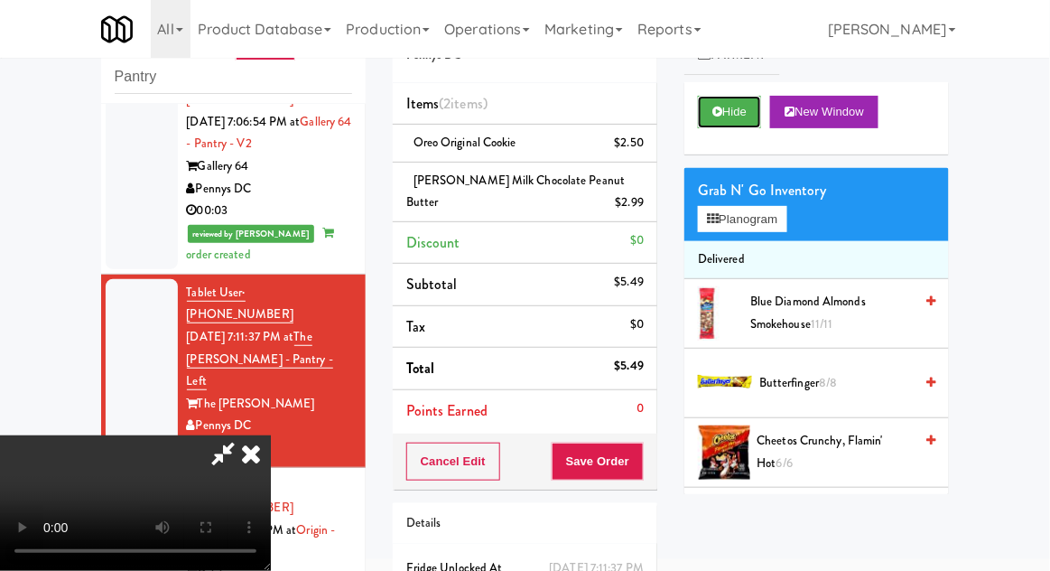
click at [748, 106] on button "Hide" at bounding box center [729, 112] width 63 height 33
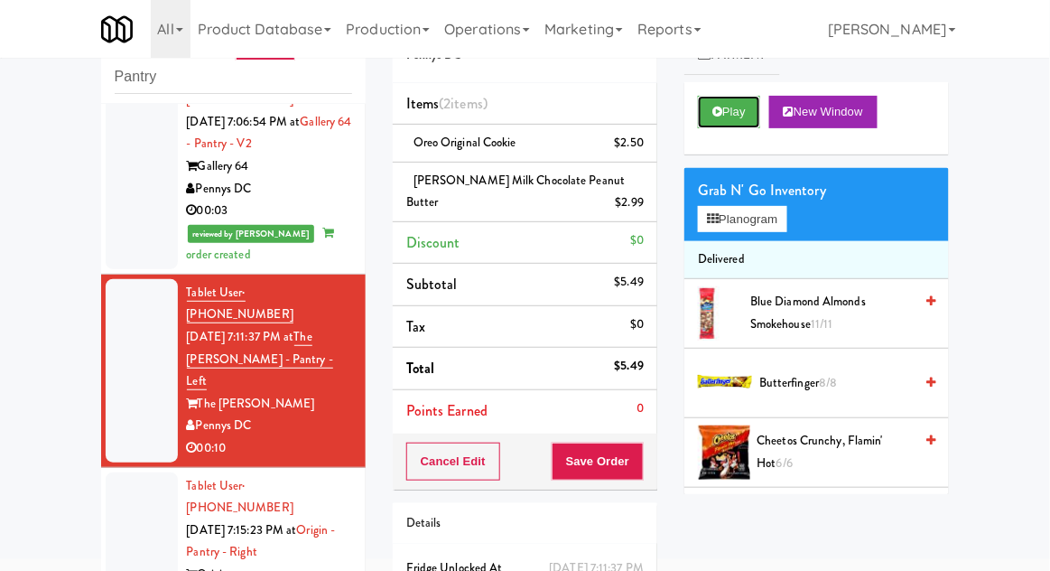
click at [743, 116] on button "Play" at bounding box center [729, 112] width 62 height 33
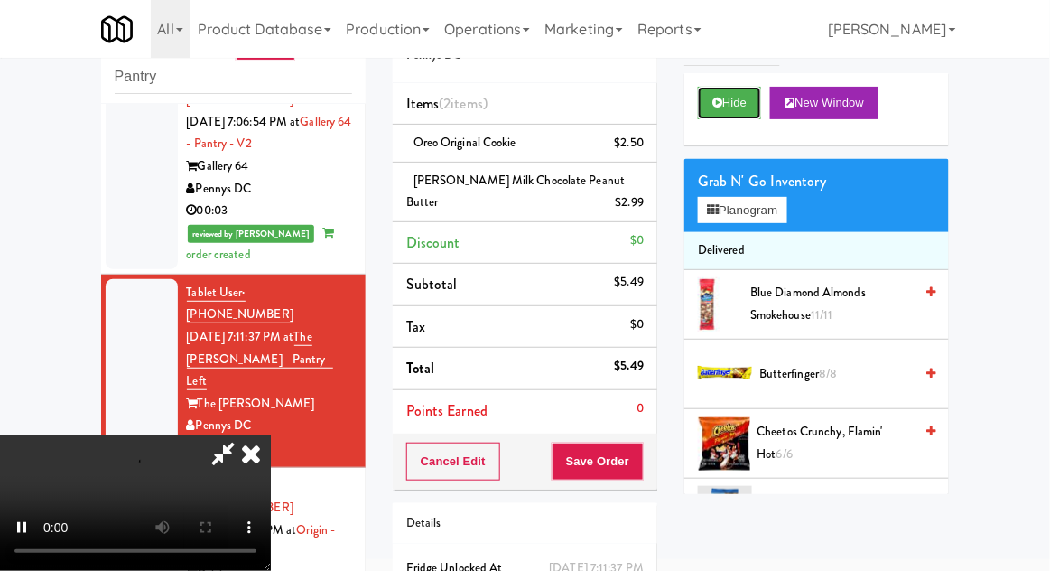
scroll to position [20, 0]
